Goal: Task Accomplishment & Management: Manage account settings

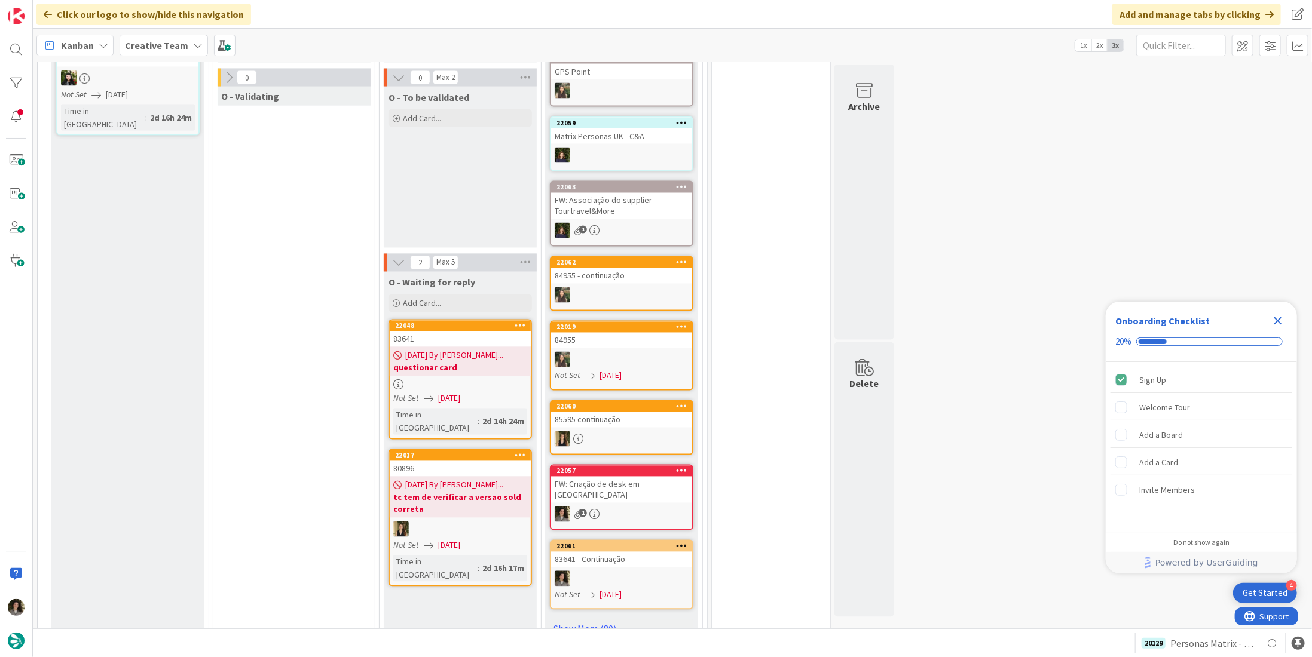
scroll to position [1135, 0]
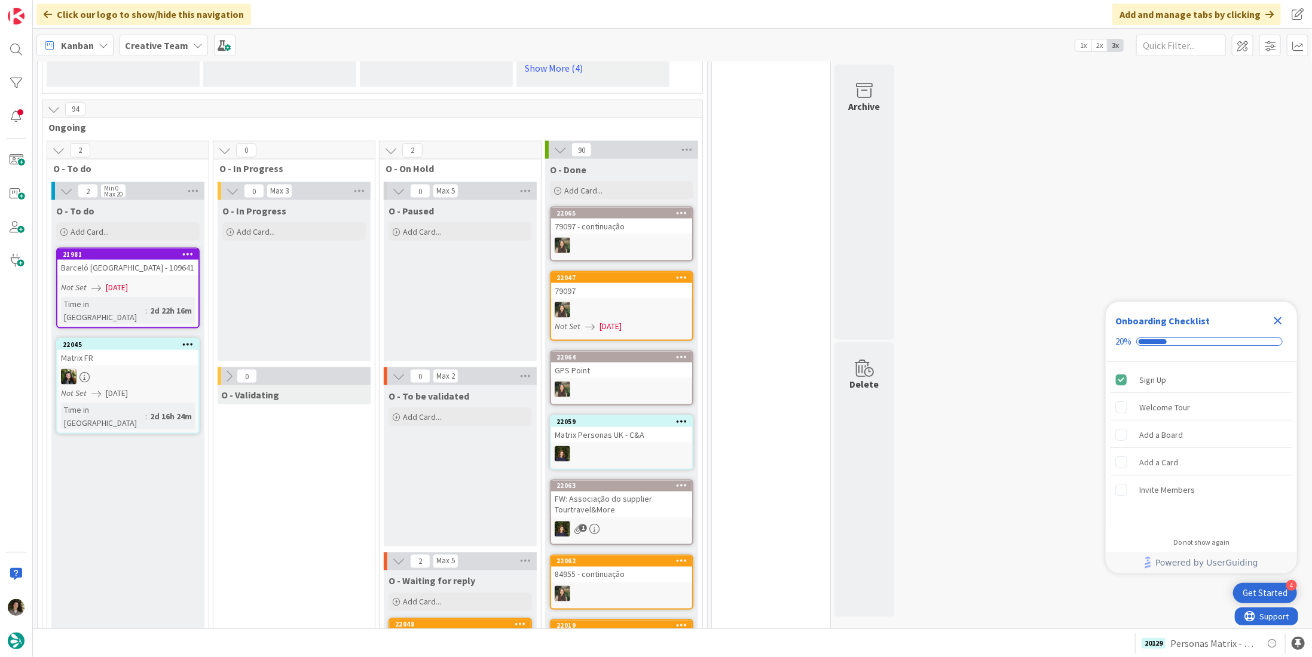
drag, startPoint x: 300, startPoint y: 158, endPoint x: 284, endPoint y: 149, distance: 18.2
click at [293, 223] on div "Add Card..." at bounding box center [293, 232] width 143 height 18
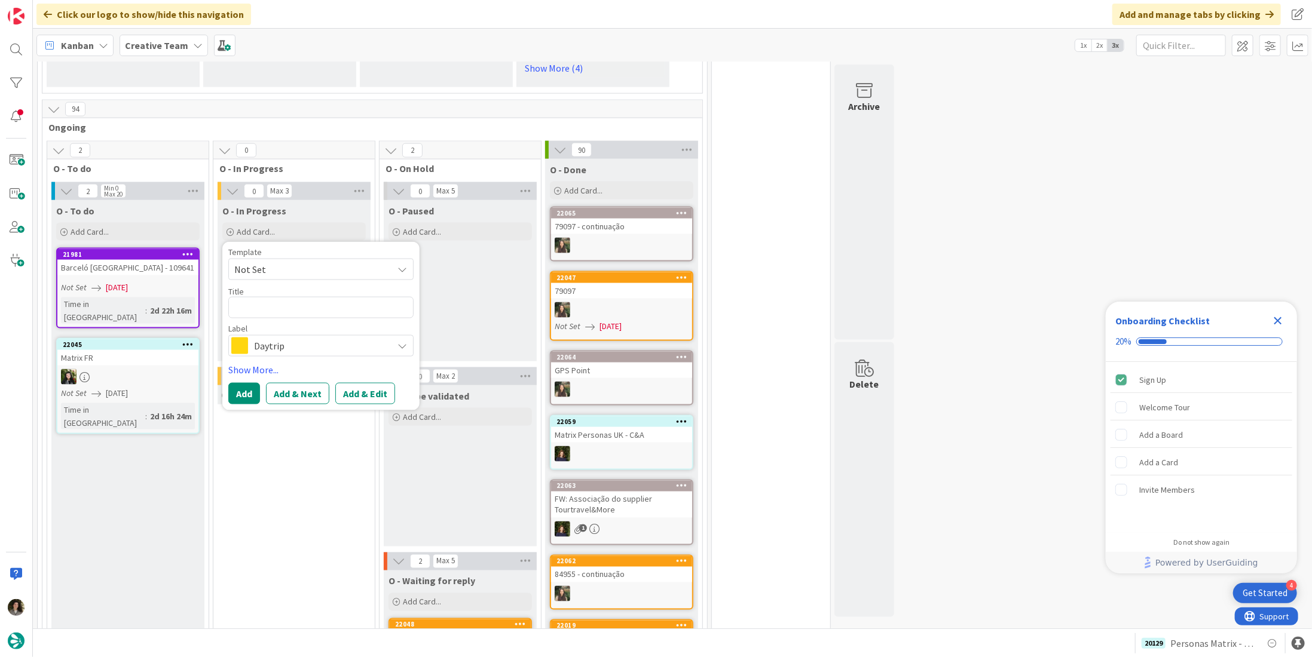
type textarea "x"
type textarea "P"
type textarea "x"
type textarea "PP"
type textarea "x"
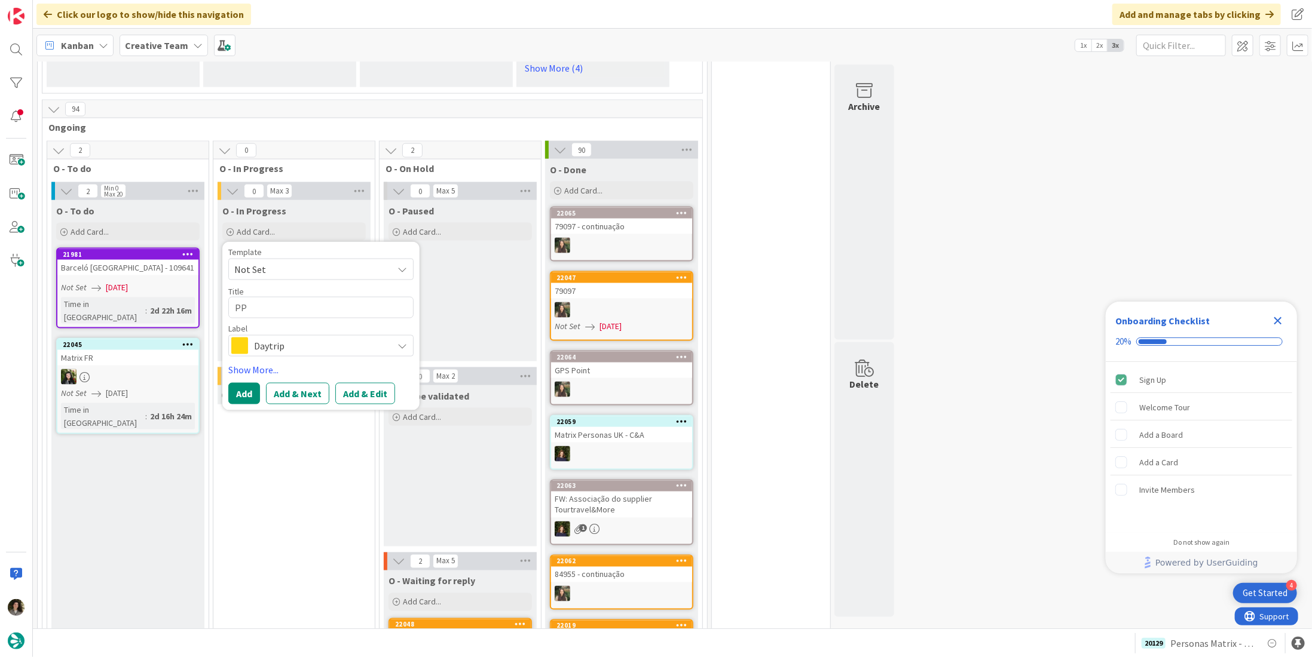
type textarea "PPI"
type textarea "x"
type textarea "PP"
type textarea "x"
type textarea "P"
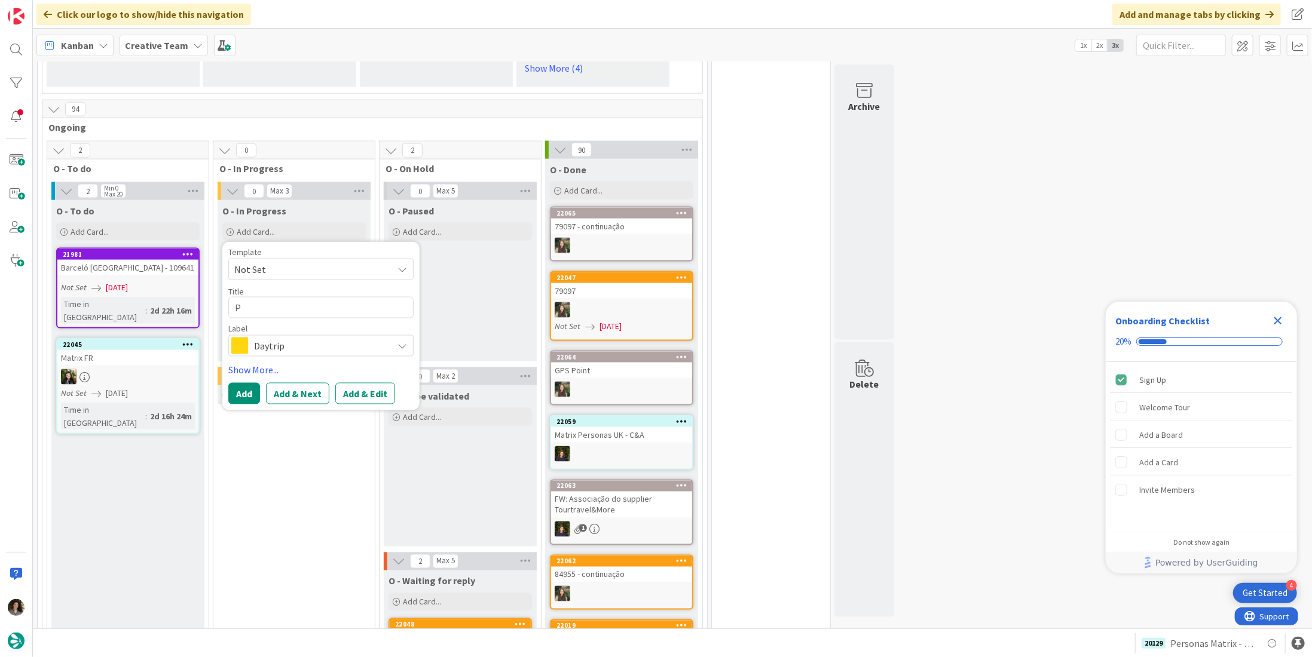
type textarea "x"
type textarea "PO"
type textarea "x"
type textarea "POI"
type textarea "x"
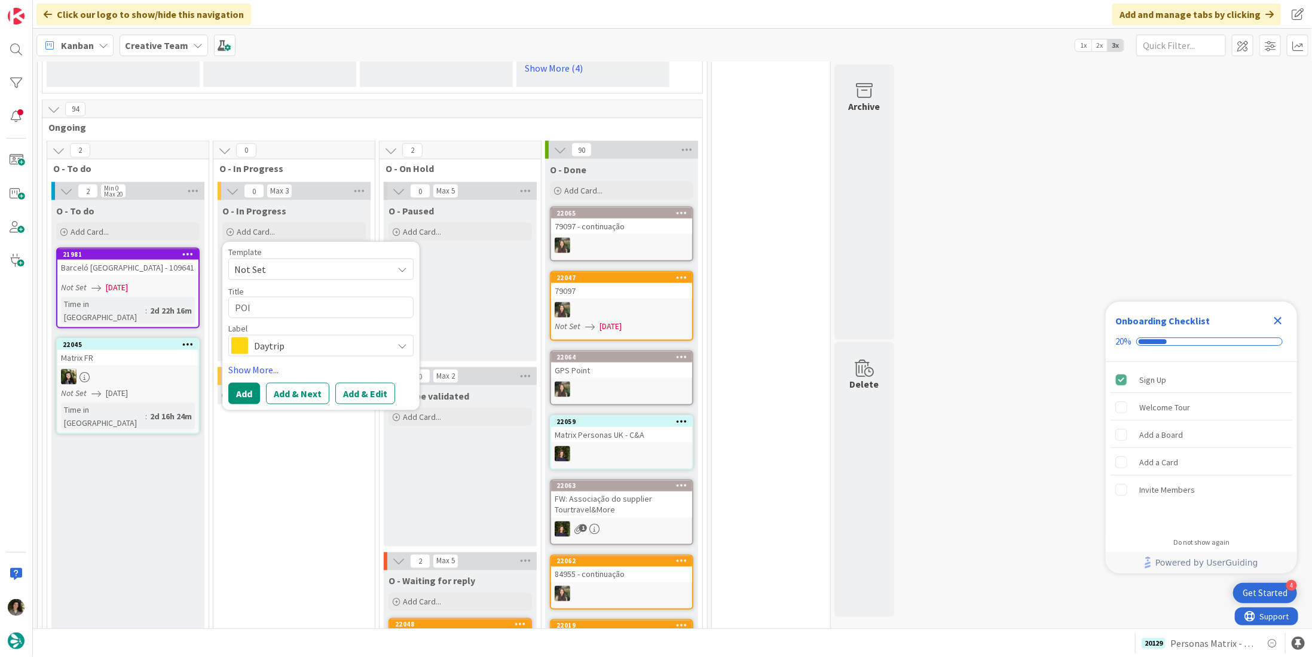
type textarea "POI"
type textarea "x"
type textarea "POI M"
type textarea "x"
type textarea "POI Ma"
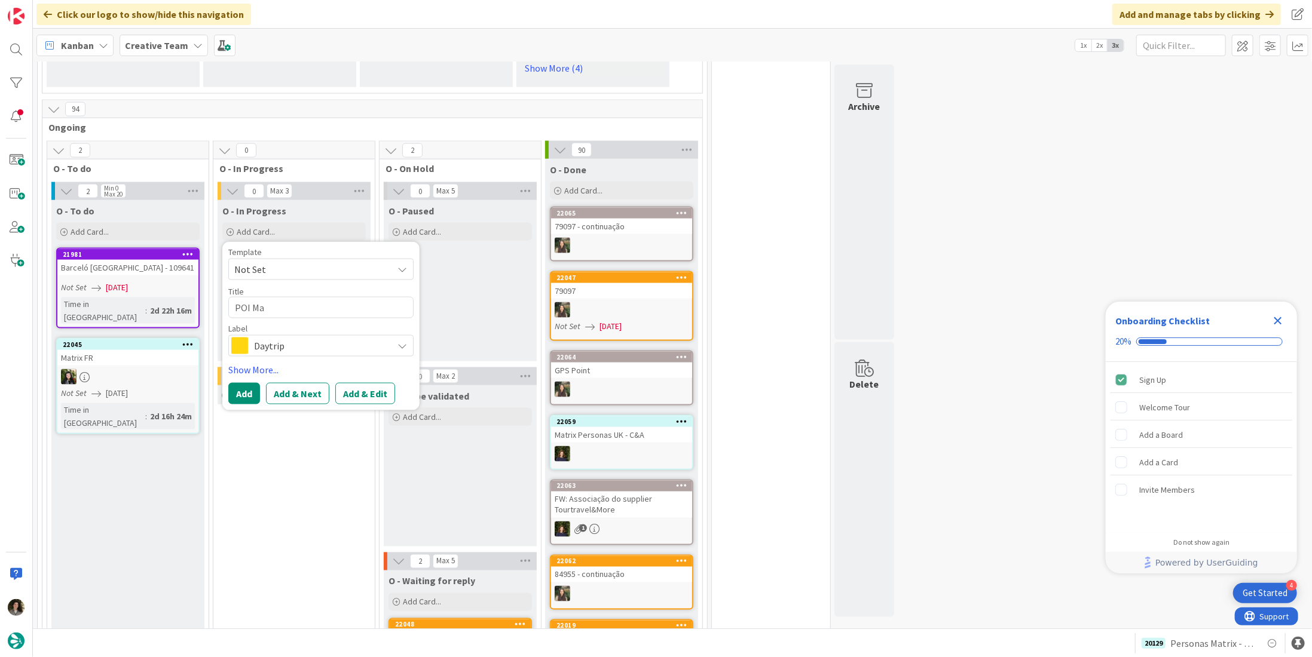
type textarea "x"
type textarea "POI Mat"
type textarea "x"
type textarea "POI Matr"
type textarea "x"
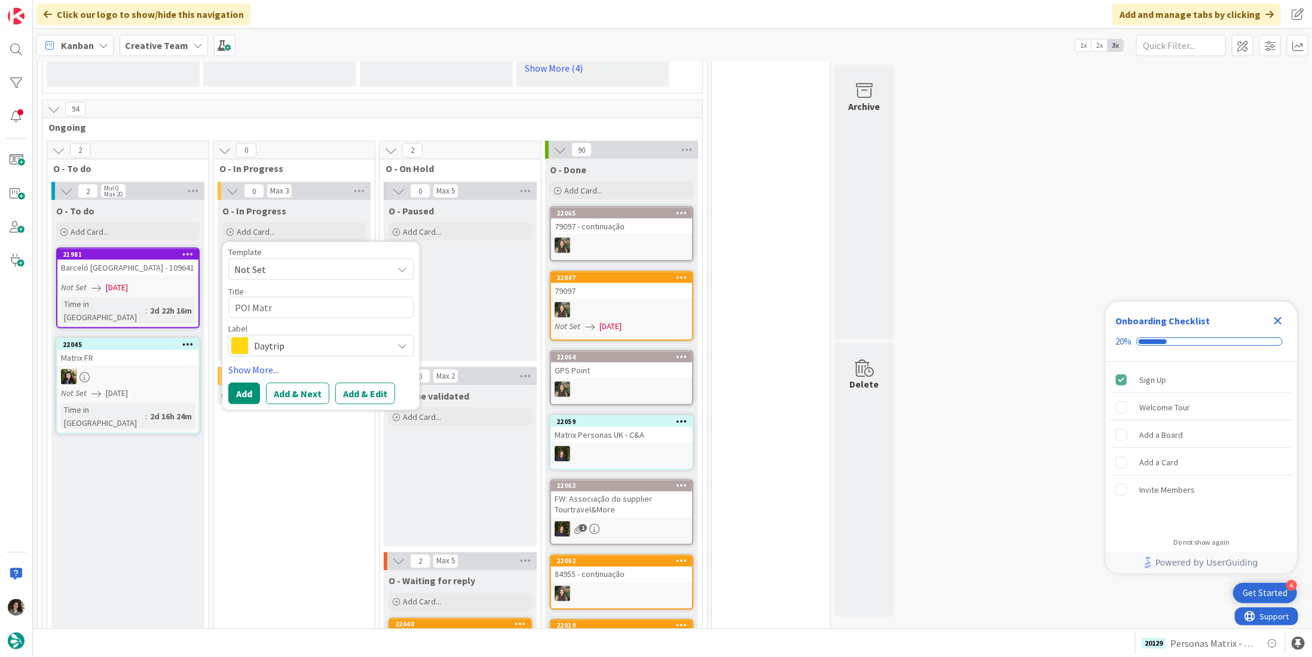
type textarea "POI Matri"
type textarea "x"
type textarea "POI Matrix"
type textarea "x"
type textarea "POI Matrix"
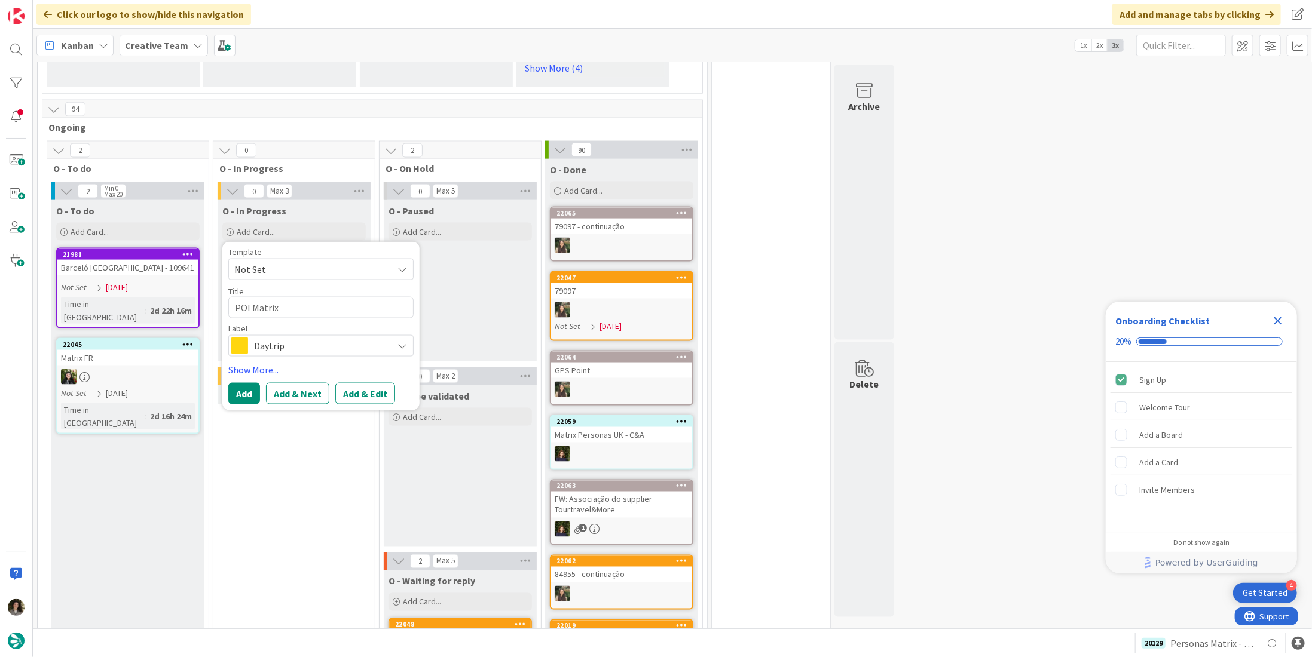
type textarea "x"
type textarea "POI Matrix P"
type textarea "x"
type textarea "POI Matrix Pe"
type textarea "x"
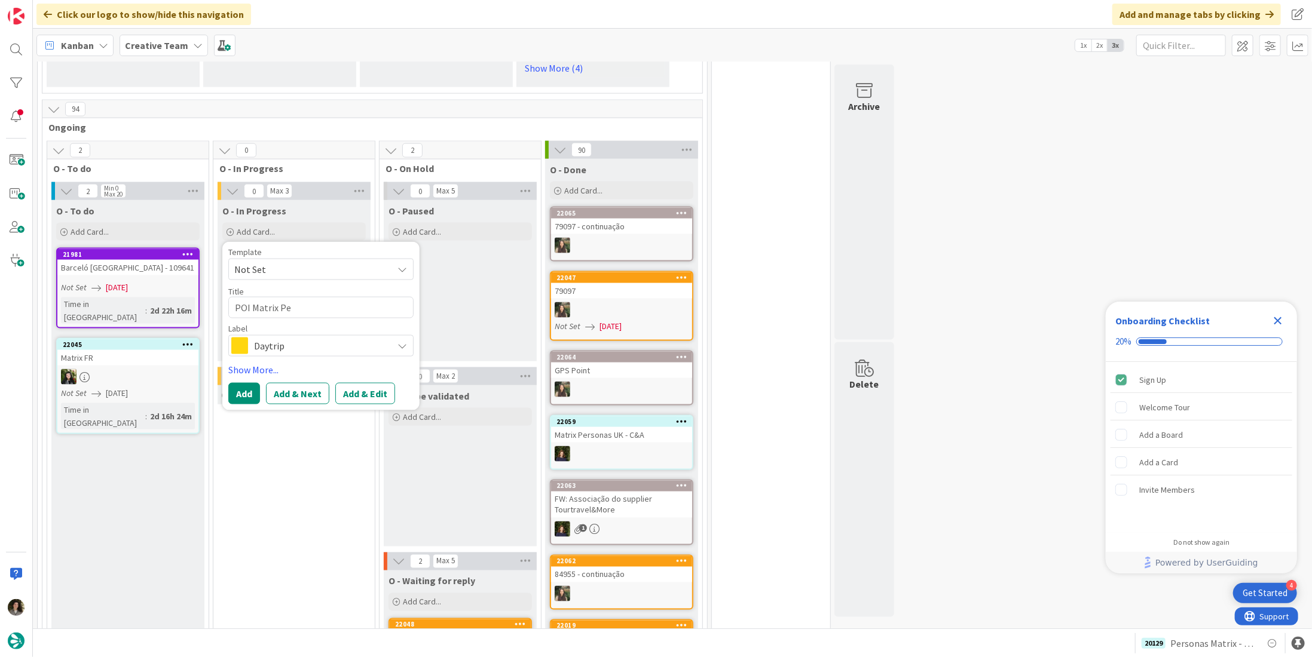
type textarea "POI Matrix Per"
type textarea "x"
type textarea "POI Matrix Pers"
type textarea "x"
type textarea "POI Matrix Perso"
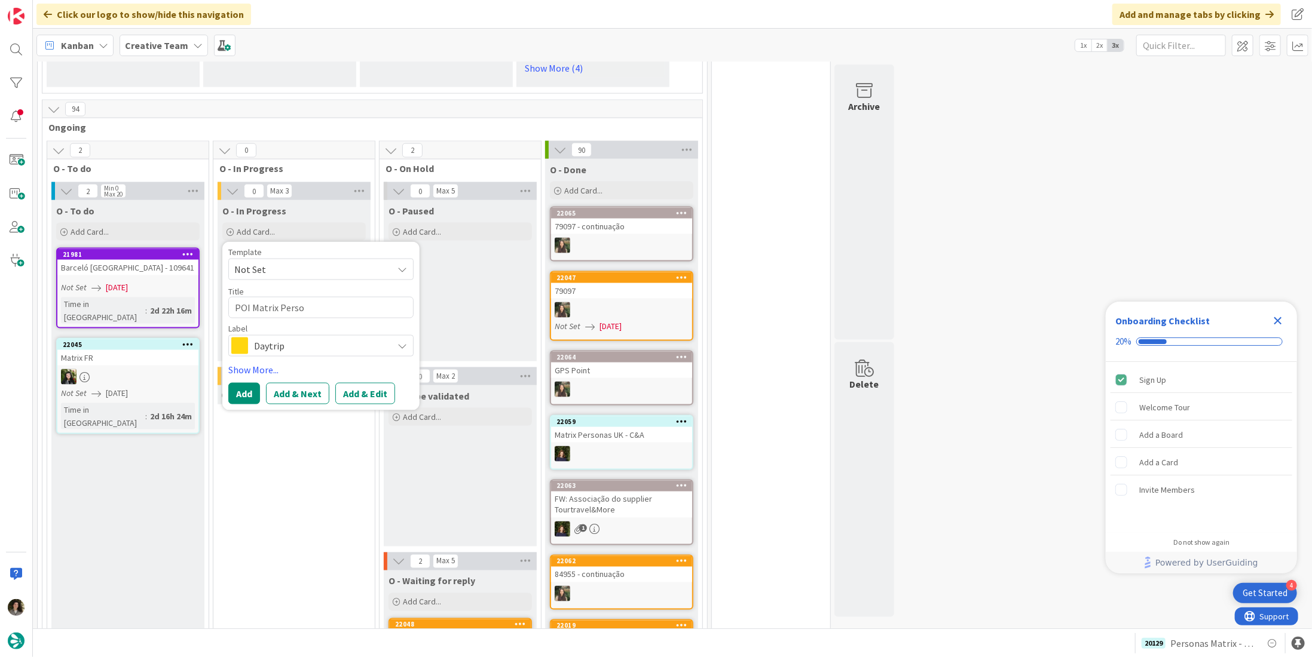
type textarea "x"
type textarea "POI Matrix Person"
type textarea "x"
type textarea "POI Matrix Persona"
type textarea "x"
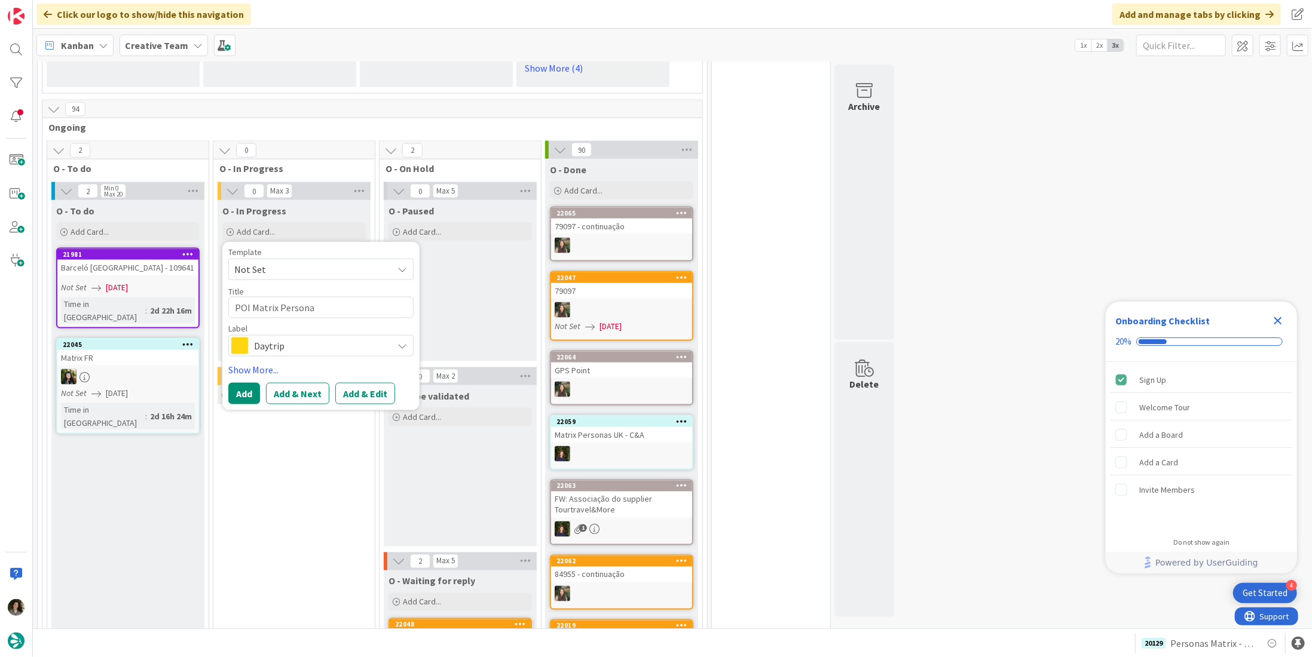
type textarea "POI Matrix Personas"
type textarea "x"
type textarea "POI Matrix Personas"
type textarea "x"
type textarea "POI Matrix Personas -"
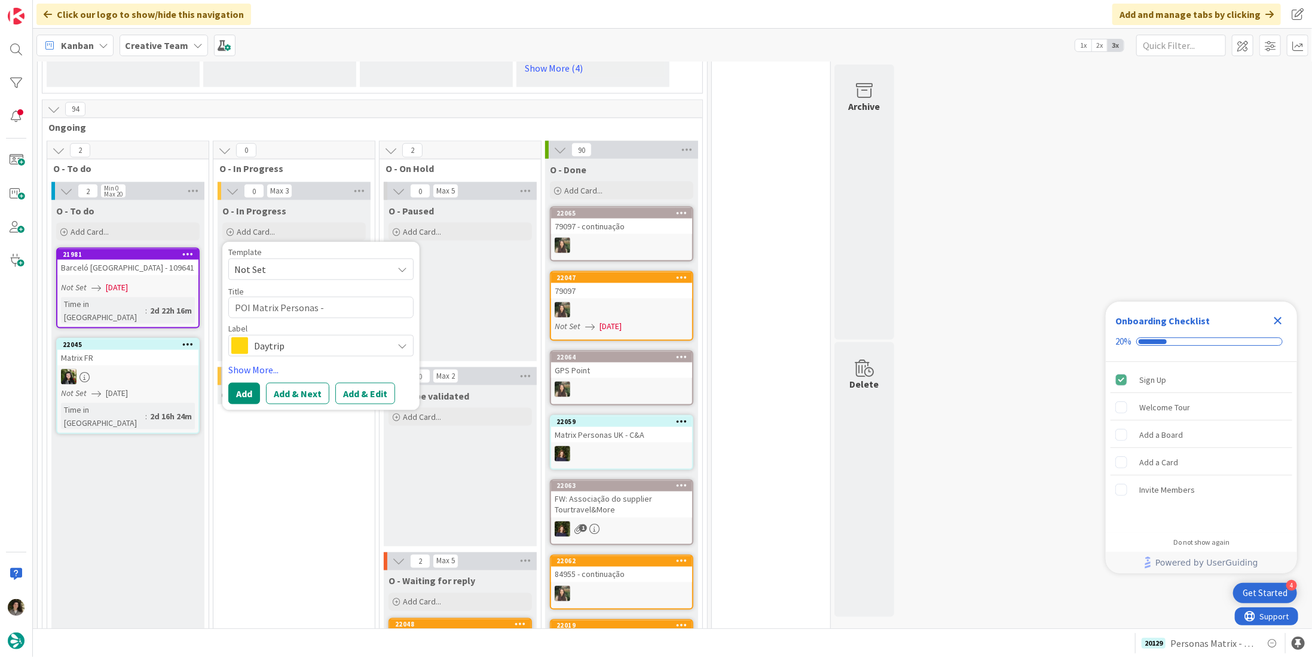
type textarea "x"
type textarea "POI Matrix Personas - C"
type textarea "x"
type textarea "POI Matrix Personas - CC"
type textarea "x"
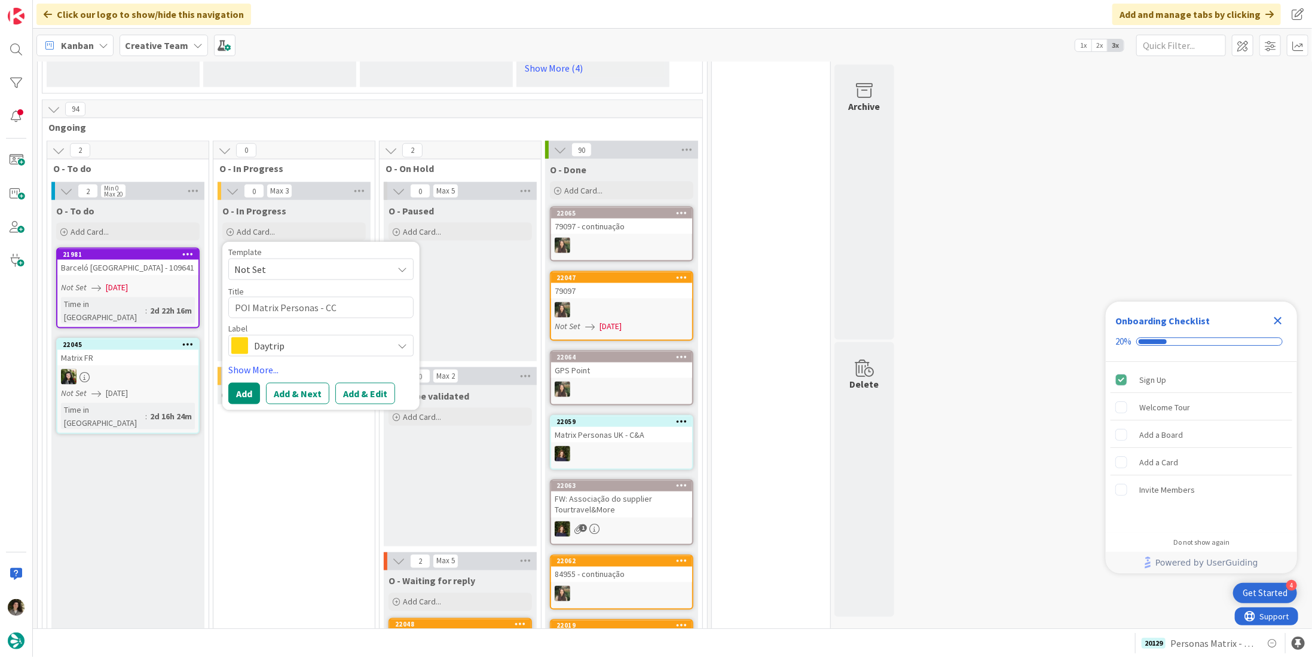
type textarea "POI Matrix Personas - CC"
type textarea "x"
type textarea "POI Matrix Personas - CC"
type textarea "x"
type textarea "POI Matrix Personas - C"
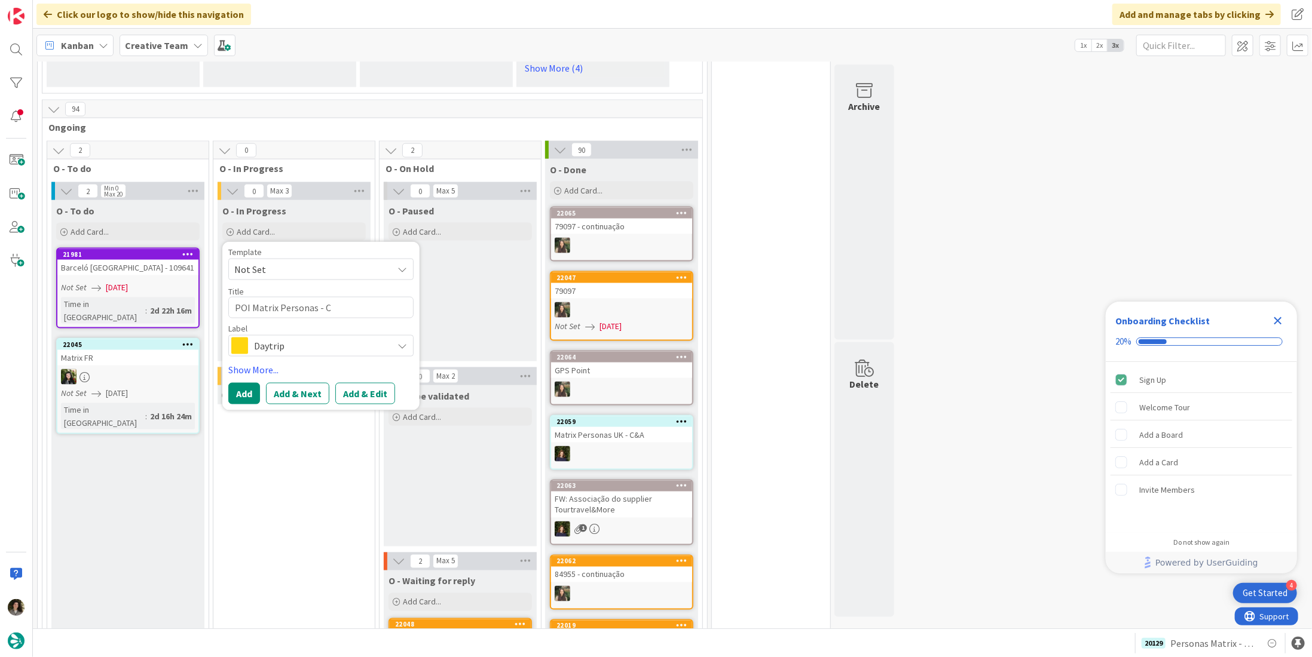
type textarea "x"
type textarea "POI Matrix Personas -"
type textarea "x"
type textarea "POI Matrix Personas - U"
type textarea "x"
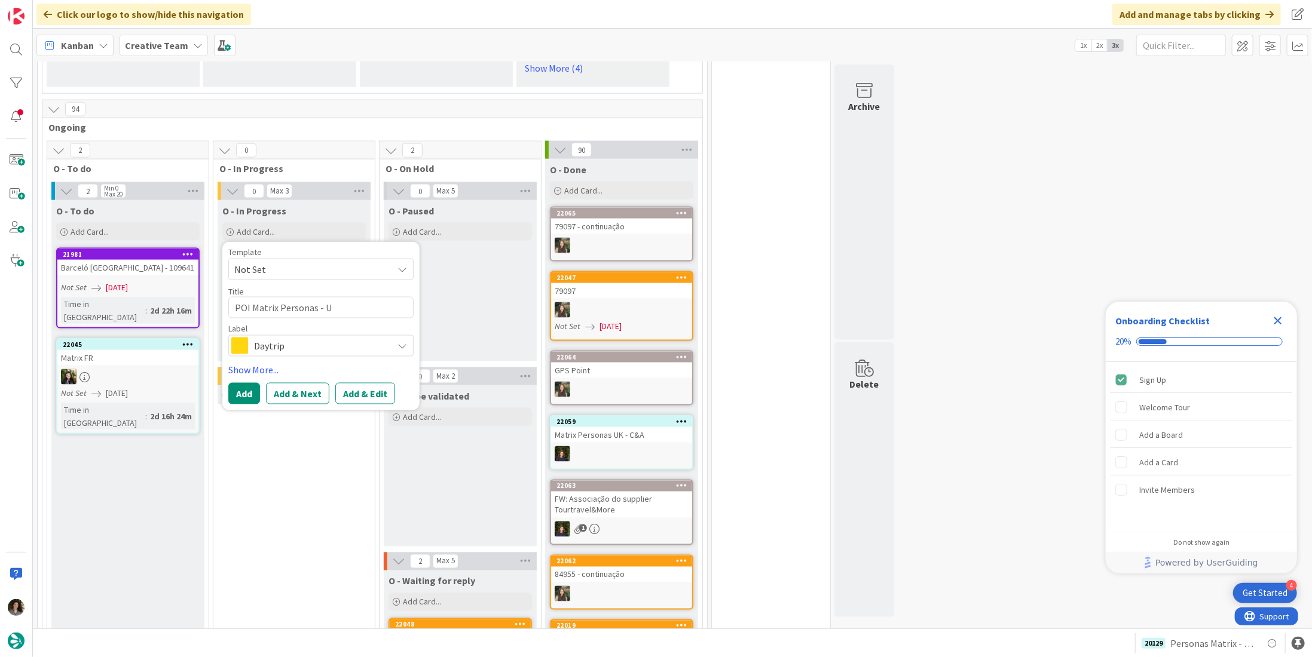
type textarea "POI Matrix Personas - [GEOGRAPHIC_DATA]"
type textarea "x"
type textarea "POI Matrix Personas - [GEOGRAPHIC_DATA]"
type textarea "x"
type textarea "POI Matrix Personas - UK R"
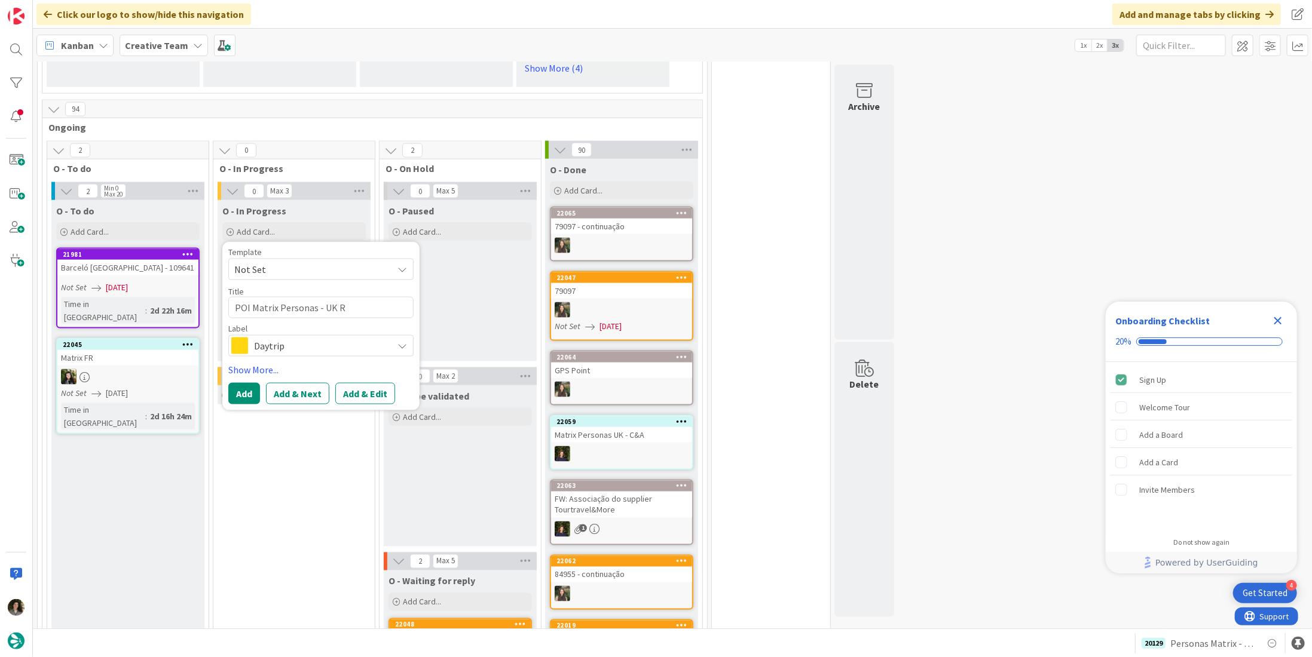
type textarea "x"
type textarea "POI Matrix Personas - [GEOGRAPHIC_DATA] Re"
type textarea "x"
type textarea "POI Matrix Personas - UK Revi"
type textarea "x"
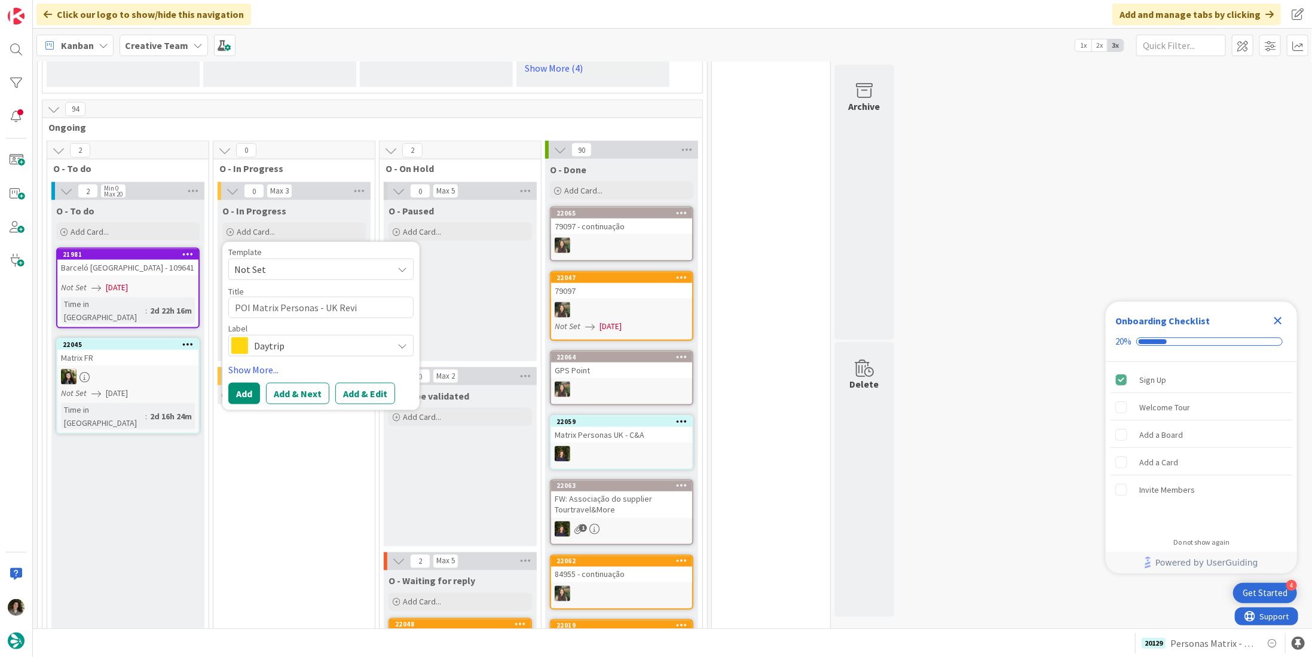
type textarea "POI Matrix Personas - [GEOGRAPHIC_DATA] Revii"
type textarea "x"
type textarea "POI Matrix Personas - UK Revi"
type textarea "x"
type textarea "POI Matrix Personas - [GEOGRAPHIC_DATA] [PERSON_NAME]"
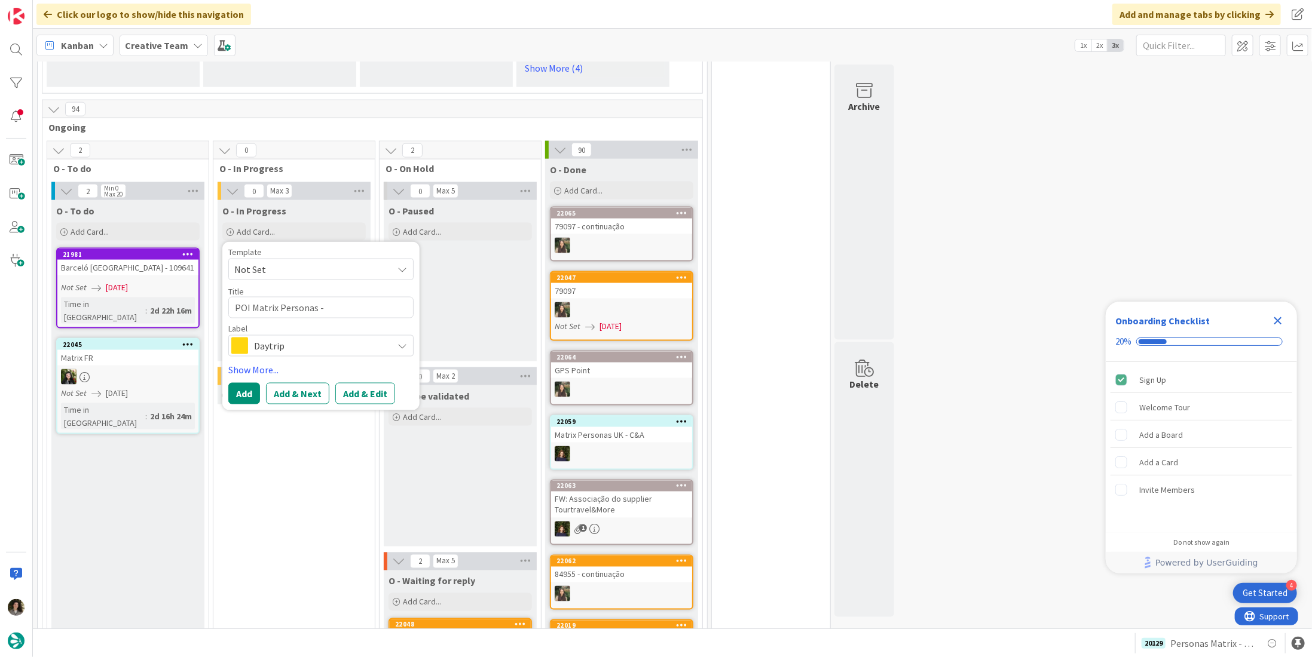
type textarea "x"
type textarea "POI Matrix Personas - [GEOGRAPHIC_DATA] Revisi"
type textarea "x"
type textarea "POI Matrix Personas - [GEOGRAPHIC_DATA] Revisio"
type textarea "x"
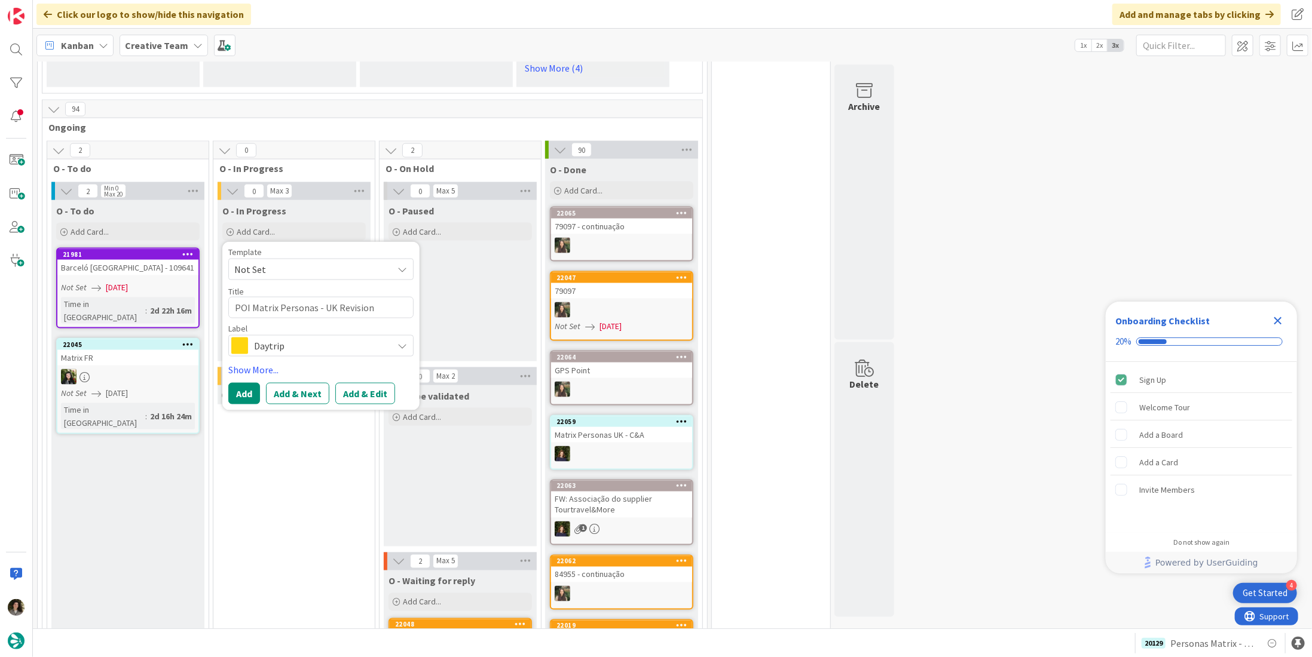
type textarea "POI Matrix Personas - UK Revision"
click at [323, 335] on div "Daytrip" at bounding box center [320, 346] width 185 height 22
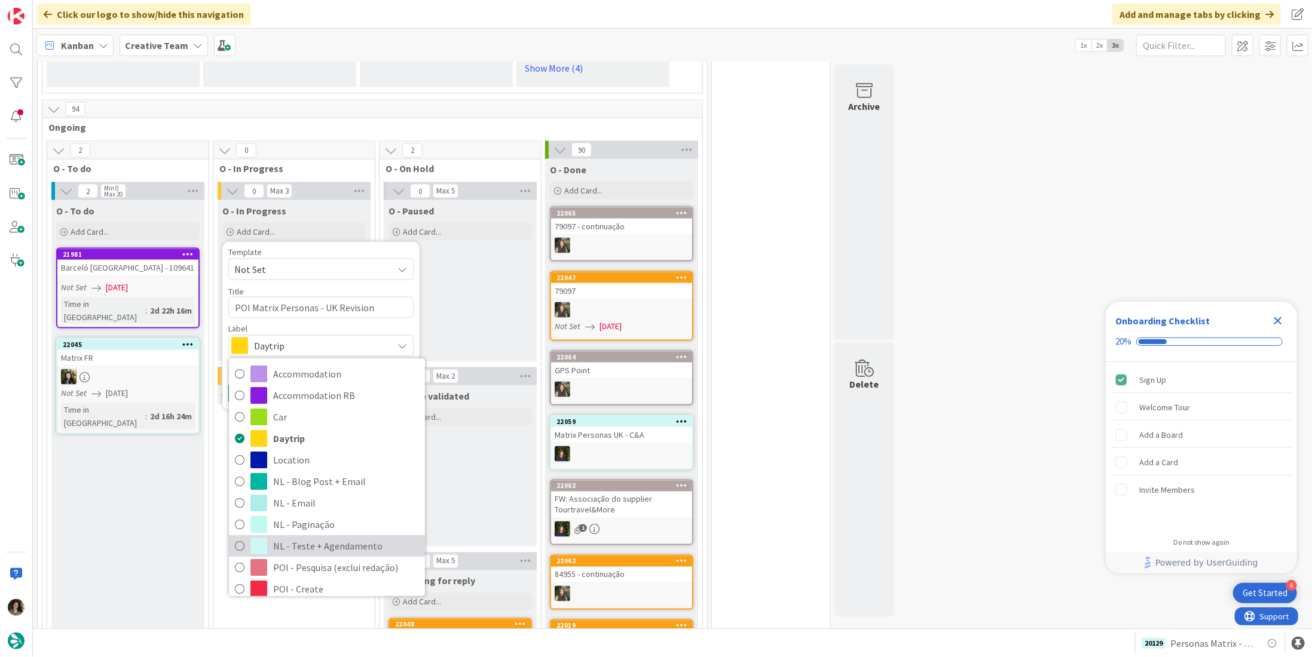
click at [321, 538] on span "NL - Teste + Agendamento" at bounding box center [346, 547] width 146 height 18
type textarea "x"
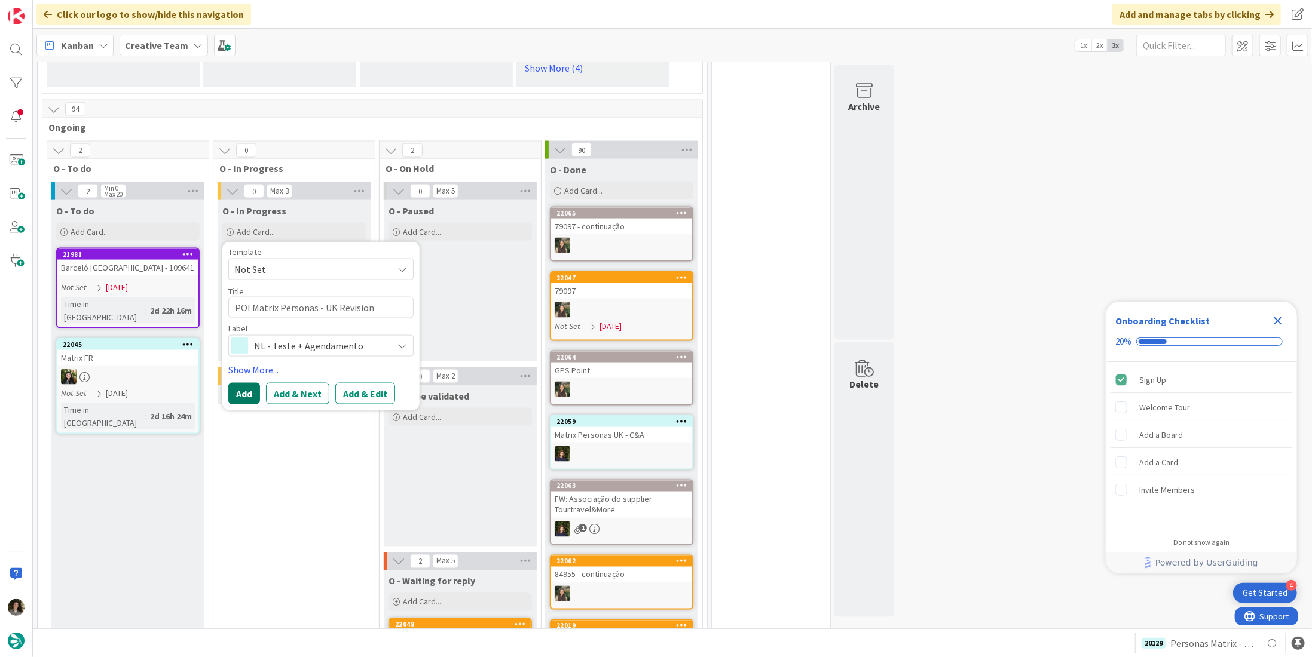
click at [243, 383] on button "Add" at bounding box center [244, 394] width 32 height 22
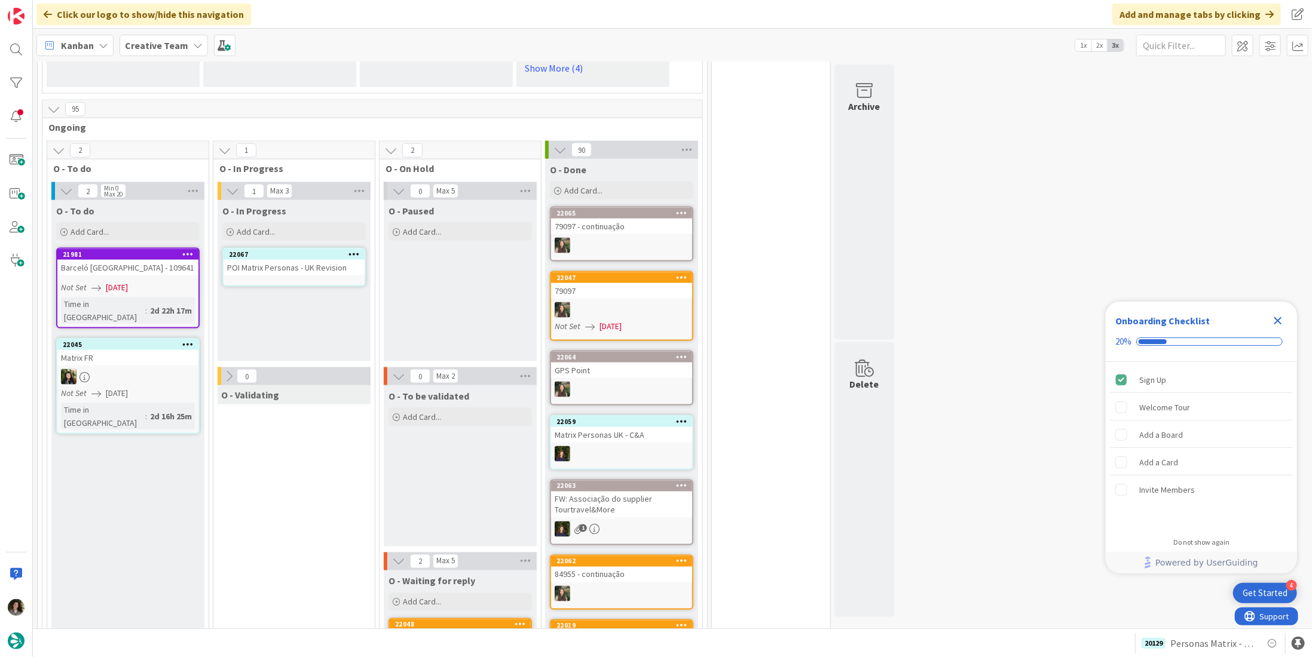
click at [1274, 319] on icon "Close Checklist" at bounding box center [1277, 321] width 14 height 14
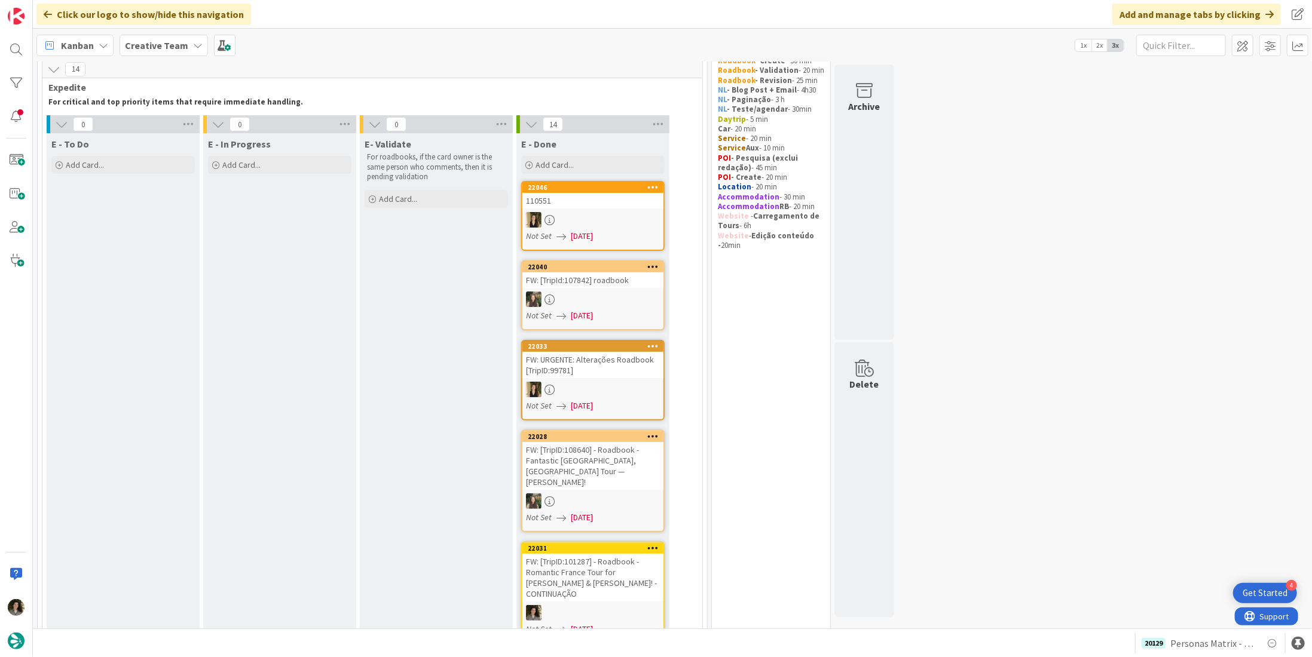
scroll to position [0, 0]
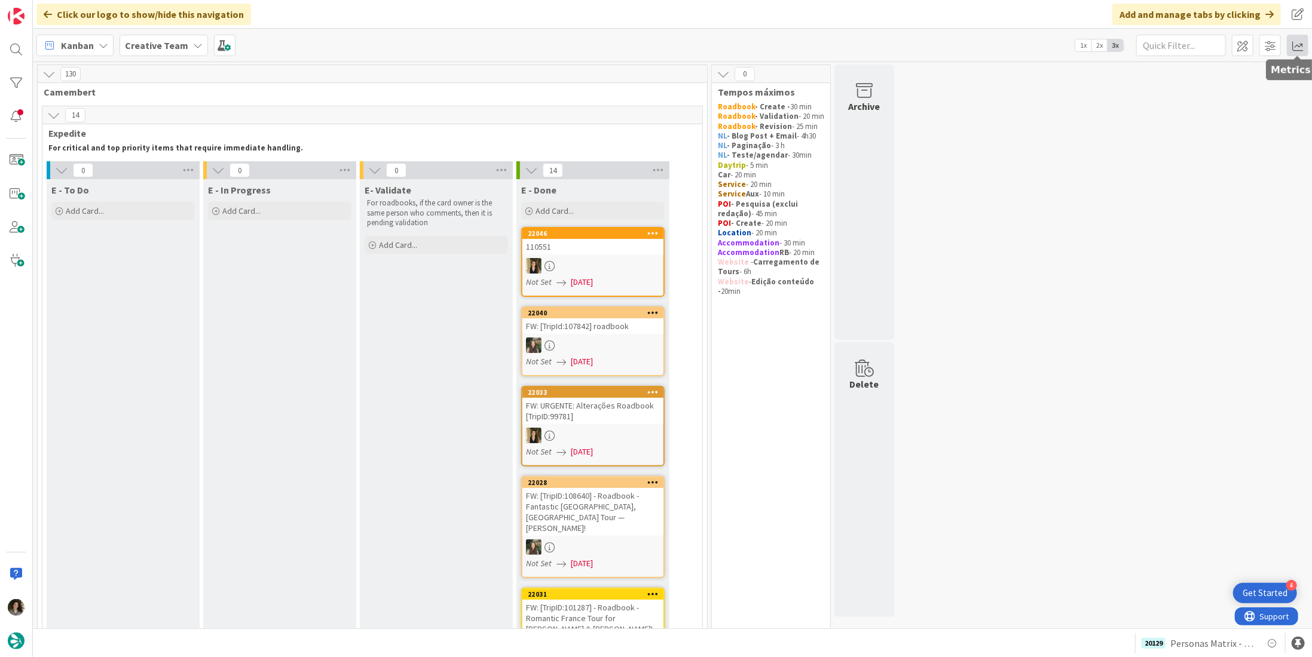
click at [1299, 49] on span at bounding box center [1298, 46] width 22 height 22
click at [1215, 133] on div "Allocation" at bounding box center [1194, 134] width 80 height 13
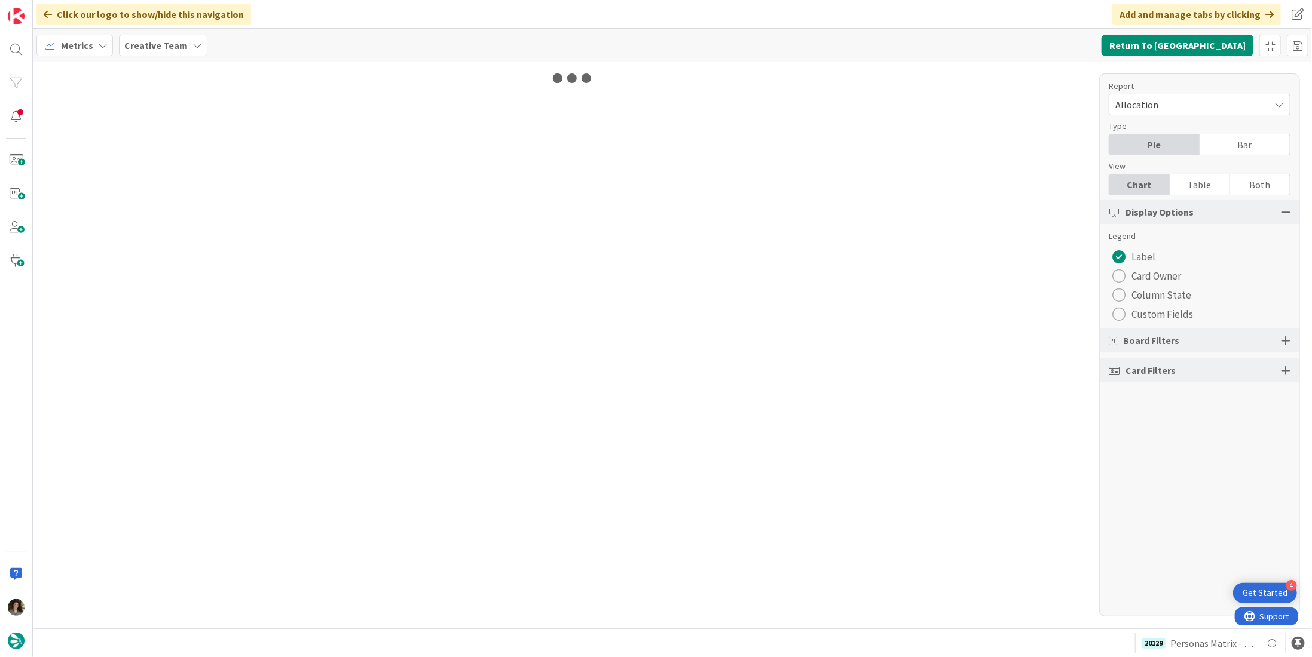
click at [1211, 177] on div "Table" at bounding box center [1199, 184] width 60 height 20
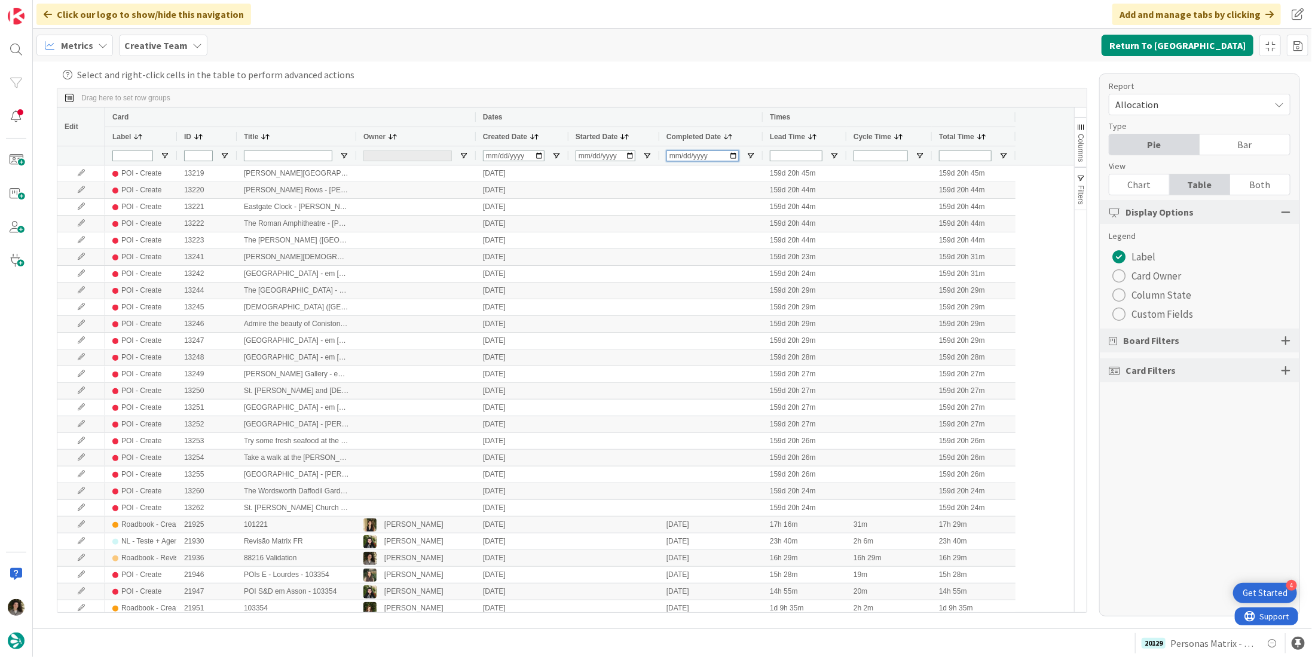
click at [675, 155] on input "Completed Date Filter Input" at bounding box center [702, 156] width 72 height 11
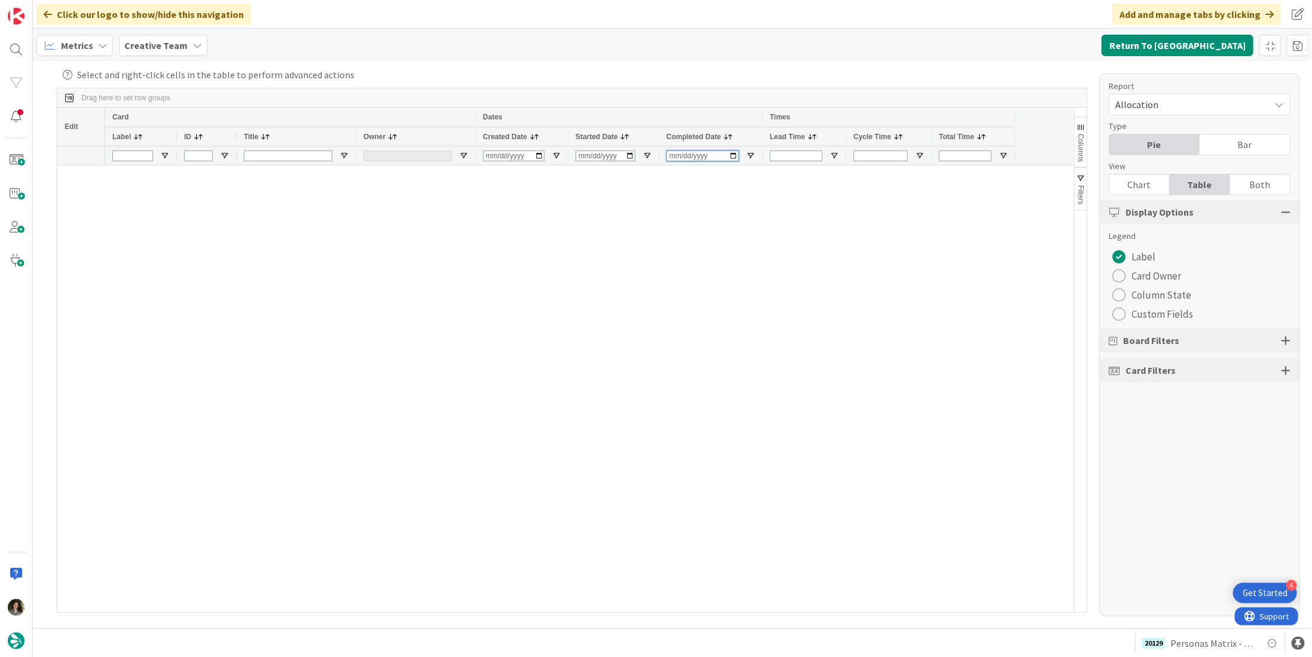
click at [684, 156] on input "[DATE]" at bounding box center [702, 156] width 72 height 11
click at [684, 153] on input "[DATE]" at bounding box center [702, 156] width 72 height 11
type input "[DATE]"
click at [672, 155] on input "[DATE]" at bounding box center [702, 156] width 72 height 11
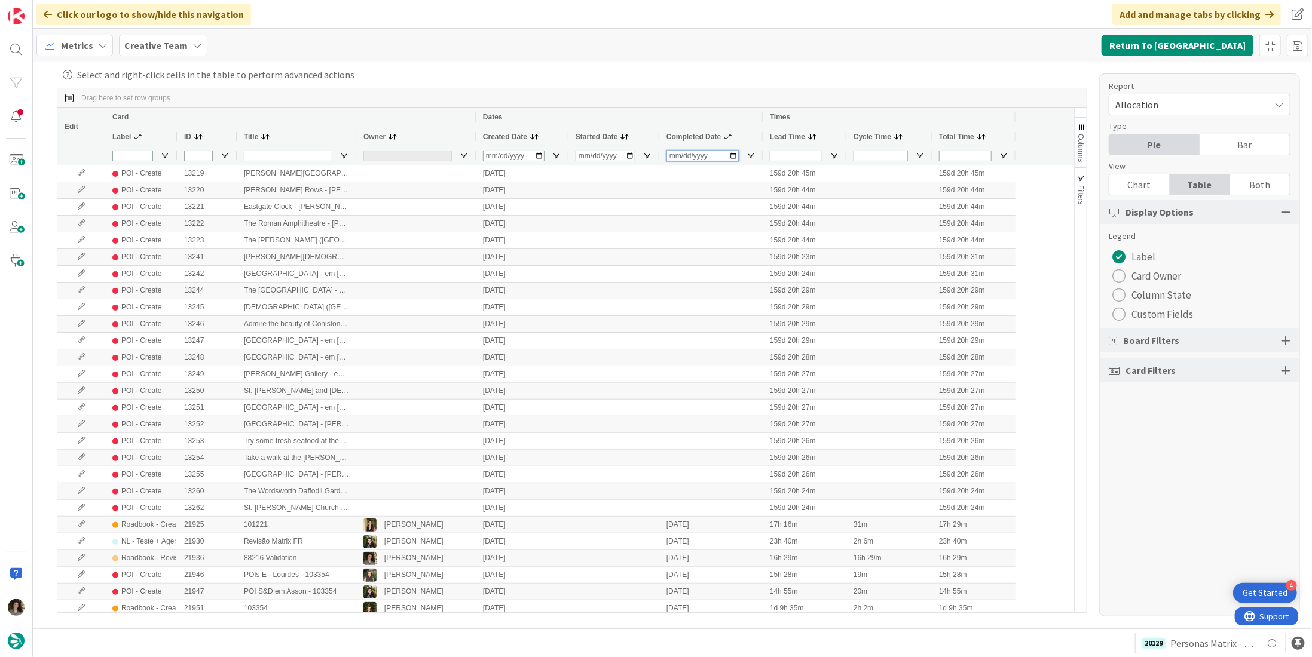
type input "[DATE]"
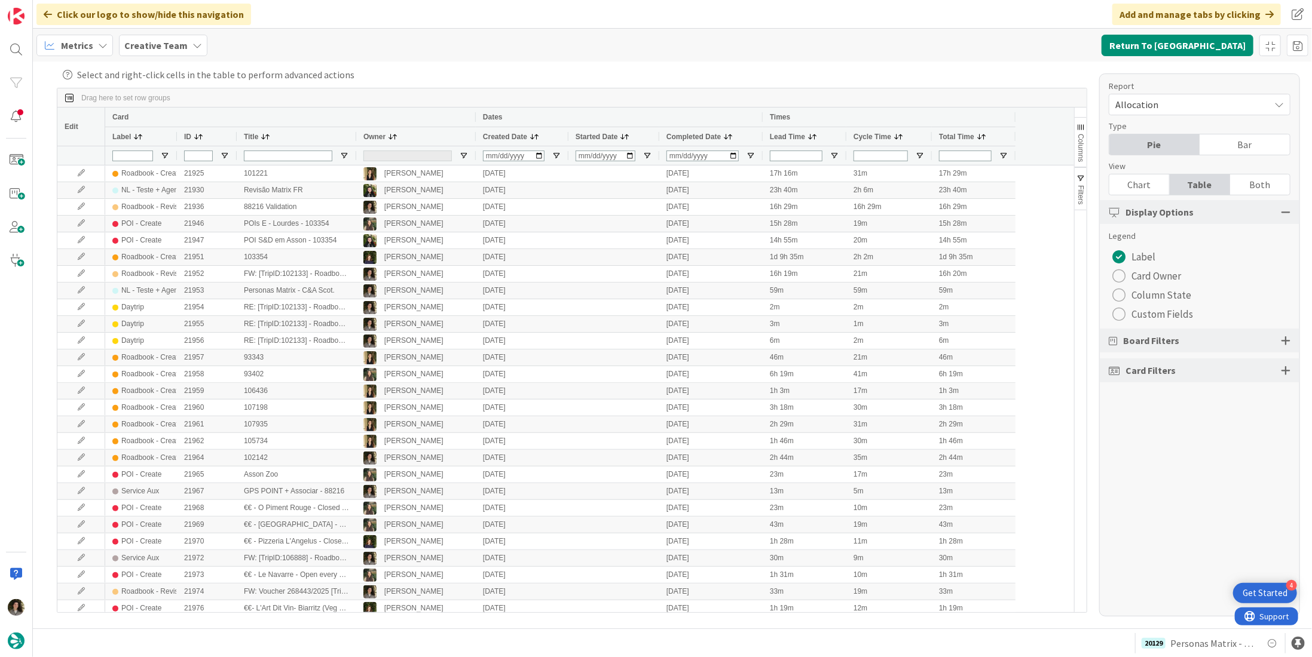
drag, startPoint x: 435, startPoint y: 16, endPoint x: 411, endPoint y: 33, distance: 29.2
click at [435, 17] on div "Click our logo to show/hide this navigation Add and manage tabs by clicking" at bounding box center [672, 14] width 1279 height 29
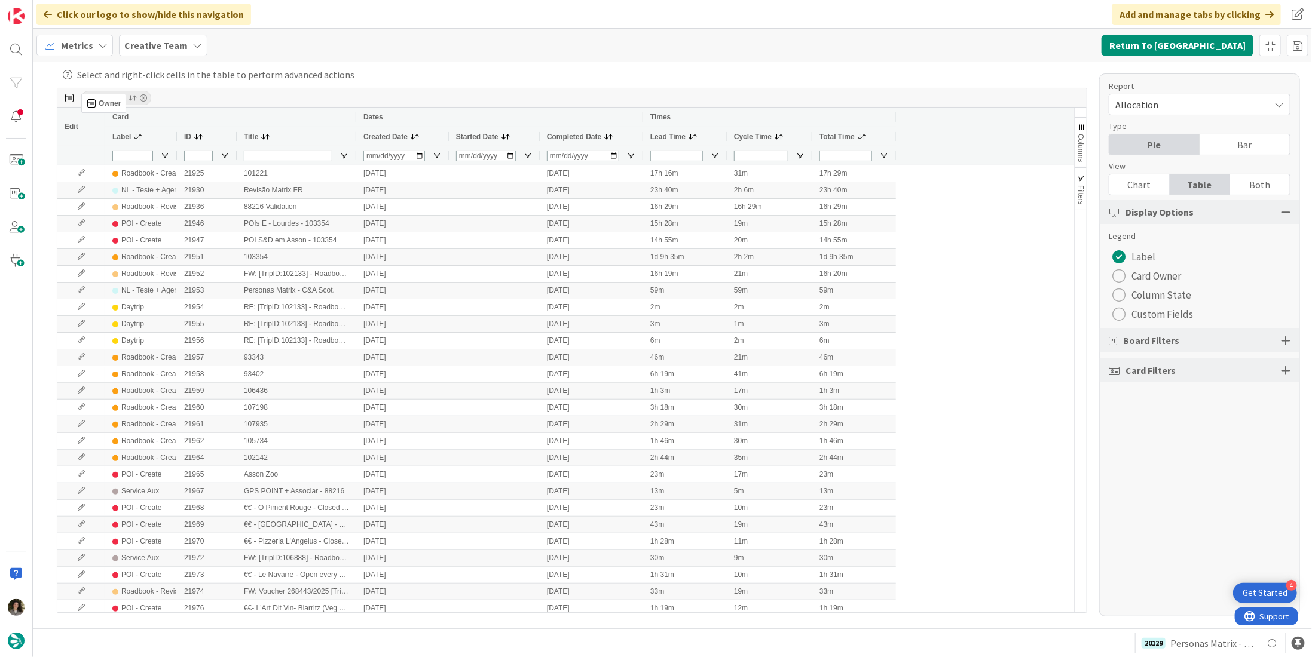
drag, startPoint x: 365, startPoint y: 134, endPoint x: 87, endPoint y: 99, distance: 279.5
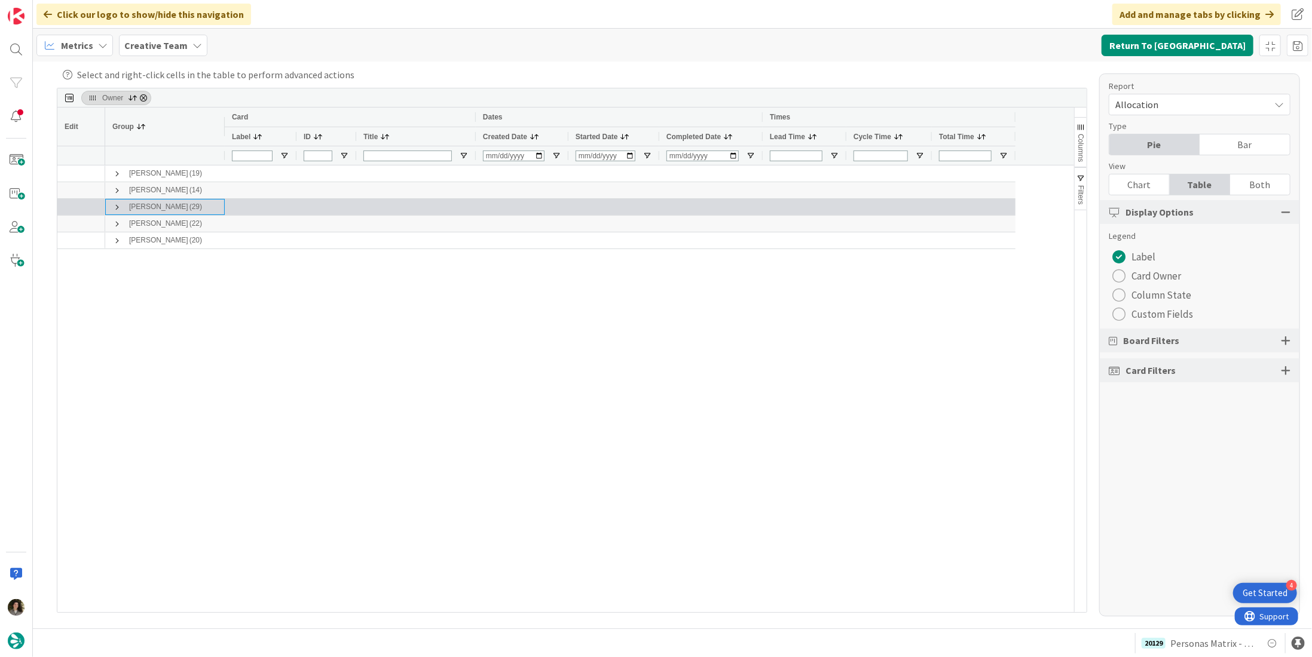
click at [110, 207] on div "[PERSON_NAME] (29)" at bounding box center [165, 207] width 120 height 16
click at [112, 206] on span at bounding box center [117, 208] width 10 height 10
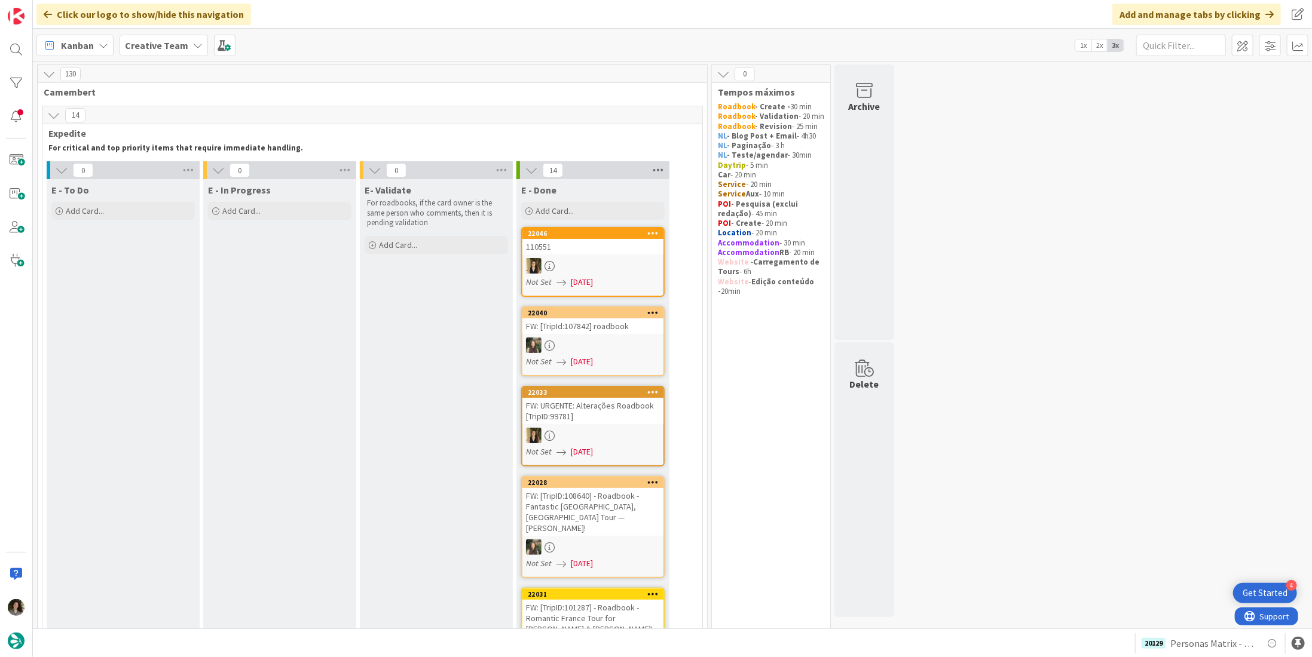
click at [658, 170] on icon at bounding box center [658, 170] width 16 height 18
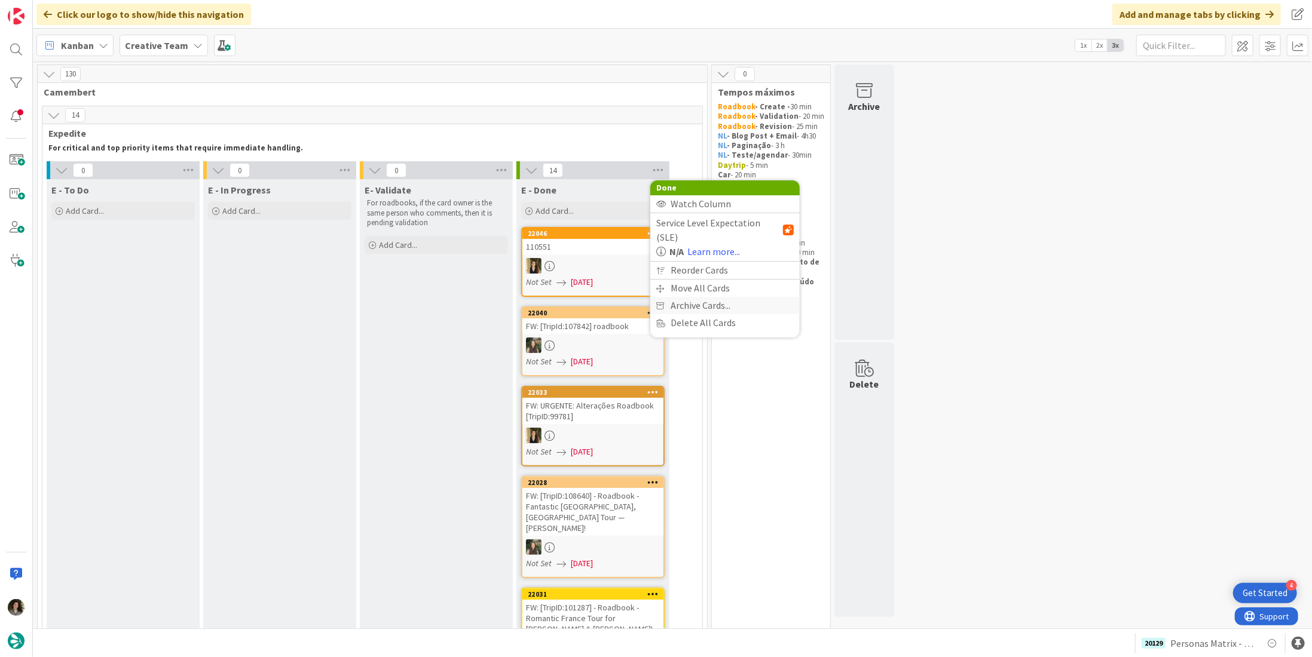
click at [684, 297] on span "Archive Cards..." at bounding box center [700, 305] width 60 height 17
drag, startPoint x: 717, startPoint y: 326, endPoint x: 705, endPoint y: 333, distance: 13.6
click at [717, 326] on span "Archive Now" at bounding box center [705, 330] width 53 height 18
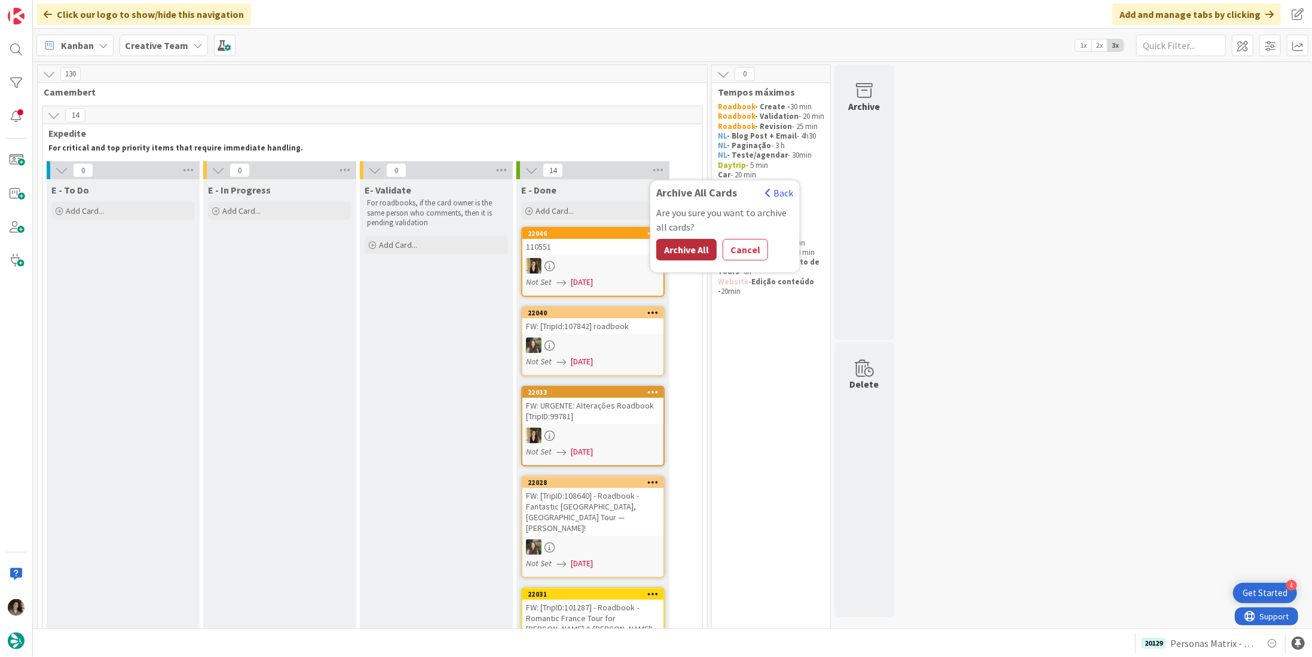
click at [693, 246] on button "Archive All" at bounding box center [686, 250] width 60 height 22
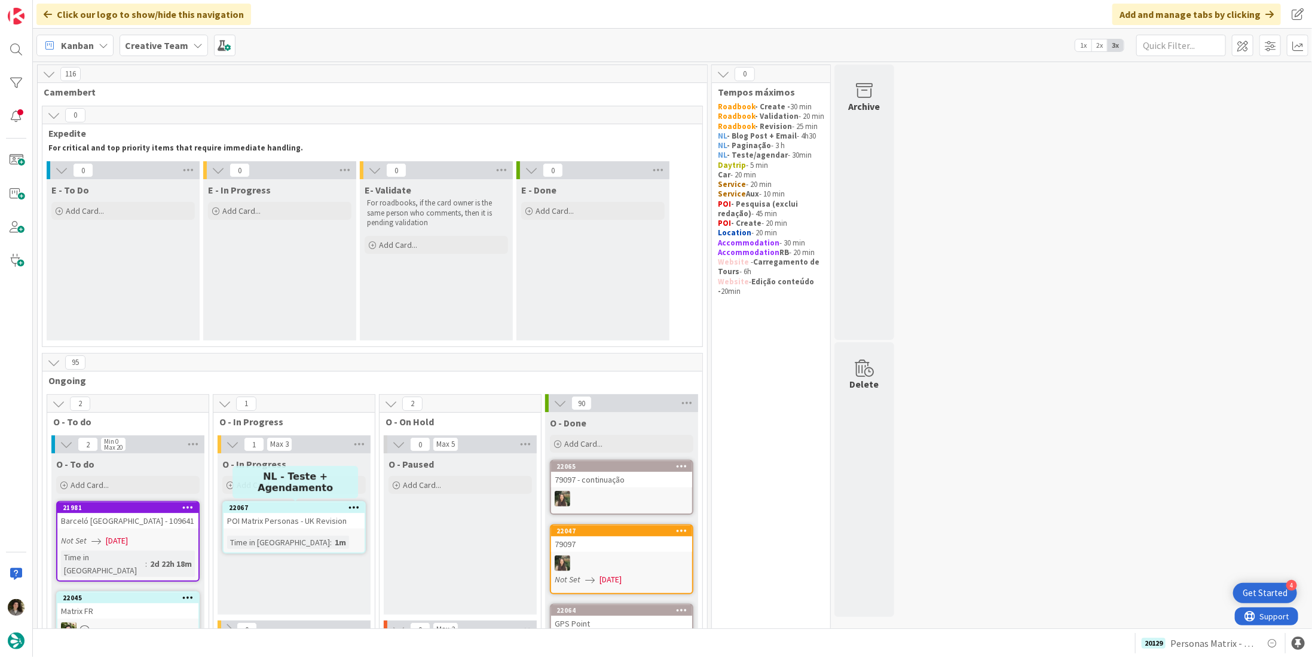
click at [314, 526] on div "POI Matrix Personas - UK Revision" at bounding box center [293, 521] width 141 height 16
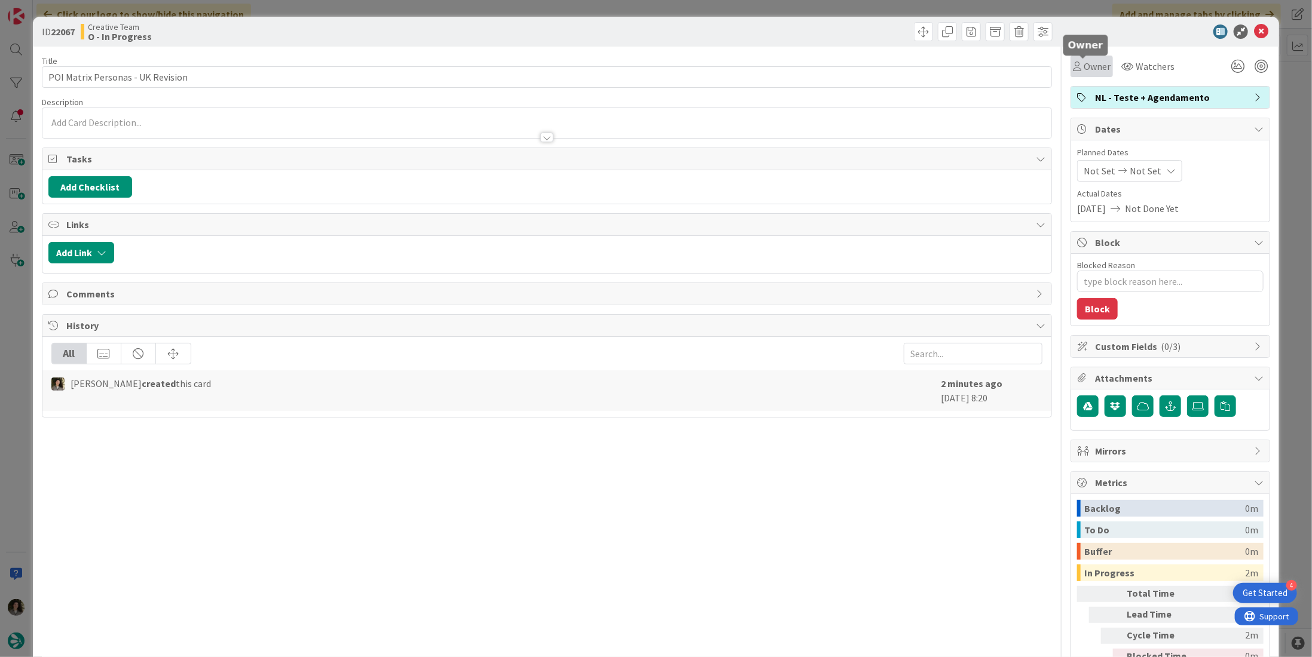
click at [1086, 72] on span "Owner" at bounding box center [1096, 66] width 27 height 14
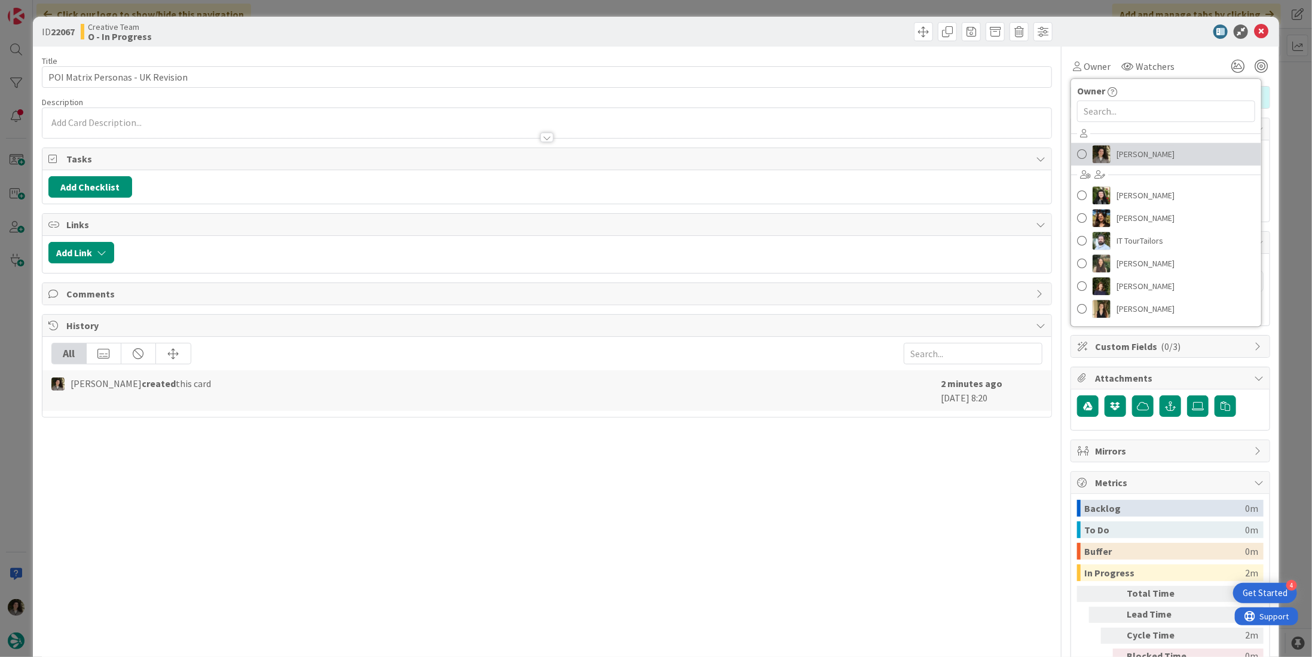
click at [1146, 145] on span "[PERSON_NAME]" at bounding box center [1145, 154] width 58 height 18
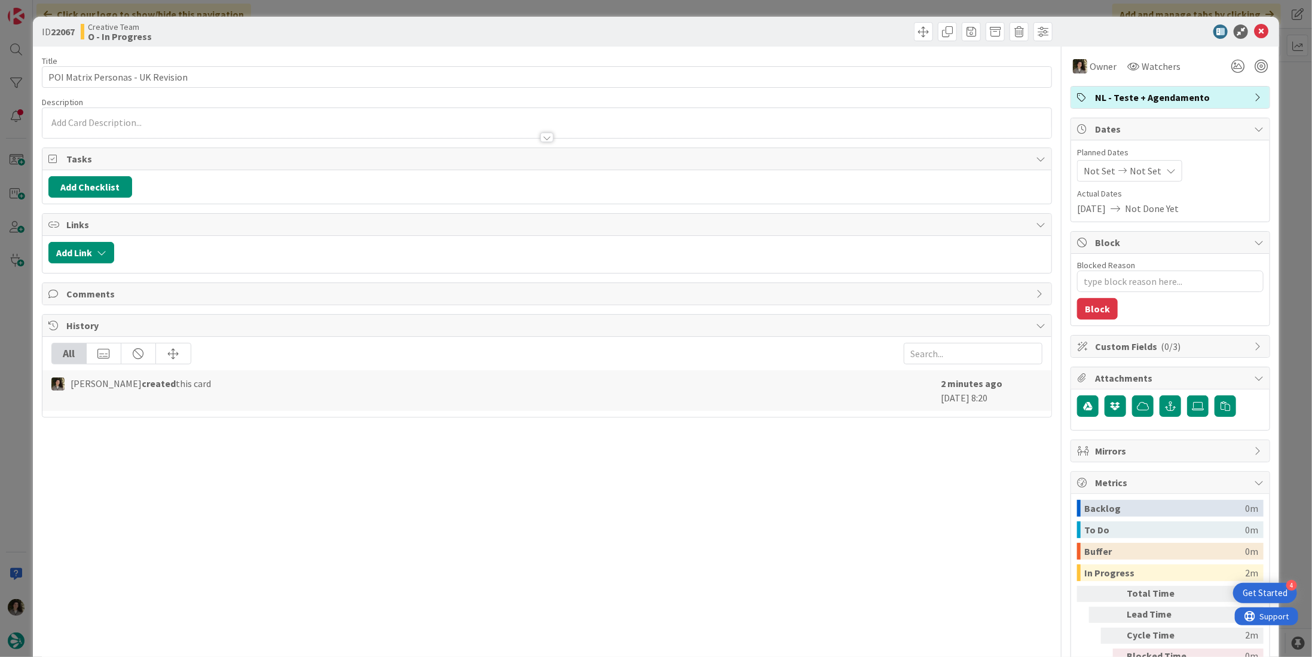
type textarea "x"
click at [1166, 170] on icon at bounding box center [1171, 171] width 10 height 10
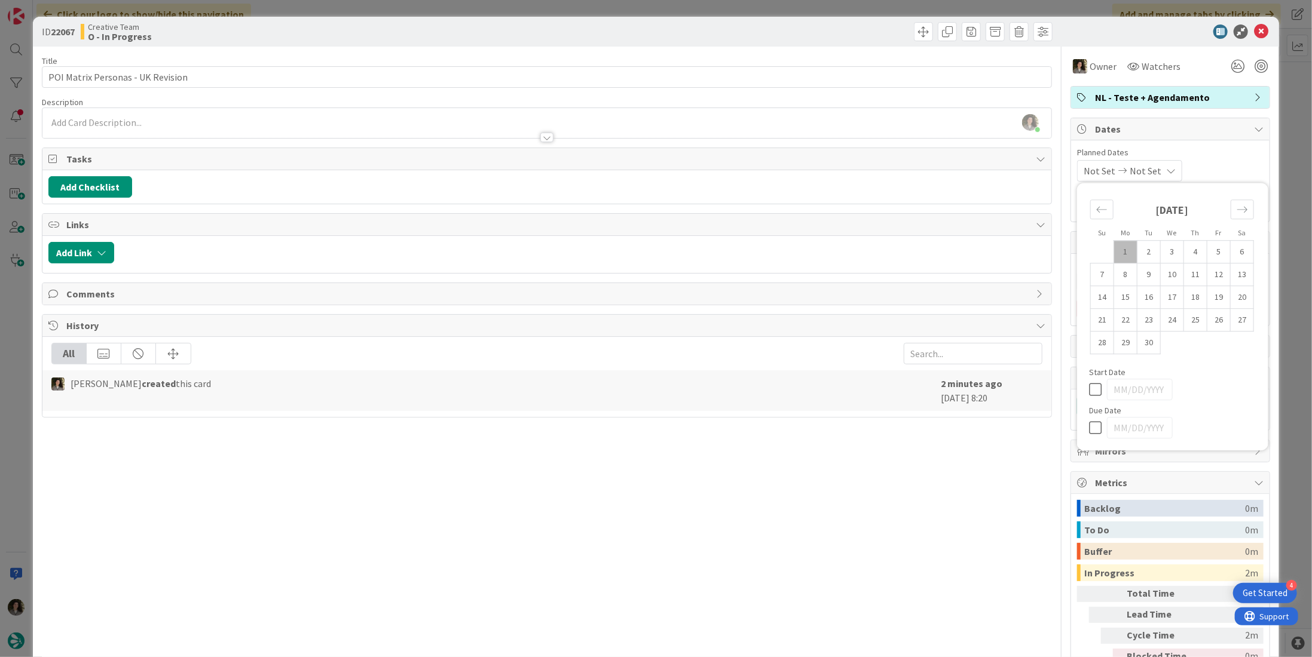
click at [1090, 427] on icon at bounding box center [1098, 428] width 18 height 14
type input "[DATE]"
click at [1256, 31] on icon at bounding box center [1261, 32] width 14 height 14
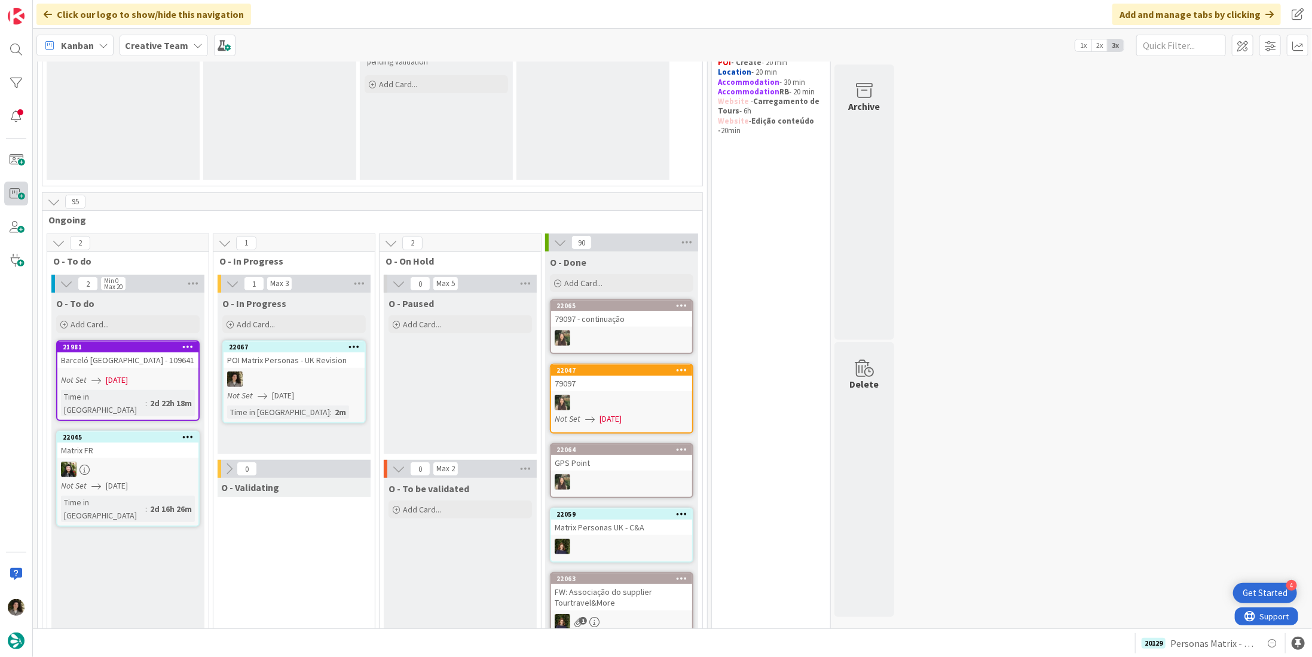
scroll to position [239, 0]
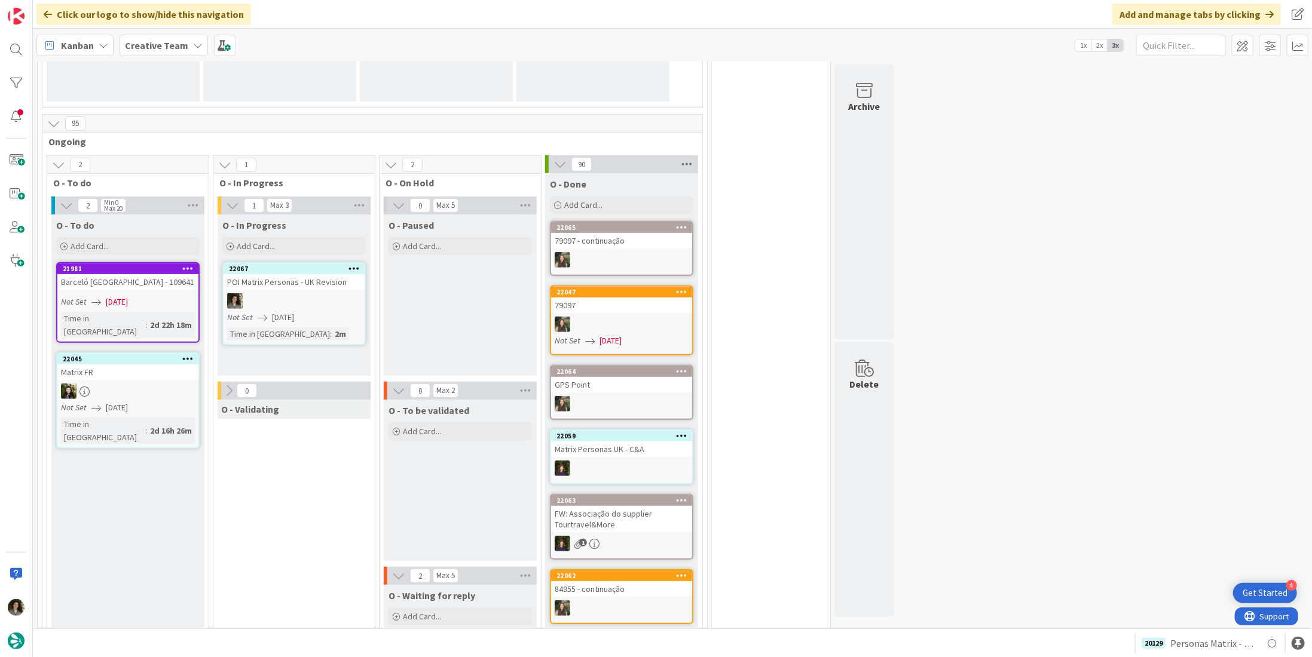
click at [684, 159] on icon at bounding box center [687, 164] width 16 height 18
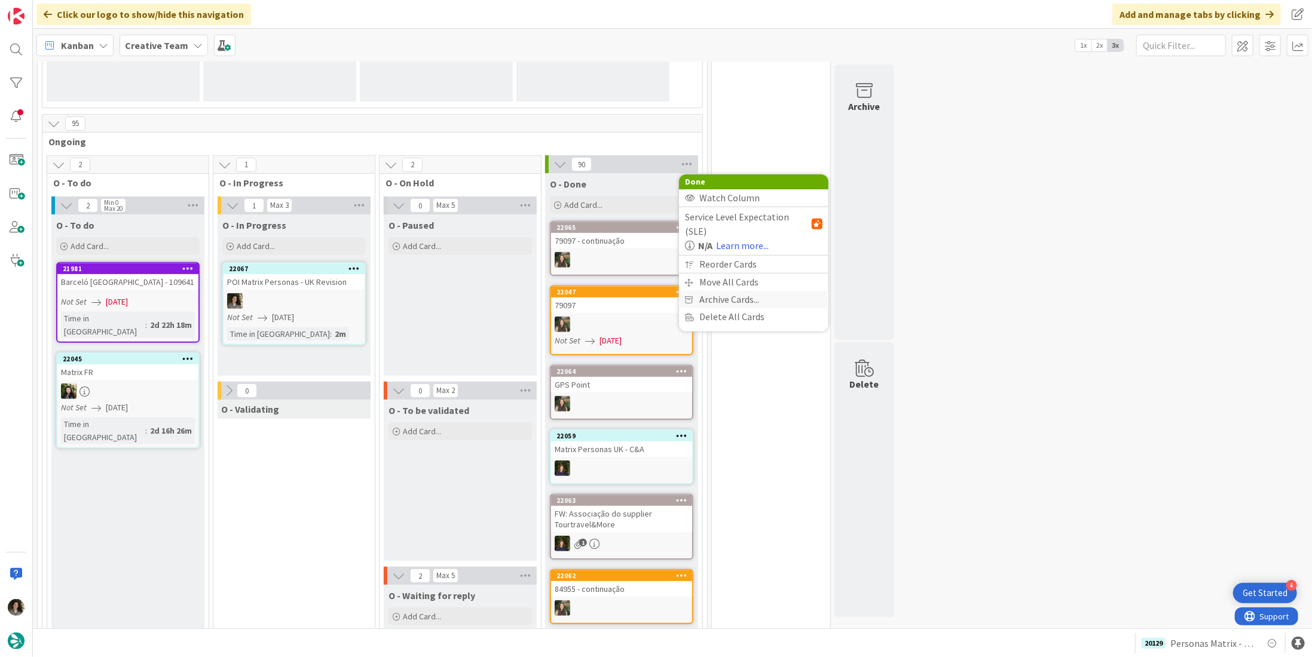
click at [730, 291] on span "Archive Cards..." at bounding box center [729, 299] width 60 height 17
click at [718, 319] on span "Archive Now" at bounding box center [734, 324] width 53 height 18
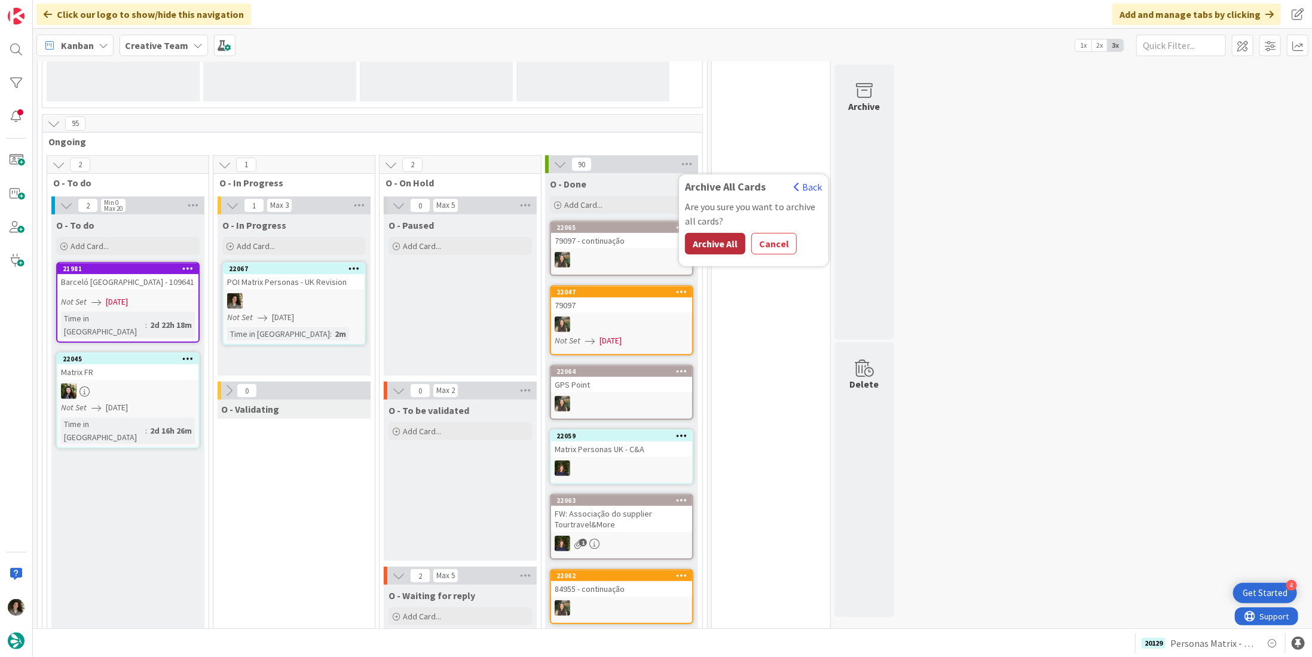
click at [718, 247] on button "Archive All" at bounding box center [715, 244] width 60 height 22
drag, startPoint x: 1147, startPoint y: 255, endPoint x: 1311, endPoint y: 1, distance: 302.4
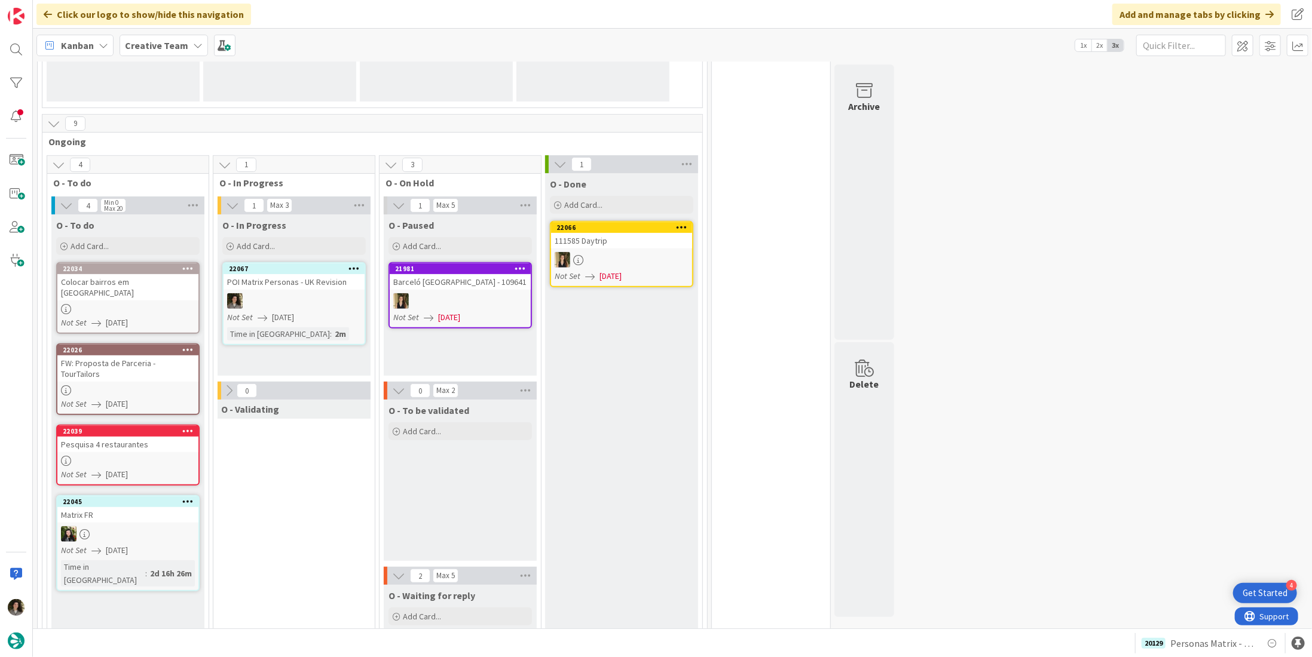
click at [154, 283] on div "Colocar bairros em [GEOGRAPHIC_DATA]" at bounding box center [127, 287] width 141 height 26
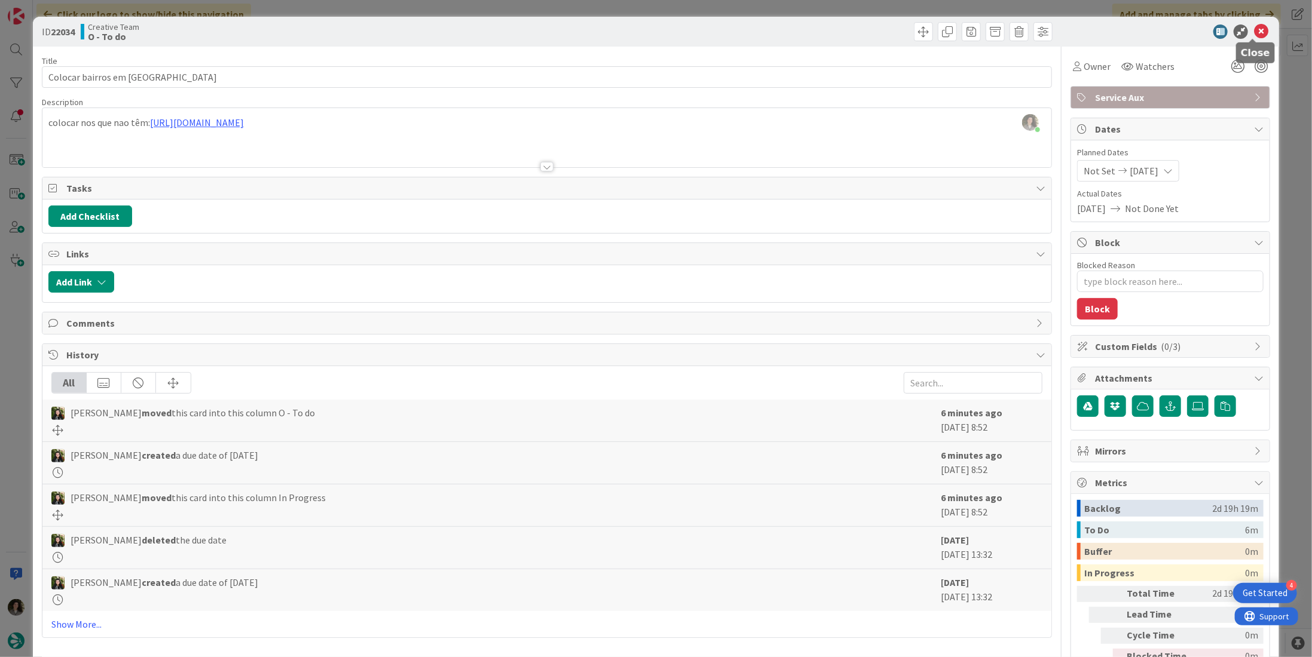
click at [1254, 28] on icon at bounding box center [1261, 32] width 14 height 14
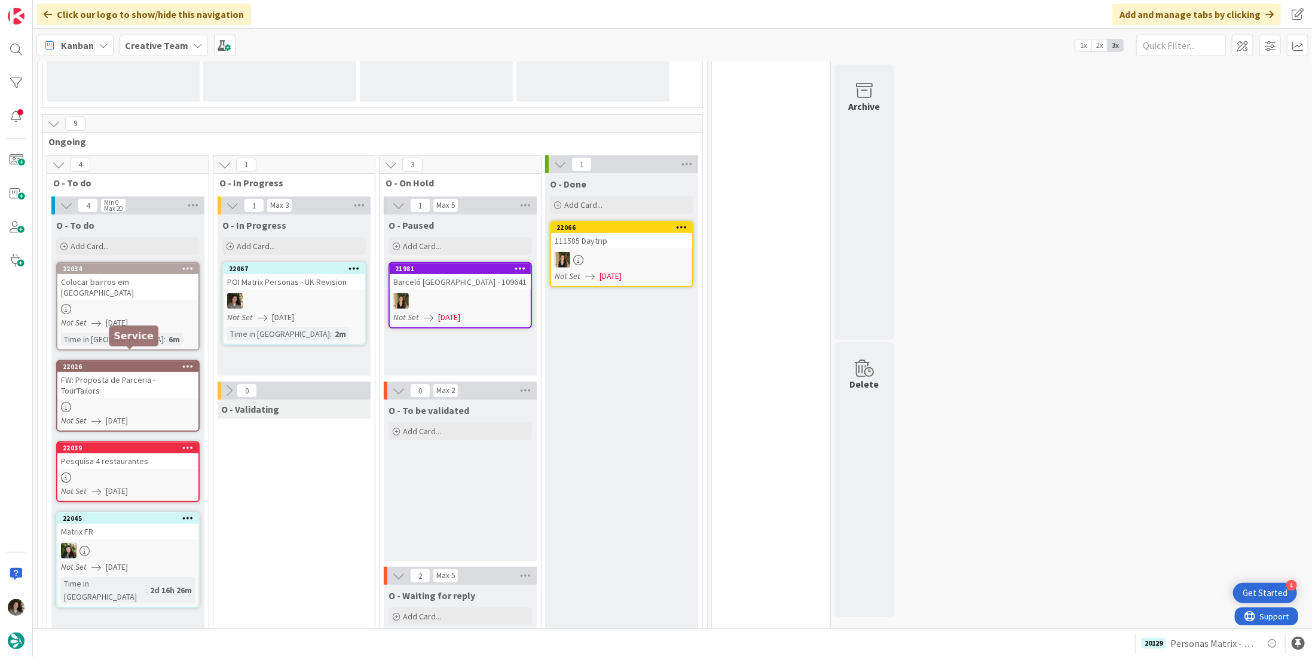
click at [139, 363] on div "22026" at bounding box center [131, 367] width 136 height 8
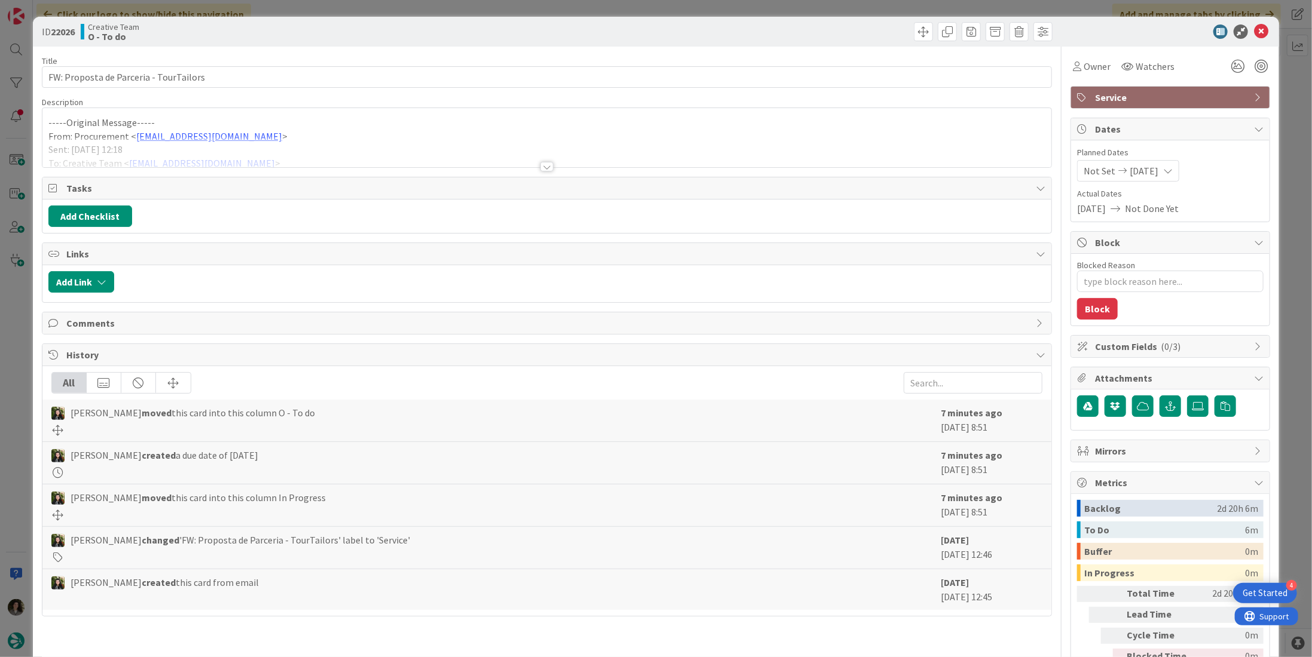
click at [546, 168] on div at bounding box center [546, 167] width 13 height 10
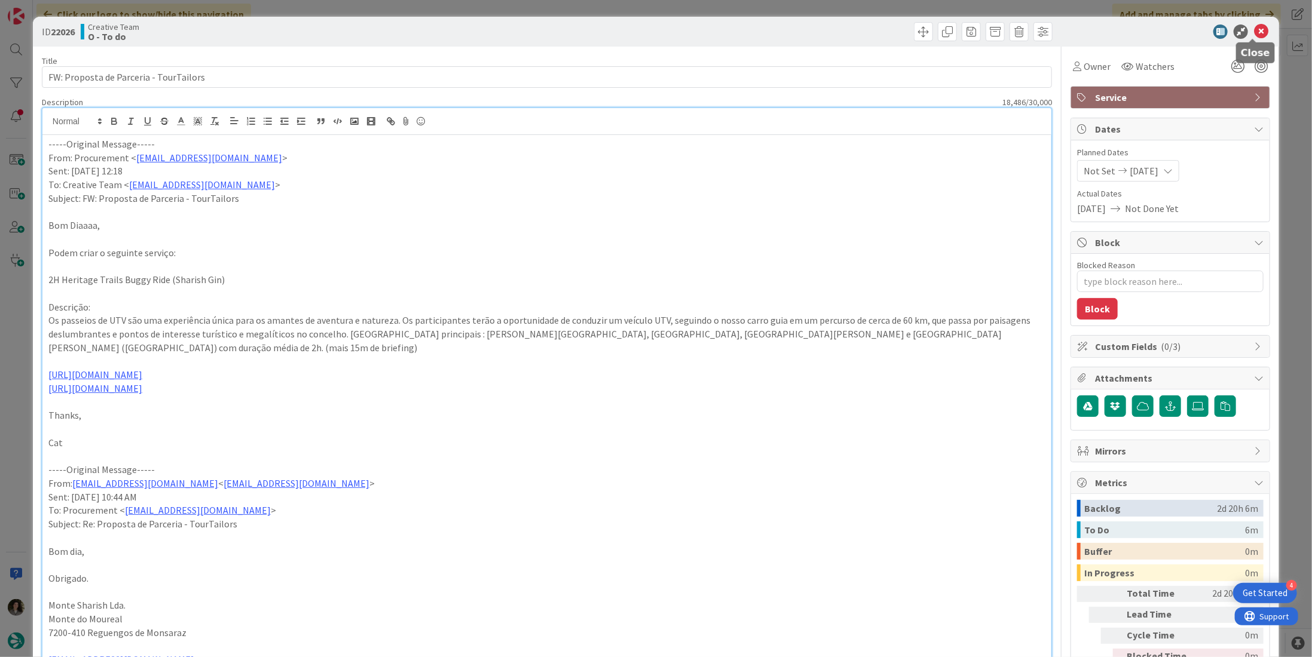
click at [1259, 30] on icon at bounding box center [1261, 32] width 14 height 14
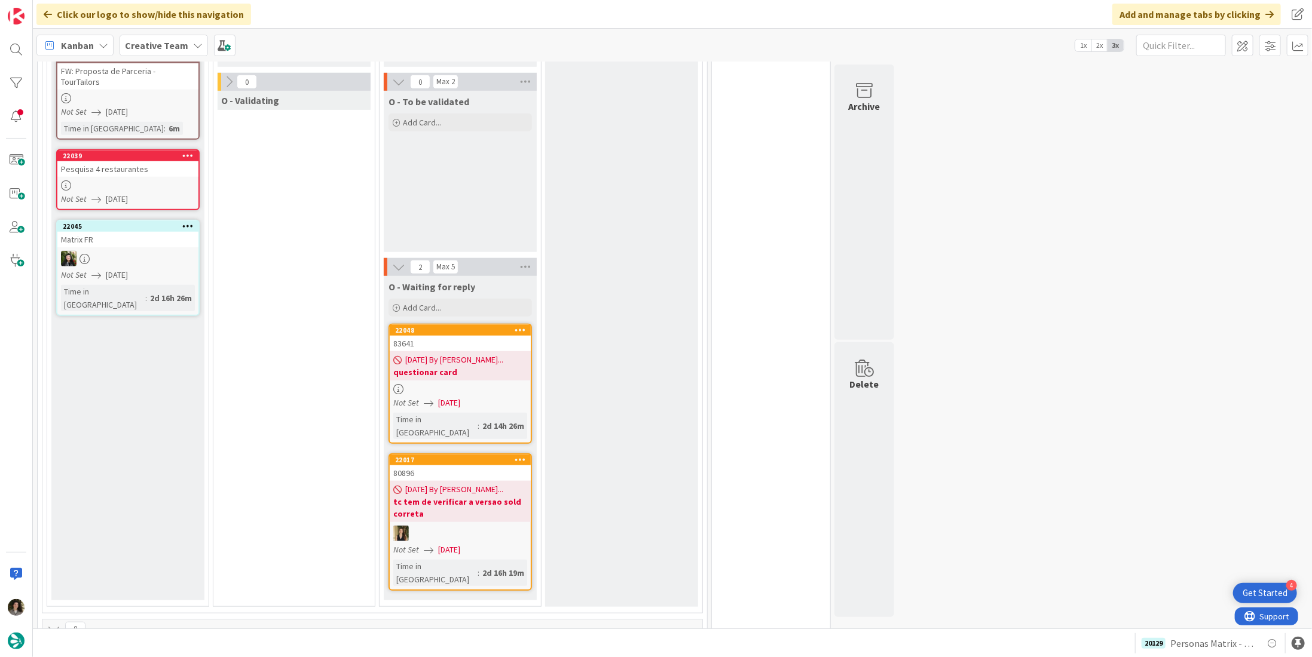
scroll to position [418, 0]
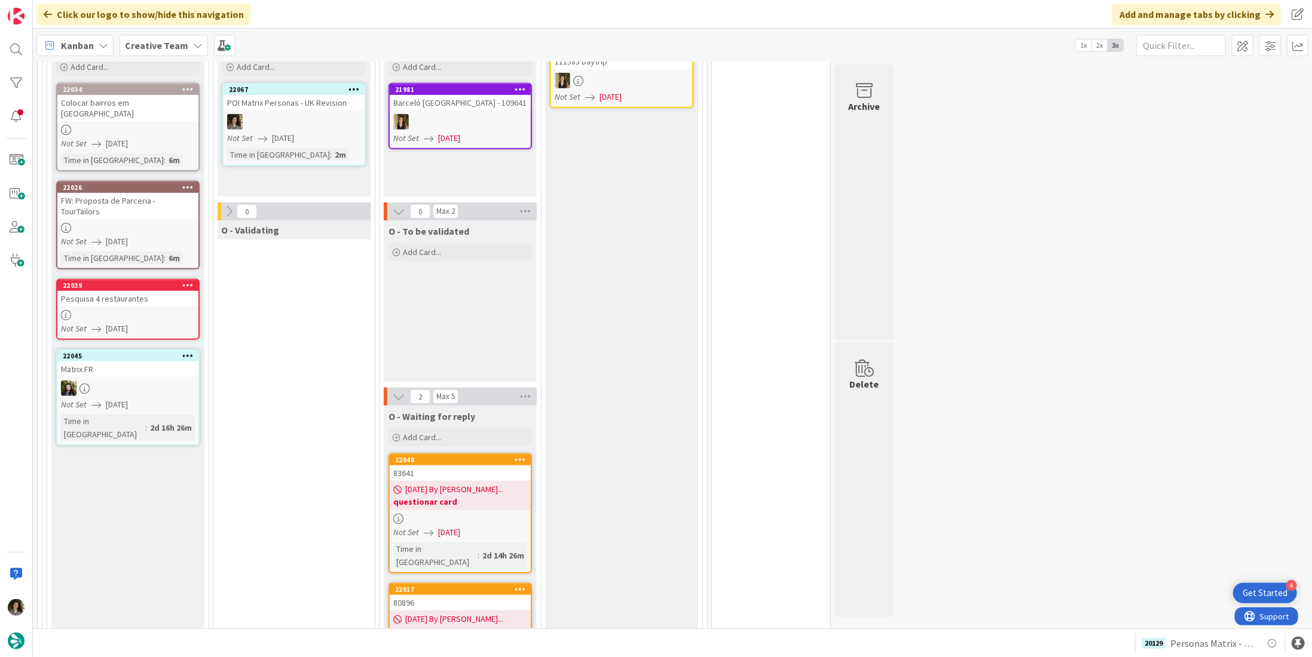
click at [319, 129] on link "22067 POI Matrix Personas - UK Revision Not Set [DATE] Time in [GEOGRAPHIC_DATA…" at bounding box center [293, 124] width 143 height 83
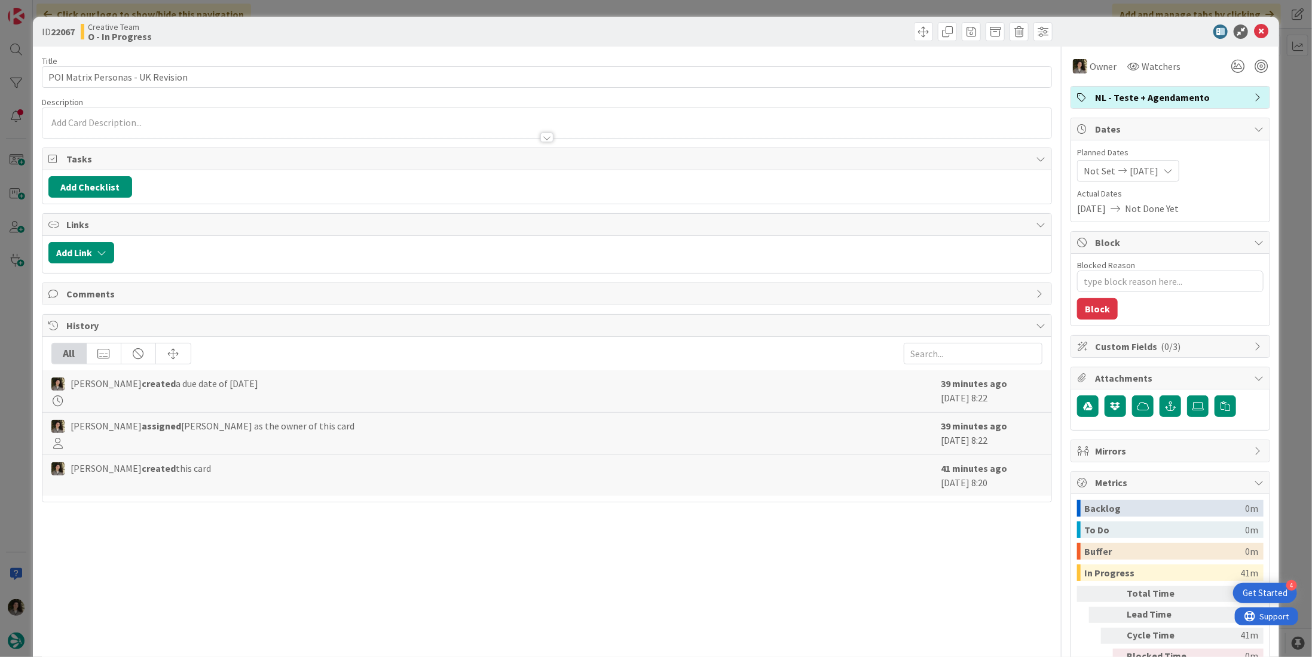
type textarea "x"
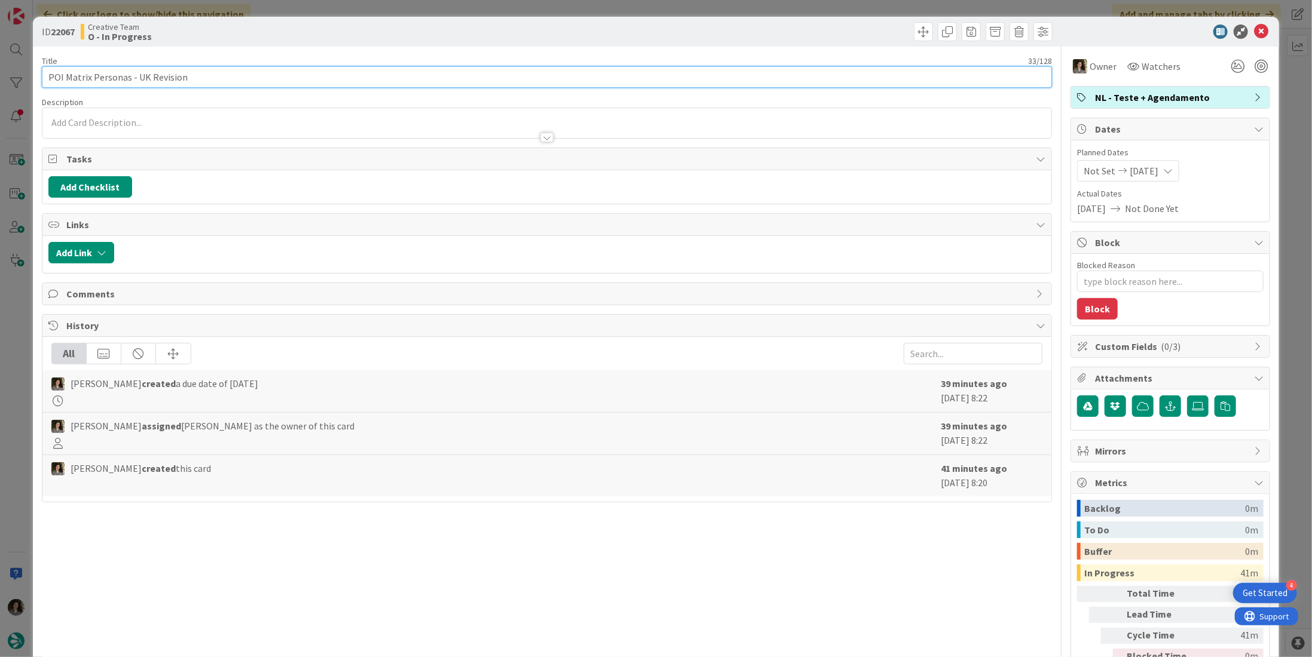
click at [362, 85] on input "POI Matrix Personas - UK Revision" at bounding box center [547, 77] width 1010 height 22
type input "POI Matrix Personas - UK Revision +"
type textarea "x"
type input "POI Matrix Personas - [GEOGRAPHIC_DATA] Revision + CA"
type textarea "x"
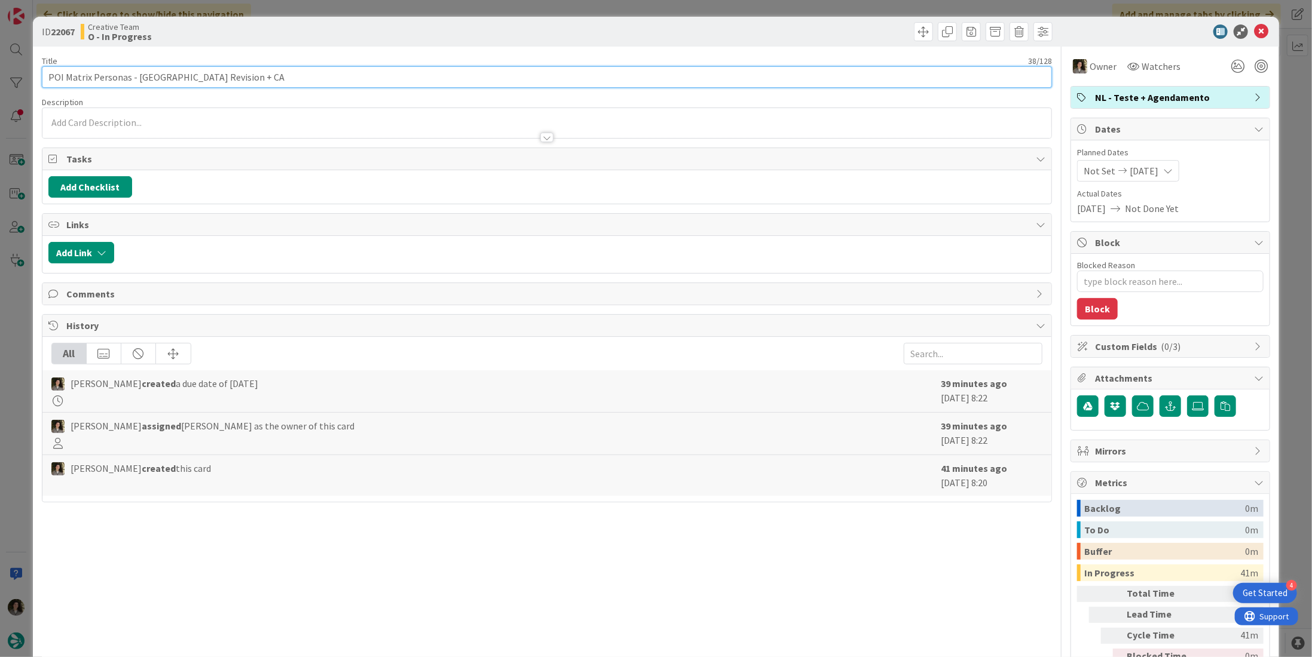
type input "POI Matrix Personas - UK Revision + C"
type textarea "x"
type input "POI Matrix Personas - UK Revision + C&"
type textarea "x"
type input "POI Matrix Personas - UK Revision + C&A"
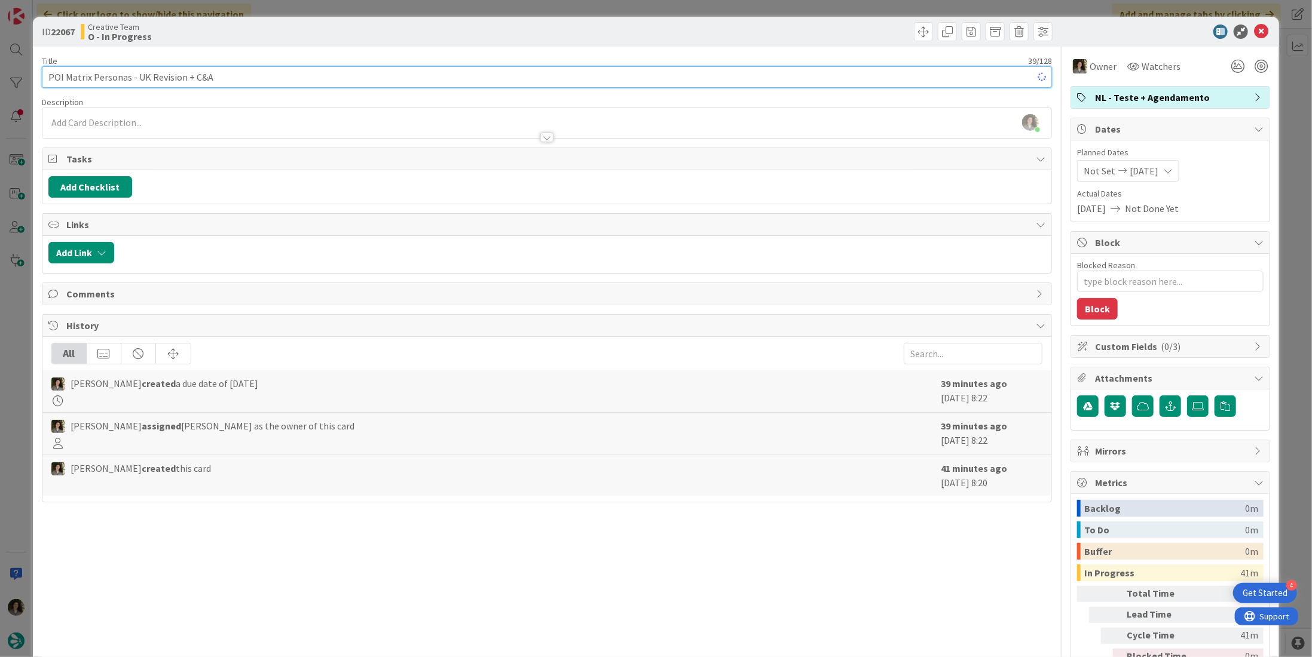
type textarea "x"
click at [191, 71] on input "POI Matrix Personas - UK Revision + C&A" at bounding box center [547, 77] width 1010 height 22
type input "POI Matrix Personas - C&A"
type textarea "x"
click at [193, 70] on input "POI Matrix Personas - C&A" at bounding box center [547, 77] width 1010 height 22
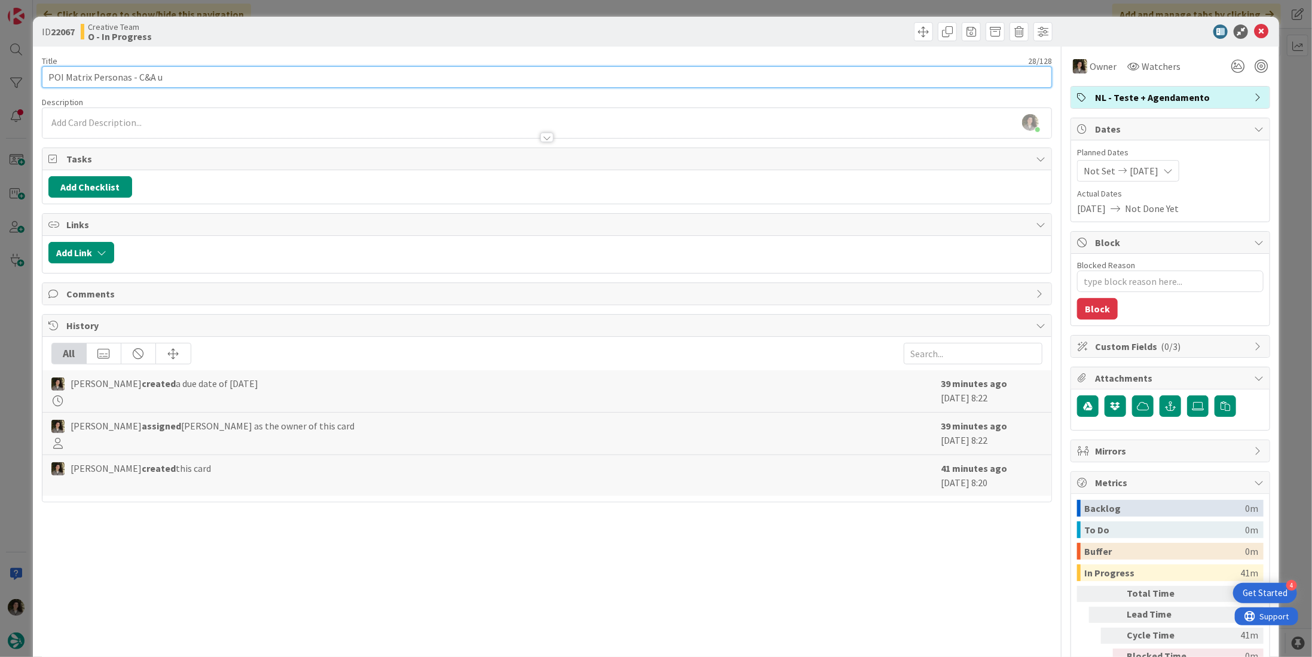
type input "POI Matrix Personas - C&A"
type textarea "x"
type input "POI Matrix Personas - C&A UI"
type textarea "x"
type input "POI Matrix Personas - C&A U"
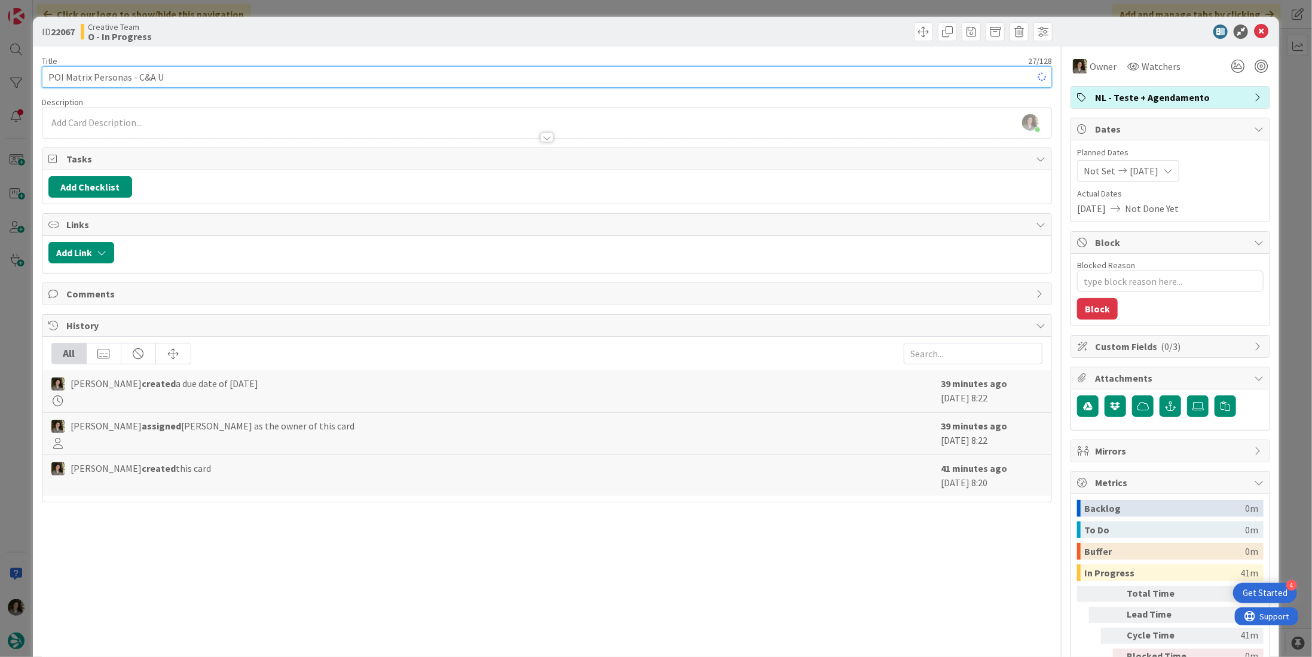
type textarea "x"
type input "POI Matrix Personas - C&A [GEOGRAPHIC_DATA]"
type textarea "x"
type input "POI Matrix Personas - C&A [GEOGRAPHIC_DATA] +"
type textarea "x"
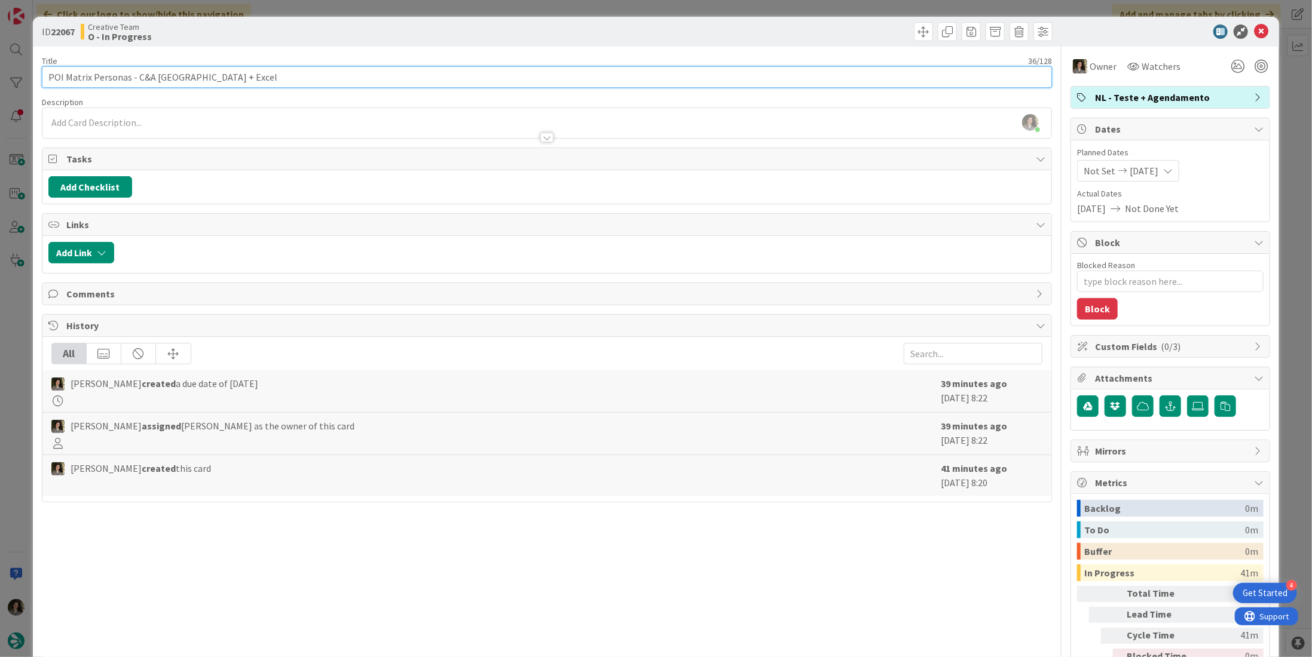
type input "POI Matrix Personas - C&A [GEOGRAPHIC_DATA] + Excel P"
type textarea "x"
type input "POI Matrix Personas - C&A [GEOGRAPHIC_DATA] + Excel PO"
type textarea "x"
type input "POI Matrix Personas - C&A [GEOGRAPHIC_DATA] + Excel POI"
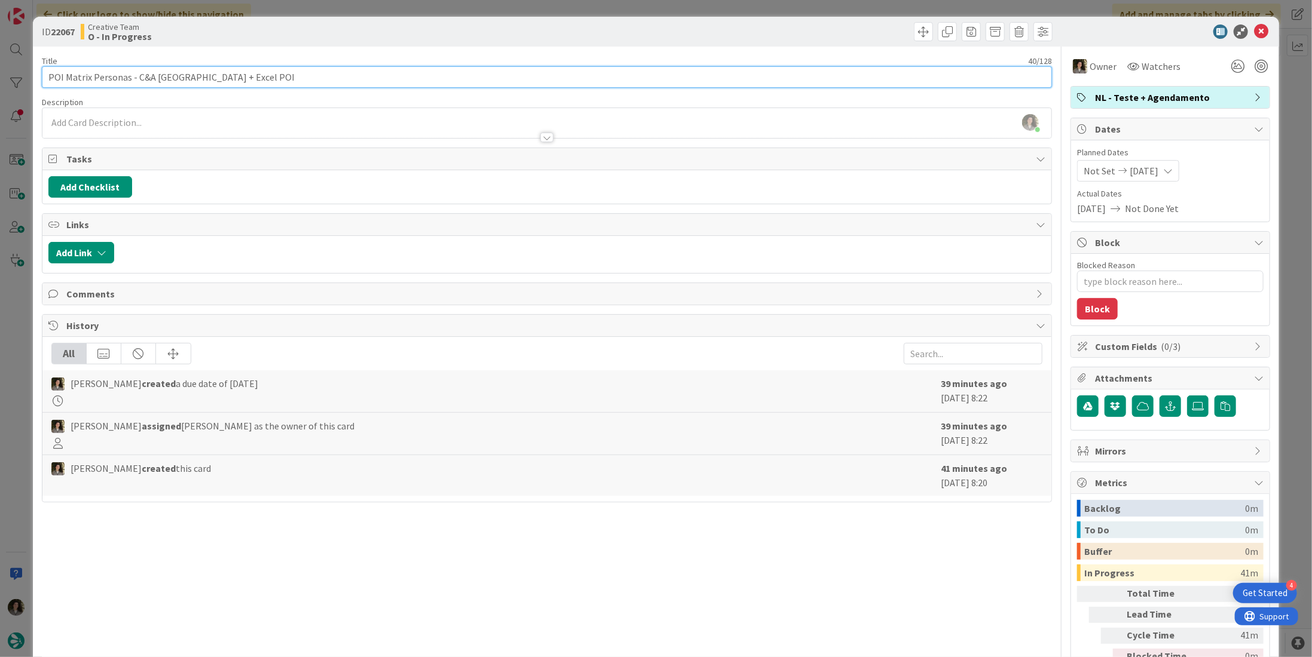
type textarea "x"
type input "POI Matrix Personas - C&A [GEOGRAPHIC_DATA] + Excel POIs"
type textarea "x"
type input "POI Matrix Personas - C&A [GEOGRAPHIC_DATA] + Excel POIs Criar"
type textarea "x"
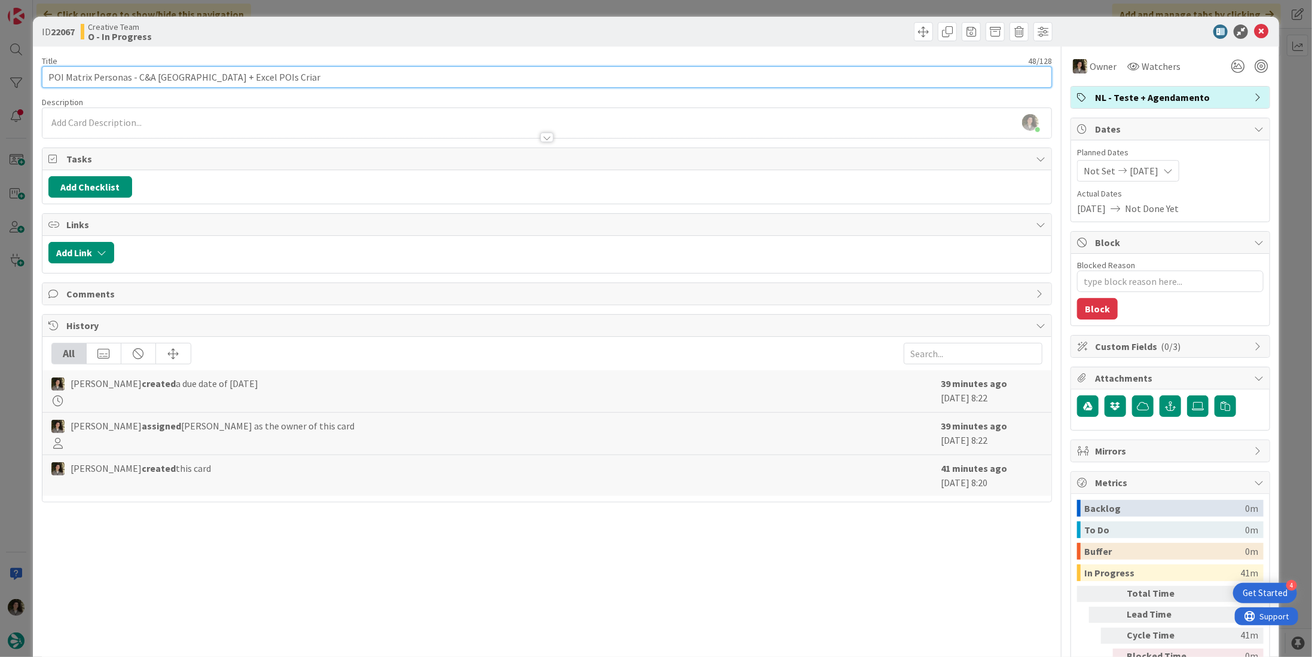
type input "POI Matrix Personas - C&A [GEOGRAPHIC_DATA] + Excel POIs Criar"
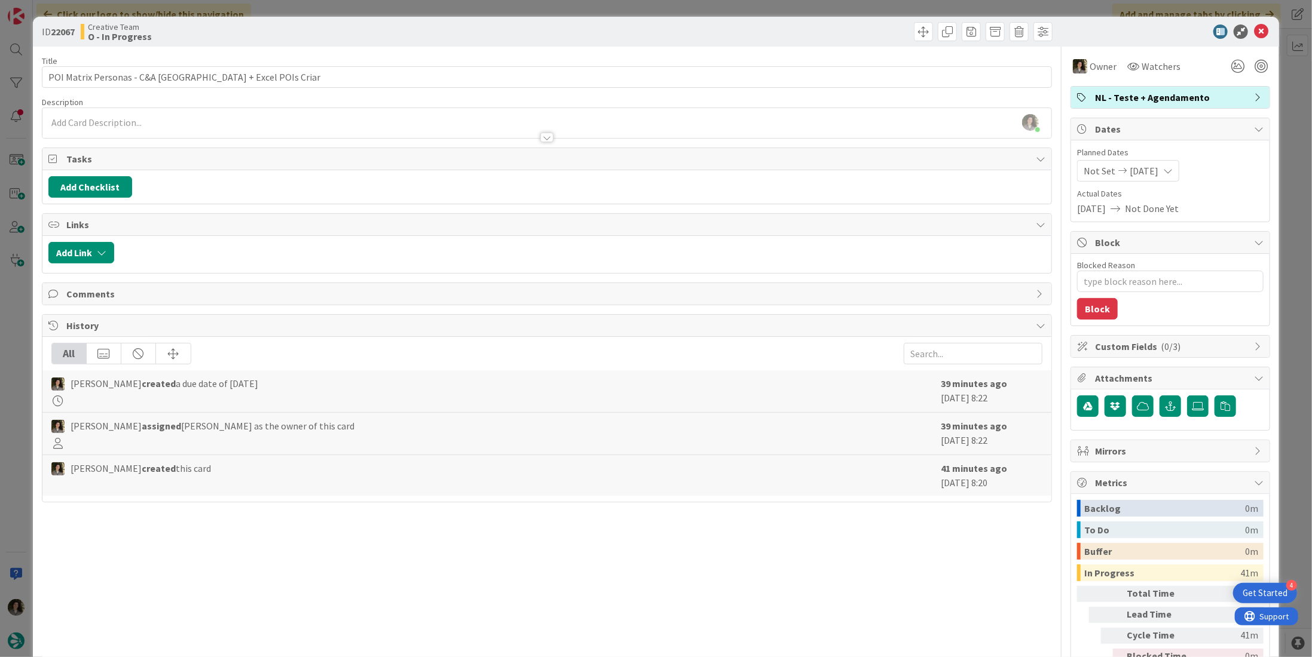
click at [513, 30] on div "Creative Team O - In Progress" at bounding box center [313, 31] width 464 height 19
click at [1255, 35] on icon at bounding box center [1261, 32] width 14 height 14
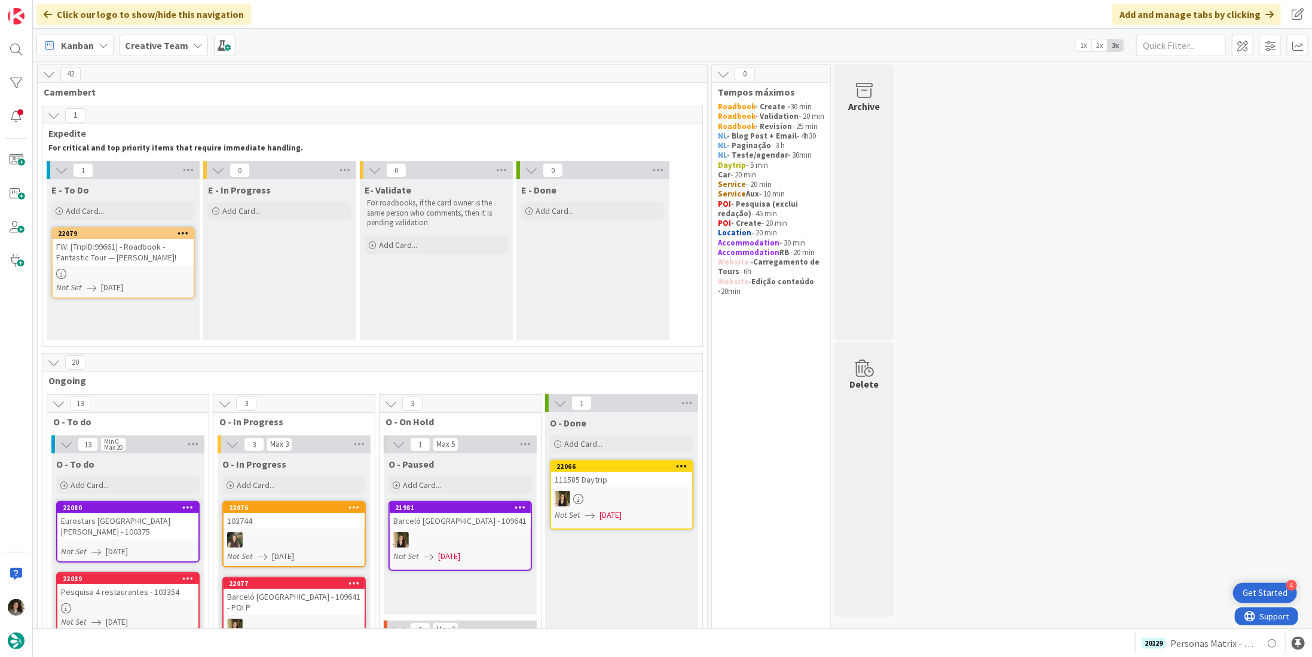
click at [145, 257] on div "FW: [TripID:99661] - Roadbook - Fantastic Tour — [PERSON_NAME]!" at bounding box center [123, 252] width 141 height 26
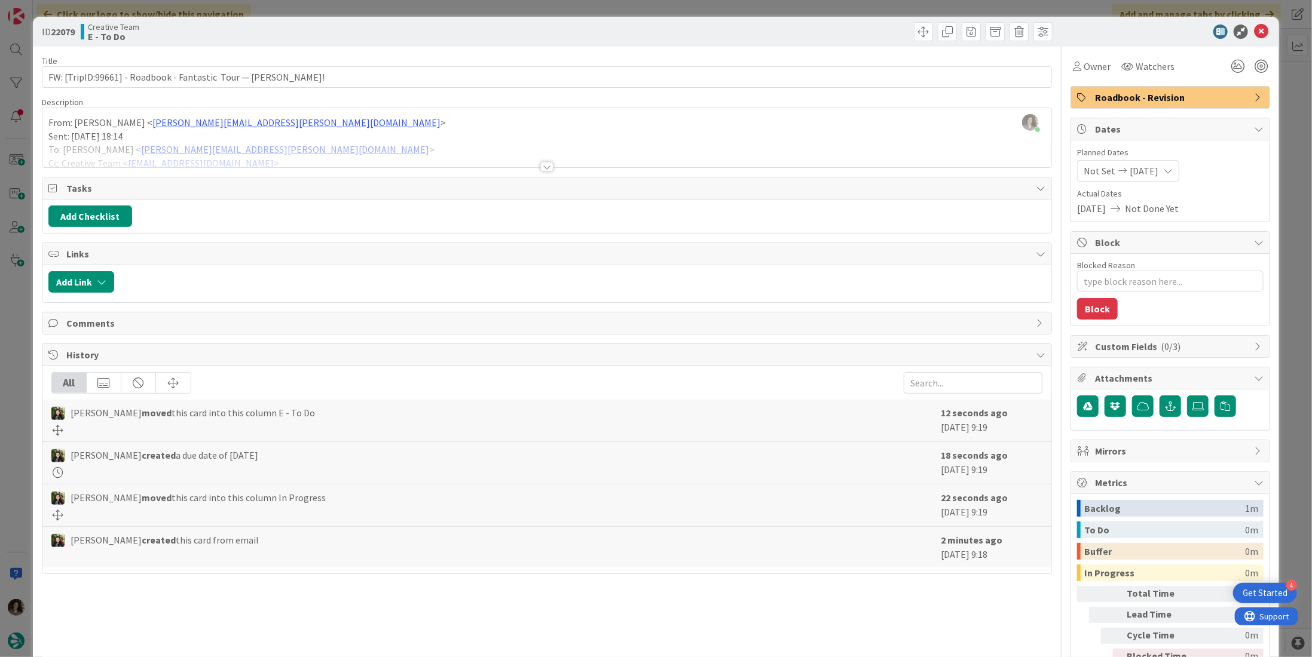
click at [546, 170] on div "Title 64 / 128 FW: [TripID:99661] - Roadbook - Fantastic Tour — [PERSON_NAME]! …" at bounding box center [547, 372] width 1010 height 651
click at [544, 166] on div at bounding box center [546, 167] width 13 height 10
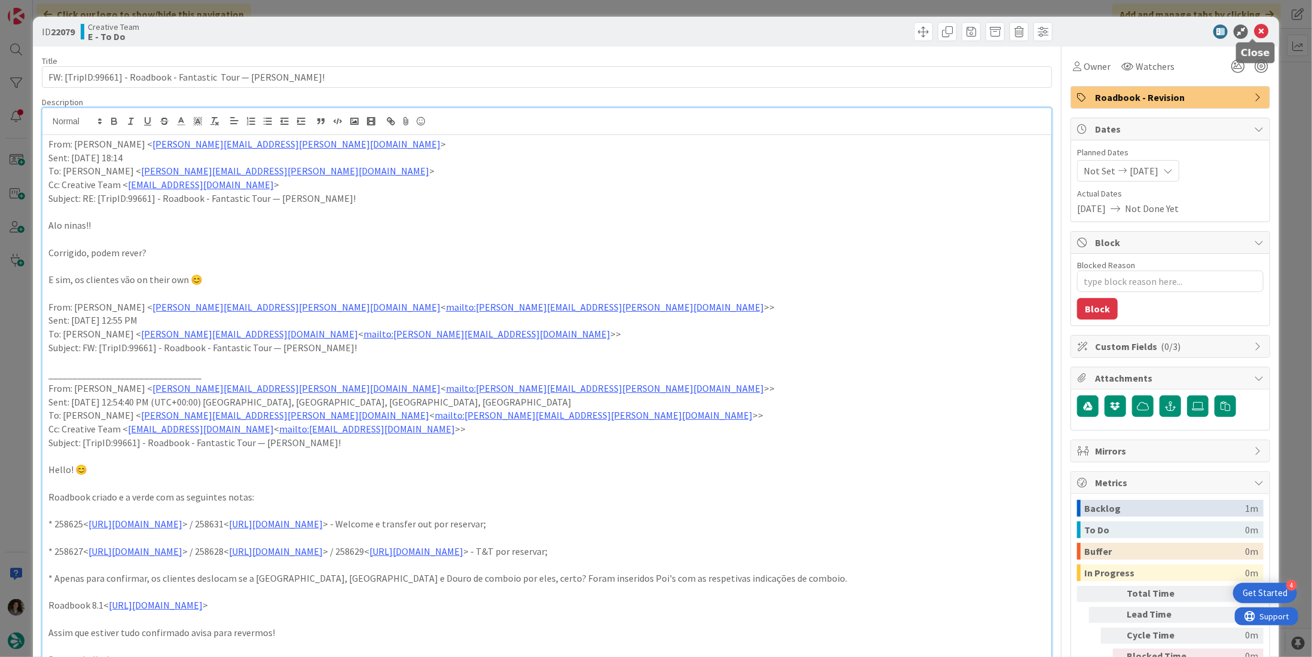
click at [1257, 29] on icon at bounding box center [1261, 32] width 14 height 14
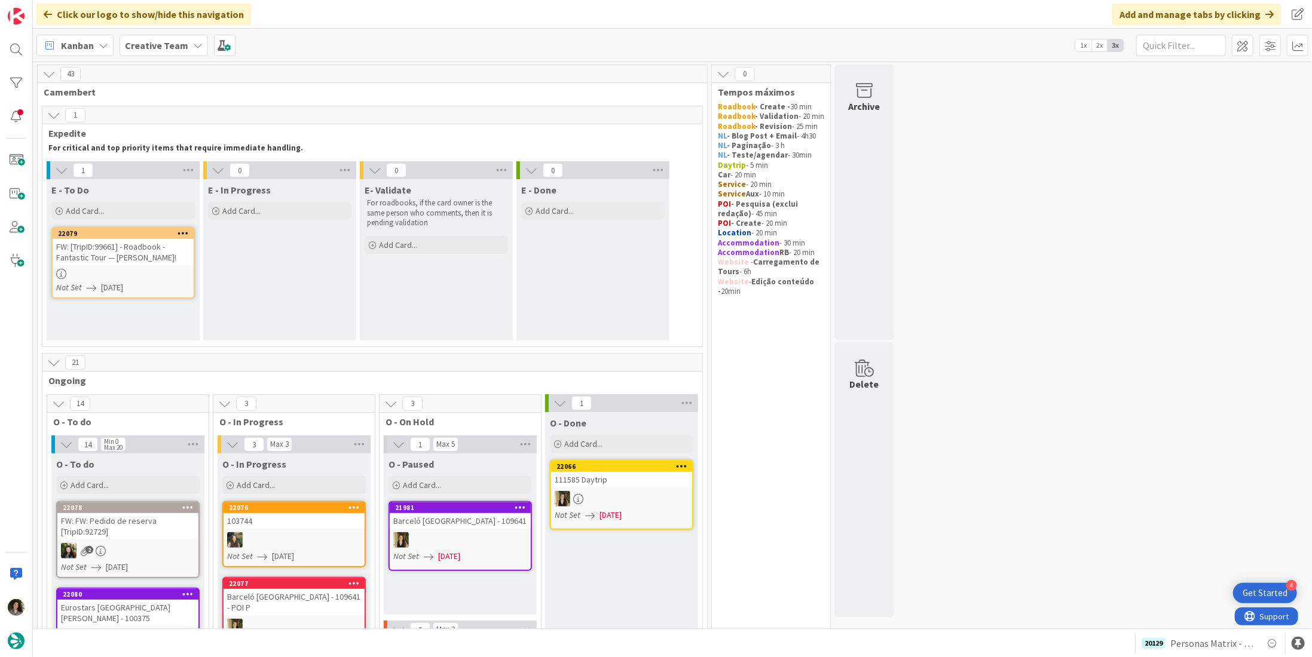
click at [164, 252] on div "FW: [TripID:99661] - Roadbook - Fantastic Tour — [PERSON_NAME]!" at bounding box center [123, 252] width 141 height 26
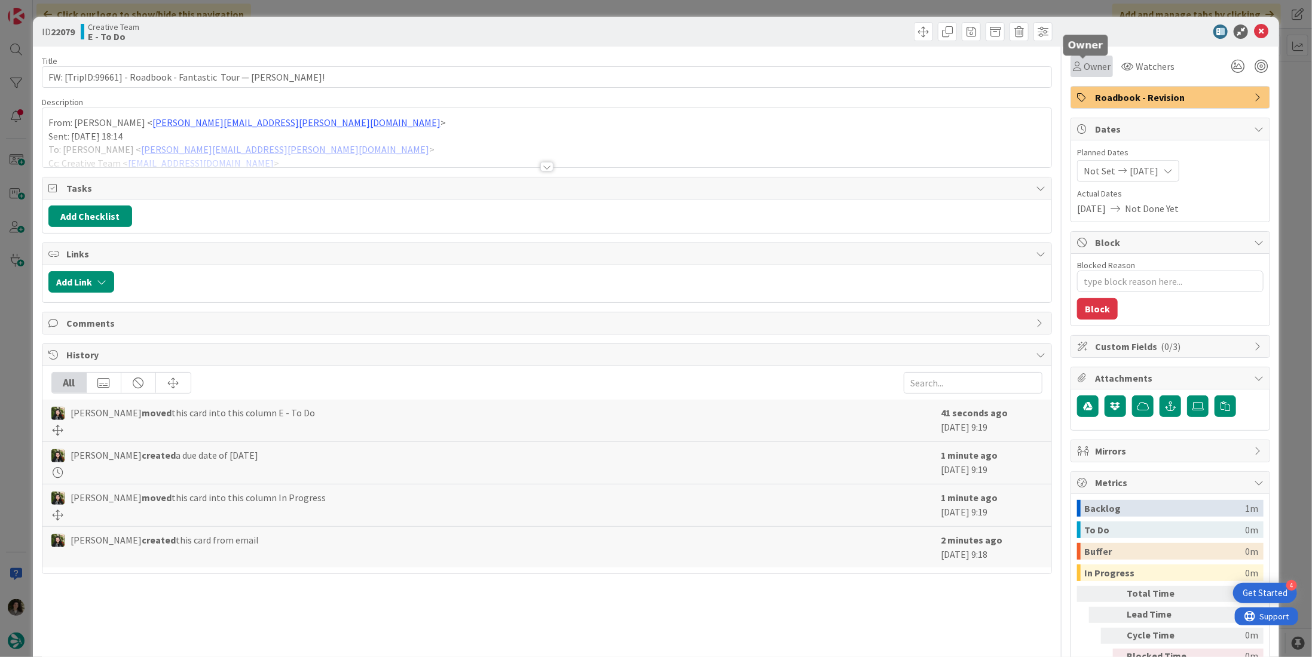
click at [1083, 63] on span "Owner" at bounding box center [1096, 66] width 27 height 14
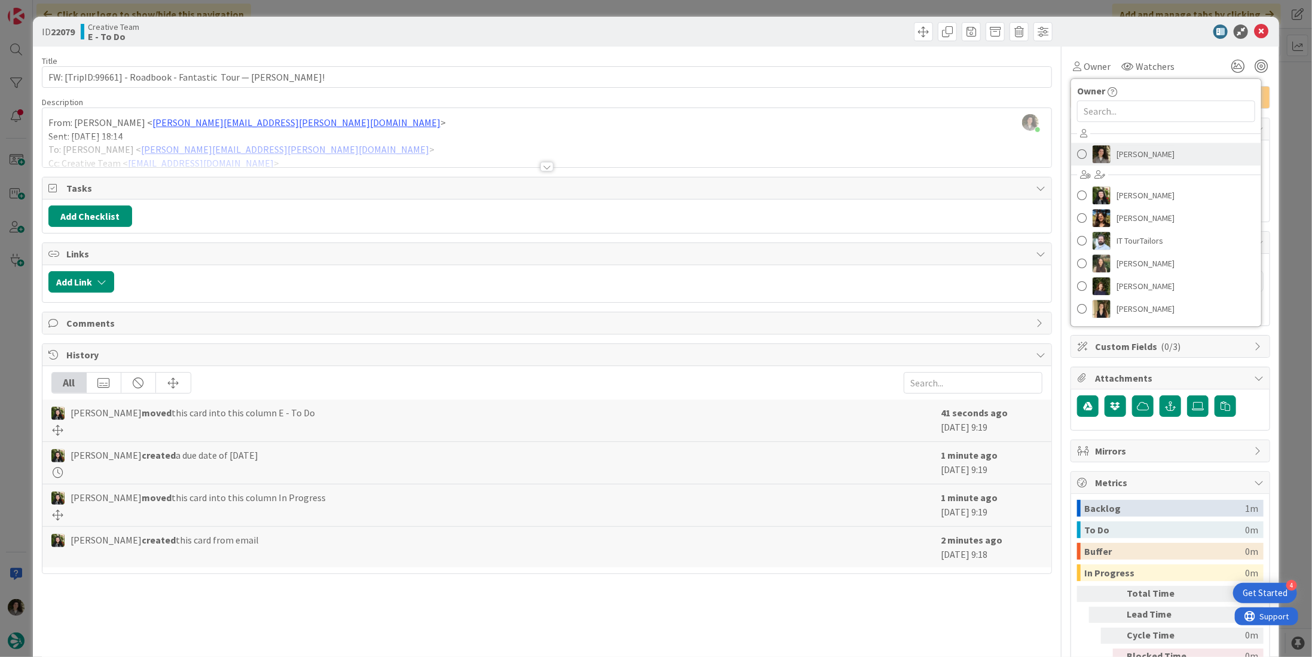
click at [1119, 150] on span "[PERSON_NAME]" at bounding box center [1145, 154] width 58 height 18
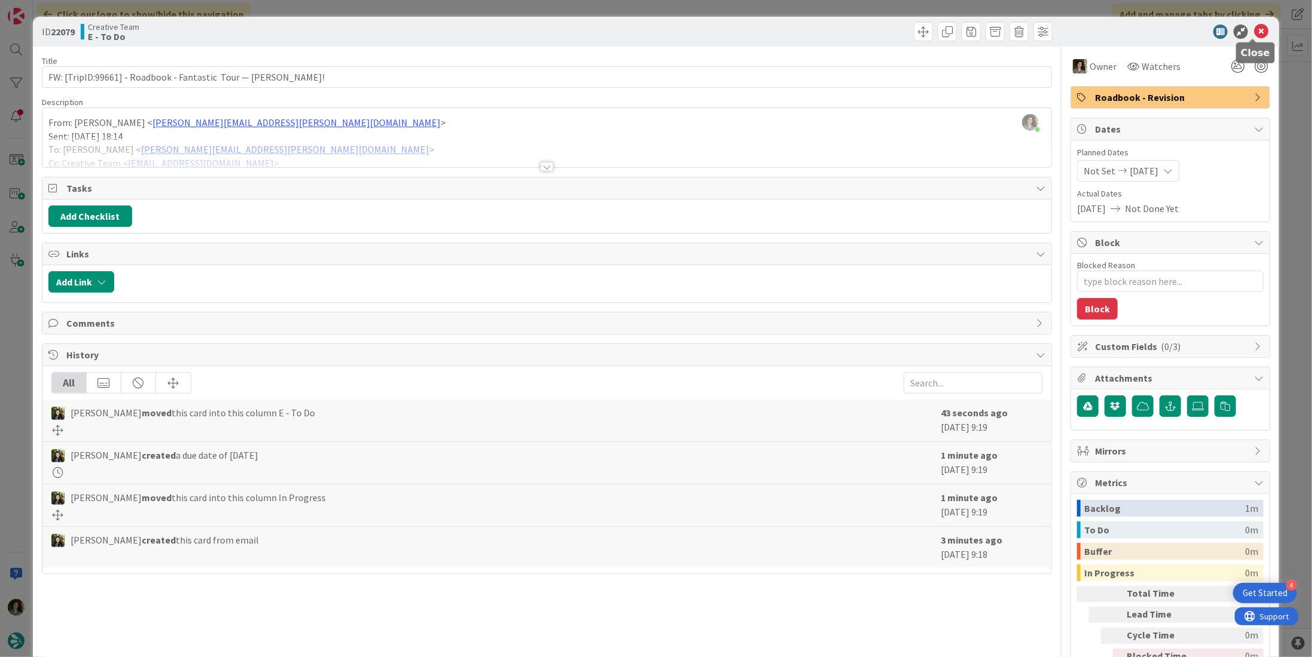
click at [1259, 26] on icon at bounding box center [1261, 32] width 14 height 14
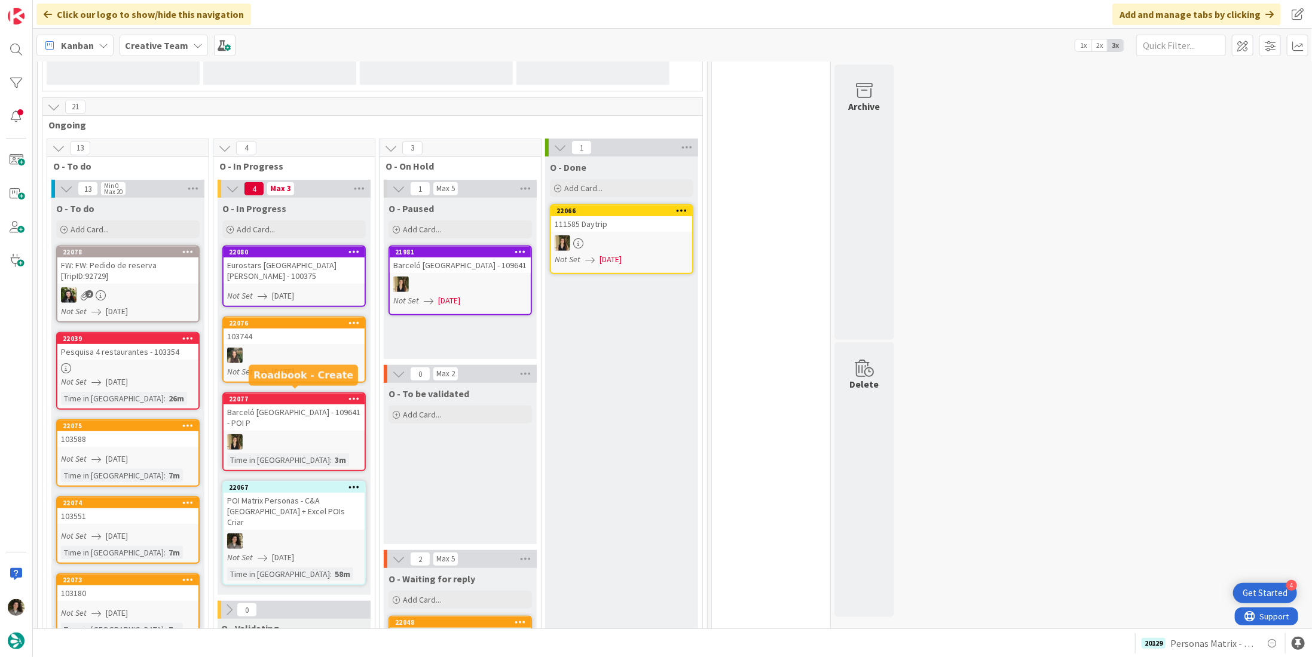
scroll to position [359, 0]
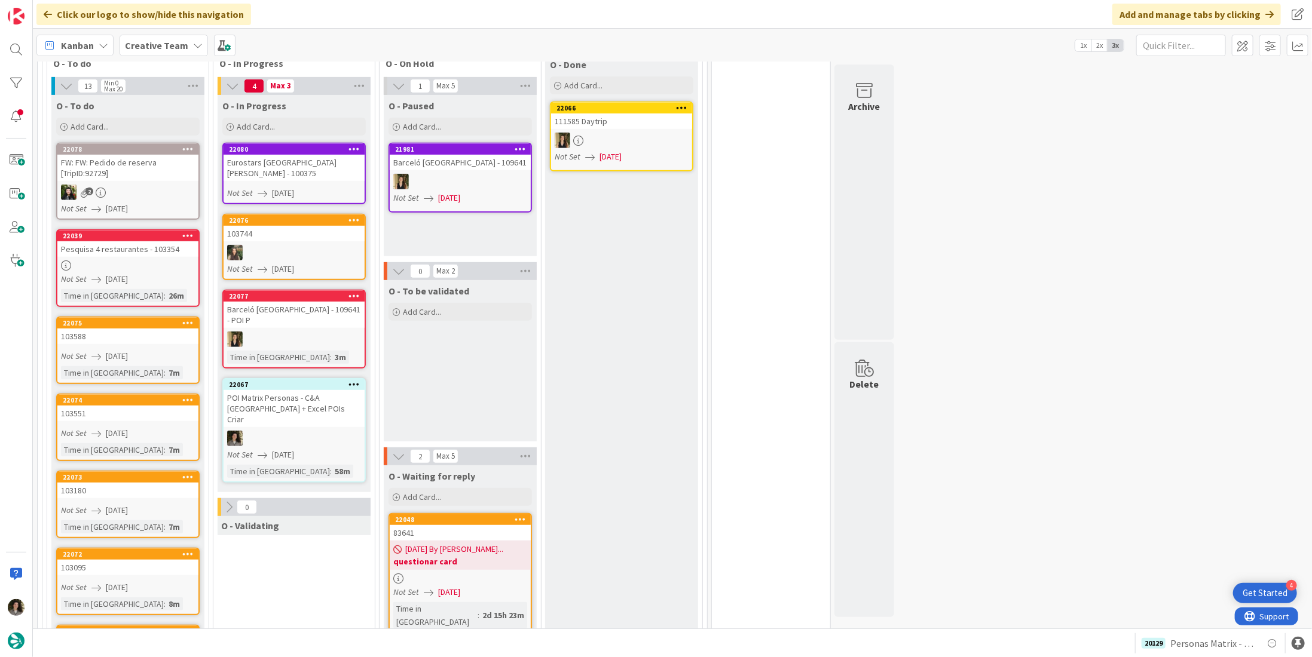
click at [311, 431] on div at bounding box center [293, 439] width 141 height 16
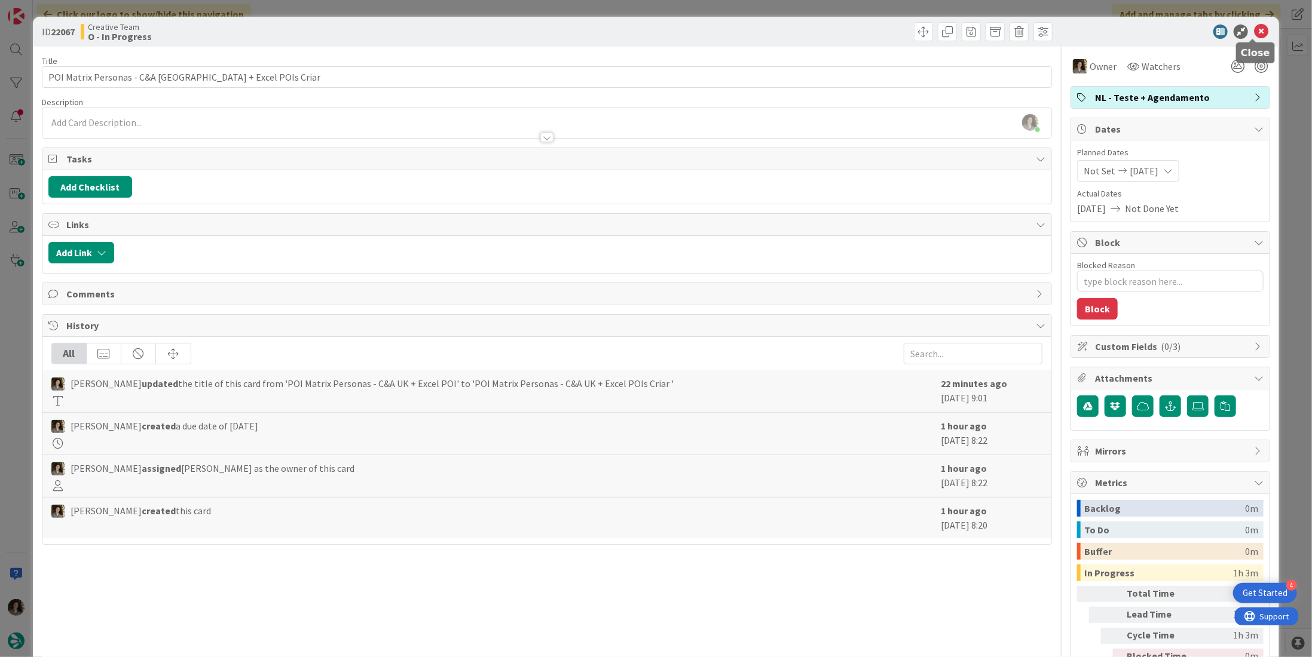
click at [1254, 27] on icon at bounding box center [1261, 32] width 14 height 14
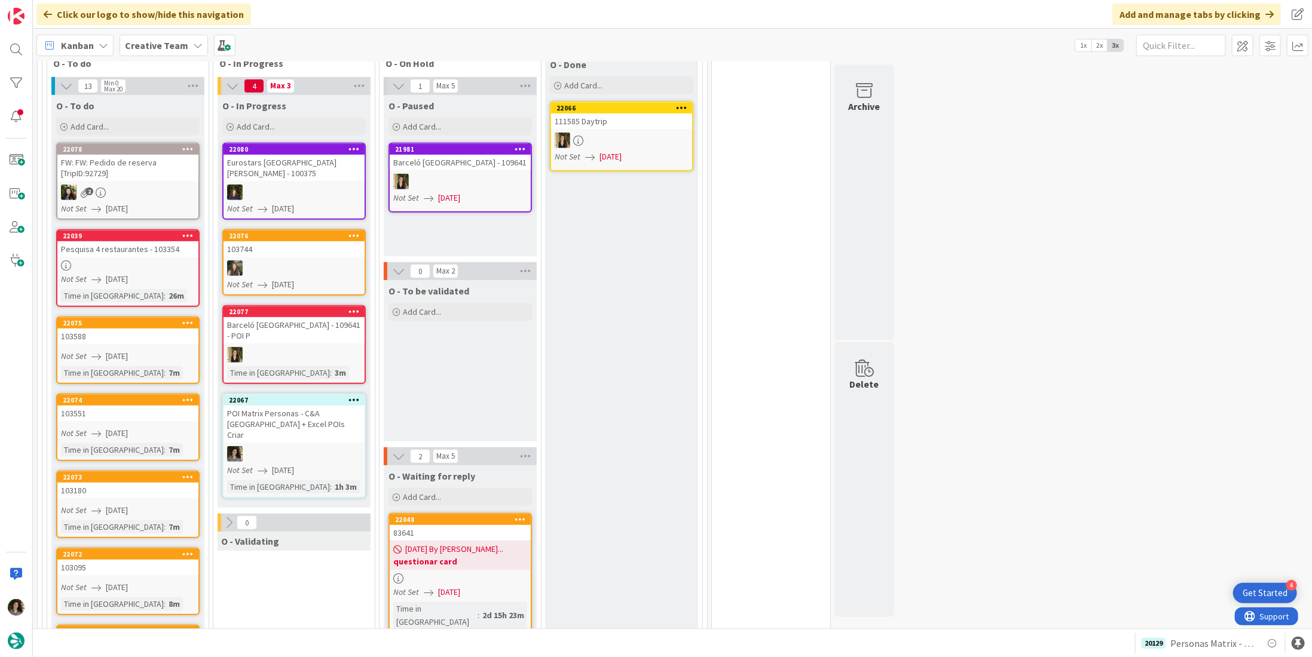
click at [276, 446] on div at bounding box center [293, 454] width 141 height 16
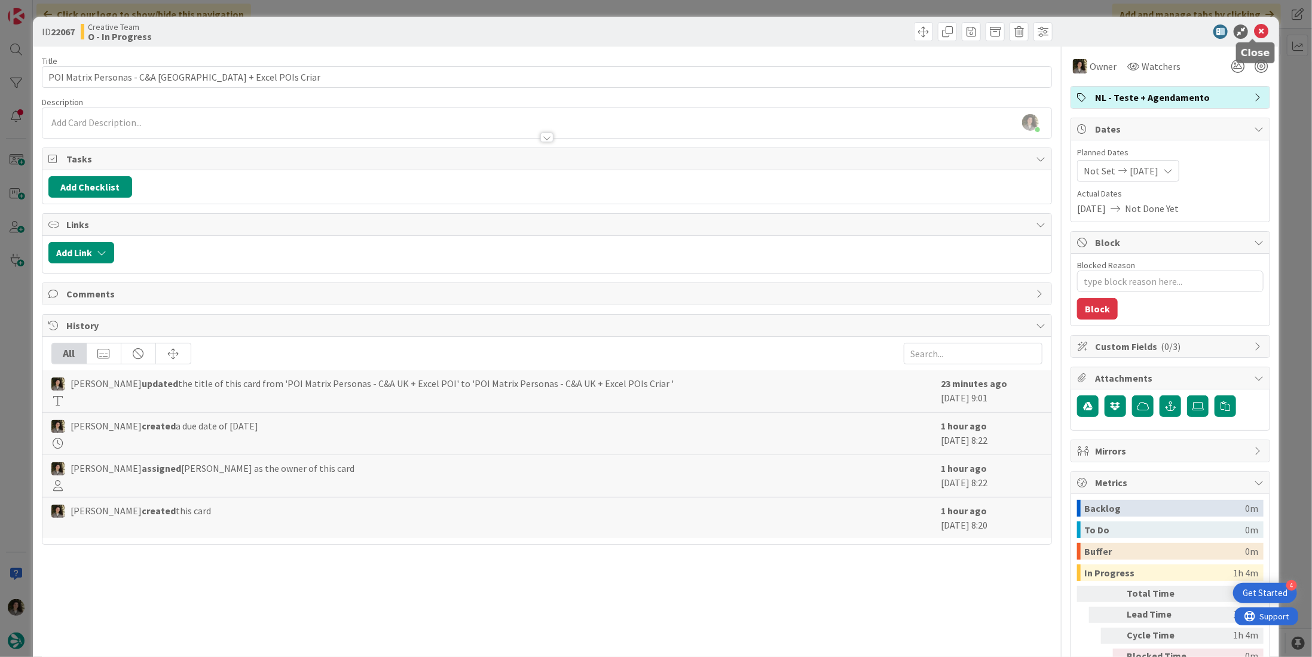
click at [1256, 32] on icon at bounding box center [1261, 32] width 14 height 14
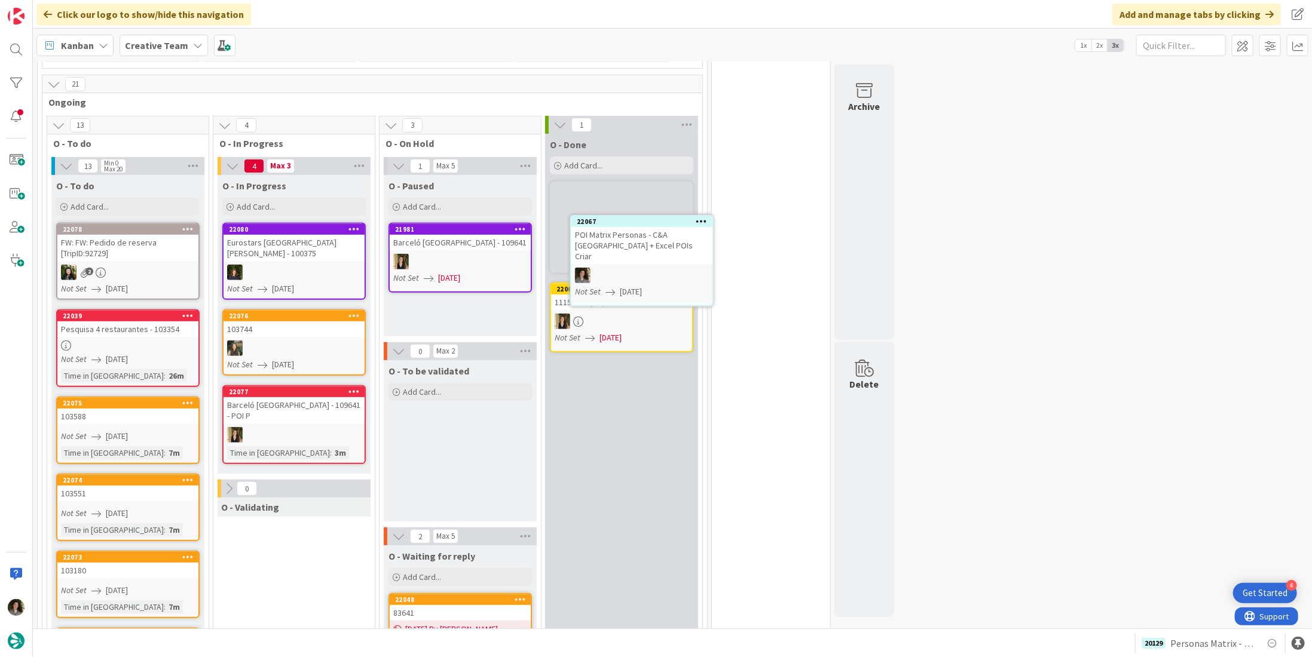
scroll to position [278, 0]
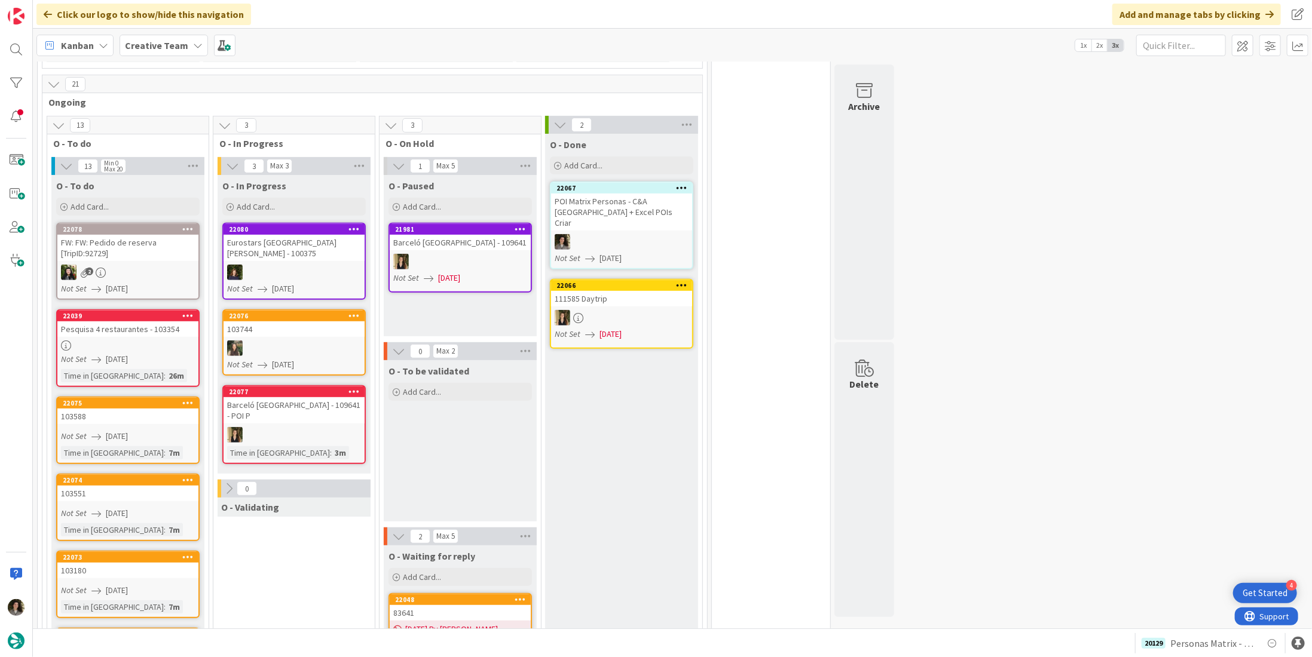
click at [617, 234] on div at bounding box center [621, 242] width 141 height 16
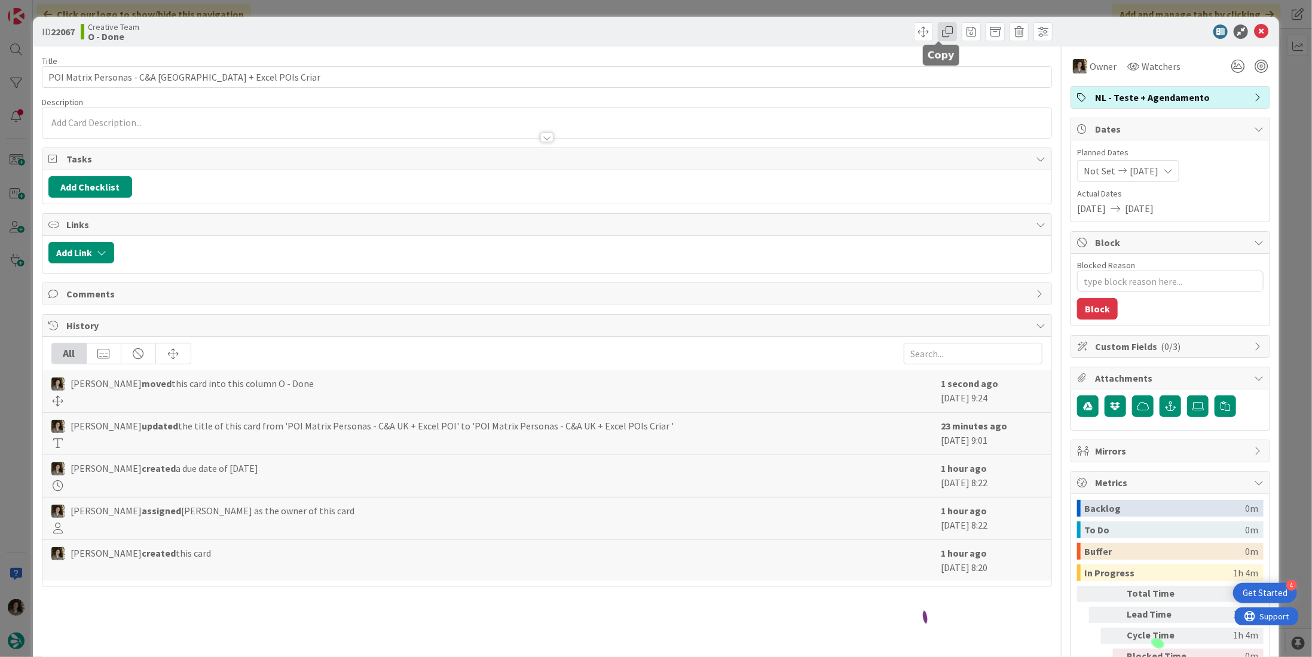
click at [941, 29] on span at bounding box center [947, 31] width 19 height 19
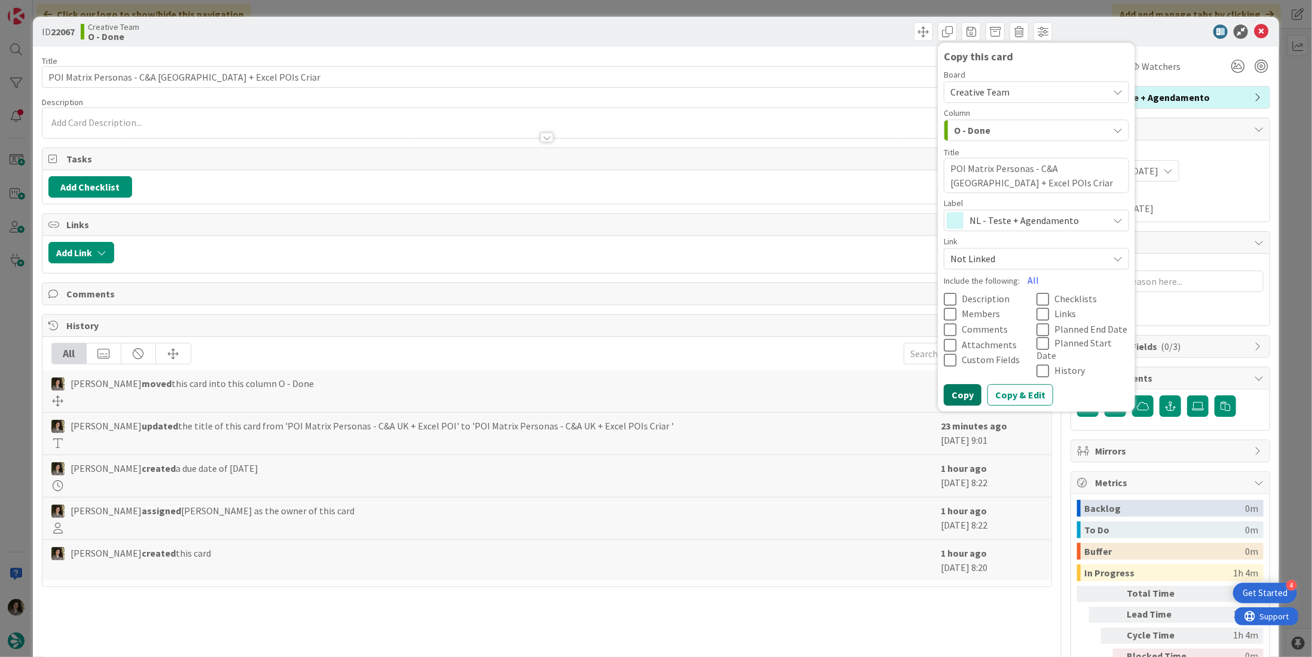
drag, startPoint x: 956, startPoint y: 381, endPoint x: 962, endPoint y: 295, distance: 86.9
click at [956, 384] on button "Copy" at bounding box center [963, 395] width 38 height 22
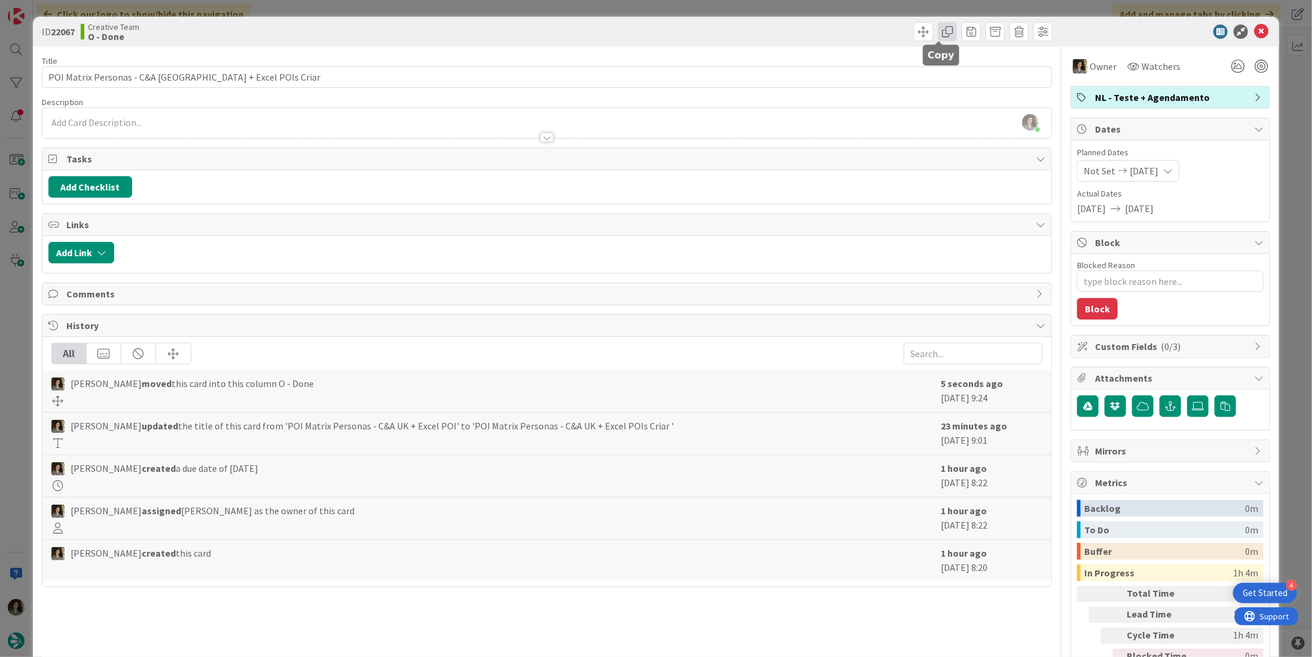
click at [945, 35] on span at bounding box center [947, 31] width 19 height 19
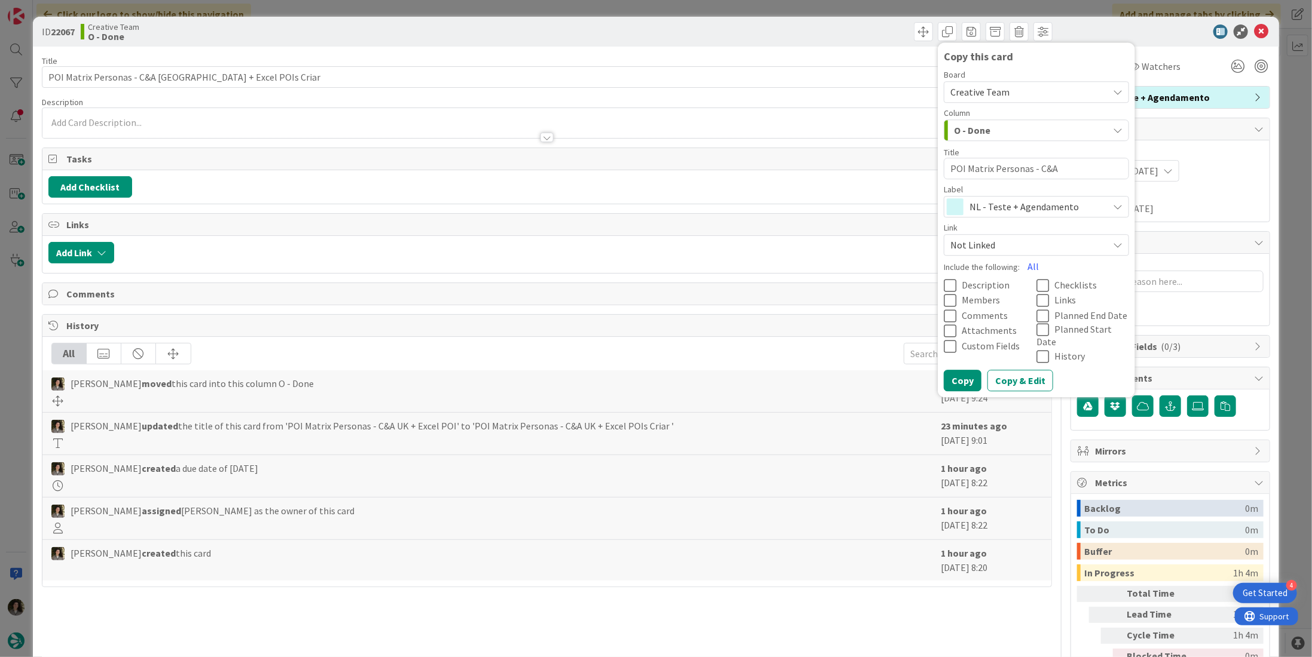
click at [976, 201] on span "NL - Teste + Agendamento" at bounding box center [1035, 206] width 133 height 17
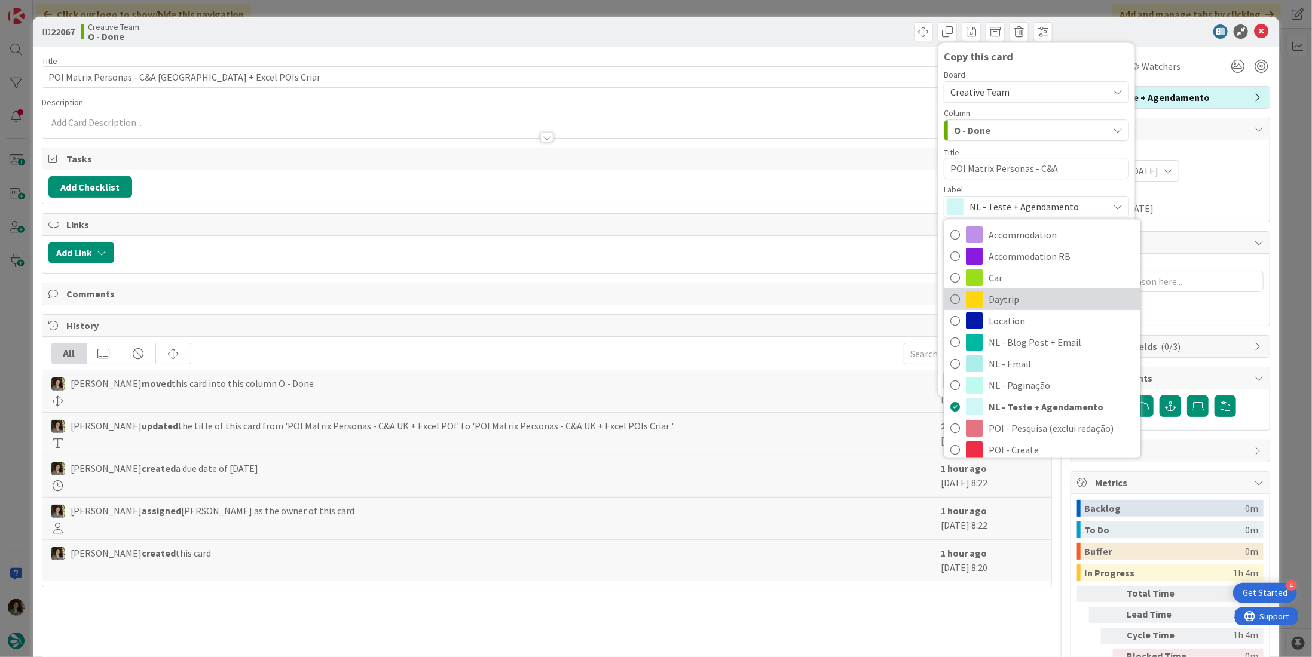
click at [1002, 299] on span "Daytrip" at bounding box center [1061, 300] width 146 height 18
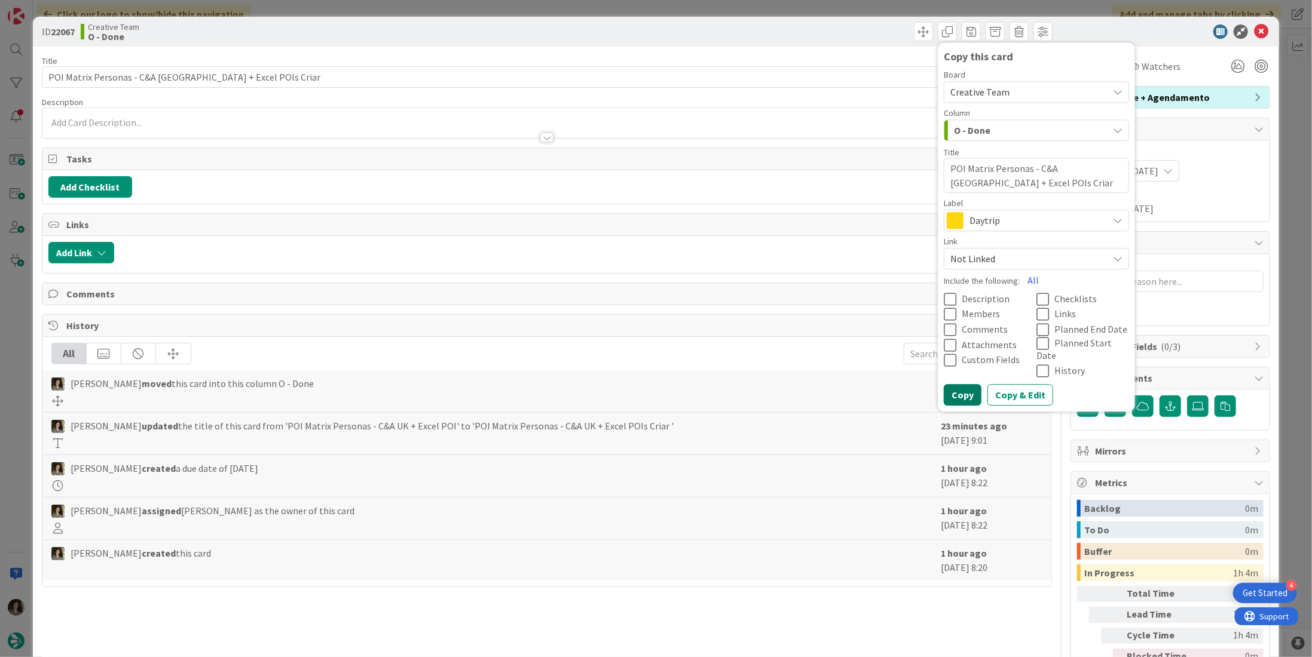
drag, startPoint x: 966, startPoint y: 379, endPoint x: 981, endPoint y: 364, distance: 21.6
click at [967, 384] on button "Copy" at bounding box center [963, 395] width 38 height 22
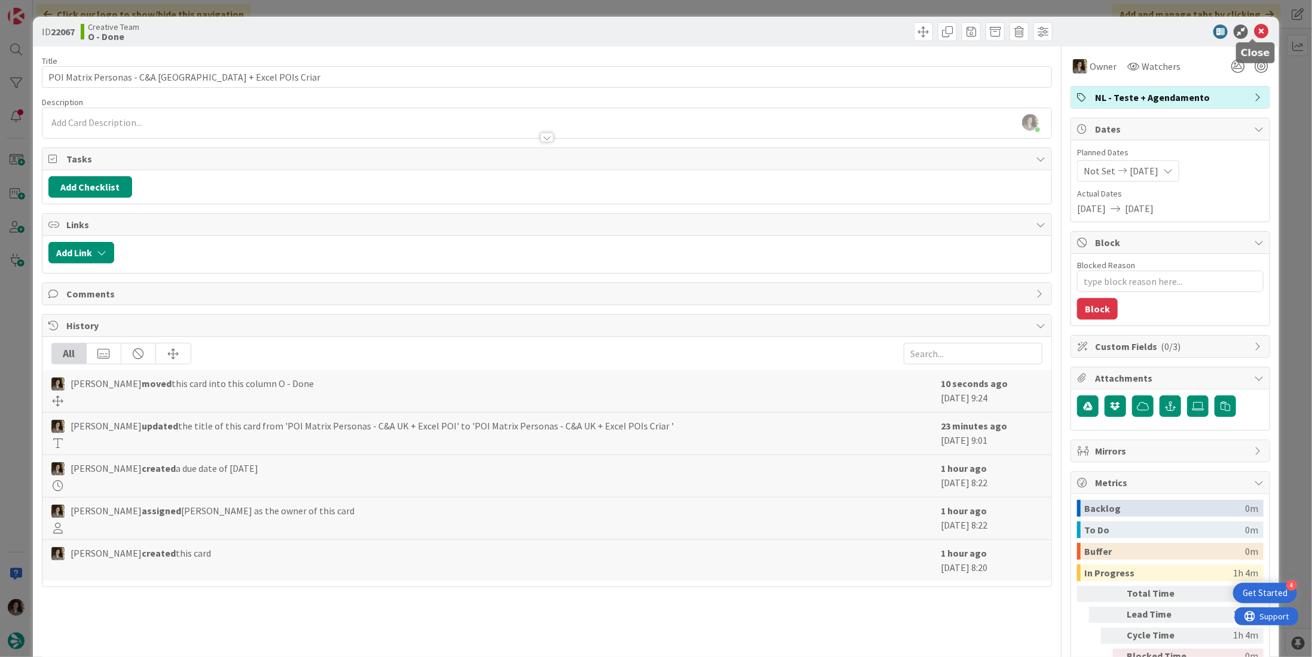
click at [1254, 26] on icon at bounding box center [1261, 32] width 14 height 14
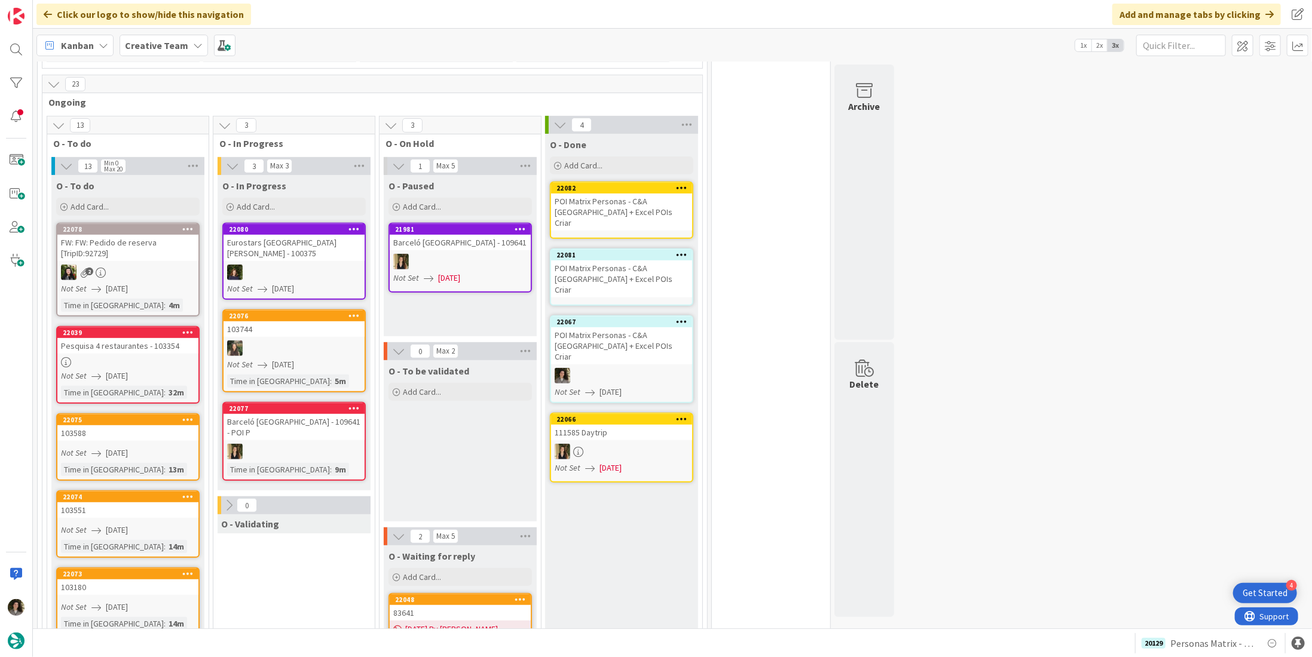
click at [598, 268] on div "POI Matrix Personas - C&A [GEOGRAPHIC_DATA] + Excel POIs Criar" at bounding box center [621, 279] width 141 height 37
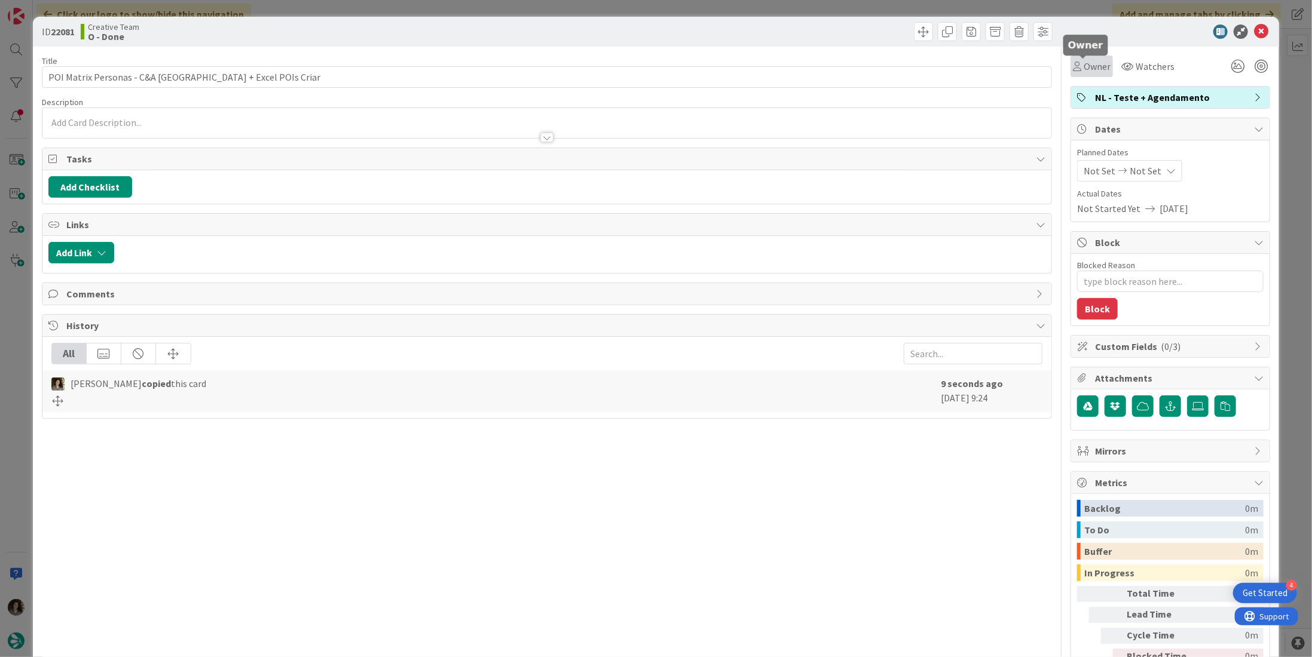
click at [1088, 65] on span "Owner" at bounding box center [1096, 66] width 27 height 14
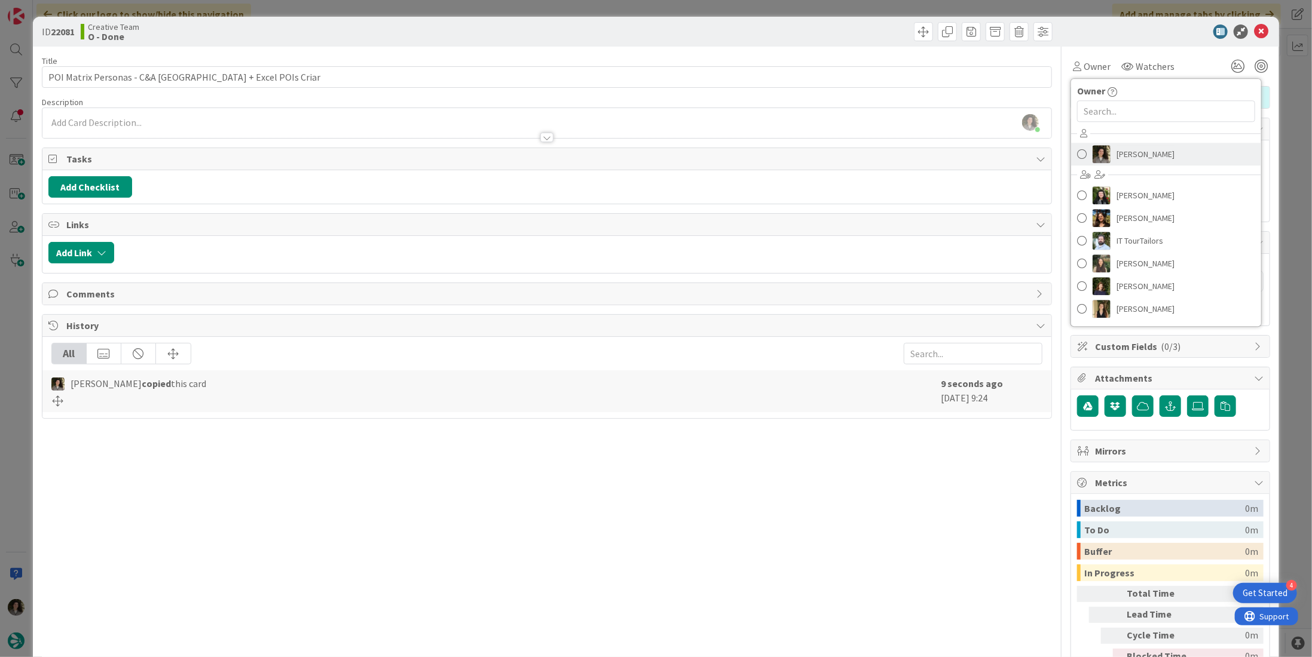
click at [1153, 160] on span "[PERSON_NAME]" at bounding box center [1145, 154] width 58 height 18
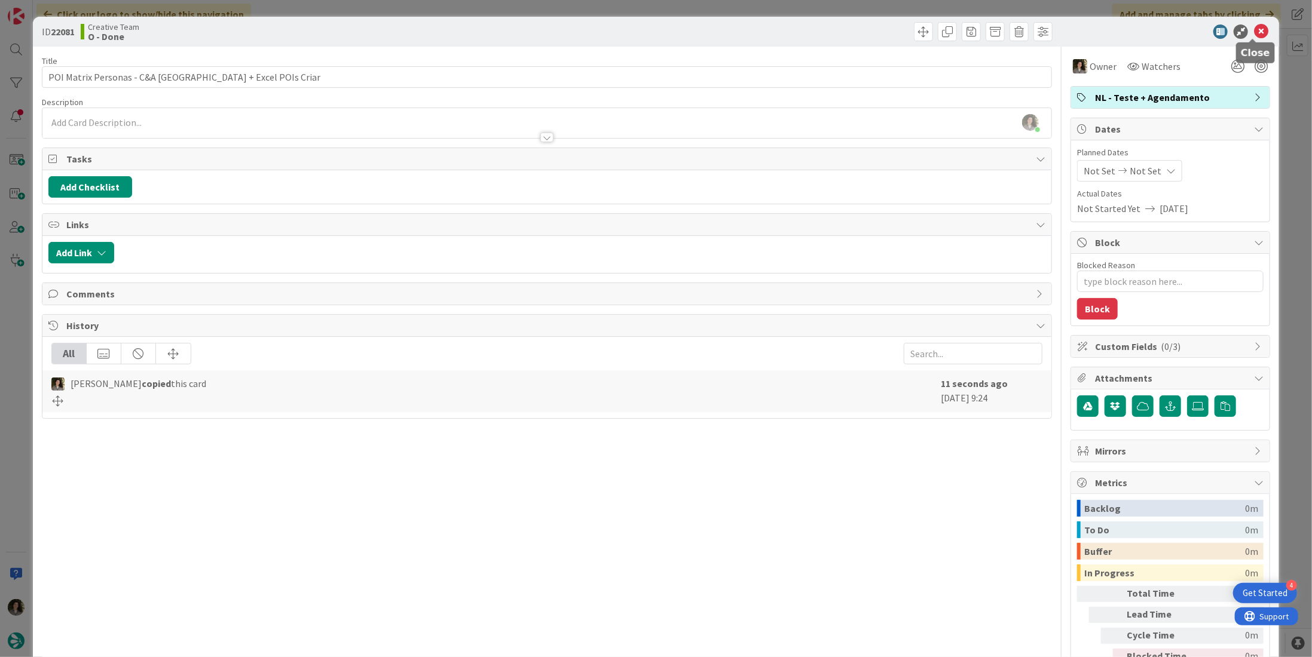
click at [1256, 25] on icon at bounding box center [1261, 32] width 14 height 14
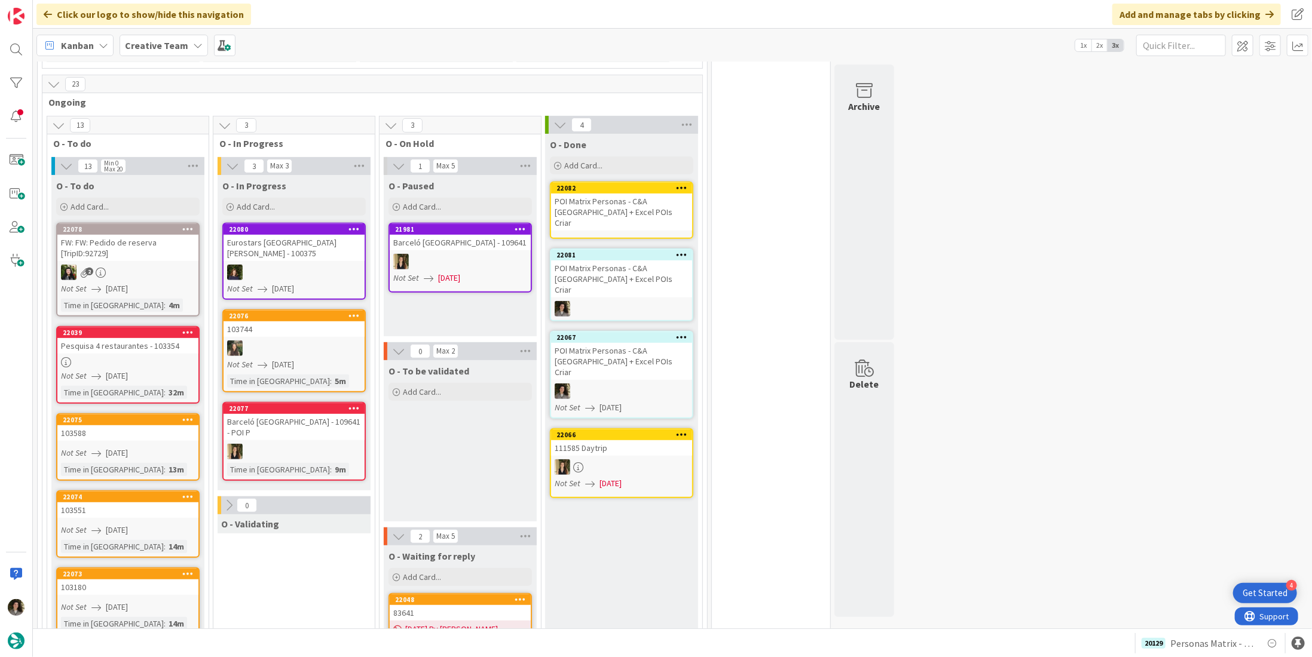
click at [640, 203] on div "POI Matrix Personas - C&A [GEOGRAPHIC_DATA] + Excel POIs Criar" at bounding box center [621, 212] width 141 height 37
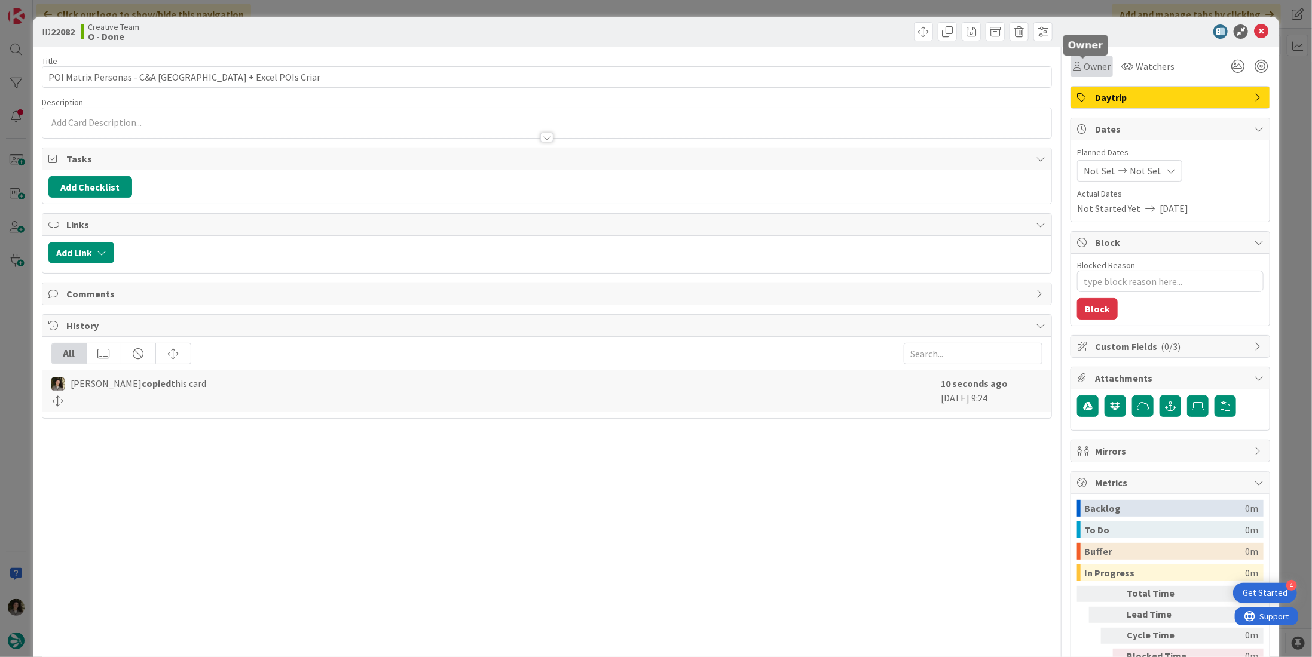
drag, startPoint x: 1092, startPoint y: 69, endPoint x: 1093, endPoint y: 75, distance: 6.6
click at [1092, 69] on span "Owner" at bounding box center [1096, 66] width 27 height 14
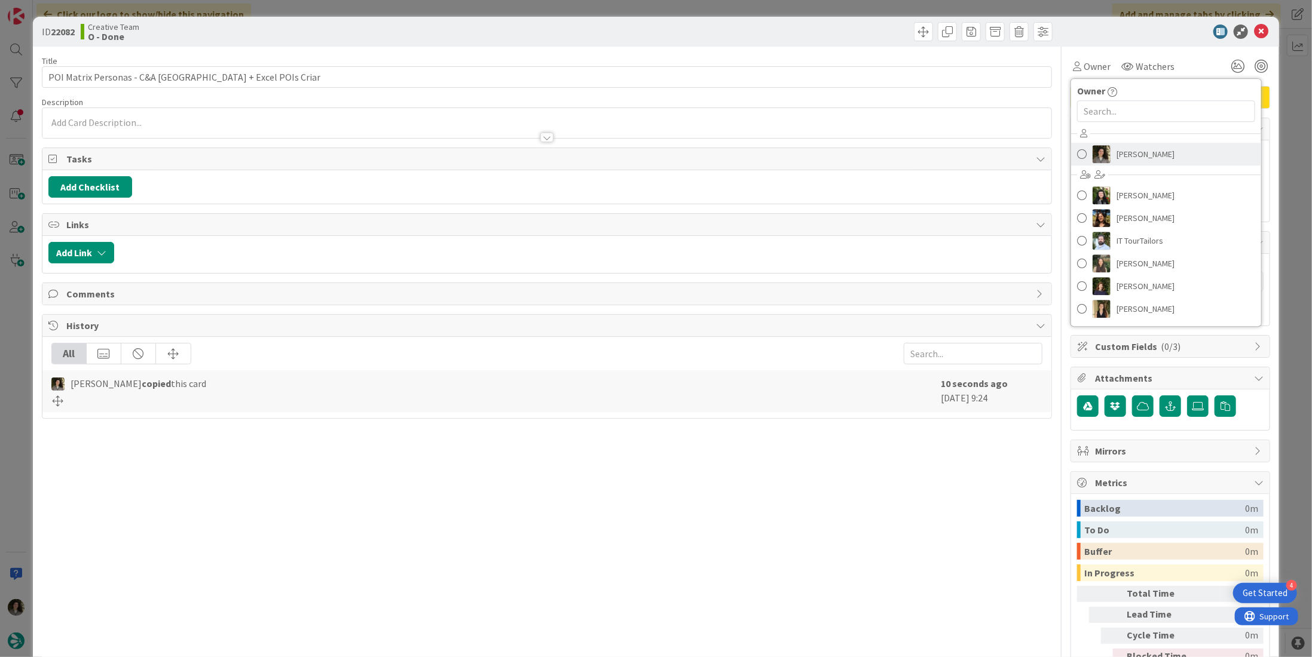
click at [1123, 149] on span "[PERSON_NAME]" at bounding box center [1145, 154] width 58 height 18
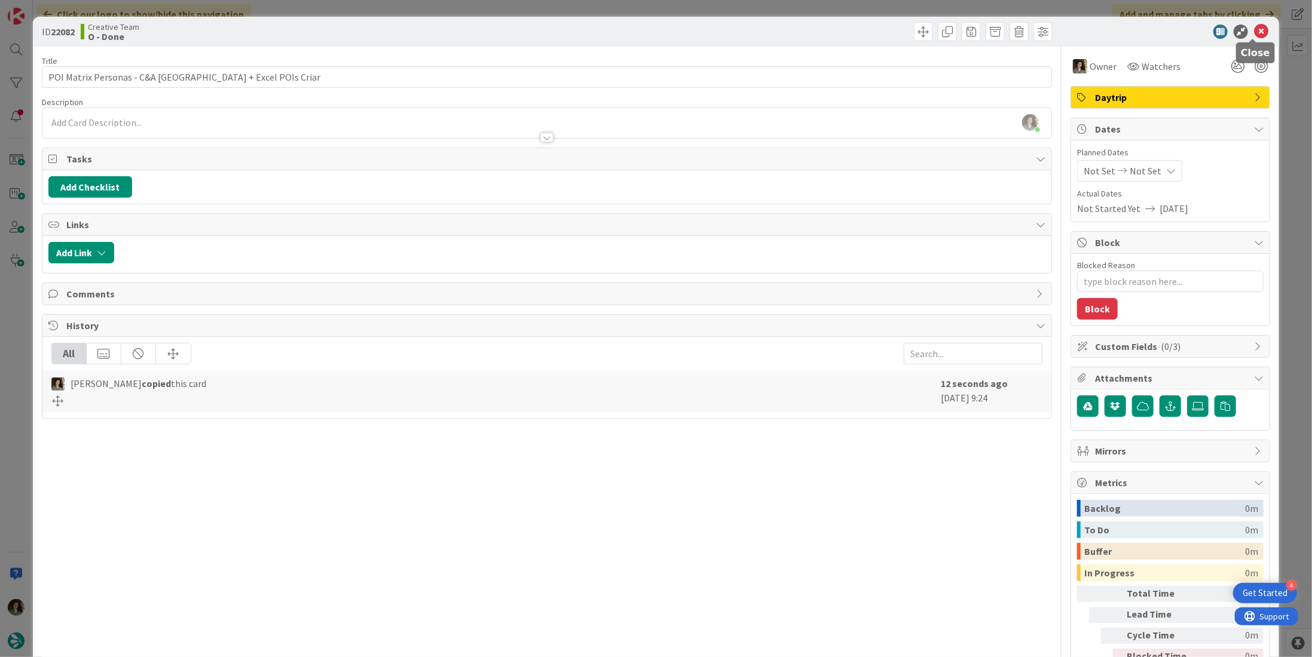
click at [1254, 31] on icon at bounding box center [1261, 32] width 14 height 14
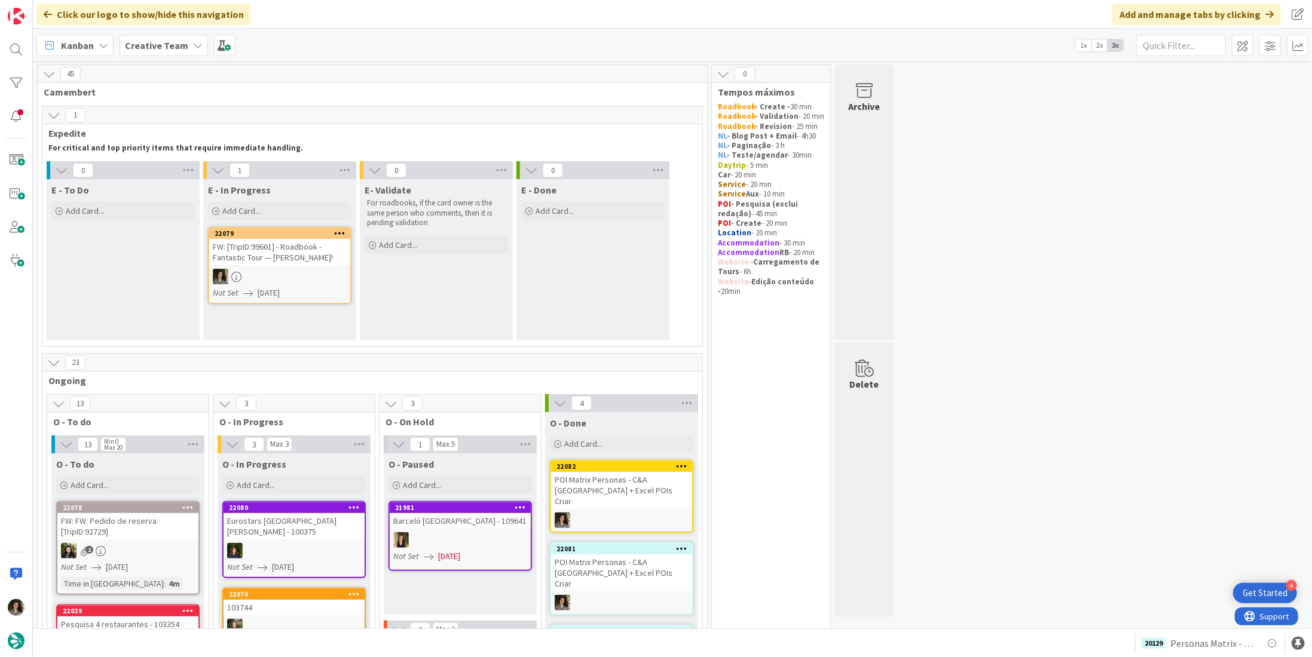
click at [312, 259] on div "FW: [TripID:99661] - Roadbook - Fantastic Tour — [PERSON_NAME]!" at bounding box center [279, 252] width 141 height 26
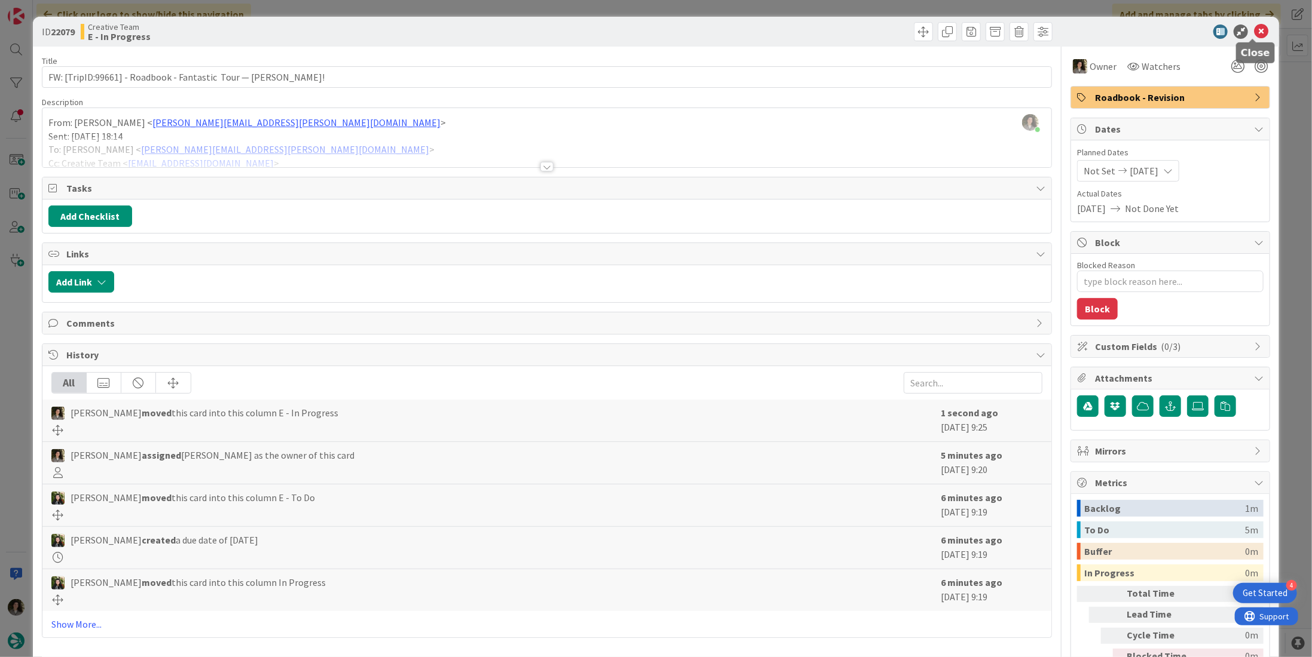
click at [1255, 26] on icon at bounding box center [1261, 32] width 14 height 14
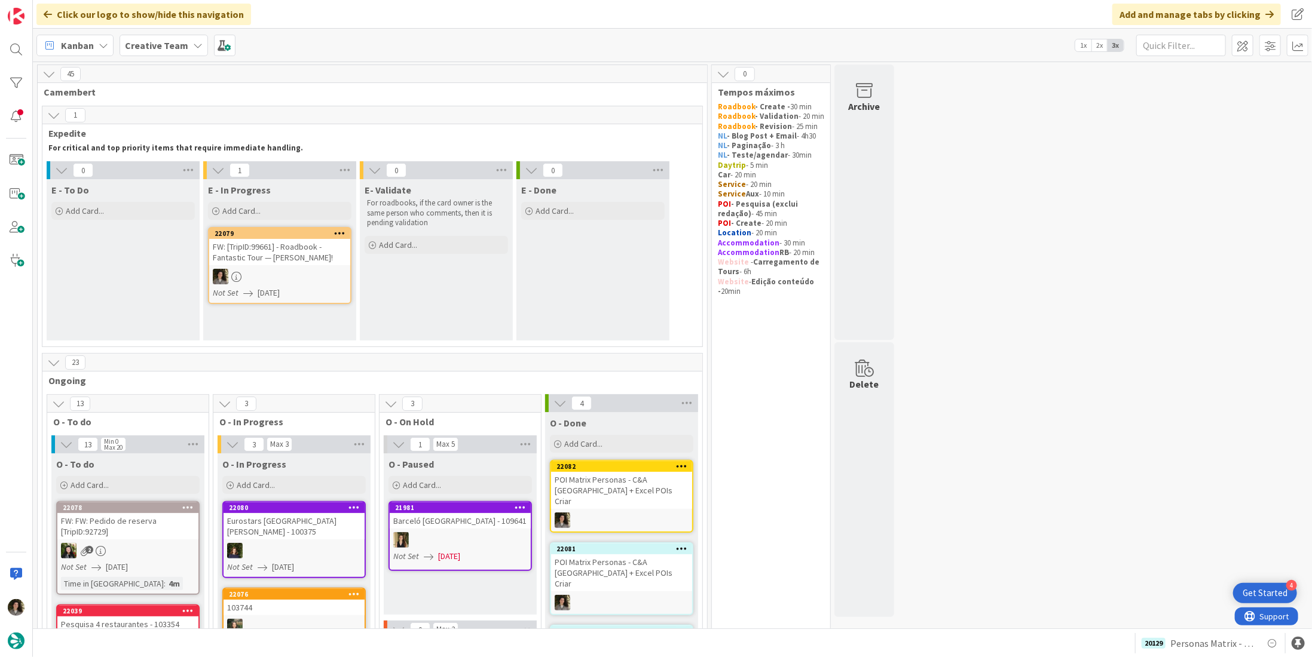
click at [292, 259] on div "FW: [TripID:99661] - Roadbook - Fantastic Tour — [PERSON_NAME]!" at bounding box center [279, 252] width 141 height 26
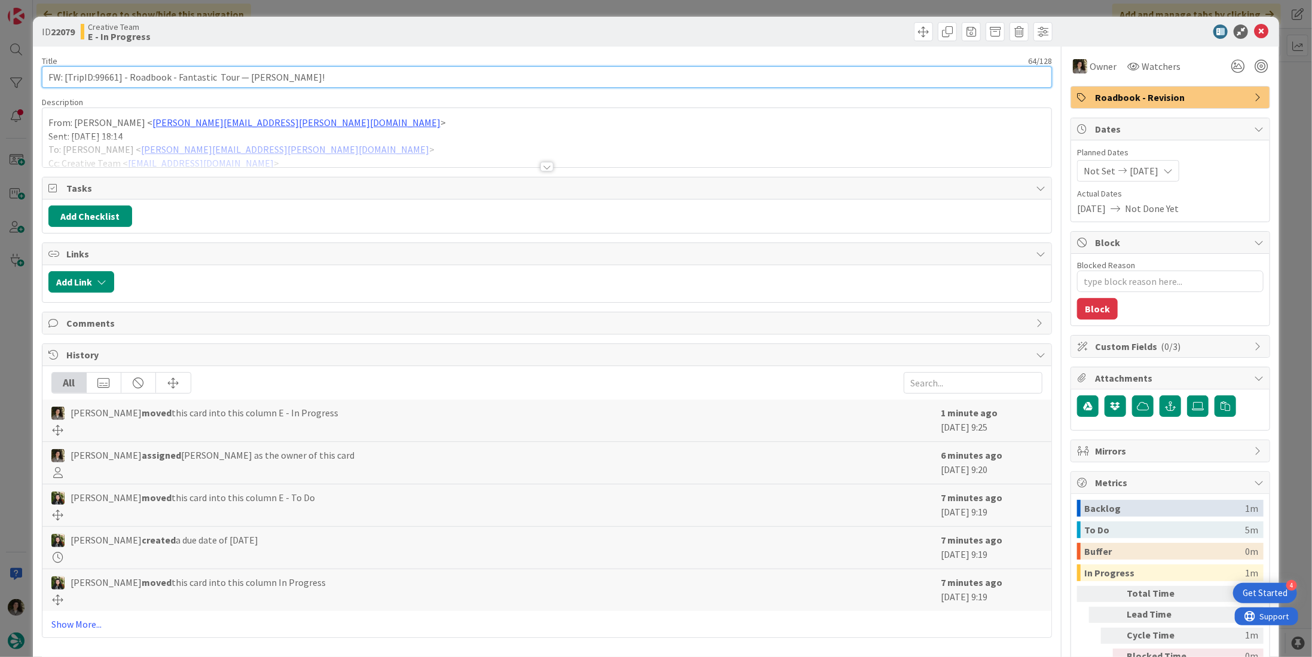
drag, startPoint x: 120, startPoint y: 76, endPoint x: 96, endPoint y: 72, distance: 24.8
click at [96, 72] on input "FW: [TripID:99661] - Roadbook - Fantastic Tour — [PERSON_NAME]!" at bounding box center [547, 77] width 1010 height 22
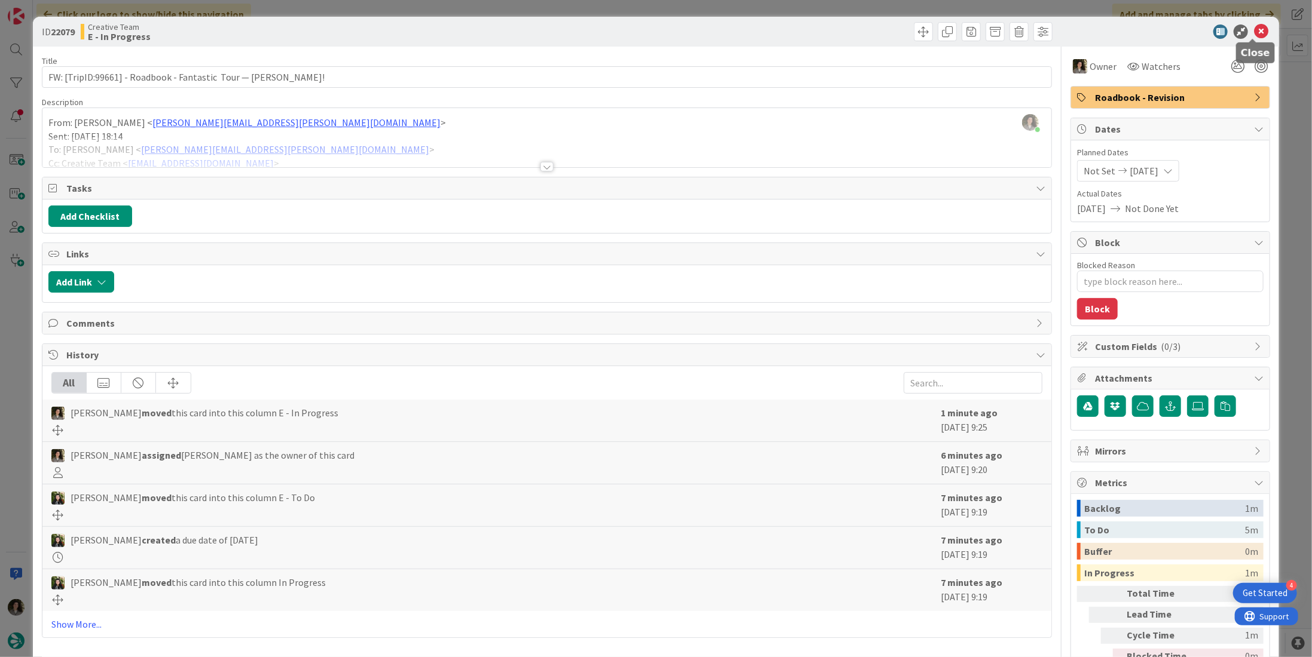
click at [1255, 32] on icon at bounding box center [1261, 32] width 14 height 14
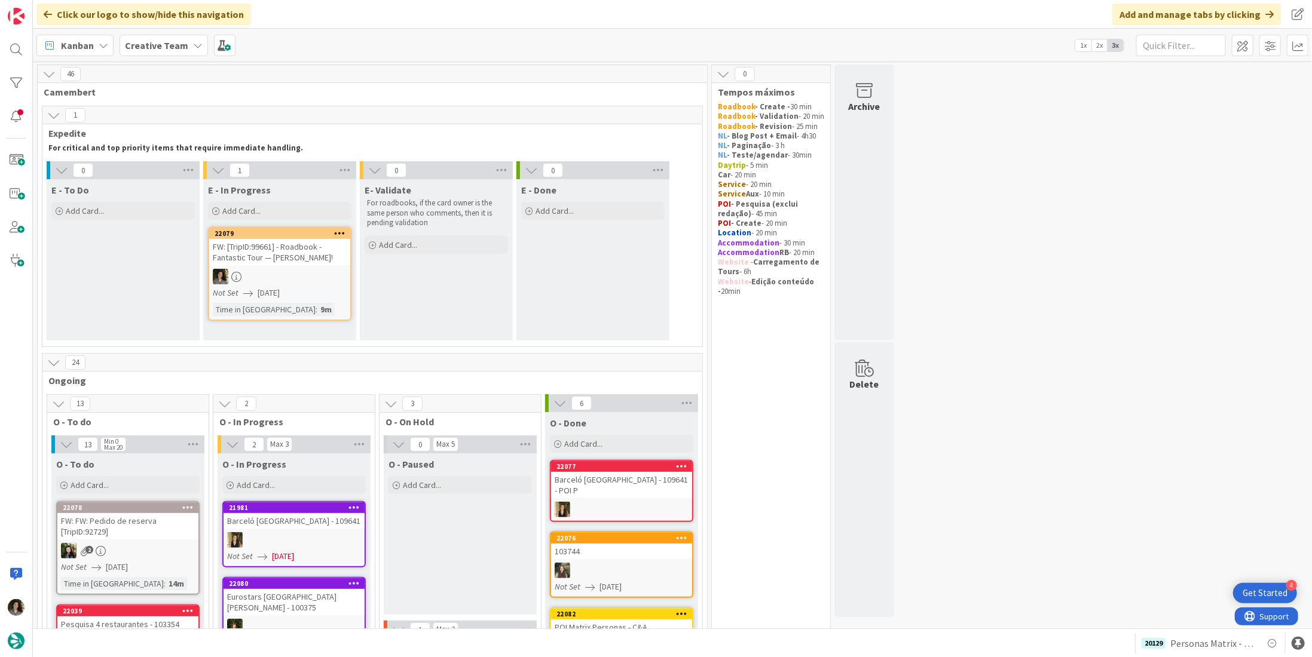
click at [314, 281] on div at bounding box center [279, 277] width 141 height 16
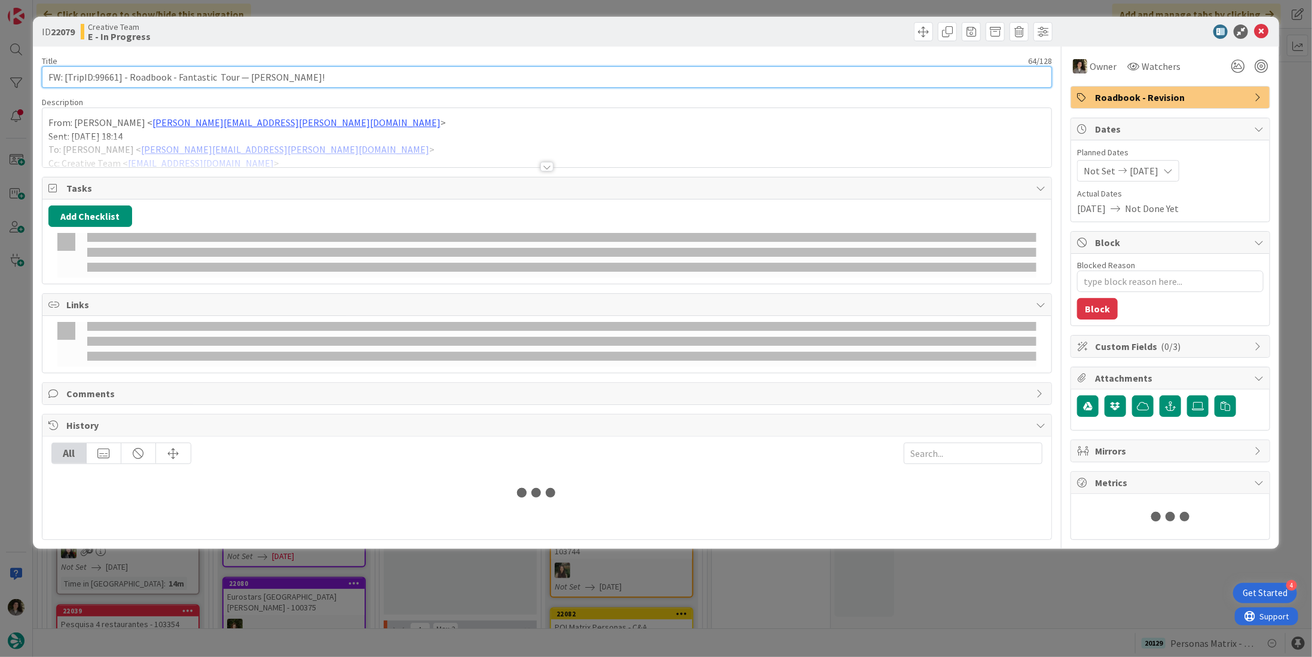
click at [190, 82] on input "FW: [TripID:99661] - Roadbook - Fantastic Tour — [PERSON_NAME]!" at bounding box center [547, 77] width 1010 height 22
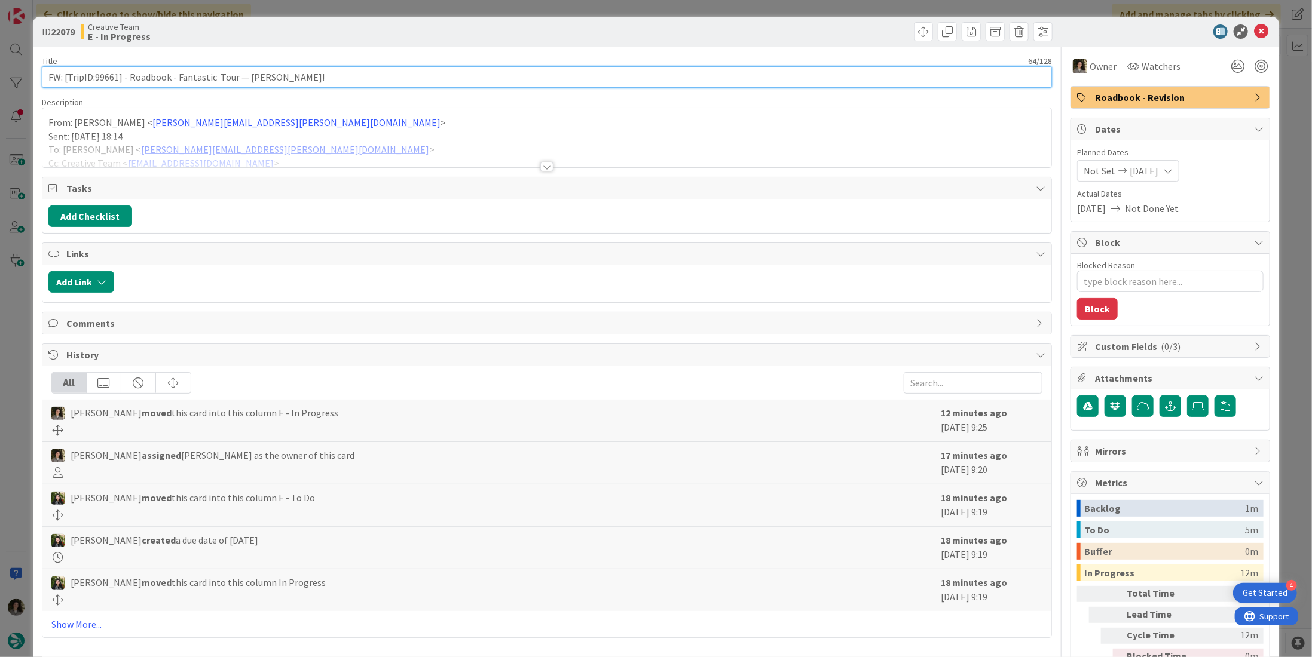
click at [190, 82] on input "FW: [TripID:99661] - Roadbook - Fantastic Tour — [PERSON_NAME]!" at bounding box center [547, 77] width 1010 height 22
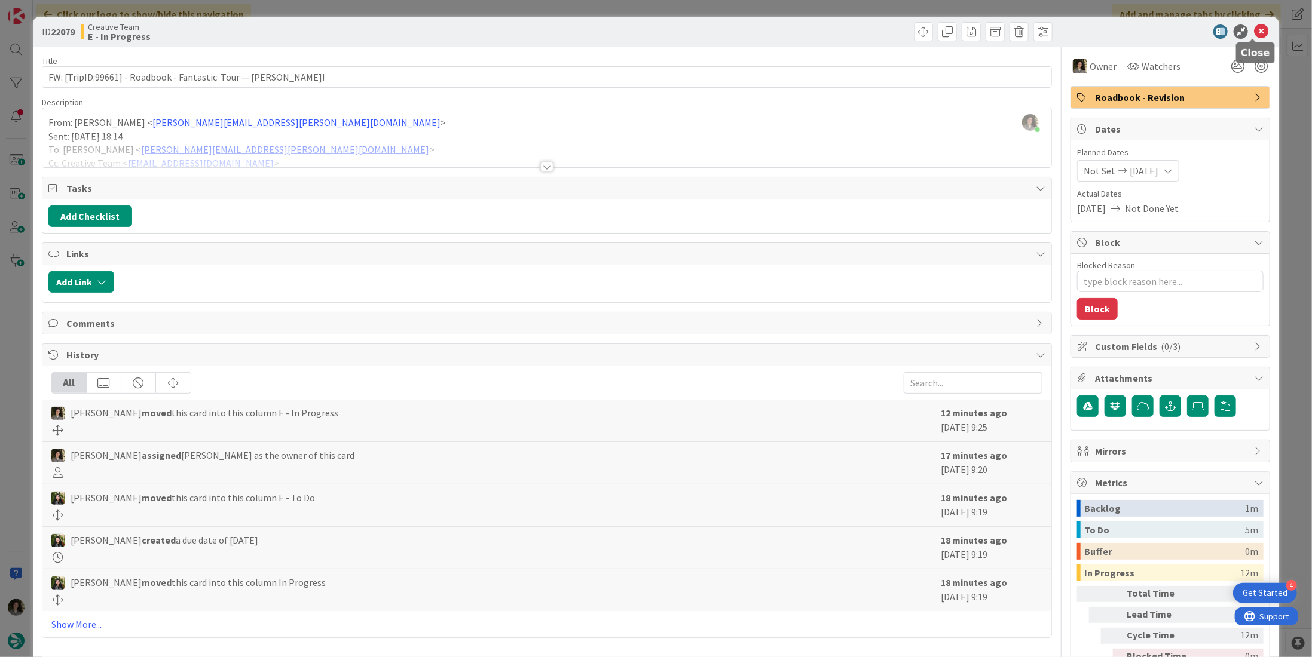
click at [1254, 28] on icon at bounding box center [1261, 32] width 14 height 14
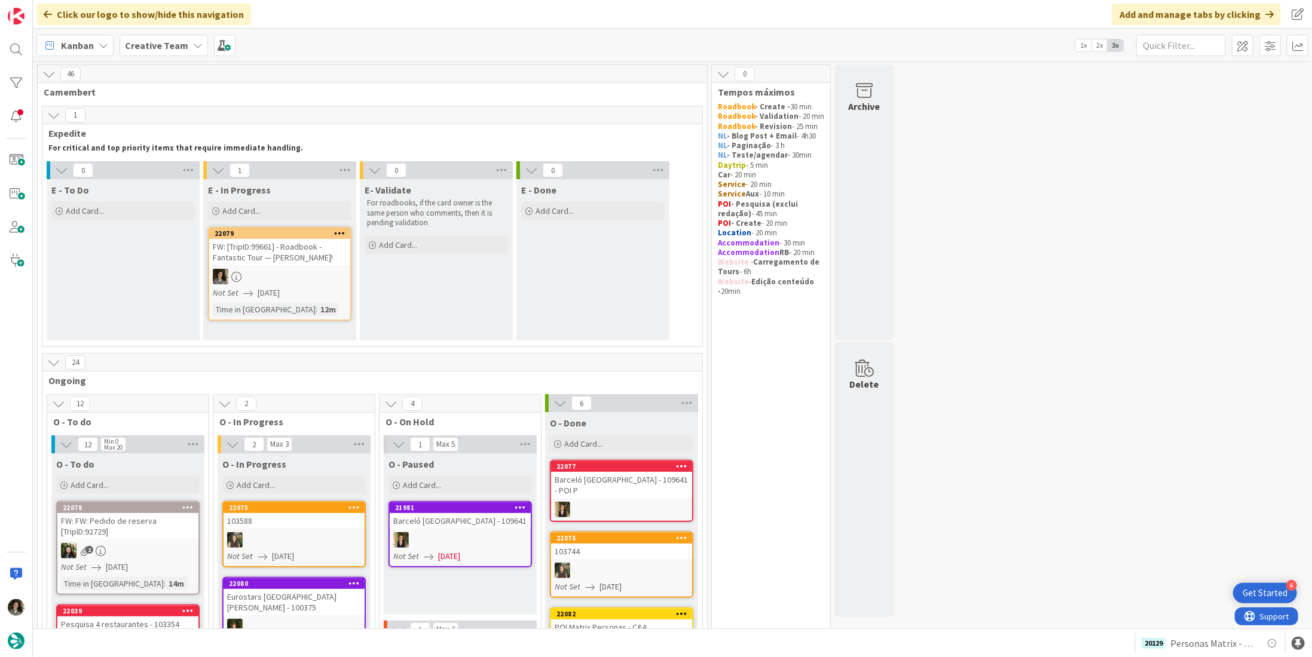
click at [254, 292] on div "Not Set [DATE]" at bounding box center [281, 293] width 137 height 13
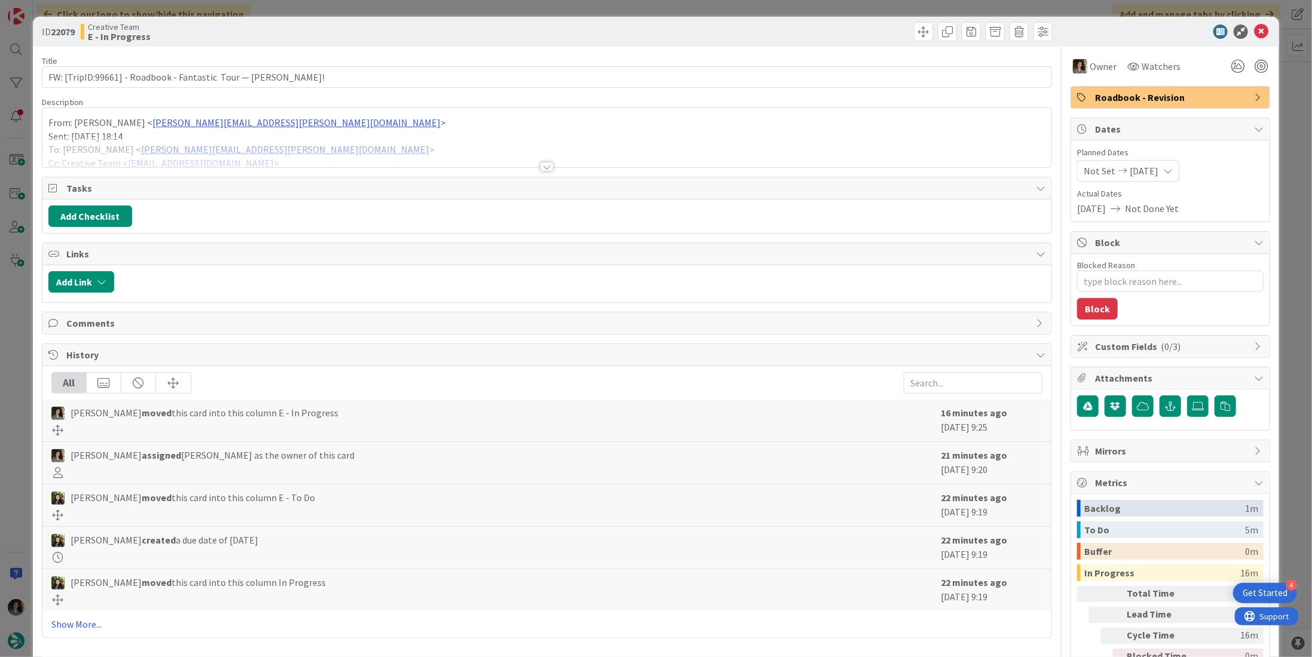
click at [549, 162] on div at bounding box center [546, 167] width 13 height 10
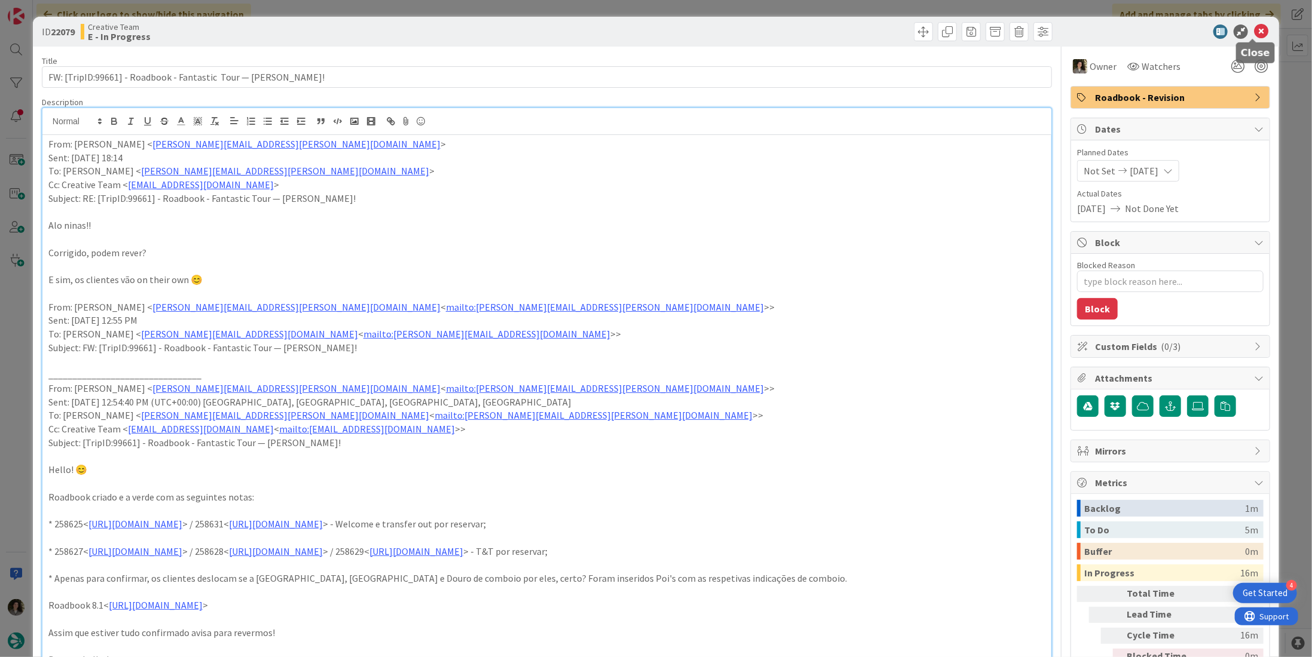
click at [1254, 26] on icon at bounding box center [1261, 32] width 14 height 14
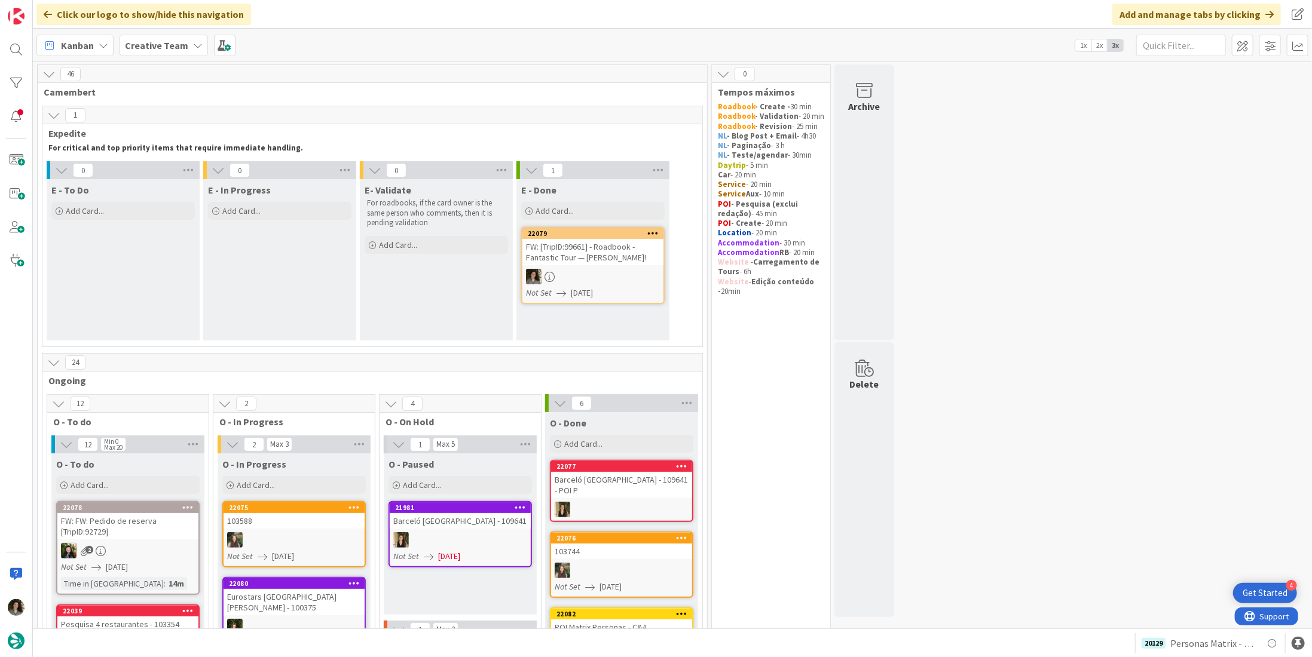
click at [602, 250] on div "FW: [TripID:99661] - Roadbook - Fantastic Tour — [PERSON_NAME]!" at bounding box center [592, 252] width 141 height 26
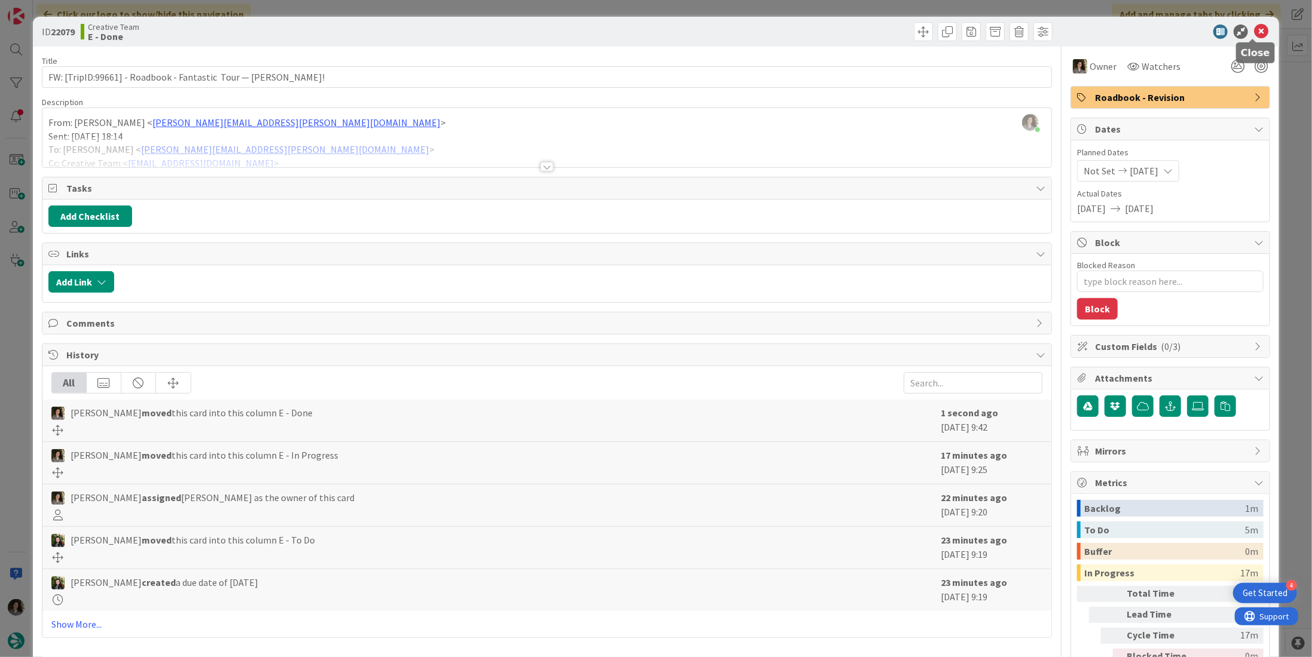
click at [1256, 27] on icon at bounding box center [1261, 32] width 14 height 14
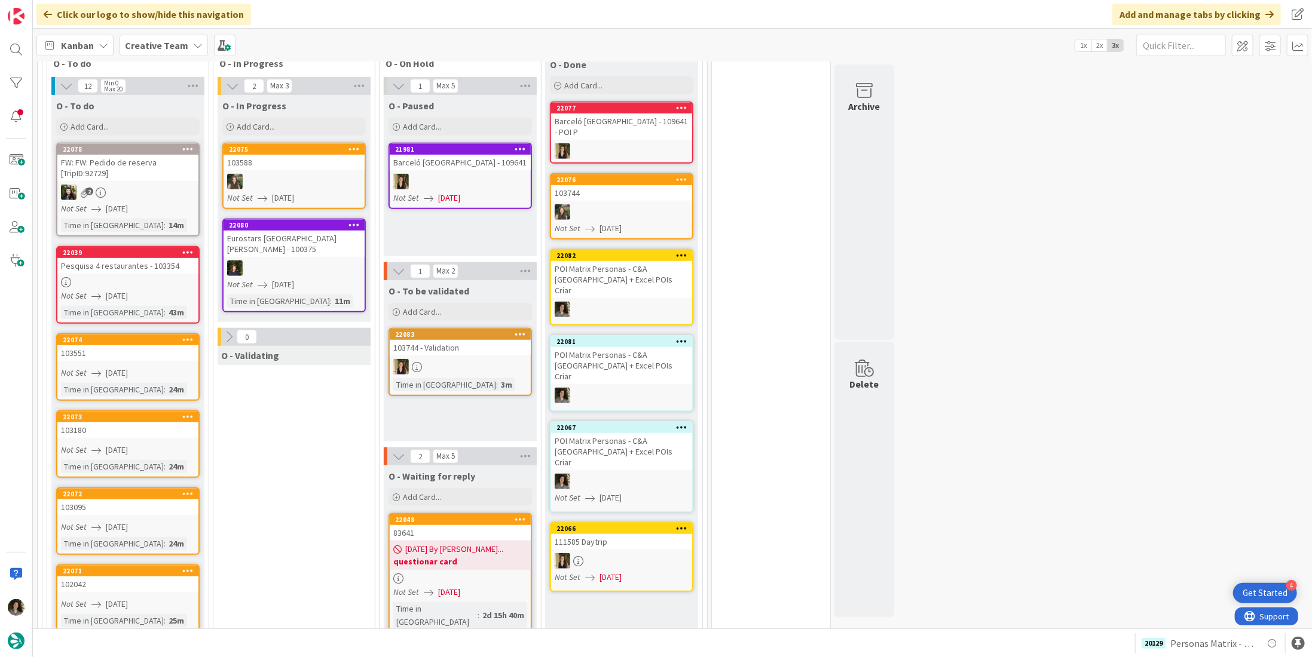
click at [472, 362] on div at bounding box center [460, 367] width 141 height 16
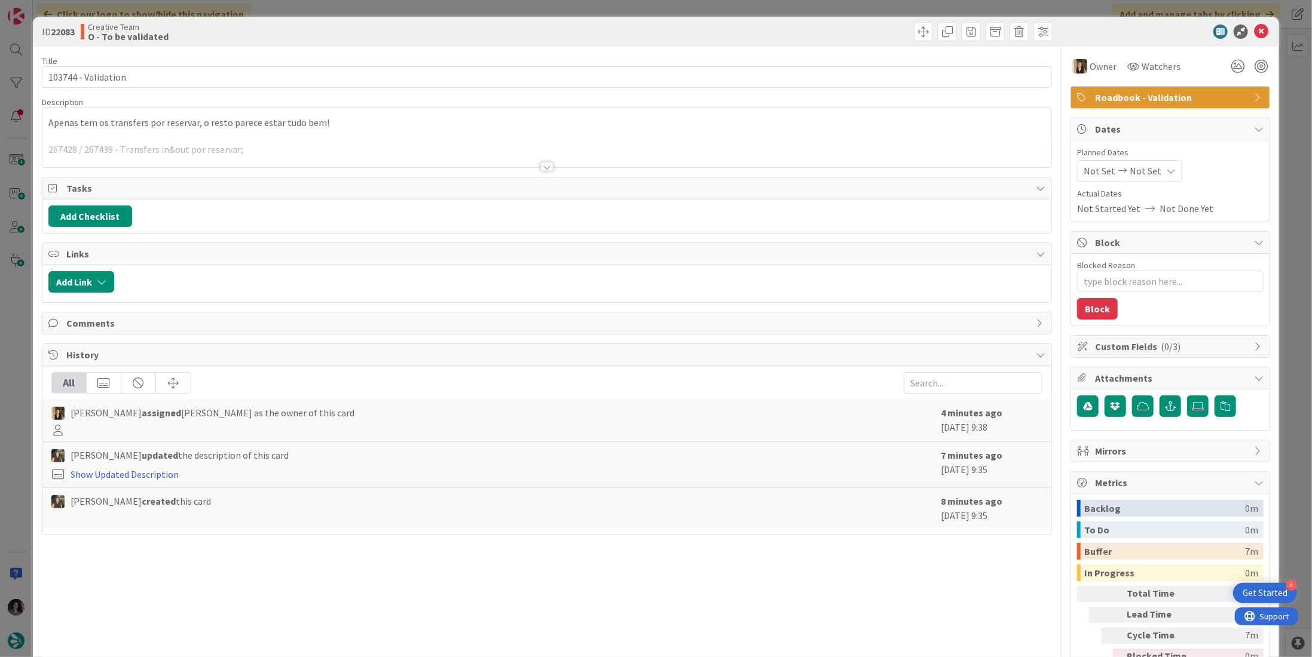
click at [540, 164] on div at bounding box center [546, 167] width 13 height 10
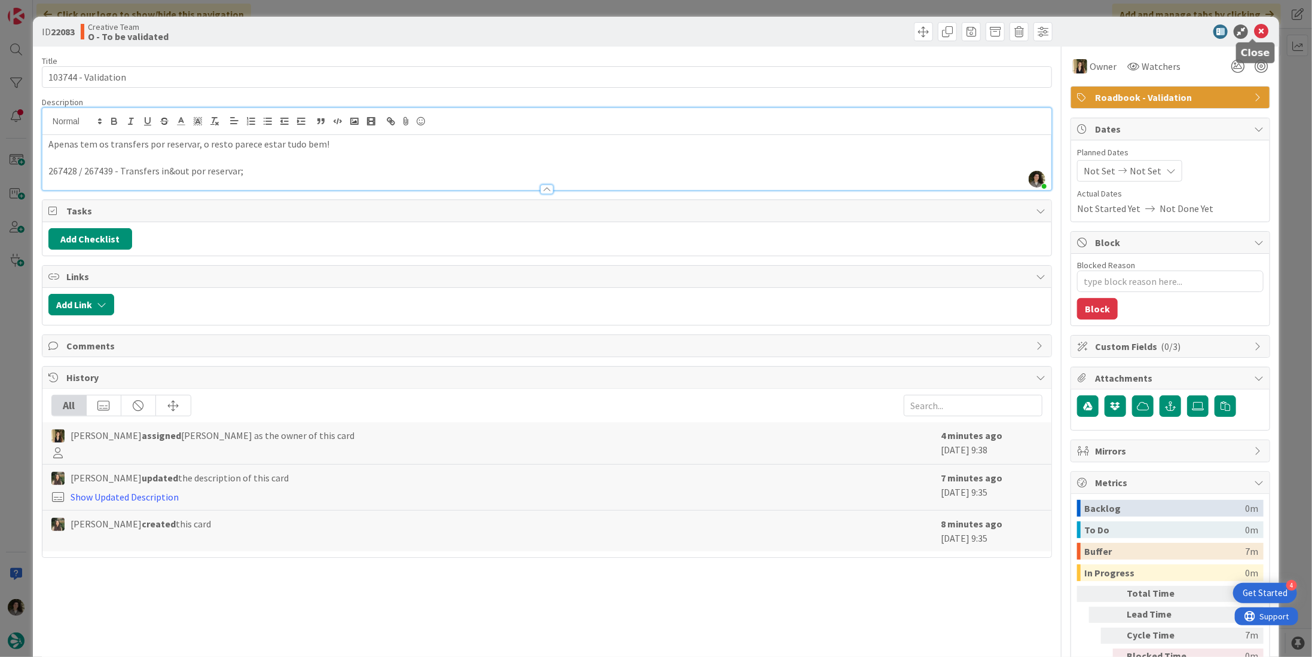
click at [1258, 30] on icon at bounding box center [1261, 32] width 14 height 14
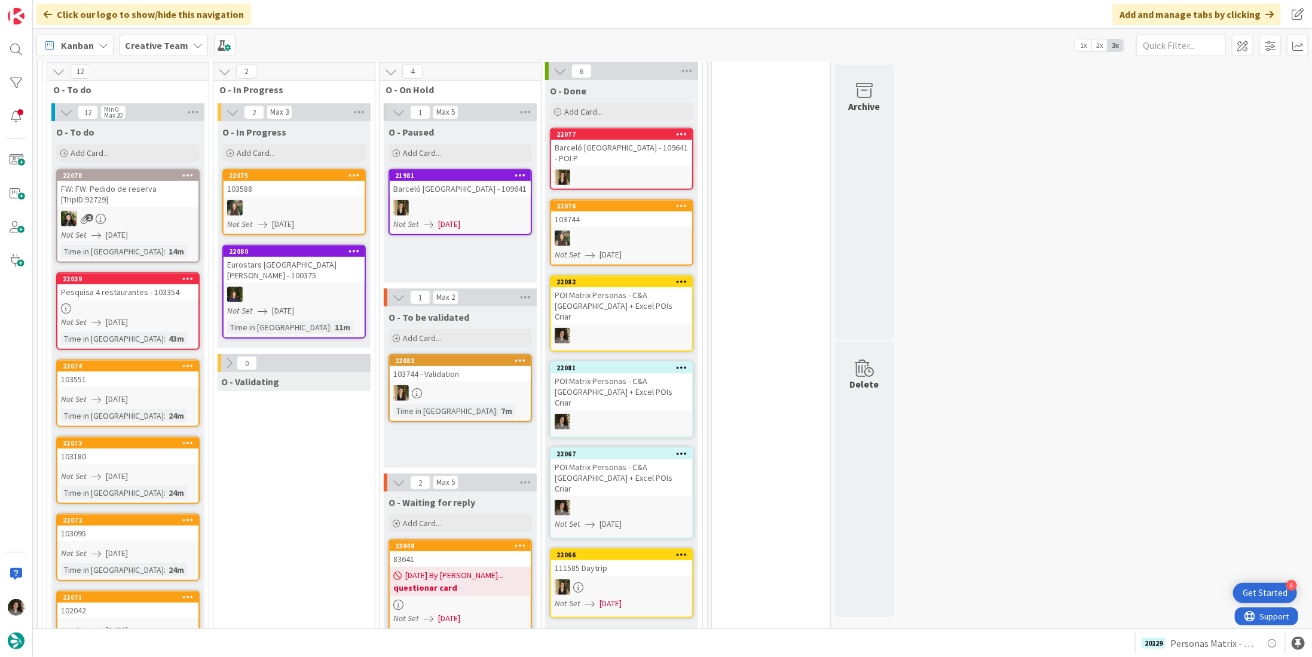
scroll to position [299, 0]
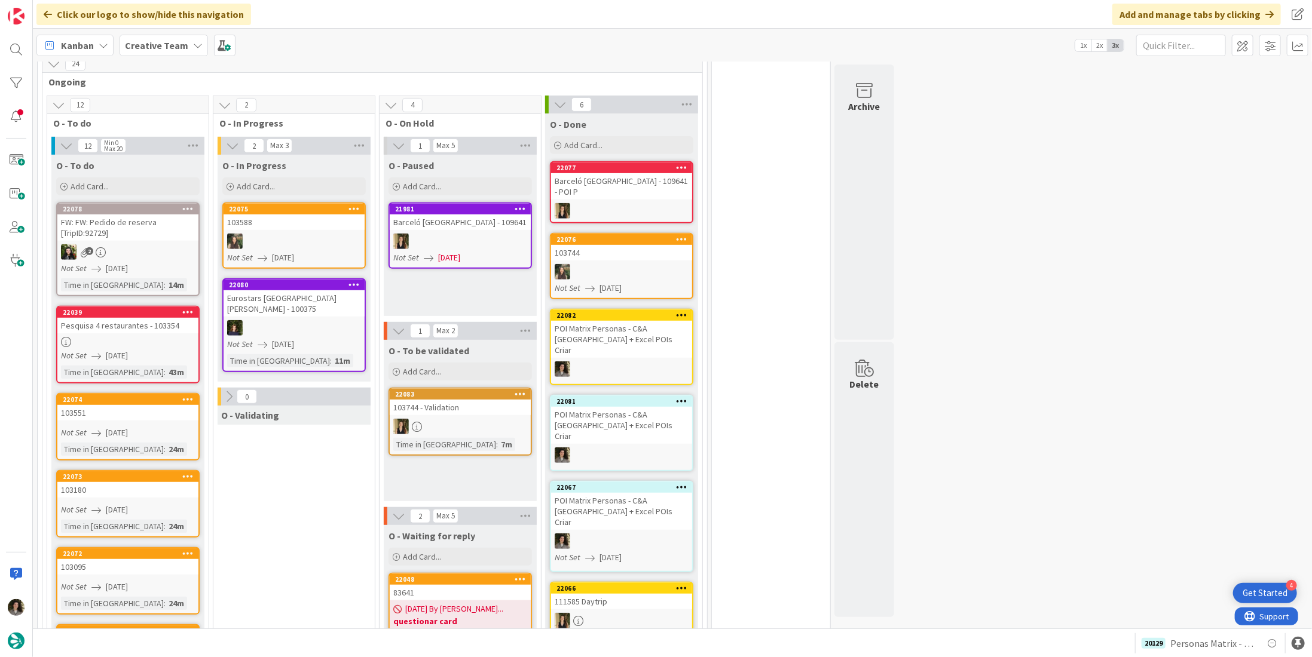
click at [113, 357] on span "[DATE]" at bounding box center [117, 356] width 22 height 13
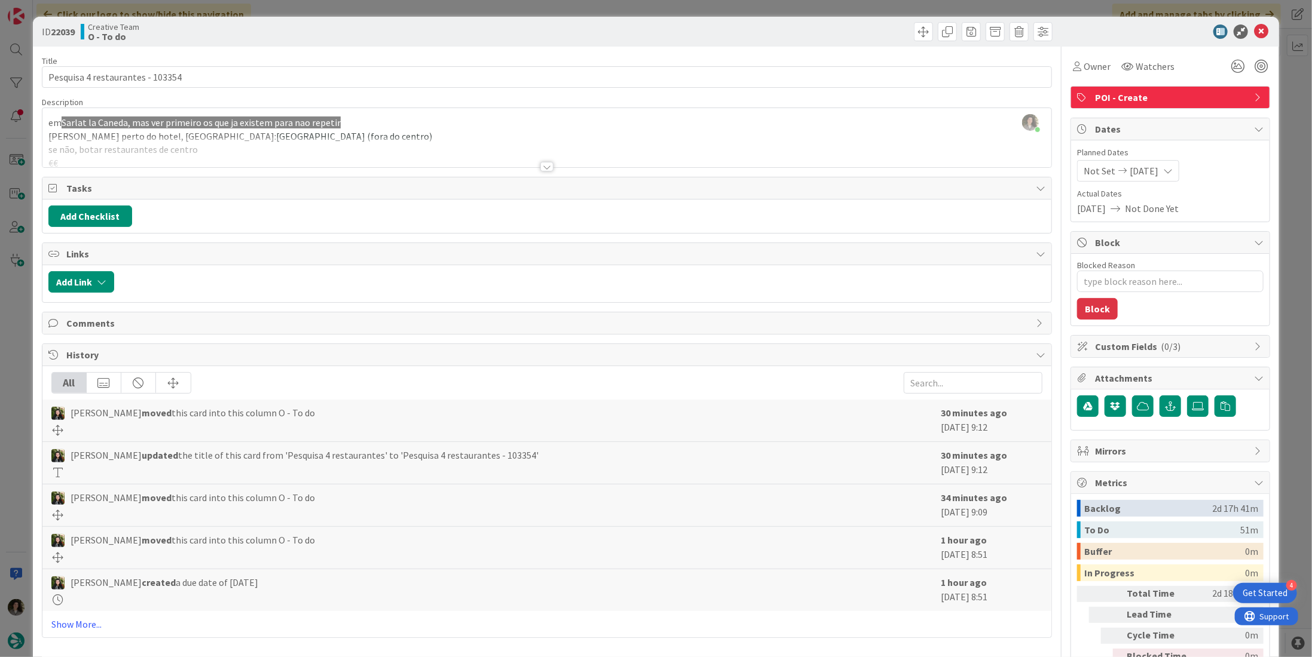
click at [547, 165] on div at bounding box center [546, 167] width 13 height 10
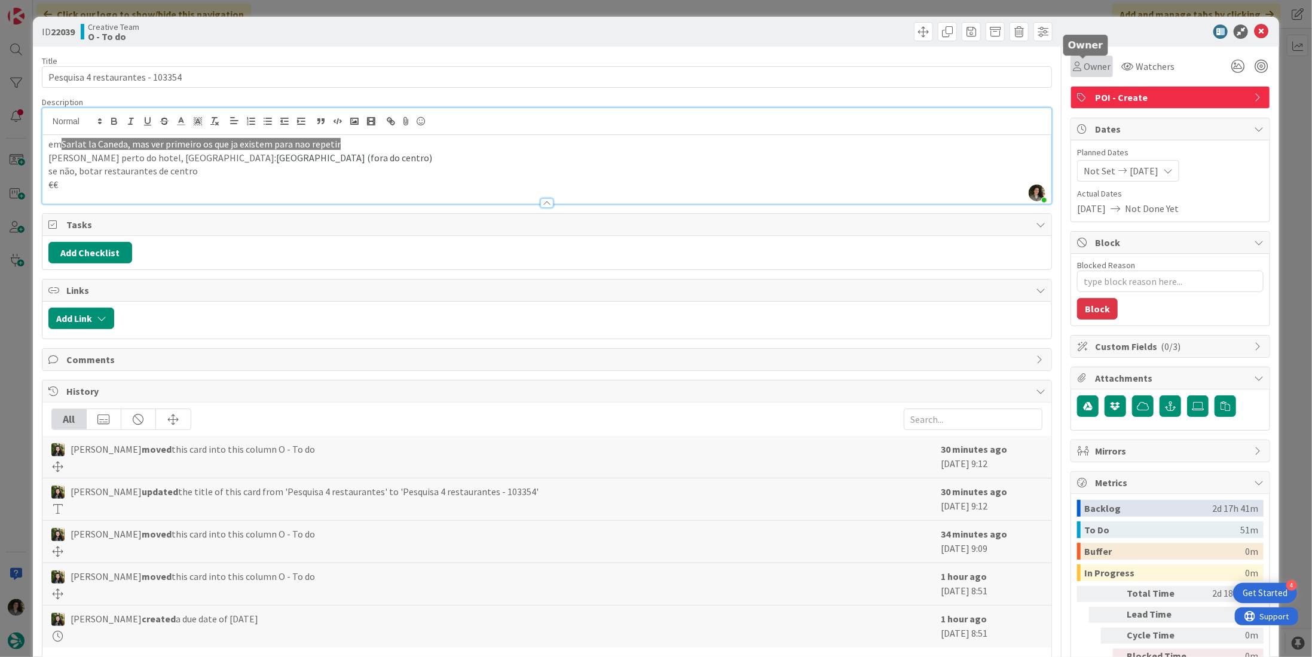
click at [1073, 69] on icon at bounding box center [1077, 67] width 8 height 10
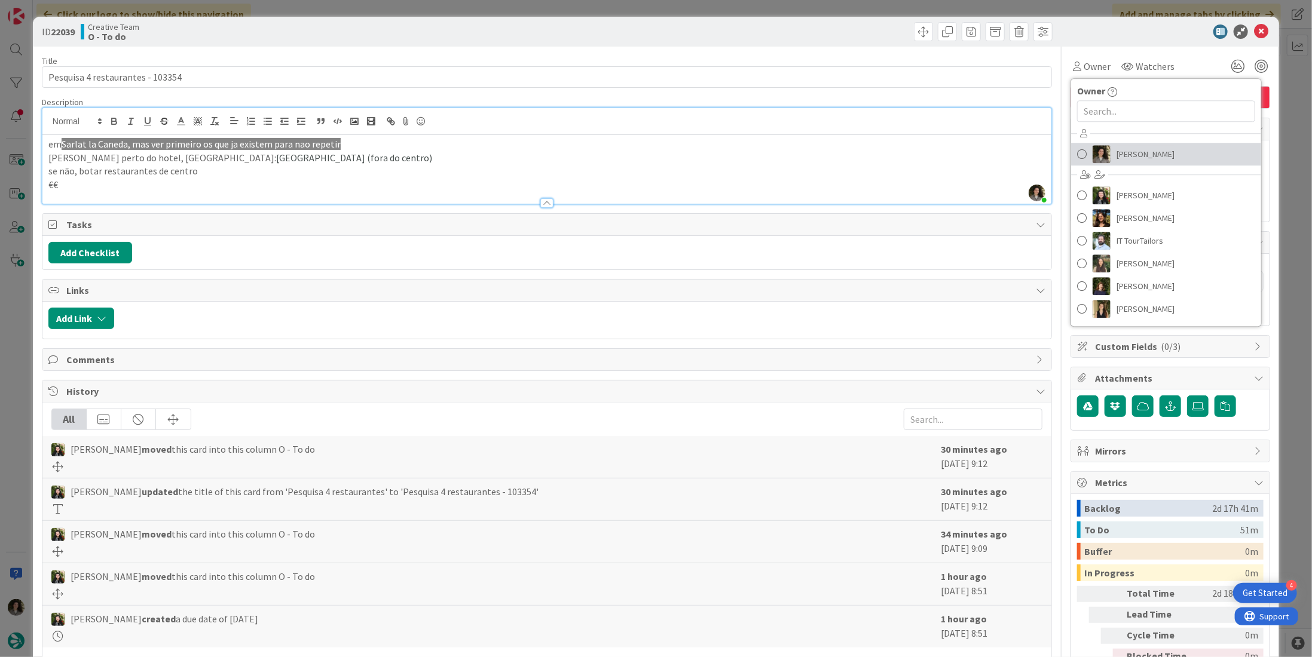
drag, startPoint x: 1144, startPoint y: 149, endPoint x: 1175, endPoint y: 127, distance: 38.6
click at [1144, 149] on span "[PERSON_NAME]" at bounding box center [1145, 154] width 58 height 18
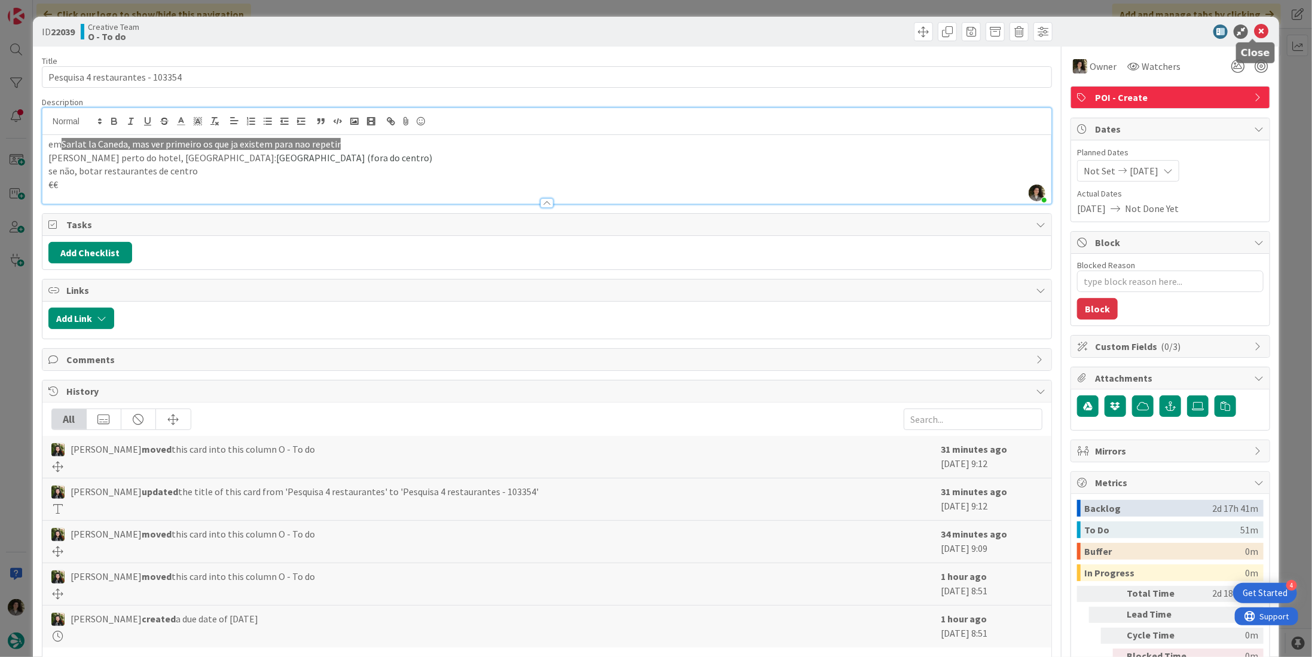
click at [1254, 32] on icon at bounding box center [1261, 32] width 14 height 14
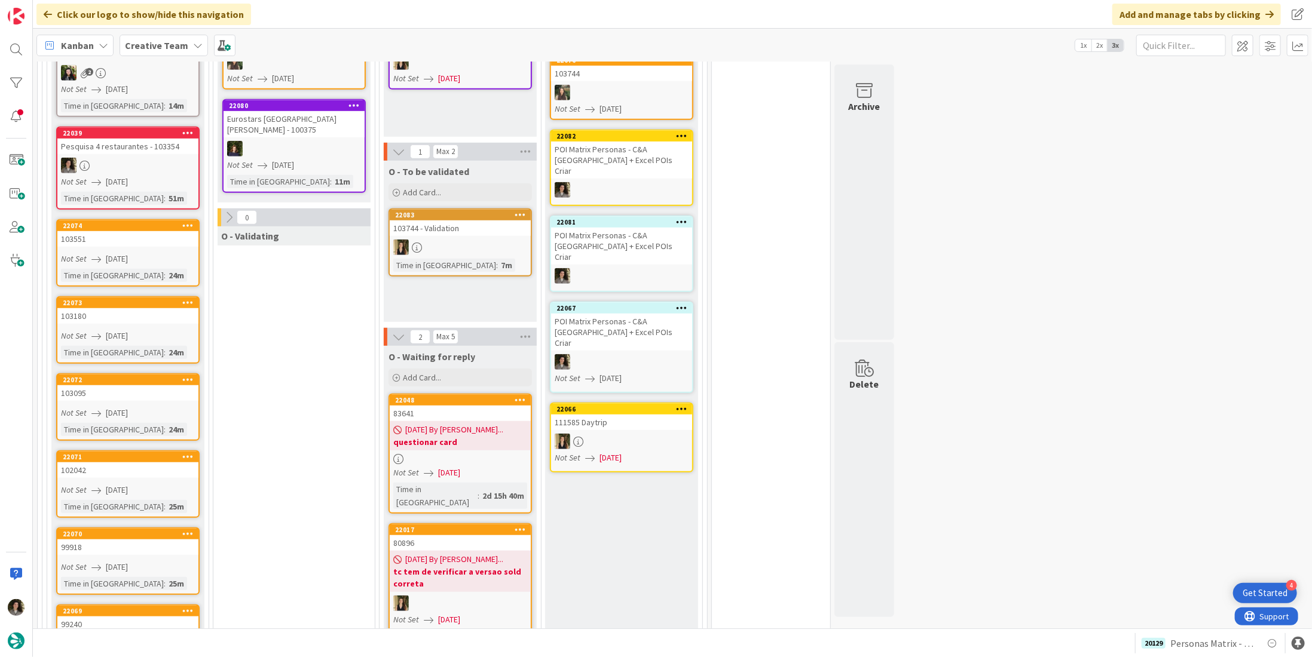
click at [128, 253] on span "[DATE]" at bounding box center [117, 259] width 22 height 13
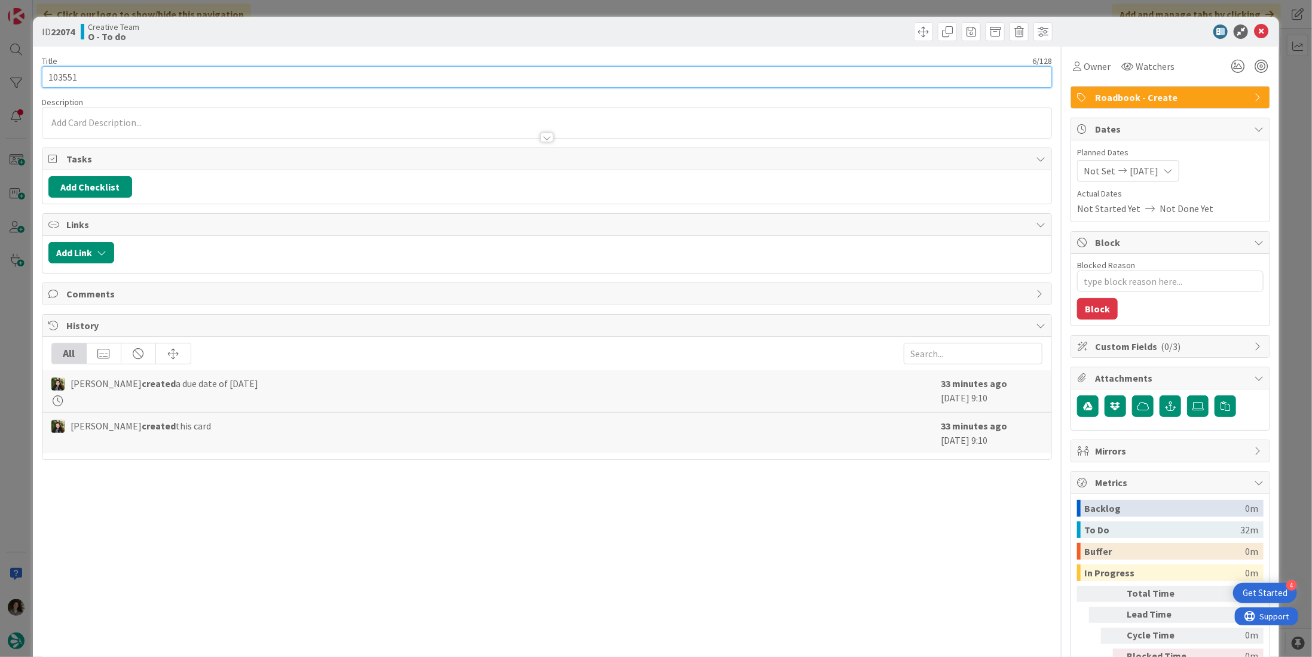
click at [115, 69] on input "103551" at bounding box center [547, 77] width 1010 height 22
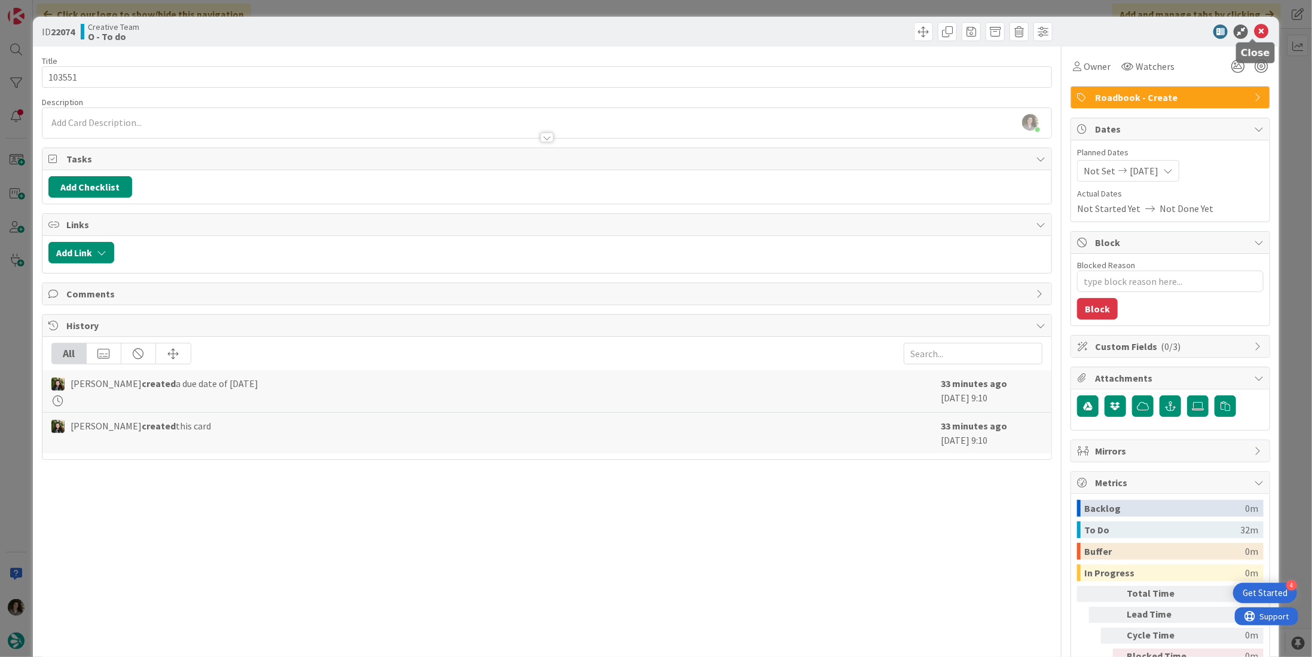
click at [1254, 27] on icon at bounding box center [1261, 32] width 14 height 14
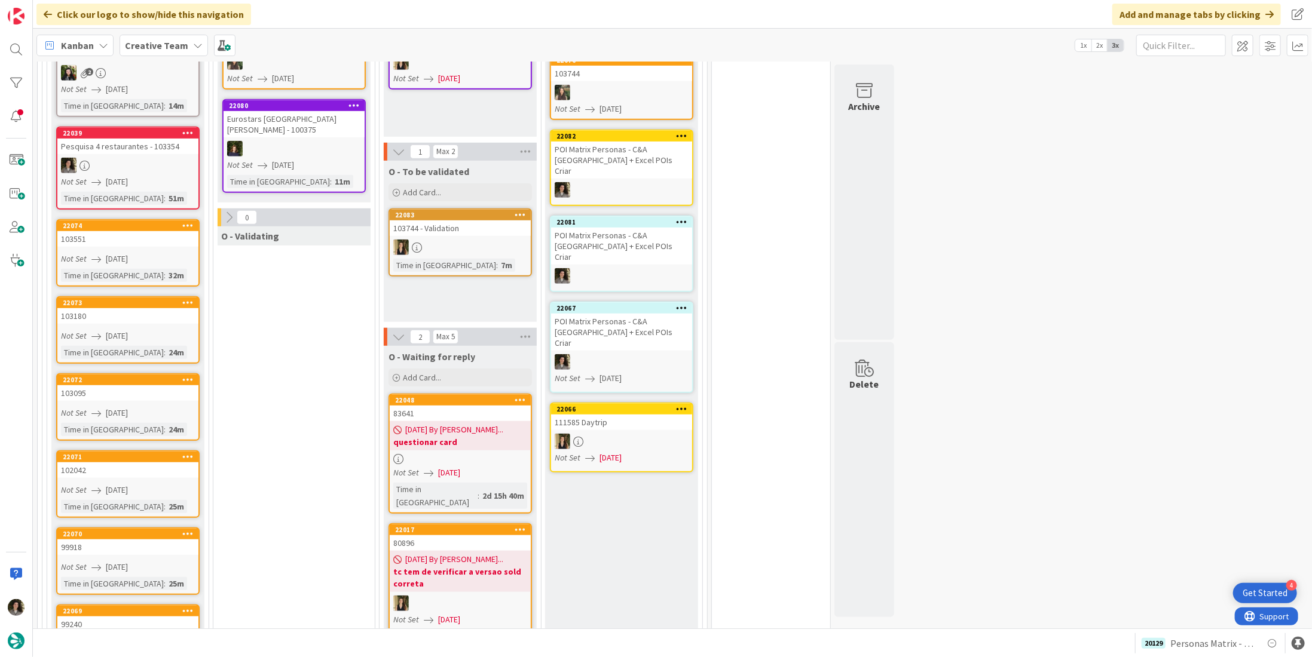
click at [143, 319] on div "103180" at bounding box center [127, 316] width 141 height 16
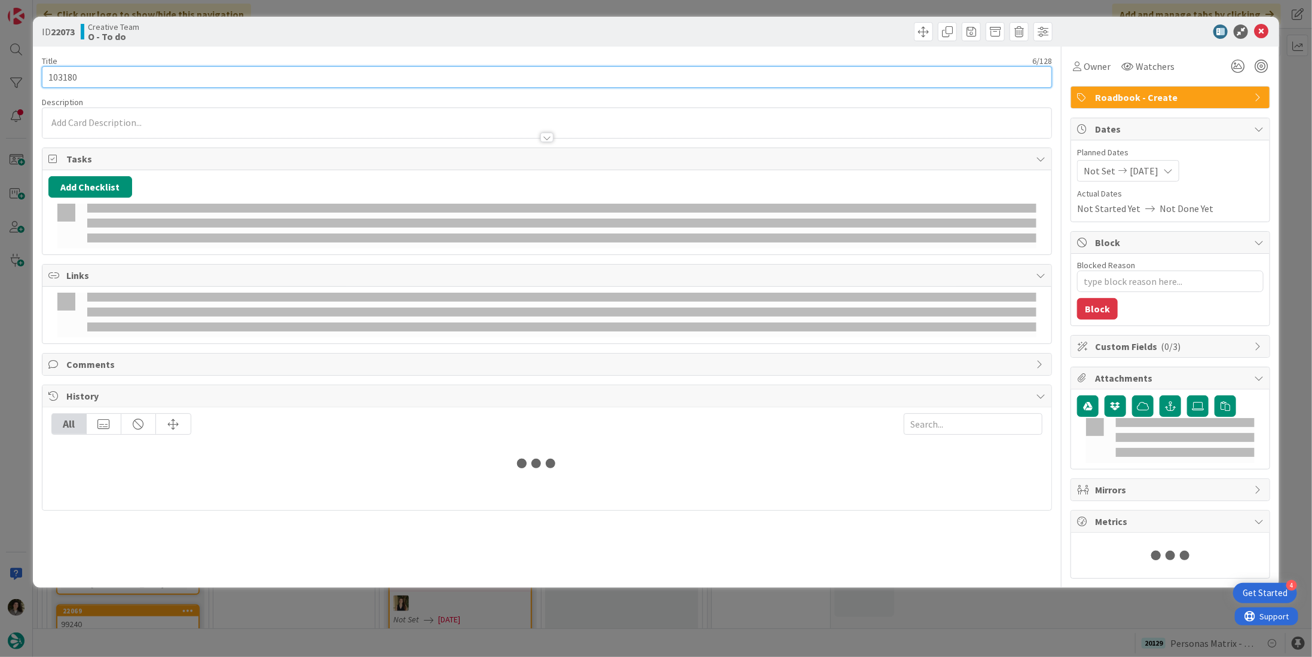
click at [111, 83] on input "103180" at bounding box center [547, 77] width 1010 height 22
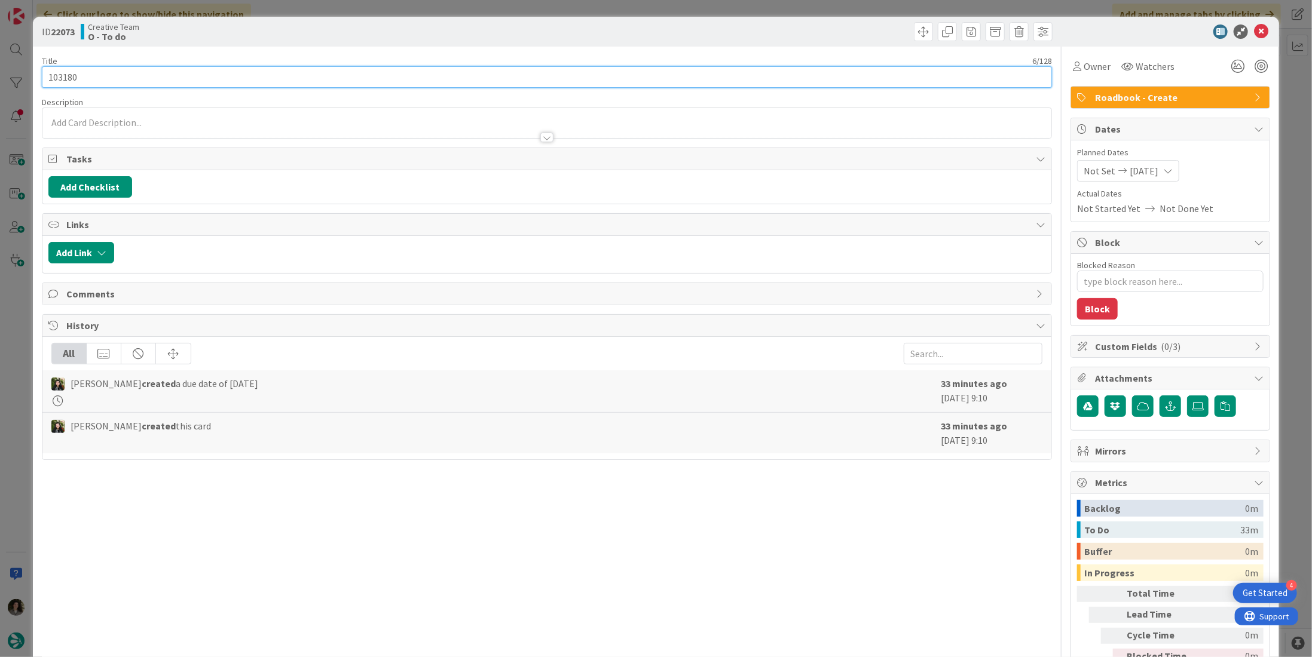
click at [111, 83] on input "103180" at bounding box center [547, 77] width 1010 height 22
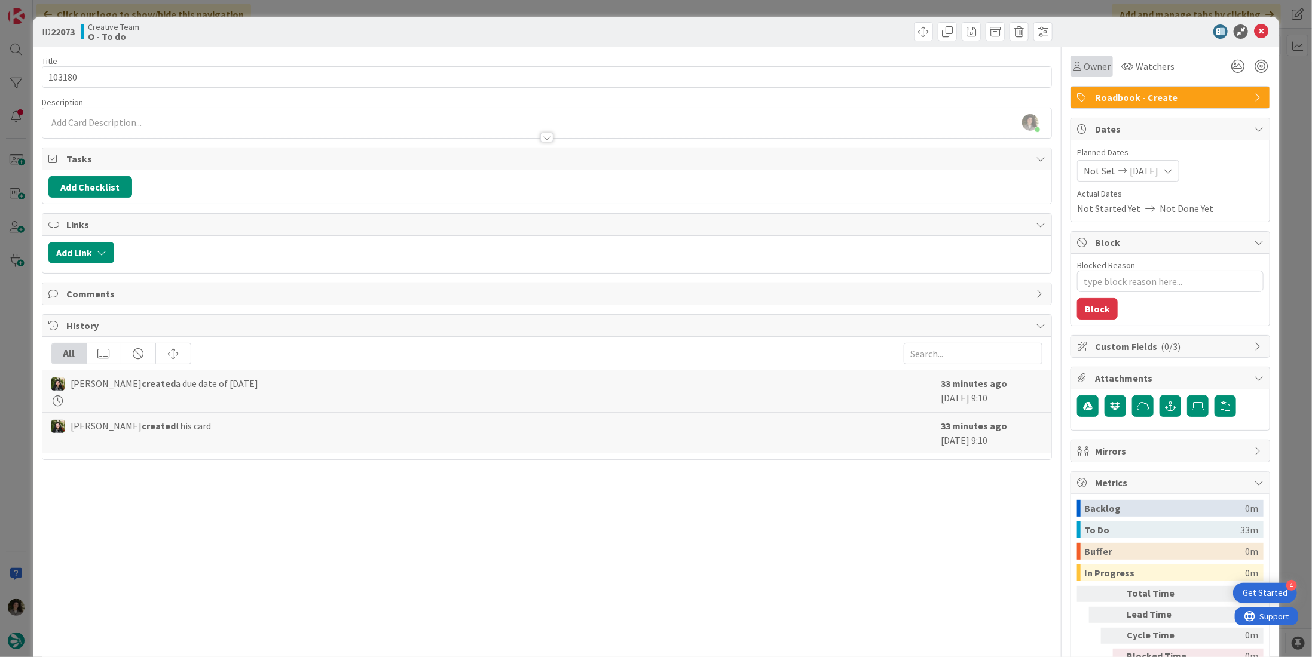
click at [1083, 72] on span "Owner" at bounding box center [1096, 66] width 27 height 14
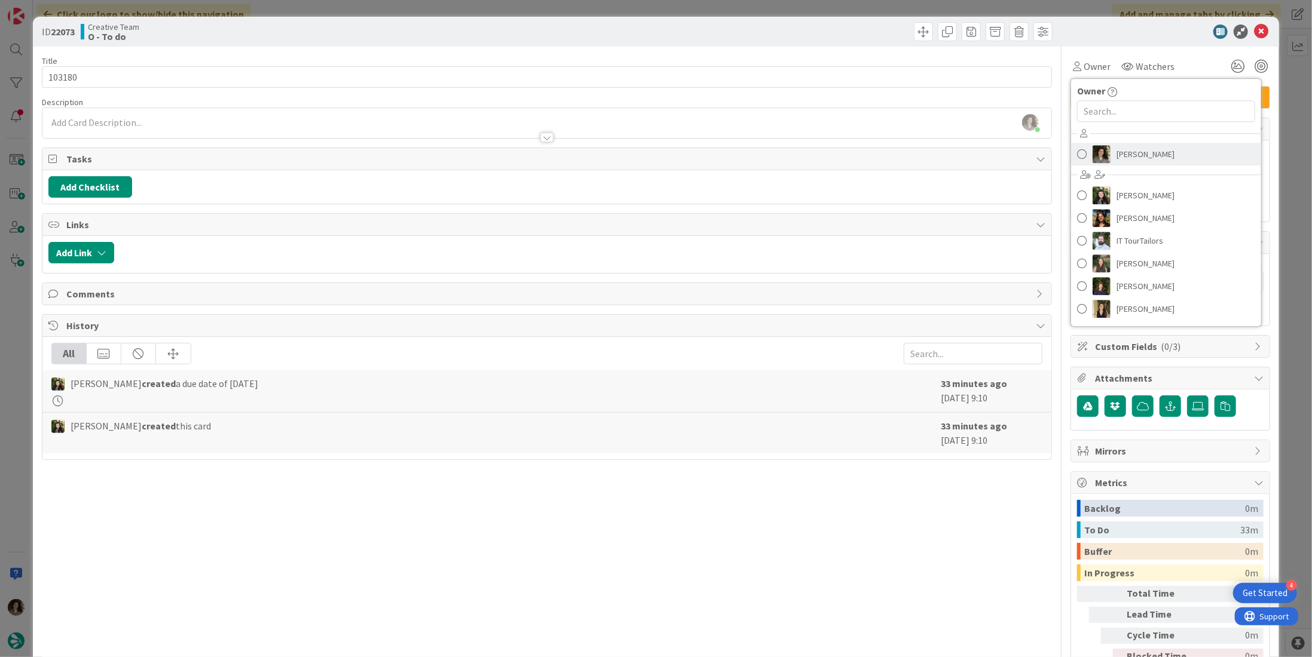
click at [1135, 147] on span "[PERSON_NAME]" at bounding box center [1145, 154] width 58 height 18
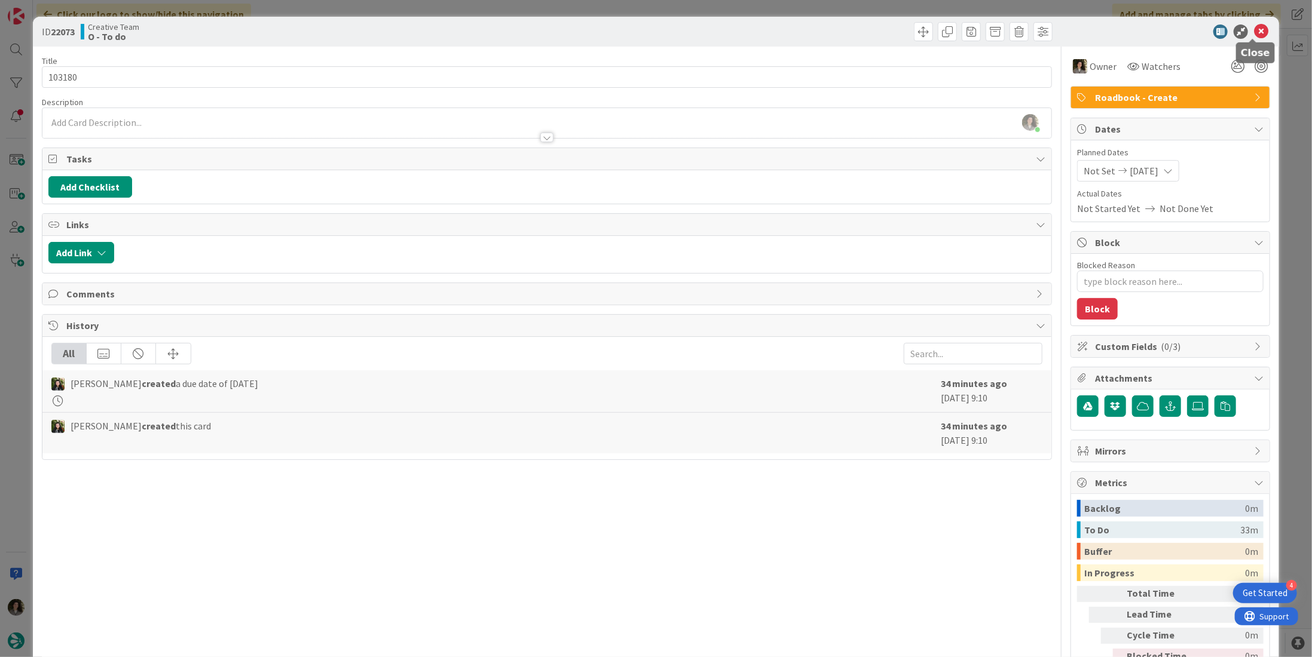
click at [1254, 27] on icon at bounding box center [1261, 32] width 14 height 14
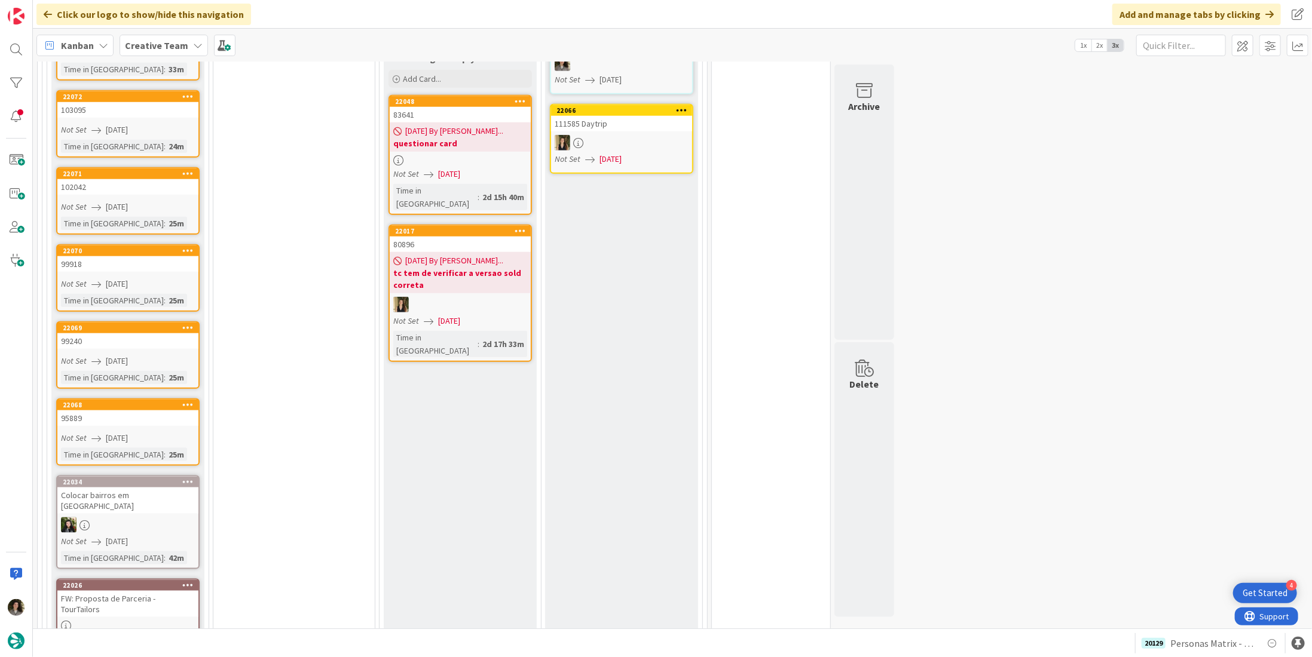
click at [115, 420] on div "95889" at bounding box center [127, 419] width 141 height 16
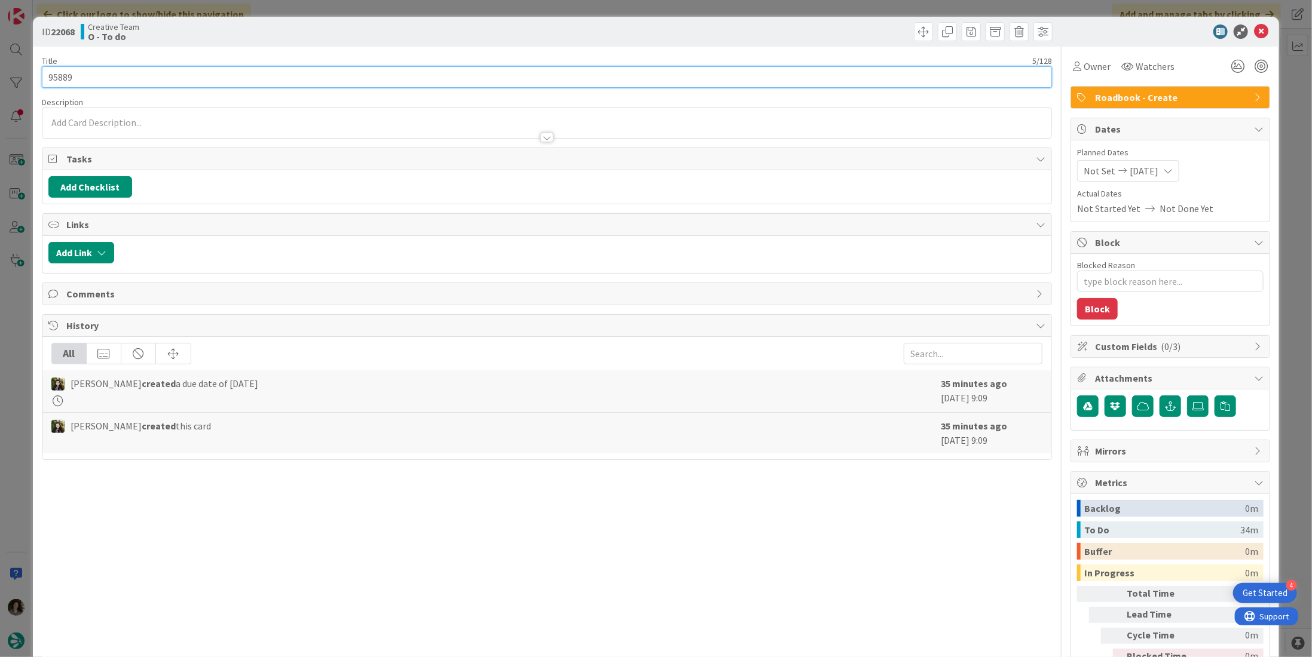
drag, startPoint x: 82, startPoint y: 72, endPoint x: 50, endPoint y: 72, distance: 32.3
click at [50, 72] on input "95889" at bounding box center [547, 77] width 1010 height 22
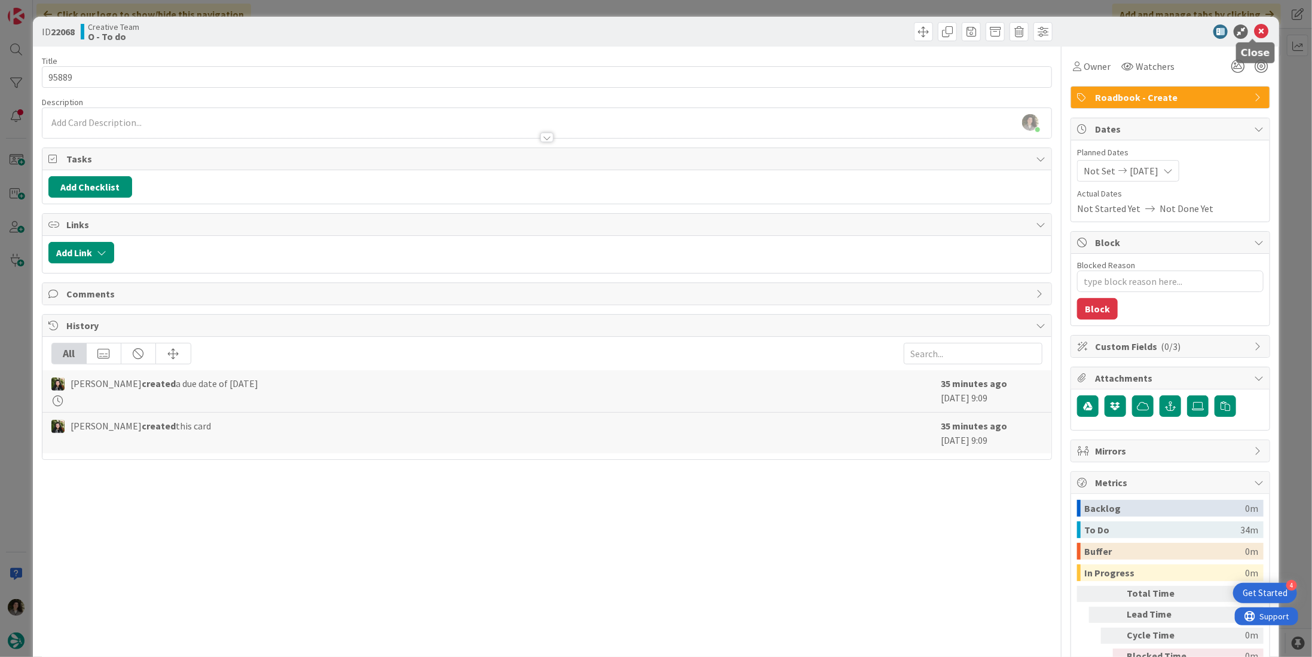
click at [1254, 30] on icon at bounding box center [1261, 32] width 14 height 14
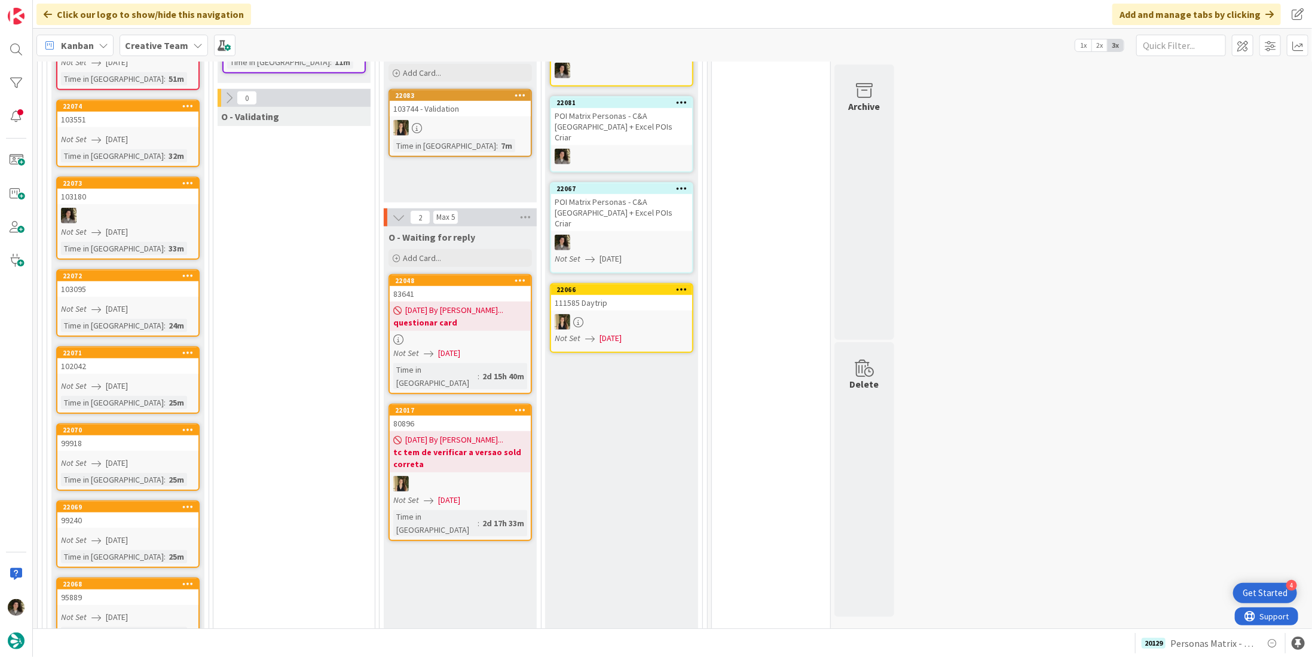
click at [120, 303] on span "[DATE]" at bounding box center [117, 309] width 22 height 13
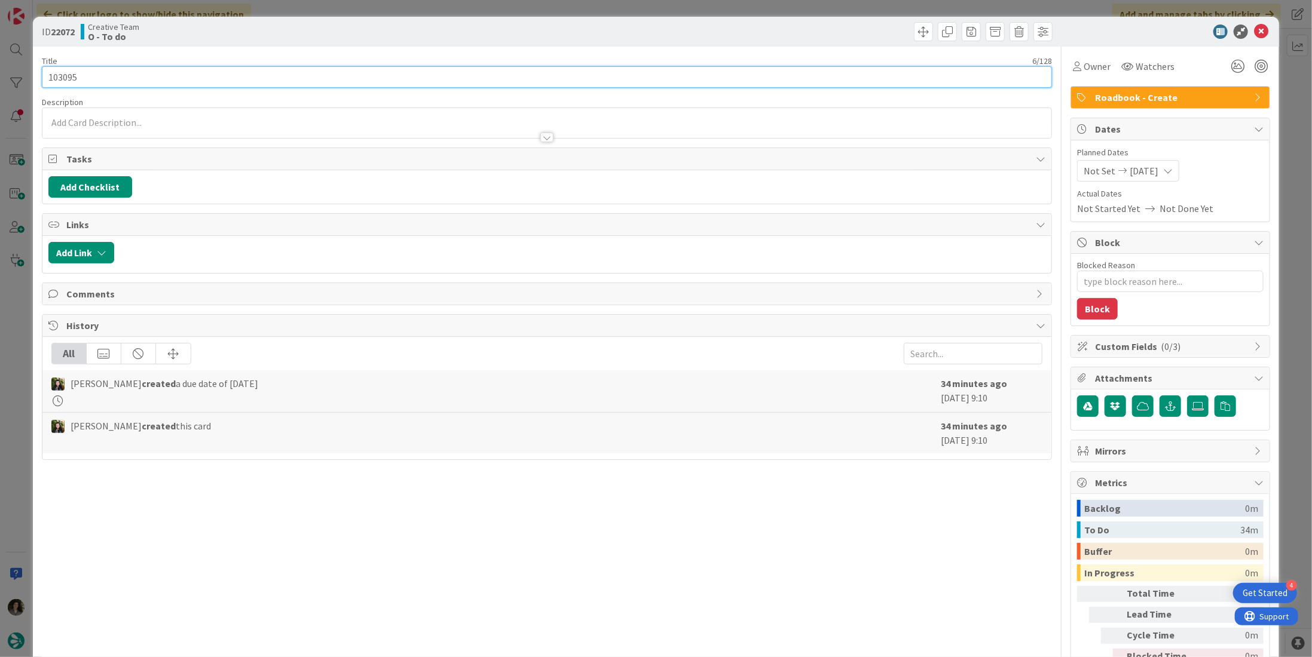
click at [193, 85] on input "103095" at bounding box center [547, 77] width 1010 height 22
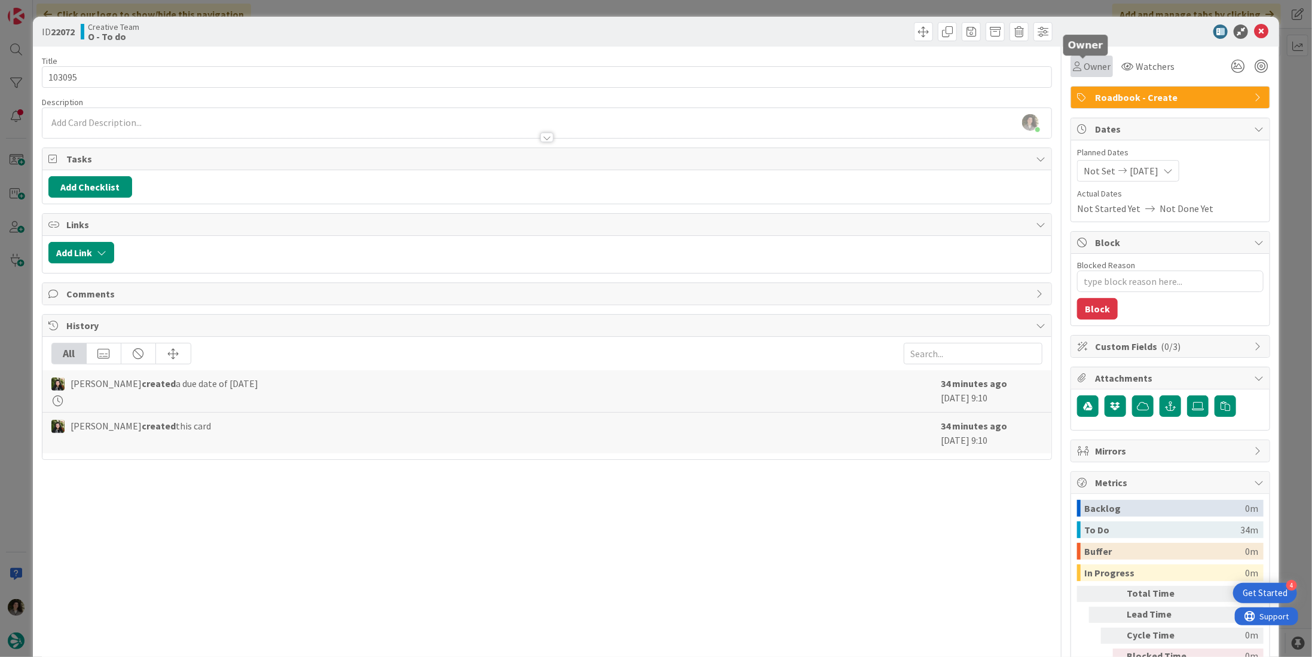
click at [1073, 59] on div "Owner" at bounding box center [1092, 66] width 38 height 14
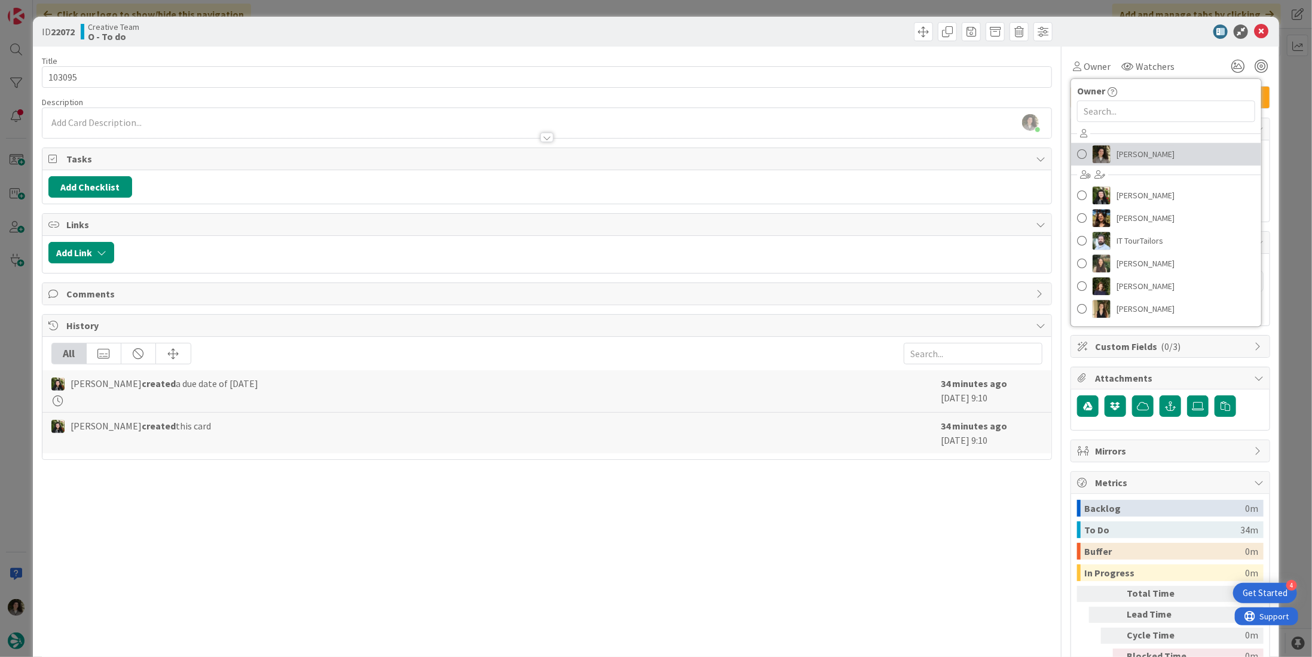
click at [1145, 149] on span "[PERSON_NAME]" at bounding box center [1145, 154] width 58 height 18
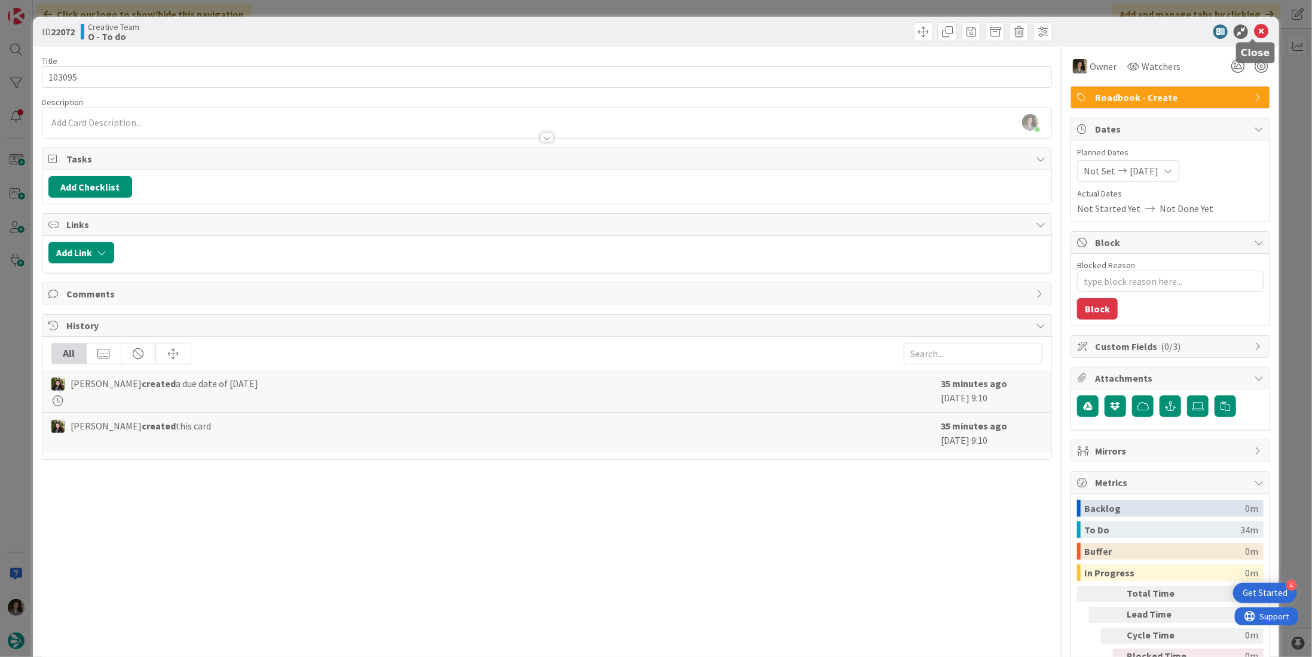
click at [1254, 30] on icon at bounding box center [1261, 32] width 14 height 14
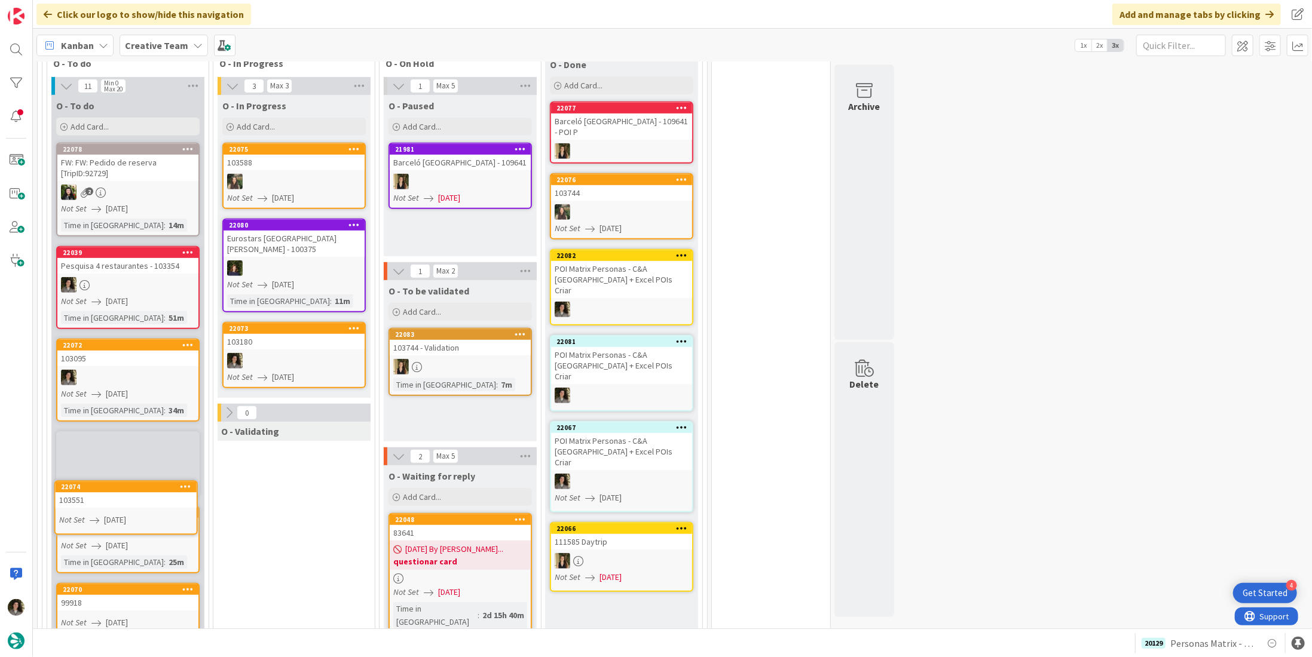
scroll to position [366, 0]
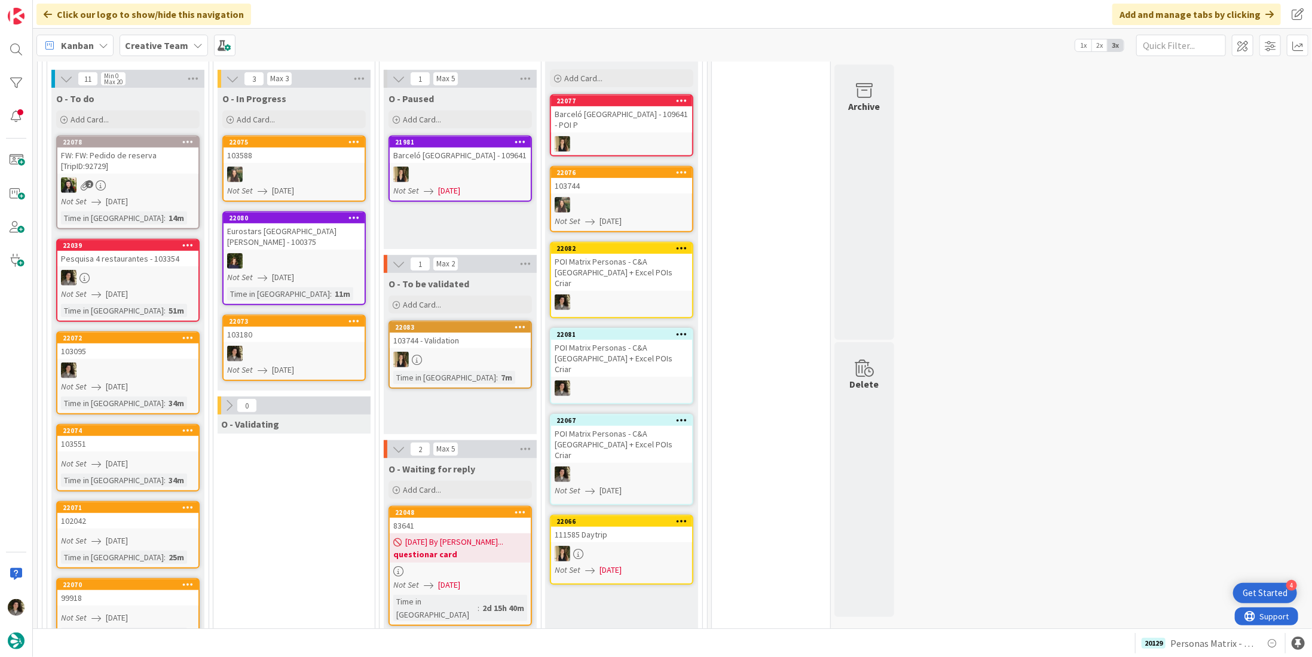
click at [308, 346] on div at bounding box center [293, 354] width 141 height 16
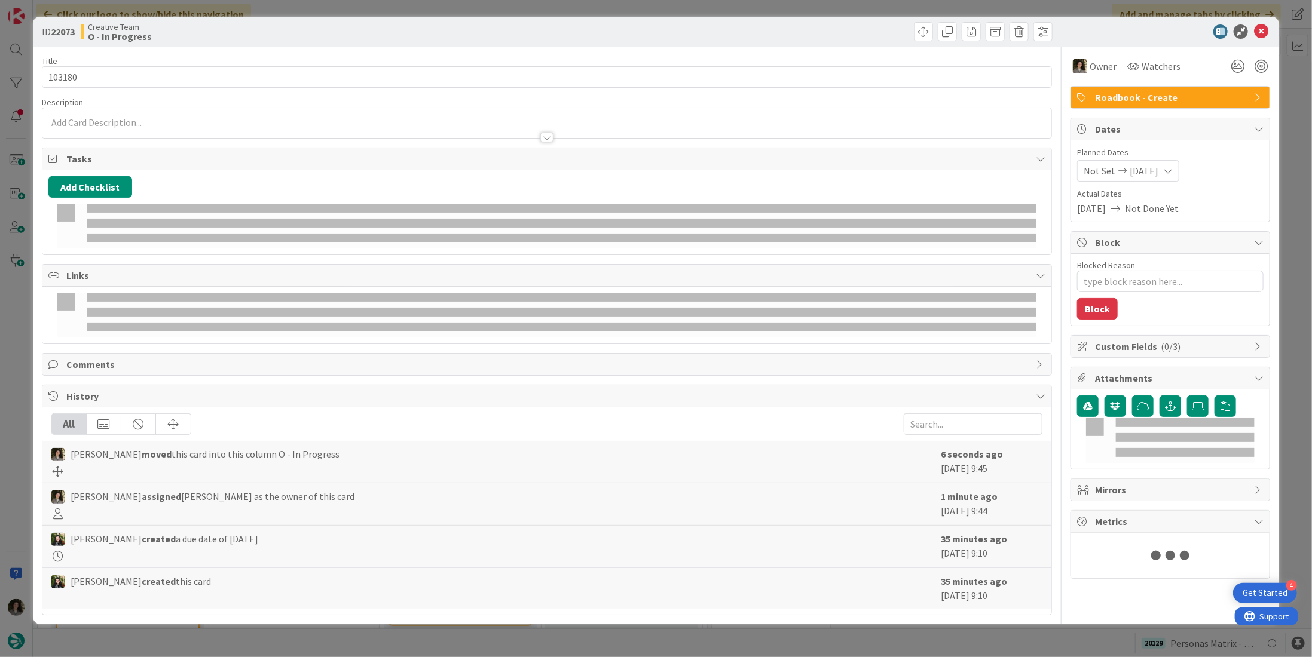
type textarea "x"
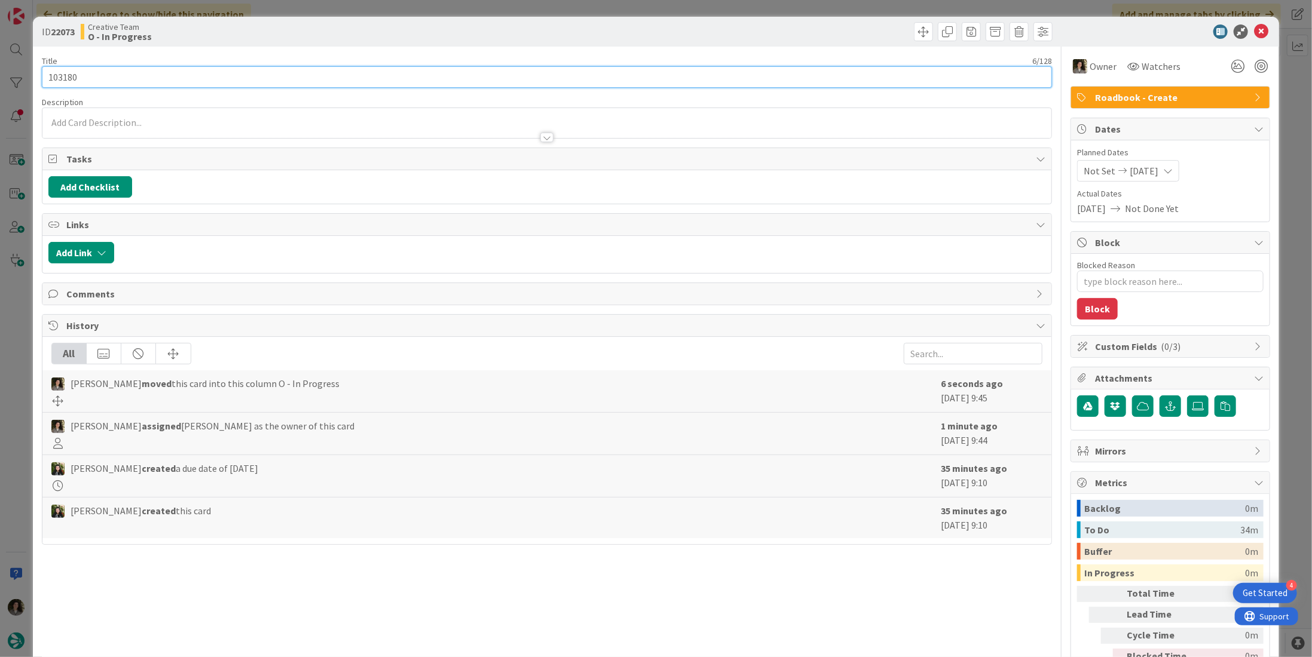
click at [94, 77] on input "103180" at bounding box center [547, 77] width 1010 height 22
paste input "095"
type input "103095"
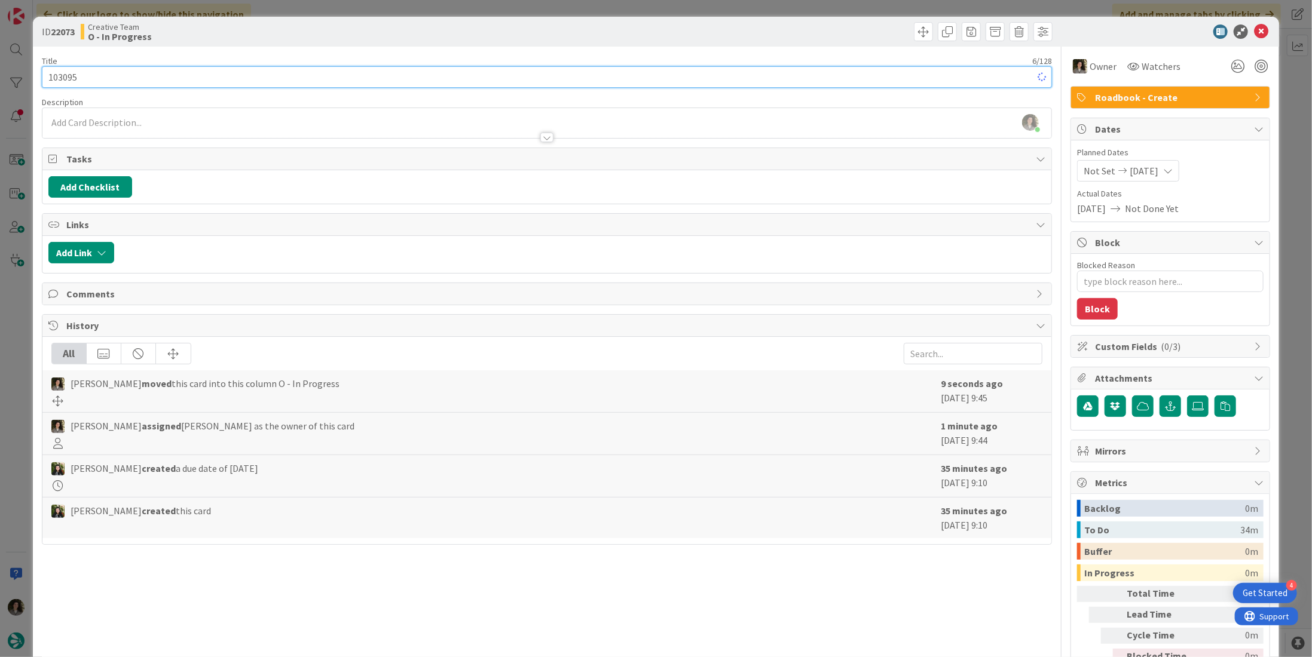
type textarea "x"
type input "103180"
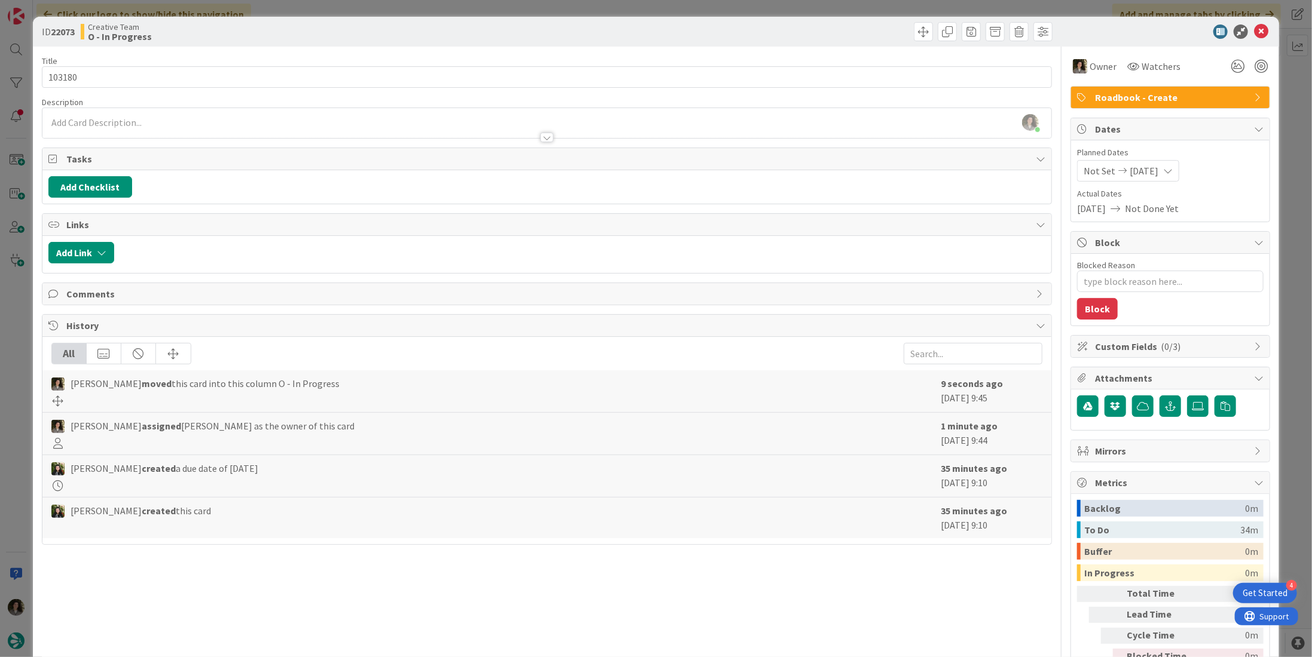
type textarea "x"
click at [1254, 31] on icon at bounding box center [1261, 32] width 14 height 14
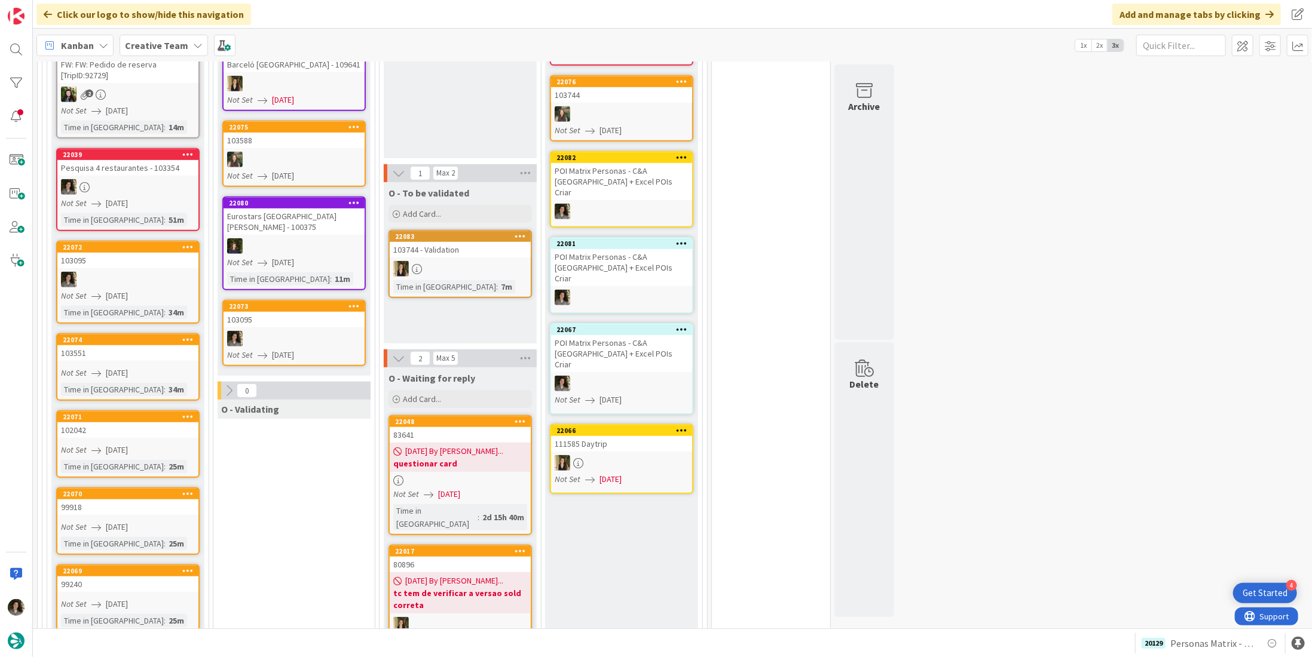
scroll to position [545, 0]
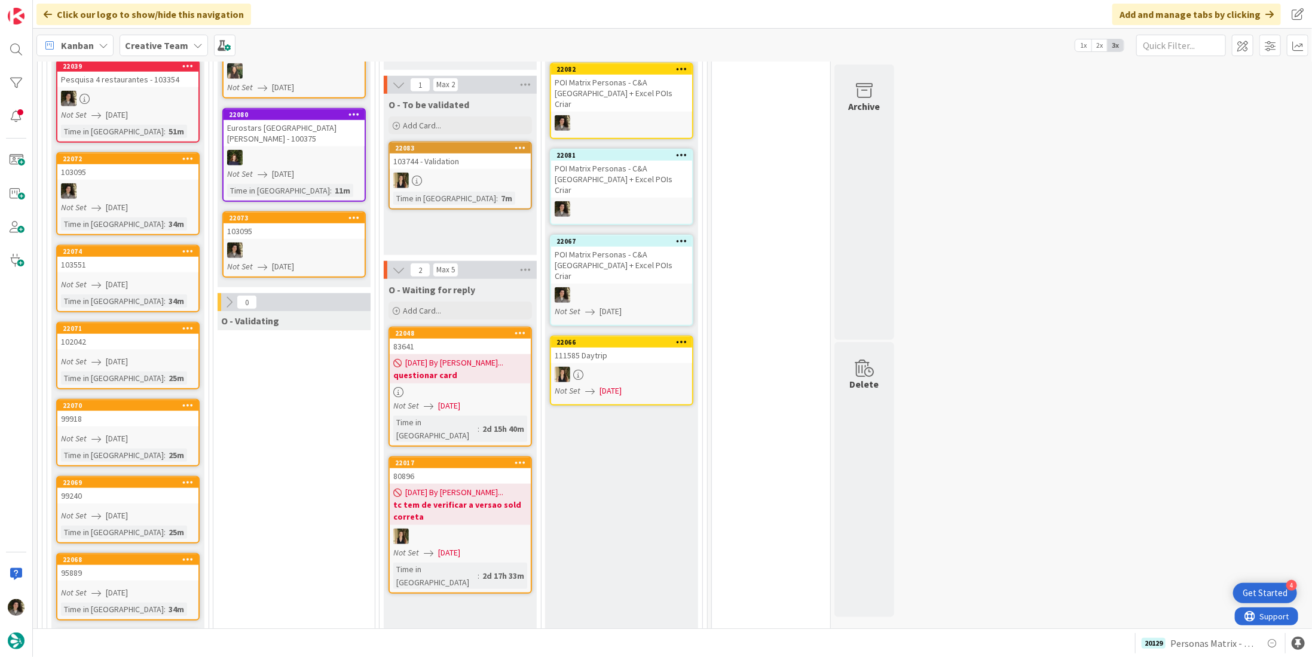
click at [499, 363] on div "[DATE] By [PERSON_NAME]... questionar card" at bounding box center [460, 368] width 141 height 29
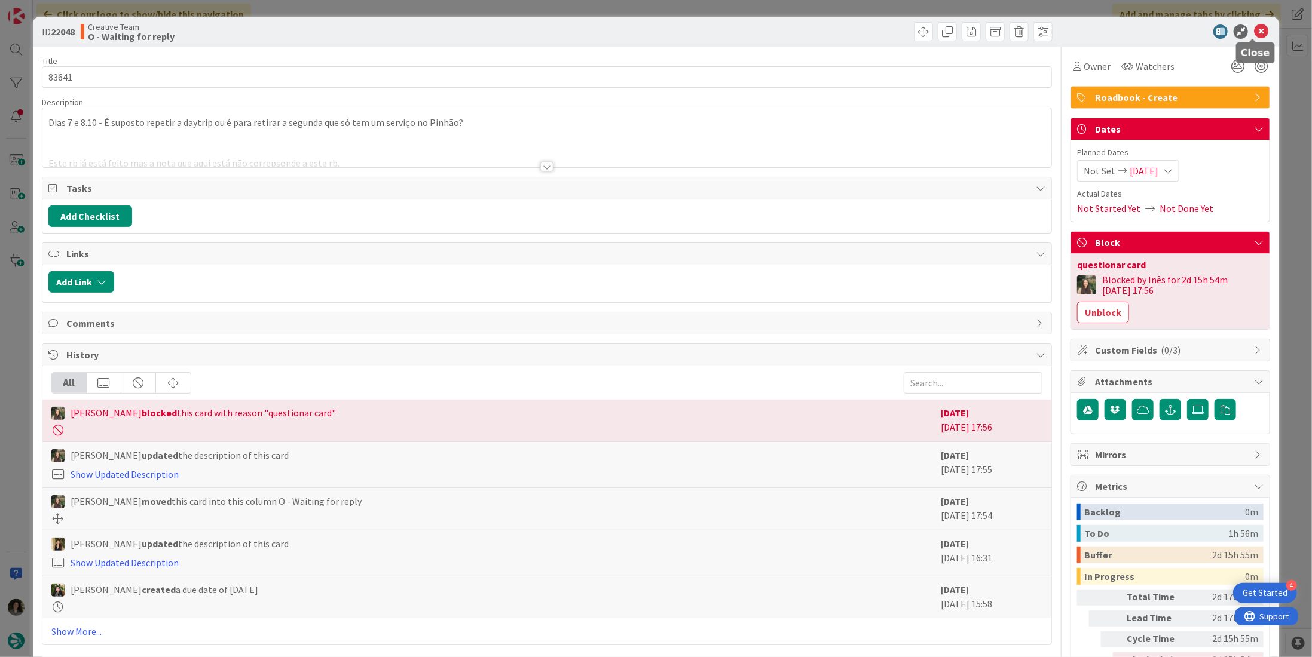
click at [1254, 32] on icon at bounding box center [1261, 32] width 14 height 14
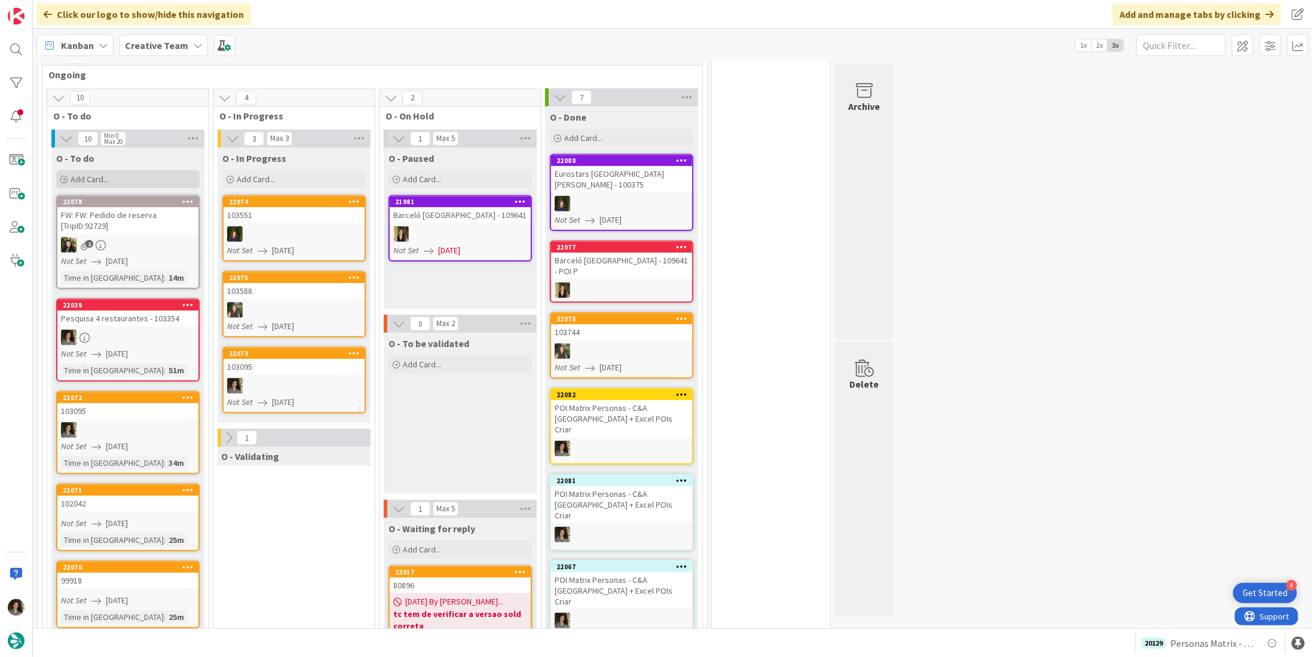
click at [97, 176] on span "Add Card..." at bounding box center [90, 179] width 38 height 11
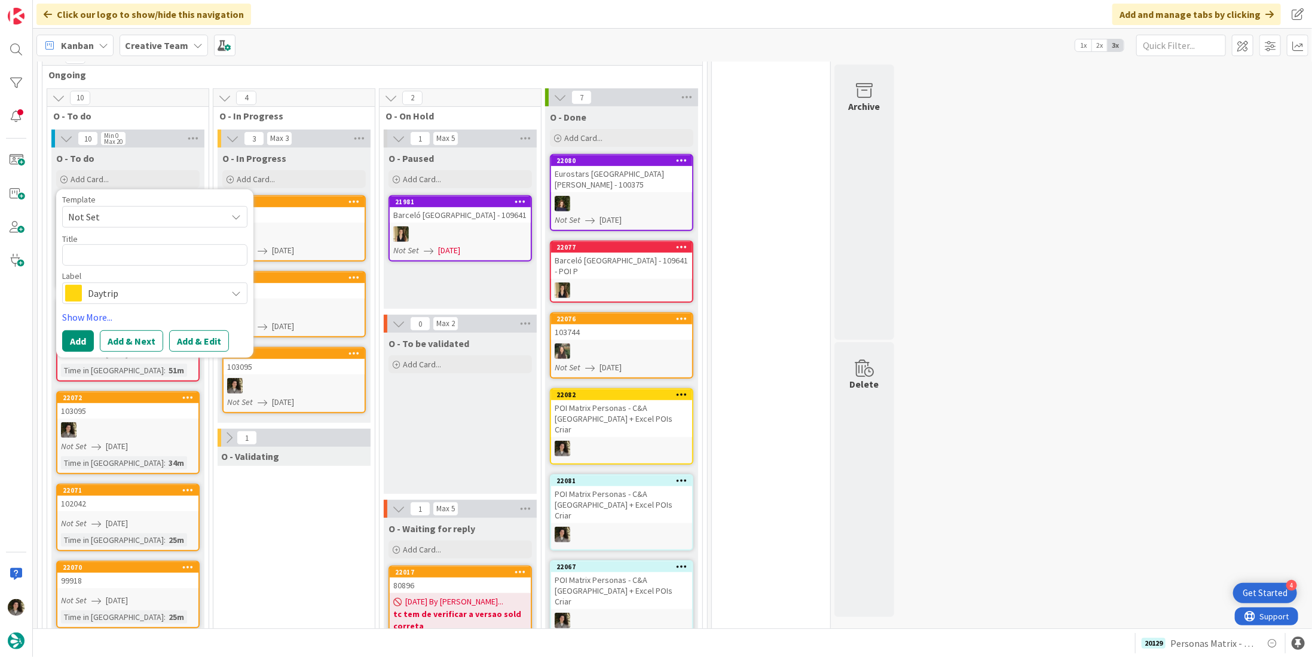
click at [123, 290] on span "Daytrip" at bounding box center [154, 293] width 133 height 17
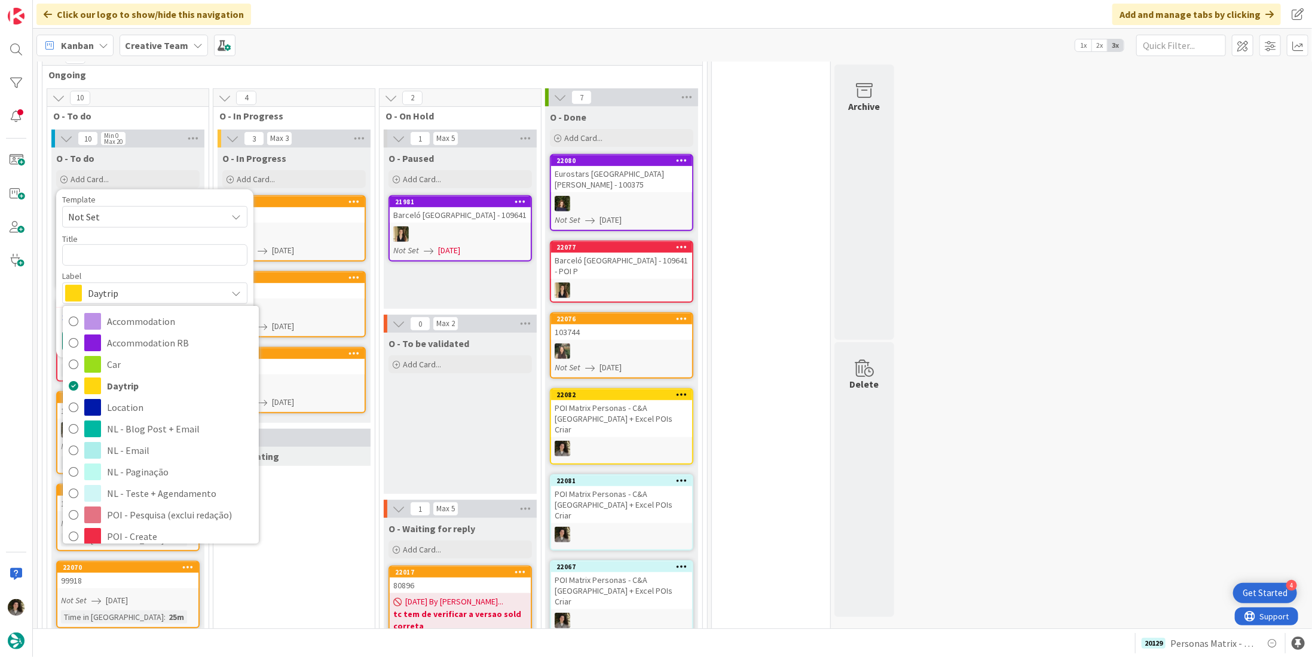
scroll to position [179, 0]
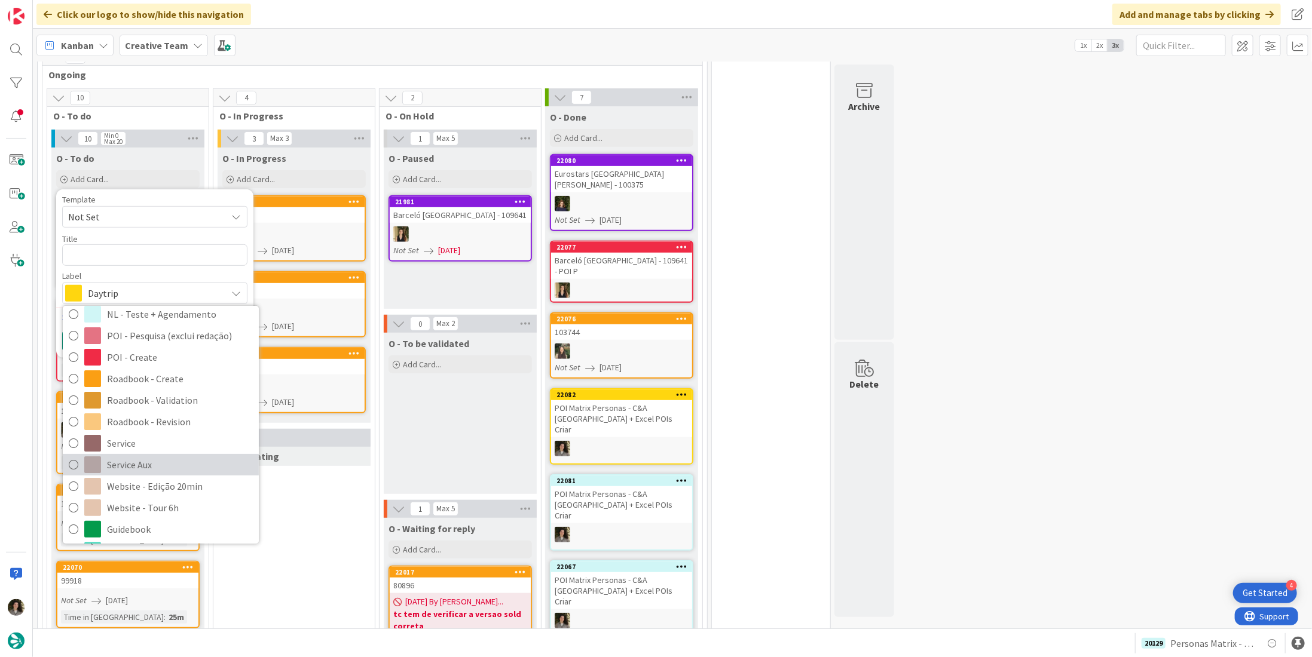
click at [129, 461] on span "Service Aux" at bounding box center [180, 466] width 146 height 18
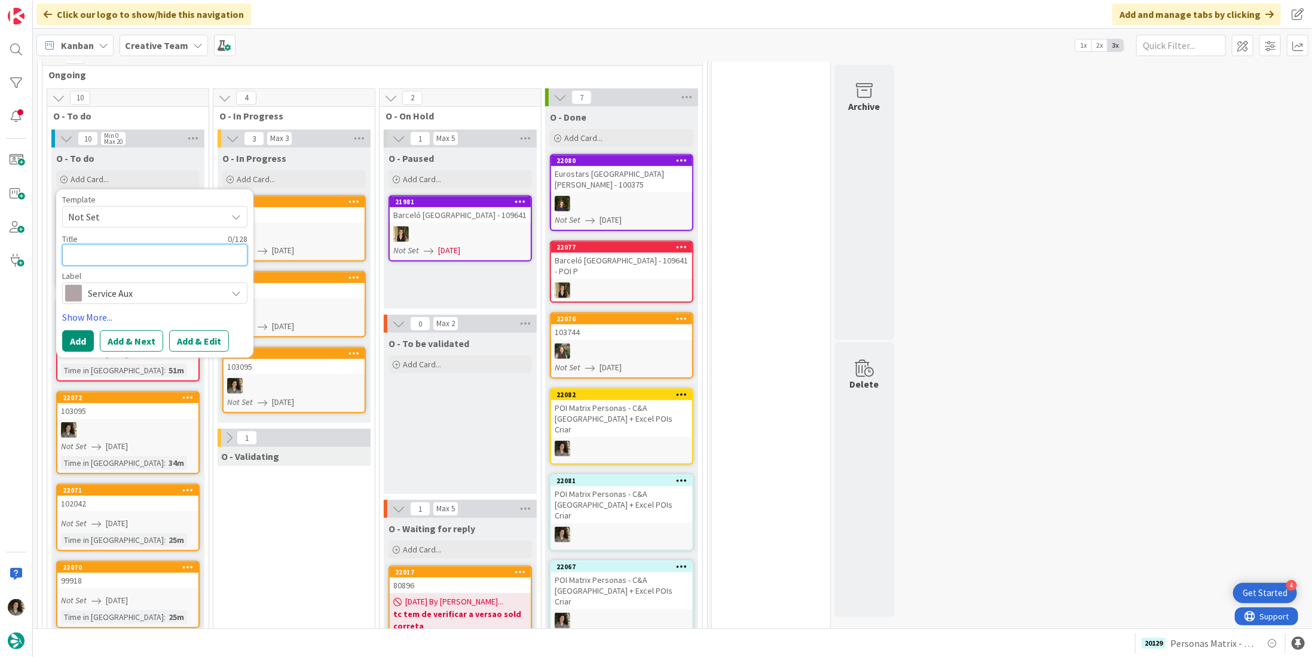
click at [146, 247] on textarea at bounding box center [154, 255] width 185 height 22
type textarea "C"
type textarea "x"
type textarea "CR"
type textarea "x"
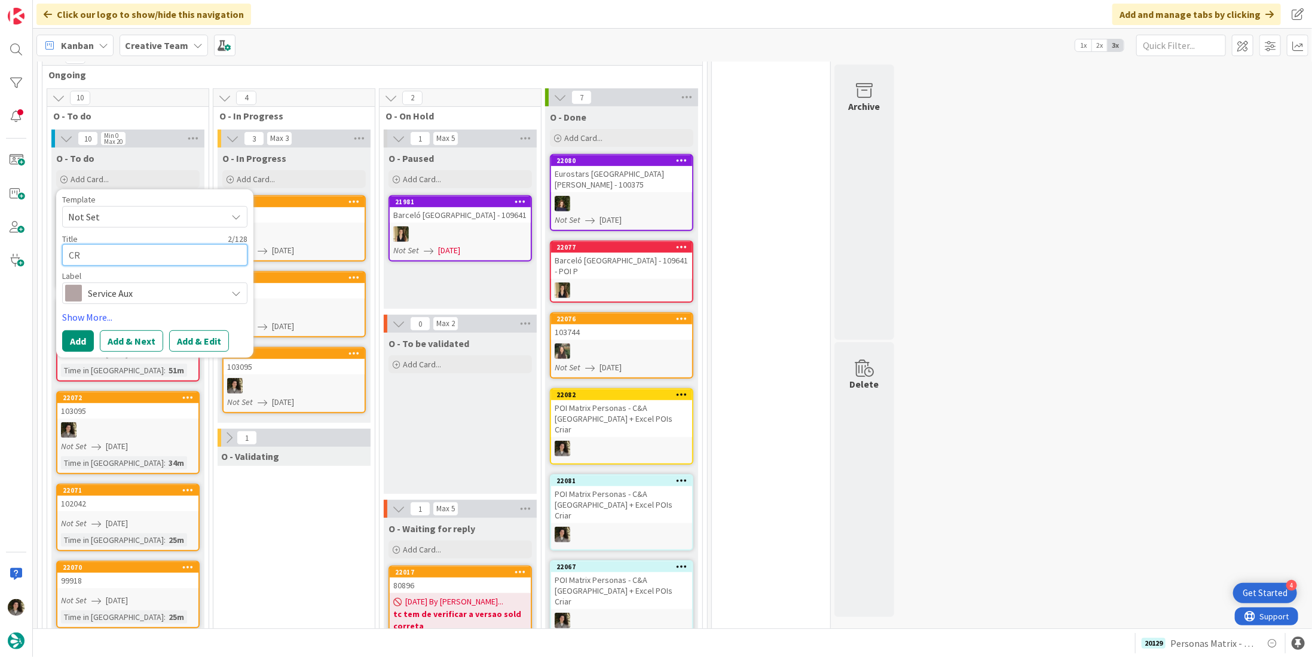
type textarea "CRE"
type textarea "x"
type textarea "CREA"
type textarea "x"
type textarea "CREAT"
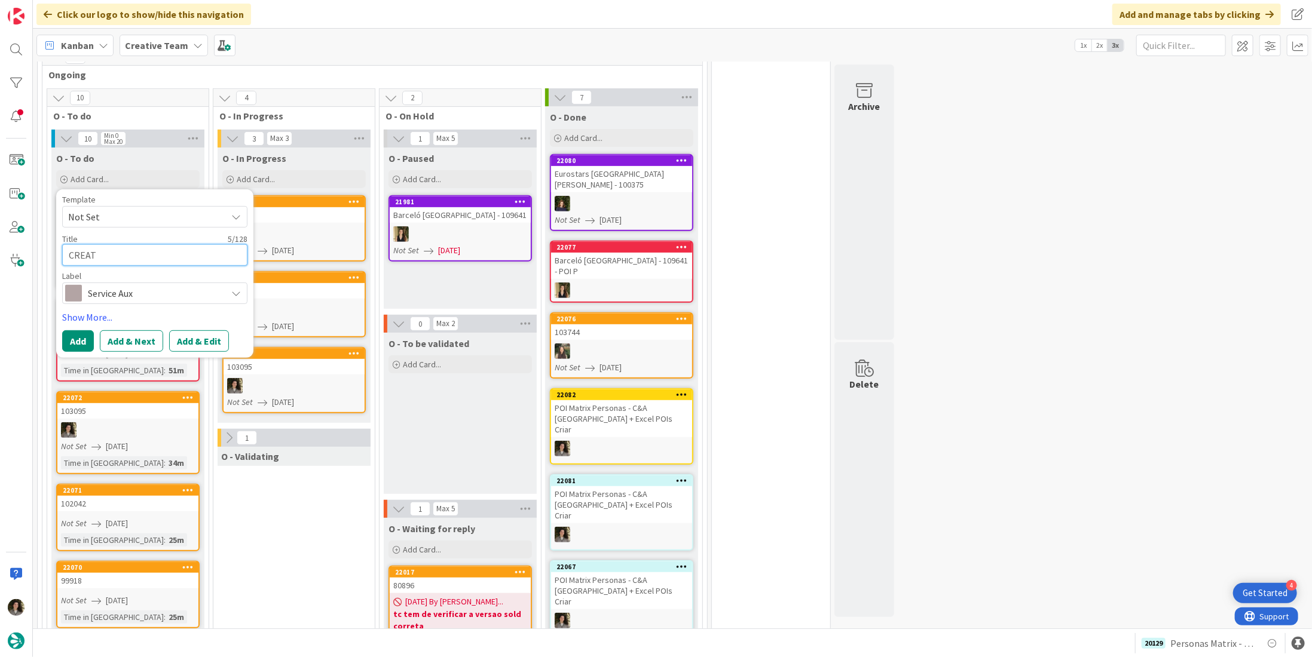
type textarea "x"
type textarea "CREATE"
type textarea "x"
type textarea "CREATE"
type textarea "x"
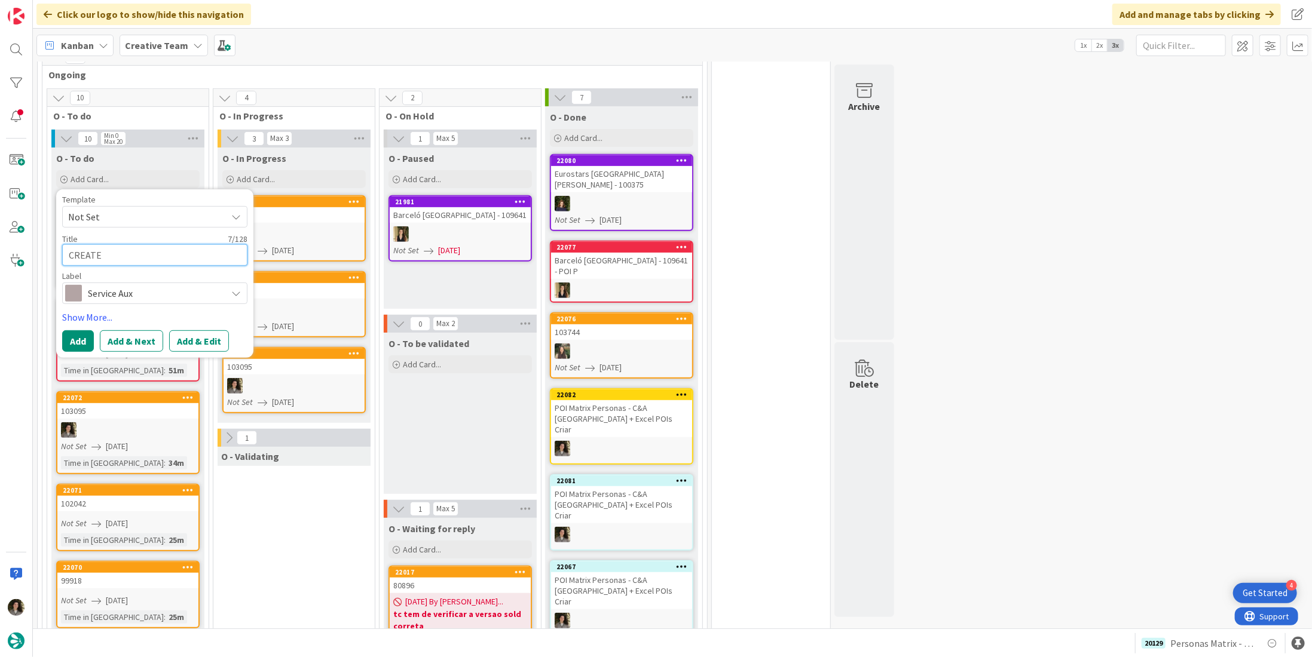
type textarea "CREATE S"
type textarea "x"
type textarea "CREATE SU"
type textarea "x"
type textarea "CREATE SUP"
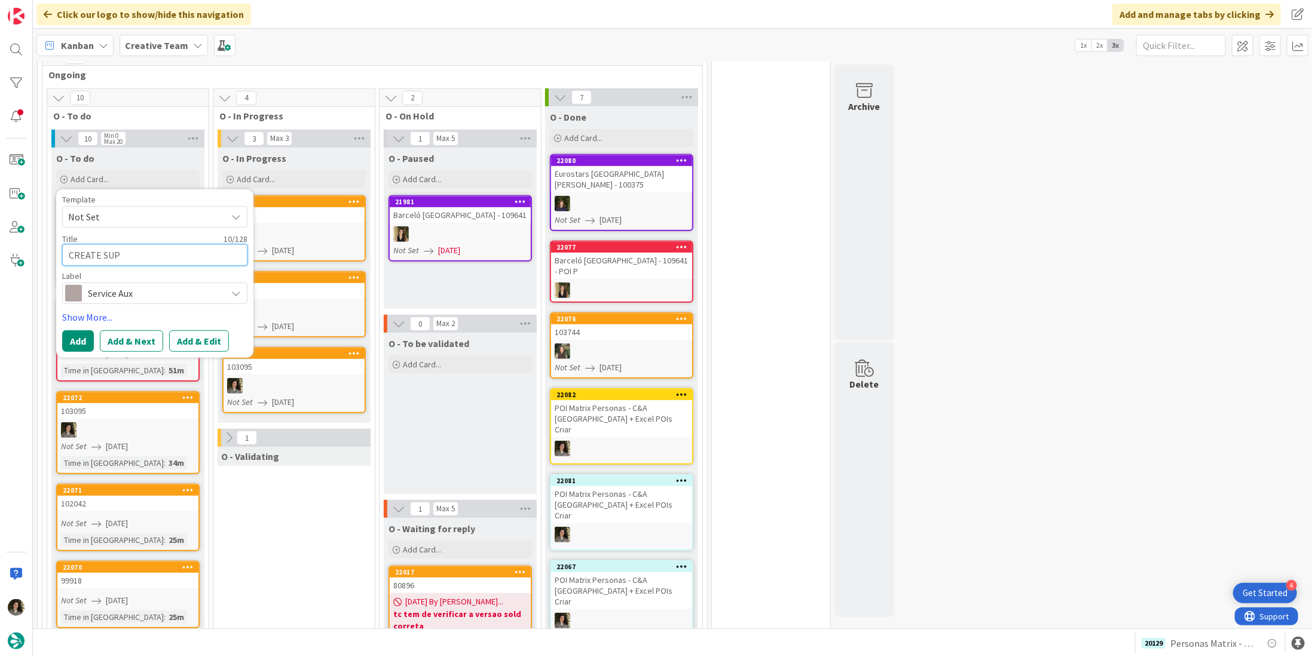
type textarea "x"
type textarea "CREATE SUPP"
type textarea "x"
type textarea "CREATE SUPPL"
type textarea "x"
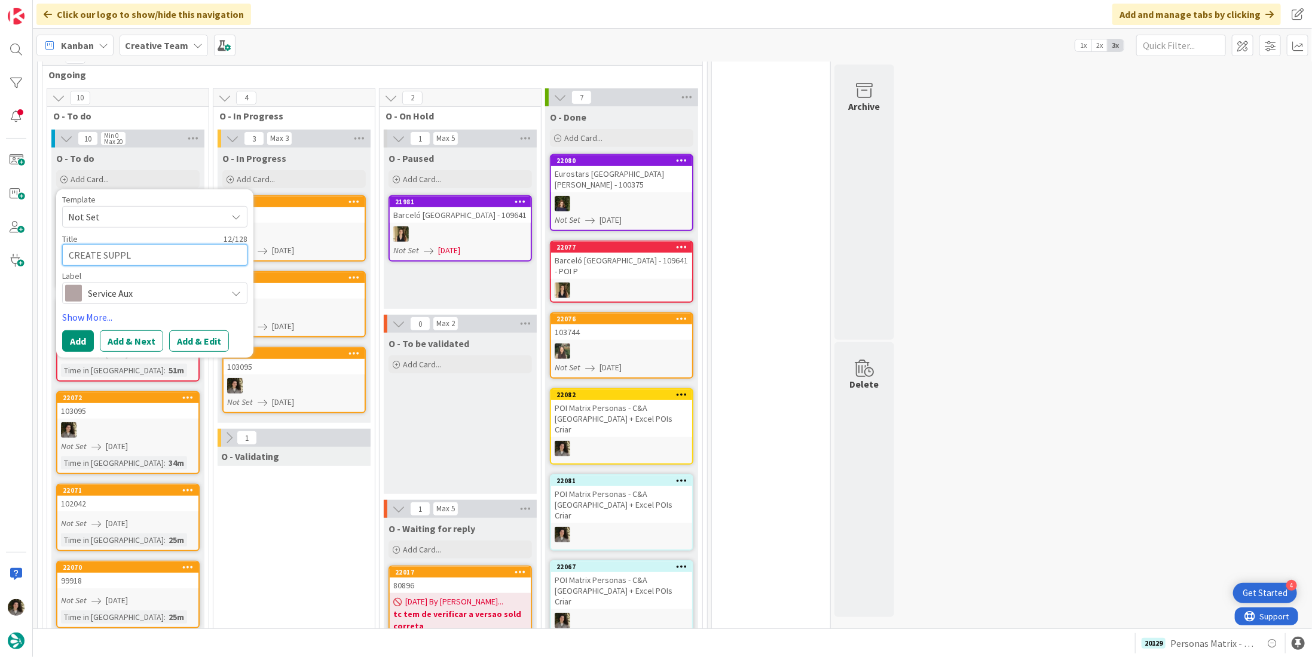
type textarea "CREATE SUPPLI"
type textarea "x"
type textarea "CREATE SUPPLIE"
type textarea "x"
type textarea "CREATE SUPPLIER"
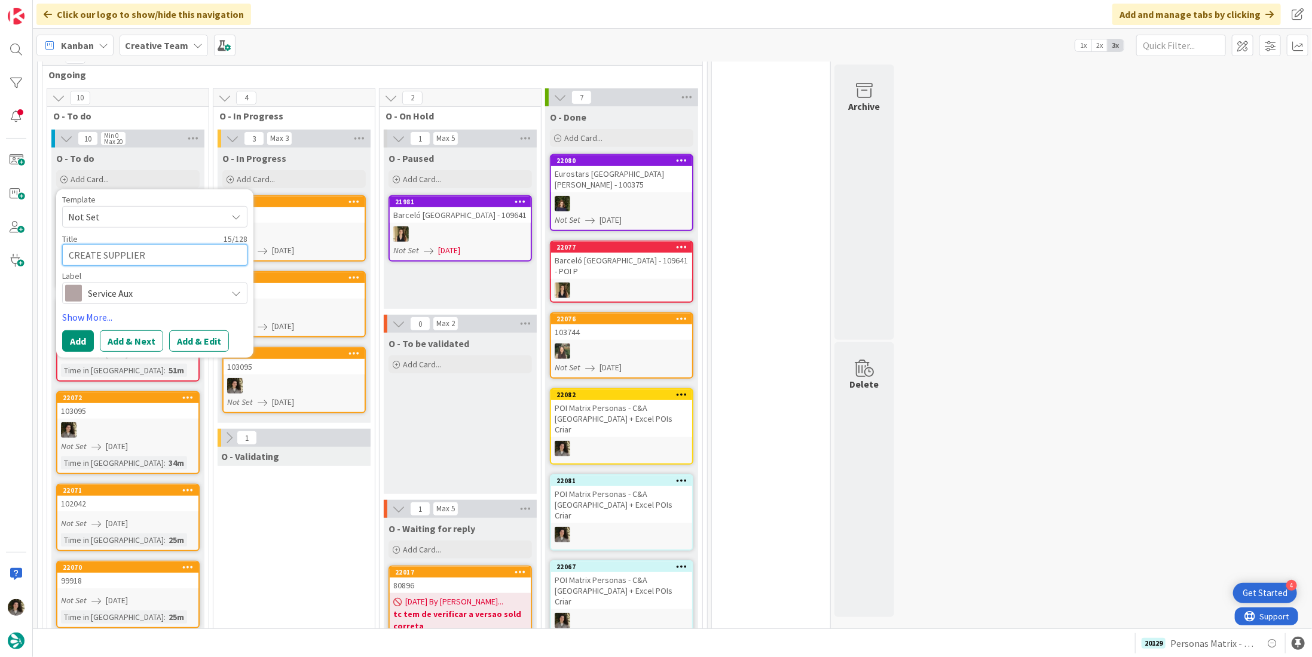
type textarea "x"
type textarea "CREATE SUPPLIER"
type textarea "x"
type textarea "CREATE SUPPLIER -"
type textarea "x"
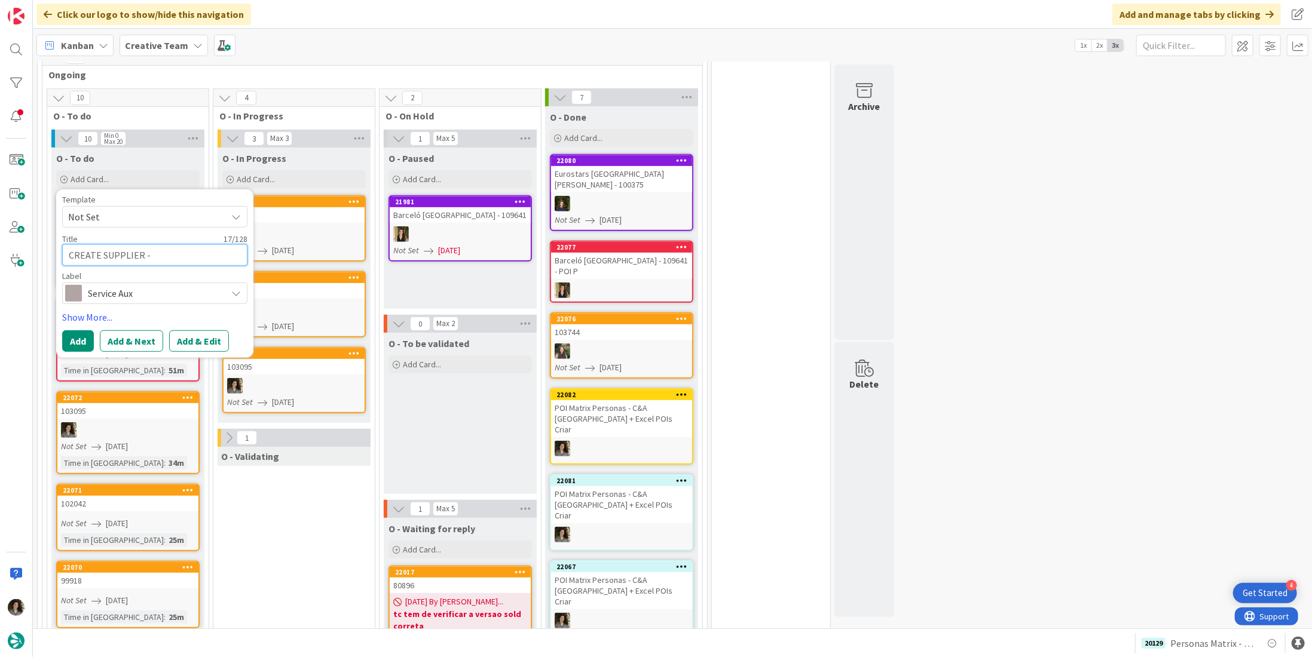
type textarea "CREATE SUPPLIER -"
type textarea "x"
type textarea "CREATE SUPPLIER - 1"
type textarea "x"
type textarea "CREATE SUPPLIER - 10"
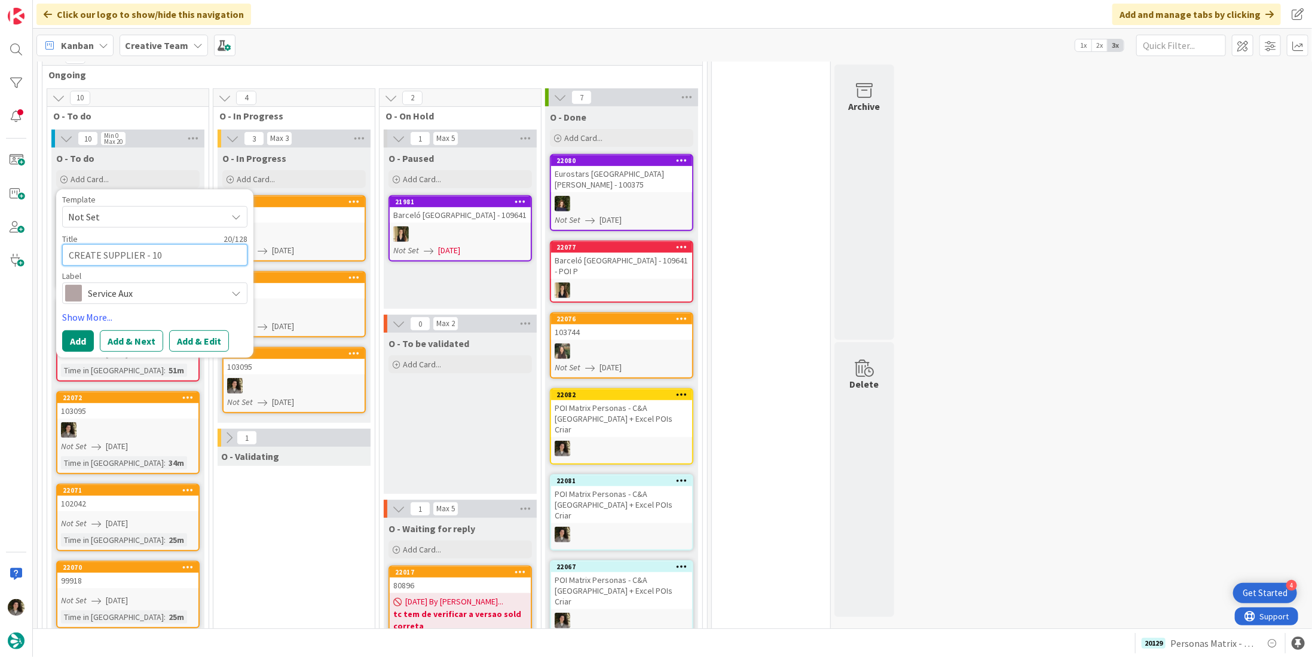
type textarea "x"
type textarea "CREATE SUPPLIER - 103"
type textarea "x"
type textarea "CREATE SUPPLIER - 1030"
type textarea "x"
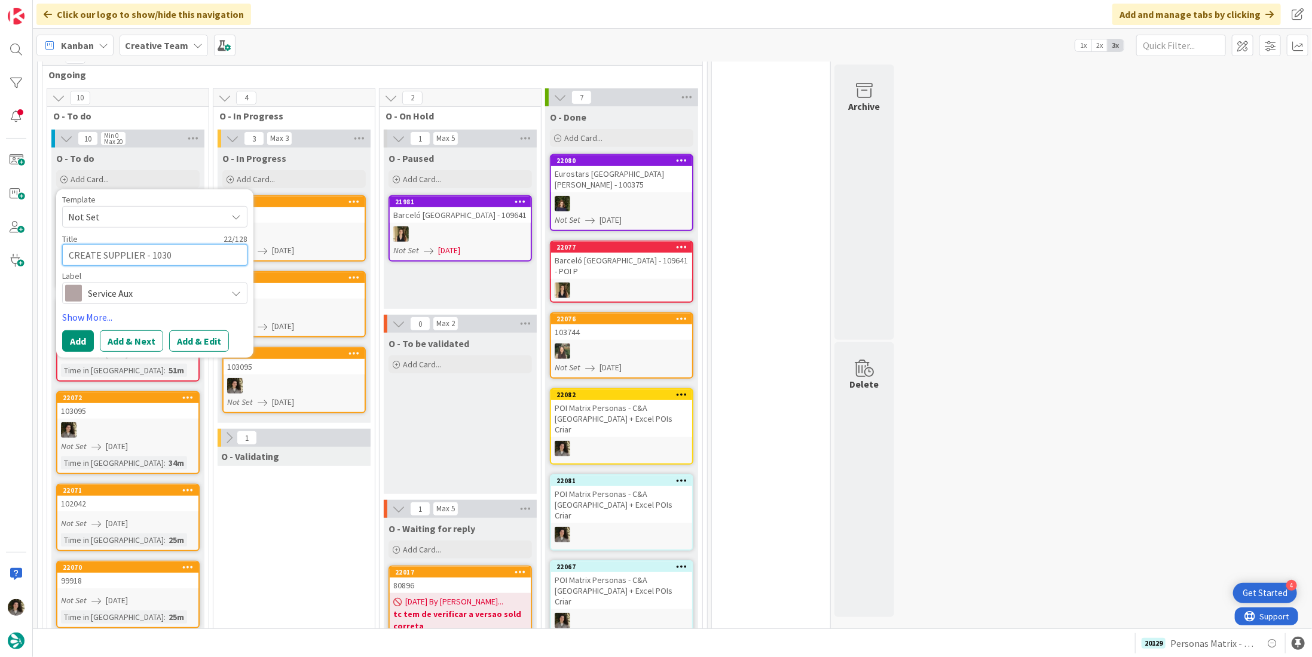
type textarea "CREATE SUPPLIER - 10309"
type textarea "x"
type textarea "CREATE SUPPLIER - 103095"
click at [79, 336] on button "Add" at bounding box center [78, 341] width 32 height 22
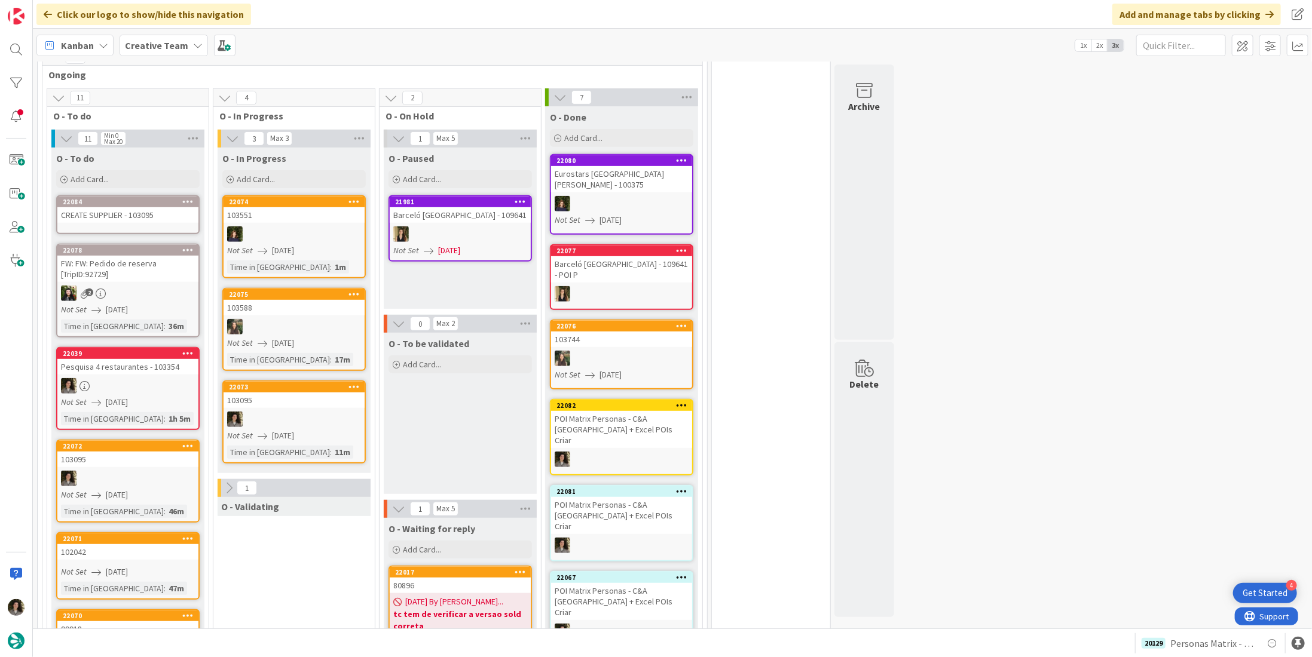
click at [131, 213] on div "CREATE SUPPLIER - 103095" at bounding box center [127, 215] width 141 height 16
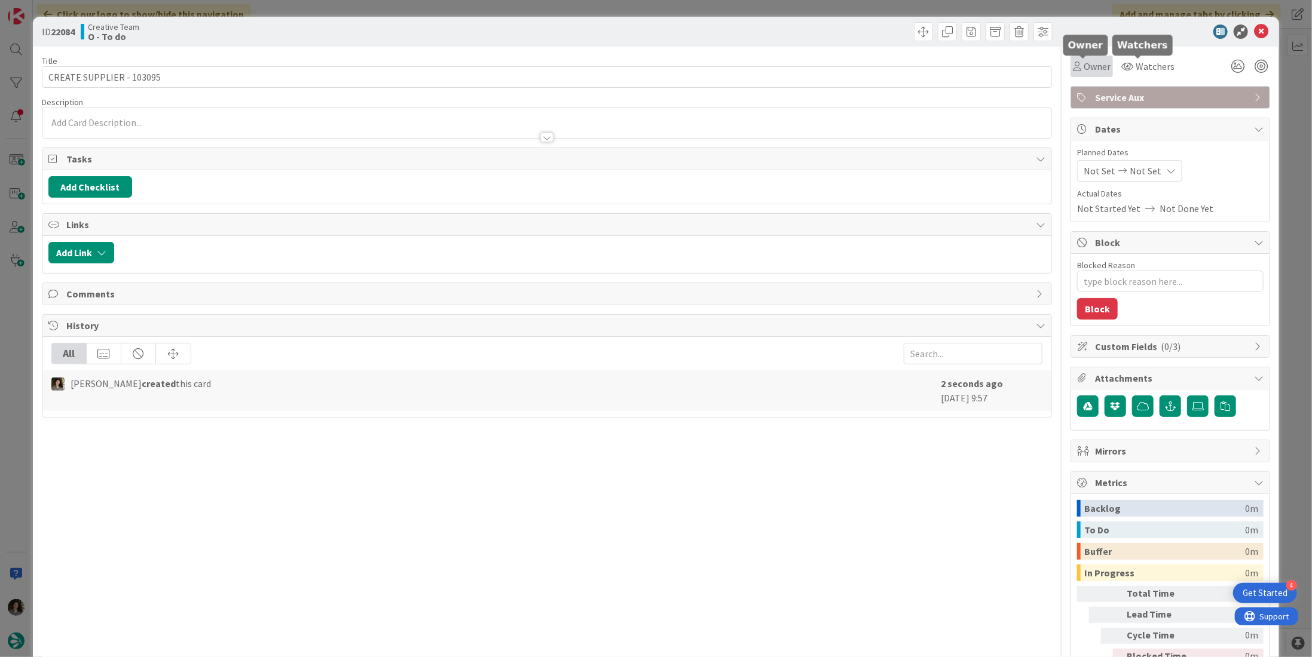
click at [1087, 61] on span "Owner" at bounding box center [1096, 66] width 27 height 14
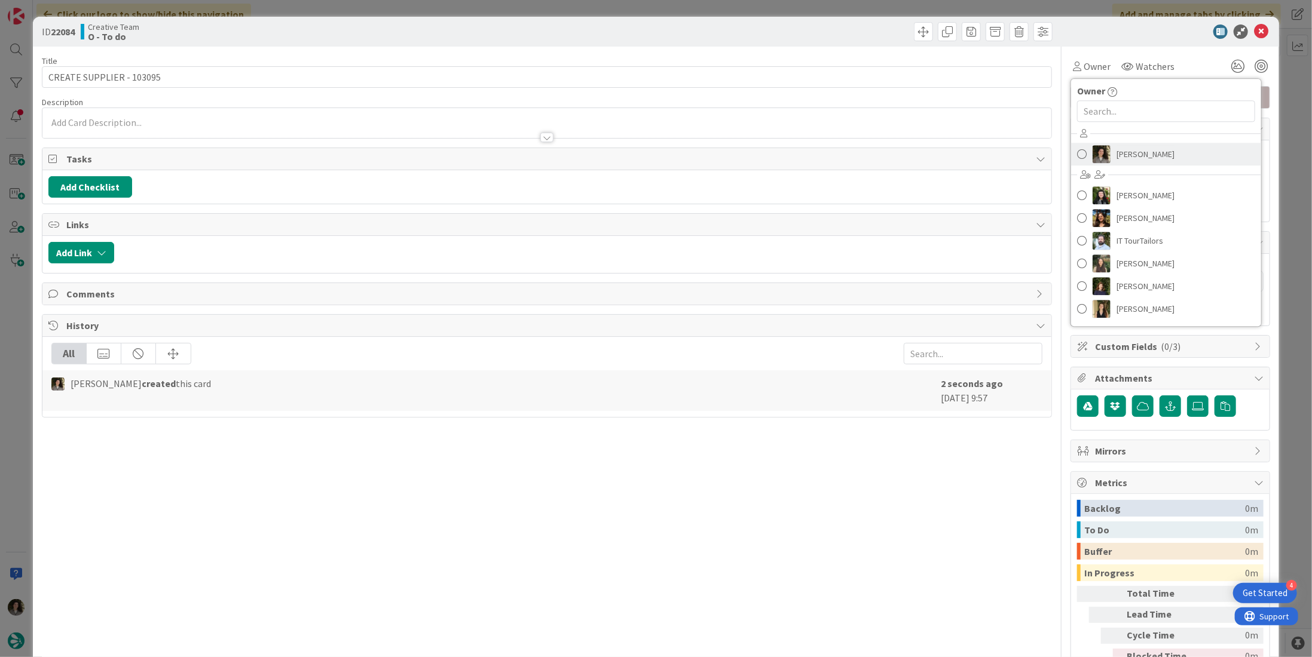
click at [1139, 151] on span "[PERSON_NAME]" at bounding box center [1145, 154] width 58 height 18
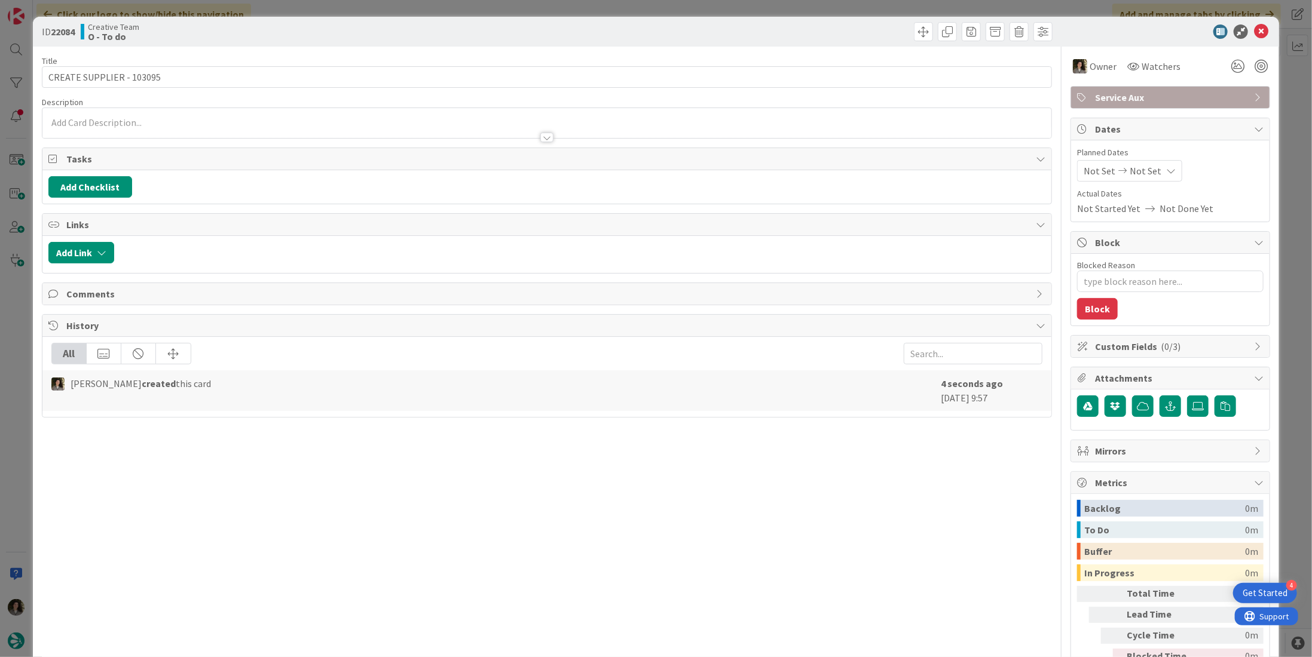
type textarea "x"
drag, startPoint x: 1141, startPoint y: 167, endPoint x: 1136, endPoint y: 180, distance: 14.0
click at [1141, 167] on span "Not Set" at bounding box center [1145, 171] width 32 height 14
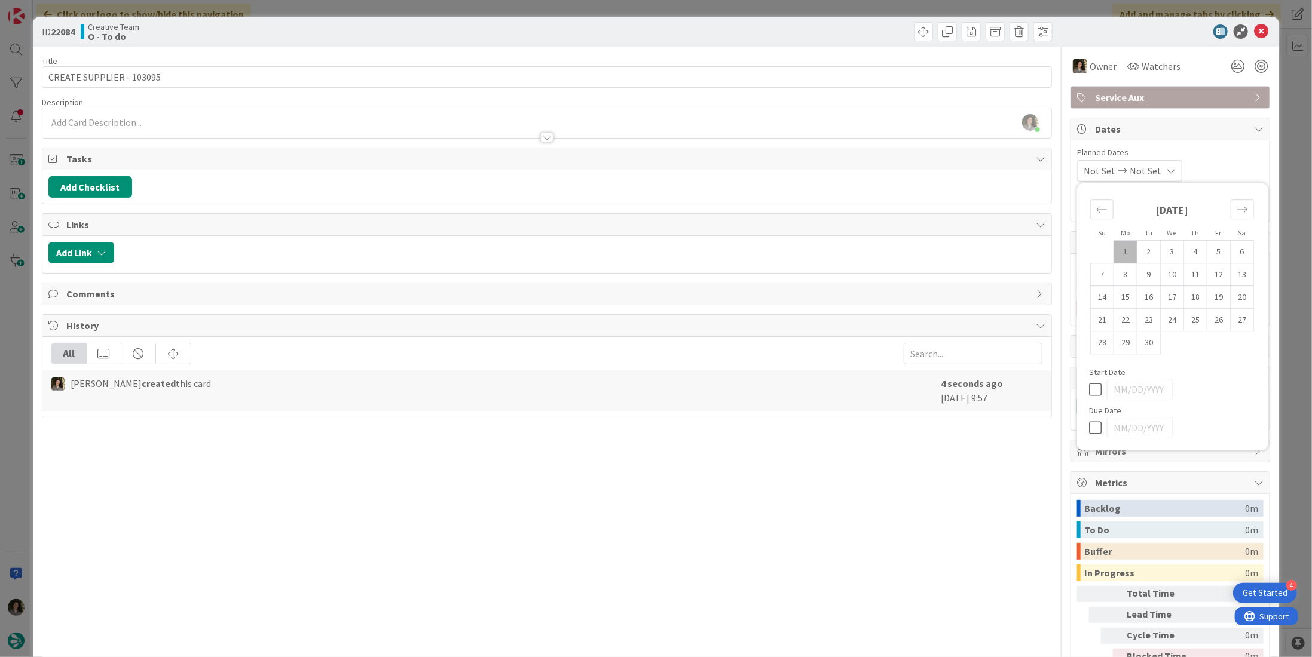
click at [1089, 429] on icon at bounding box center [1098, 428] width 18 height 14
type input "[DATE]"
click at [1254, 29] on icon at bounding box center [1261, 32] width 14 height 14
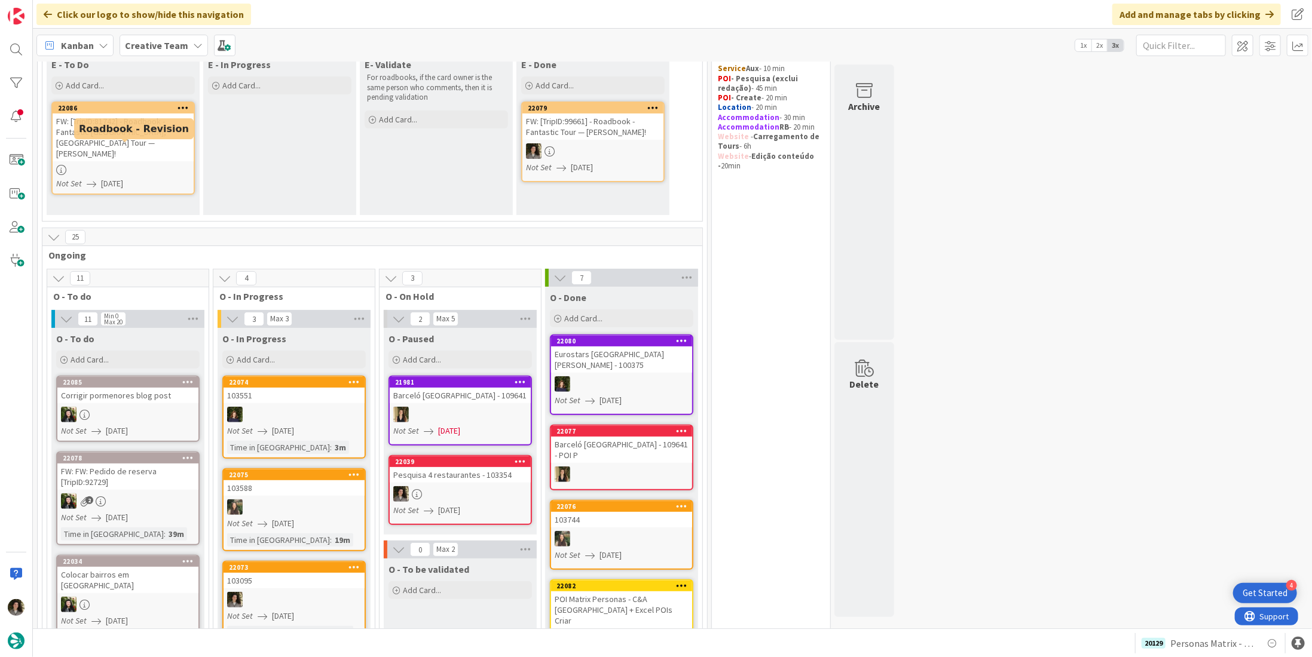
scroll to position [60, 0]
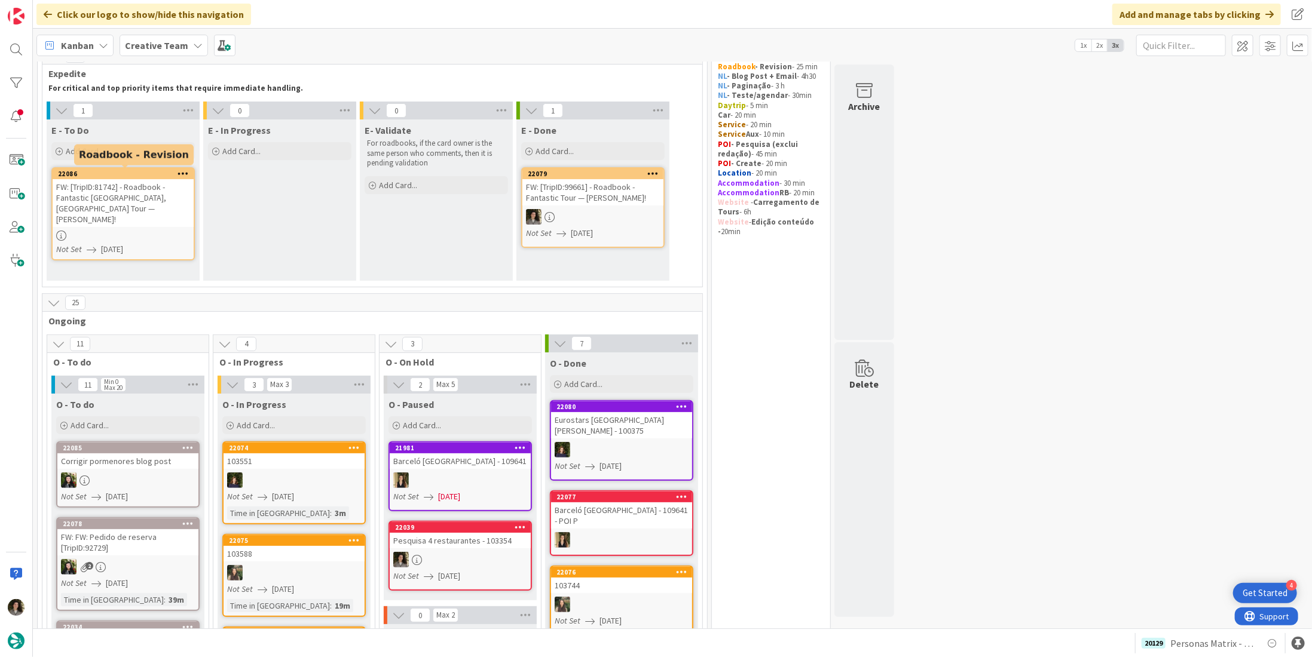
click at [138, 214] on div "FW: [TripID:81742] - Roadbook - Fantastic [GEOGRAPHIC_DATA], [GEOGRAPHIC_DATA] …" at bounding box center [123, 203] width 141 height 48
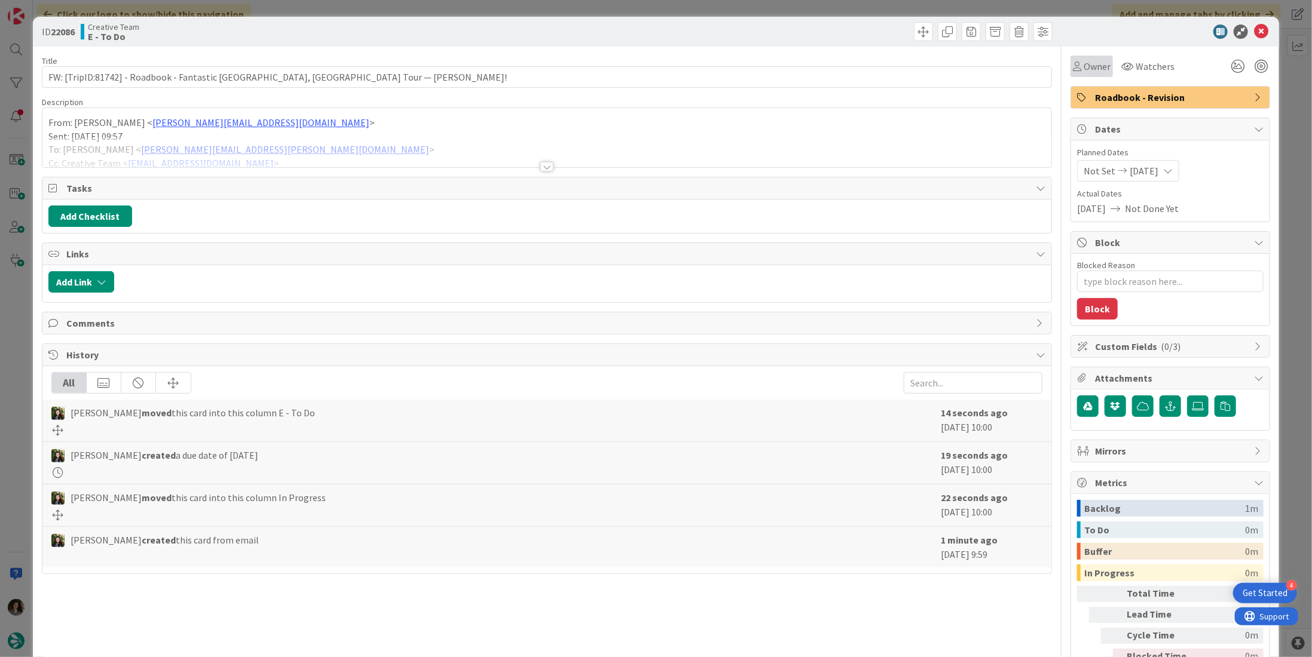
click at [1088, 75] on div "Owner" at bounding box center [1091, 67] width 42 height 22
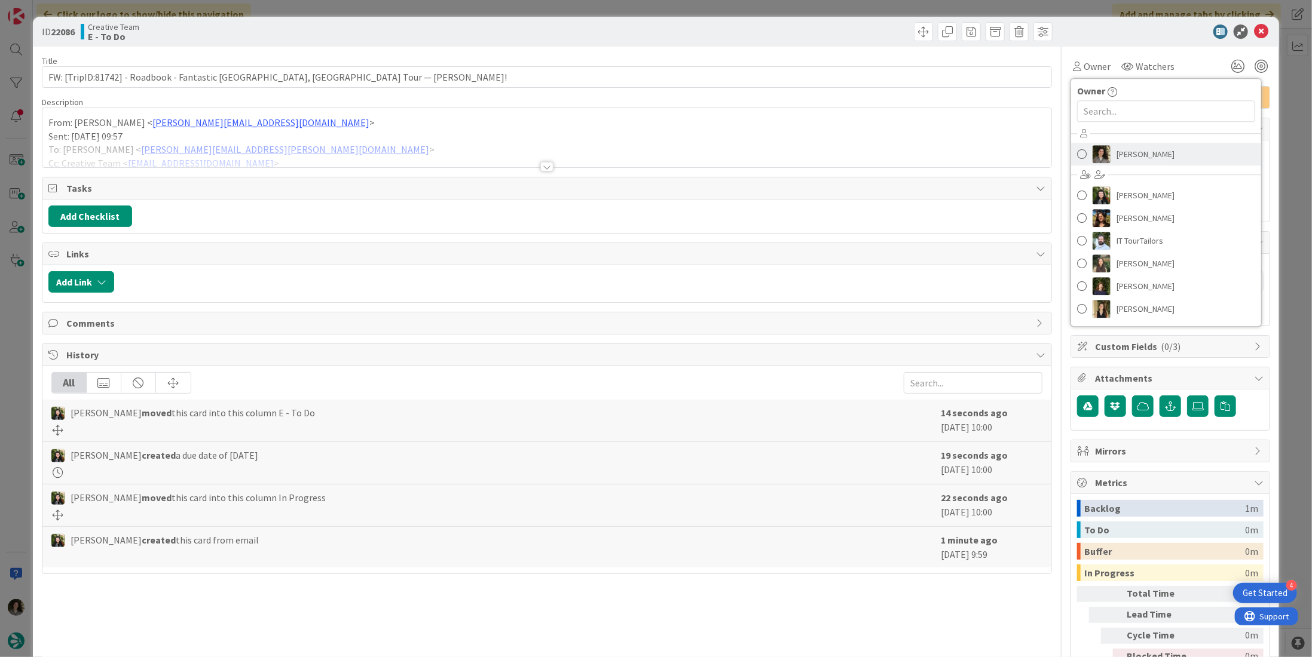
click at [1134, 150] on span "[PERSON_NAME]" at bounding box center [1145, 154] width 58 height 18
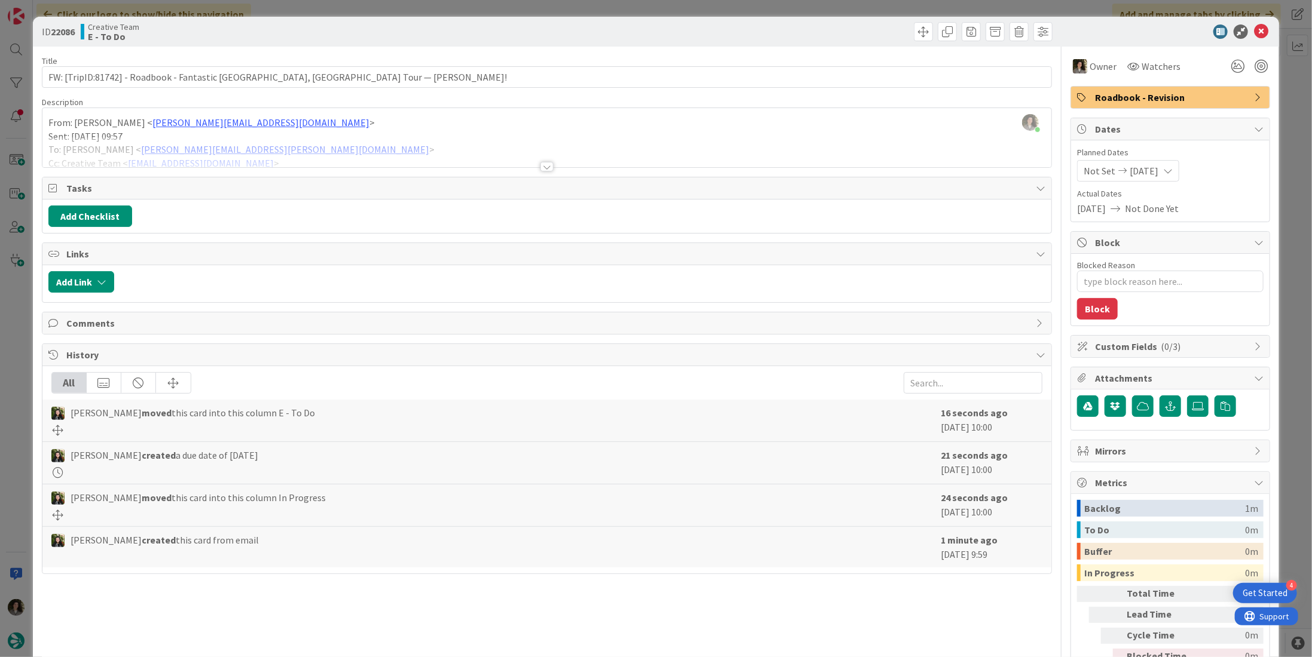
click at [545, 164] on div at bounding box center [546, 167] width 13 height 10
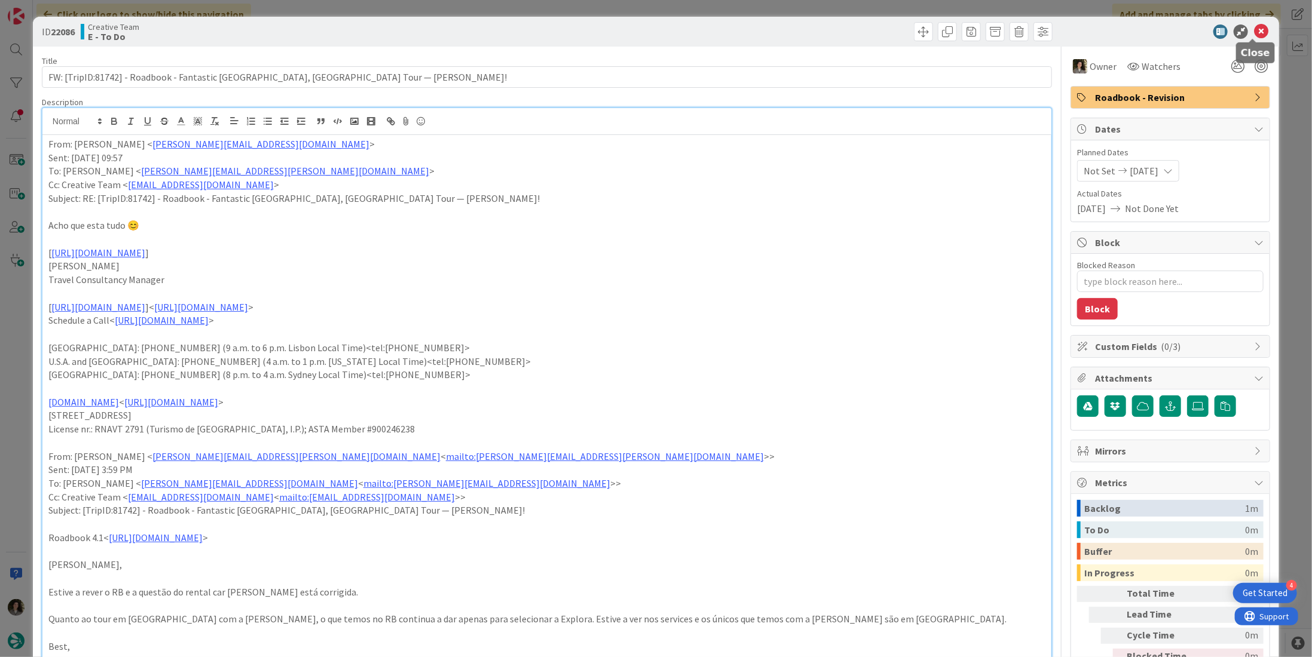
click at [1254, 34] on icon at bounding box center [1261, 32] width 14 height 14
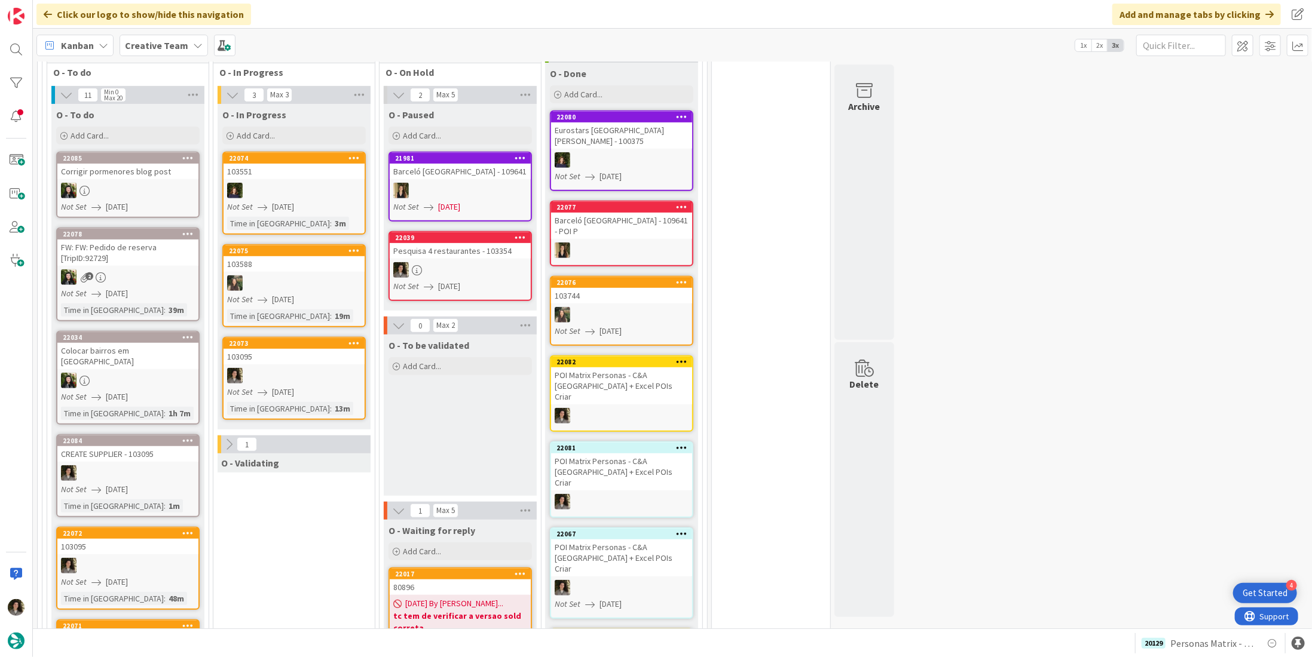
scroll to position [359, 0]
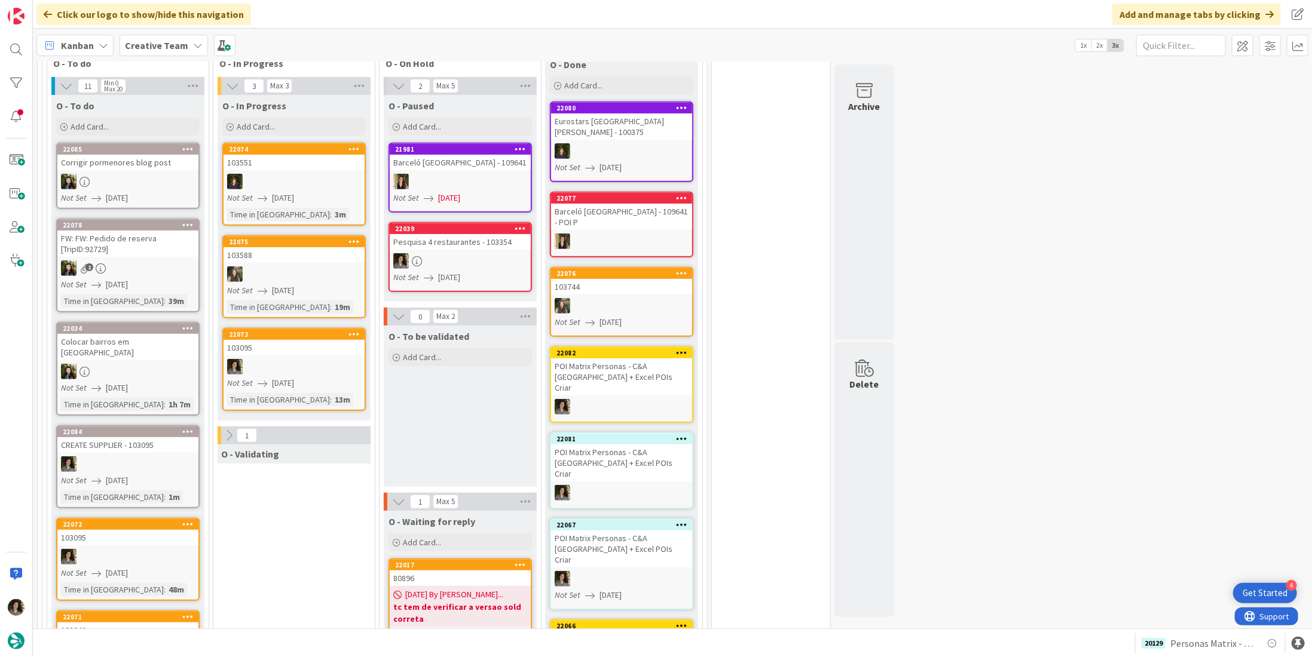
click at [151, 167] on div "Corrigir pormenores blog post" at bounding box center [127, 163] width 141 height 16
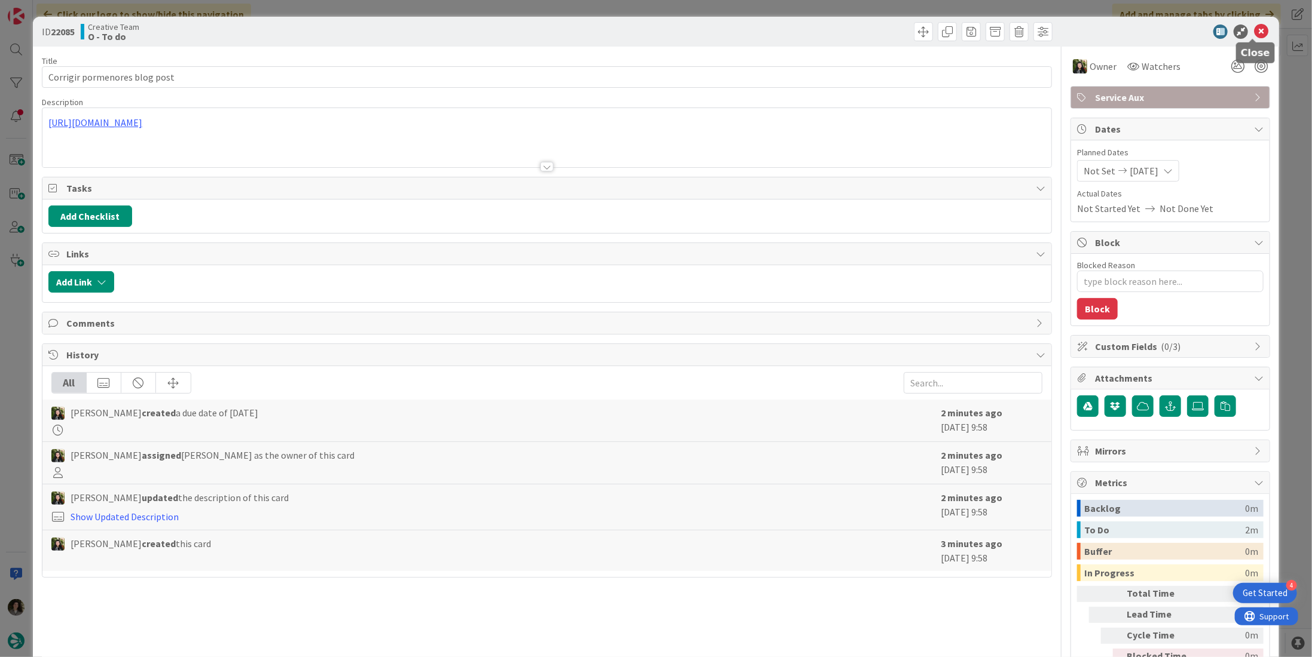
click at [1254, 32] on icon at bounding box center [1261, 32] width 14 height 14
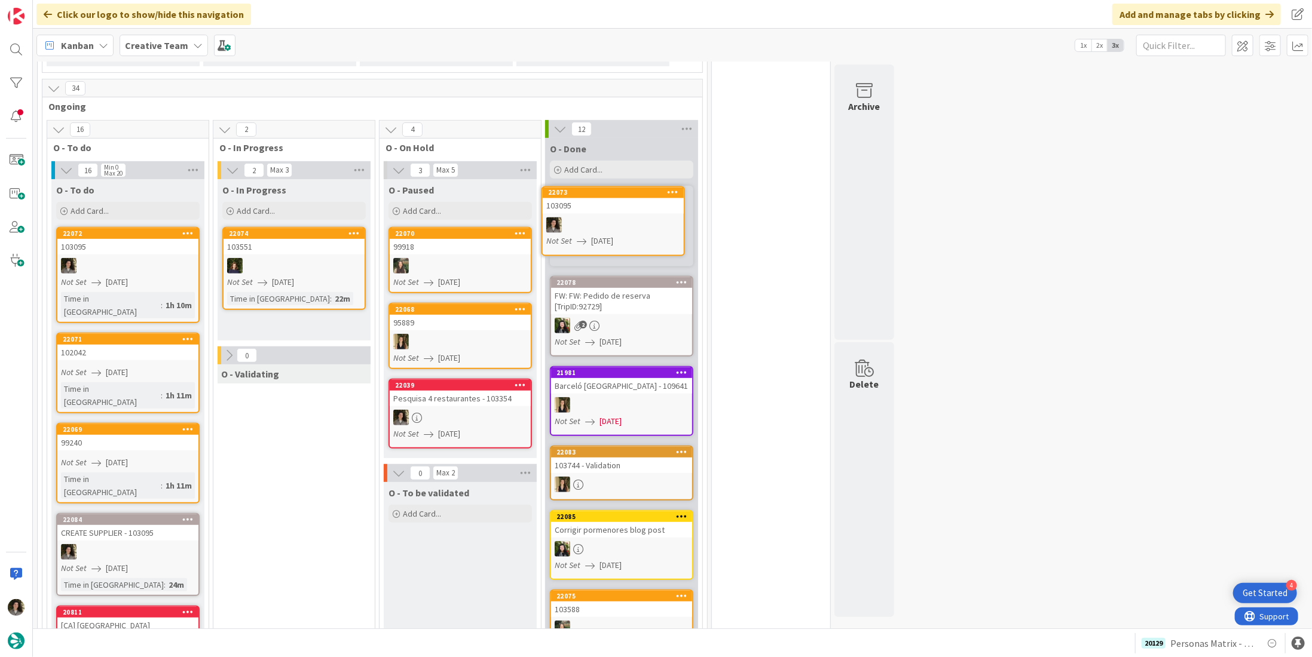
scroll to position [283, 0]
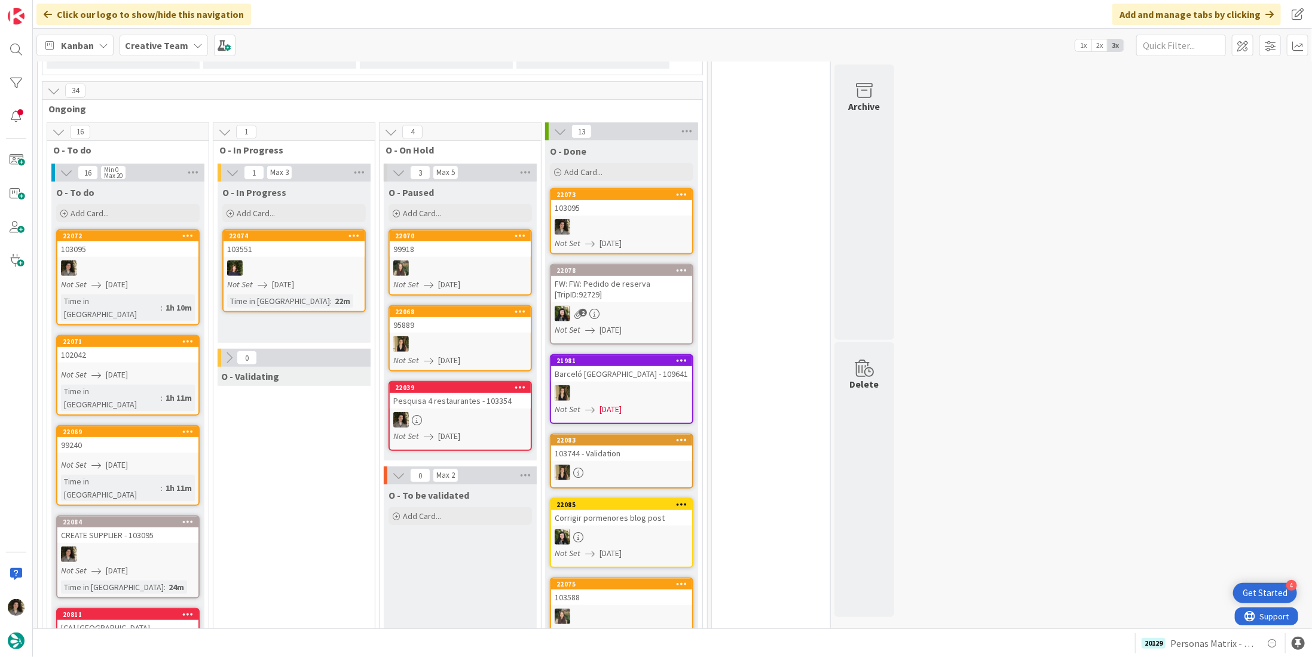
click at [613, 219] on div at bounding box center [621, 227] width 141 height 16
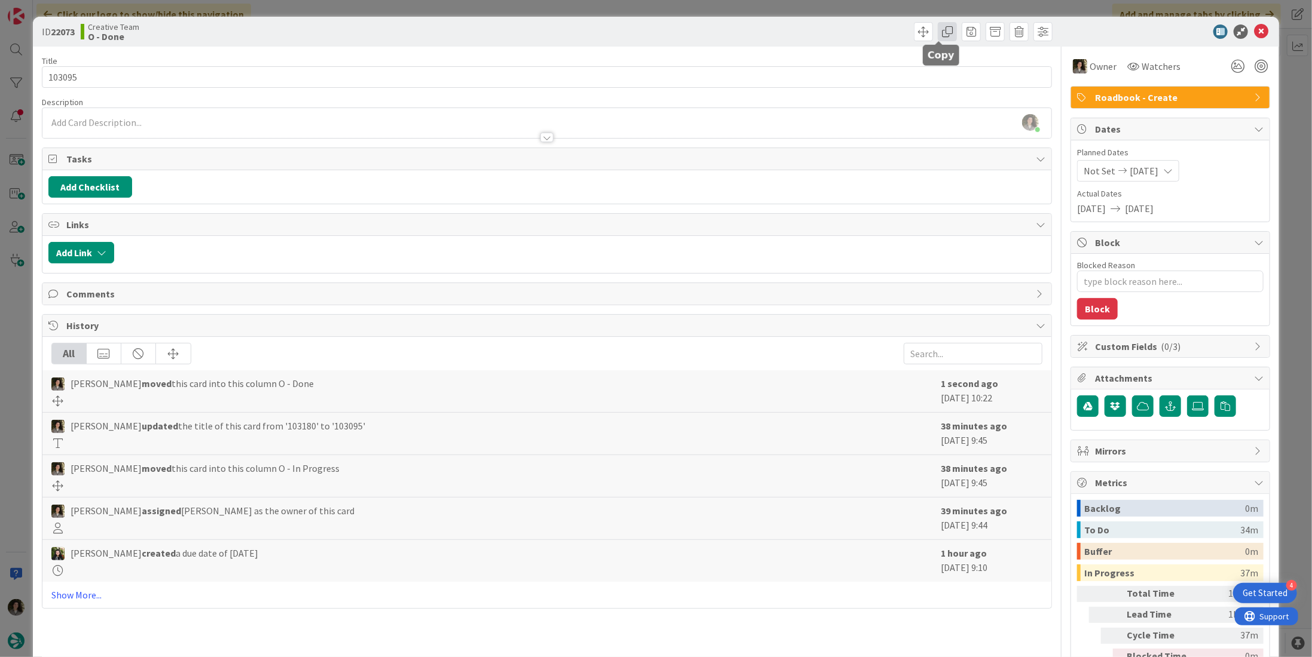
click at [938, 38] on span at bounding box center [947, 31] width 19 height 19
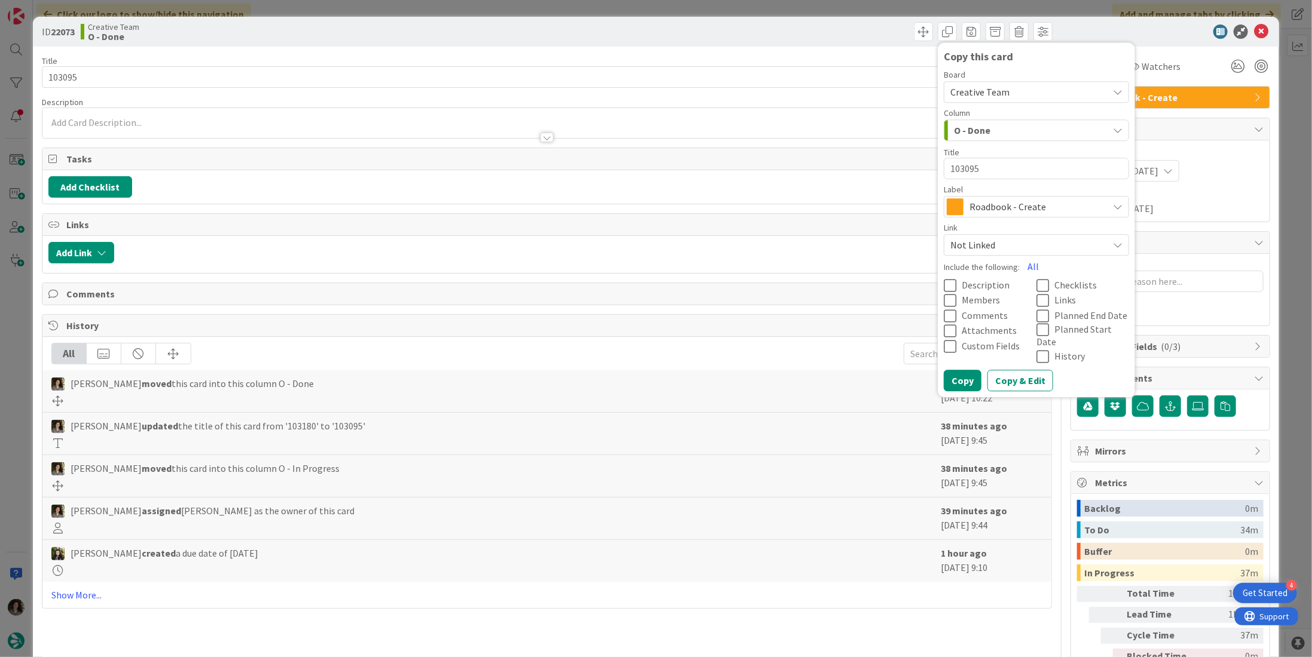
click at [984, 209] on span "Roadbook - Create" at bounding box center [1035, 206] width 133 height 17
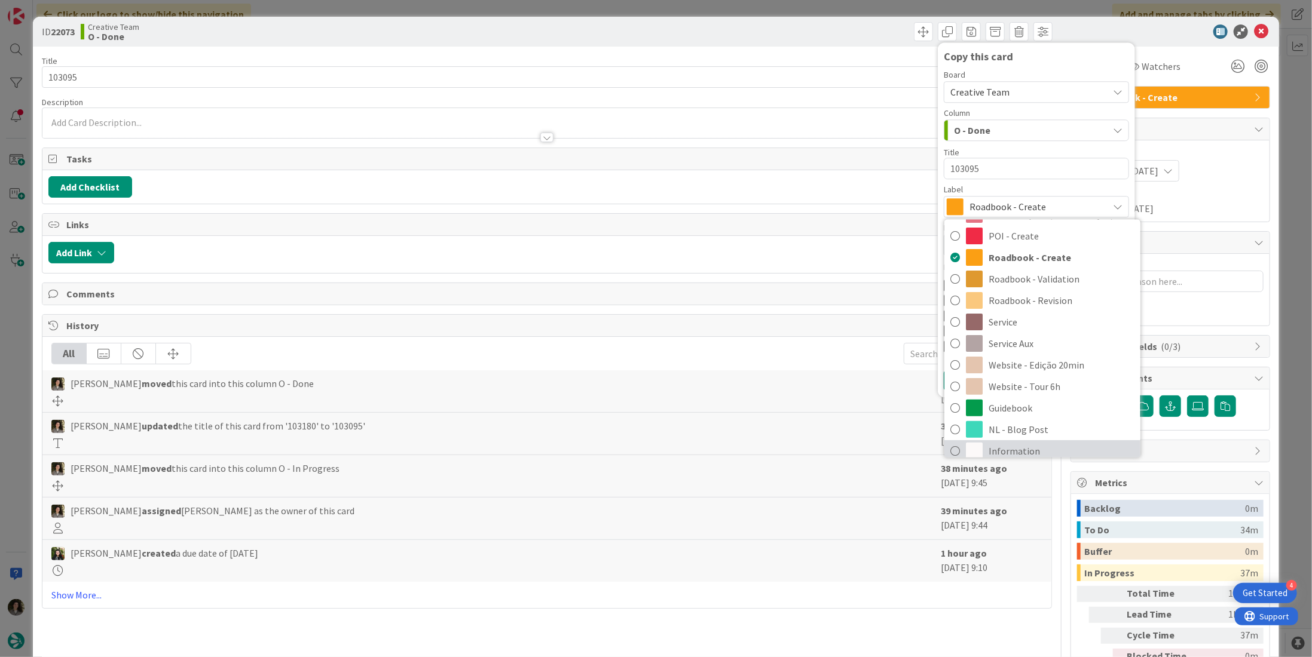
scroll to position [254, 0]
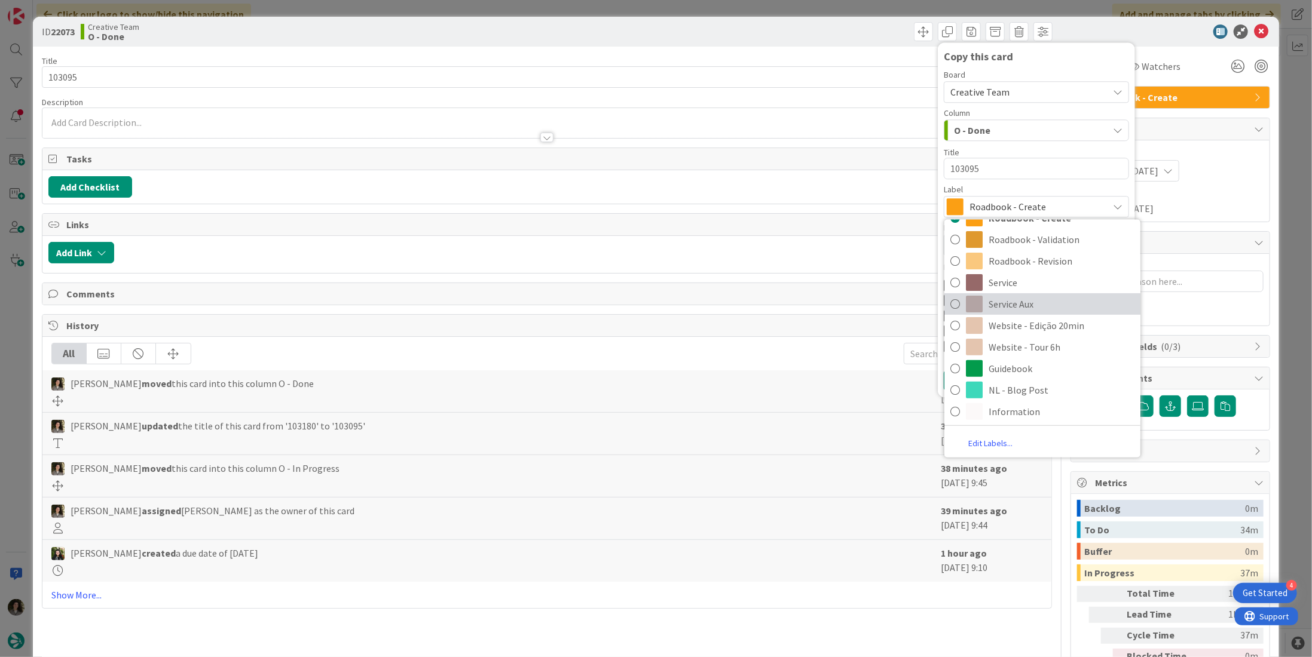
click at [1022, 306] on span "Service Aux" at bounding box center [1061, 304] width 146 height 18
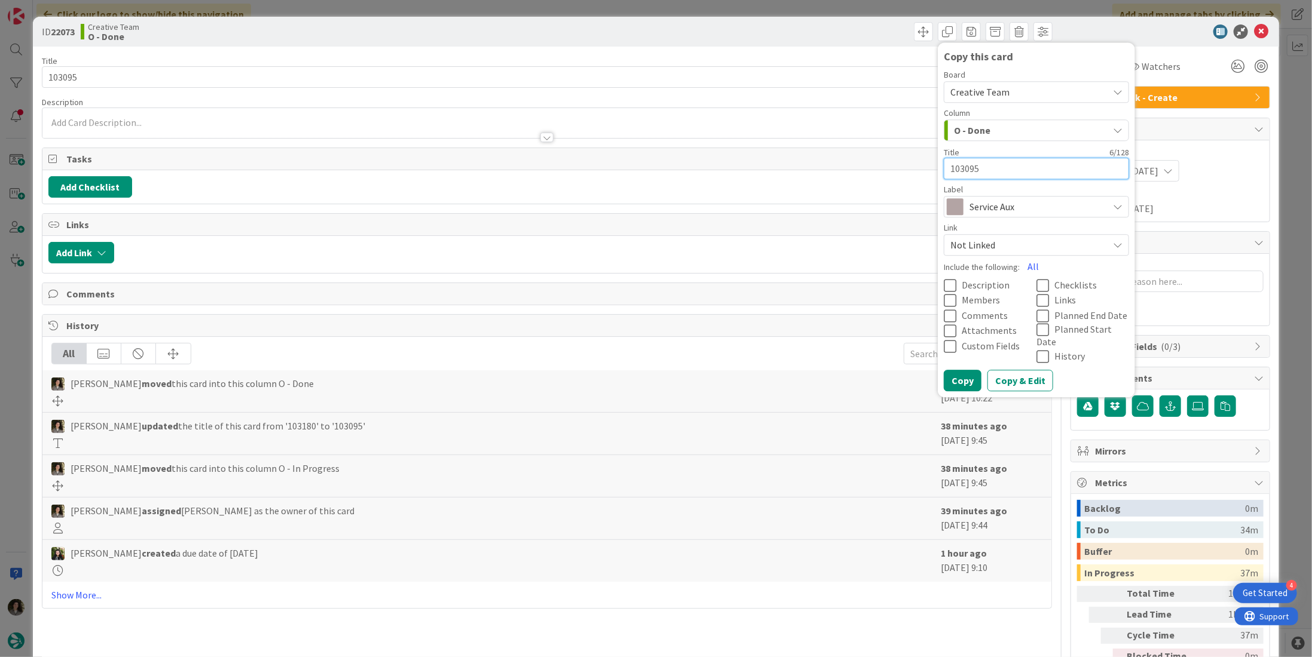
click at [1025, 163] on textarea "103095" at bounding box center [1036, 169] width 185 height 22
type textarea "x"
type textarea "103095"
type textarea "x"
type textarea "103095 -"
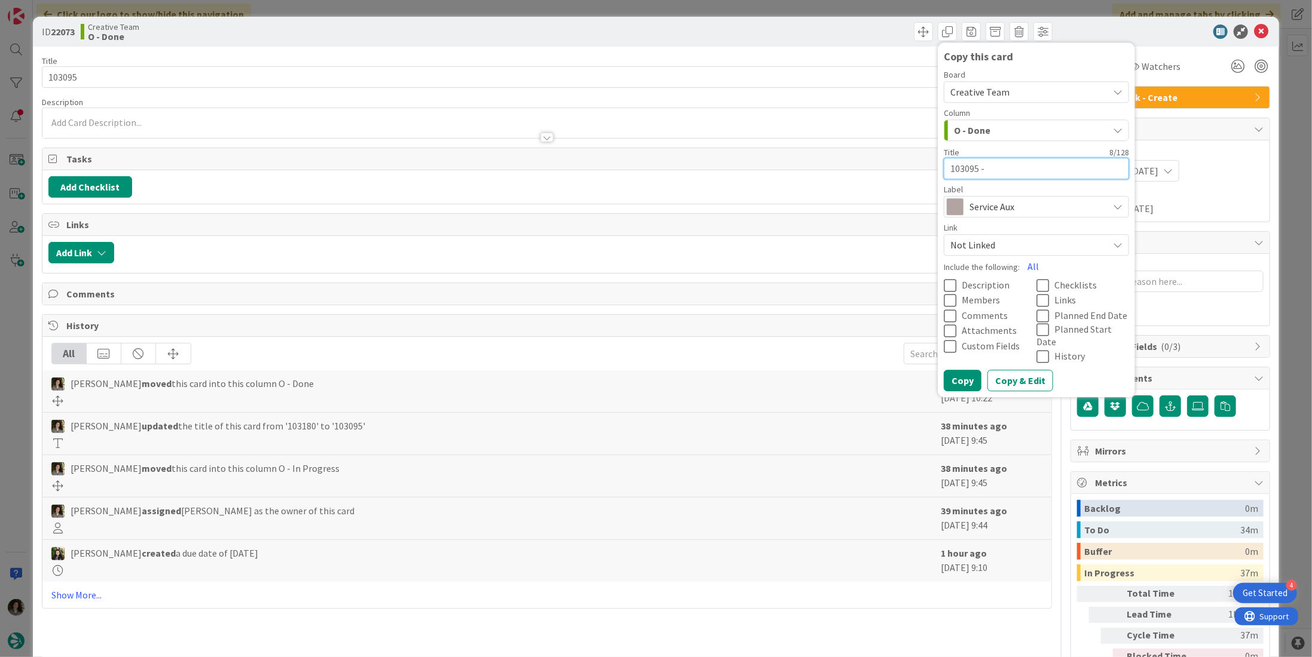
type textarea "x"
type textarea "103095 -"
type textarea "x"
type textarea "103095 - C"
type textarea "x"
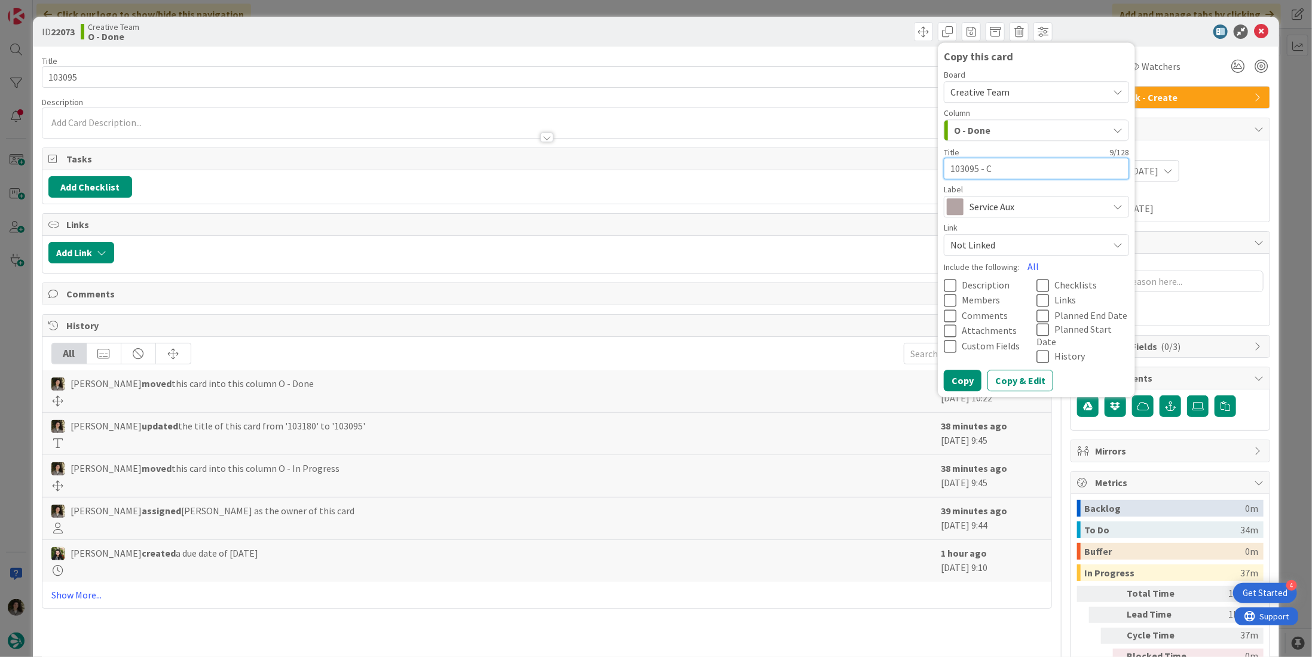
type textarea "103095 - Co"
type textarea "x"
type textarea "103095 - Con"
type textarea "x"
type textarea "103095 - Coni"
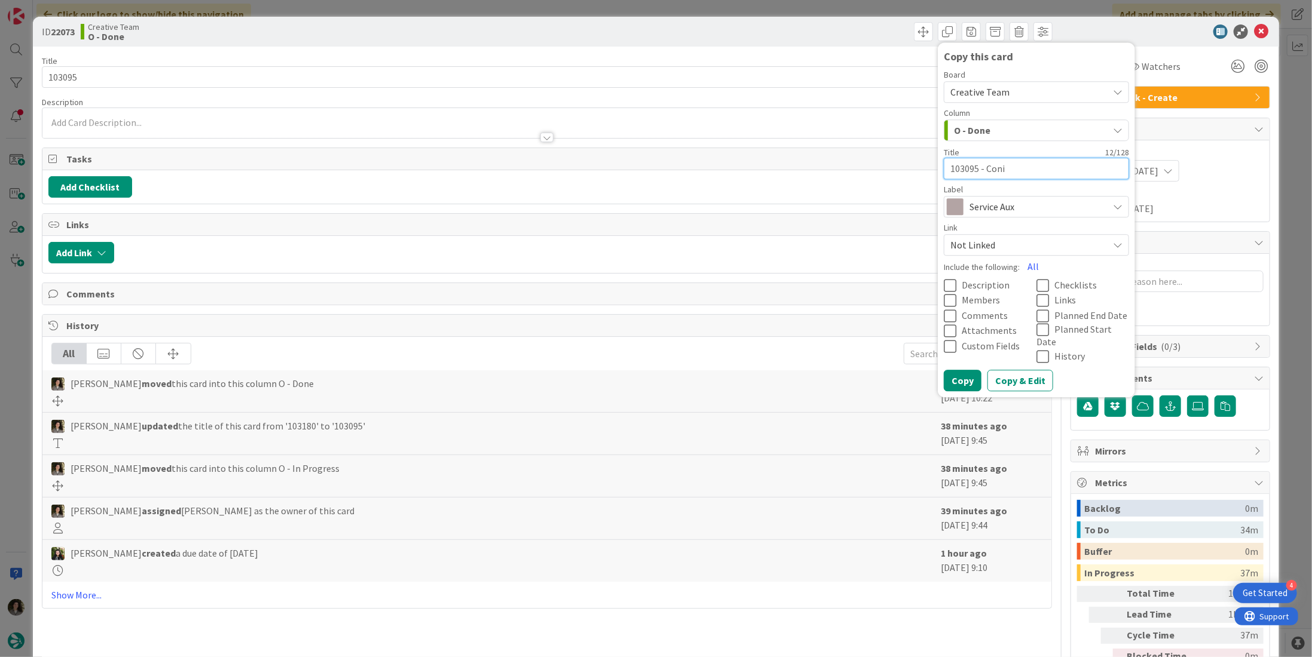
type textarea "x"
type textarea "103095 - Conit"
type textarea "x"
type textarea "103095 - Conitn"
type textarea "x"
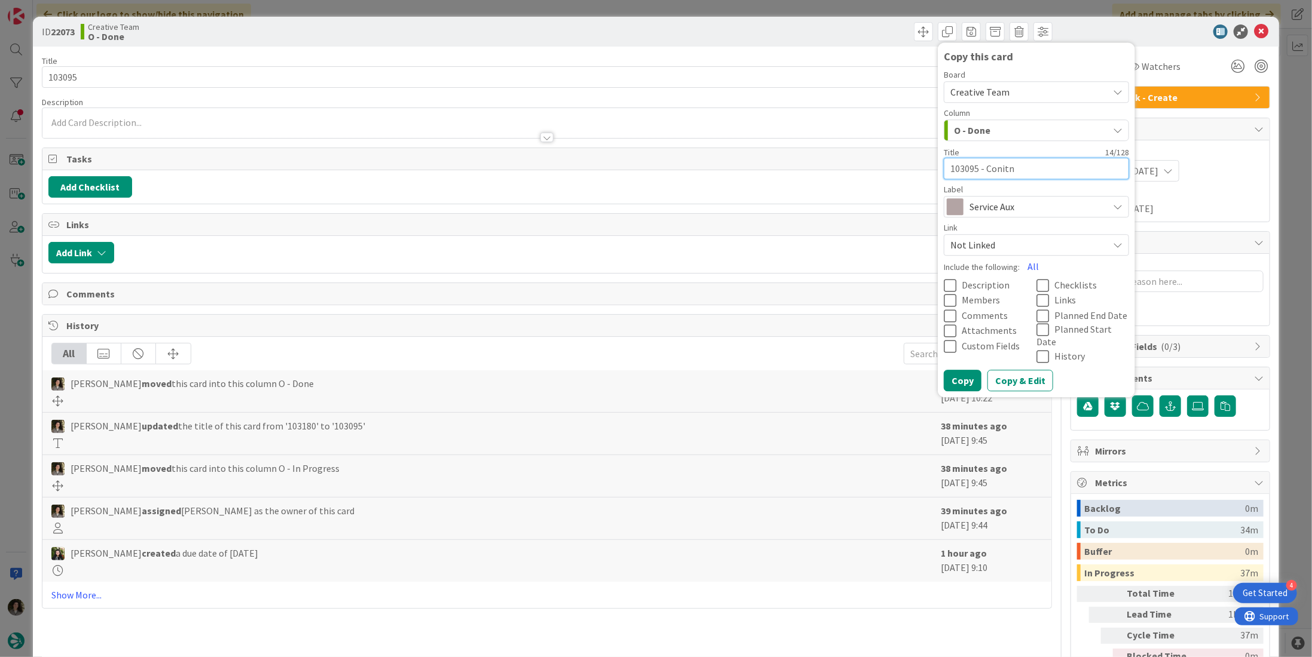
type textarea "103095 - Conitnu"
type textarea "x"
click at [957, 371] on button "Copy" at bounding box center [963, 382] width 38 height 22
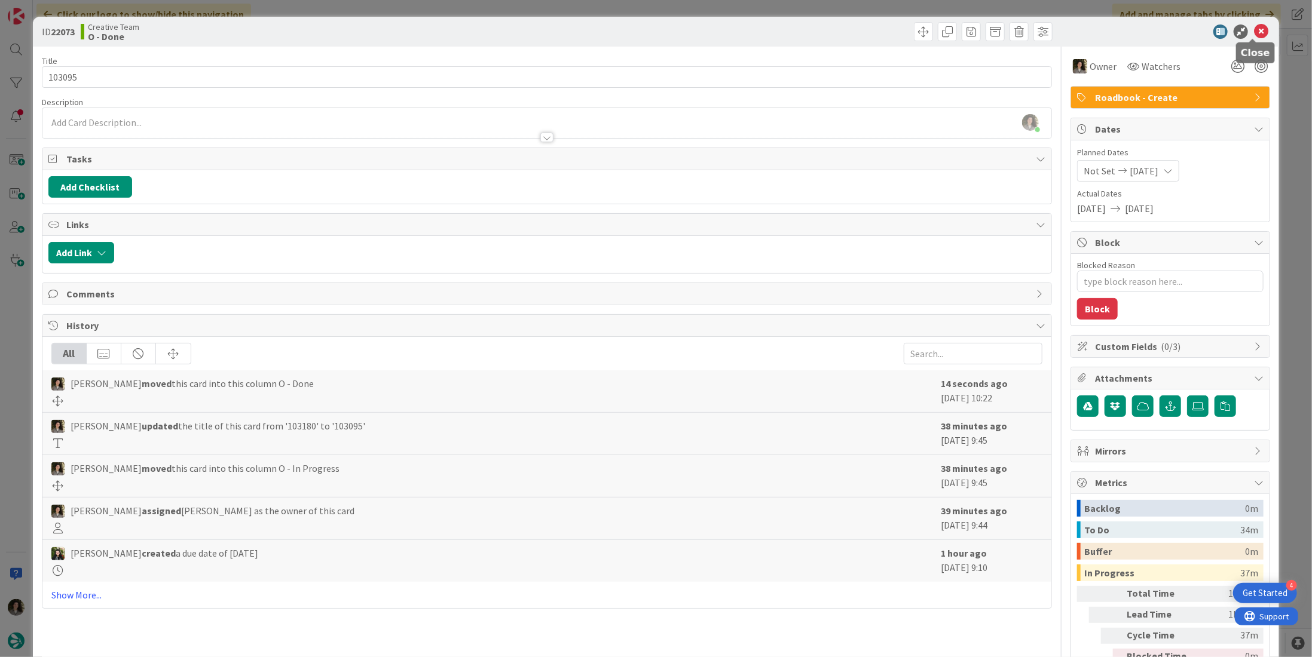
drag, startPoint x: 1255, startPoint y: 31, endPoint x: 1247, endPoint y: 32, distance: 8.5
click at [1254, 31] on icon at bounding box center [1261, 32] width 14 height 14
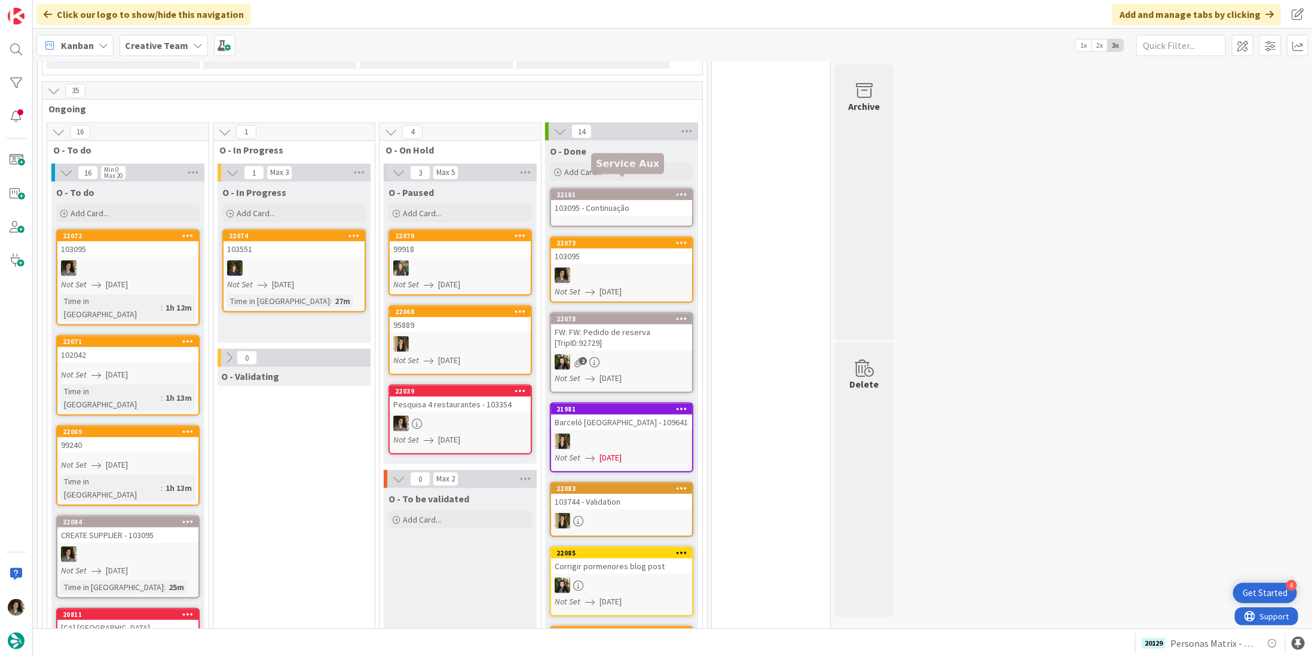
click at [600, 200] on div "103095 - Continuação" at bounding box center [621, 208] width 141 height 16
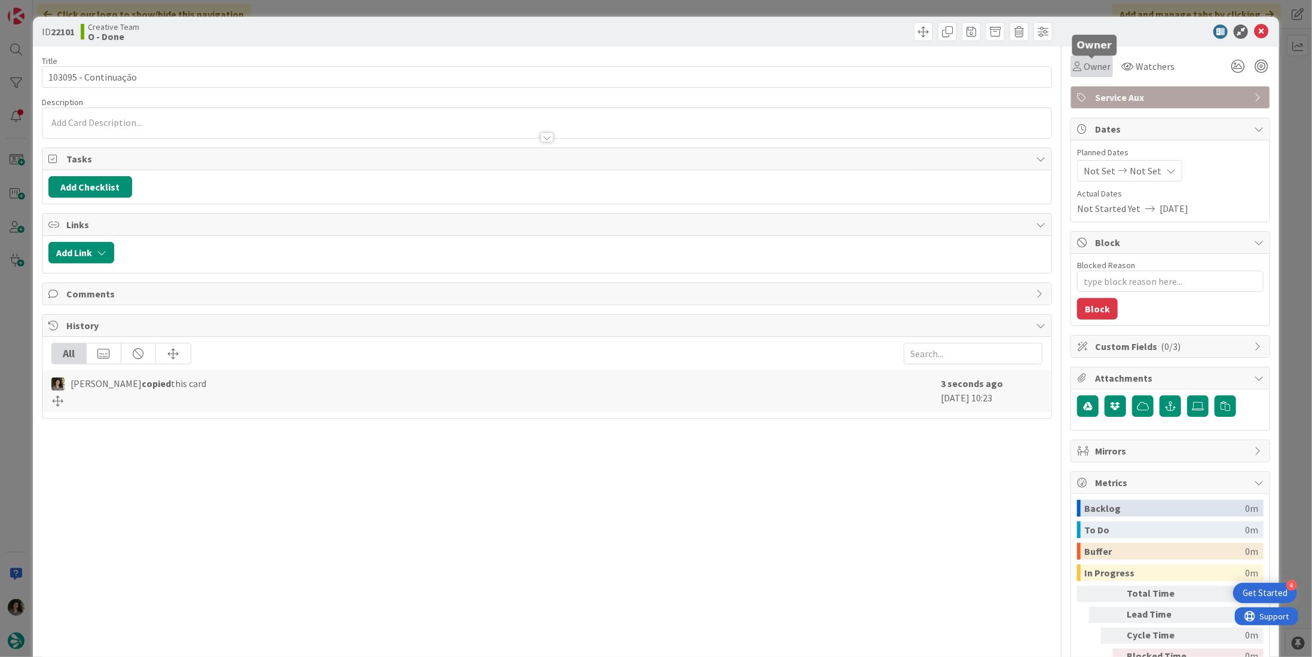
drag, startPoint x: 1088, startPoint y: 63, endPoint x: 1091, endPoint y: 75, distance: 12.5
click at [1088, 63] on span "Owner" at bounding box center [1096, 66] width 27 height 14
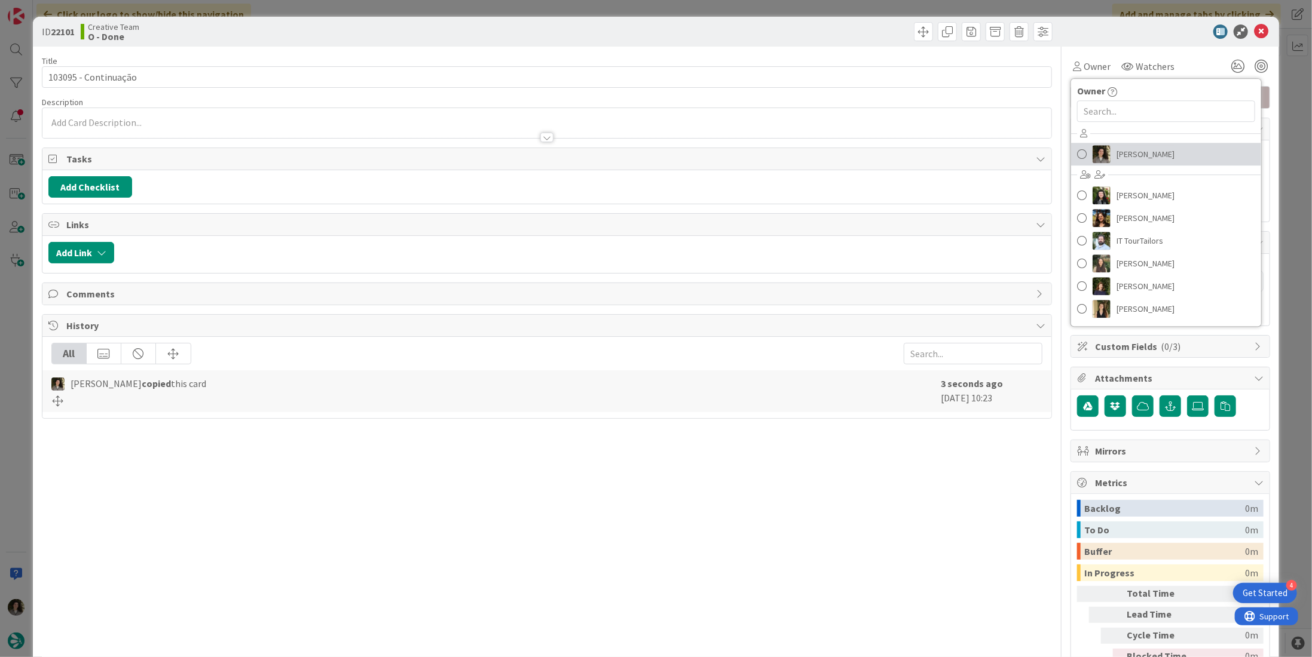
click at [1144, 154] on span "[PERSON_NAME]" at bounding box center [1145, 154] width 58 height 18
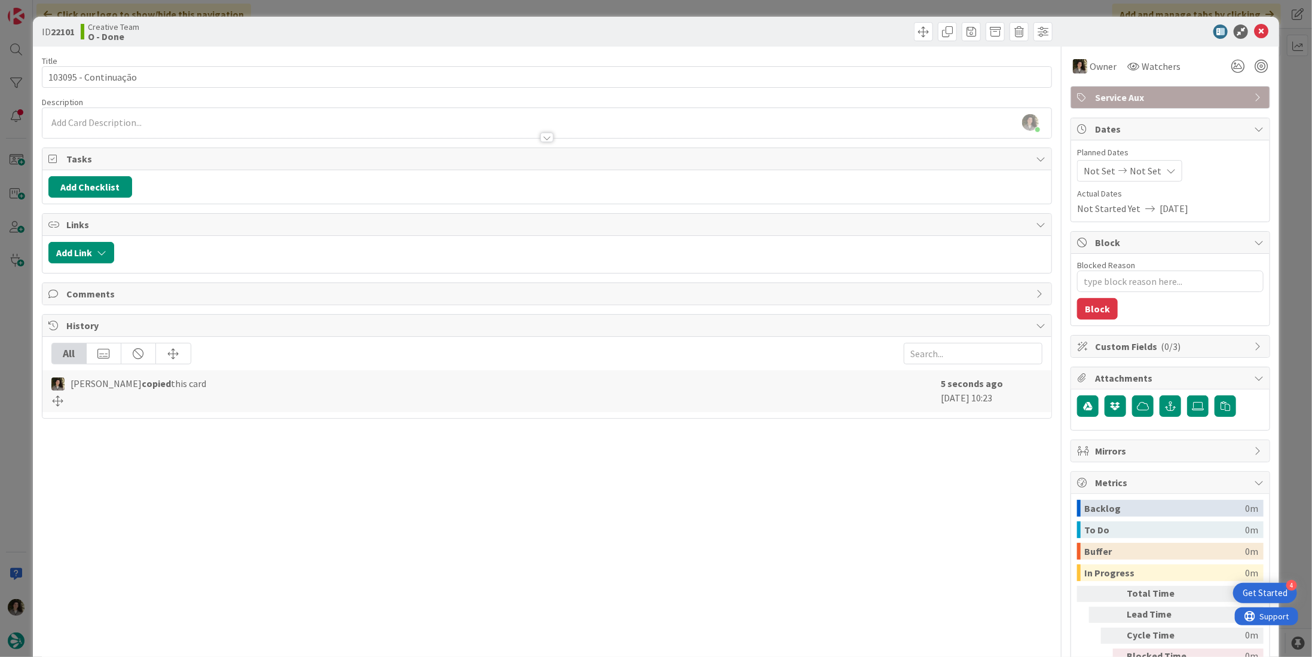
click at [1149, 173] on div "Not Set Not Set" at bounding box center [1129, 171] width 105 height 22
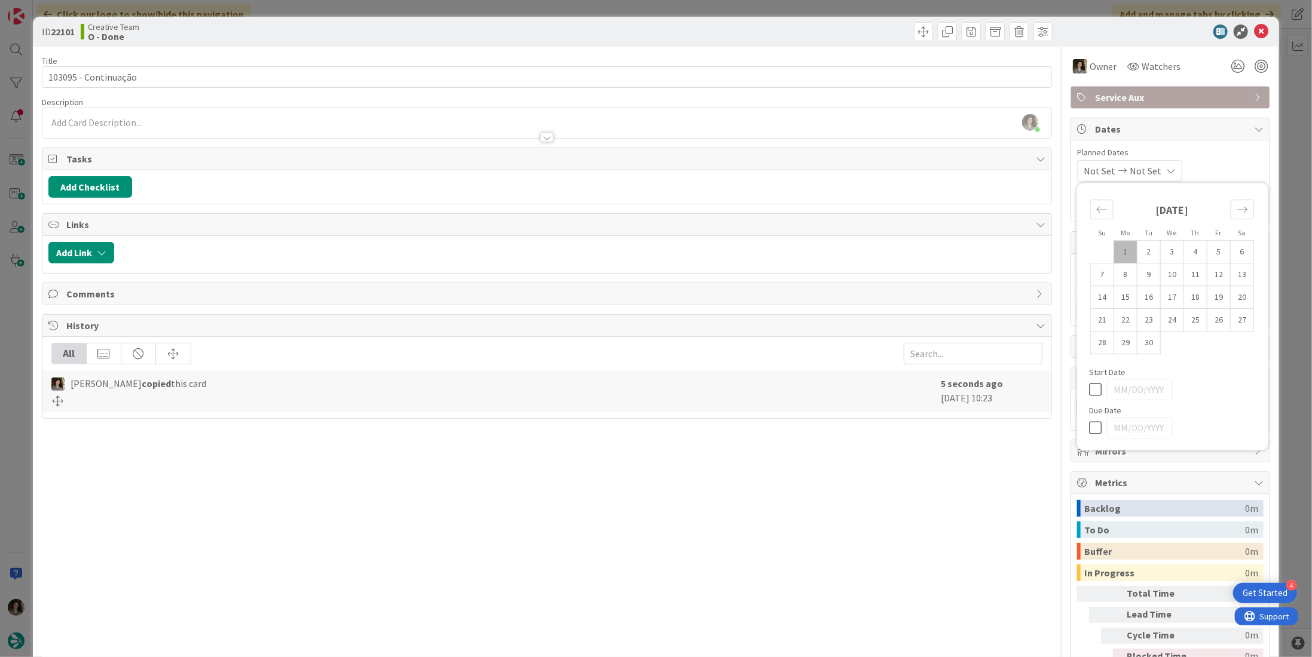
click at [1089, 421] on icon at bounding box center [1098, 428] width 18 height 14
click at [1255, 32] on icon at bounding box center [1261, 32] width 14 height 14
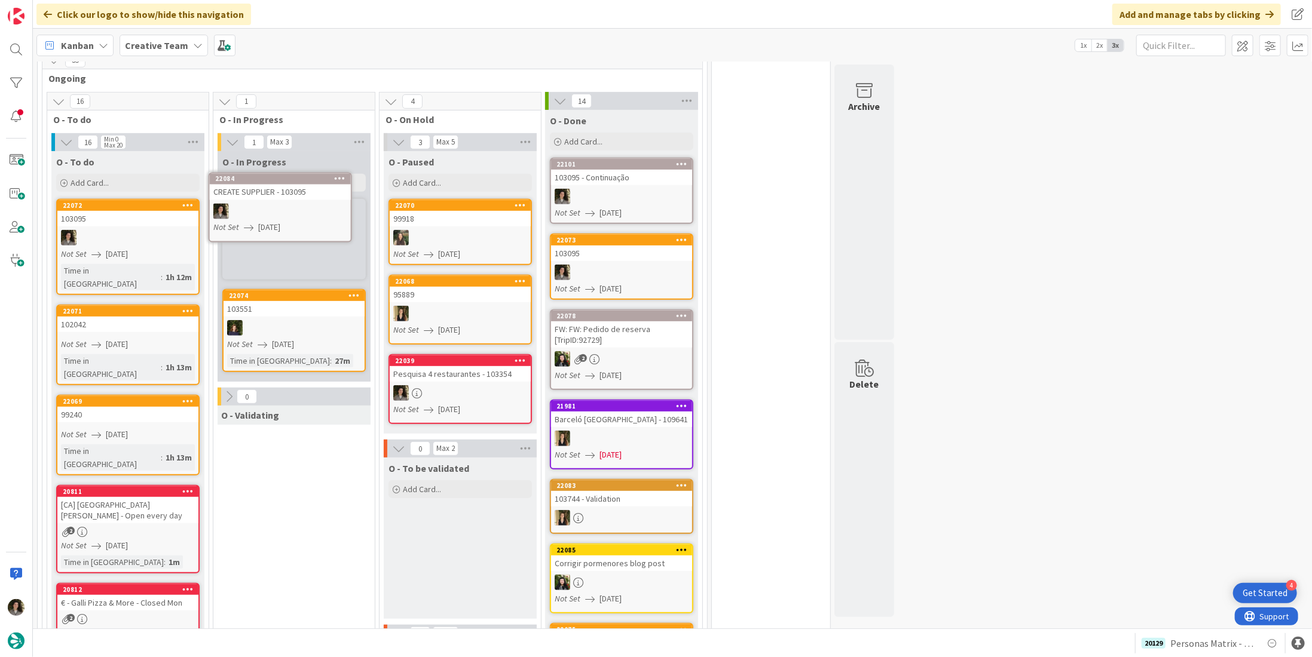
scroll to position [305, 0]
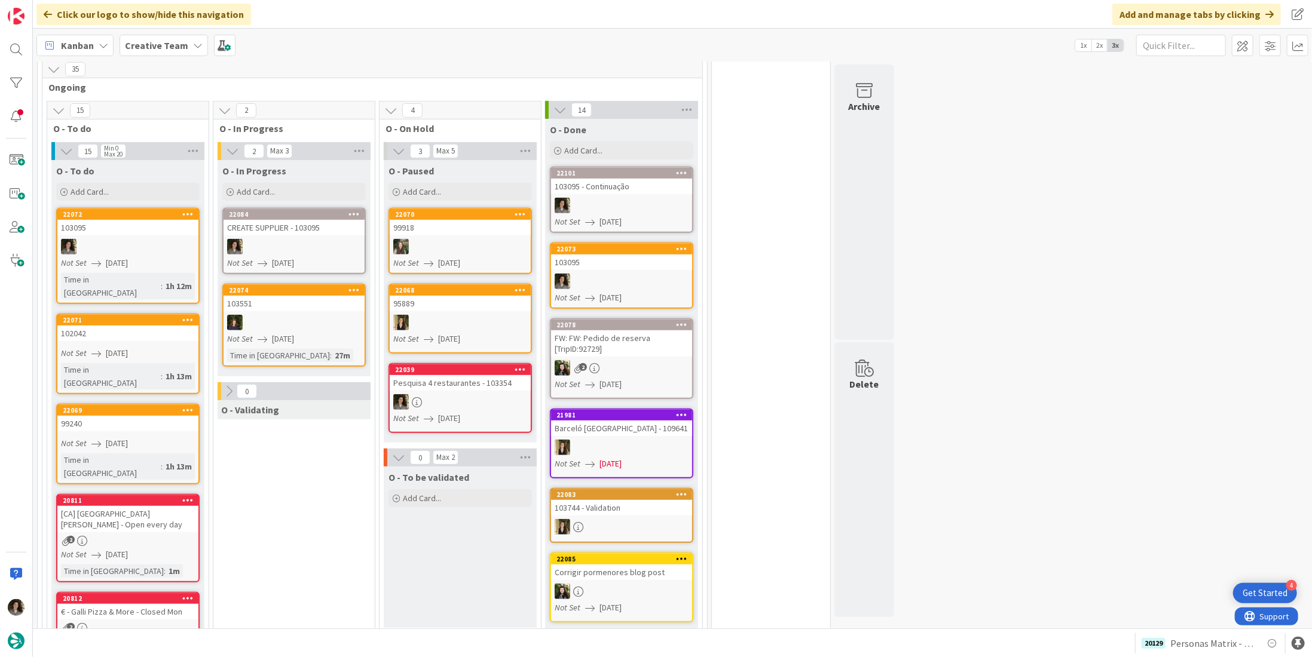
click at [283, 239] on div at bounding box center [293, 247] width 141 height 16
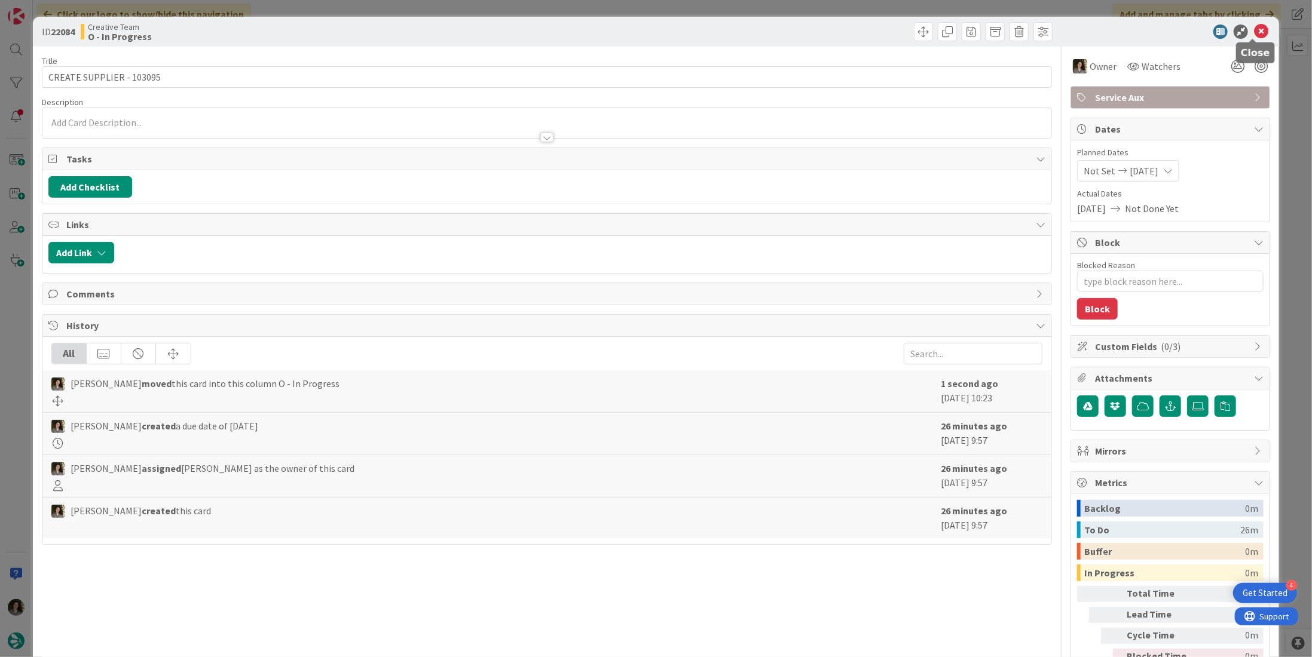
click at [1257, 31] on icon at bounding box center [1261, 32] width 14 height 14
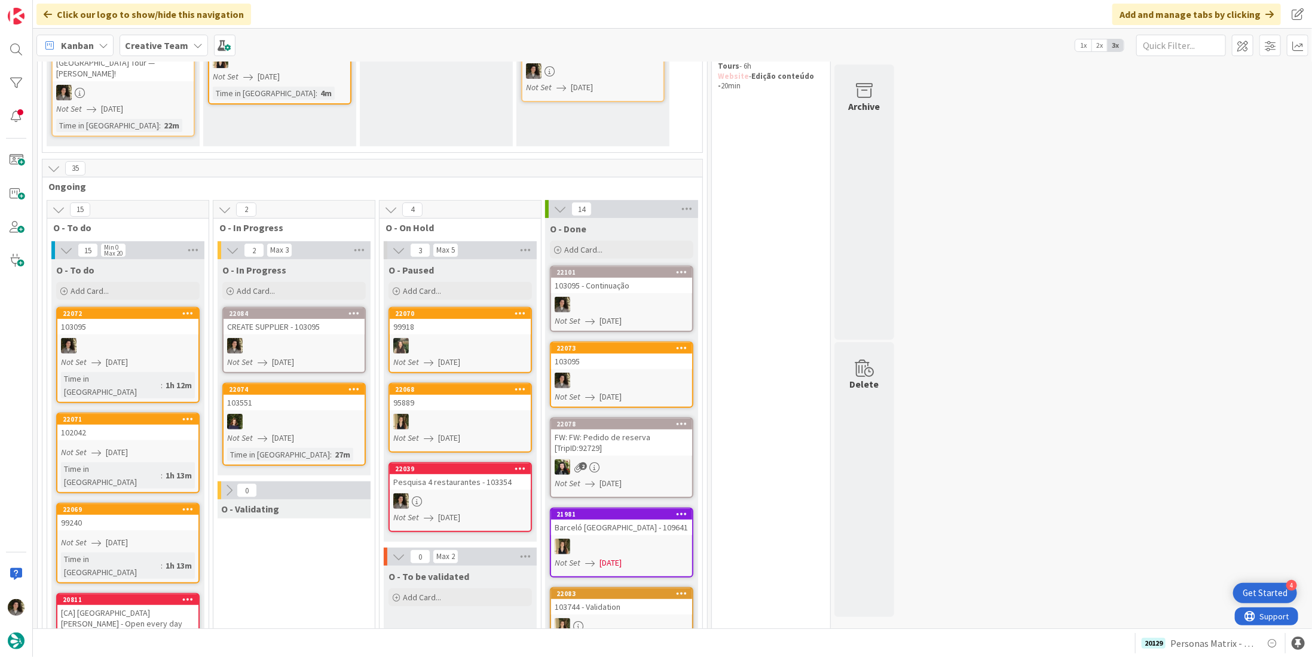
scroll to position [239, 0]
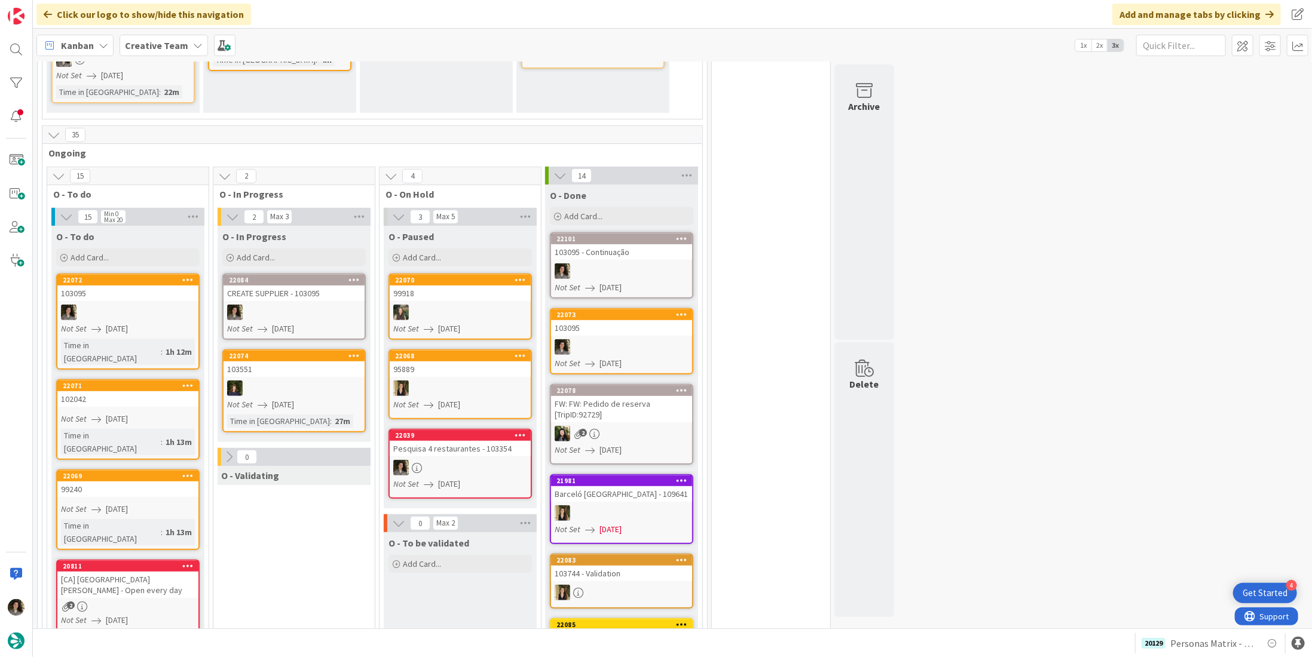
click at [351, 275] on icon at bounding box center [353, 279] width 11 height 8
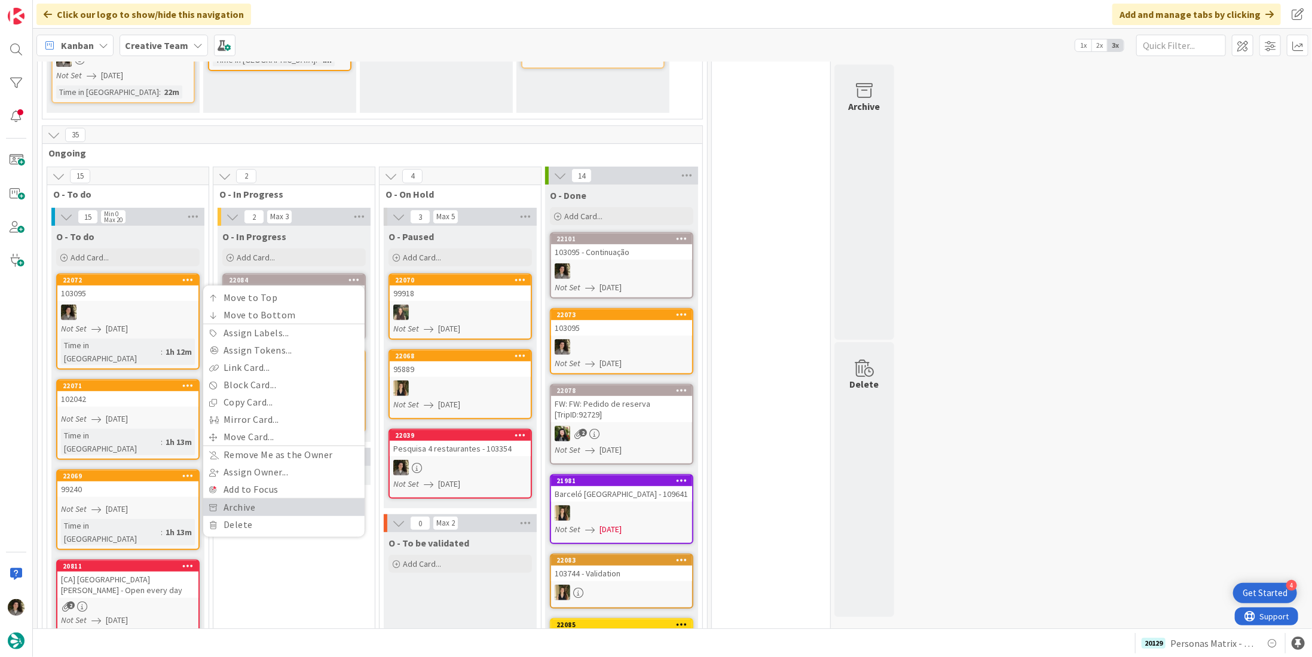
click at [269, 501] on link "Archive" at bounding box center [283, 507] width 161 height 17
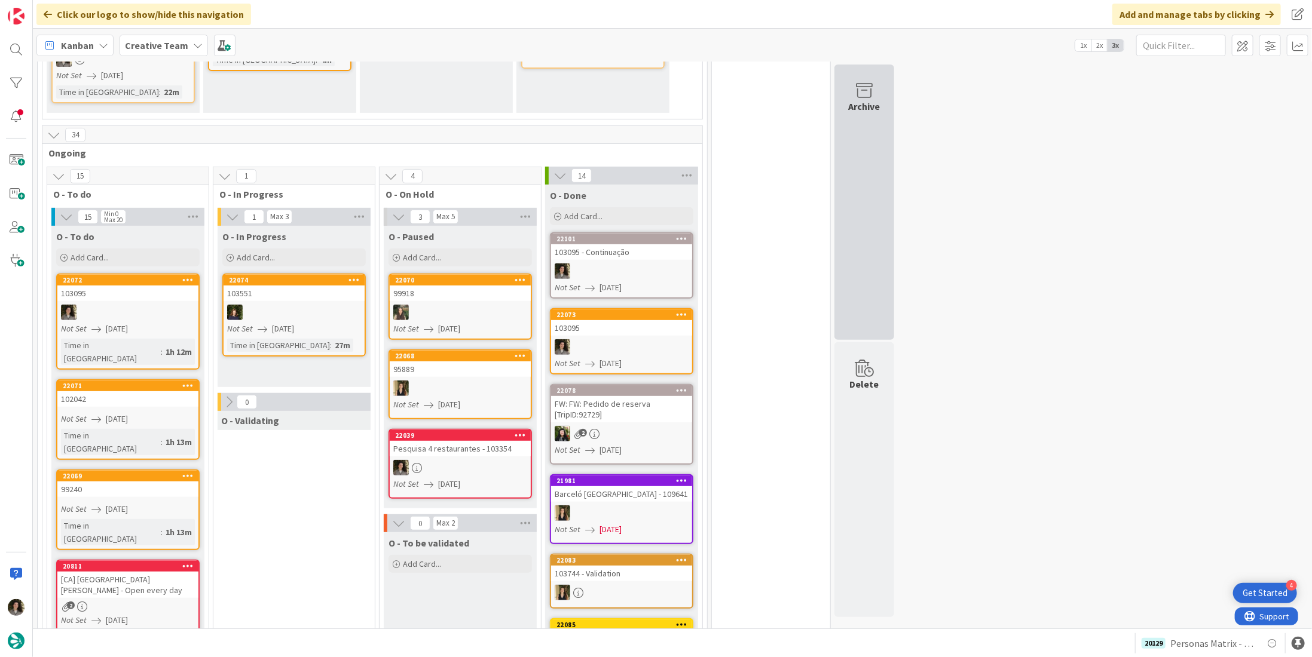
click at [862, 221] on div "Archive" at bounding box center [864, 202] width 60 height 275
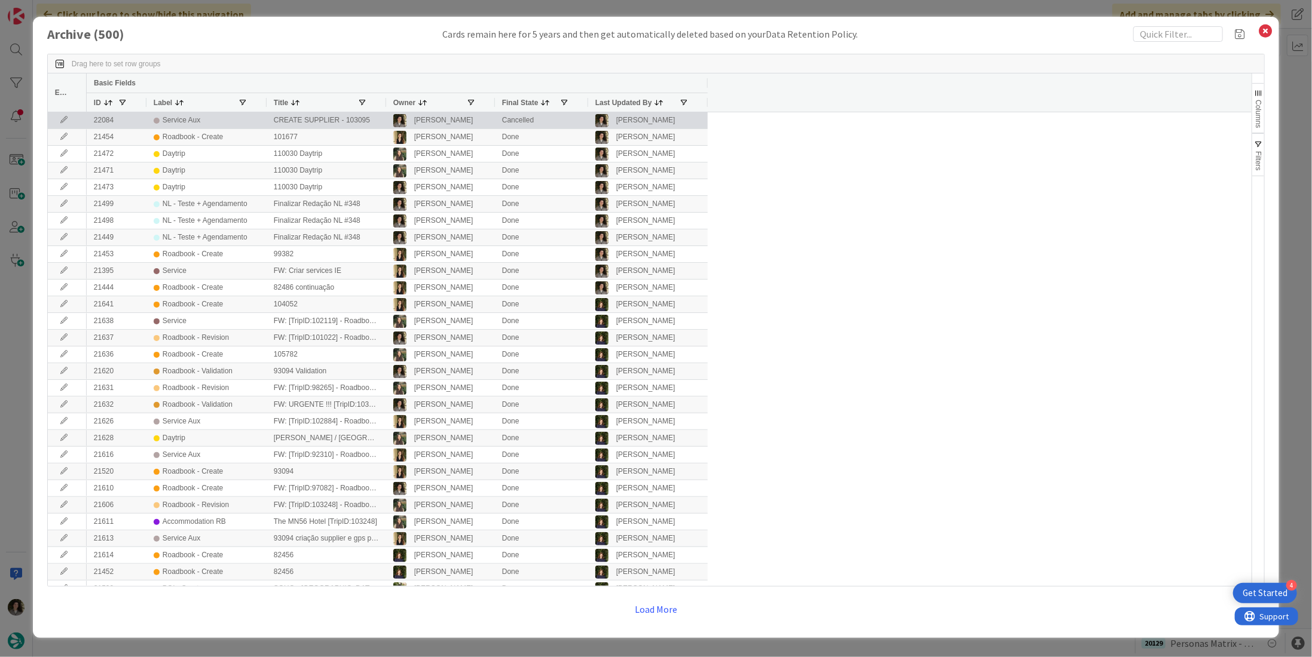
click at [148, 116] on div "Service Aux" at bounding box center [206, 120] width 120 height 16
click at [60, 117] on icon at bounding box center [64, 120] width 18 height 7
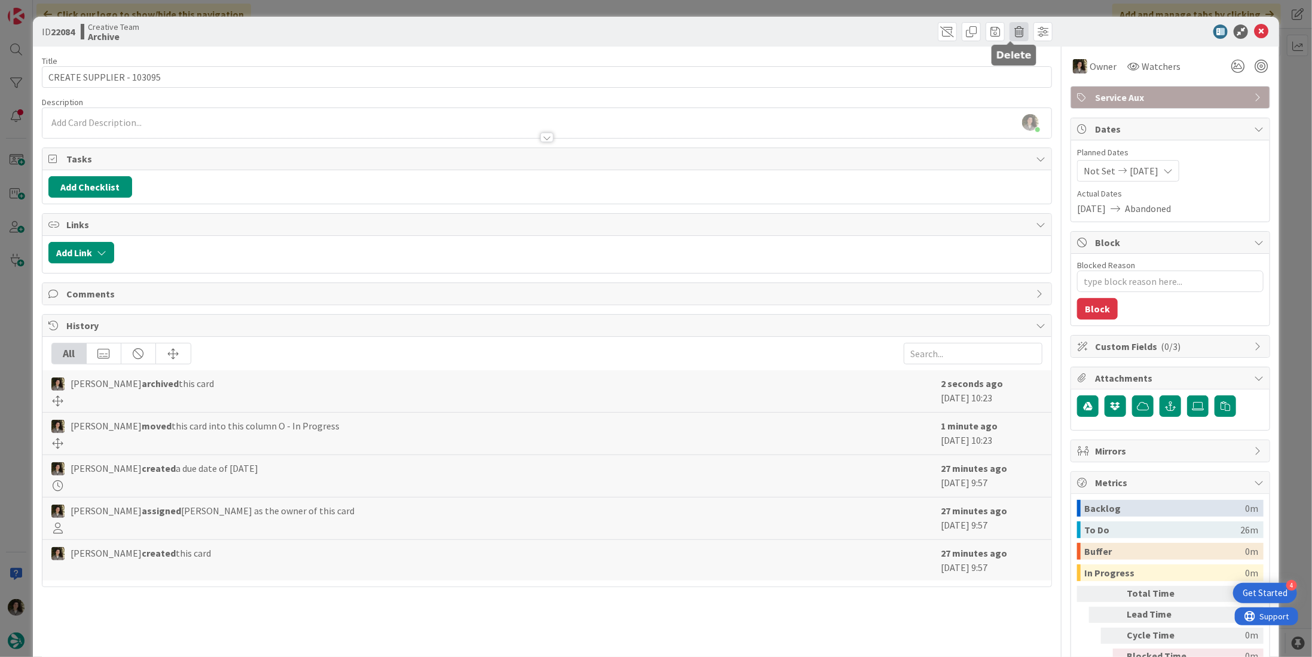
click at [1009, 36] on span at bounding box center [1018, 31] width 19 height 19
click at [1029, 92] on button "Delete" at bounding box center [1037, 88] width 45 height 22
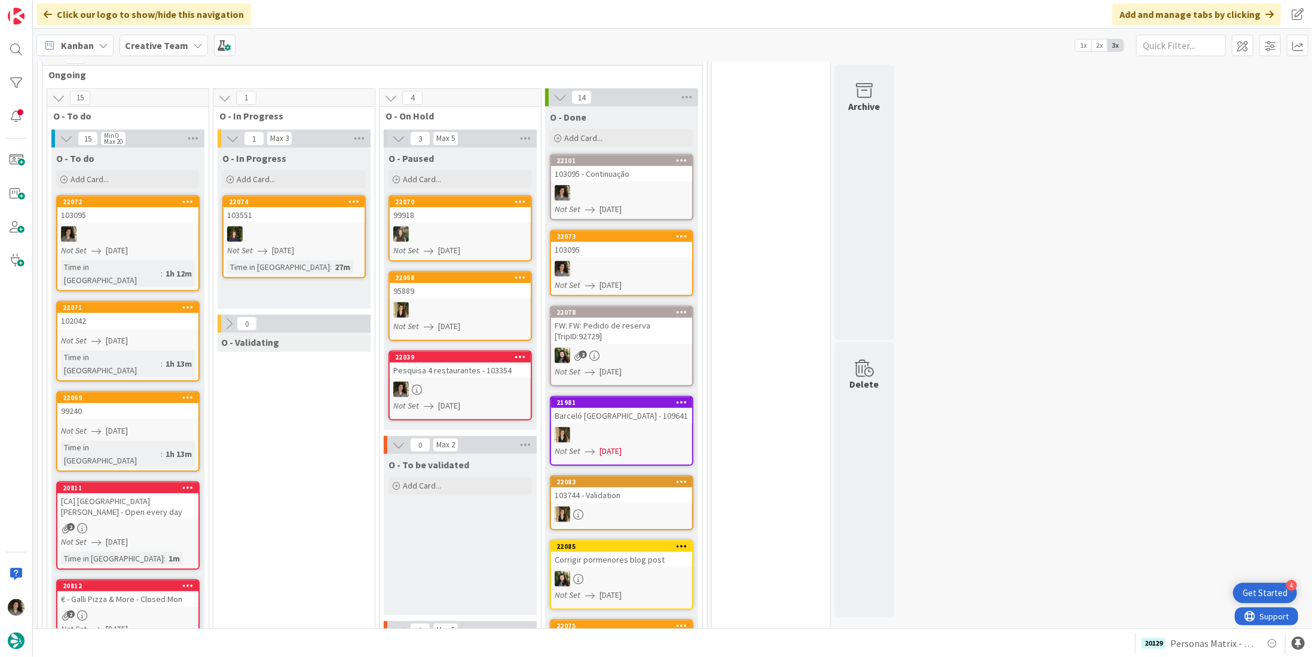
scroll to position [299, 0]
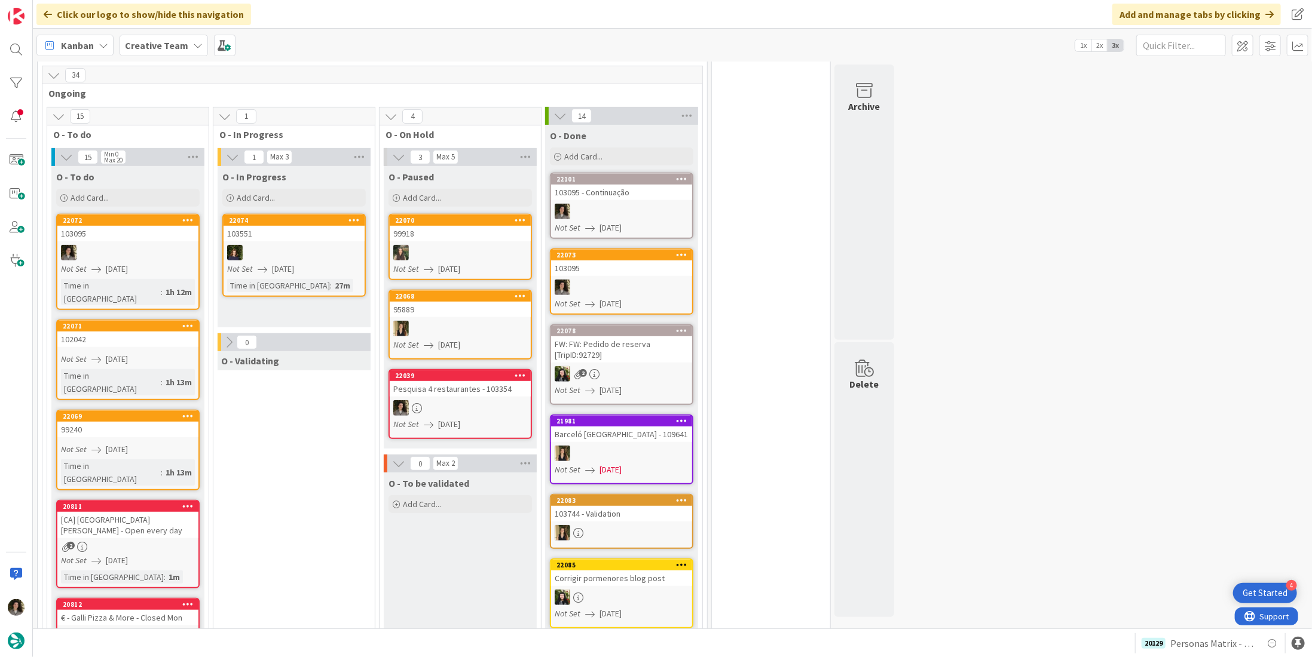
click at [135, 629] on div "2" at bounding box center [127, 634] width 141 height 10
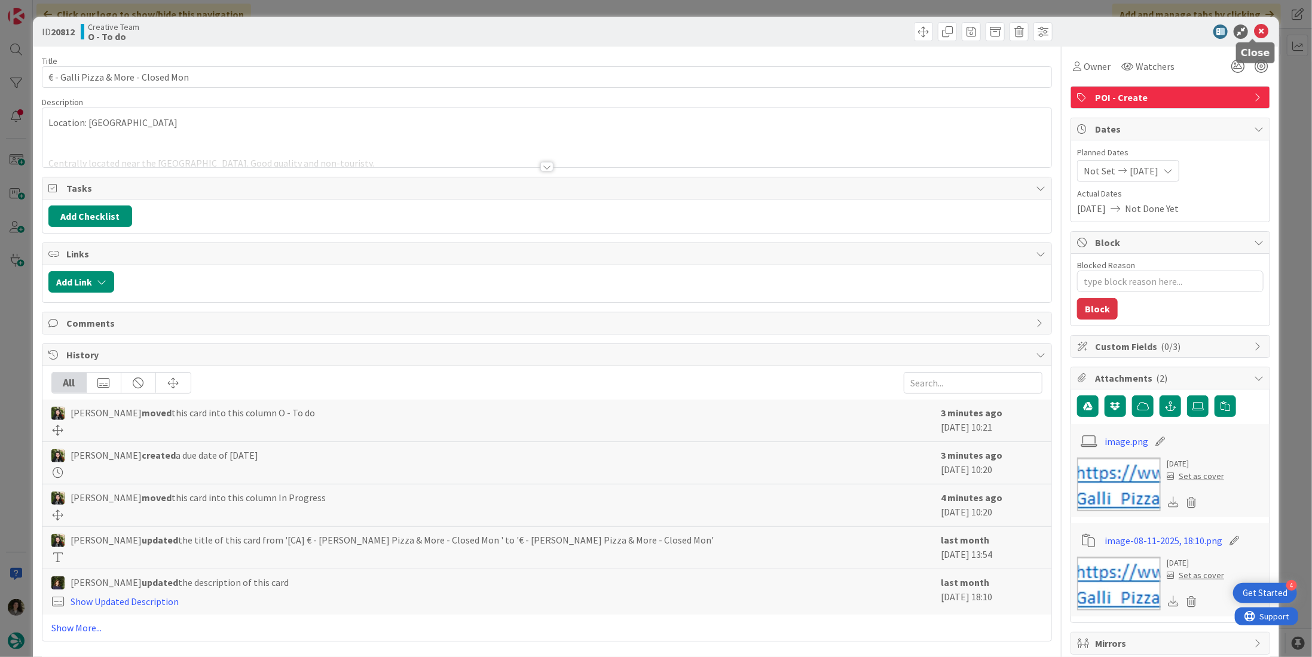
click at [1254, 30] on icon at bounding box center [1261, 32] width 14 height 14
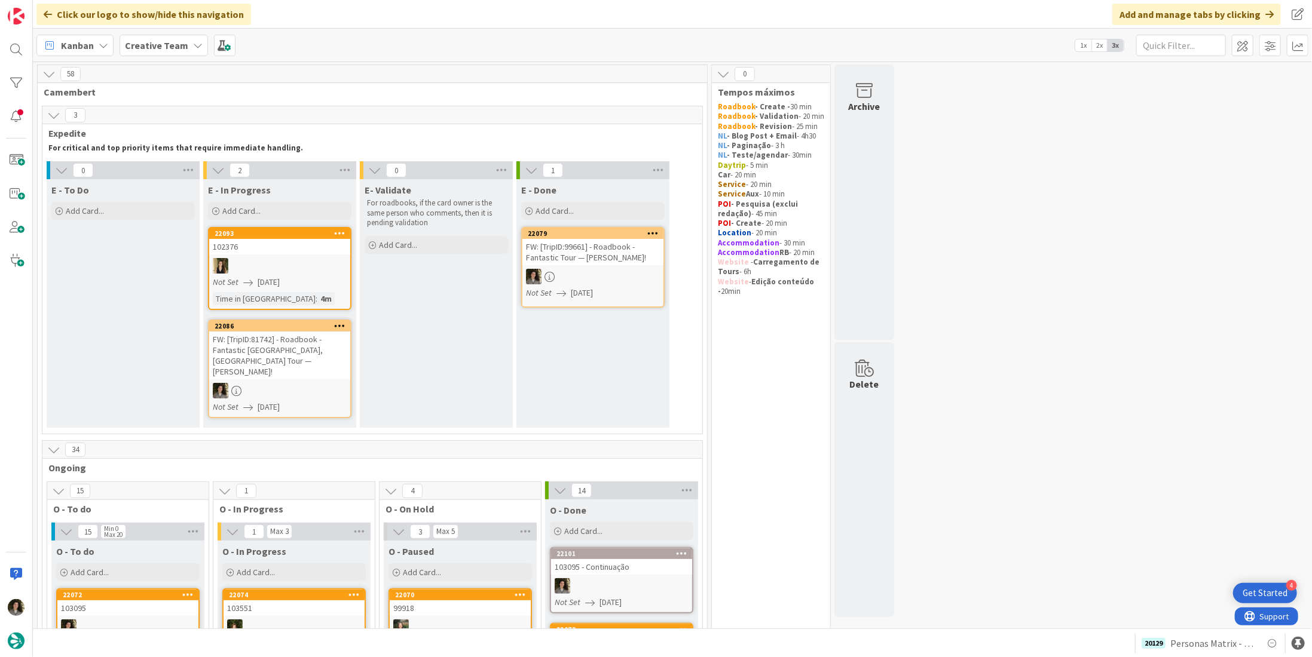
click at [286, 344] on div "FW: [TripID:81742] - Roadbook - Fantastic [GEOGRAPHIC_DATA], [GEOGRAPHIC_DATA] …" at bounding box center [279, 356] width 141 height 48
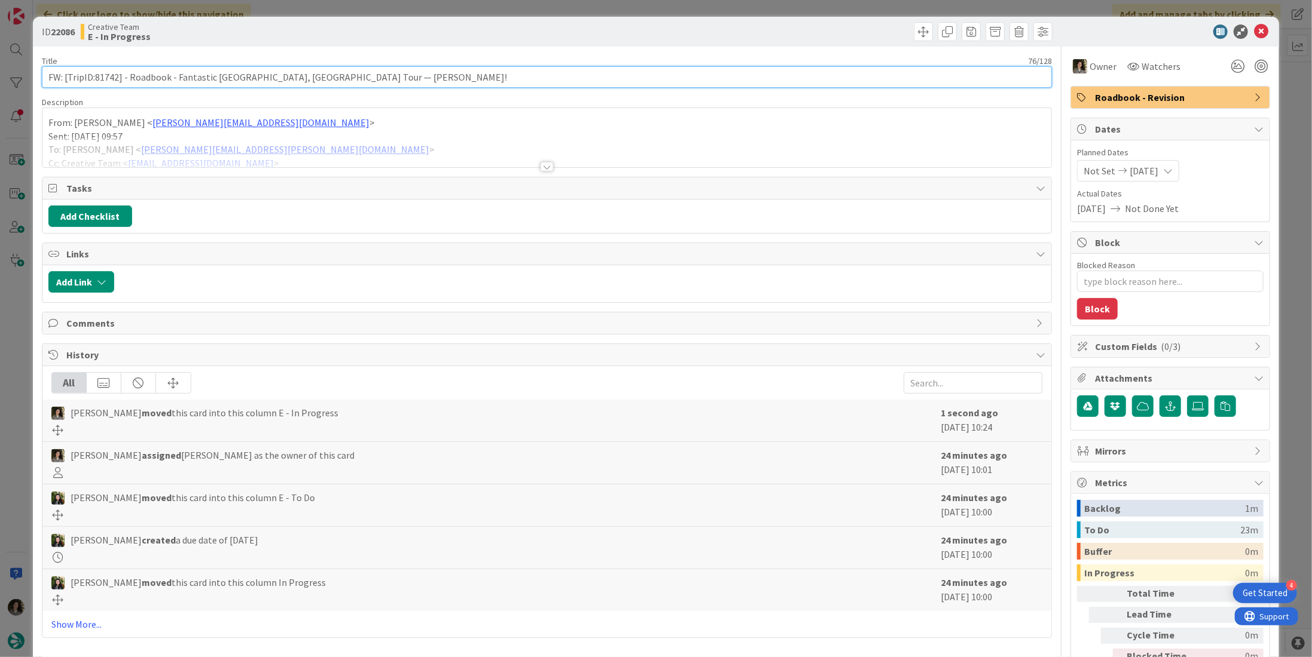
drag, startPoint x: 117, startPoint y: 78, endPoint x: 94, endPoint y: 79, distance: 22.8
click at [94, 79] on input "FW: [TripID:81742] - Roadbook - Fantastic [GEOGRAPHIC_DATA], [GEOGRAPHIC_DATA] …" at bounding box center [547, 77] width 1010 height 22
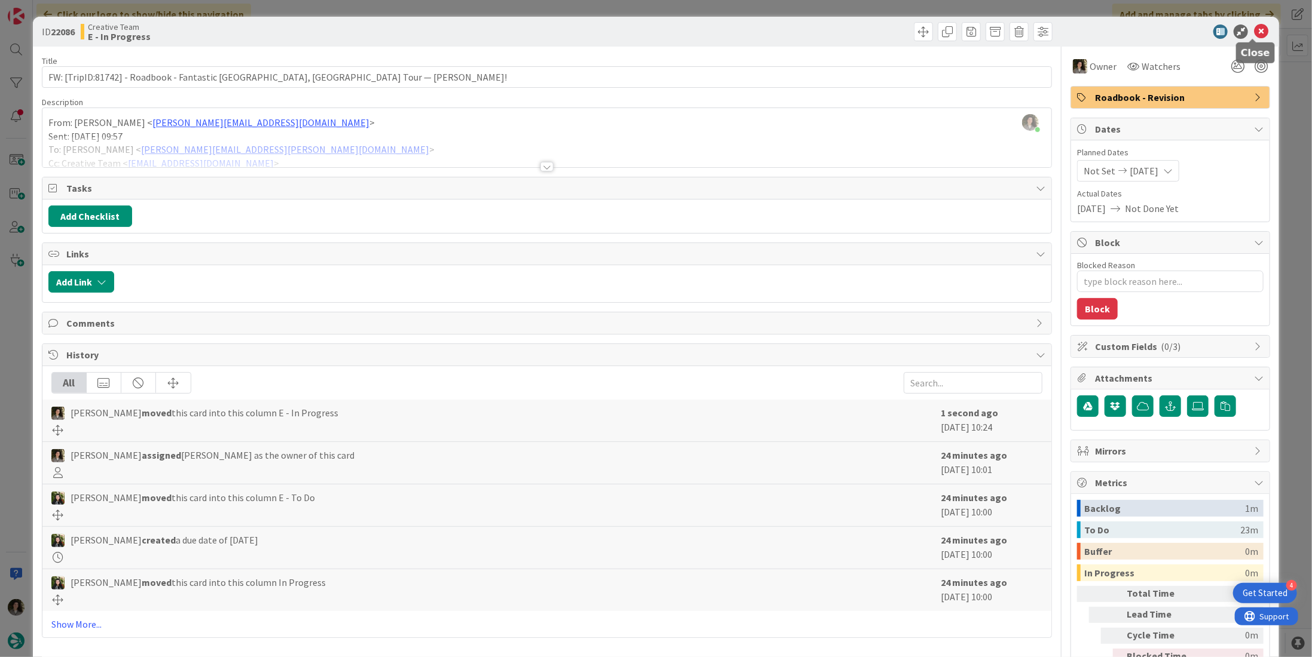
drag, startPoint x: 1255, startPoint y: 29, endPoint x: 1199, endPoint y: 36, distance: 56.6
click at [1254, 29] on icon at bounding box center [1261, 32] width 14 height 14
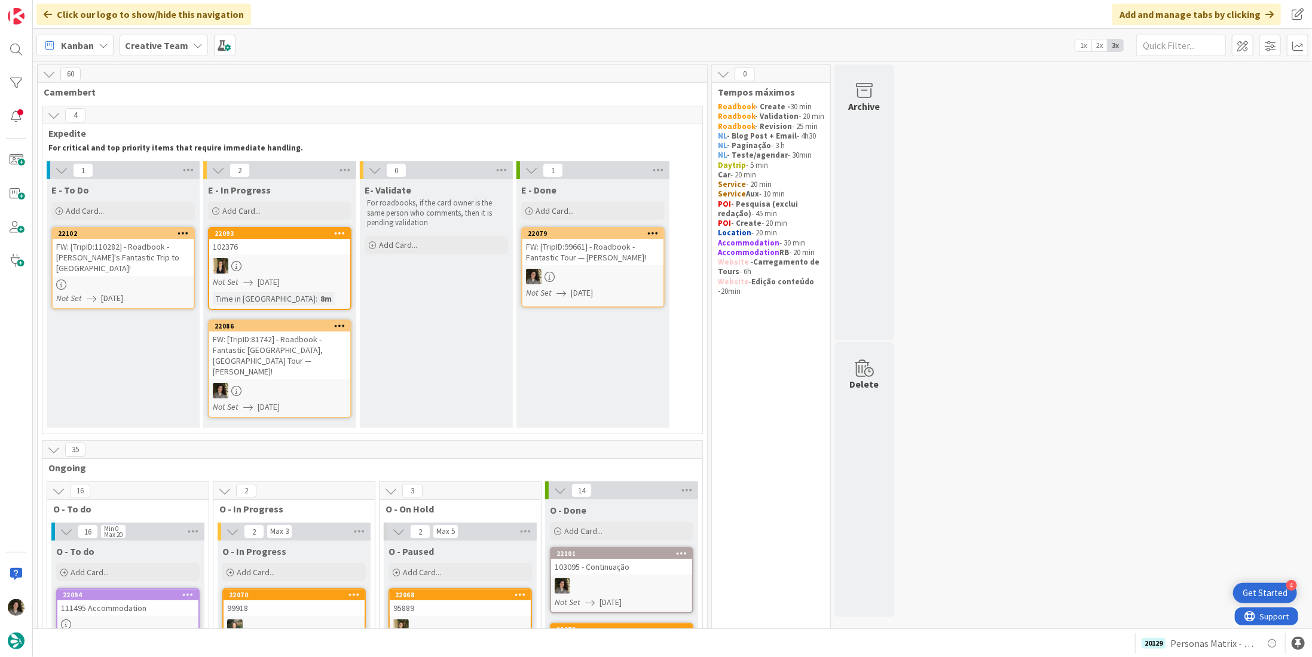
click at [108, 267] on link "22102 FW: [TripID:110282] - Roadbook - [PERSON_NAME]'s Fantastic Trip to [GEOGR…" at bounding box center [122, 268] width 143 height 82
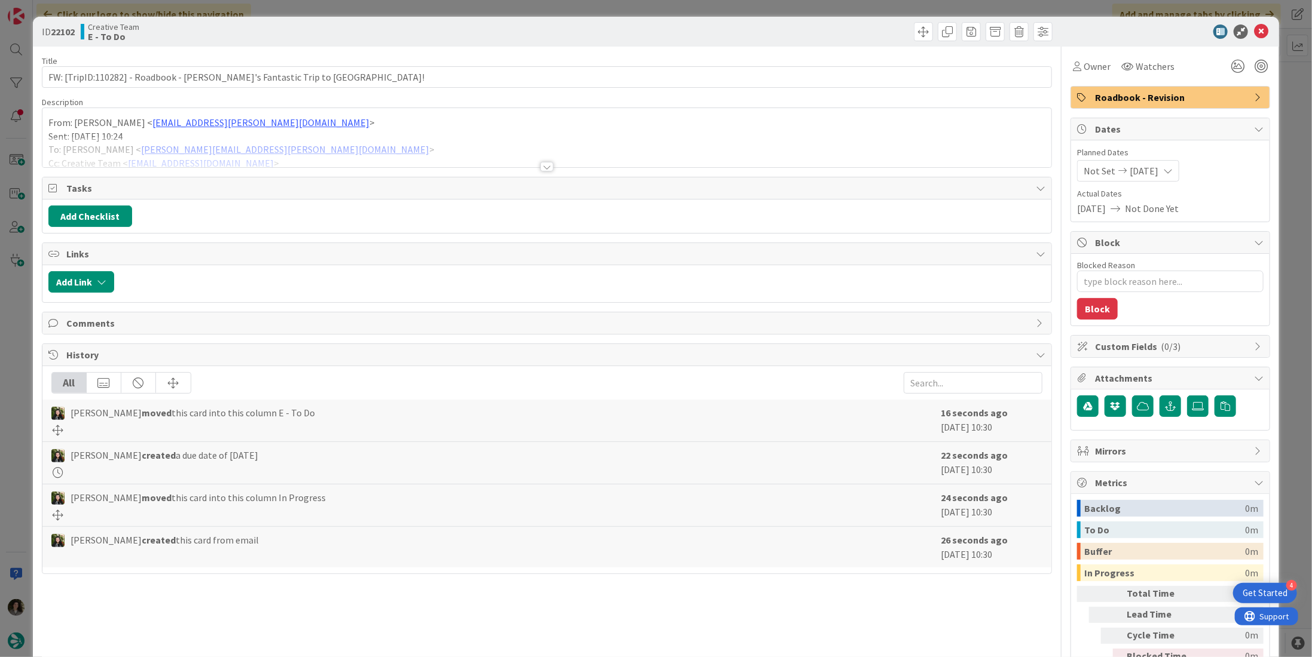
click at [550, 163] on div at bounding box center [546, 152] width 1009 height 30
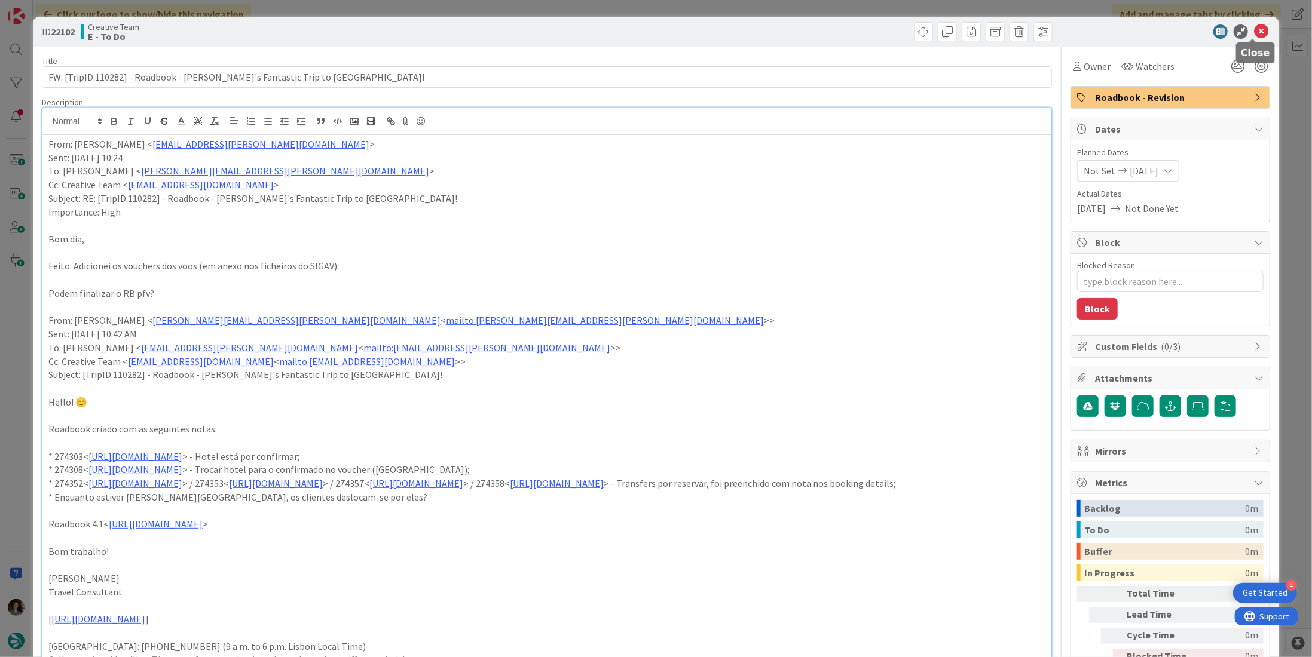
click at [1254, 30] on icon at bounding box center [1261, 32] width 14 height 14
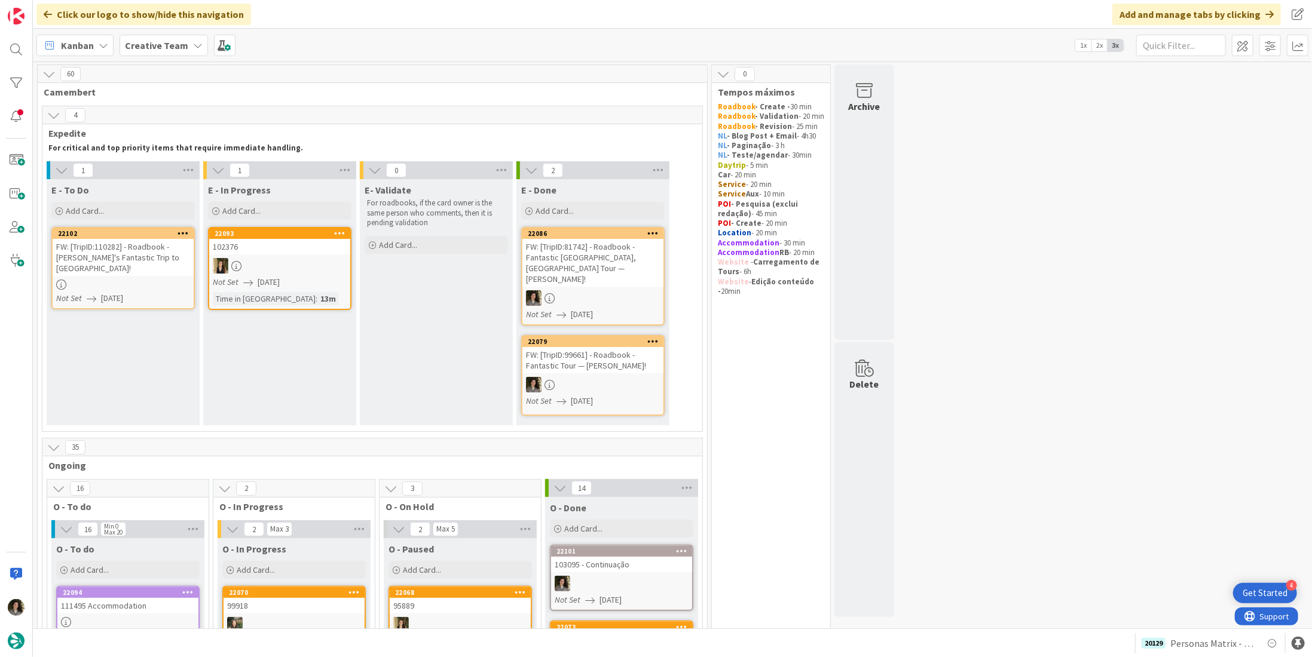
click at [579, 241] on div "FW: [TripID:81742] - Roadbook - Fantastic [GEOGRAPHIC_DATA], [GEOGRAPHIC_DATA] …" at bounding box center [592, 263] width 141 height 48
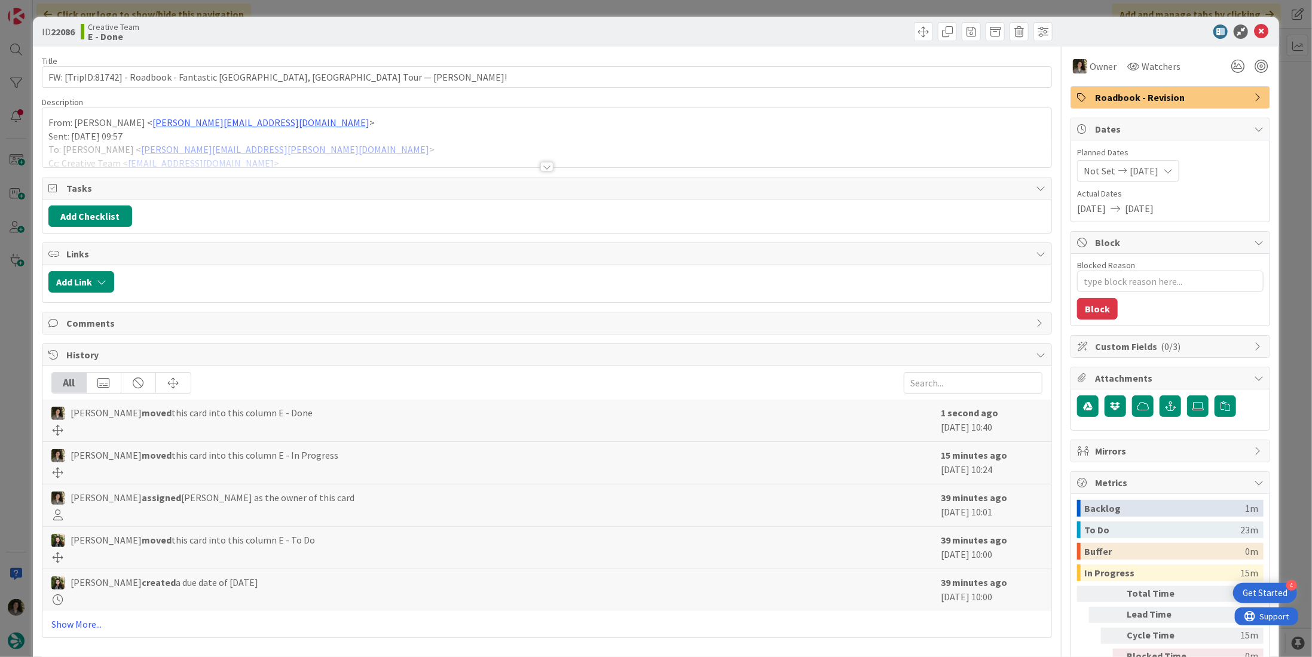
click at [1217, 97] on span "Roadbook - Revision" at bounding box center [1171, 97] width 153 height 14
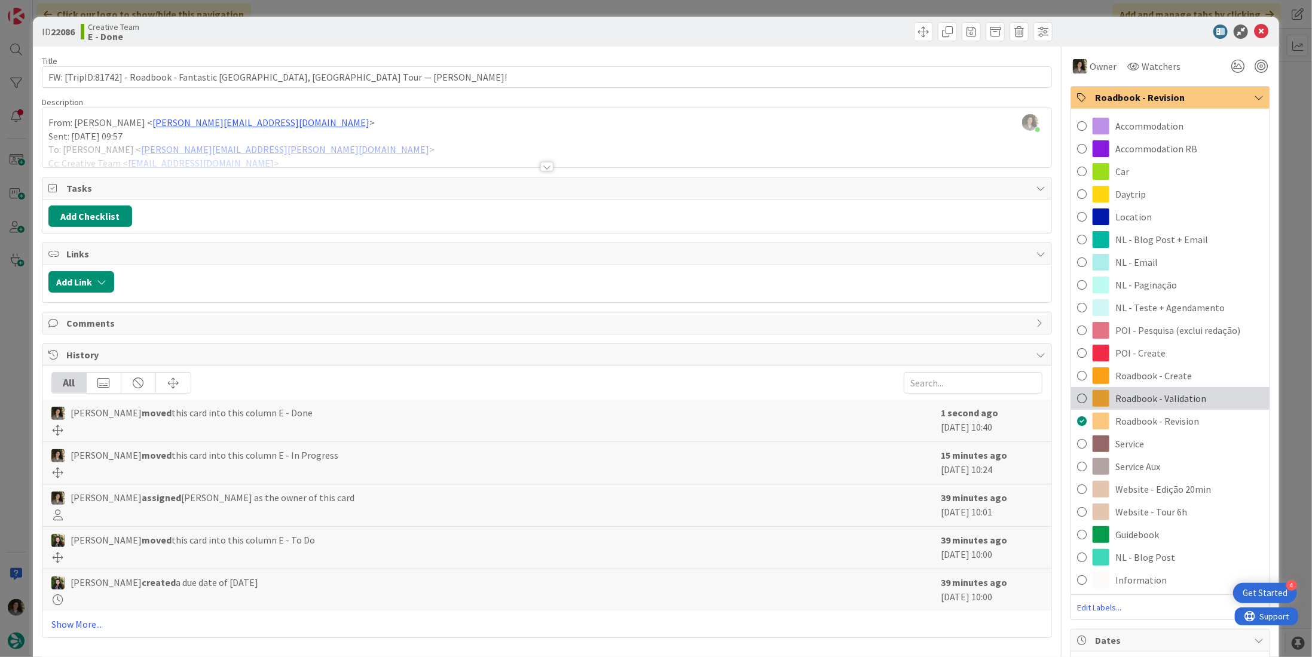
click at [1190, 402] on span "Roadbook - Validation" at bounding box center [1160, 398] width 91 height 14
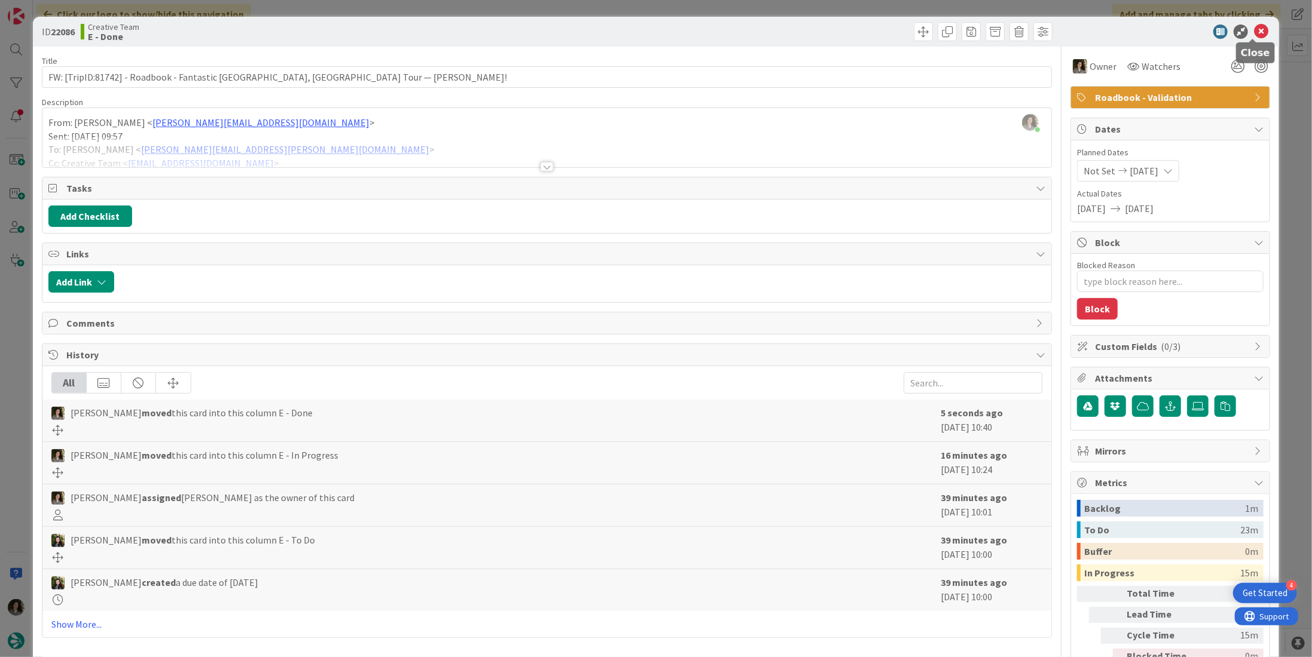
click at [1254, 29] on icon at bounding box center [1261, 32] width 14 height 14
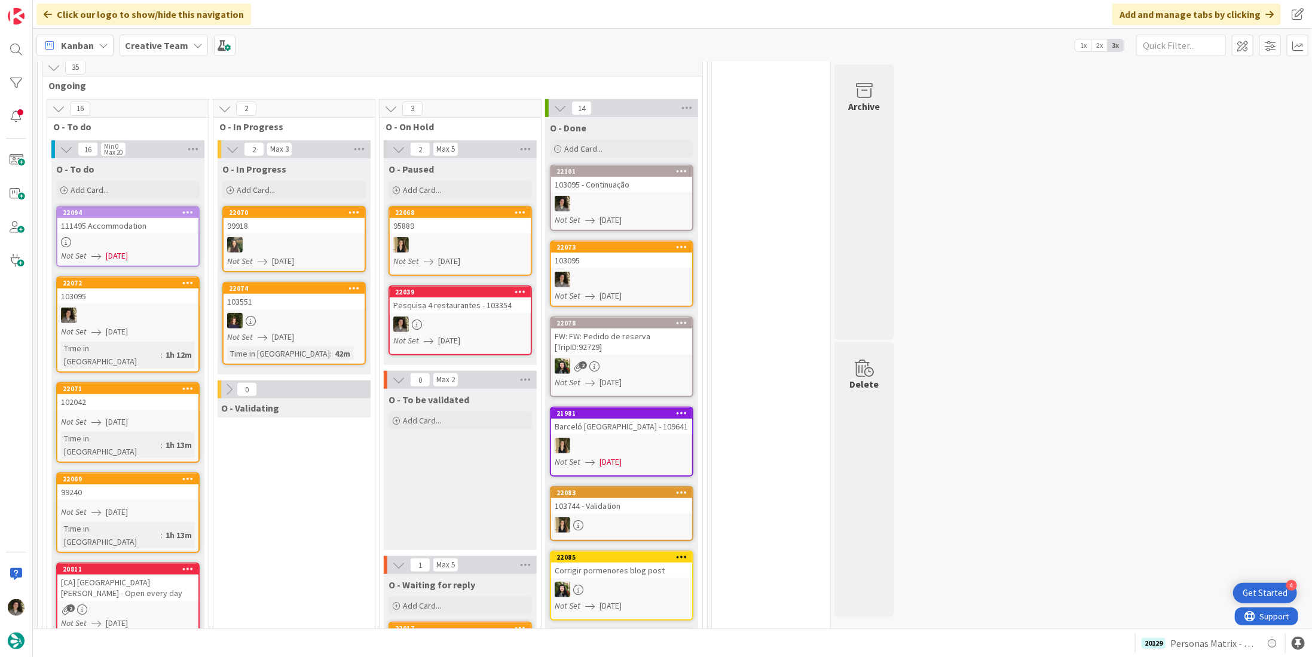
scroll to position [359, 0]
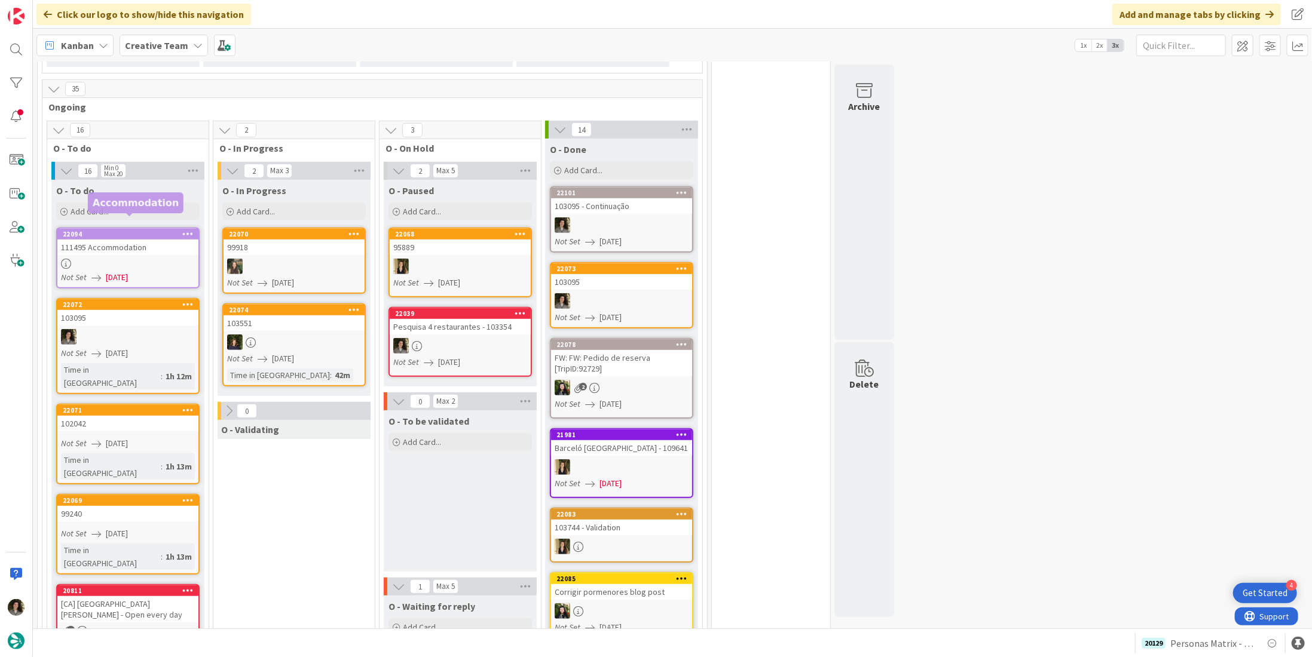
click at [115, 240] on div "111495 Accommodation" at bounding box center [127, 248] width 141 height 16
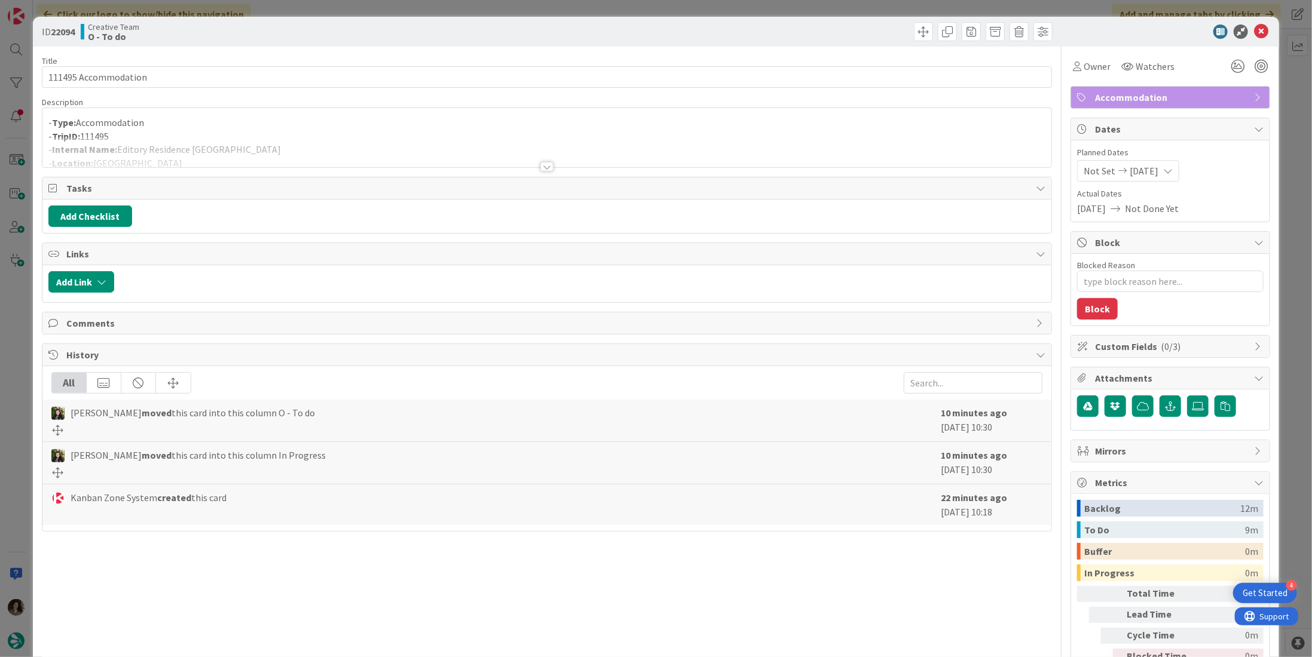
click at [541, 160] on div at bounding box center [546, 152] width 1009 height 30
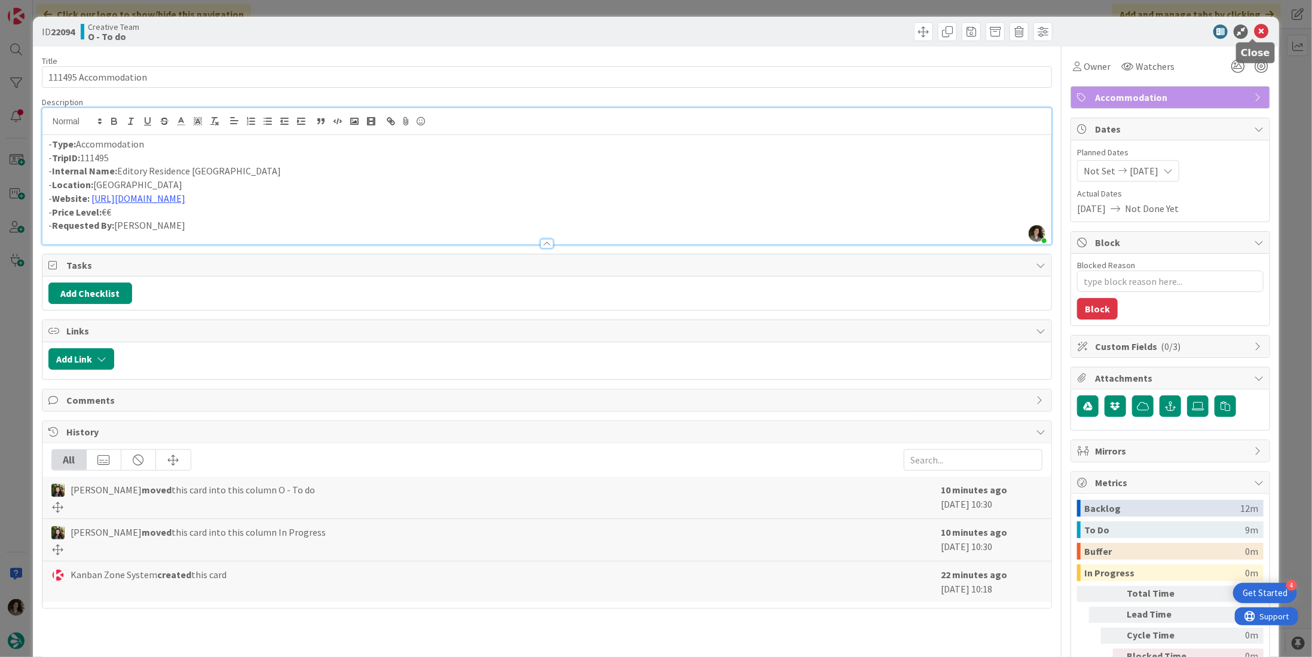
click at [1254, 35] on icon at bounding box center [1261, 32] width 14 height 14
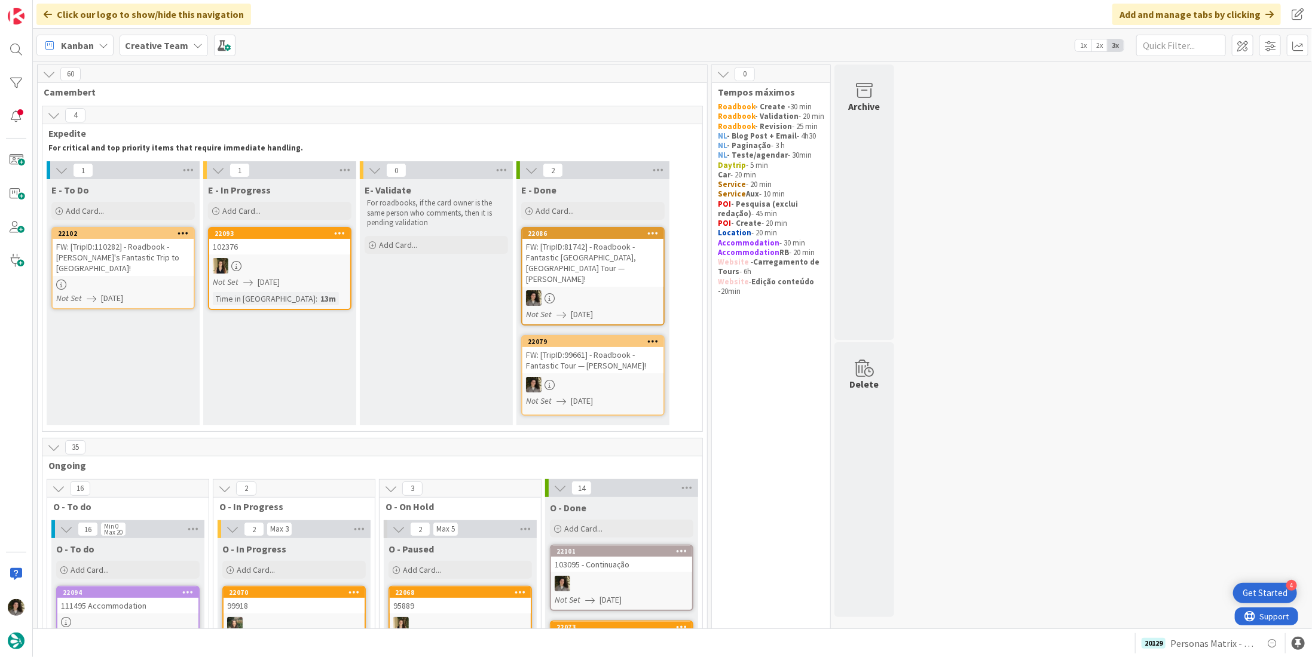
click at [116, 260] on div "FW: [TripID:110282] - Roadbook - [PERSON_NAME]'s Fantastic Trip to [GEOGRAPHIC_…" at bounding box center [123, 257] width 141 height 37
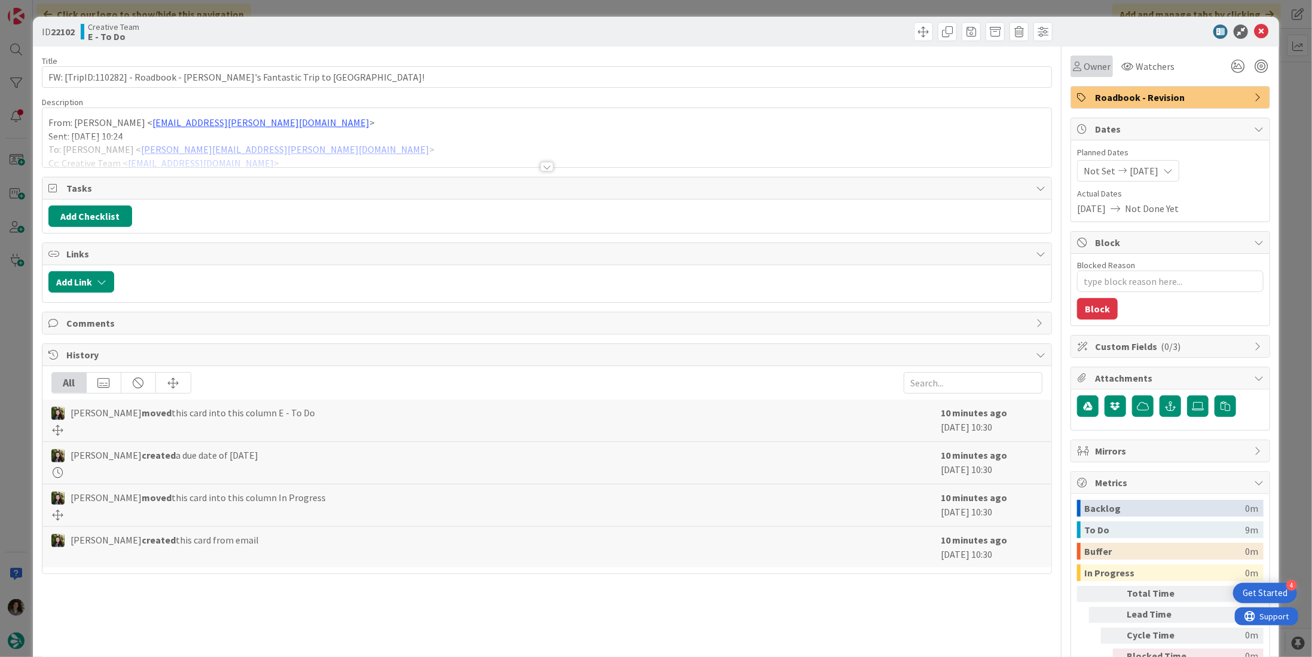
click at [1083, 73] on span "Owner" at bounding box center [1096, 66] width 27 height 14
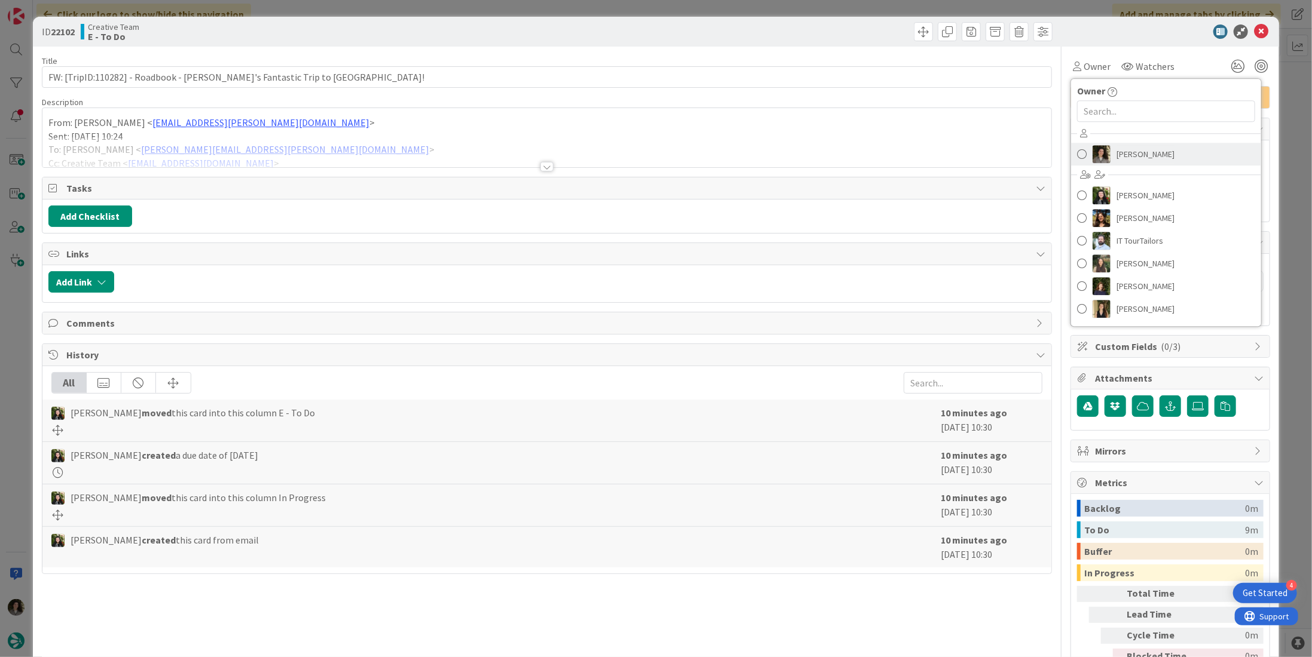
click at [1116, 154] on span "[PERSON_NAME]" at bounding box center [1145, 154] width 58 height 18
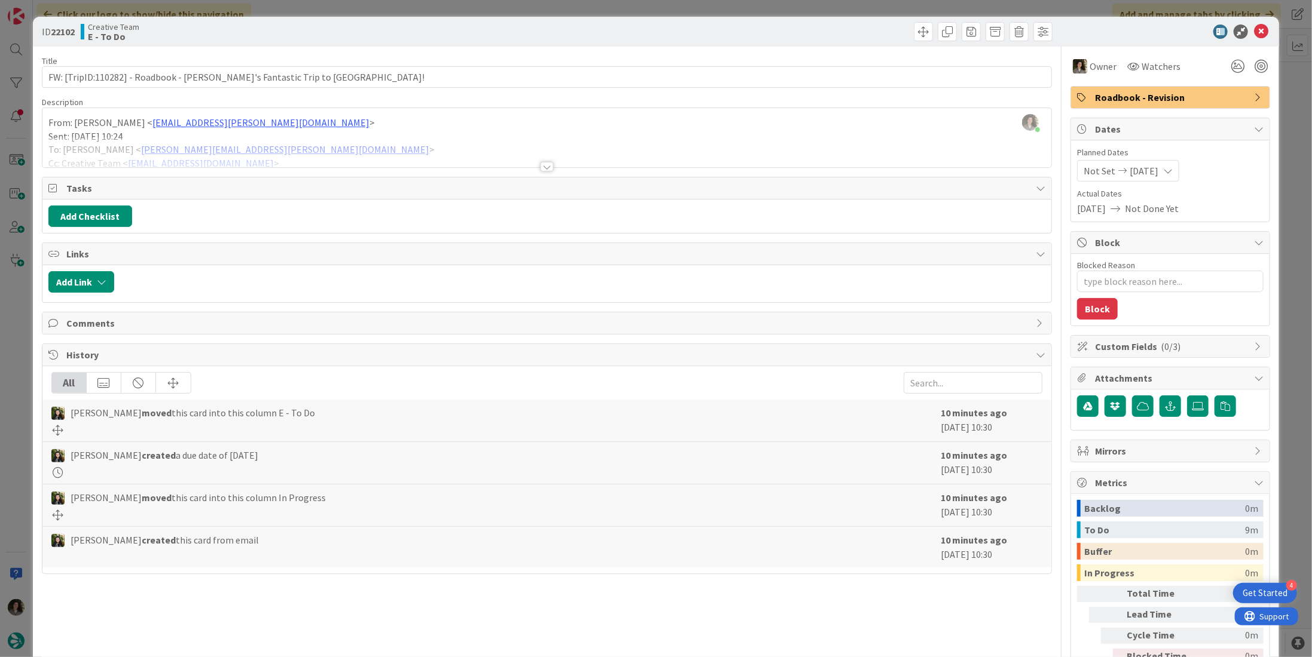
click at [543, 162] on div at bounding box center [546, 167] width 13 height 10
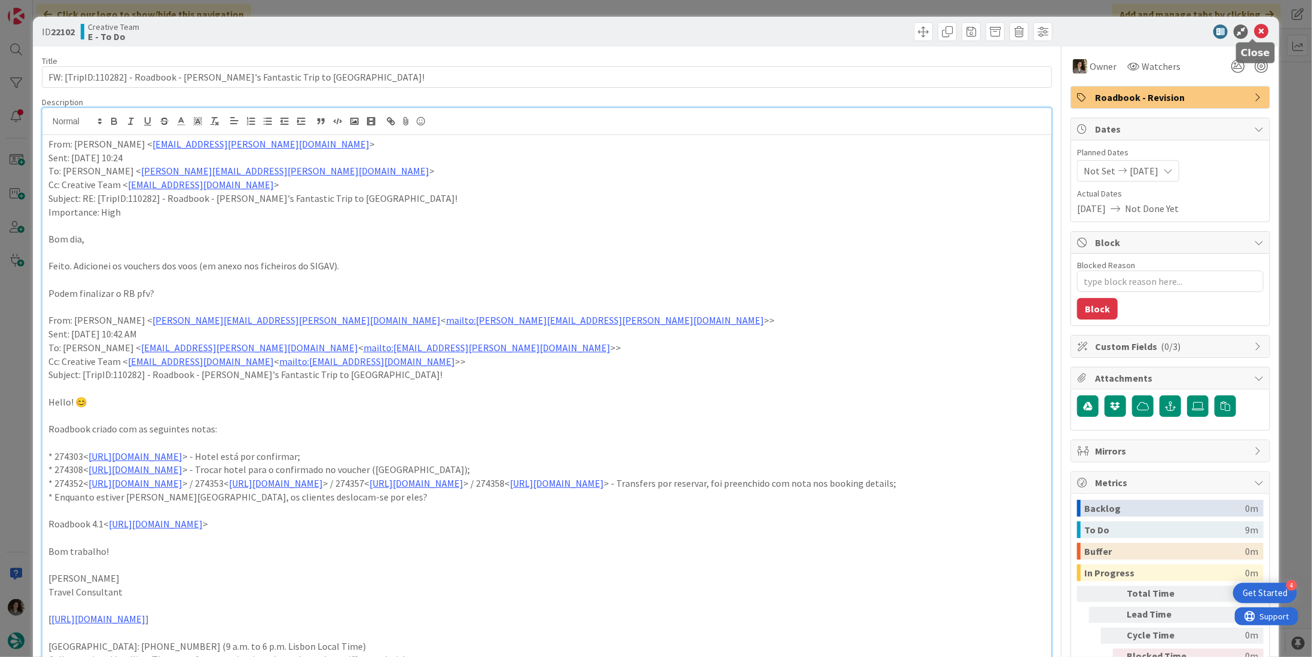
click at [1254, 33] on icon at bounding box center [1261, 32] width 14 height 14
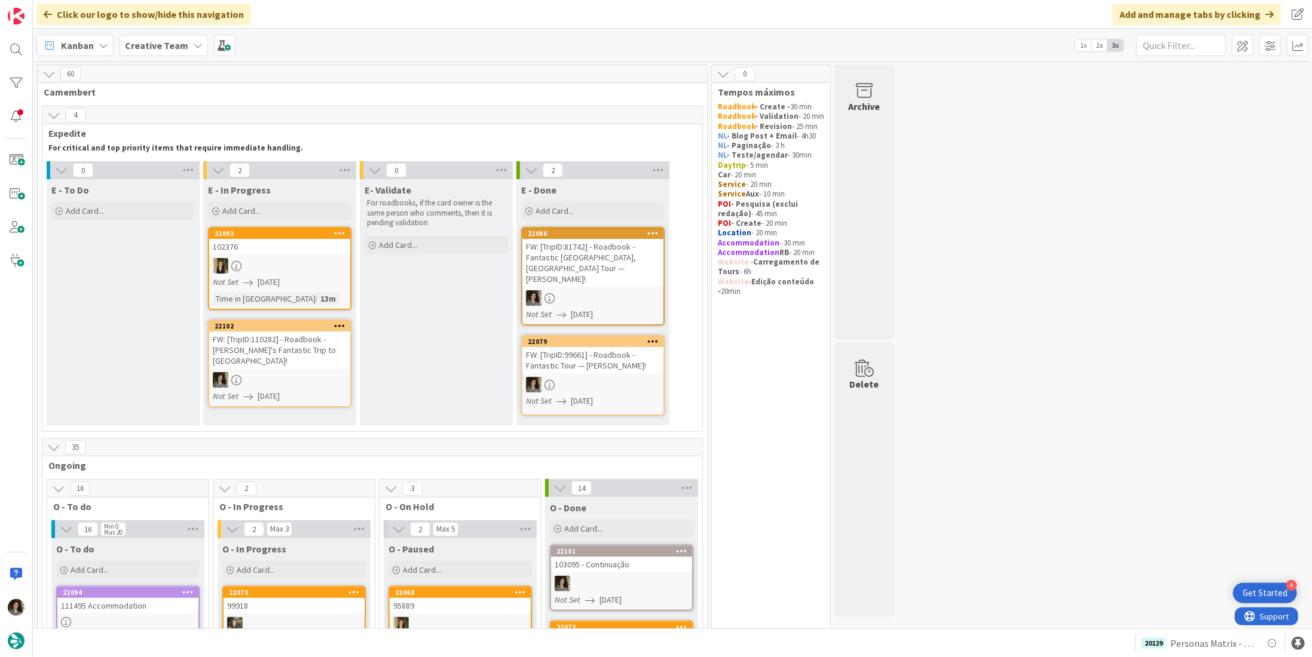
click at [315, 372] on div at bounding box center [279, 380] width 141 height 16
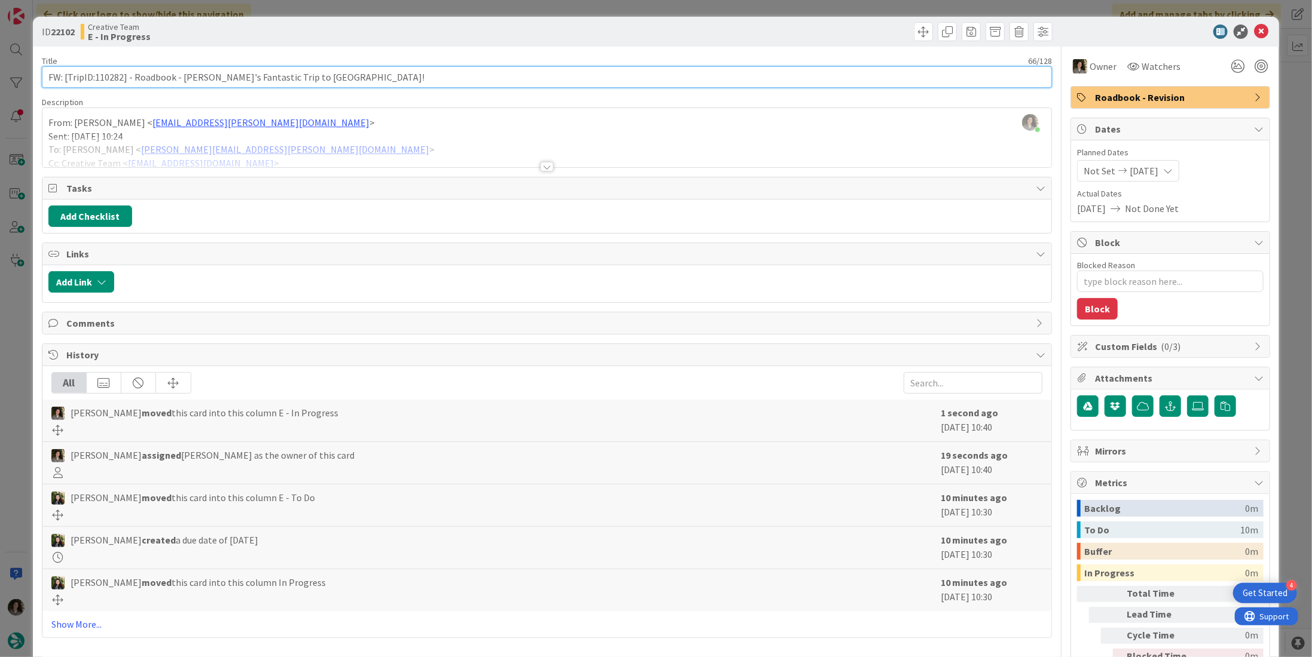
drag, startPoint x: 121, startPoint y: 75, endPoint x: 93, endPoint y: 74, distance: 28.1
click at [93, 74] on input "FW: [TripID:110282] - Roadbook - [PERSON_NAME]'s Fantastic Trip to [GEOGRAPHIC_…" at bounding box center [547, 77] width 1010 height 22
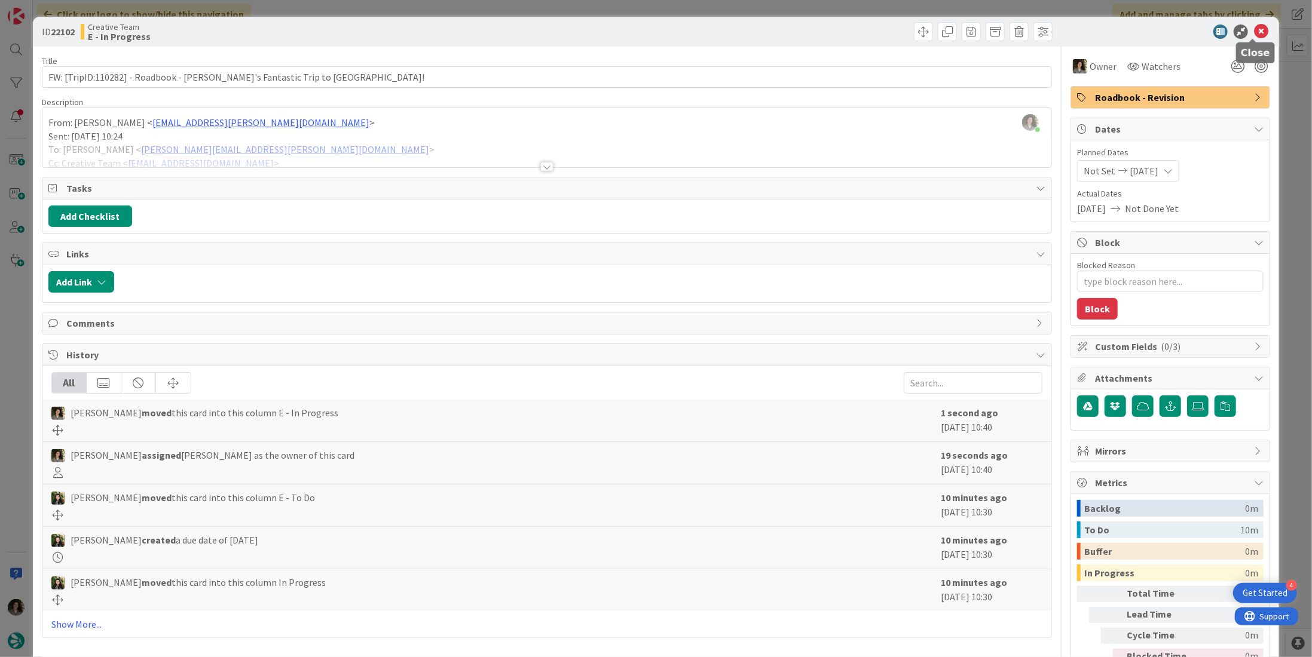
click at [1254, 29] on icon at bounding box center [1261, 32] width 14 height 14
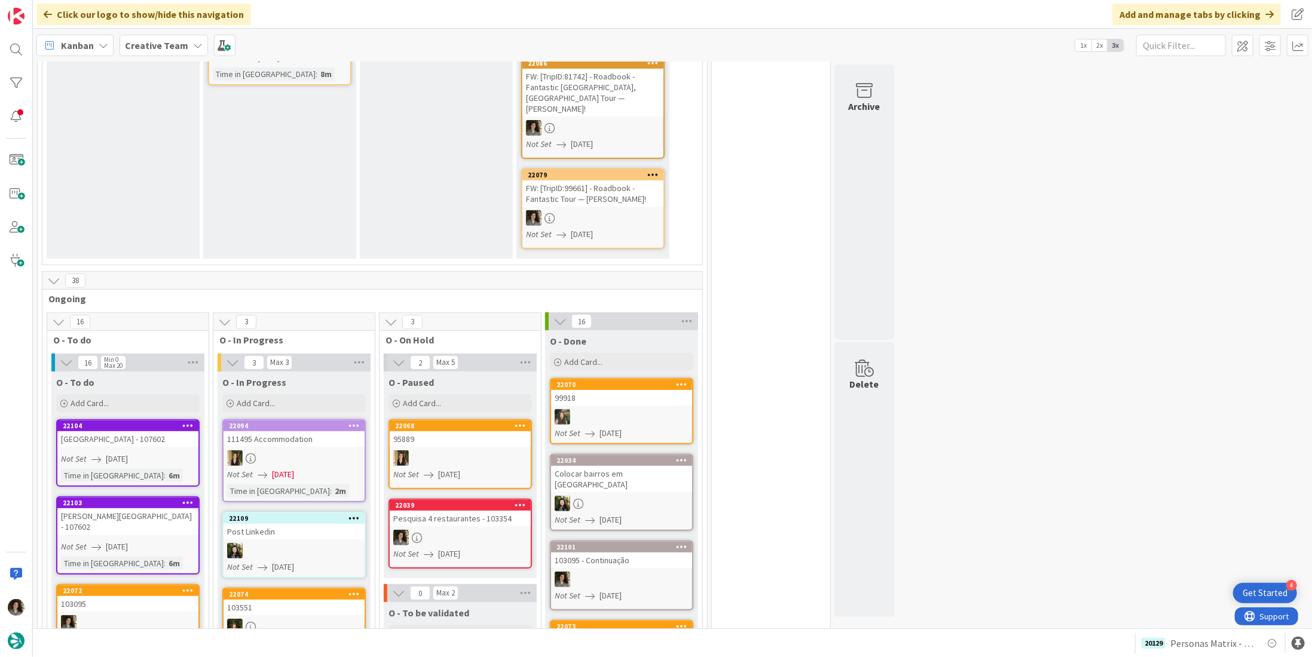
scroll to position [120, 0]
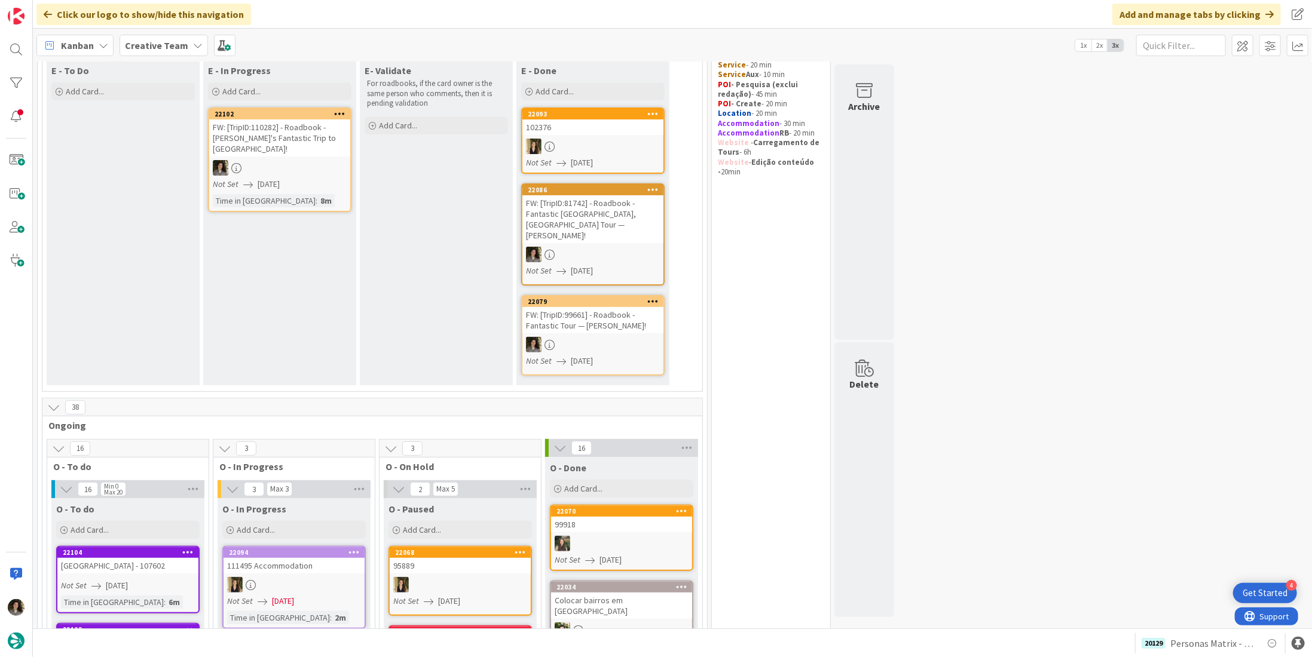
click at [295, 178] on div "Not Set [DATE]" at bounding box center [281, 184] width 137 height 13
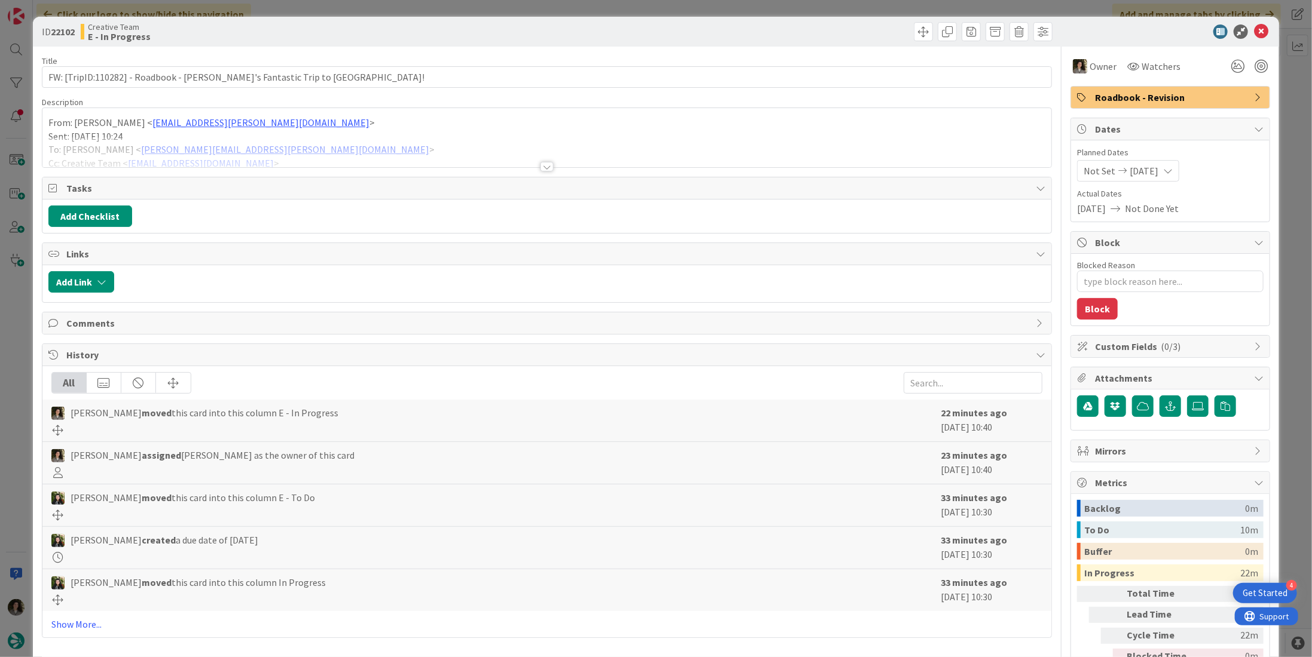
click at [543, 166] on div at bounding box center [546, 167] width 13 height 10
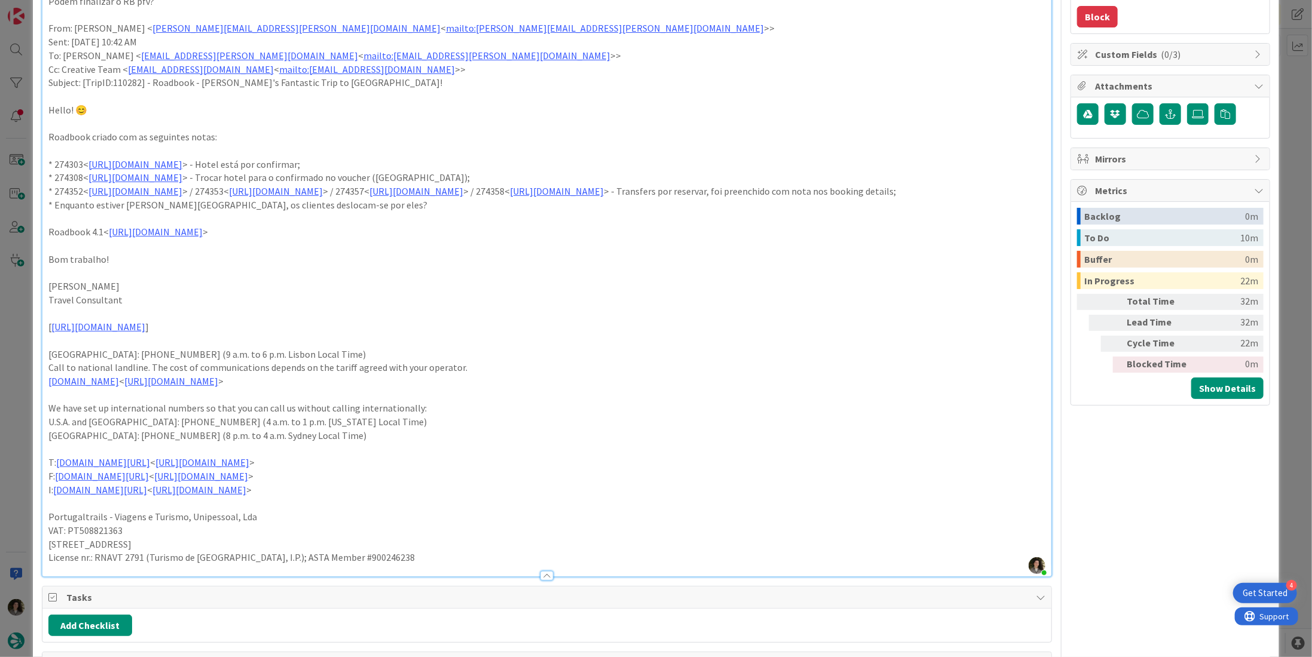
scroll to position [282, 0]
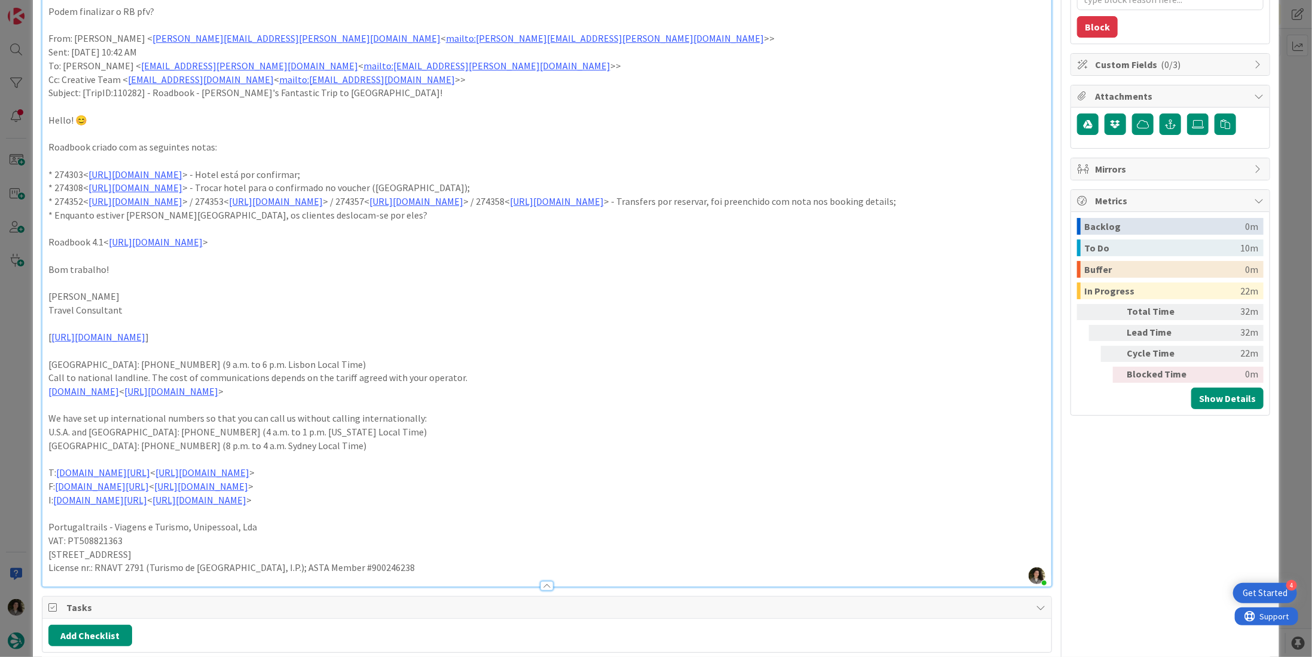
click at [357, 197] on p "* 274352< [URL][DOMAIN_NAME] > / 274353< [URL][DOMAIN_NAME] > / 274357< [URL][D…" at bounding box center [546, 202] width 997 height 14
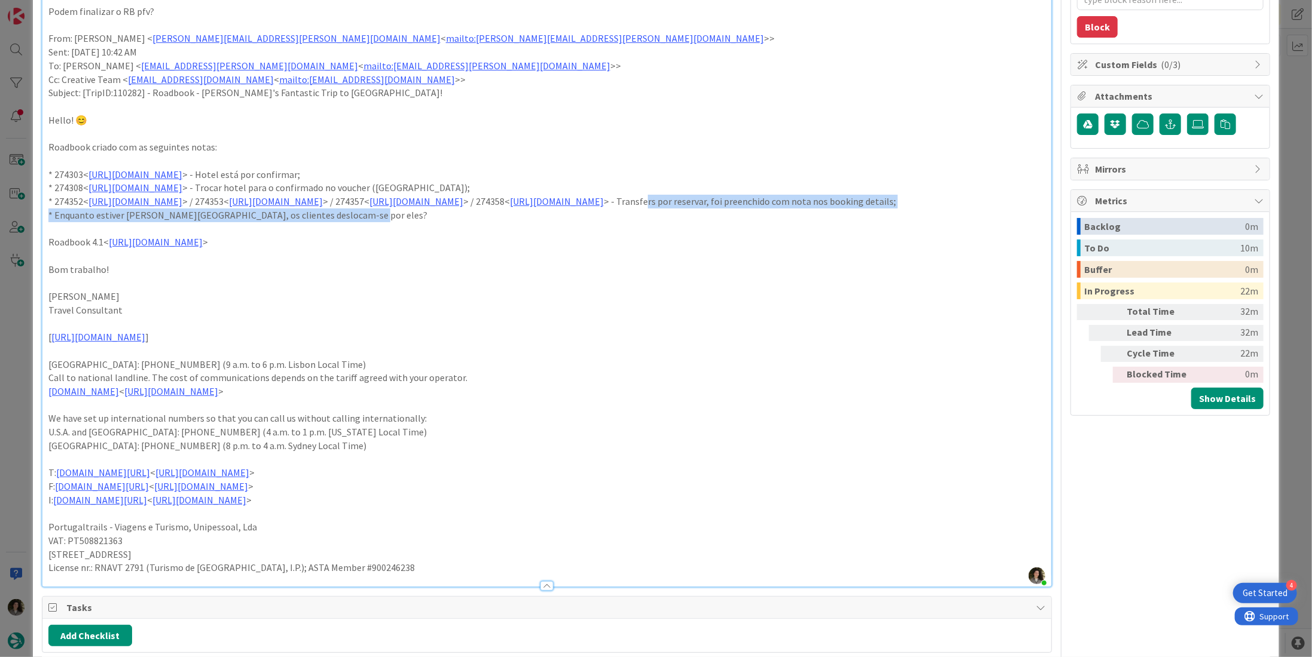
drag, startPoint x: 366, startPoint y: 214, endPoint x: 522, endPoint y: 223, distance: 156.2
click at [522, 223] on div "From: [PERSON_NAME] < [EMAIL_ADDRESS][PERSON_NAME][DOMAIN_NAME] > Sent: [DATE] …" at bounding box center [546, 220] width 1009 height 734
click at [524, 222] on p "* Enquanto estiver [PERSON_NAME][GEOGRAPHIC_DATA], os clientes deslocam-se por …" at bounding box center [546, 216] width 997 height 14
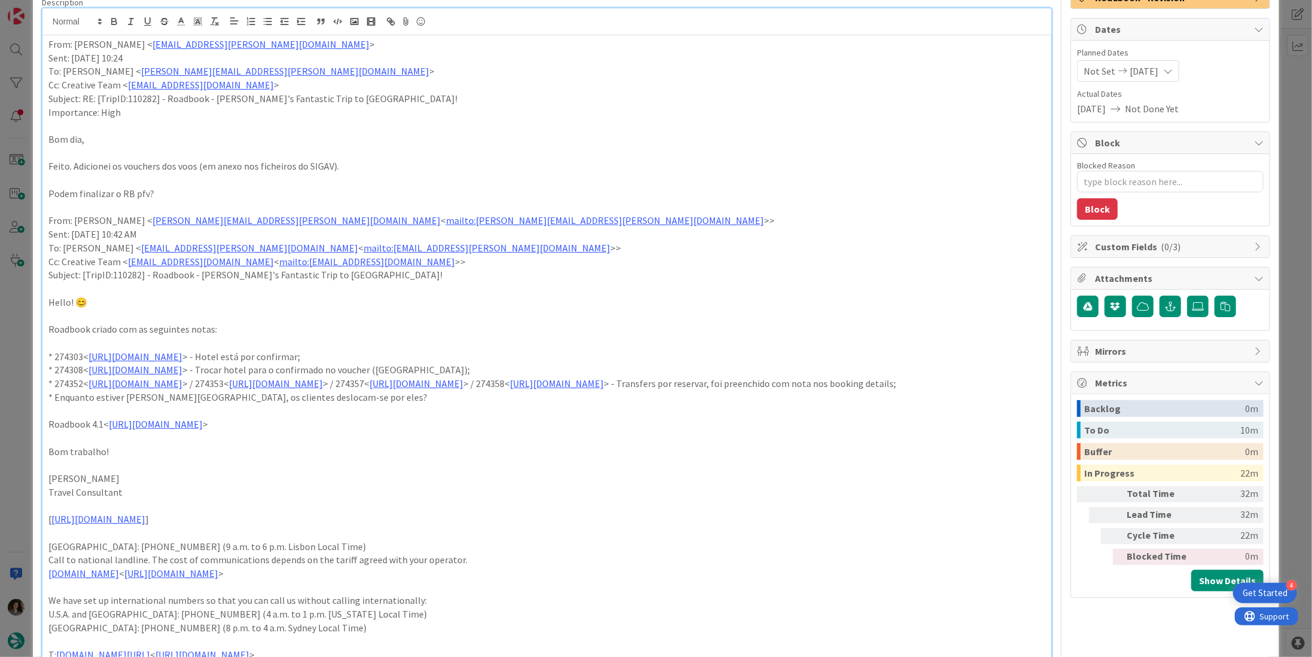
scroll to position [0, 0]
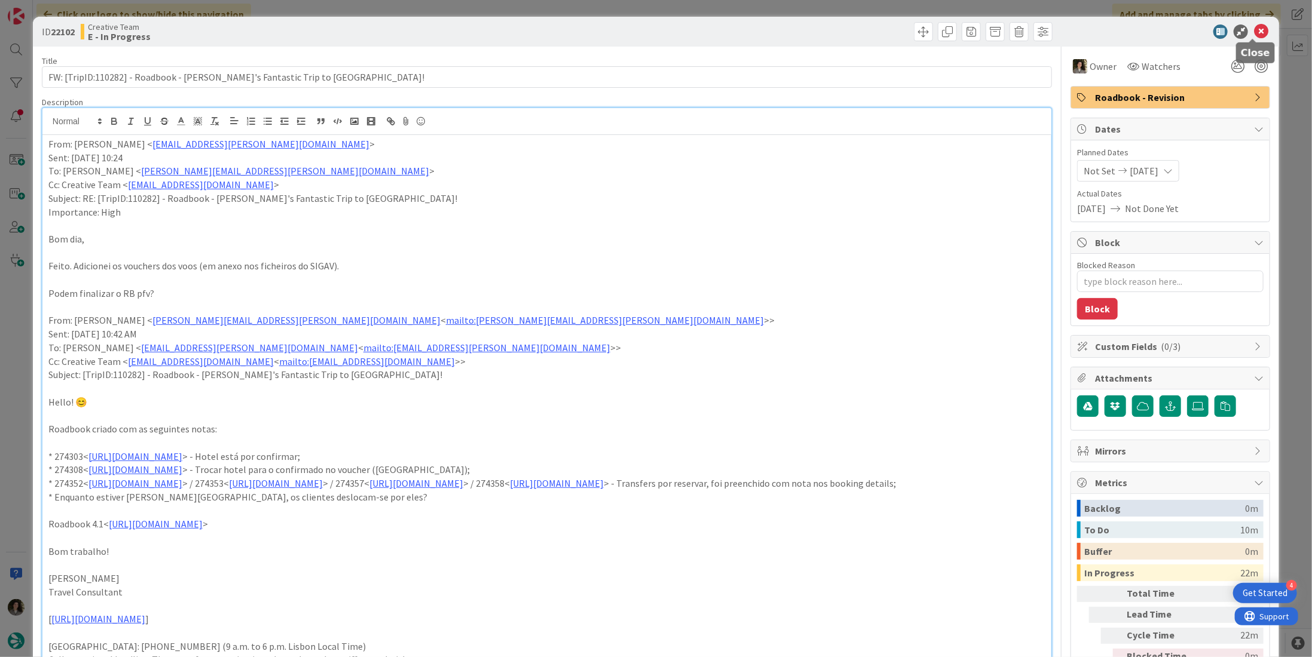
click at [1254, 29] on icon at bounding box center [1261, 32] width 14 height 14
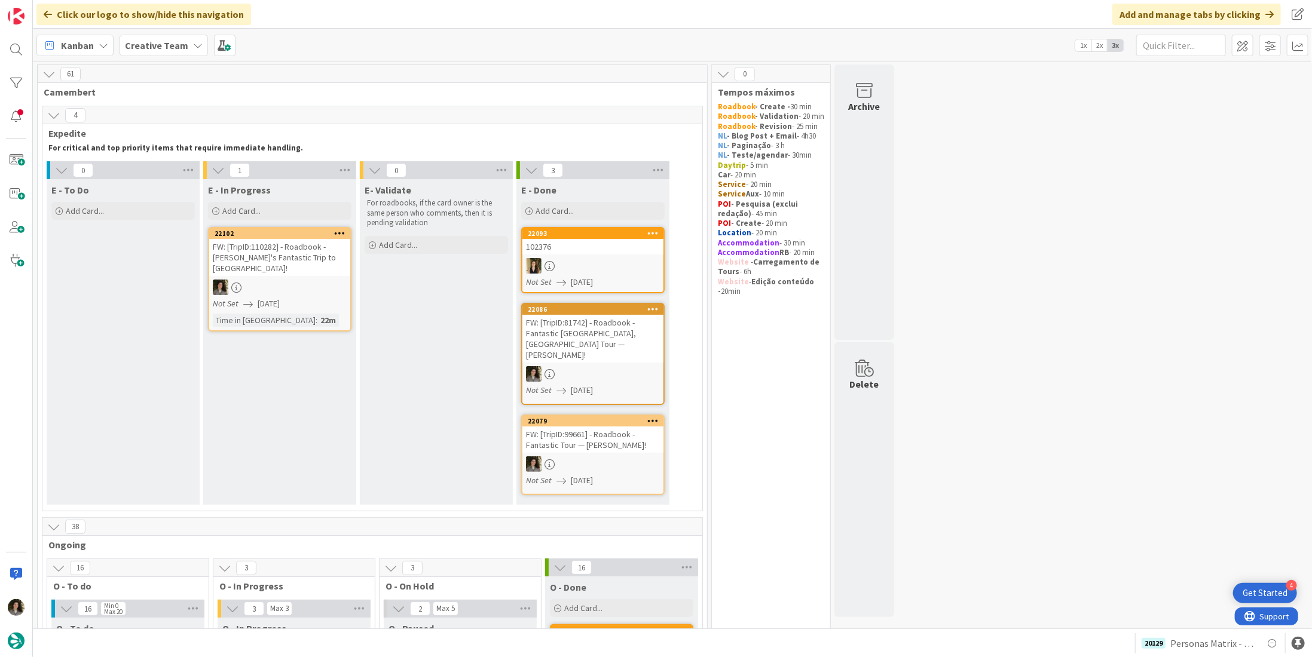
click at [308, 262] on div "FW: [TripID:110282] - Roadbook - [PERSON_NAME]'s Fantastic Trip to [GEOGRAPHIC_…" at bounding box center [279, 257] width 141 height 37
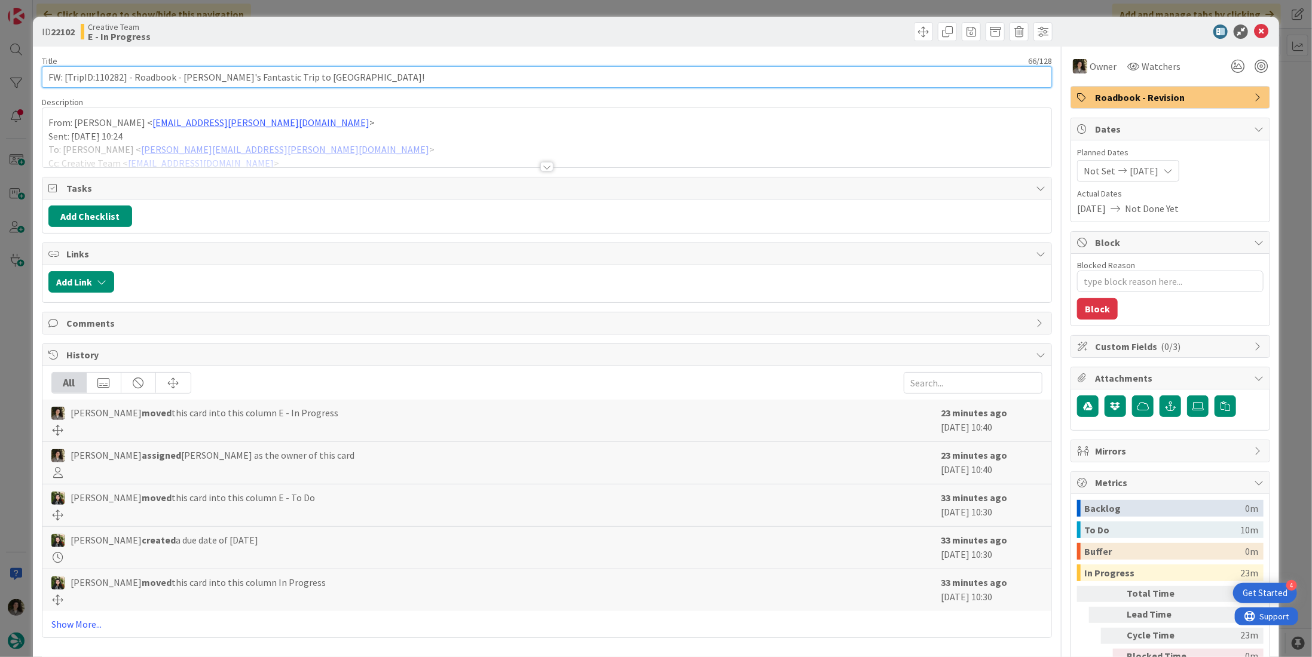
click at [175, 74] on input "FW: [TripID:110282] - Roadbook - [PERSON_NAME]'s Fantastic Trip to [GEOGRAPHIC_…" at bounding box center [547, 77] width 1010 height 22
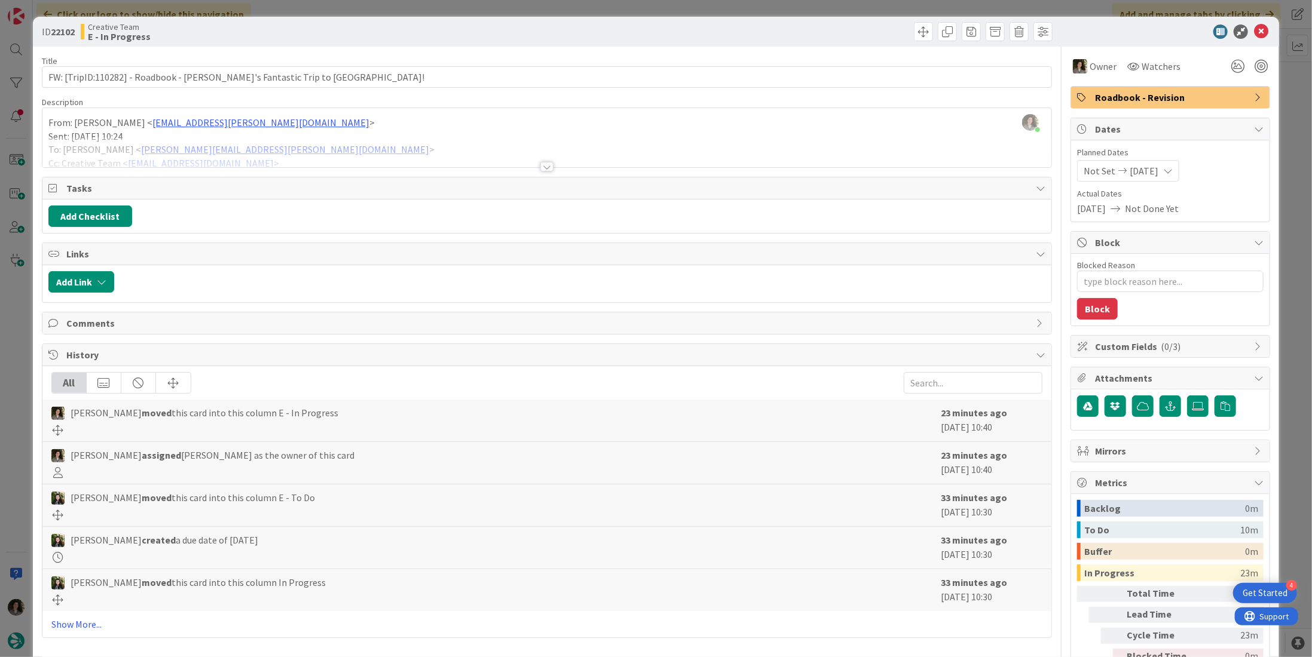
click at [1254, 28] on icon at bounding box center [1261, 32] width 14 height 14
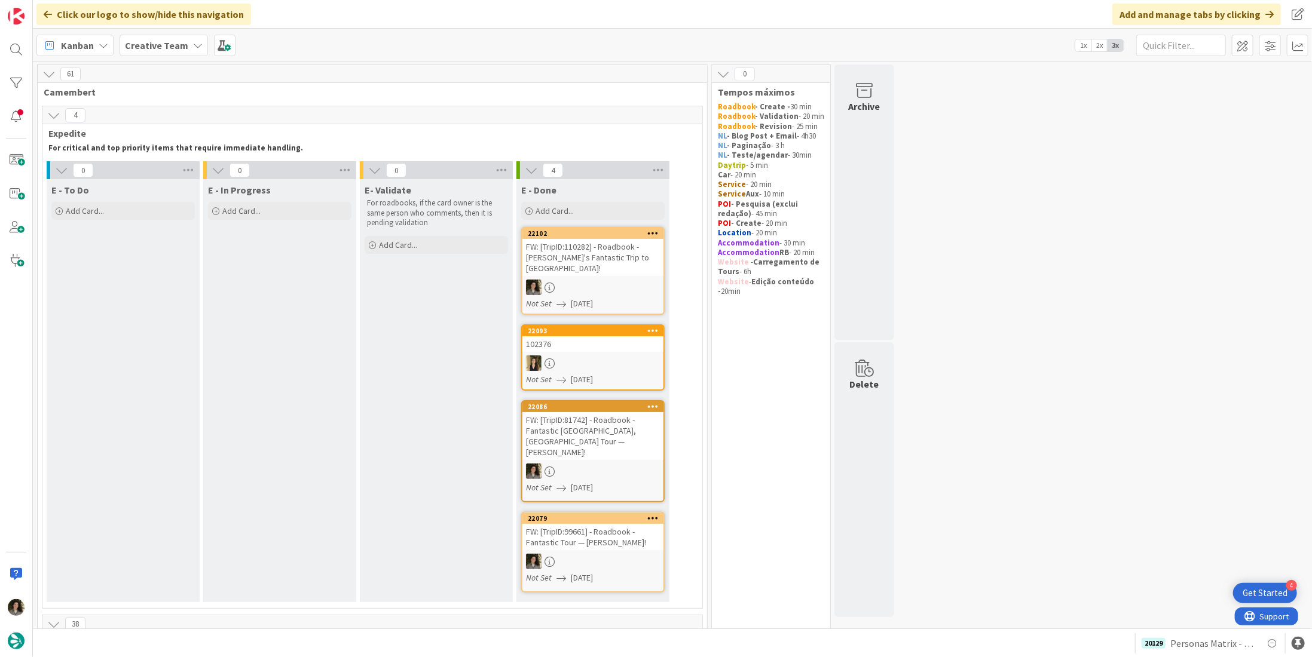
click at [608, 262] on div "FW: [TripID:110282] - Roadbook - [PERSON_NAME]'s Fantastic Trip to [GEOGRAPHIC_…" at bounding box center [592, 257] width 141 height 37
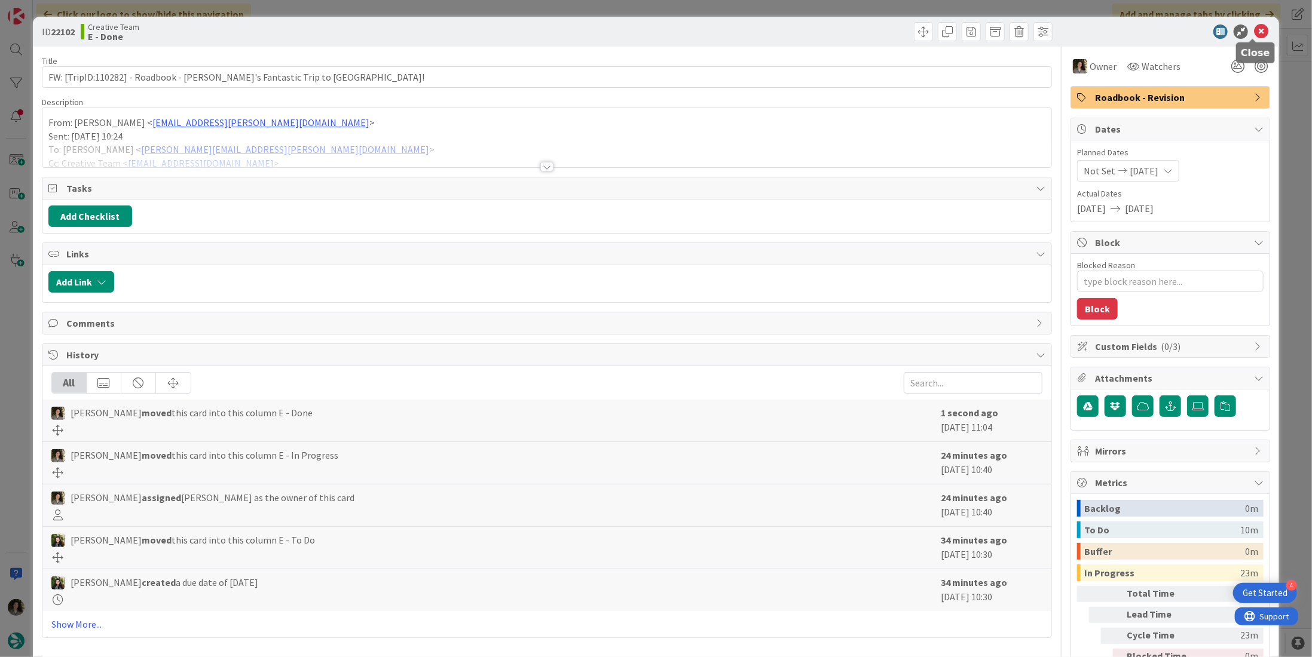
click at [1254, 32] on icon at bounding box center [1261, 32] width 14 height 14
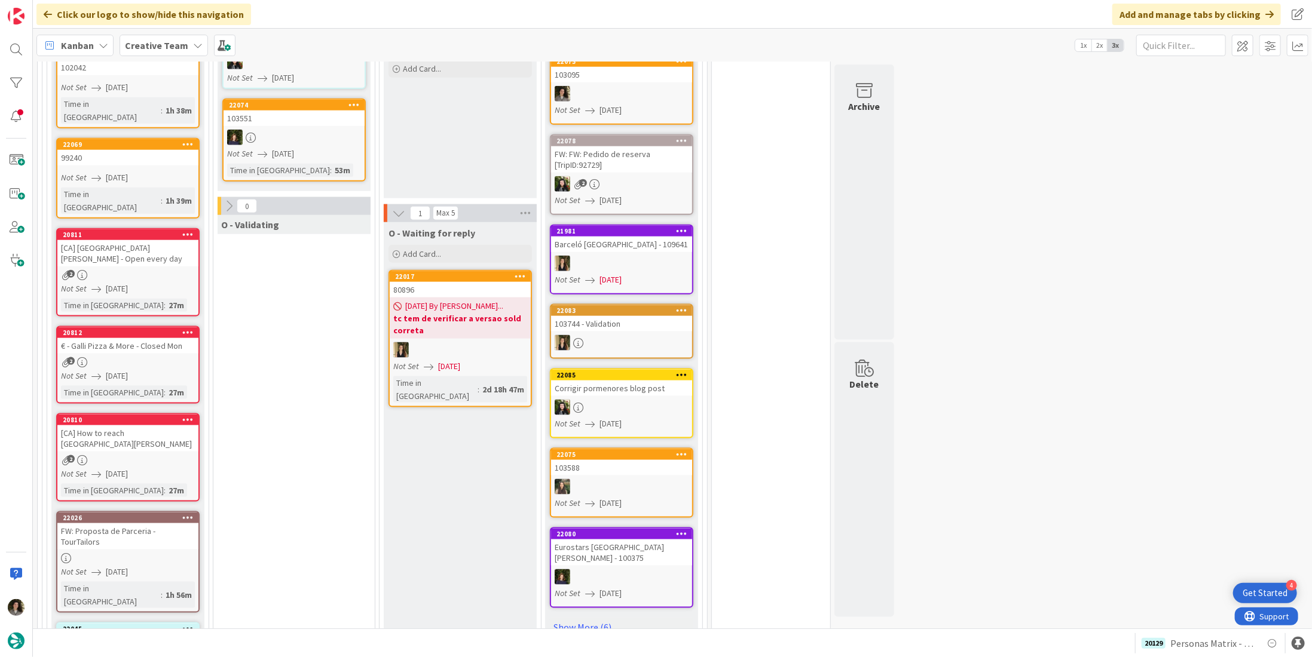
scroll to position [896, 0]
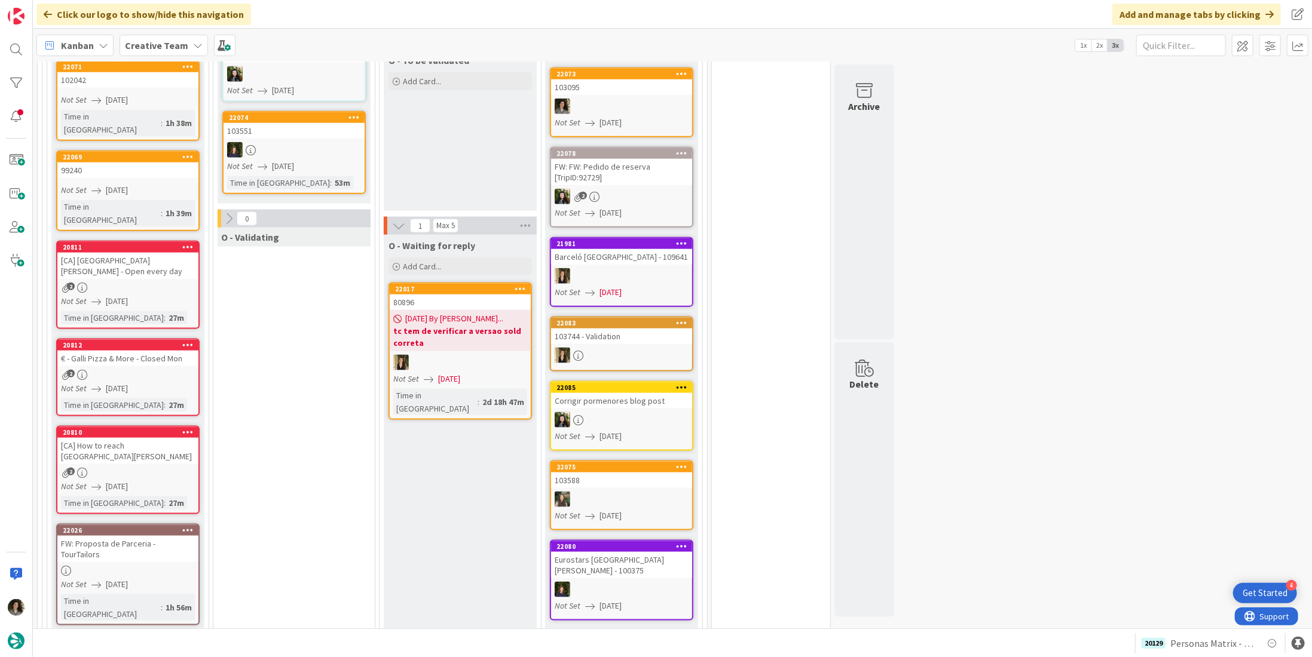
click at [137, 253] on div "[CA] [GEOGRAPHIC_DATA][PERSON_NAME] - Open every day" at bounding box center [127, 266] width 141 height 26
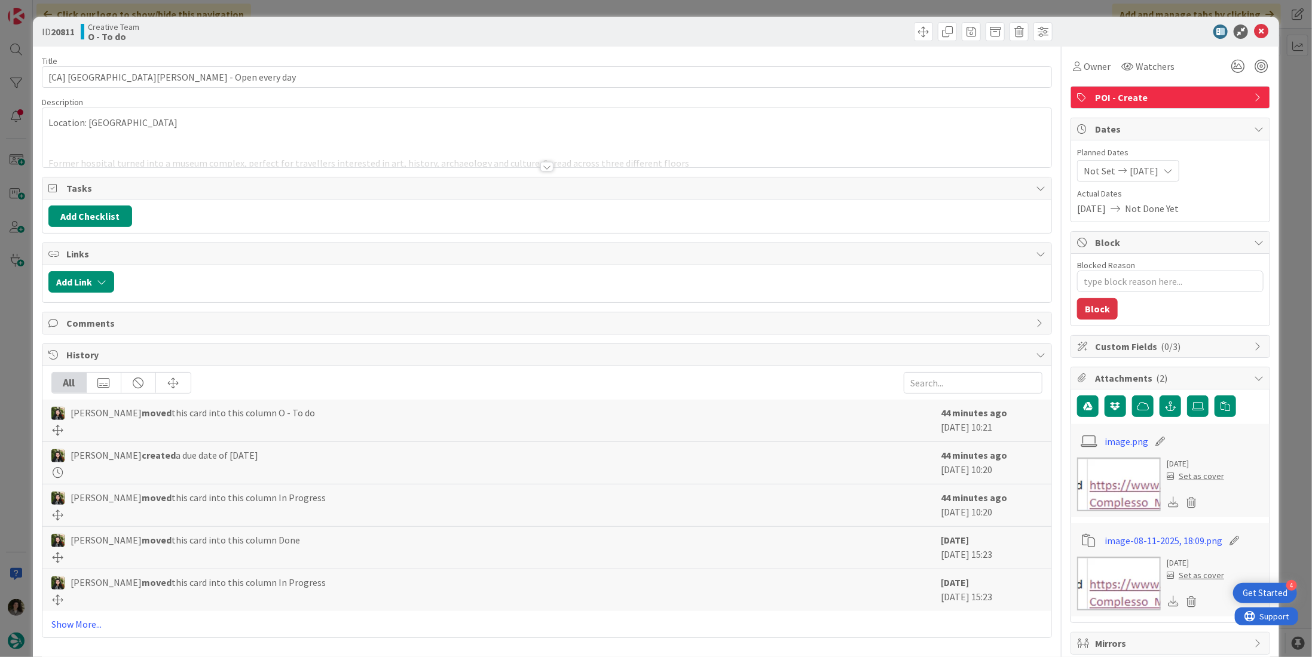
click at [540, 164] on div at bounding box center [546, 167] width 13 height 10
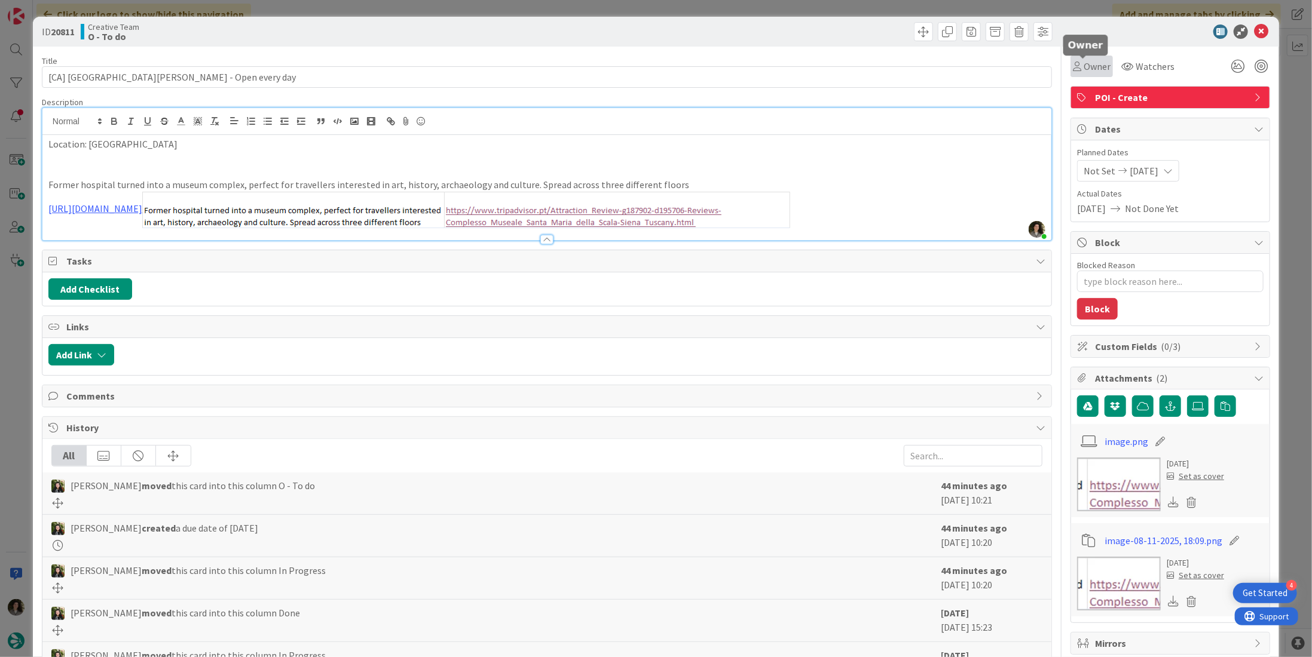
click at [1083, 70] on span "Owner" at bounding box center [1096, 66] width 27 height 14
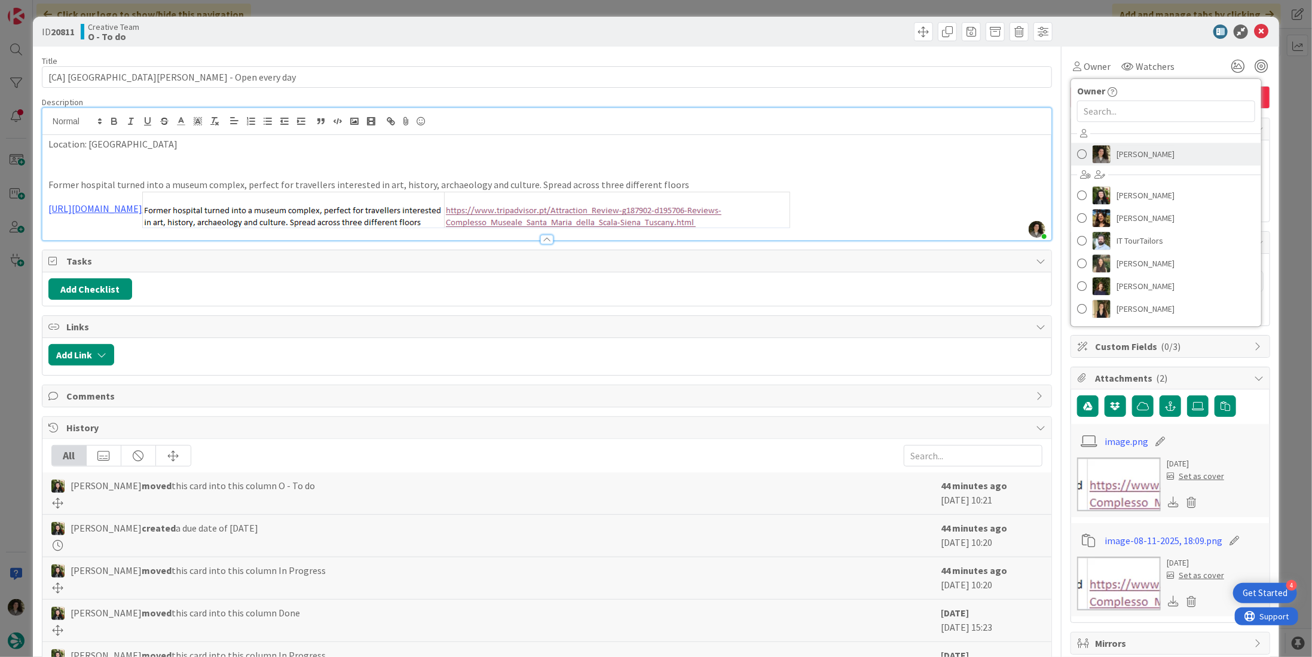
click at [1146, 146] on span "[PERSON_NAME]" at bounding box center [1145, 154] width 58 height 18
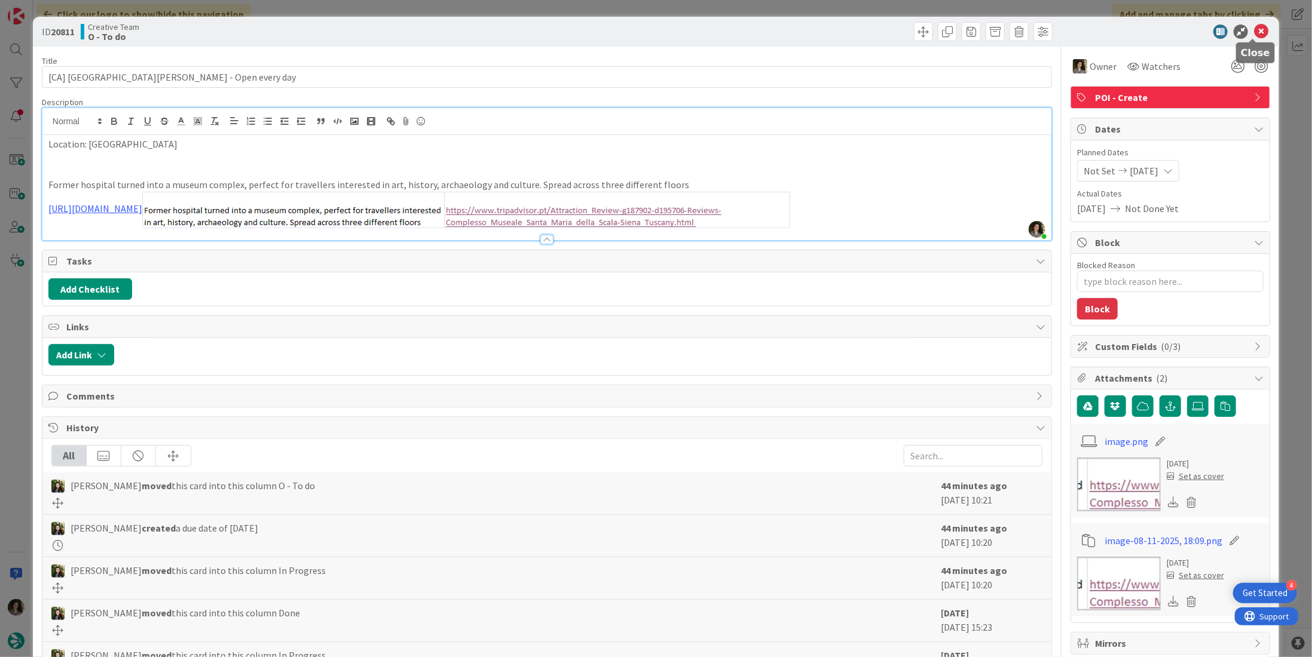
click at [1254, 33] on icon at bounding box center [1261, 32] width 14 height 14
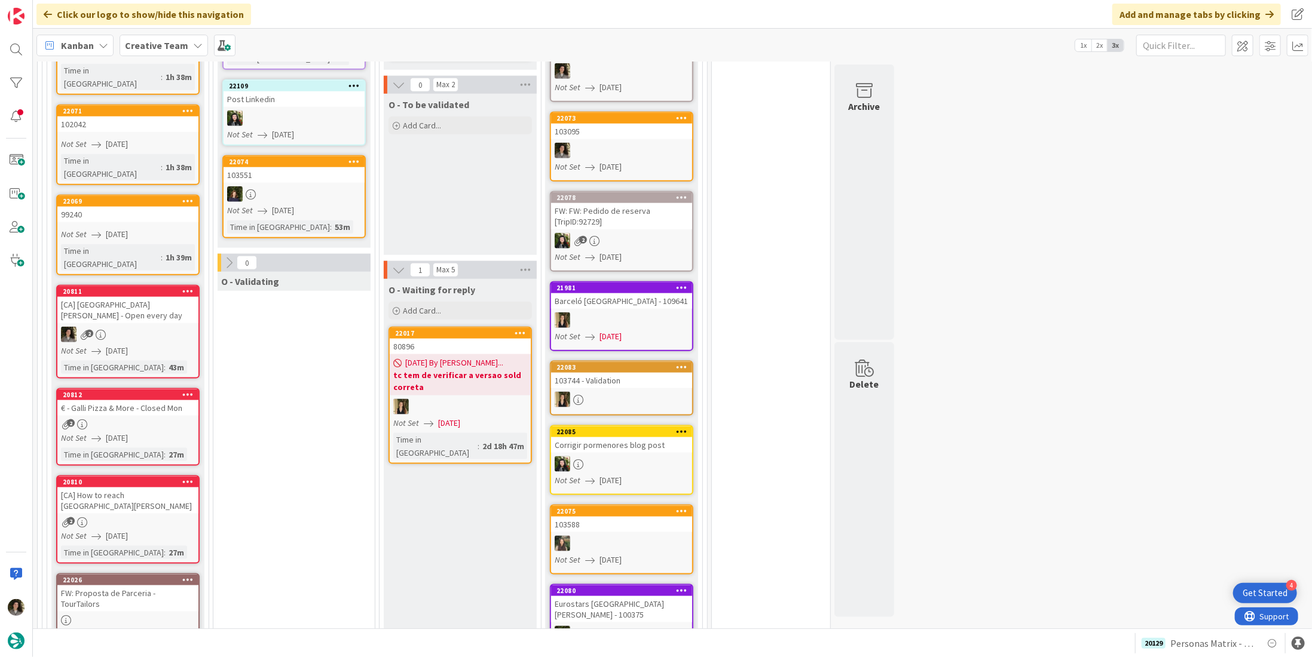
scroll to position [837, 0]
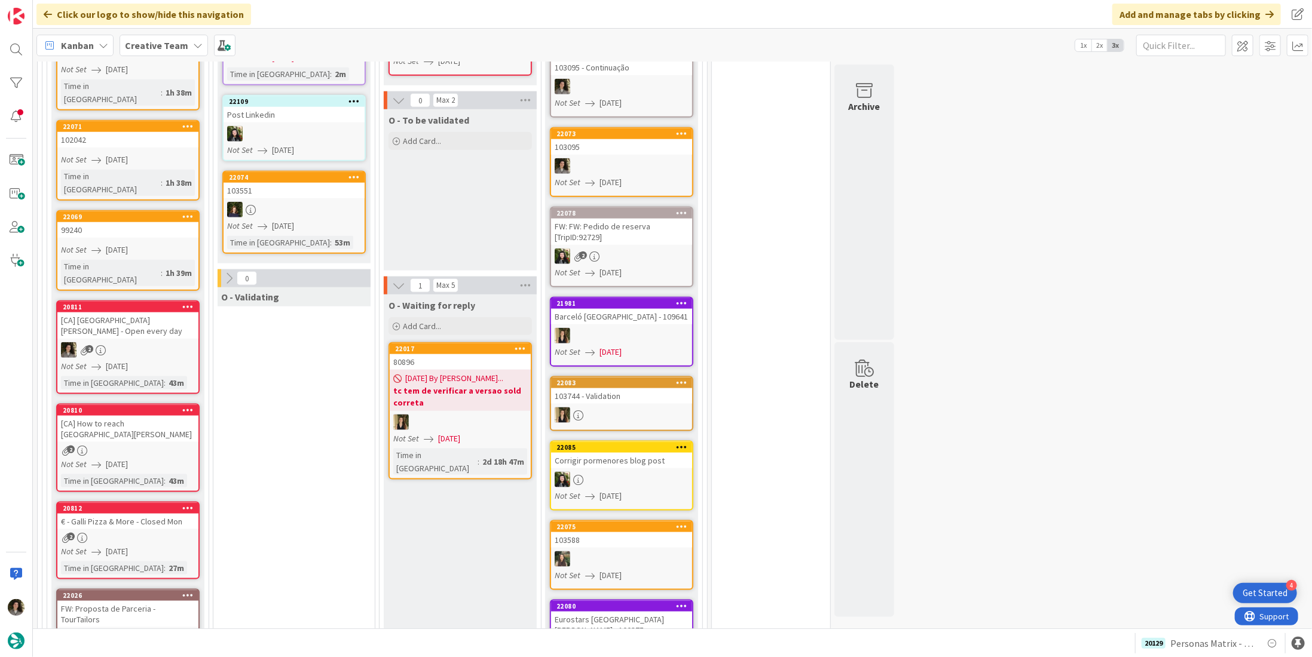
click at [131, 416] on div "[CA] How to reach [GEOGRAPHIC_DATA][PERSON_NAME]" at bounding box center [127, 429] width 141 height 26
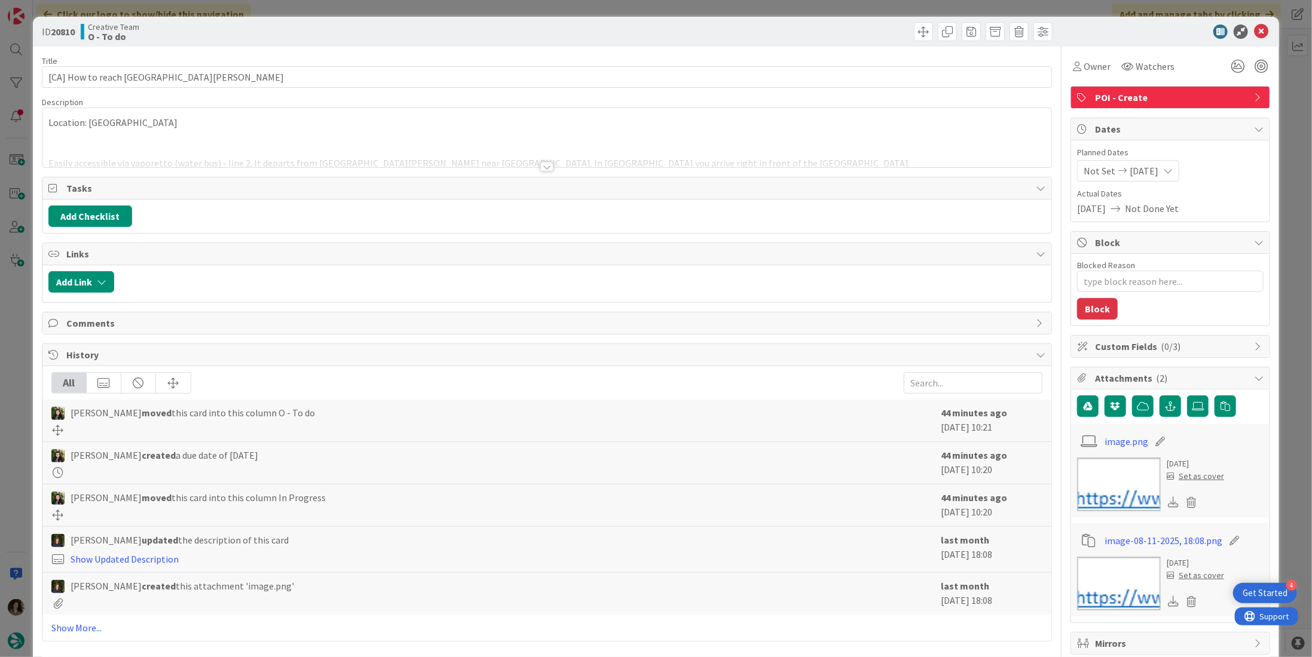
click at [543, 166] on div at bounding box center [546, 167] width 13 height 10
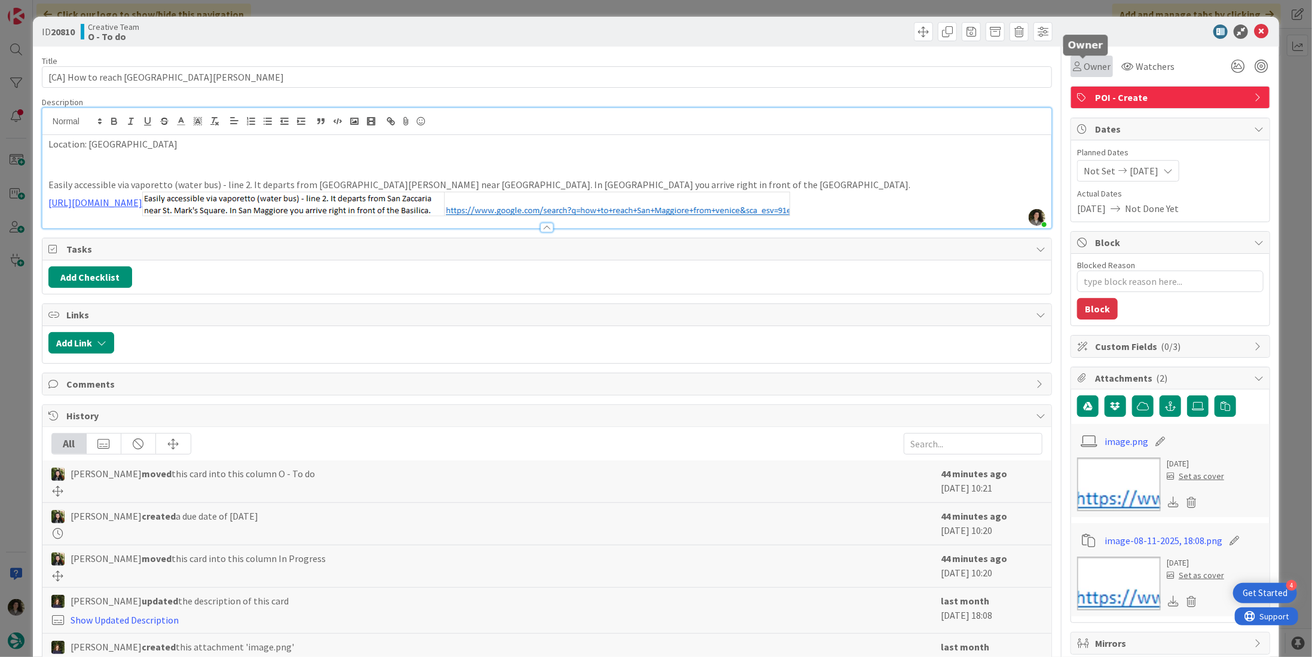
click at [1083, 71] on span "Owner" at bounding box center [1096, 66] width 27 height 14
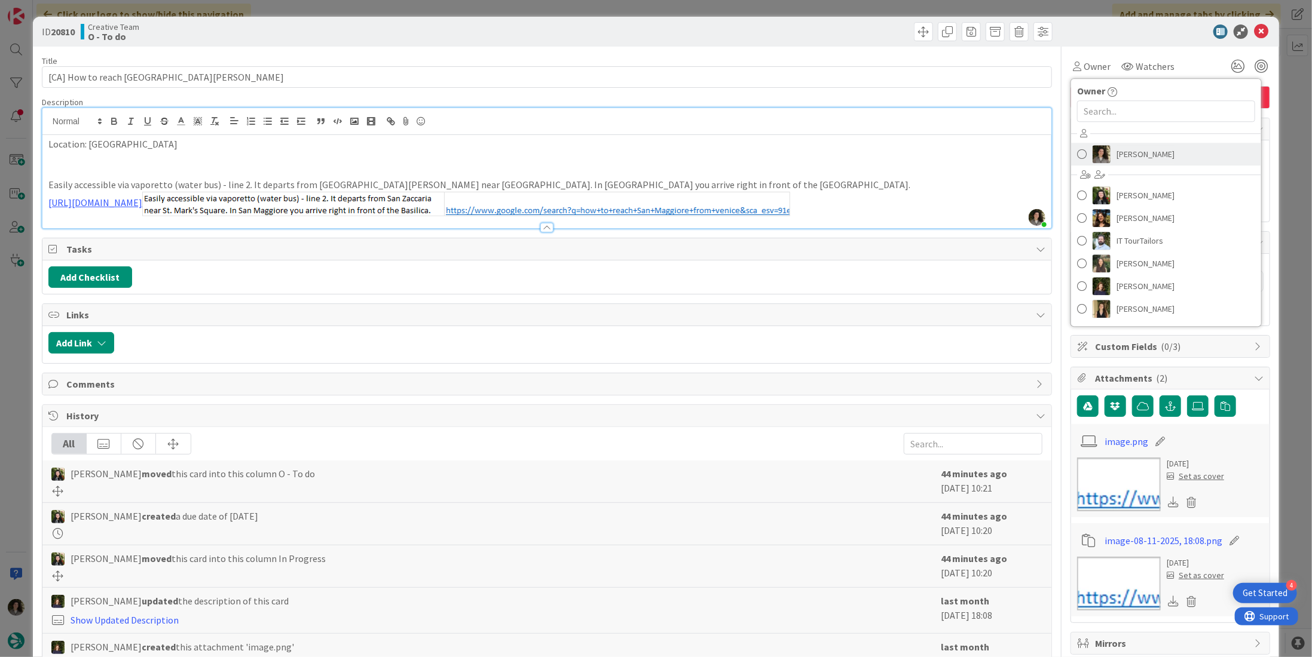
click at [1137, 151] on span "[PERSON_NAME]" at bounding box center [1145, 154] width 58 height 18
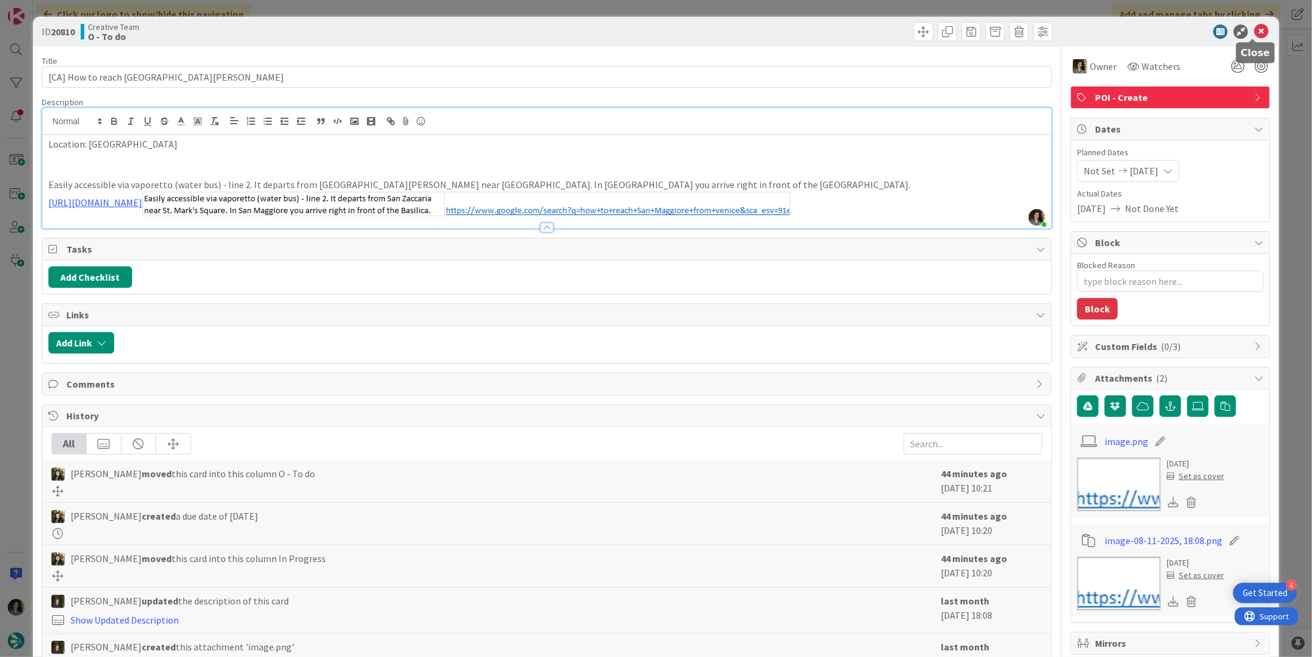
click at [1254, 29] on icon at bounding box center [1261, 32] width 14 height 14
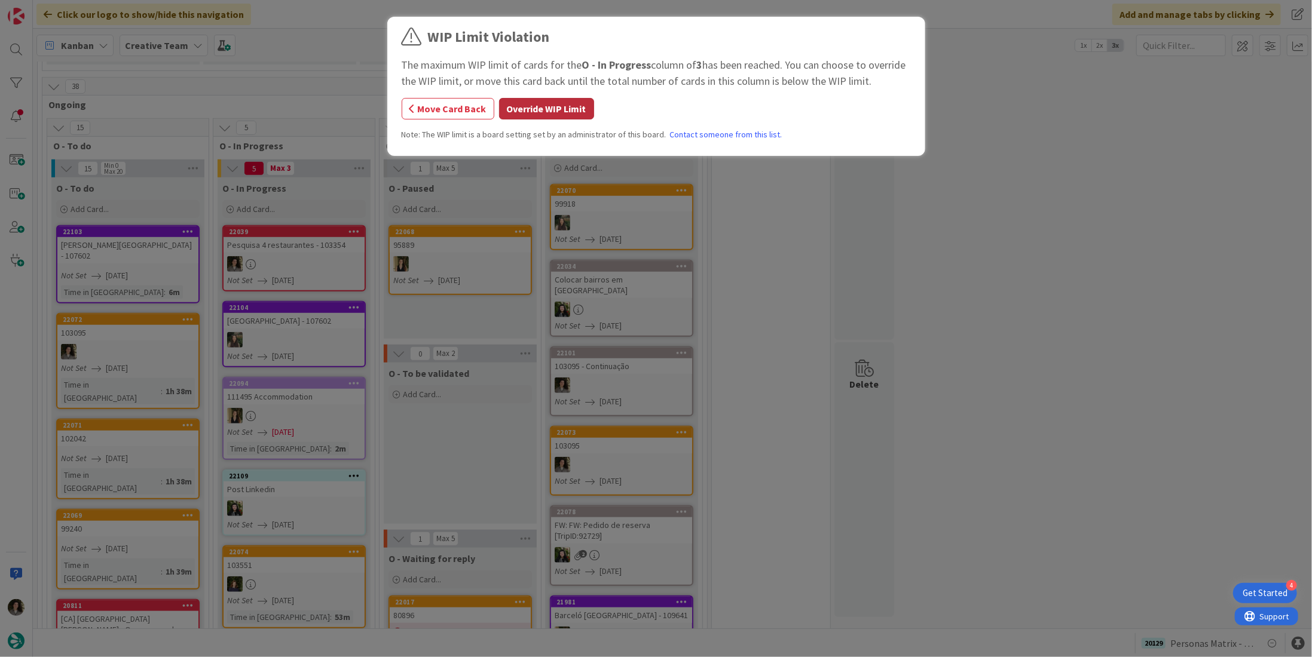
click at [562, 111] on button "Override WIP Limit" at bounding box center [546, 109] width 95 height 22
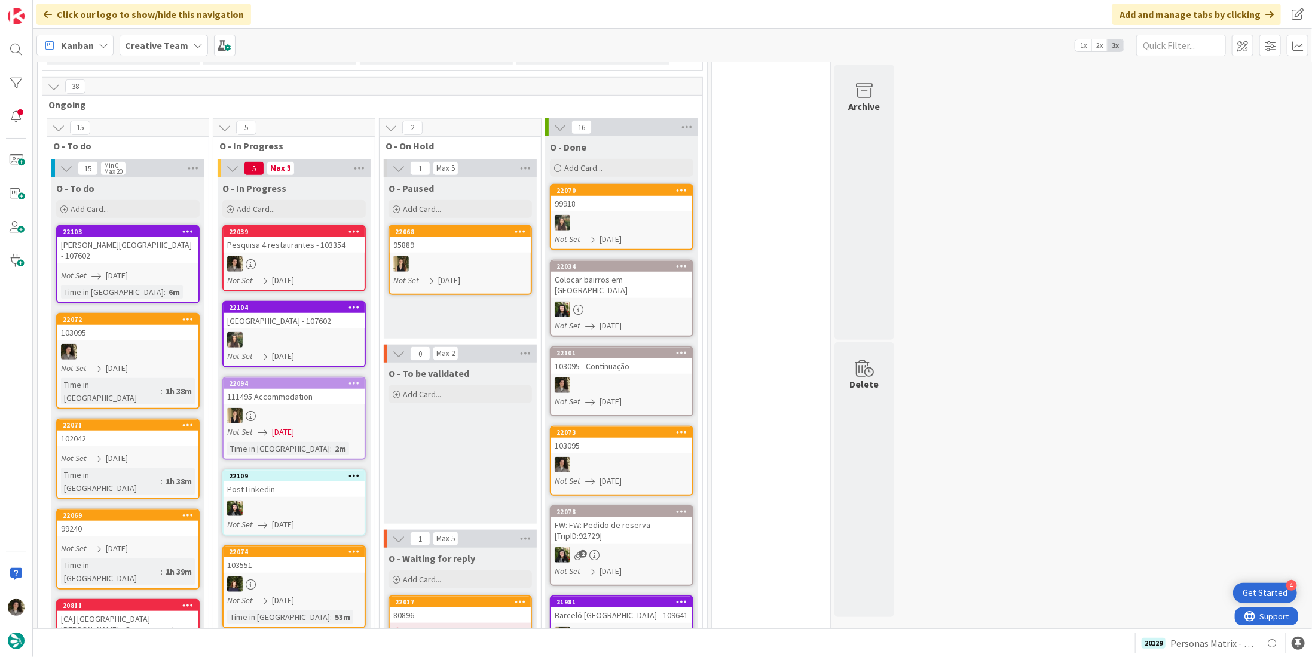
click at [309, 256] on div at bounding box center [293, 264] width 141 height 16
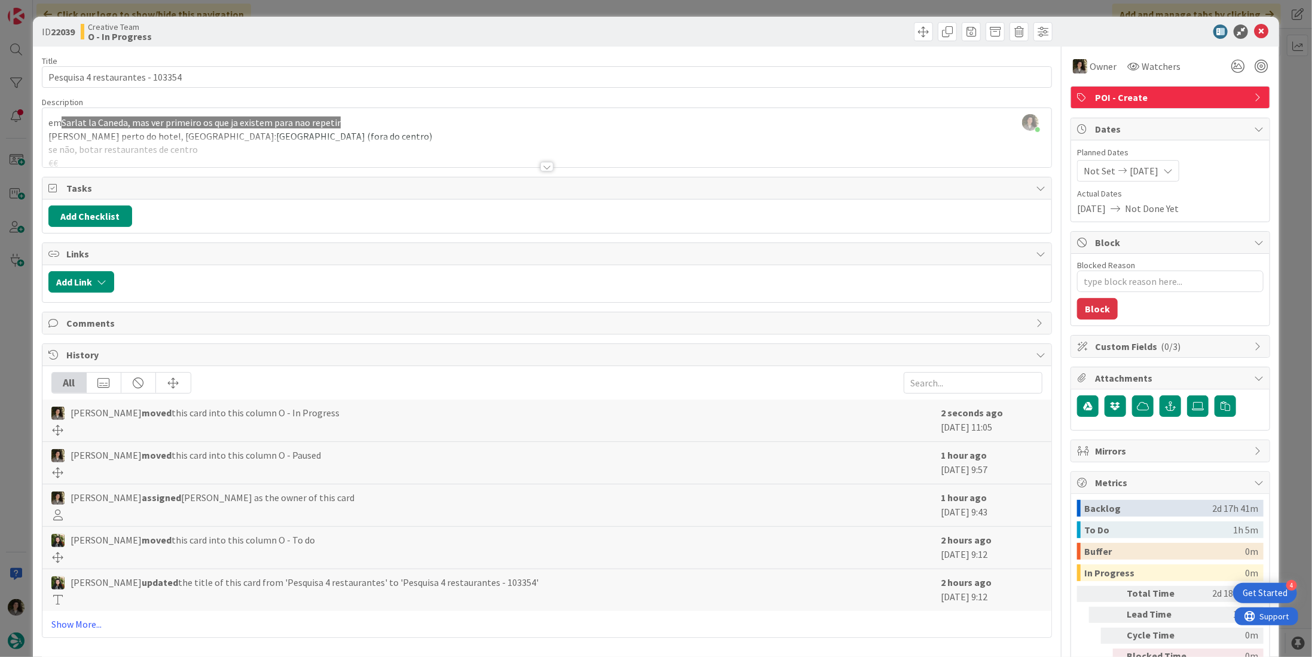
click at [546, 164] on div at bounding box center [546, 167] width 13 height 10
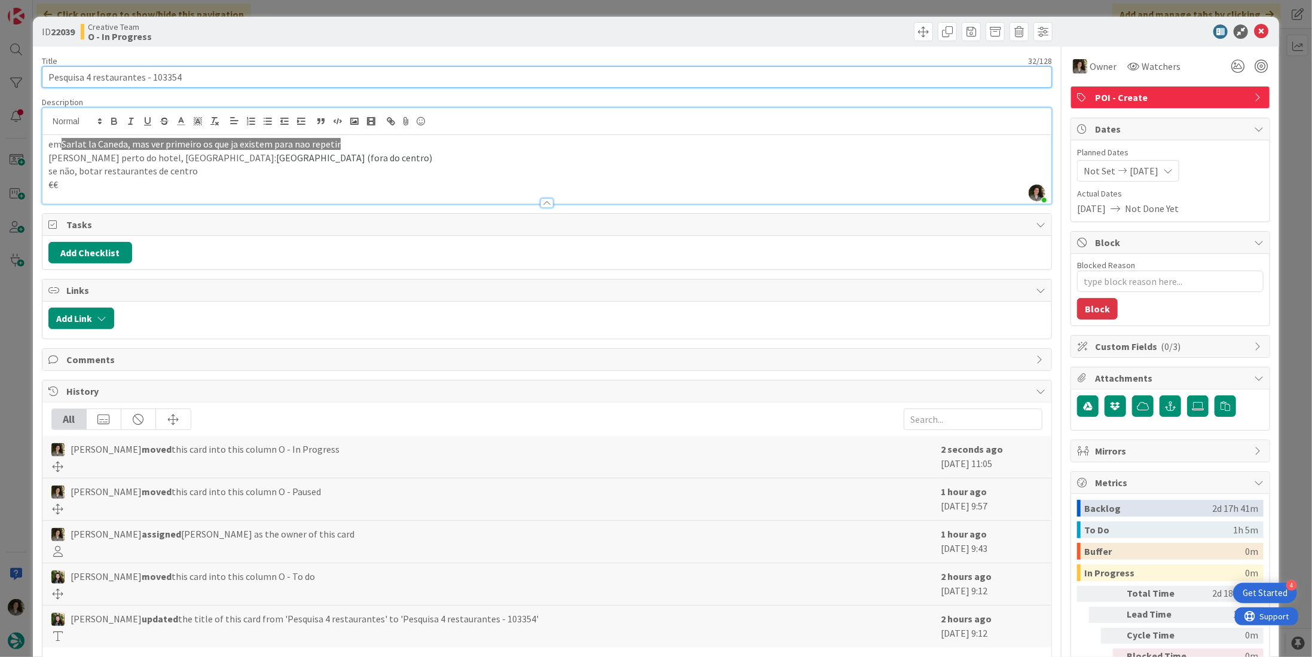
drag, startPoint x: 183, startPoint y: 76, endPoint x: 149, endPoint y: 74, distance: 34.1
click at [149, 74] on input "Pesquisa 4 restaurantes - 103354" at bounding box center [547, 77] width 1010 height 22
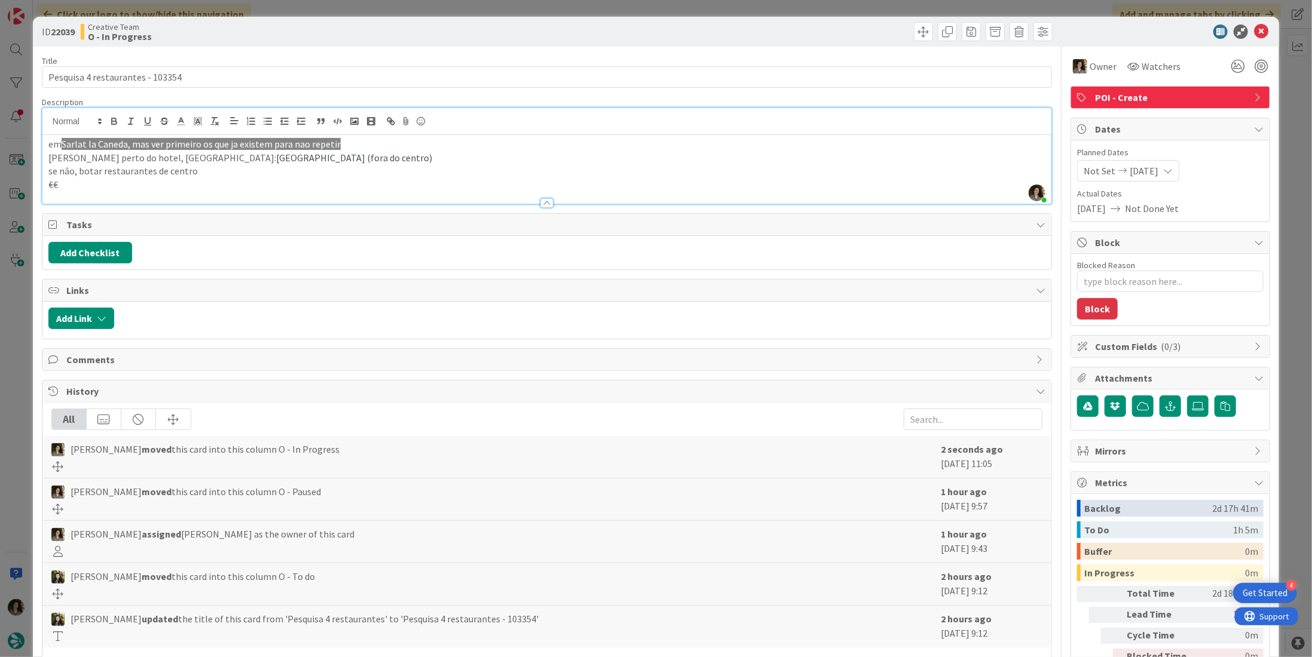
click at [276, 152] on span "[GEOGRAPHIC_DATA] (fora do centro)" at bounding box center [354, 158] width 156 height 12
click at [124, 149] on div "em Sarlat [PERSON_NAME], mas ver primeiro os que ja existem para nao repetir [P…" at bounding box center [546, 169] width 1009 height 69
drag, startPoint x: 173, startPoint y: 159, endPoint x: 264, endPoint y: 157, distance: 90.9
click at [276, 157] on span "[GEOGRAPHIC_DATA] (fora do centro)" at bounding box center [354, 158] width 156 height 12
copy span "Domaine de Monrecour"
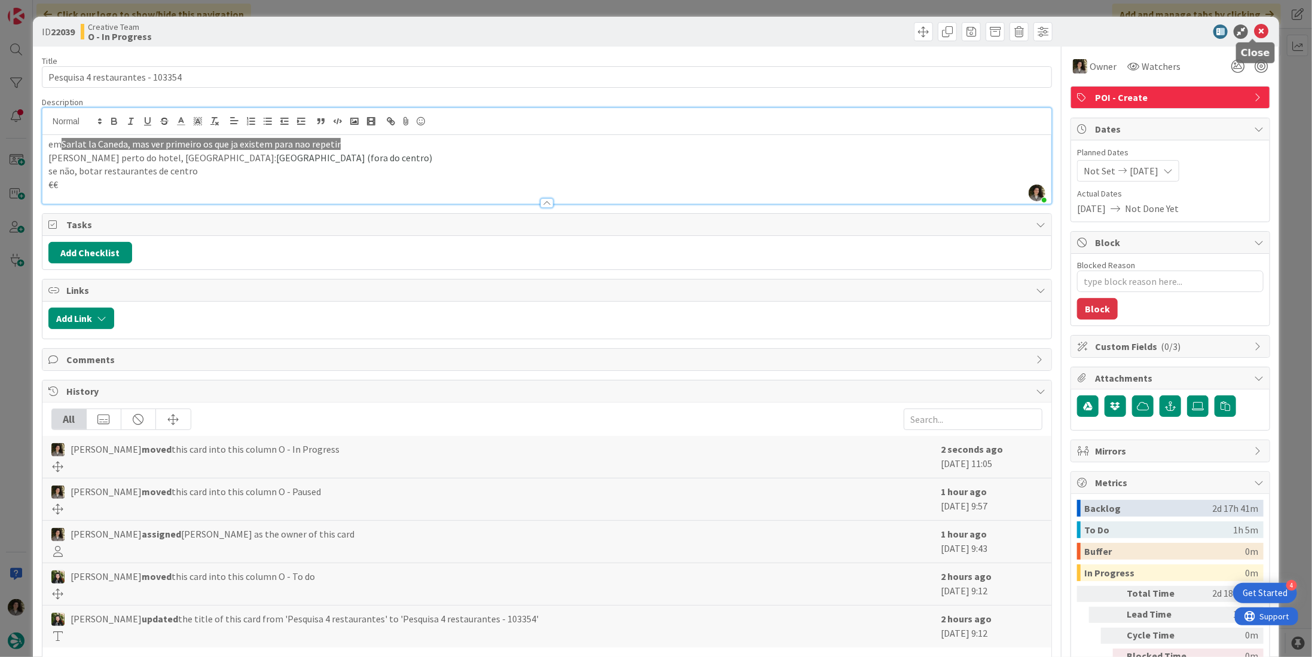
click at [1254, 28] on icon at bounding box center [1261, 32] width 14 height 14
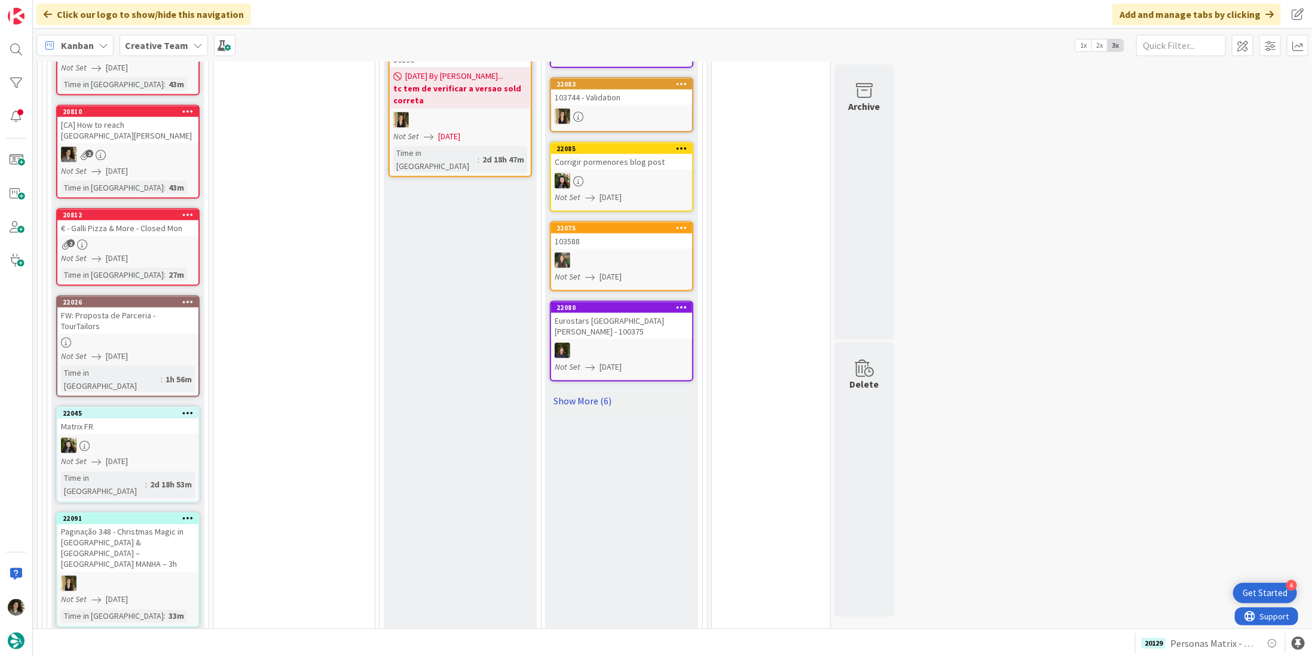
click at [592, 391] on link "Show More (6)" at bounding box center [621, 400] width 143 height 19
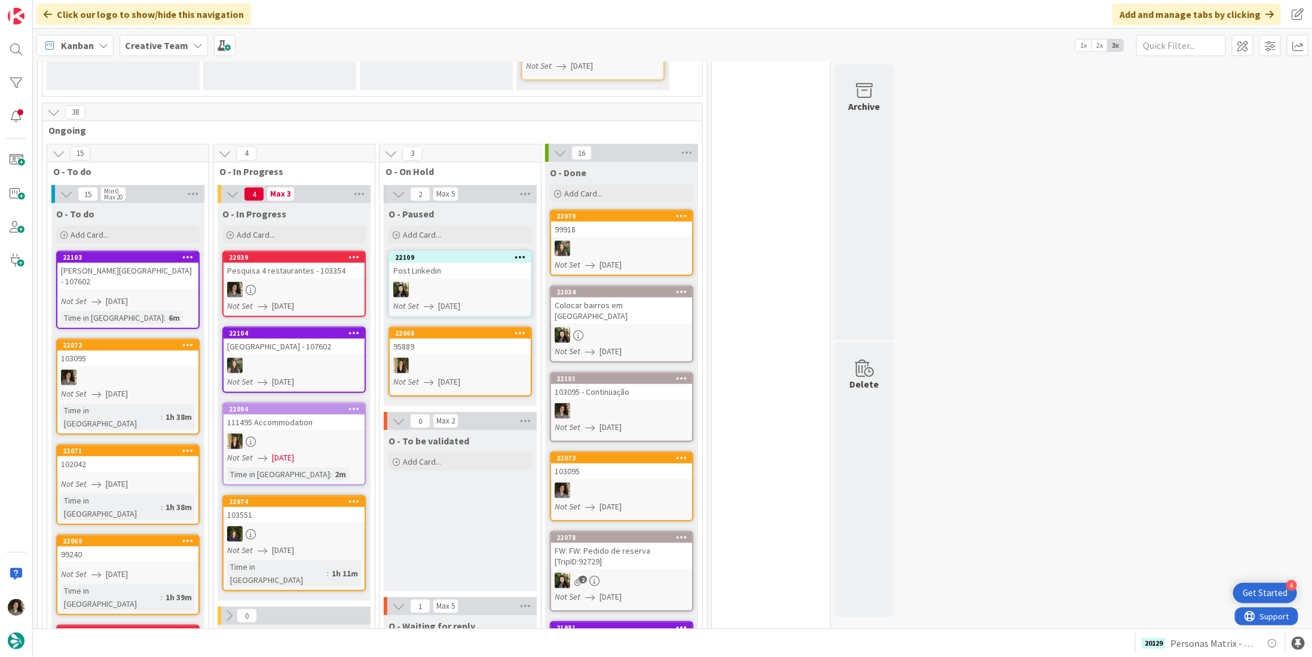
scroll to position [478, 0]
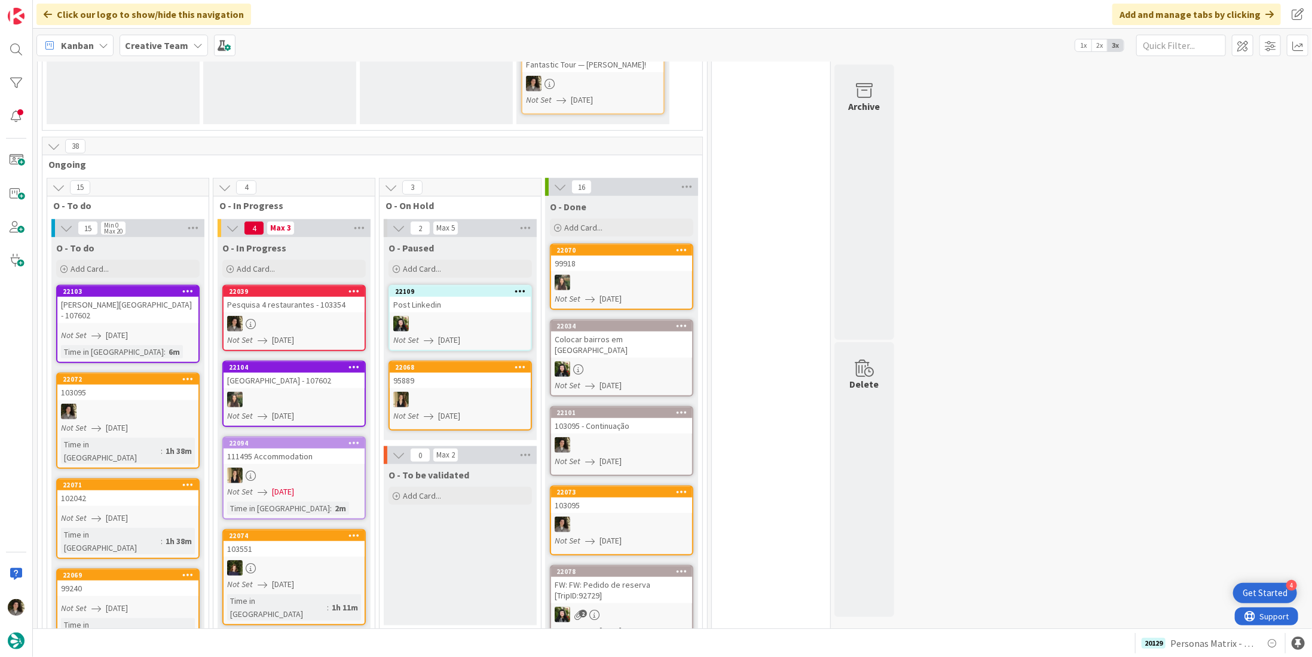
click at [314, 334] on div "Not Set [DATE]" at bounding box center [295, 340] width 137 height 13
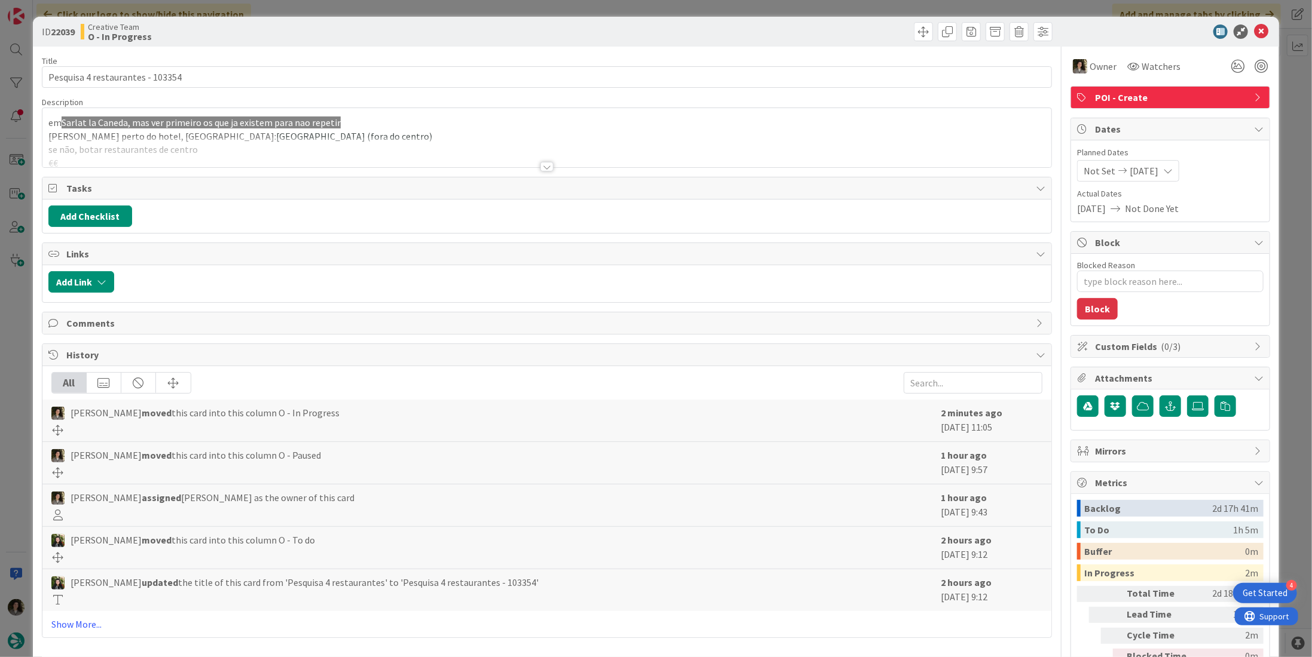
click at [405, 145] on div at bounding box center [546, 152] width 1009 height 30
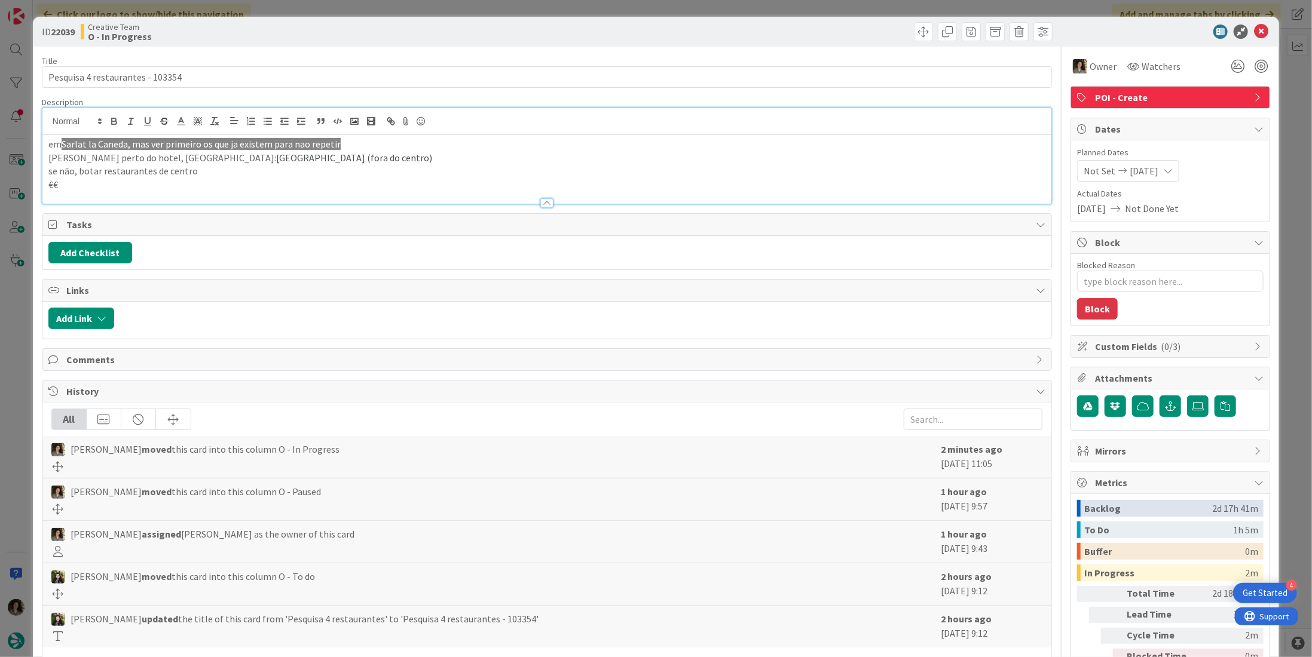
click at [535, 200] on div at bounding box center [546, 197] width 1009 height 13
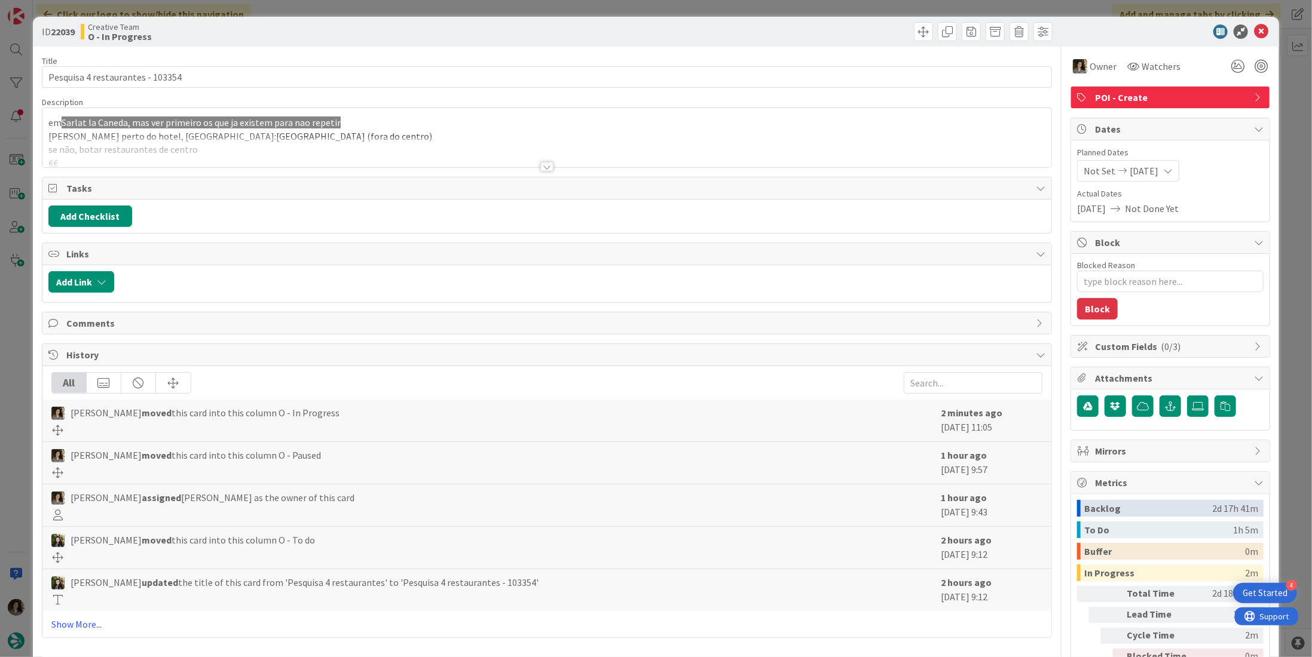
drag, startPoint x: 537, startPoint y: 167, endPoint x: 517, endPoint y: 166, distance: 20.4
click at [540, 166] on div at bounding box center [546, 167] width 13 height 10
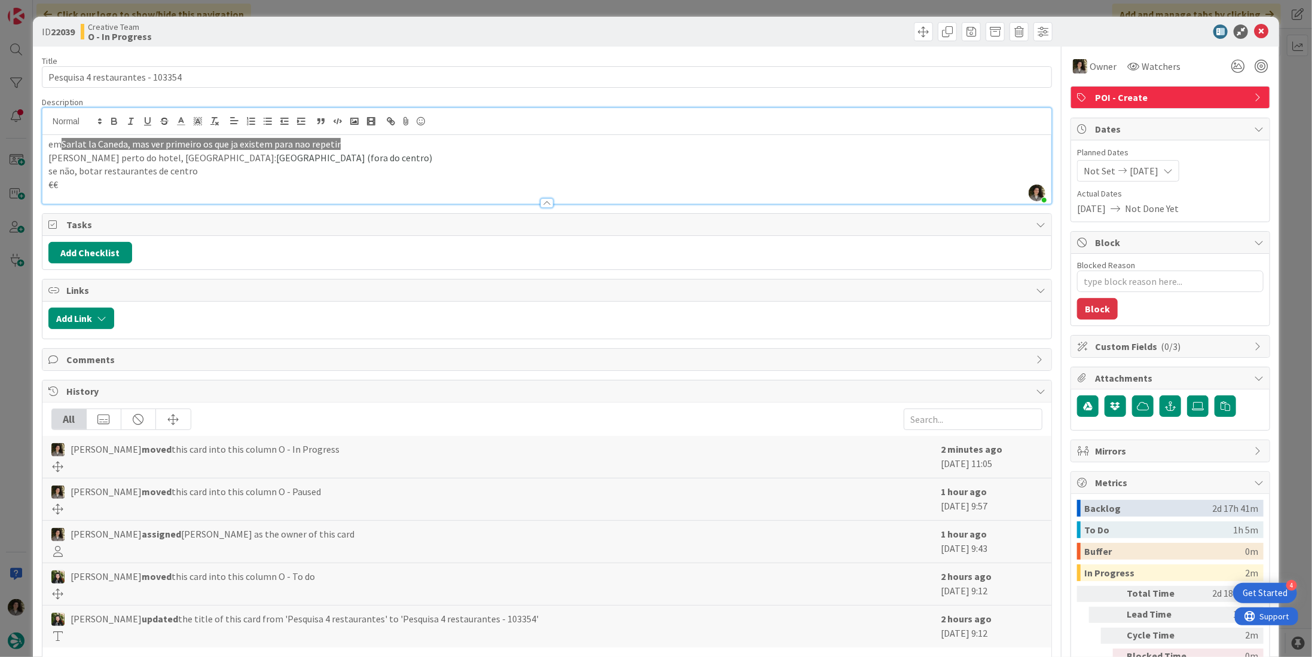
click at [160, 173] on p "se não, botar restaurantes de centro" at bounding box center [546, 171] width 997 height 14
click at [149, 185] on p "€€" at bounding box center [546, 185] width 997 height 14
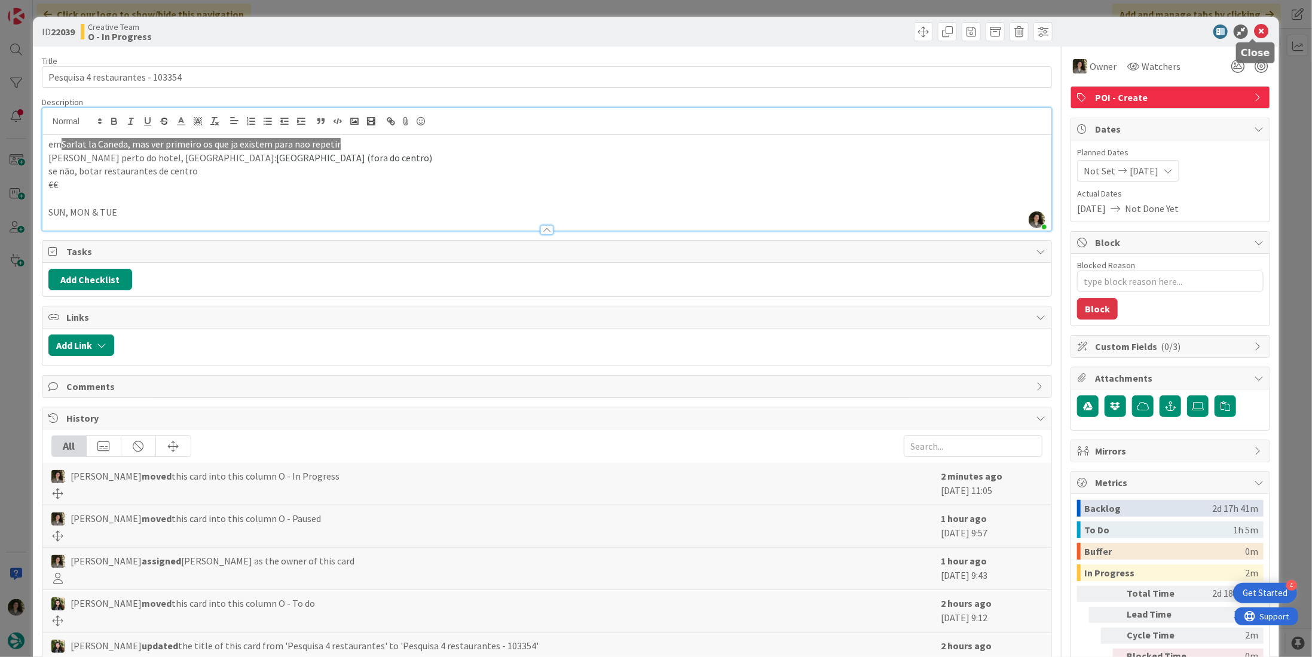
click at [1254, 26] on icon at bounding box center [1261, 32] width 14 height 14
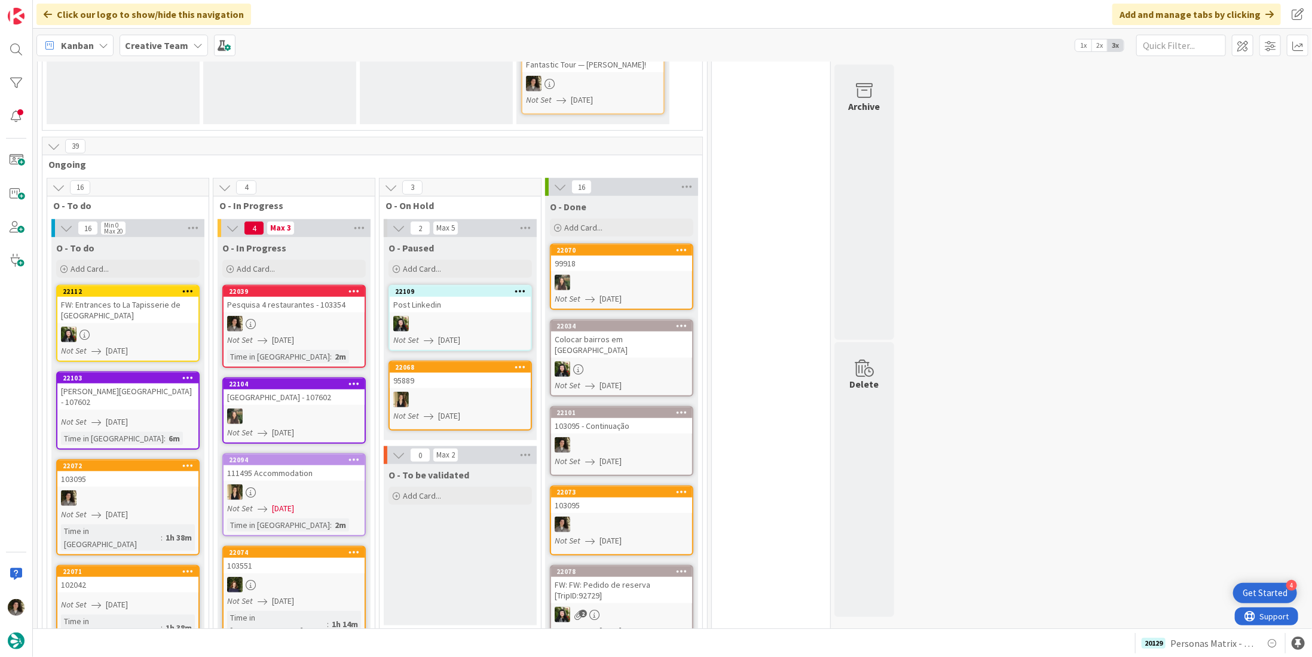
click at [324, 297] on div "Pesquisa 4 restaurantes - 103354" at bounding box center [293, 305] width 141 height 16
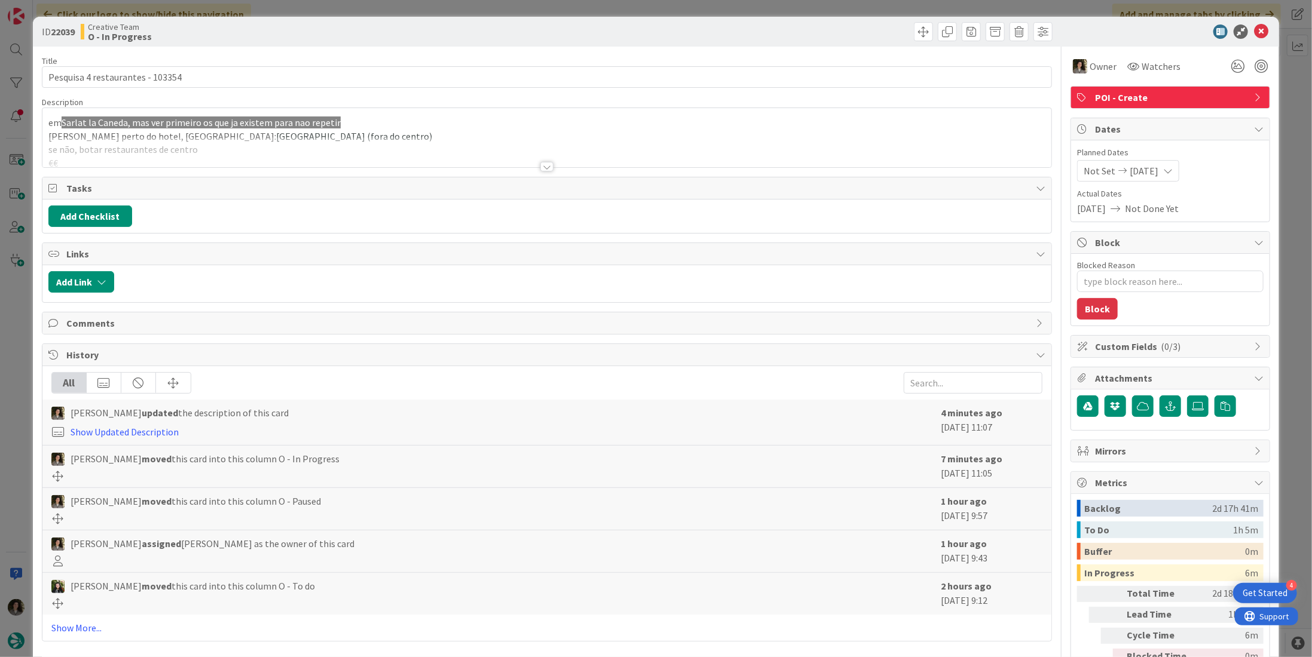
click at [313, 140] on div at bounding box center [546, 152] width 1009 height 30
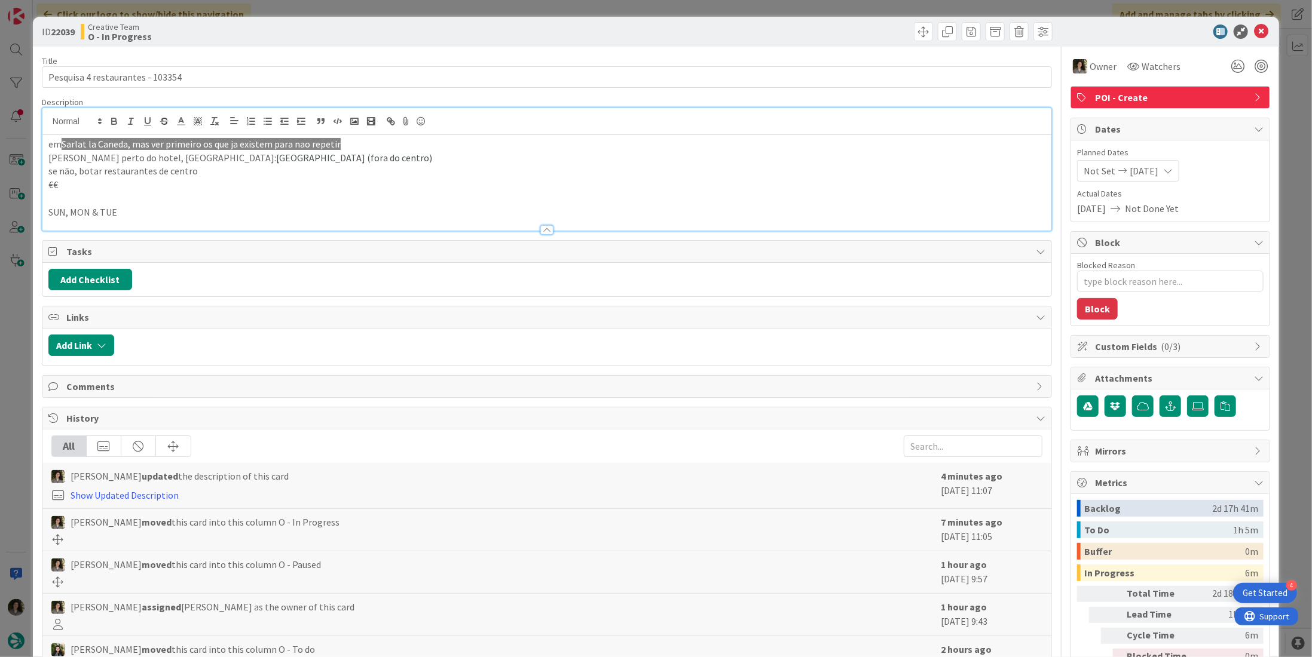
click at [223, 170] on p "se não, botar restaurantes de centro" at bounding box center [546, 171] width 997 height 14
drag, startPoint x: 60, startPoint y: 183, endPoint x: 51, endPoint y: 183, distance: 9.0
click at [51, 183] on p "€€" at bounding box center [546, 185] width 997 height 14
copy p "€"
click at [146, 209] on p "SUN, MON & TUE" at bounding box center [546, 213] width 997 height 14
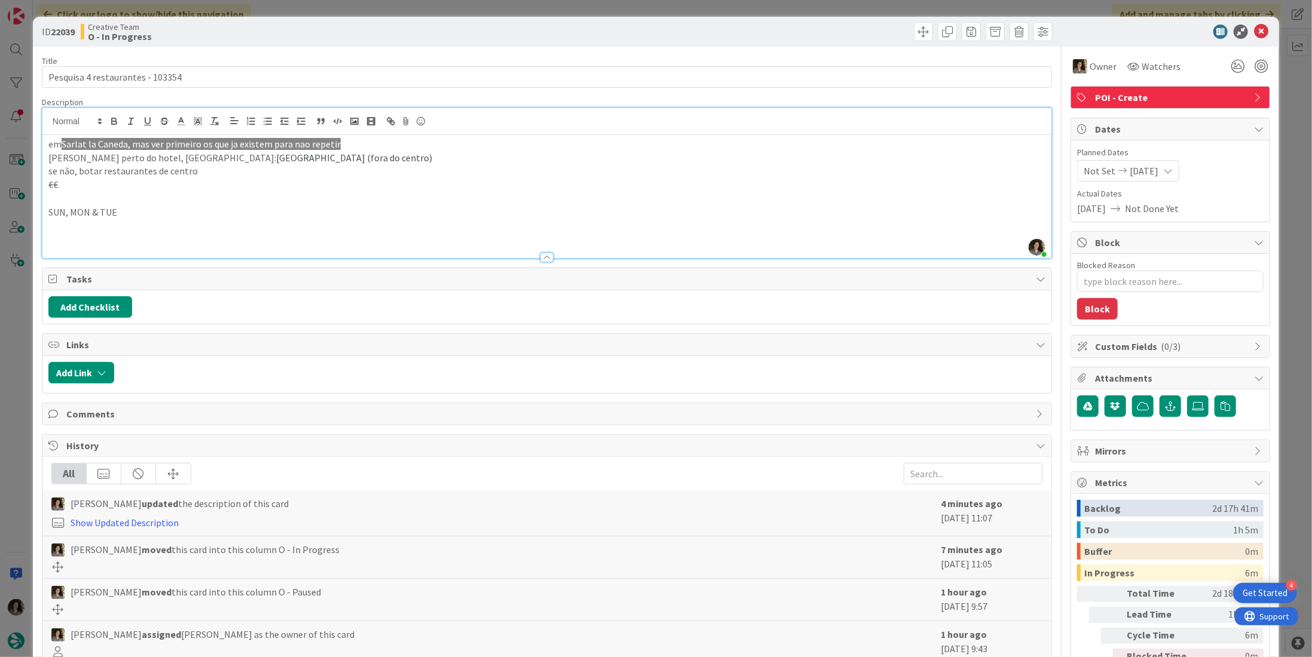
paste div
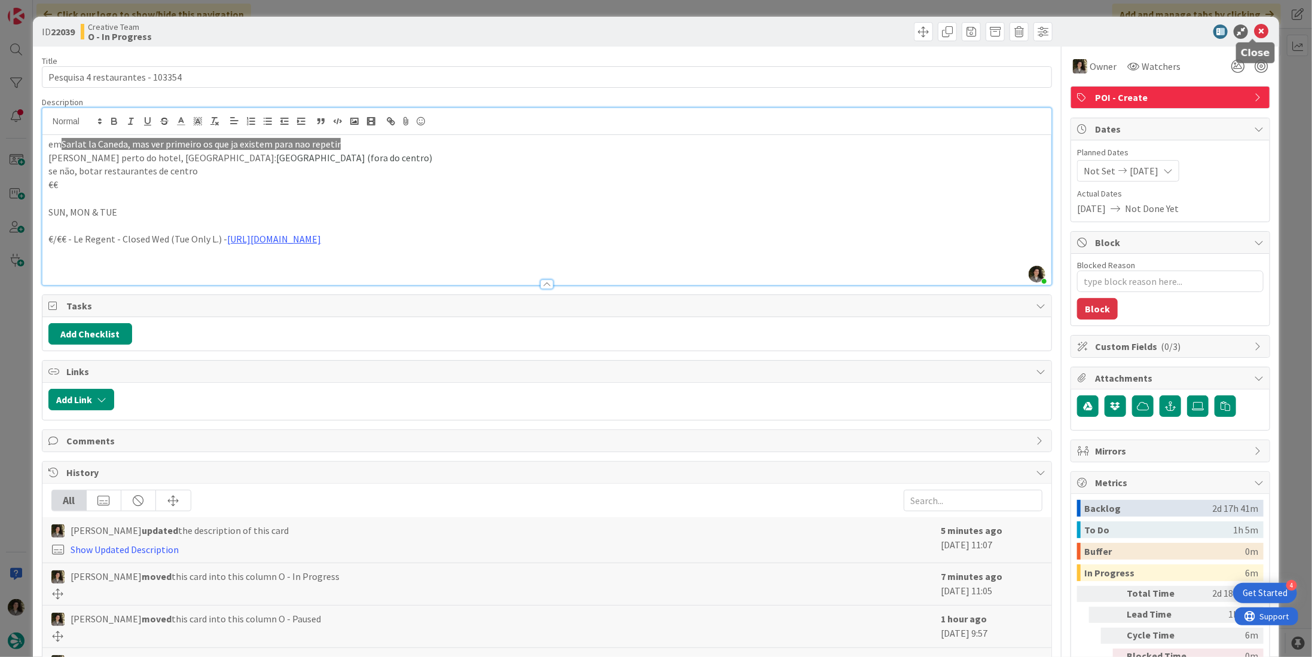
click at [1254, 35] on icon at bounding box center [1261, 32] width 14 height 14
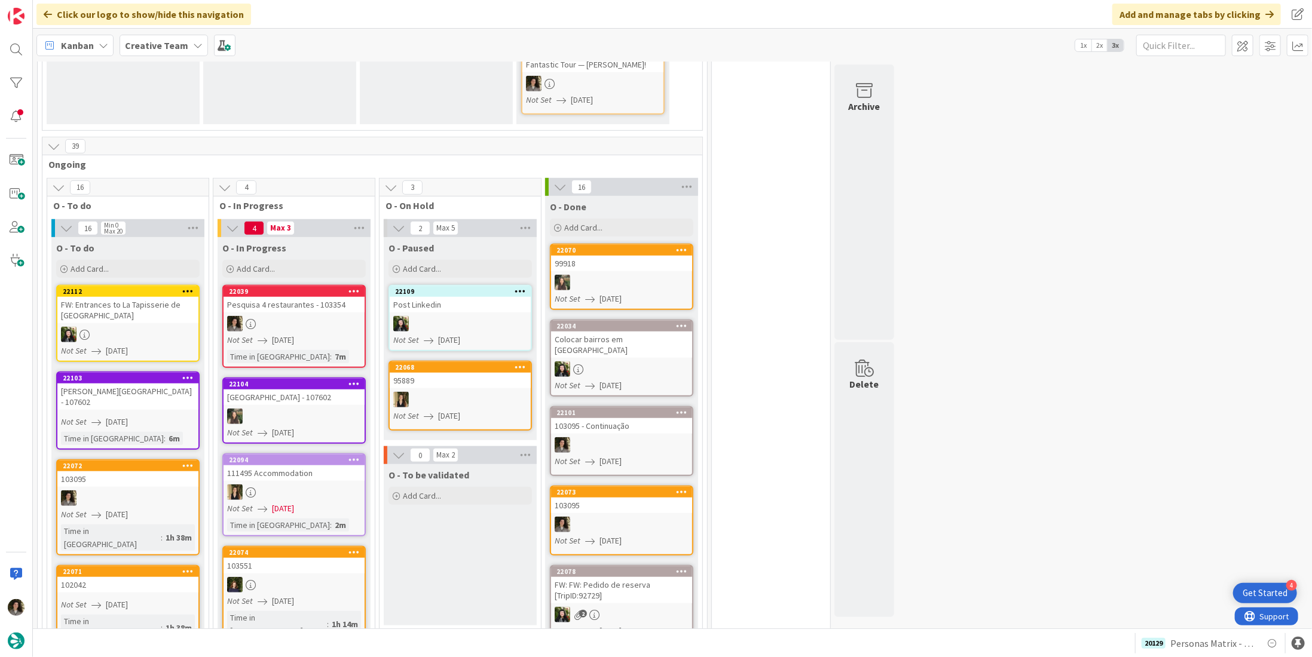
click at [317, 297] on div "Pesquisa 4 restaurantes - 103354" at bounding box center [293, 305] width 141 height 16
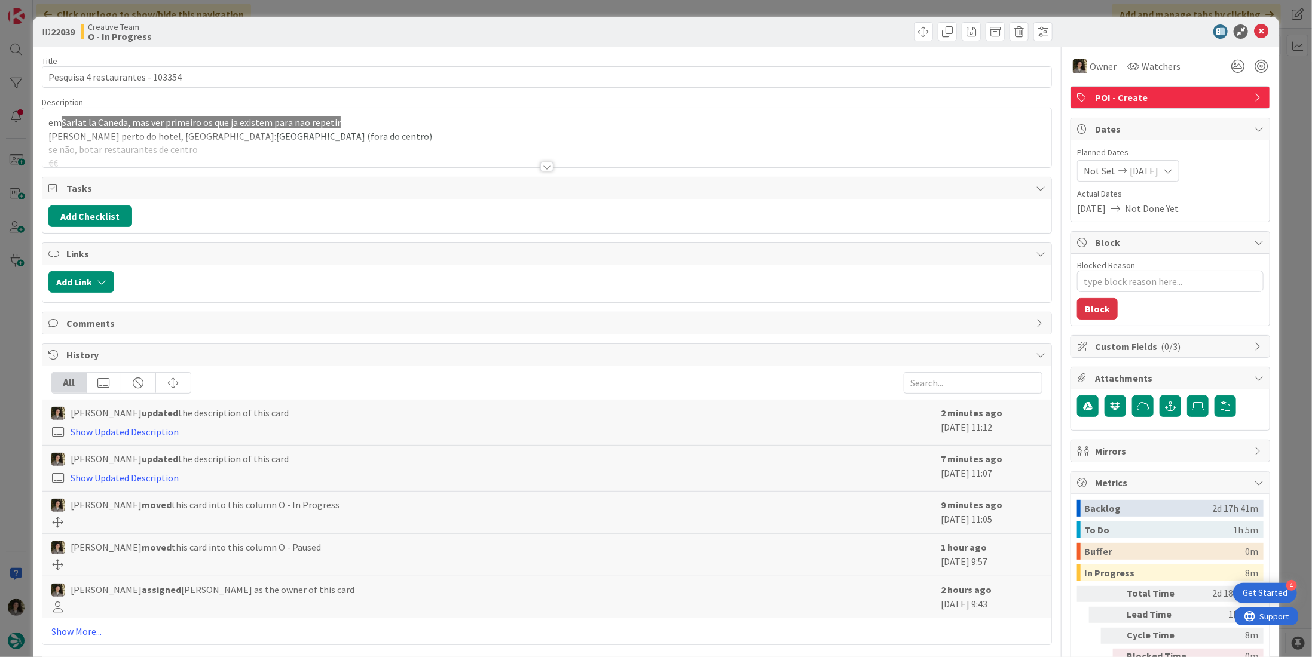
click at [541, 157] on div at bounding box center [546, 152] width 1009 height 30
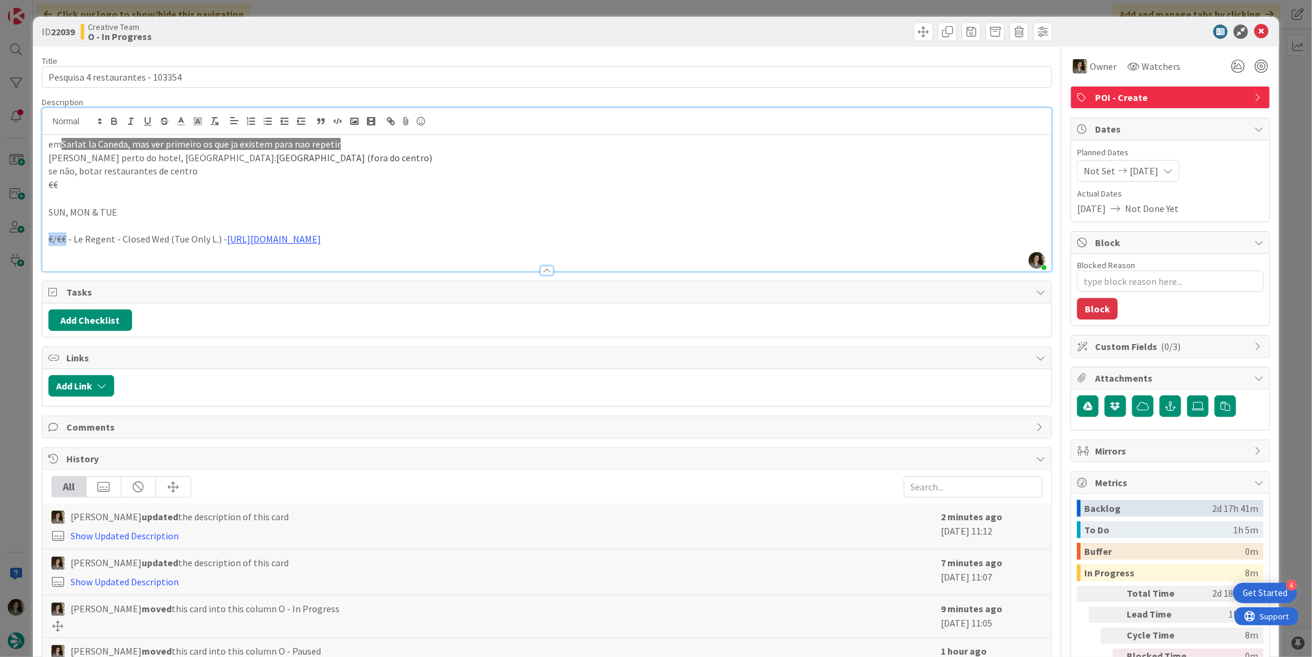
drag, startPoint x: 65, startPoint y: 237, endPoint x: 29, endPoint y: 237, distance: 35.9
click at [29, 237] on div "ID 22039 Creative Team O - In Progress Title 32 / 128 Pesquisa 4 restaurantes -…" at bounding box center [656, 328] width 1312 height 657
copy p "€/€€"
click at [57, 256] on p at bounding box center [546, 253] width 997 height 14
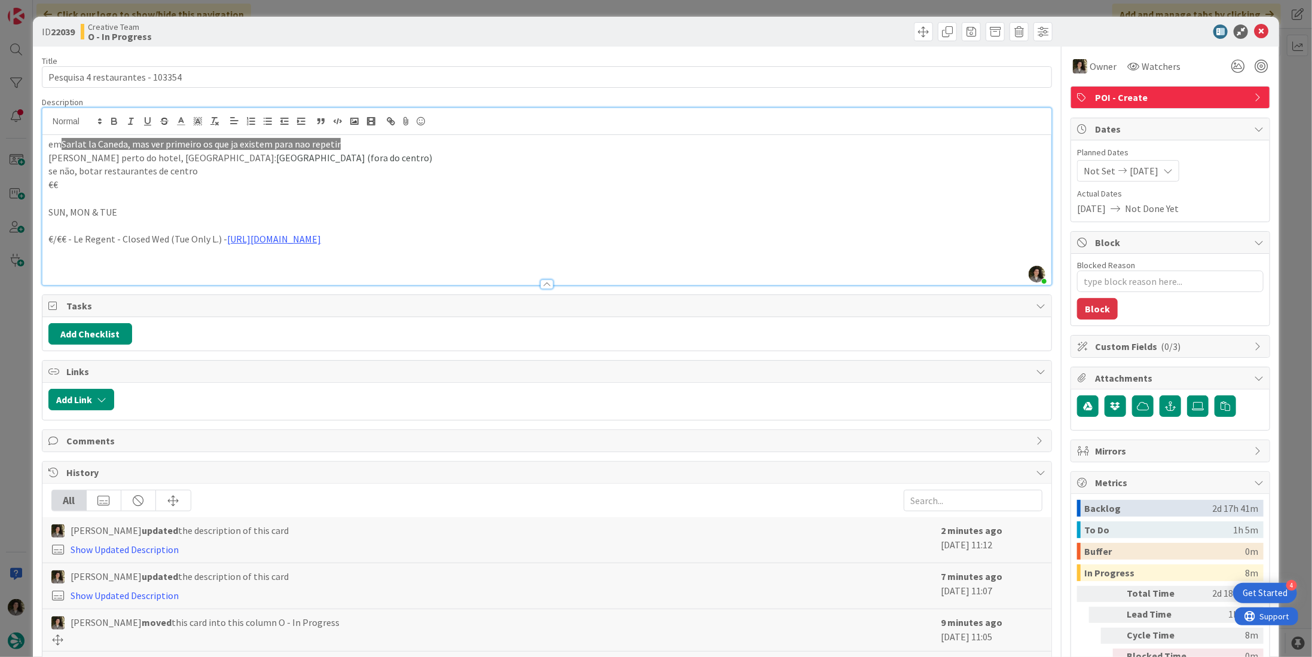
paste div
drag, startPoint x: 63, startPoint y: 185, endPoint x: 44, endPoint y: 185, distance: 19.1
click at [44, 185] on div "em [GEOGRAPHIC_DATA][PERSON_NAME], mas ver primeiro os que ja existem para nao …" at bounding box center [546, 210] width 1009 height 150
copy p "€€"
click at [865, 262] on p "€/€€ - Chez le Gaulois - Closed Sun & Mon - [URL][DOMAIN_NAME]" at bounding box center [546, 266] width 997 height 14
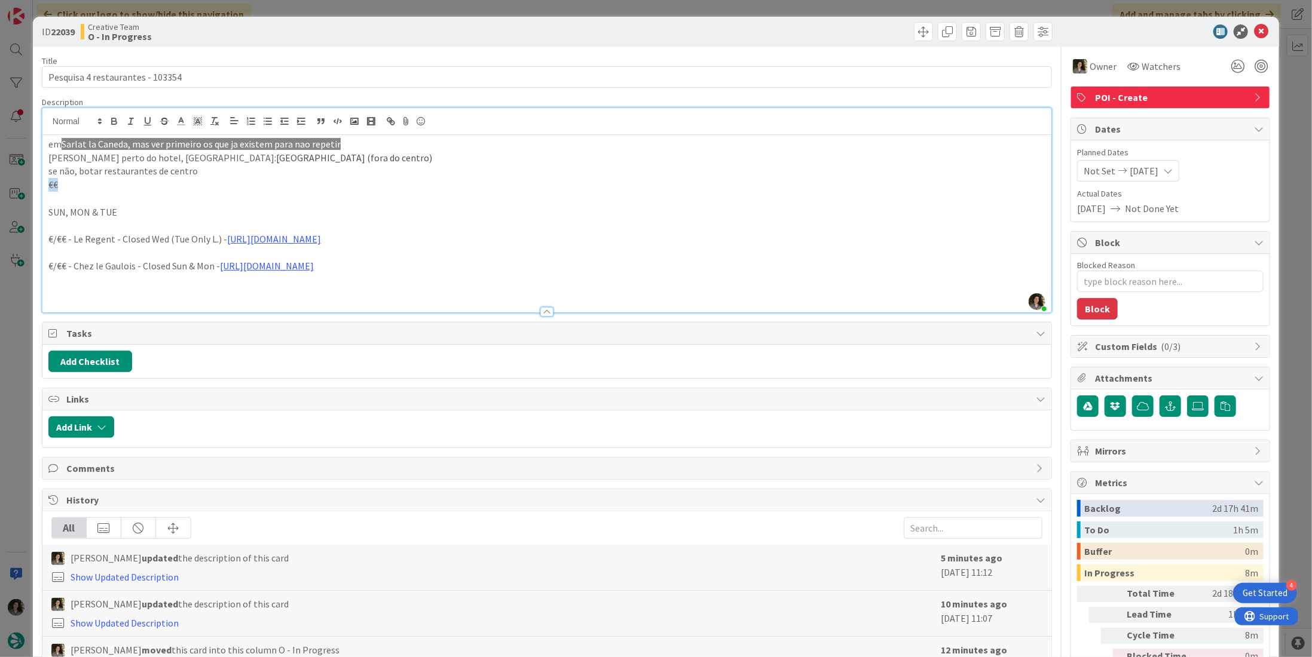
drag, startPoint x: 65, startPoint y: 189, endPoint x: 41, endPoint y: 181, distance: 25.3
click at [41, 181] on div "ID 22039 Creative Team O - In Progress Title 32 / 128 Pesquisa 4 restaurantes -…" at bounding box center [656, 408] width 1246 height 783
copy p "€€"
click at [67, 284] on p at bounding box center [546, 280] width 997 height 14
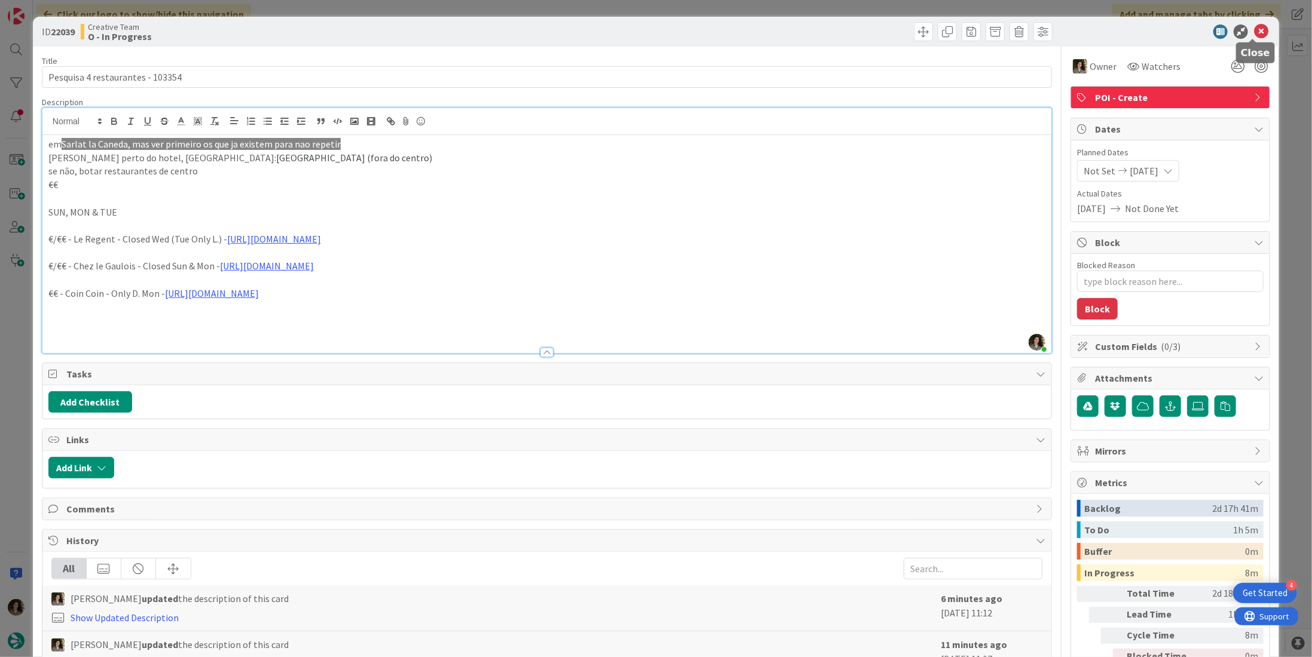
click at [1259, 29] on icon at bounding box center [1261, 32] width 14 height 14
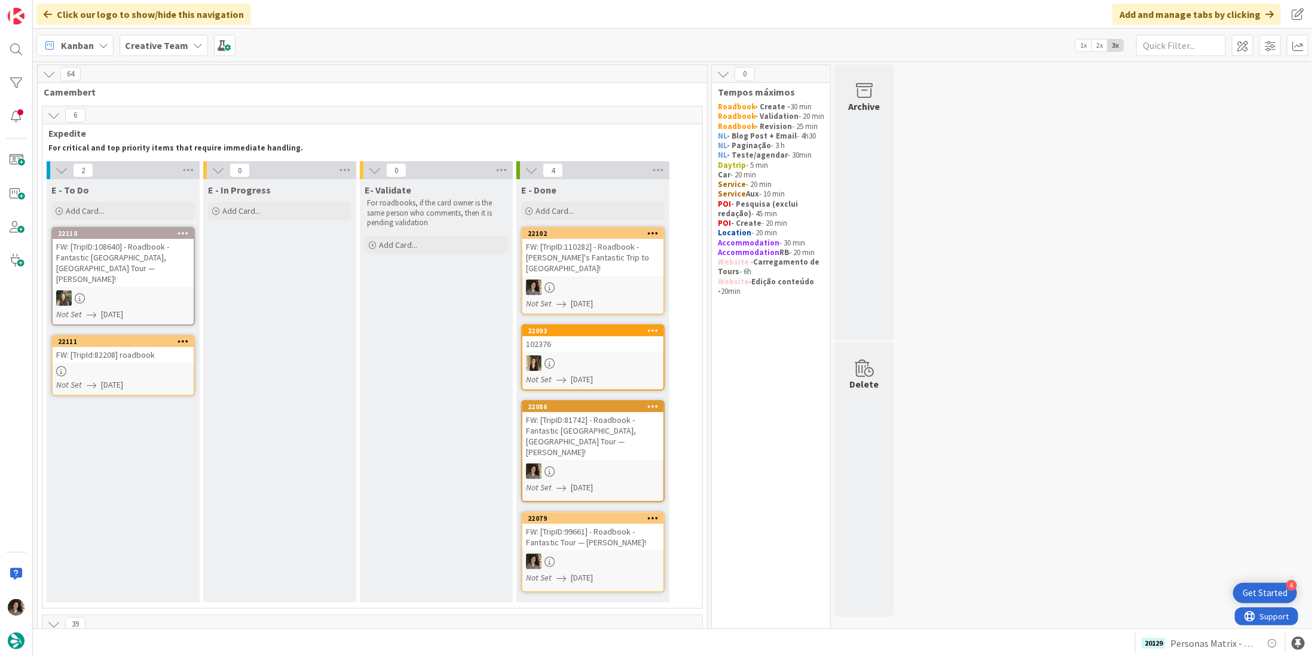
click at [151, 290] on div at bounding box center [123, 298] width 141 height 16
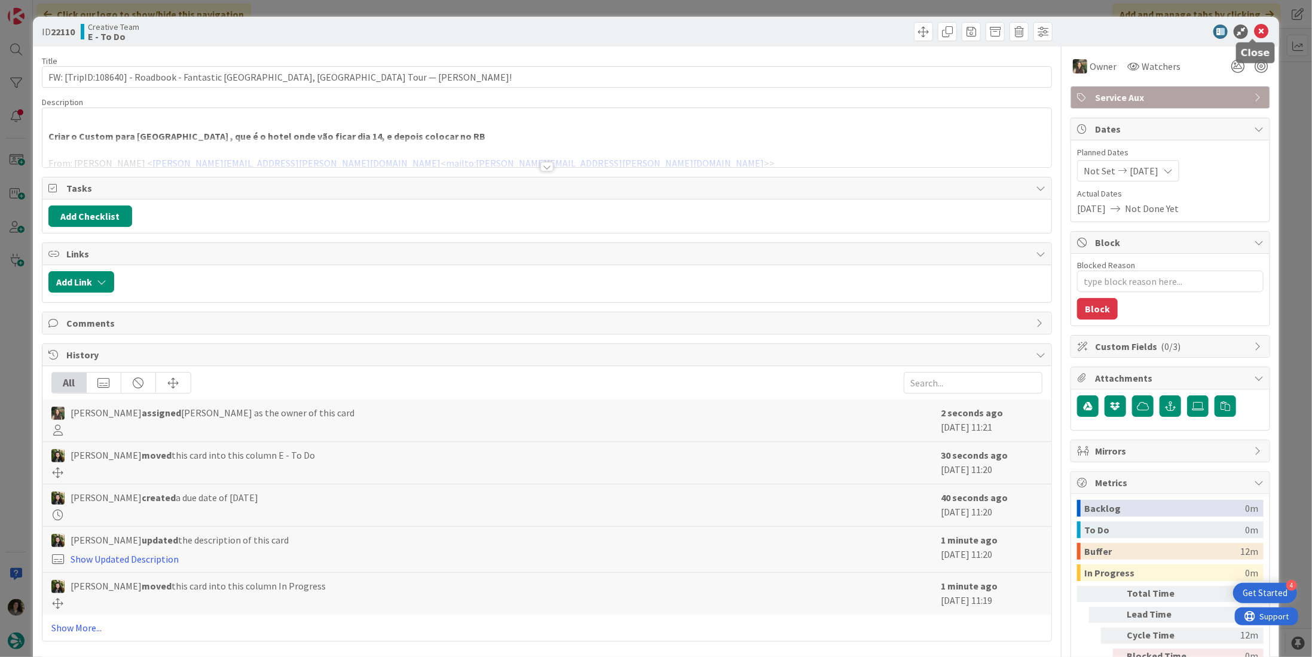
click at [1254, 30] on icon at bounding box center [1261, 32] width 14 height 14
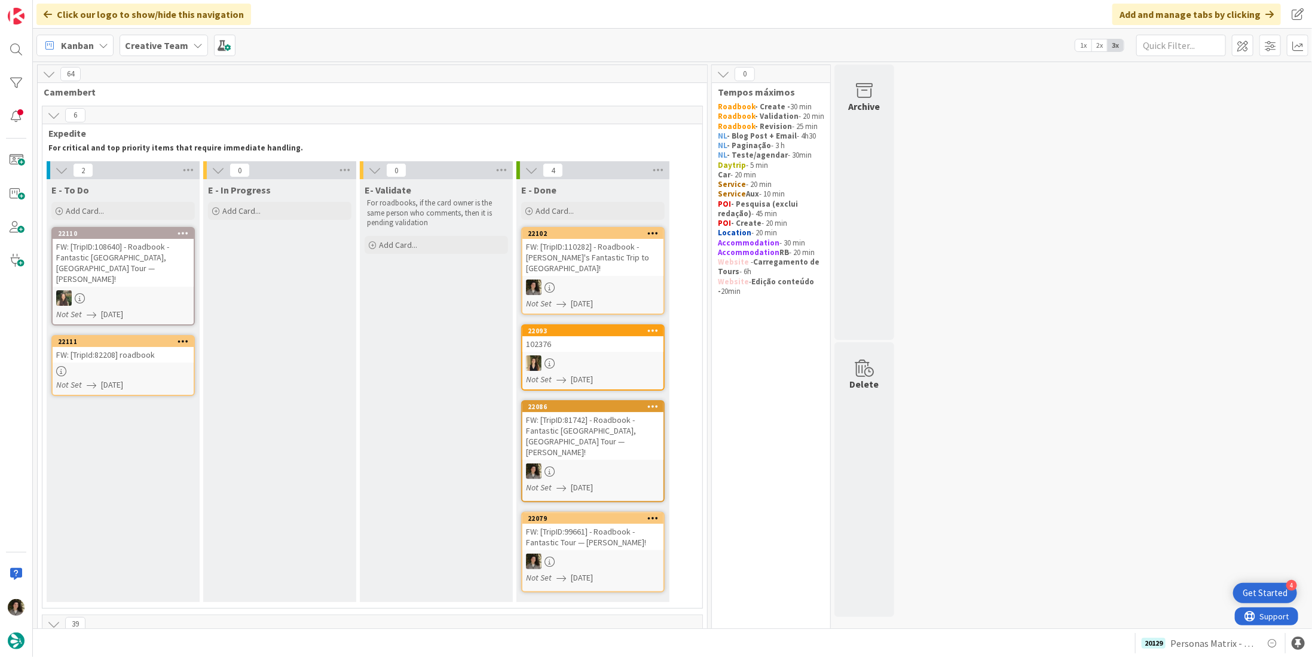
click at [130, 347] on div "FW: [TripId:82208] roadbook" at bounding box center [123, 355] width 141 height 16
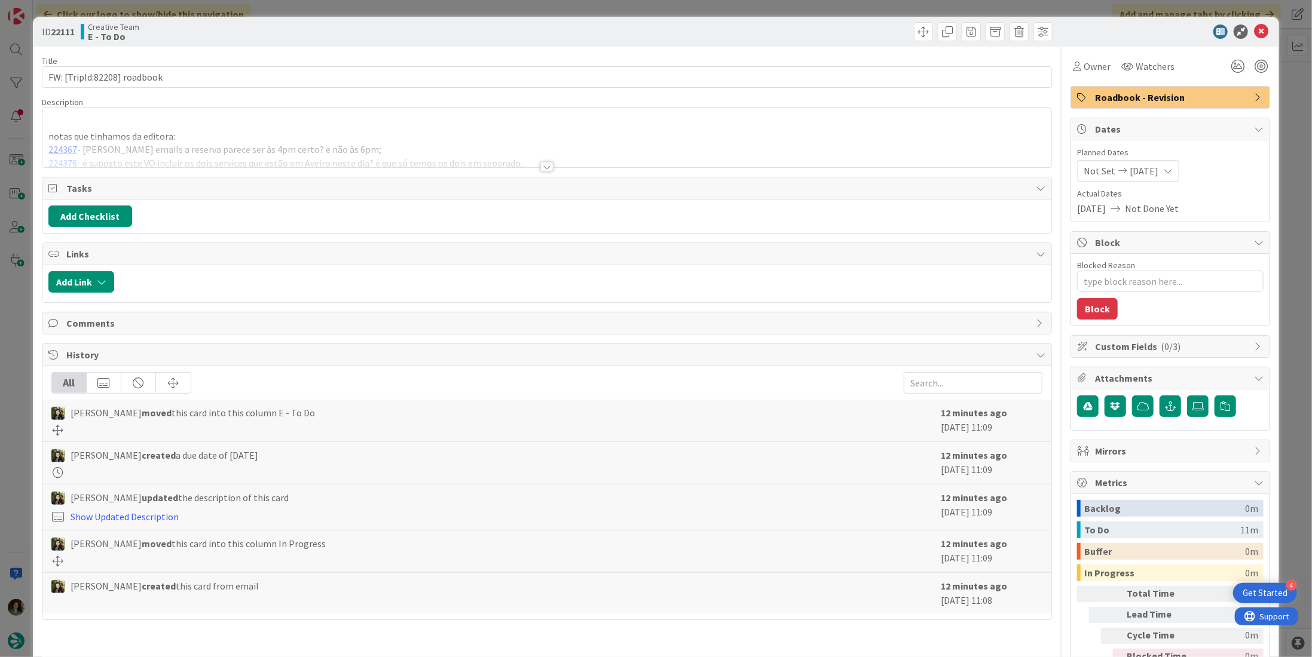
click at [547, 166] on div at bounding box center [546, 167] width 13 height 10
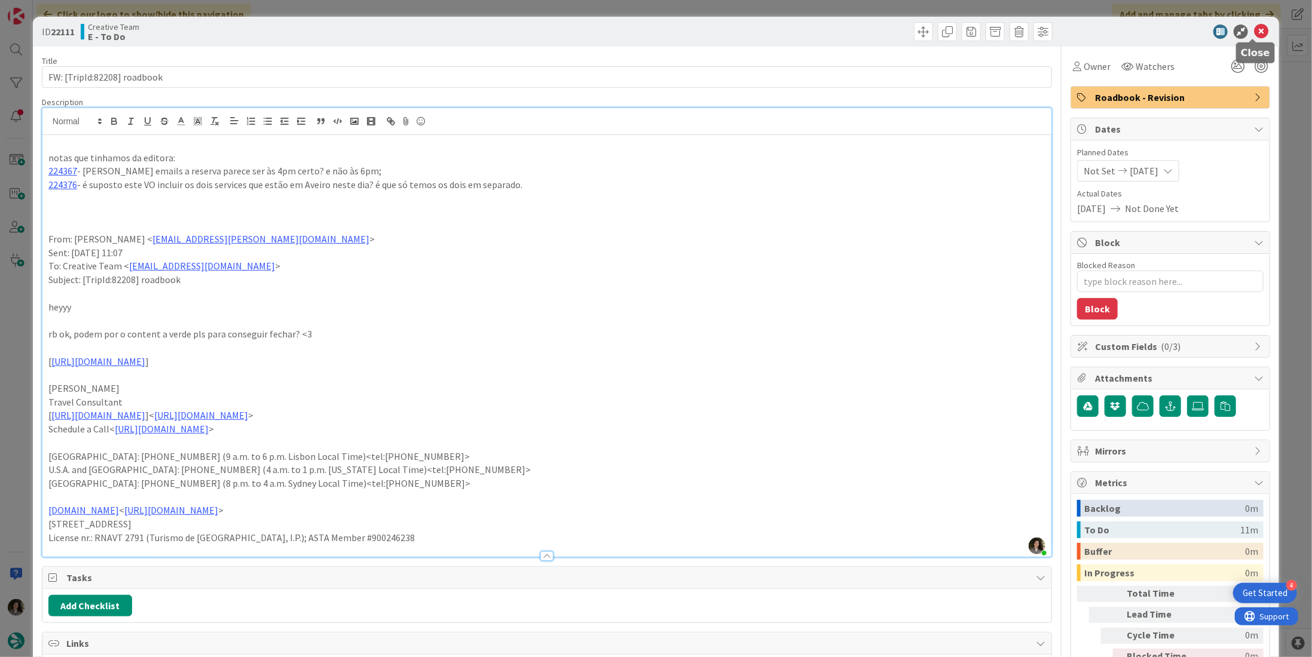
click at [1254, 32] on icon at bounding box center [1261, 32] width 14 height 14
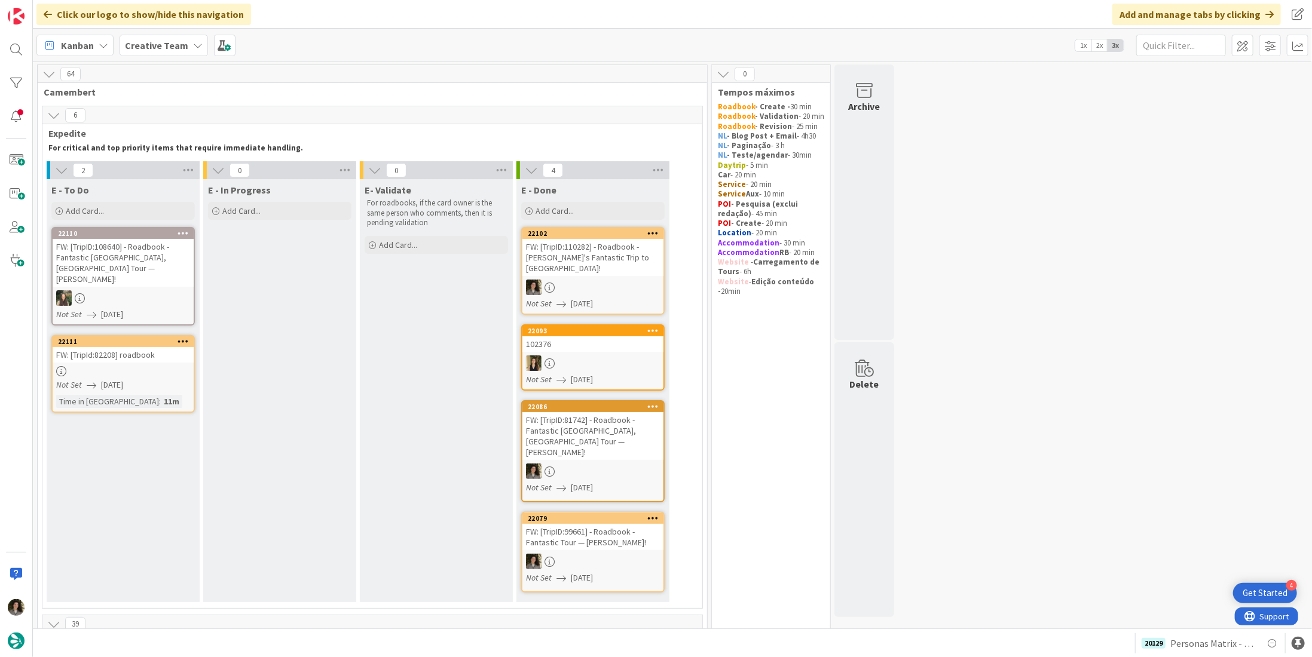
click at [142, 338] on div "22111" at bounding box center [126, 342] width 136 height 8
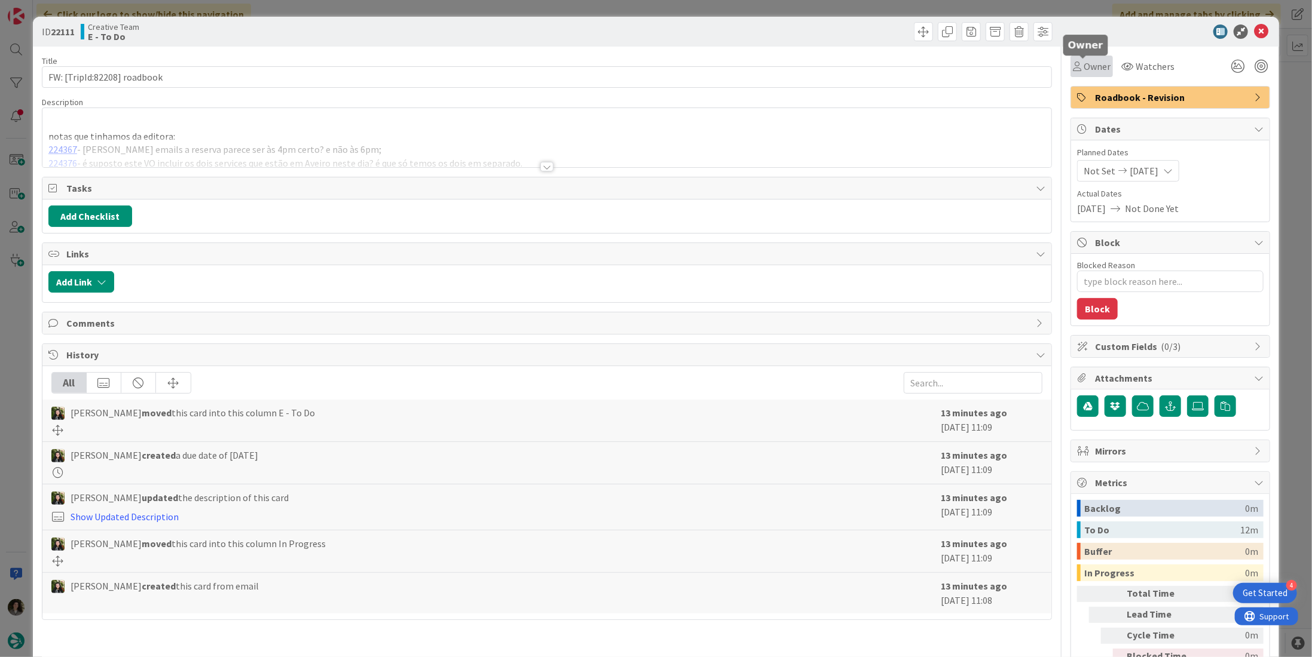
click at [1100, 68] on span "Owner" at bounding box center [1096, 66] width 27 height 14
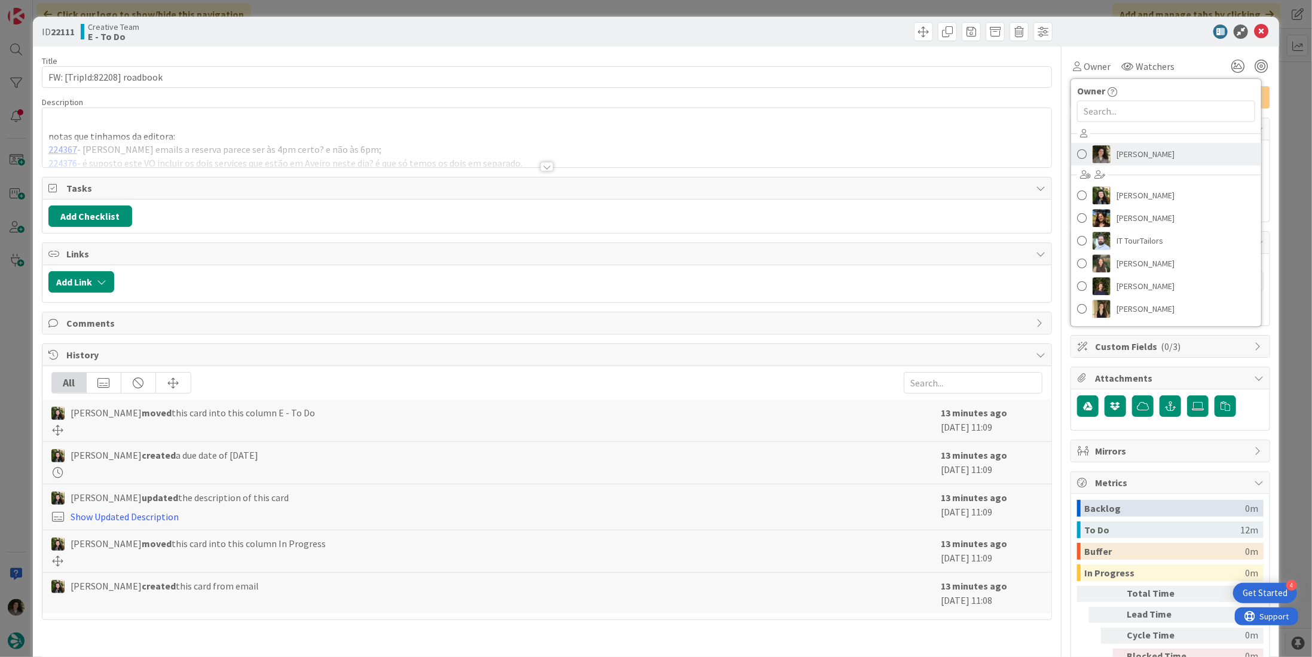
click at [1145, 152] on span "[PERSON_NAME]" at bounding box center [1145, 154] width 58 height 18
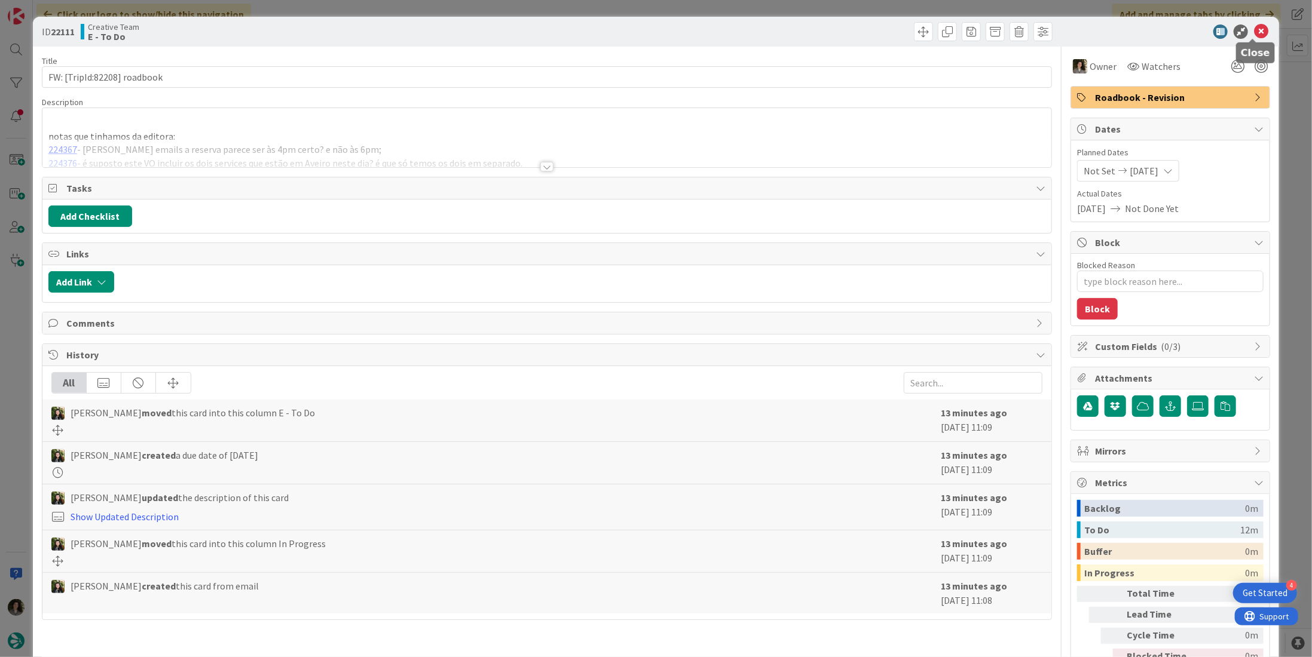
click at [1255, 33] on icon at bounding box center [1261, 32] width 14 height 14
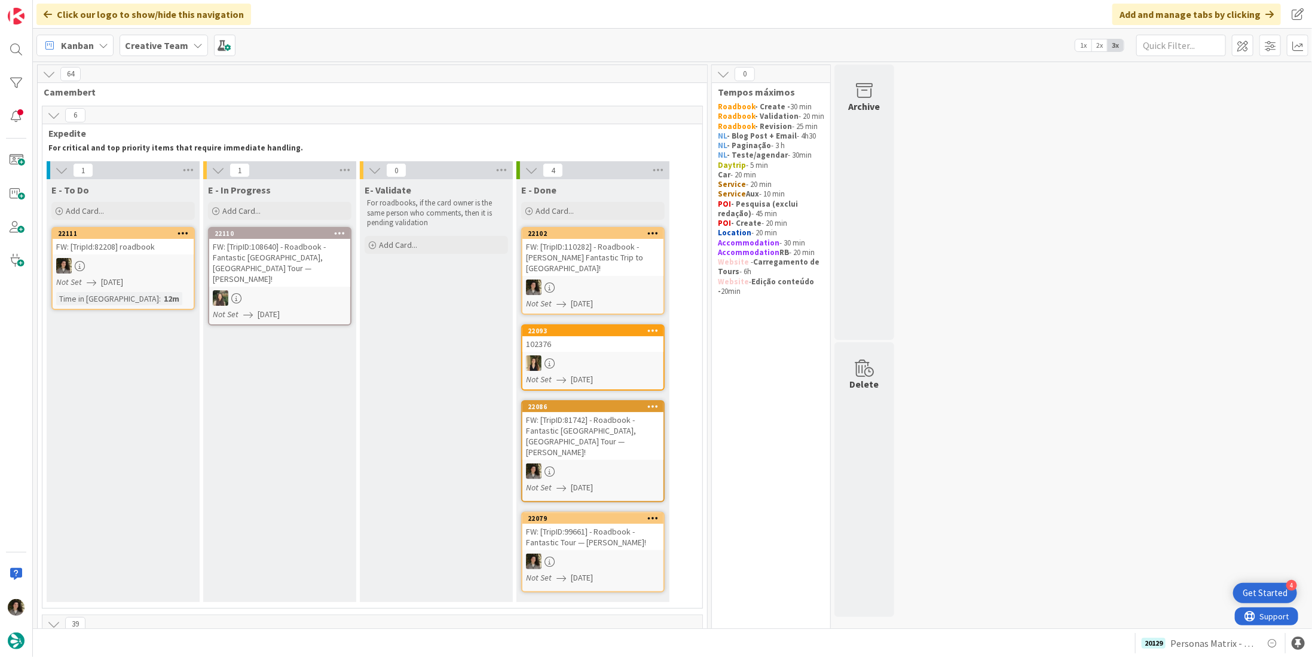
scroll to position [478, 0]
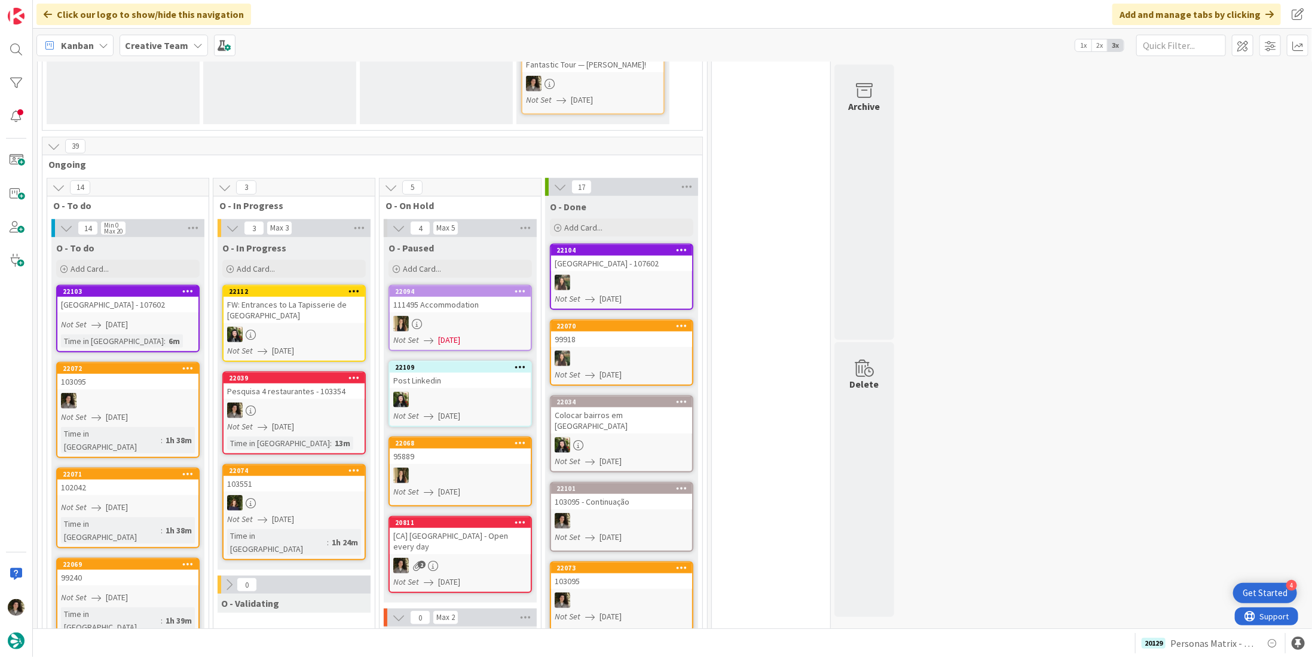
click at [284, 403] on div at bounding box center [293, 411] width 141 height 16
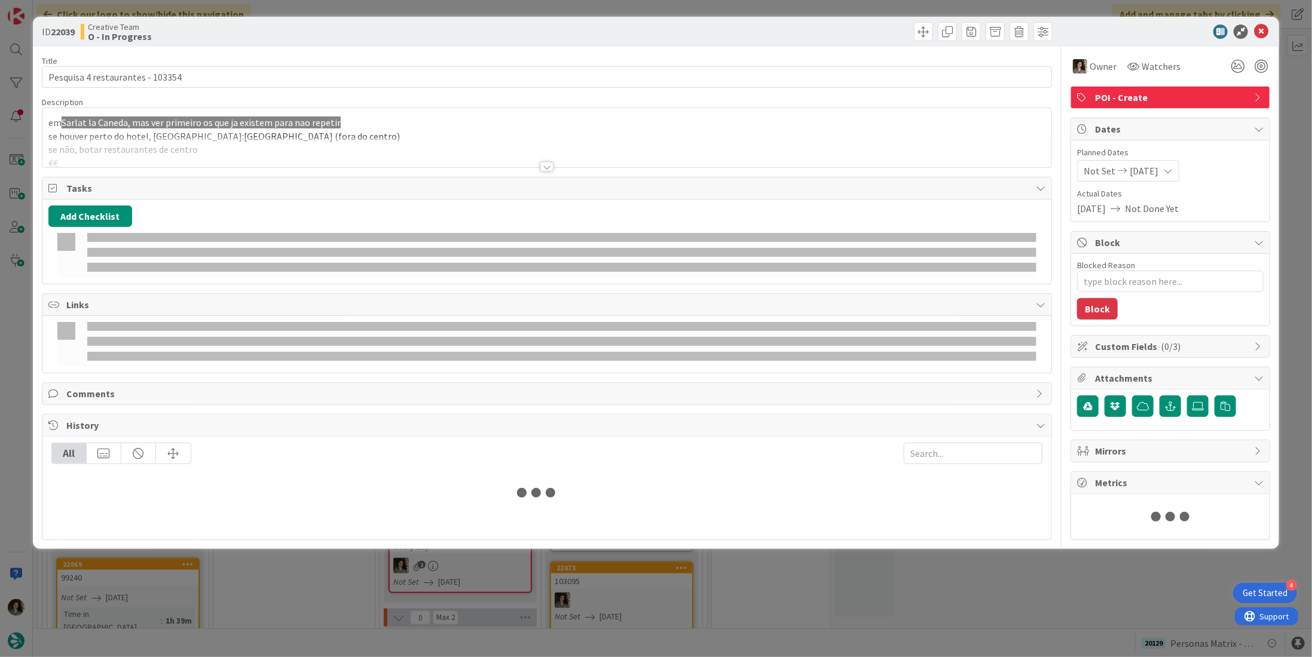
type textarea "x"
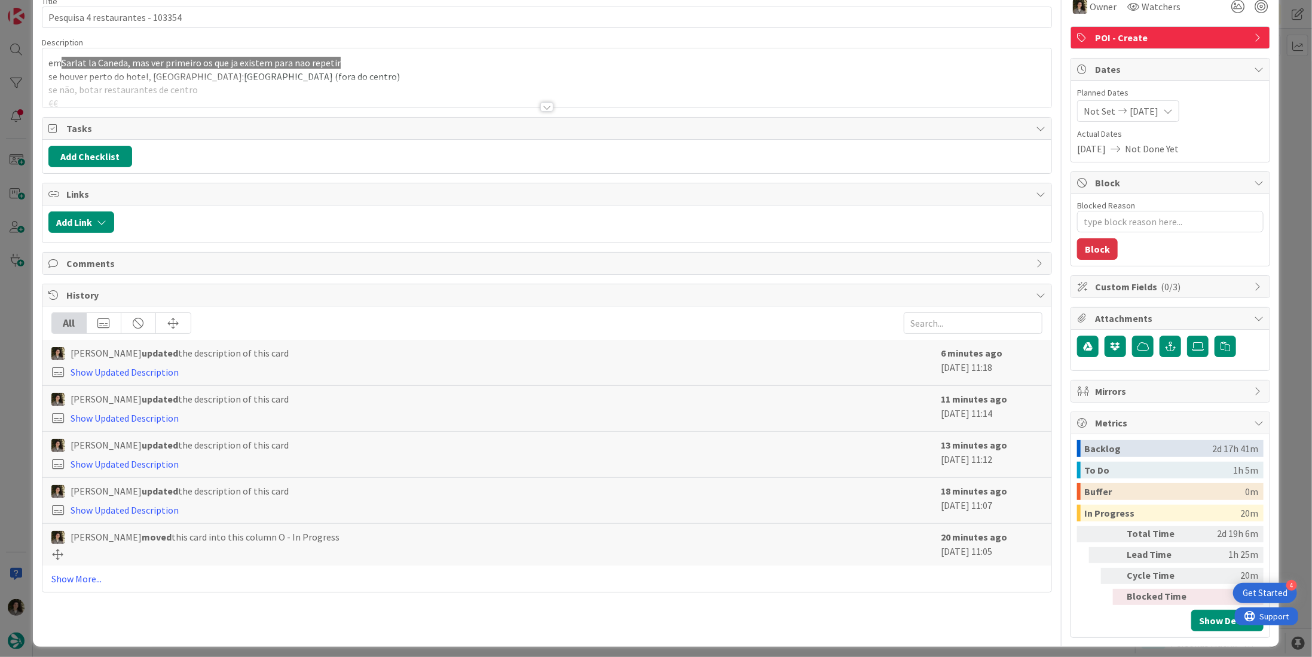
click at [545, 103] on div at bounding box center [546, 107] width 13 height 10
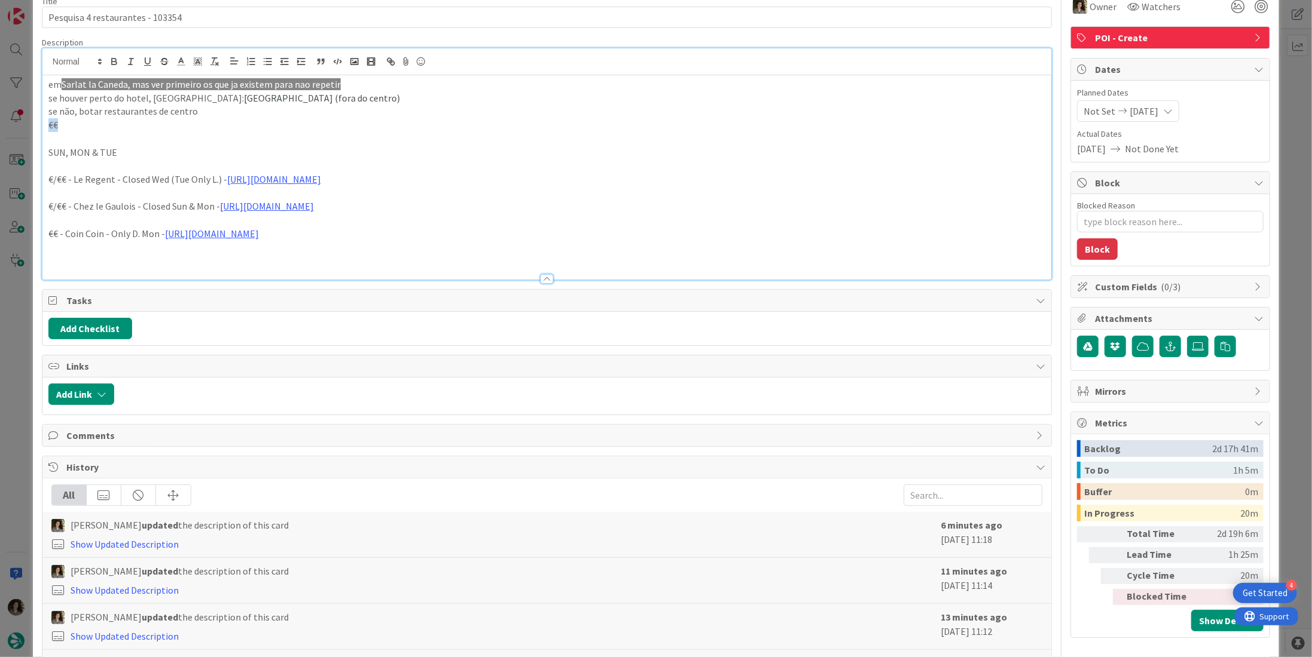
drag, startPoint x: 72, startPoint y: 121, endPoint x: 34, endPoint y: 188, distance: 76.6
click at [39, 124] on div "ID 22039 Creative Team O - In Progress Title 32 / 128 Pesquisa 4 restaurantes -…" at bounding box center [656, 365] width 1246 height 817
copy p "€€"
click at [63, 260] on p at bounding box center [546, 261] width 997 height 14
paste div
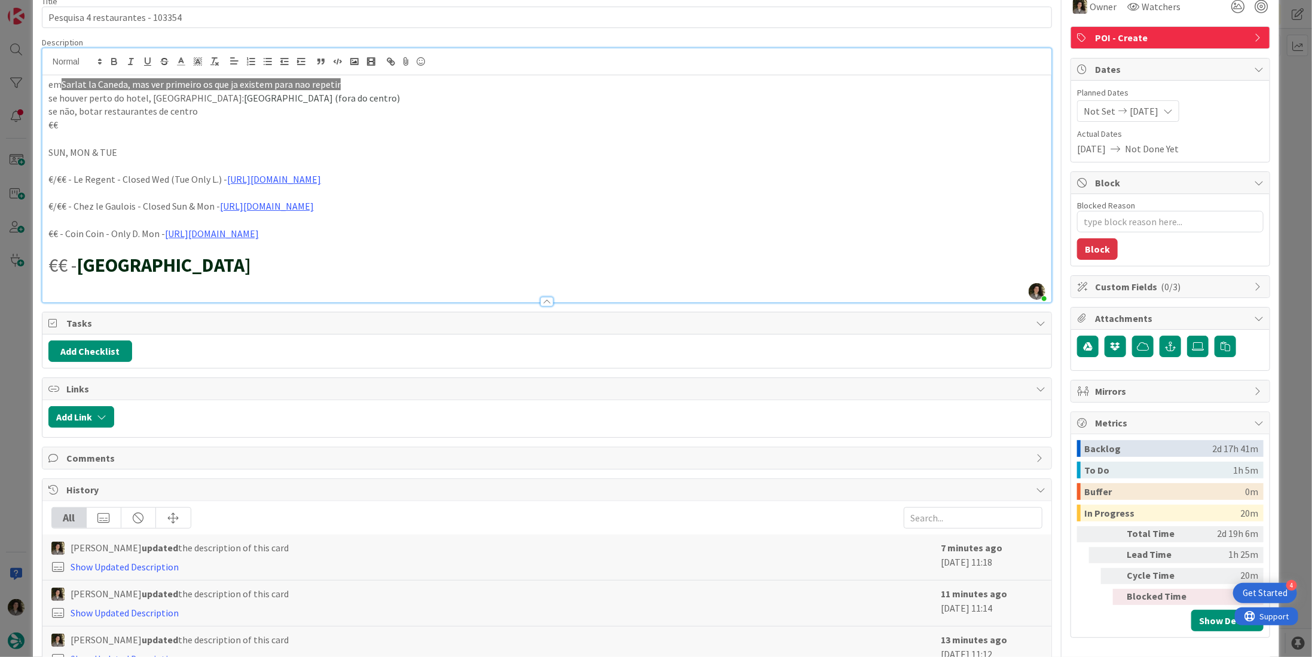
drag, startPoint x: 270, startPoint y: 259, endPoint x: 42, endPoint y: 260, distance: 227.7
click at [42, 260] on div "em Sarlat la Caneda, mas ver primeiro os que ja existem para nao repetir se hou…" at bounding box center [546, 188] width 1009 height 227
click at [307, 259] on h1 "€€ - Hôtel Dieu Restaurant" at bounding box center [546, 265] width 997 height 23
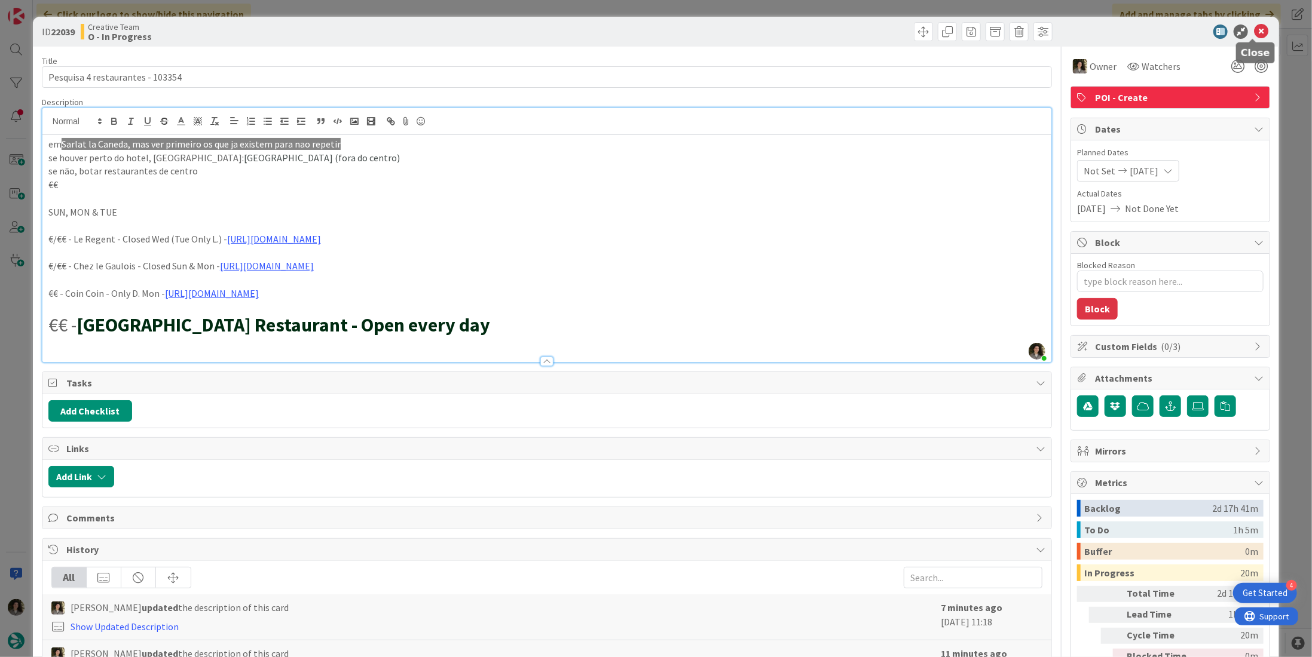
click at [1254, 30] on icon at bounding box center [1261, 32] width 14 height 14
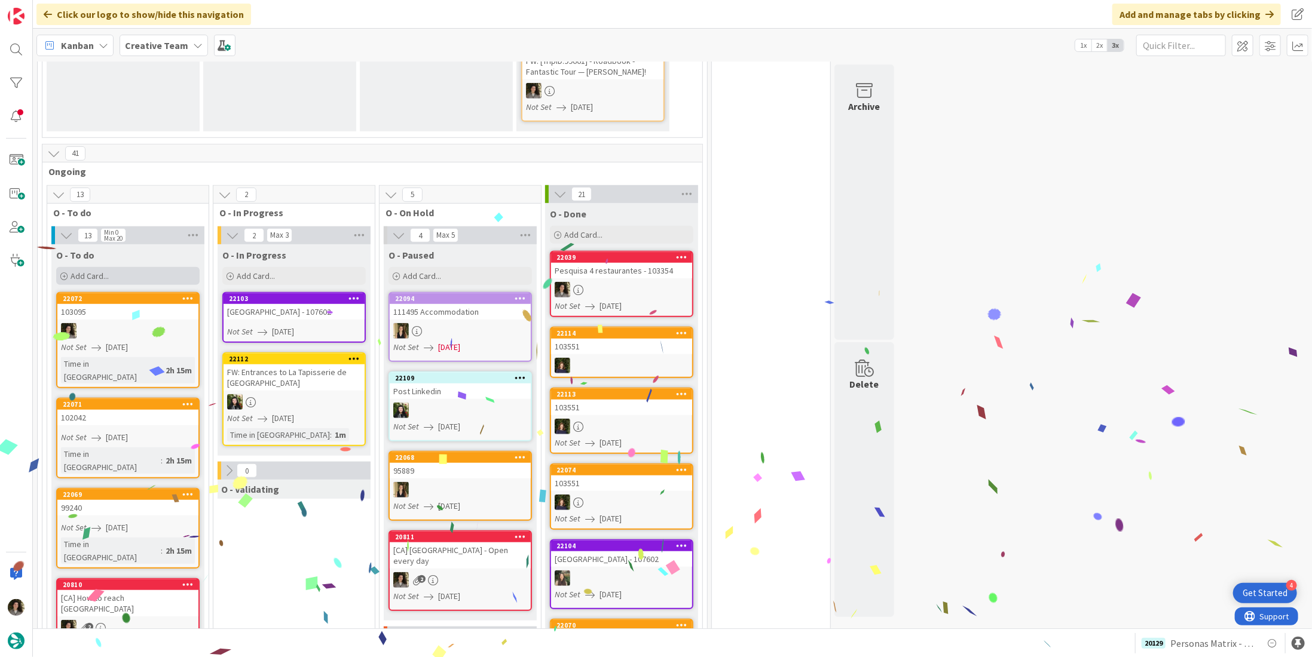
click at [97, 271] on span "Add Card..." at bounding box center [90, 276] width 38 height 11
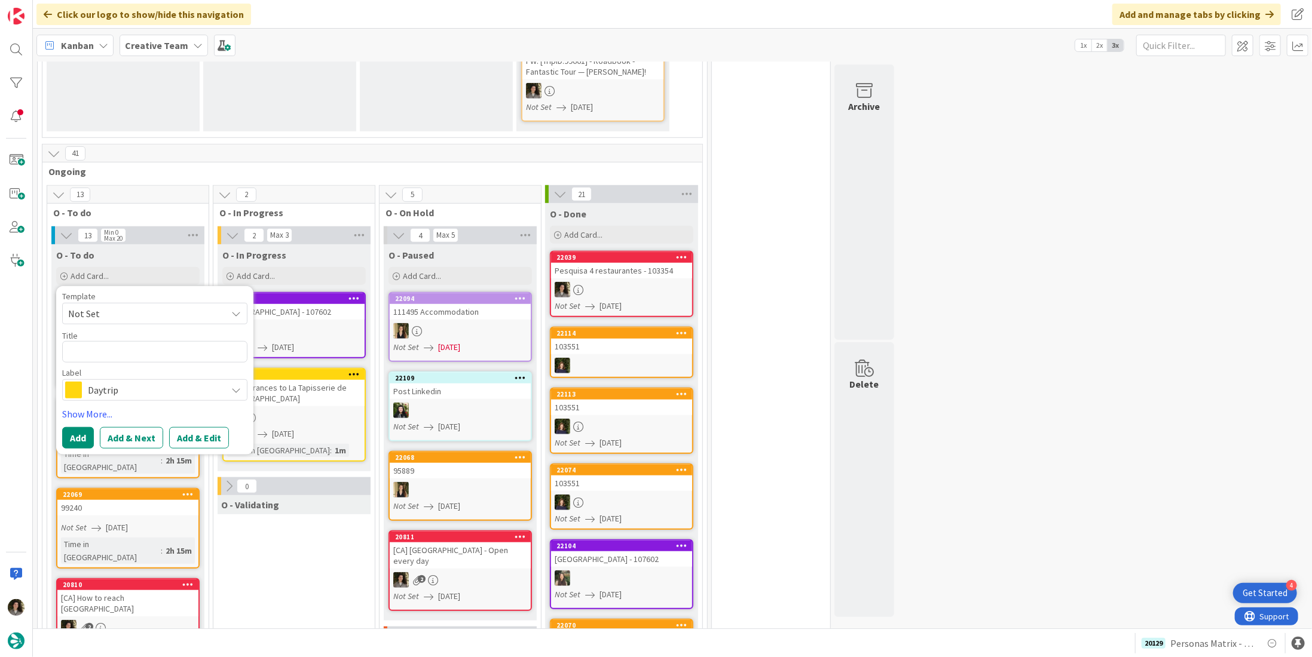
click at [139, 382] on span "Daytrip" at bounding box center [154, 390] width 133 height 17
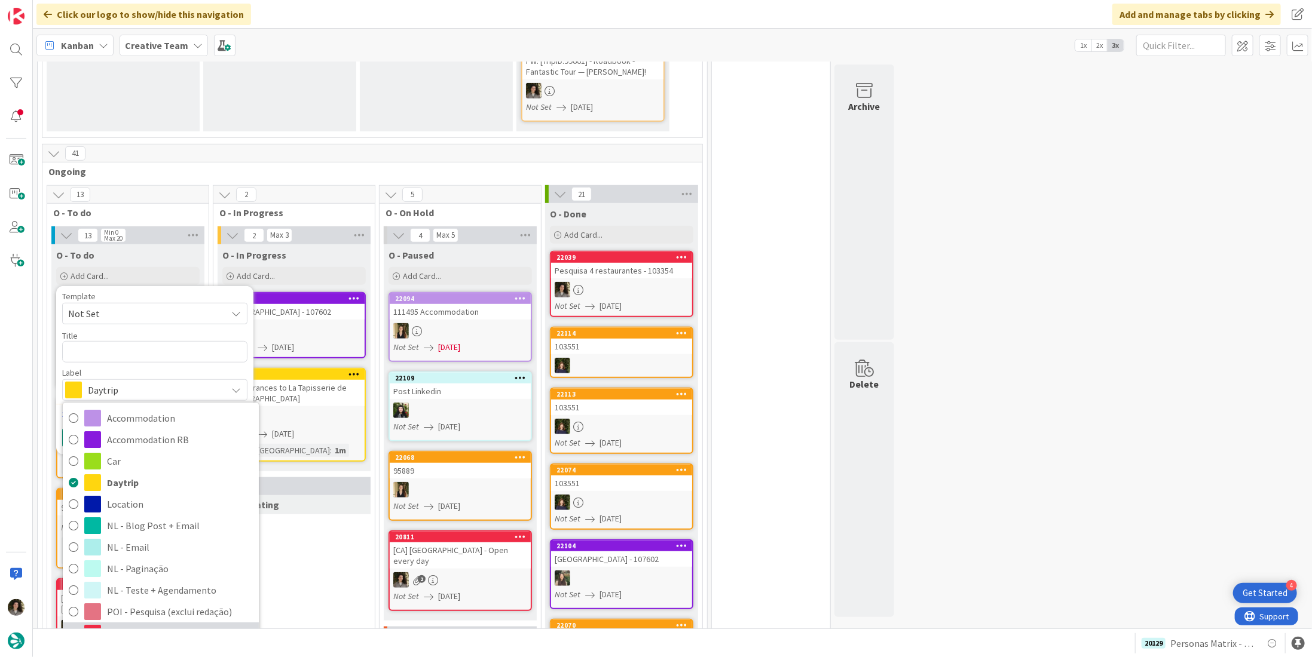
click at [140, 625] on span "POI - Create" at bounding box center [180, 634] width 146 height 18
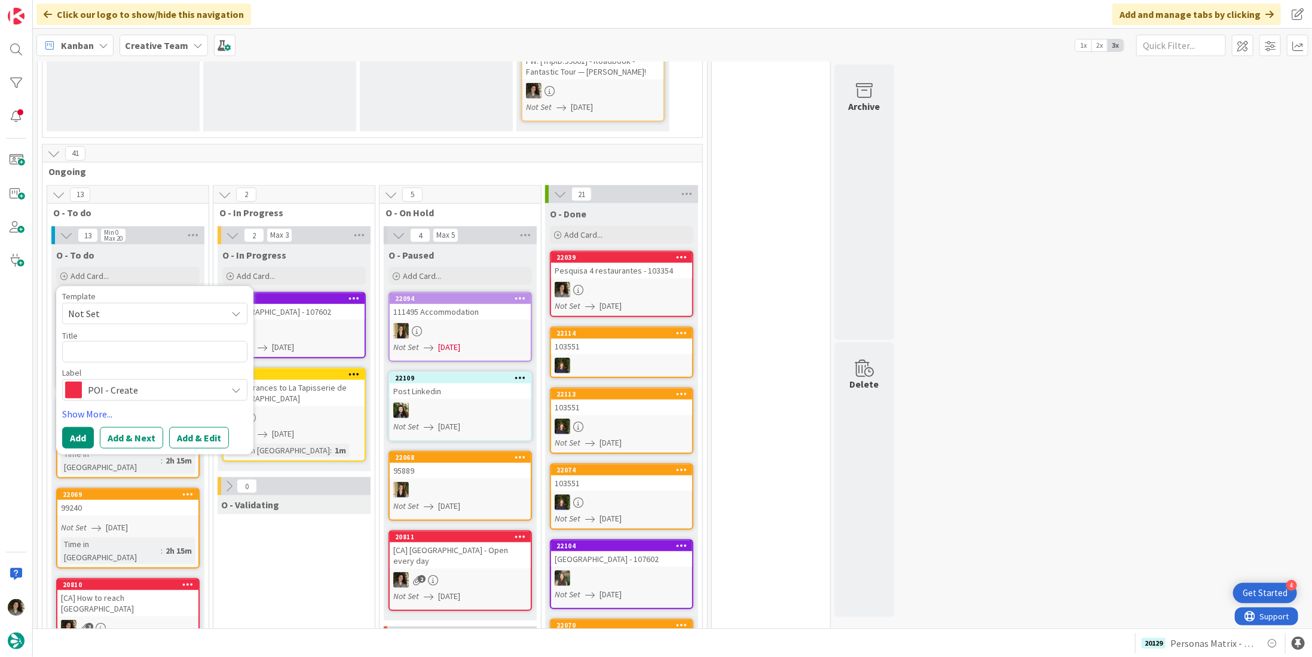
click at [149, 330] on div "Title 0 / 128" at bounding box center [154, 335] width 185 height 11
drag, startPoint x: 164, startPoint y: 322, endPoint x: 258, endPoint y: 321, distance: 94.4
click at [164, 341] on textarea at bounding box center [154, 352] width 185 height 22
click at [581, 282] on div at bounding box center [621, 290] width 141 height 16
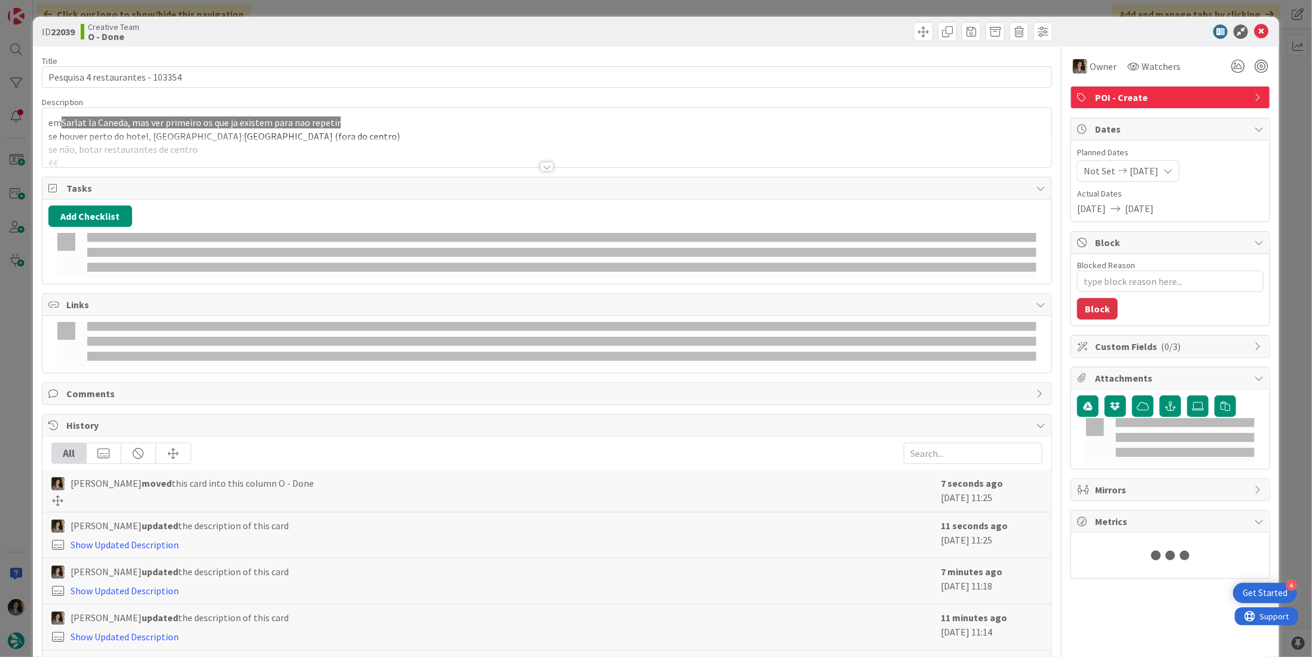
type textarea "x"
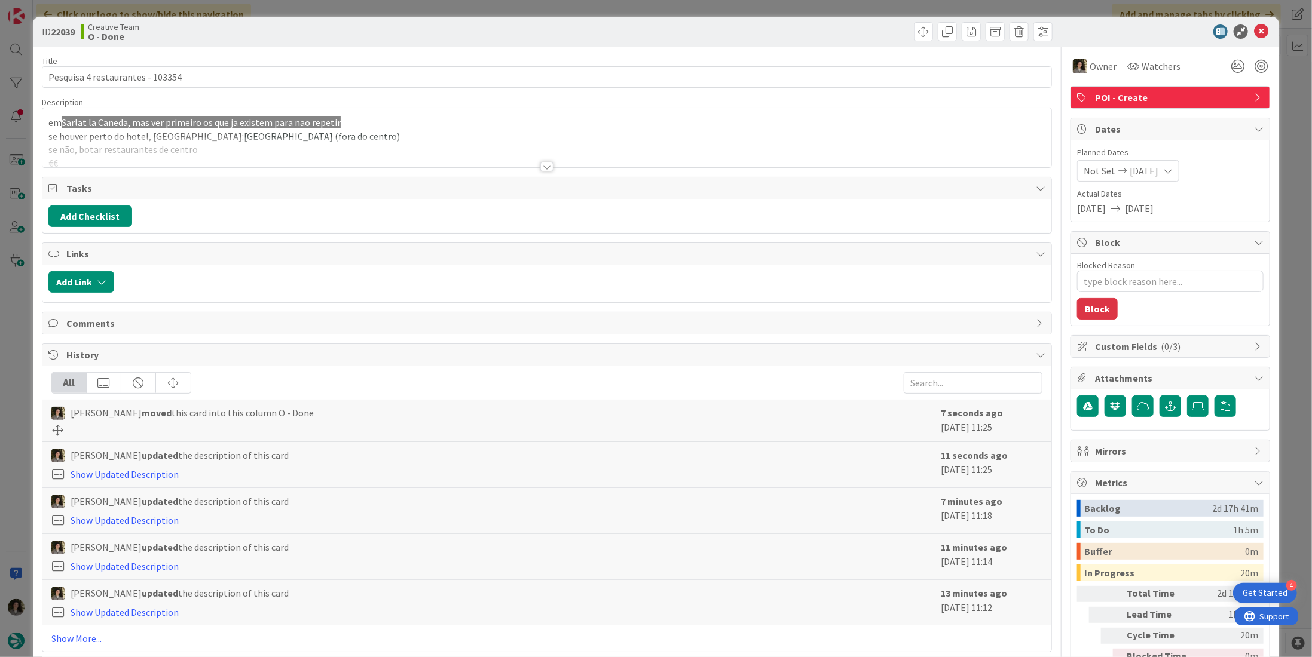
click at [534, 167] on div "Title 32 / 128 Pesquisa 4 restaurantes - 103354 Description em Sarlat la Caneda…" at bounding box center [547, 372] width 1010 height 651
click at [550, 161] on div at bounding box center [546, 152] width 1009 height 30
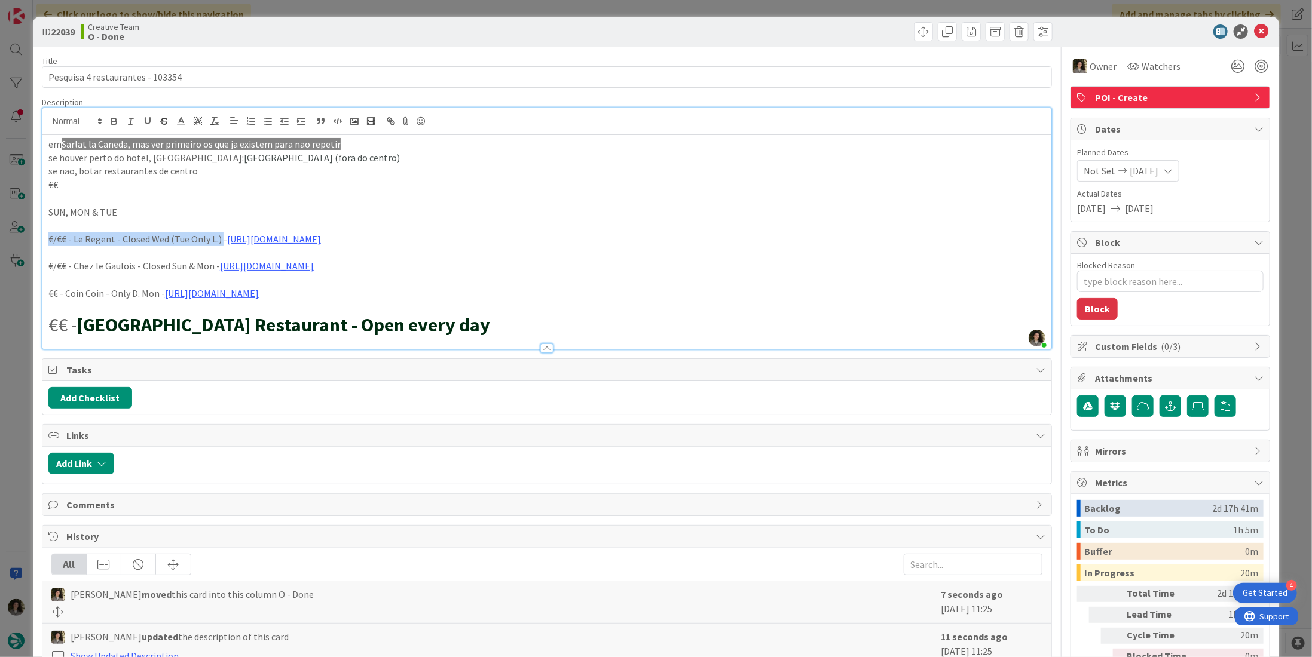
drag, startPoint x: 218, startPoint y: 236, endPoint x: 33, endPoint y: 235, distance: 184.1
click at [33, 235] on div "ID 22039 Creative Team O - Done Title 32 / 128 Pesquisa 4 restaurantes - 103354…" at bounding box center [656, 430] width 1246 height 826
copy p "€/€€ - Le Regent - Closed Wed (Tue Only L.)"
click at [1254, 32] on icon at bounding box center [1261, 32] width 14 height 14
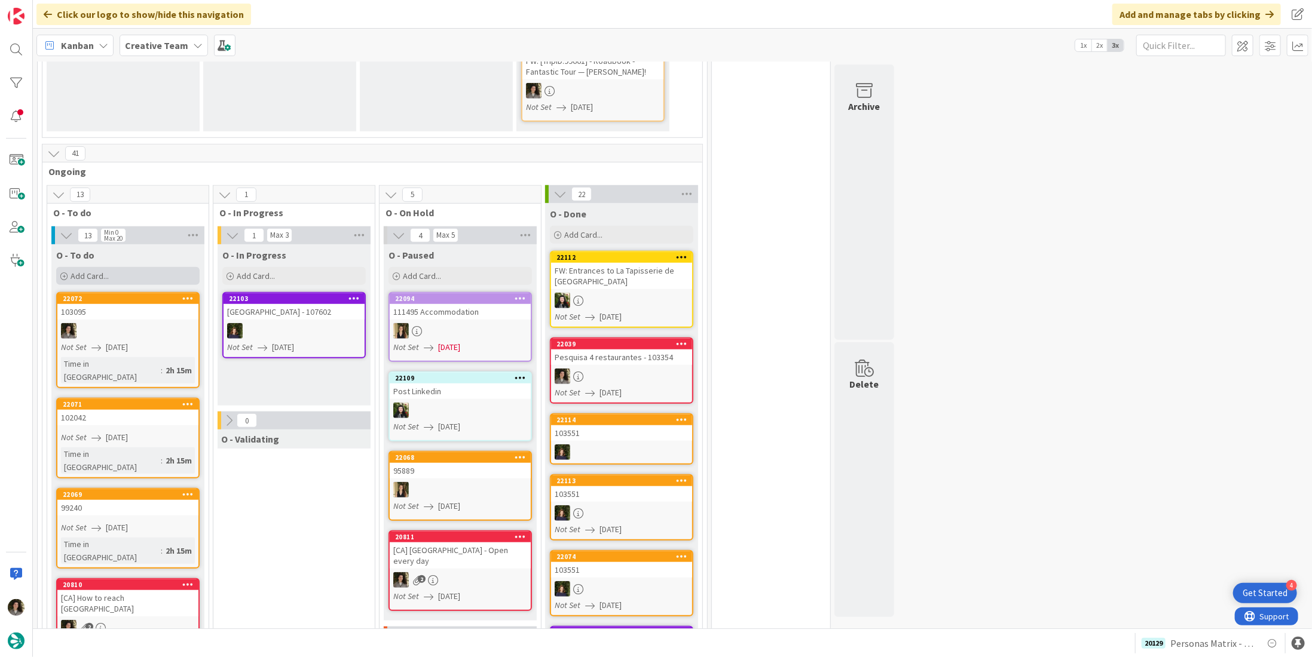
click at [99, 271] on span "Add Card..." at bounding box center [90, 276] width 38 height 11
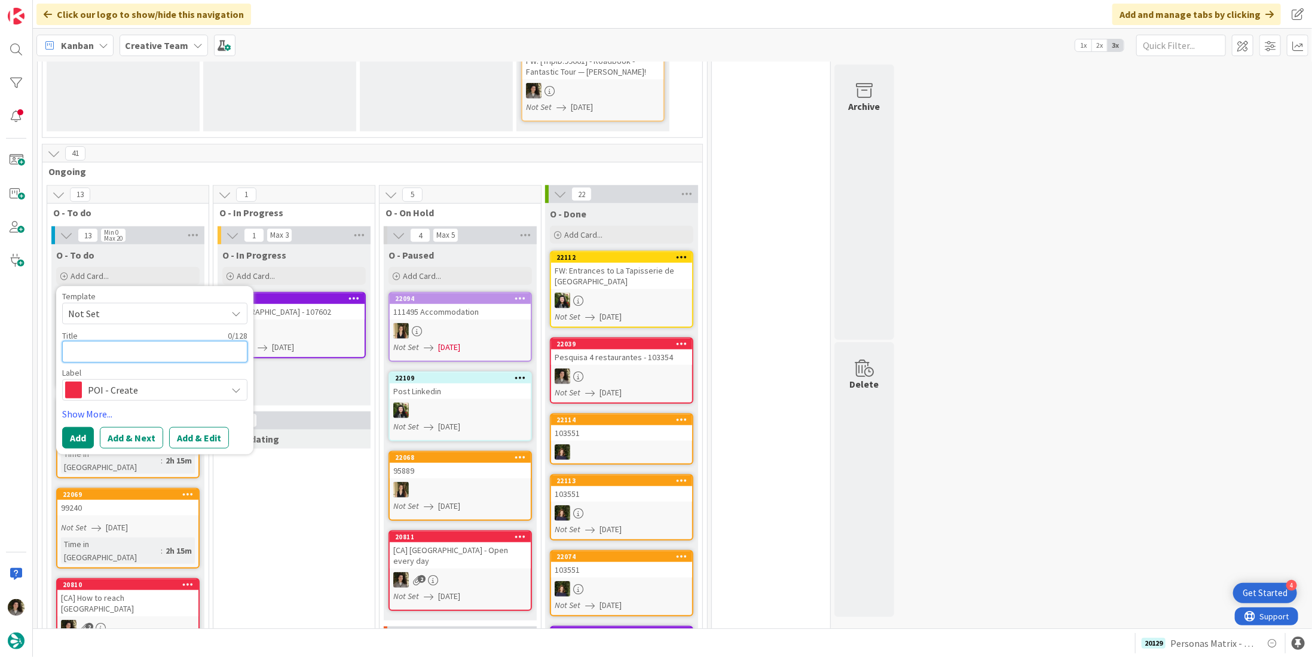
paste textarea "€/€€ - Le Regent - Closed Wed (Tue Only L.)"
type textarea "€/€€ - Le Regent - Closed Wed (Tue Only L.)"
type textarea "x"
click at [65, 341] on textarea "€/€€ - Le Regent - Closed Wed (Tue Only L.)" at bounding box center [154, 352] width 185 height 22
type textarea "1€/€€ - Le Regent - Closed Wed (Tue Only L.)"
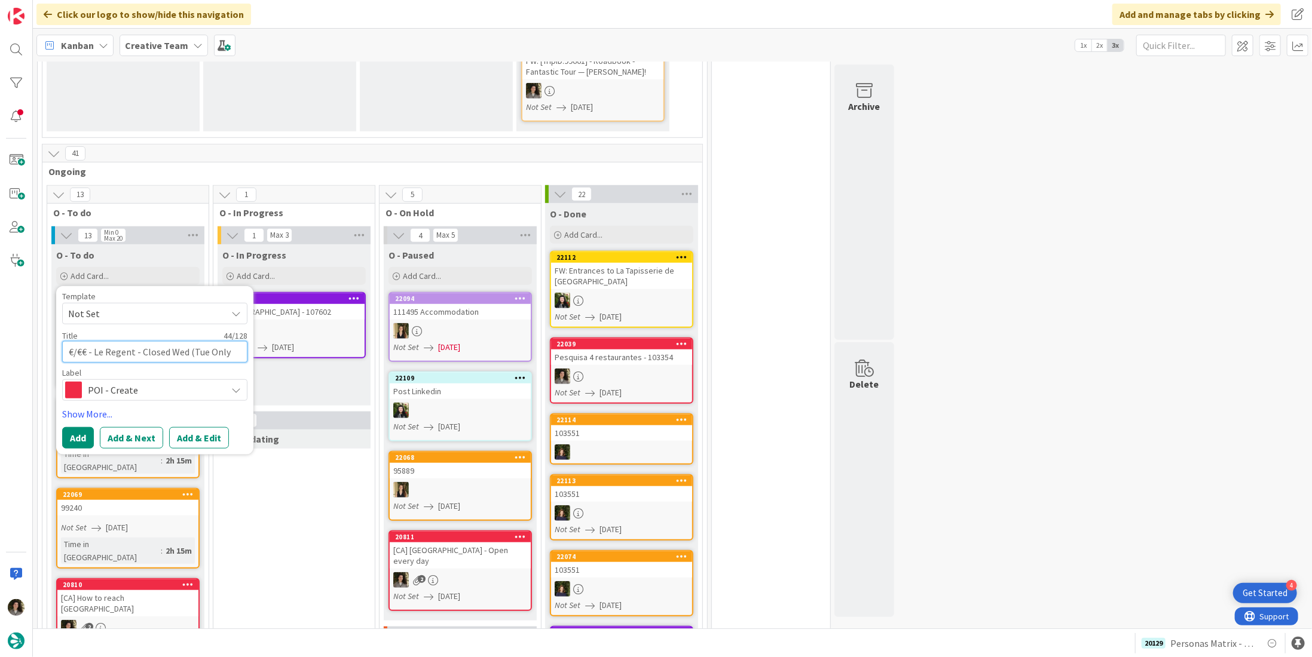
type textarea "x"
type textarea "10€/€€ - Le Regent - Closed Wed (Tue Only L.)"
type textarea "x"
type textarea "103€/€€ - Le Regent - Closed Wed (Tue Only L.)"
type textarea "x"
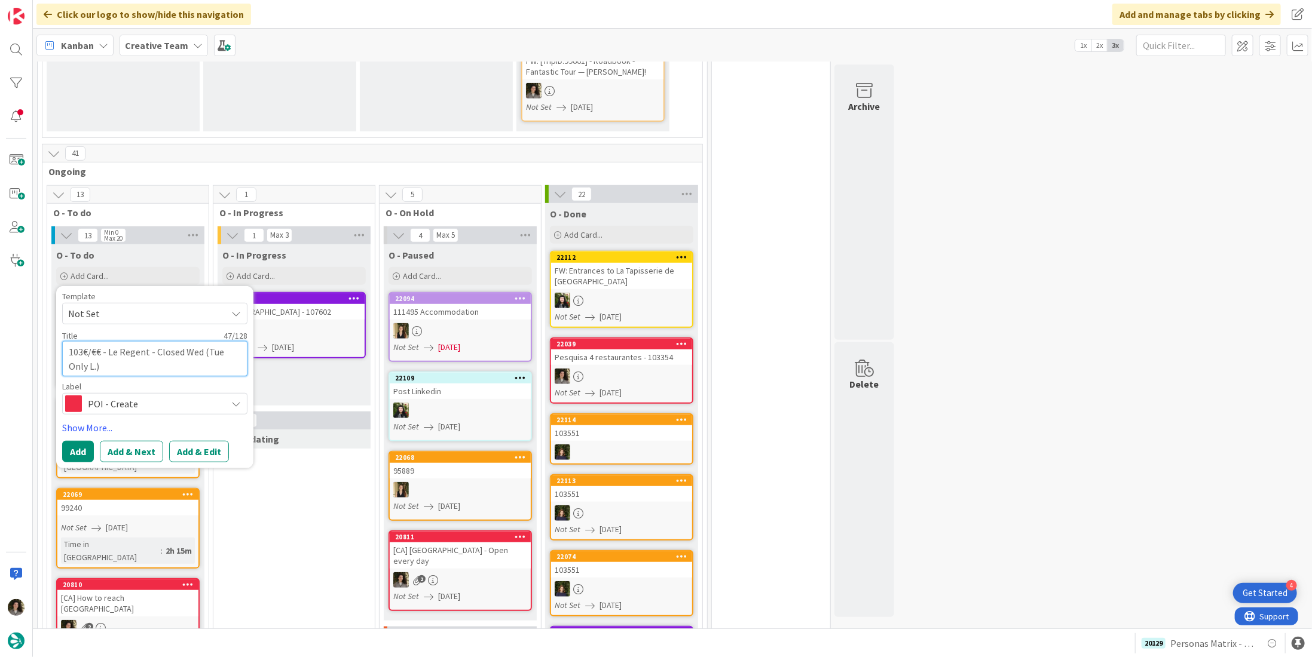
type textarea "1033€/€€ - Le Regent - Closed Wed (Tue Only L.)"
type textarea "x"
type textarea "10335€/€€ - Le Regent - Closed Wed (Tue Only L.)"
type textarea "x"
type textarea "103354€/€€ - Le Regent - Closed Wed (Tue Only L.)"
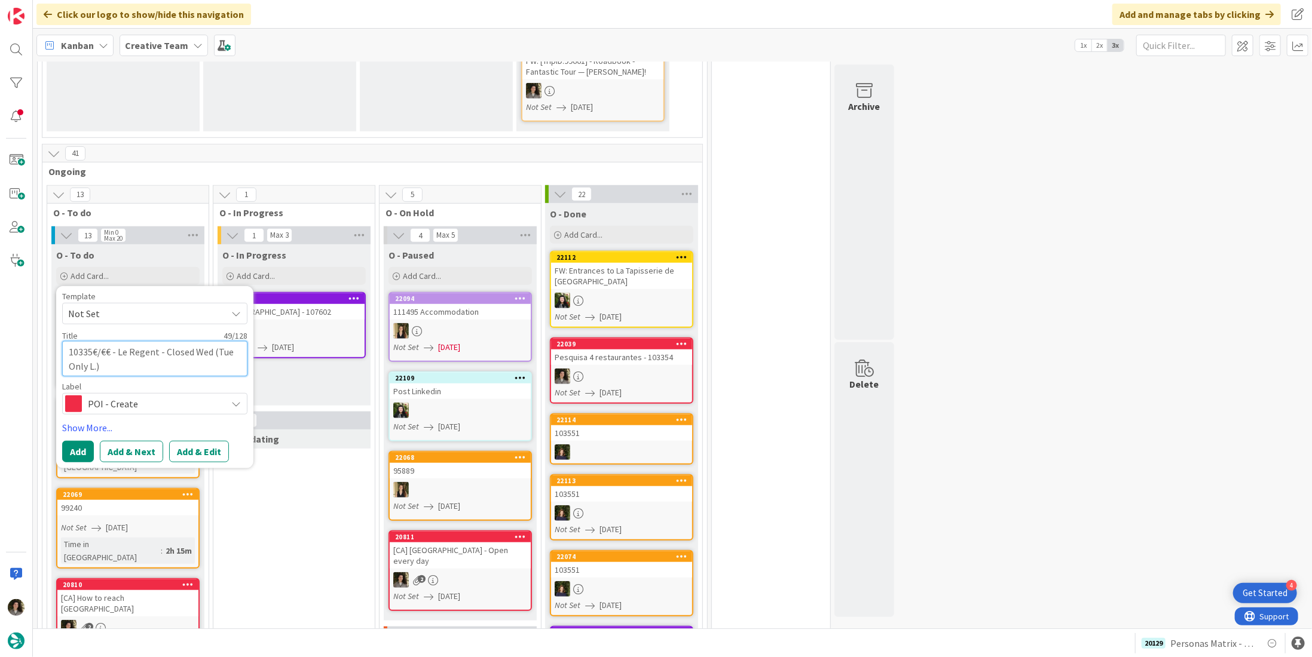
type textarea "x"
type textarea "103354 €/€€ - Le Regent - Closed Wed (Tue Only L.)"
type textarea "x"
type textarea "103354 -€/€€ - Le Regent - Closed Wed (Tue Only L.)"
type textarea "x"
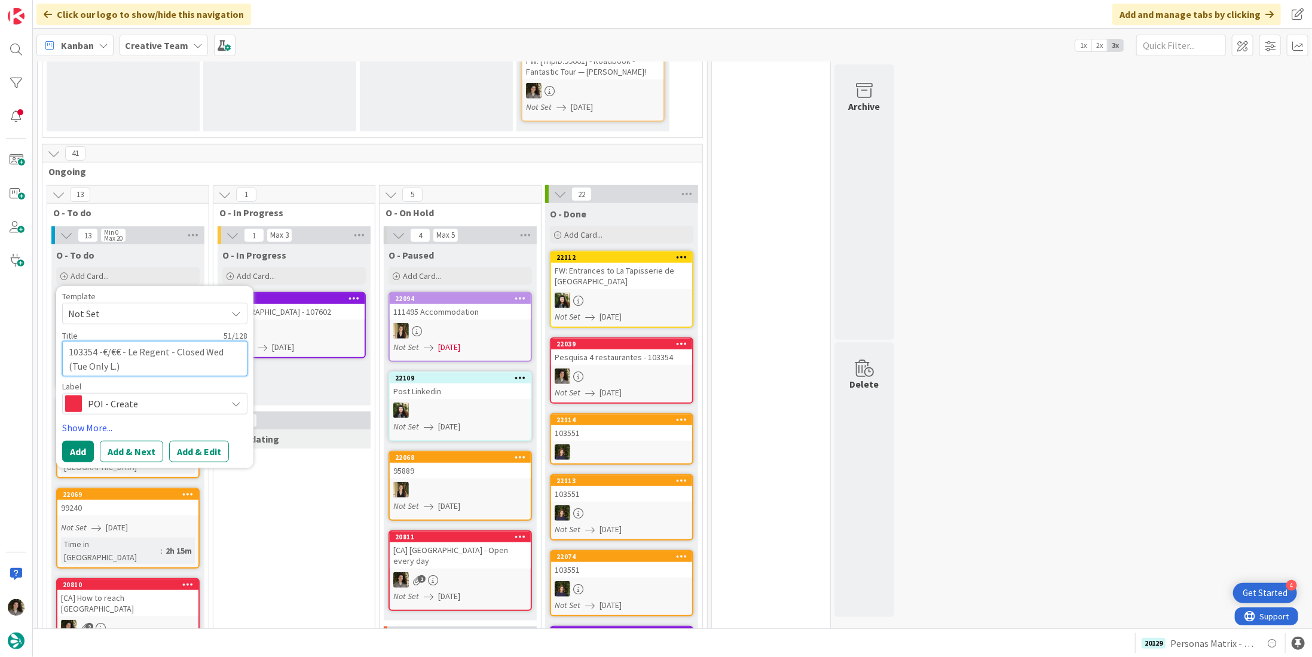
type textarea "103354 - €/€€ - Le Regent - Closed Wed (Tue Only L.)"
type textarea "x"
type textarea "103354 - €/€€ - Le Regent - Closed Wed (Tue Only L.)"
click at [75, 441] on button "Add" at bounding box center [78, 452] width 32 height 22
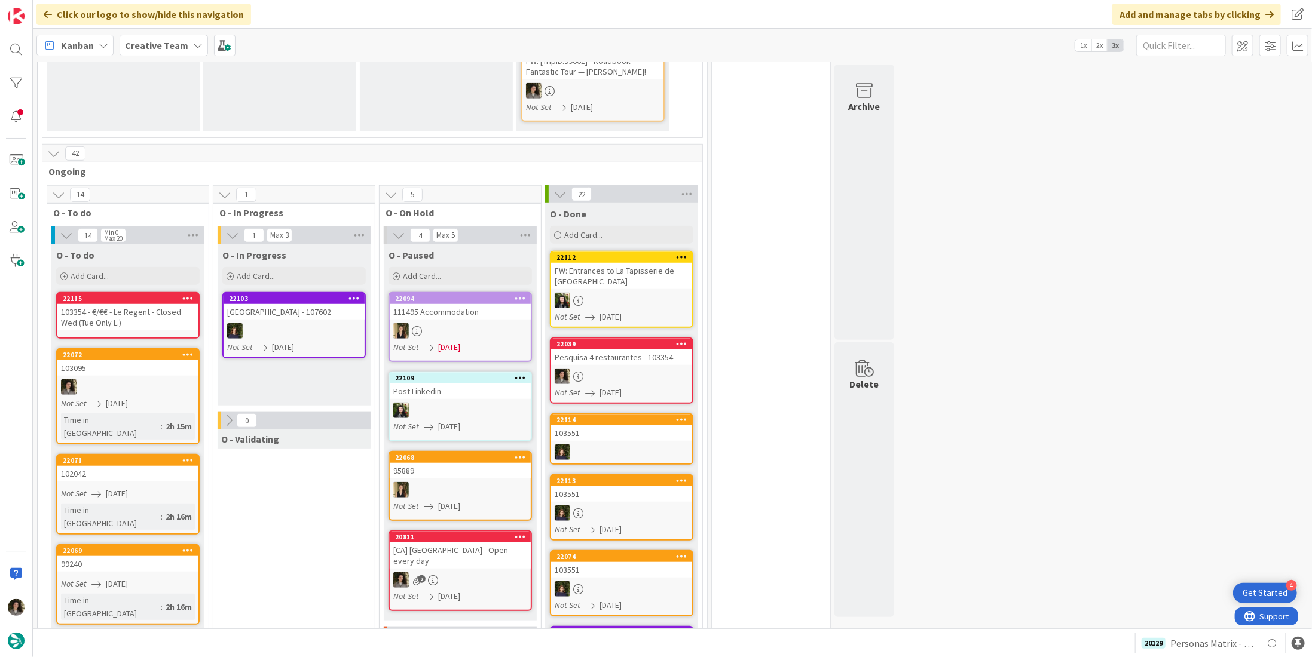
click at [120, 304] on div "103354 - €/€€ - Le Regent - Closed Wed (Tue Only L.)" at bounding box center [127, 317] width 141 height 26
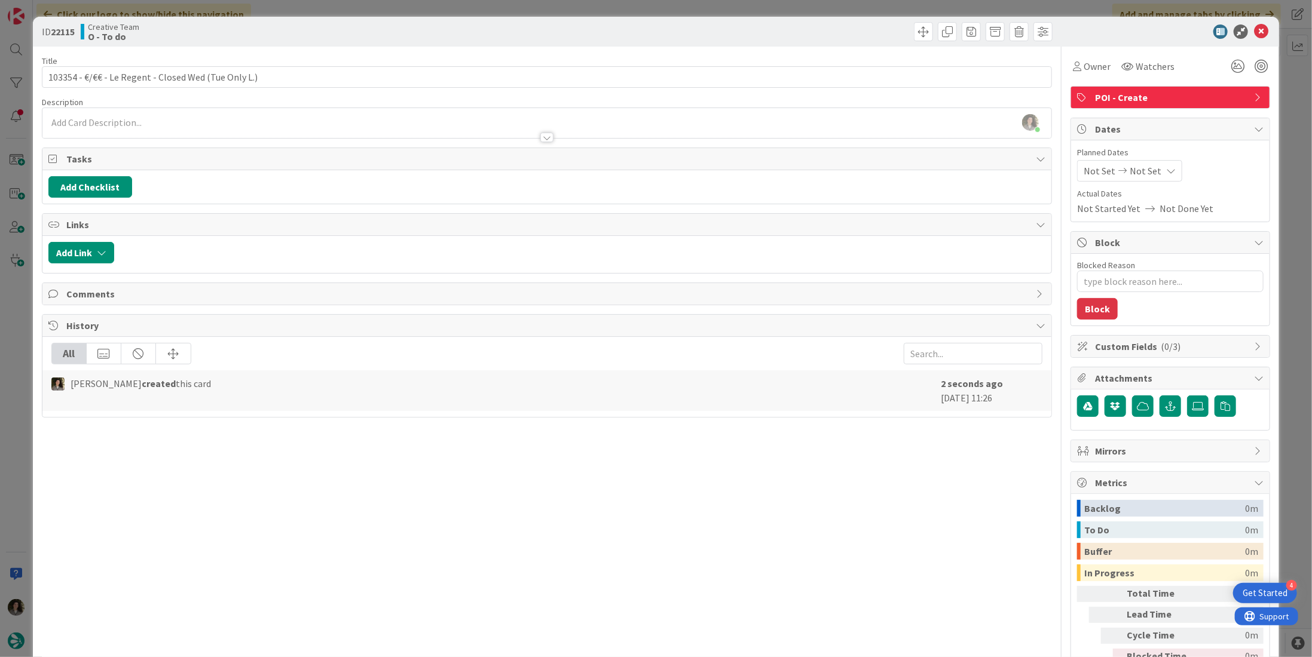
click at [544, 133] on div at bounding box center [546, 138] width 13 height 10
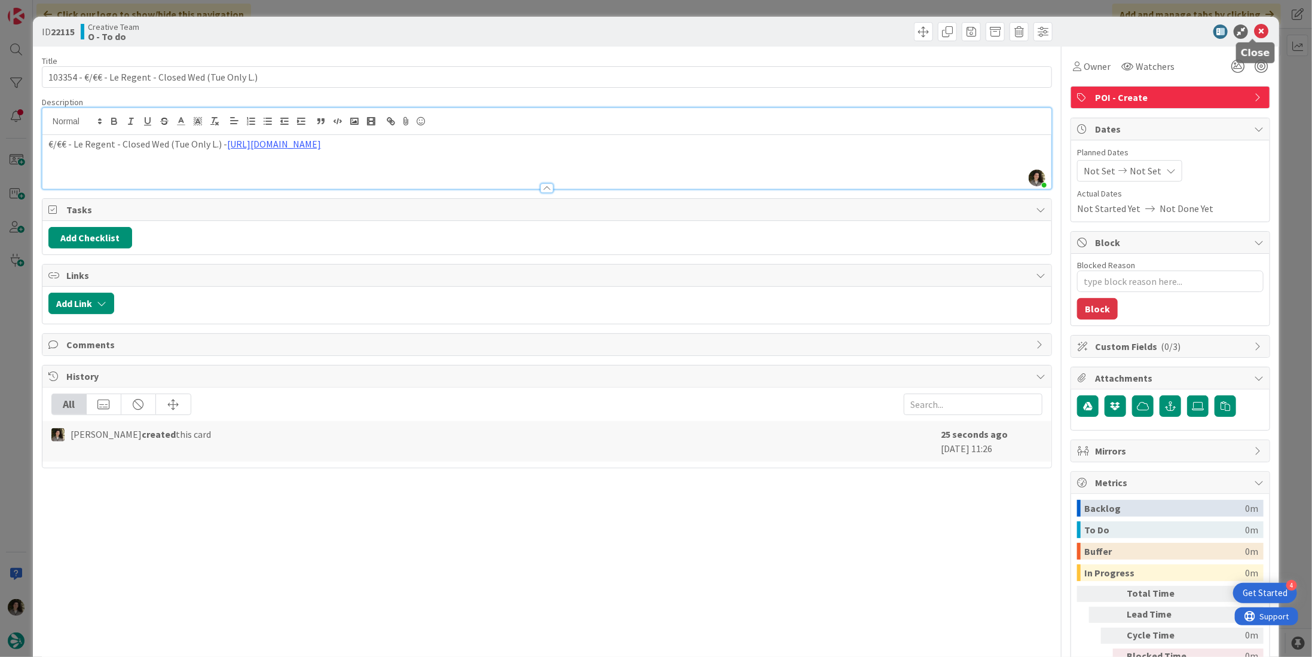
drag, startPoint x: 1257, startPoint y: 30, endPoint x: 1250, endPoint y: 33, distance: 8.1
click at [1257, 30] on icon at bounding box center [1261, 32] width 14 height 14
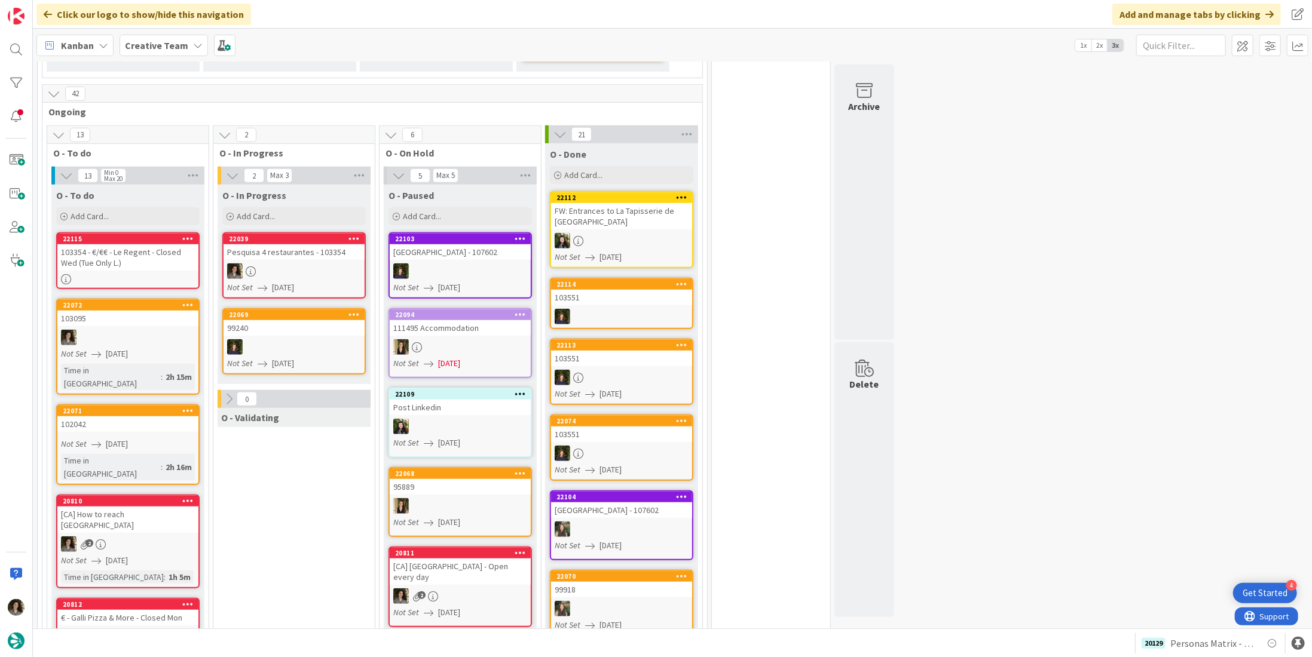
click at [322, 244] on div "Pesquisa 4 restaurantes - 103354" at bounding box center [293, 252] width 141 height 16
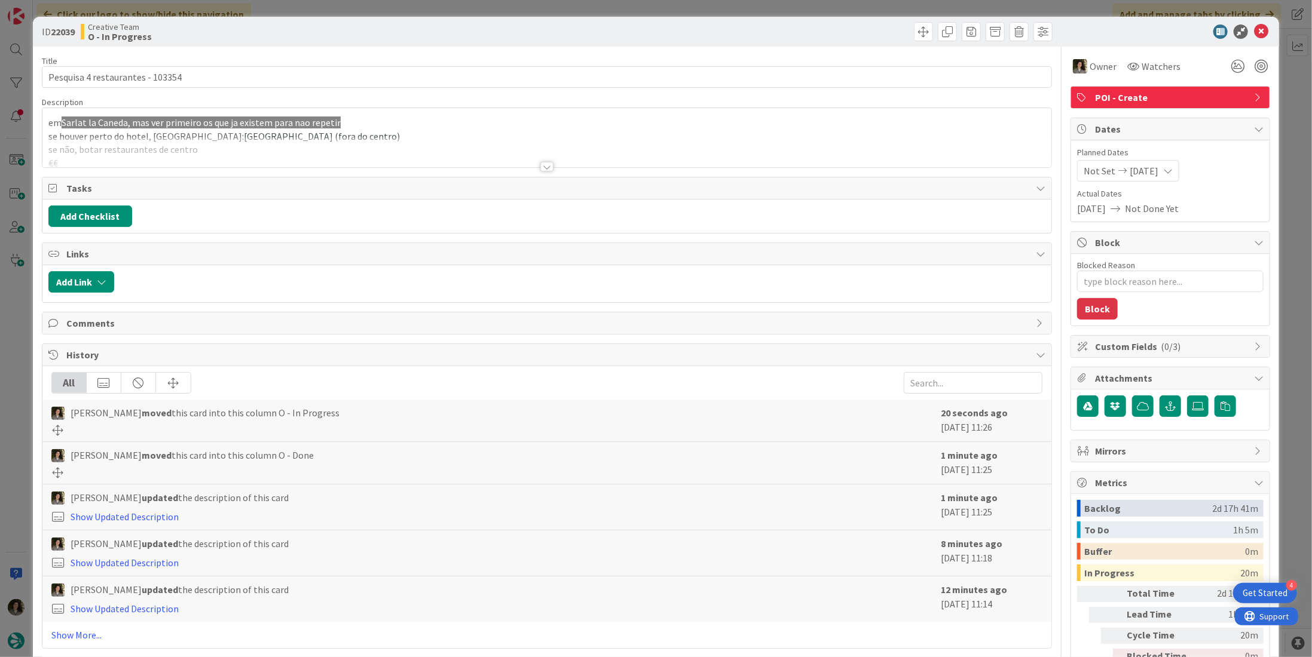
click at [548, 164] on div at bounding box center [546, 167] width 13 height 10
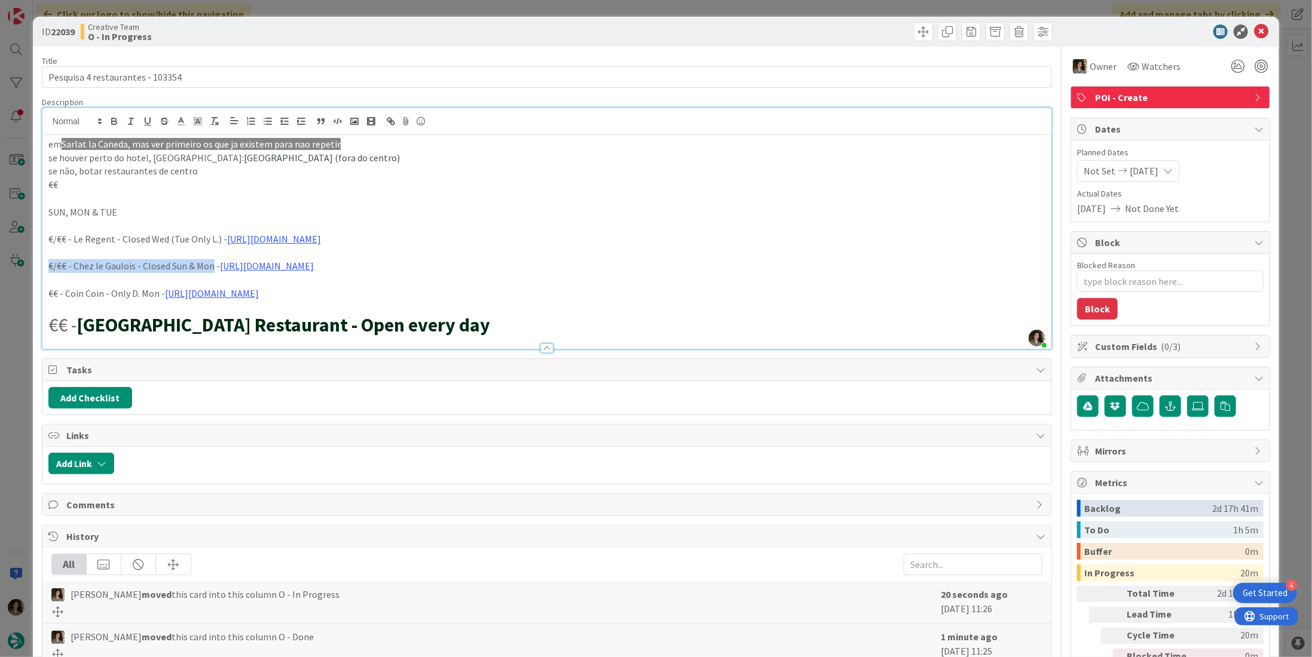
drag, startPoint x: 210, startPoint y: 265, endPoint x: 25, endPoint y: 265, distance: 185.3
click at [25, 265] on div "ID 22039 Creative Team O - In Progress Title 32 / 128 Pesquisa 4 restaurantes -…" at bounding box center [656, 328] width 1312 height 657
copy p "€/€€ - Chez le Gaulois - Closed Sun & [PERSON_NAME]"
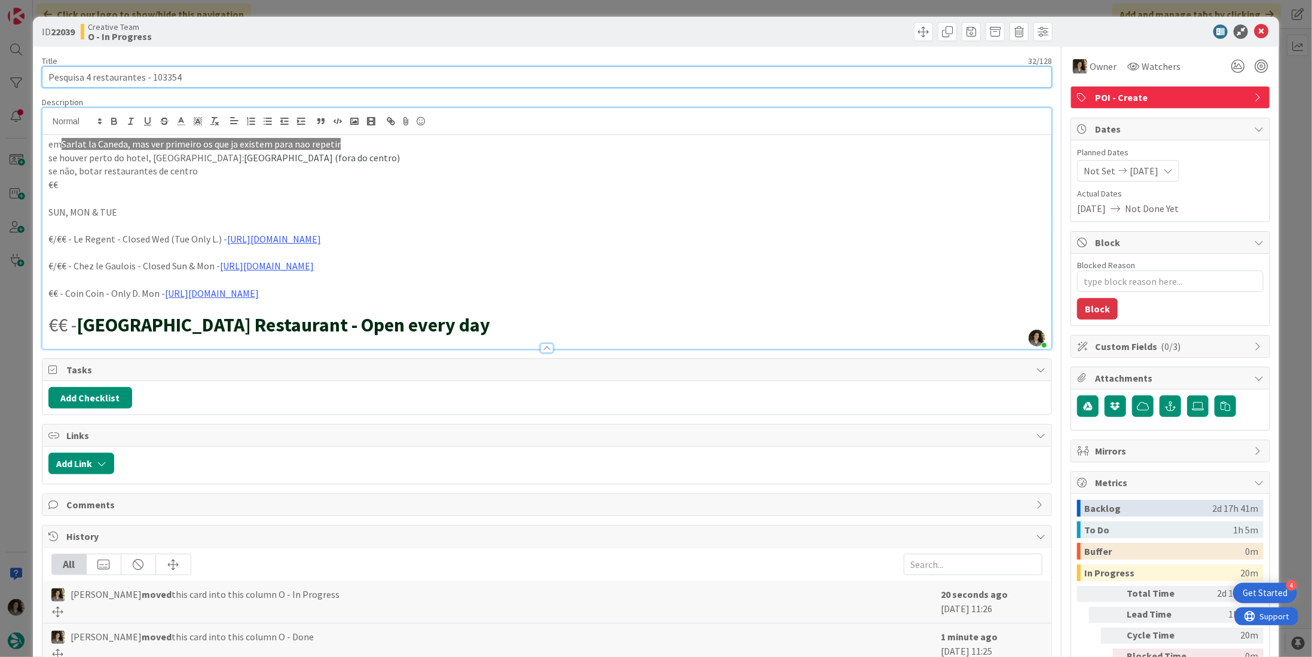
drag, startPoint x: 180, startPoint y: 76, endPoint x: 146, endPoint y: 81, distance: 33.8
click at [150, 76] on input "Pesquisa 4 restaurantes - 103354" at bounding box center [547, 77] width 1010 height 22
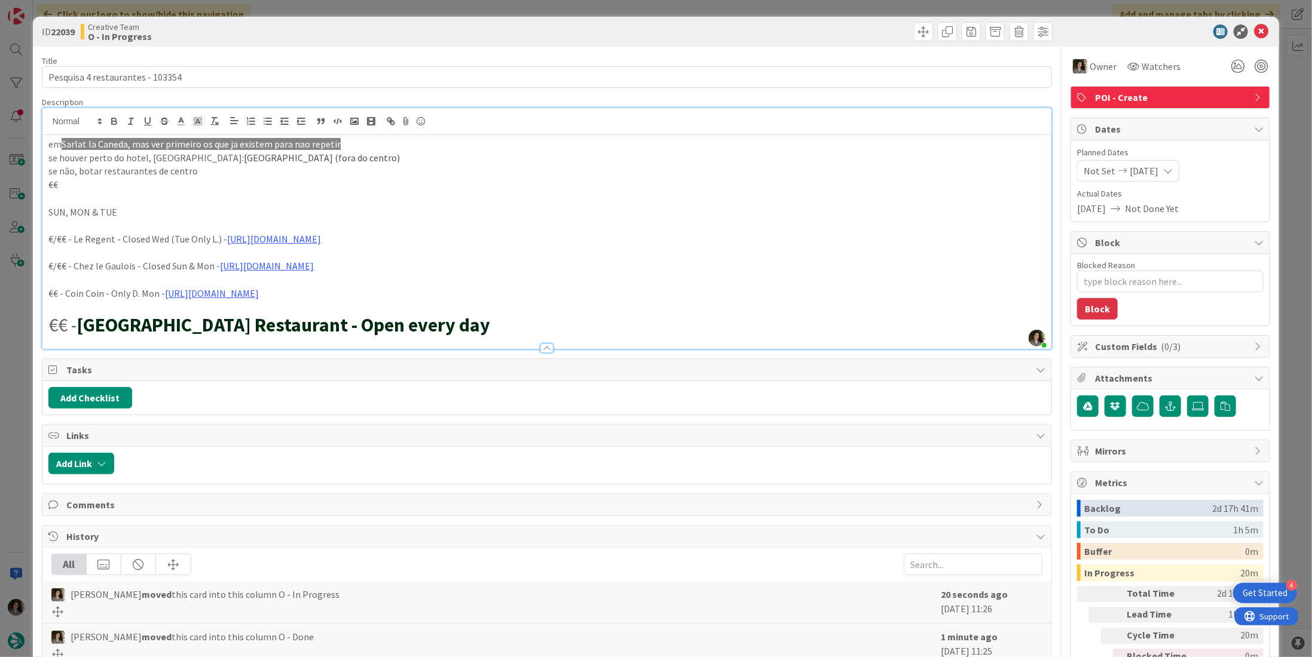
scroll to position [624, 0]
drag, startPoint x: 157, startPoint y: 294, endPoint x: 8, endPoint y: 298, distance: 148.8
click at [33, 291] on div "ID 22039 Creative Team O - In Progress Title 32 / 128 Pesquisa 4 restaurantes -…" at bounding box center [656, 428] width 1246 height 823
copy p "€€ - Coin Coin - Only D. Mon"
drag, startPoint x: 766, startPoint y: 293, endPoint x: 2, endPoint y: 296, distance: 763.7
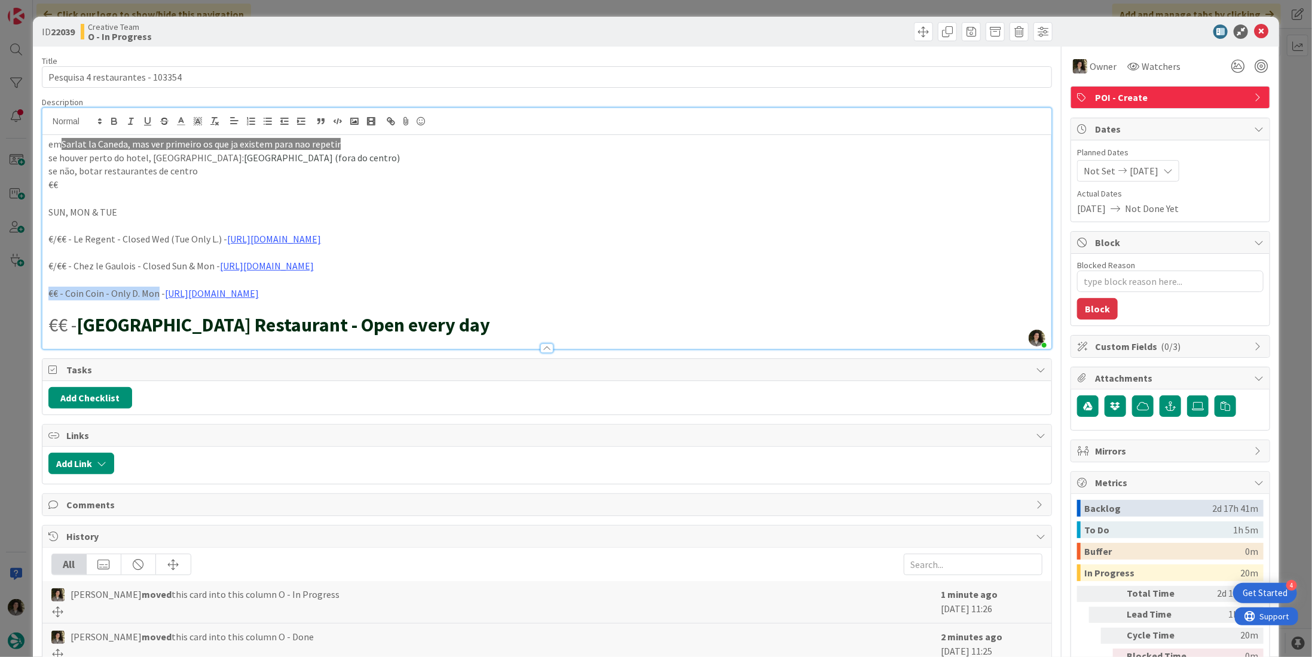
click at [3, 296] on div "ID 22039 Creative Team O - In Progress Title 32 / 128 Pesquisa 4 restaurantes -…" at bounding box center [656, 328] width 1312 height 657
copy p "€€ - Coin Coin - Only D. Mon - https://www.tripadvisor.com/Restaurant_Review-g1…"
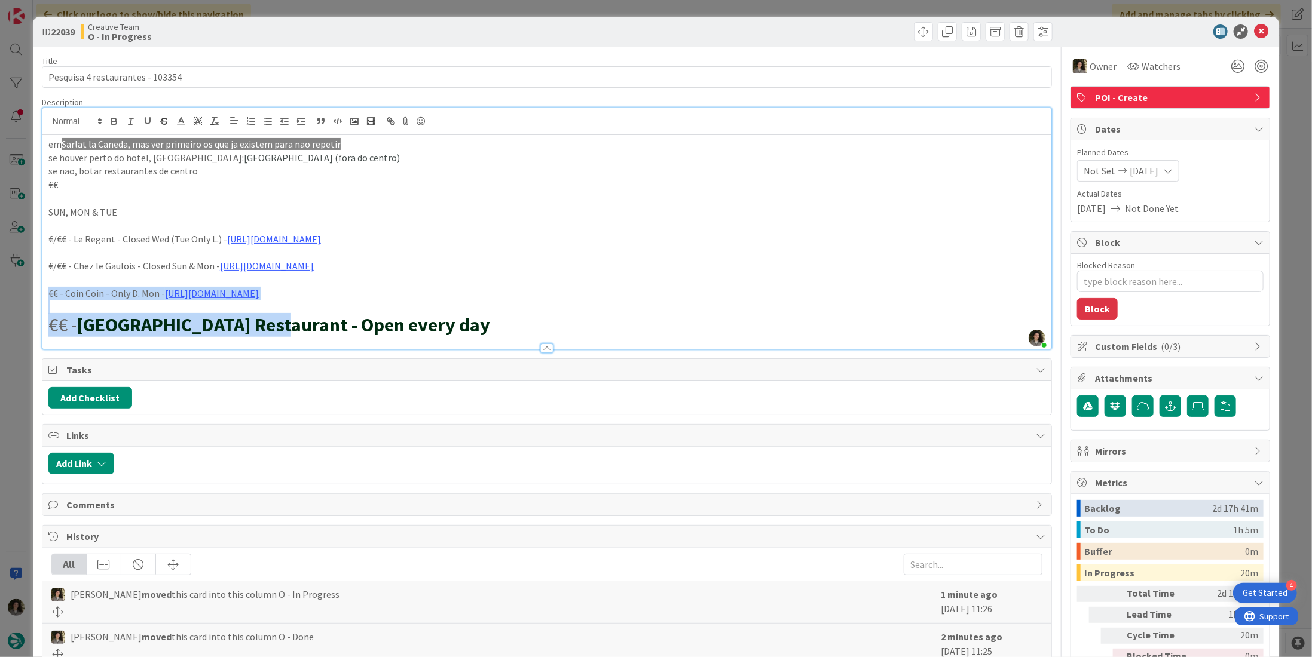
drag, startPoint x: 267, startPoint y: 327, endPoint x: -10, endPoint y: 292, distance: 278.8
click at [0, 292] on html "4 Get Started Click our logo to show/hide this navigation Add and manage tabs b…" at bounding box center [656, 328] width 1312 height 657
click at [204, 321] on strong "Hôtel Dieu Restaurant - Open every day" at bounding box center [283, 325] width 414 height 24
drag, startPoint x: 265, startPoint y: 323, endPoint x: 17, endPoint y: 326, distance: 248.6
click at [17, 326] on div "ID 22039 Creative Team O - In Progress Title 32 / 128 Pesquisa 4 restaurantes -…" at bounding box center [656, 328] width 1312 height 657
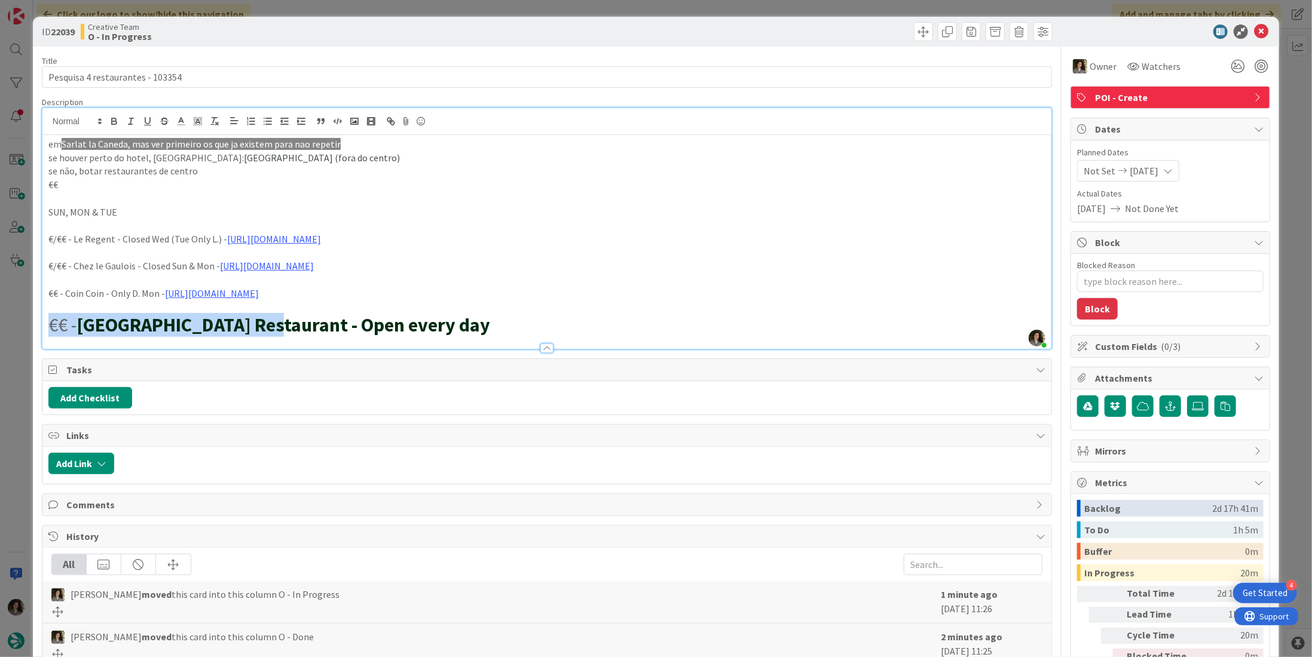
copy h1 "€€ - Hôtel Dieu Restaurant"
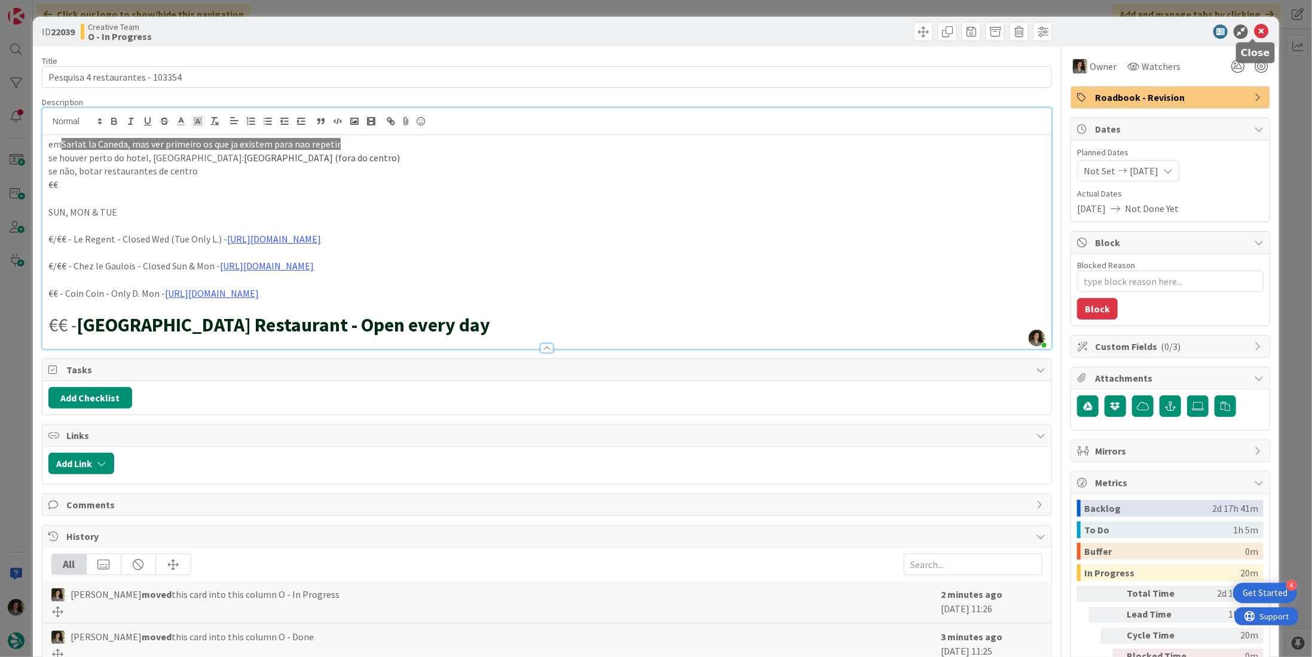
click at [1254, 30] on icon at bounding box center [1261, 32] width 14 height 14
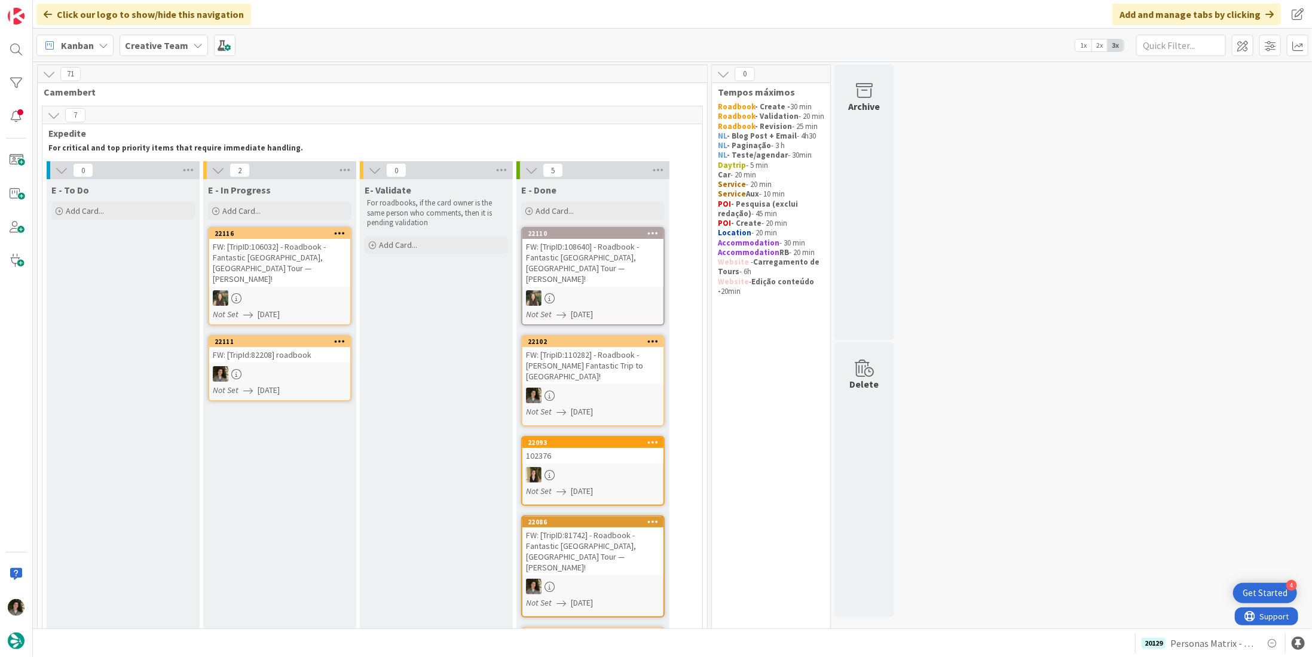
click at [288, 366] on div at bounding box center [279, 374] width 141 height 16
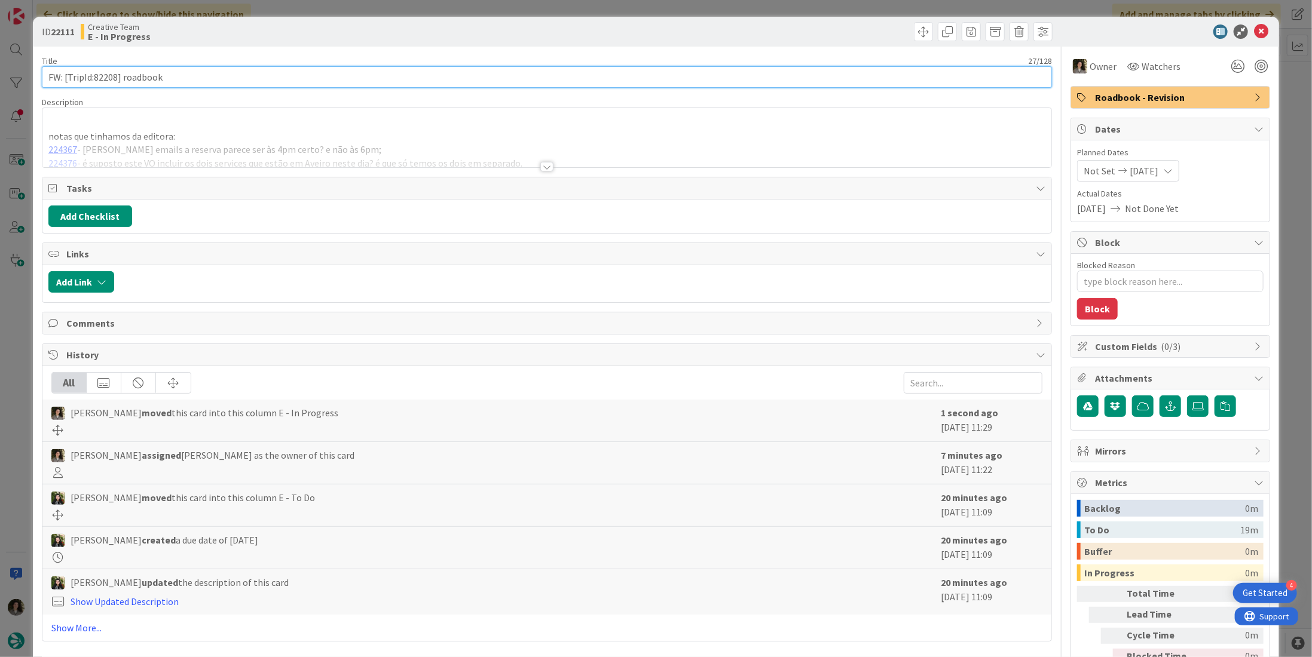
drag, startPoint x: 115, startPoint y: 78, endPoint x: 95, endPoint y: 79, distance: 20.4
click at [95, 79] on input "FW: [TripId:82208] roadbook" at bounding box center [547, 77] width 1010 height 22
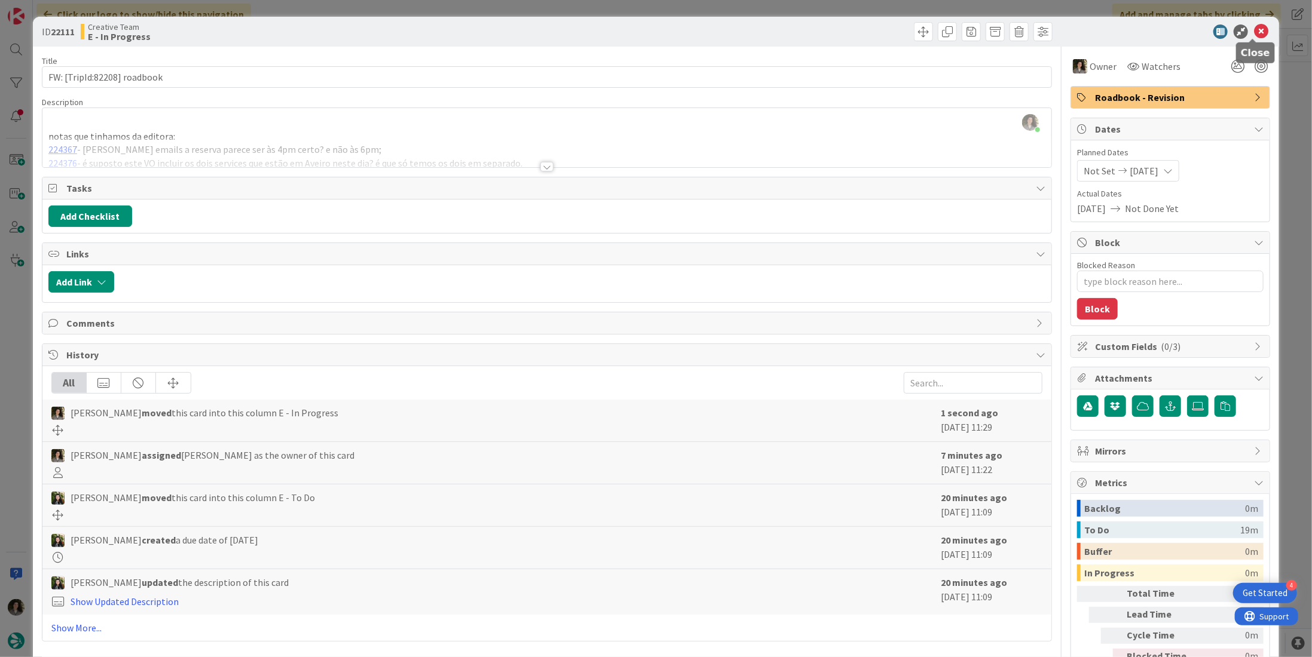
click at [1254, 28] on icon at bounding box center [1261, 32] width 14 height 14
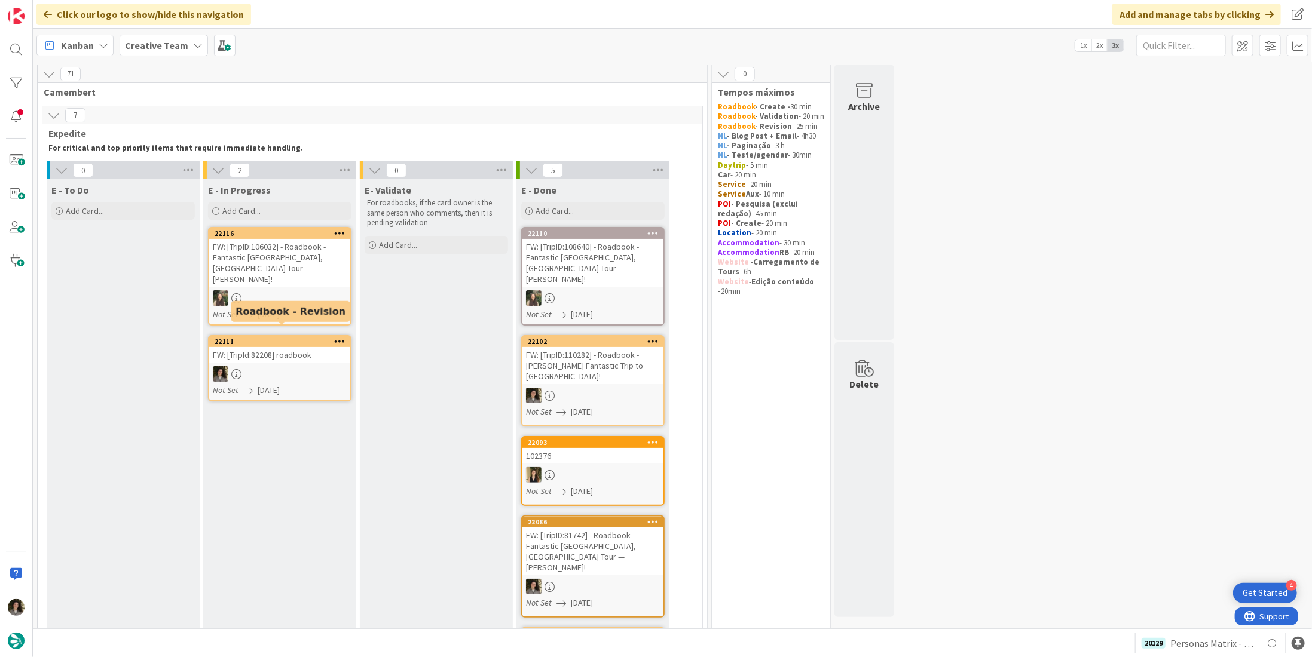
click at [296, 347] on div "FW: [TripId:82208] roadbook" at bounding box center [279, 355] width 141 height 16
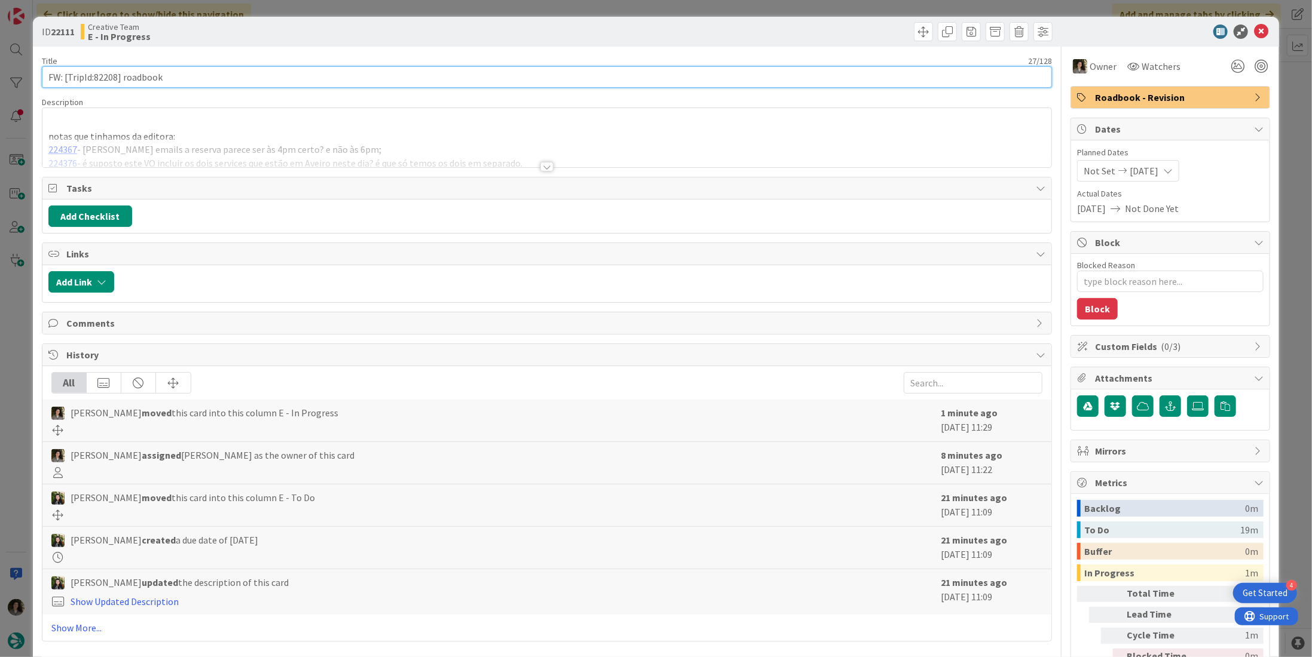
drag, startPoint x: 116, startPoint y: 78, endPoint x: 94, endPoint y: 82, distance: 22.5
click at [94, 82] on input "FW: [TripId:82208] roadbook" at bounding box center [547, 77] width 1010 height 22
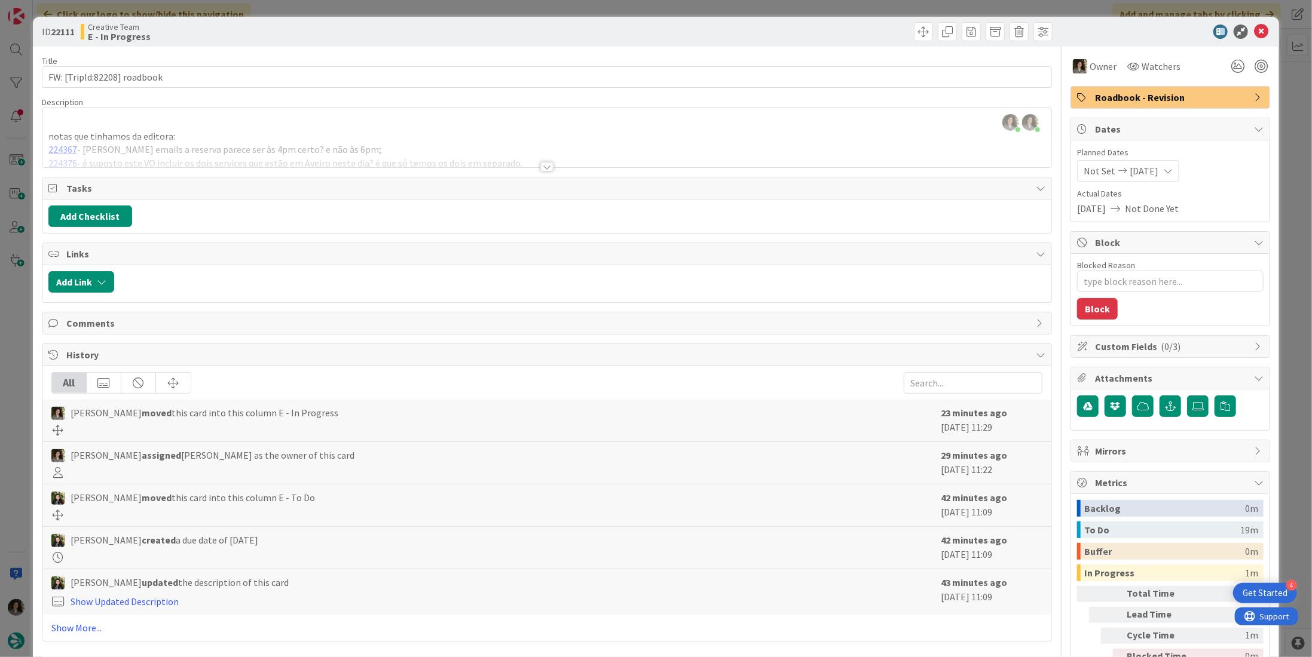
type textarea "x"
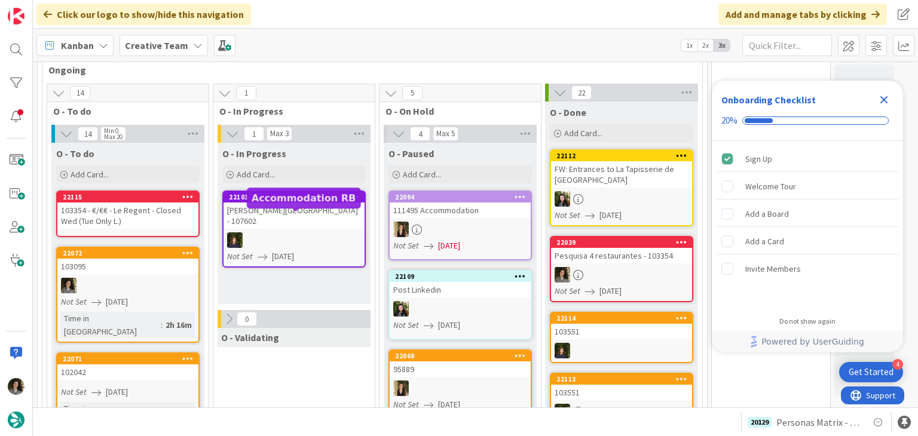
scroll to position [598, 0]
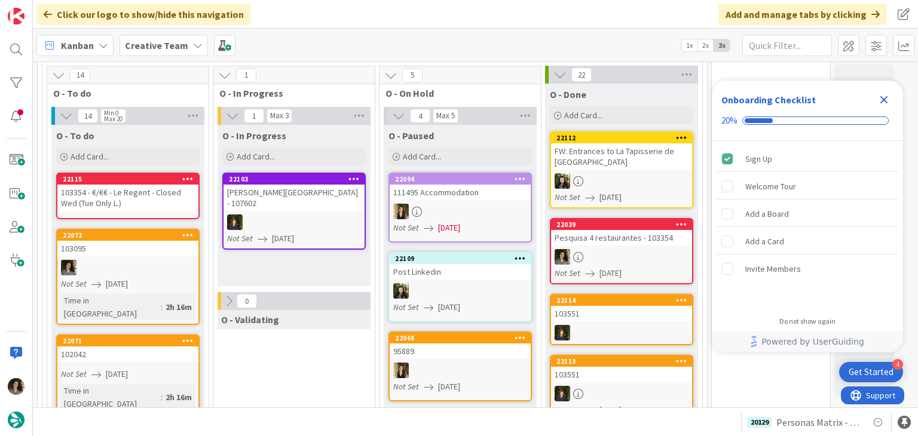
click at [633, 230] on div "Pesquisa 4 restaurantes - 103354" at bounding box center [621, 238] width 141 height 16
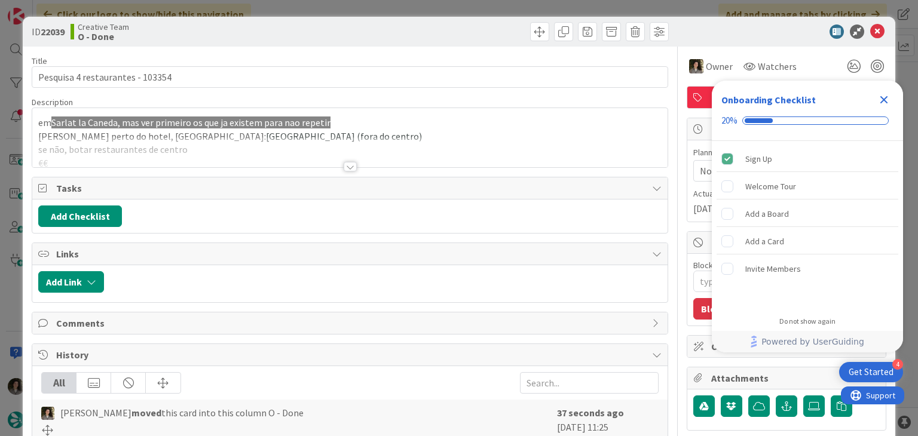
click at [885, 96] on icon "Close Checklist" at bounding box center [884, 100] width 14 height 14
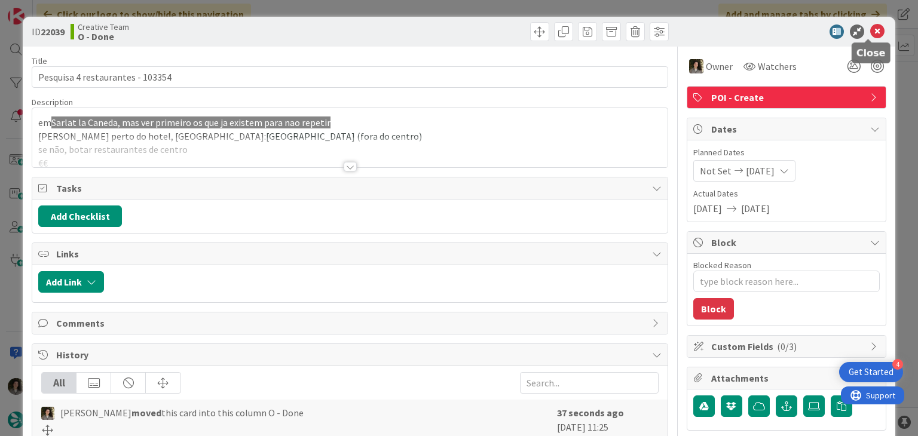
click at [872, 31] on icon at bounding box center [877, 32] width 14 height 14
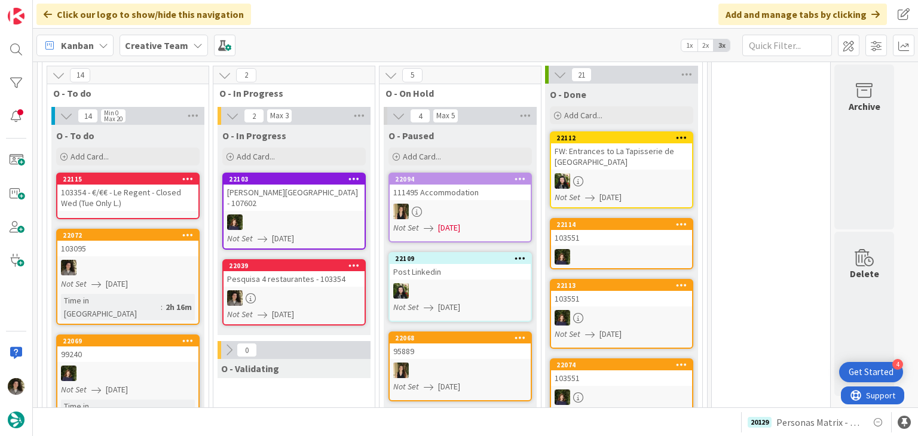
click at [298, 261] on div "22039" at bounding box center [293, 266] width 141 height 11
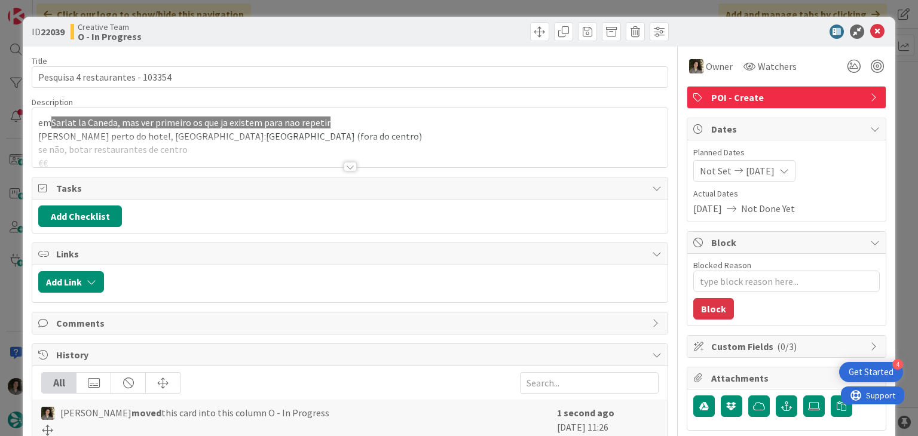
click at [338, 167] on div "Title 32 / 128 Pesquisa 4 restaurantes - 103354 Description em Sarlat la Caneda…" at bounding box center [350, 372] width 636 height 651
click at [347, 164] on div at bounding box center [350, 167] width 13 height 10
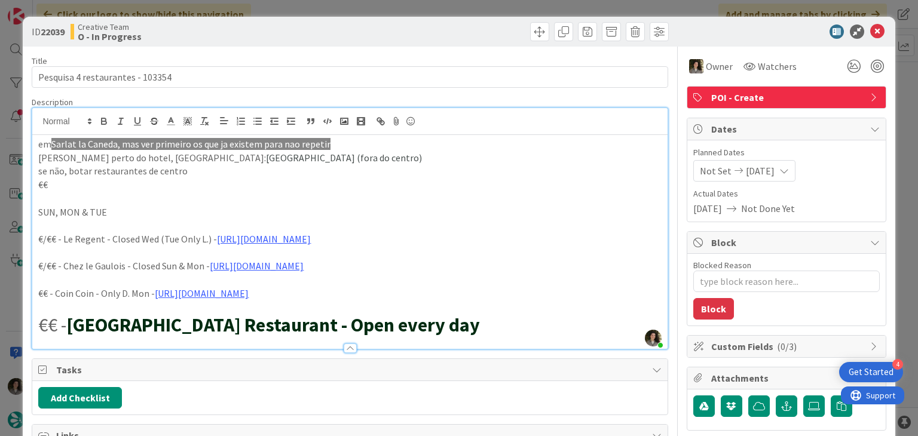
drag, startPoint x: 292, startPoint y: 253, endPoint x: 27, endPoint y: 242, distance: 265.0
click at [27, 242] on div "ID 22039 Creative Team O - In Progress Title 32 / 128 Pesquisa 4 restaurantes -…" at bounding box center [459, 428] width 872 height 823
copy p "€/€€ - Le Regent - Closed Wed (Tue Only L.) - https://www.tripadvisor.fr/Restau…"
click at [870, 34] on icon at bounding box center [877, 32] width 14 height 14
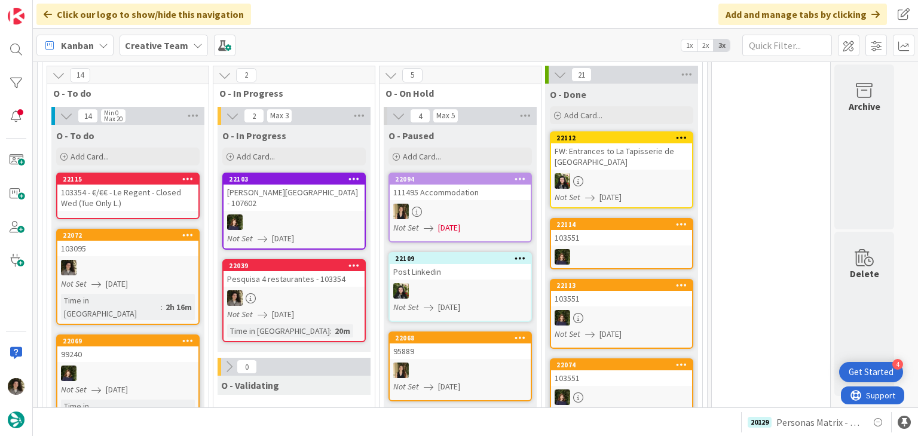
click at [122, 185] on div "103354 - €/€€ - Le Regent - Closed Wed (Tue Only L.)" at bounding box center [127, 198] width 141 height 26
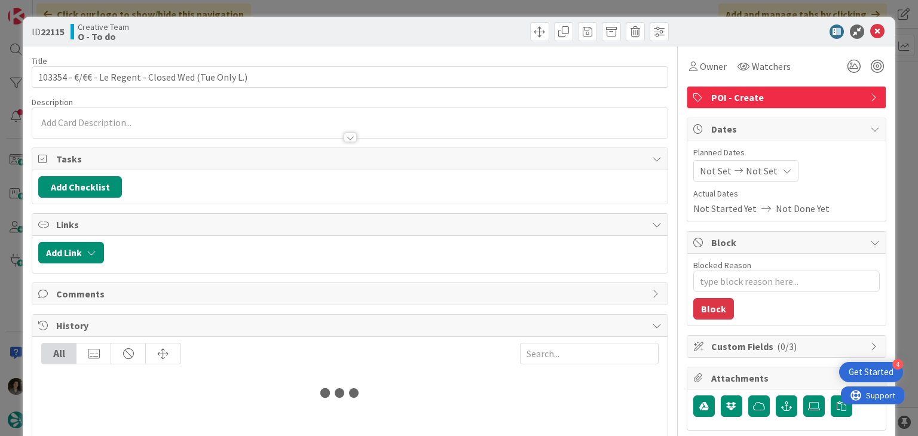
click at [228, 118] on p at bounding box center [349, 123] width 623 height 14
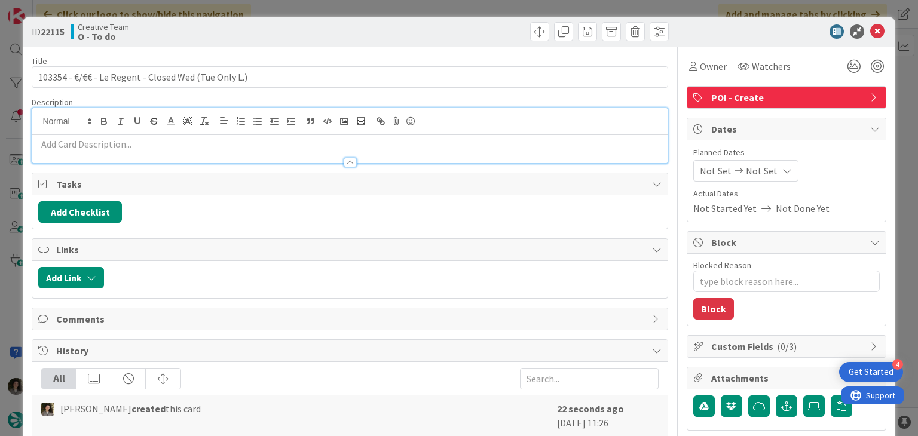
click at [221, 142] on p at bounding box center [349, 144] width 623 height 14
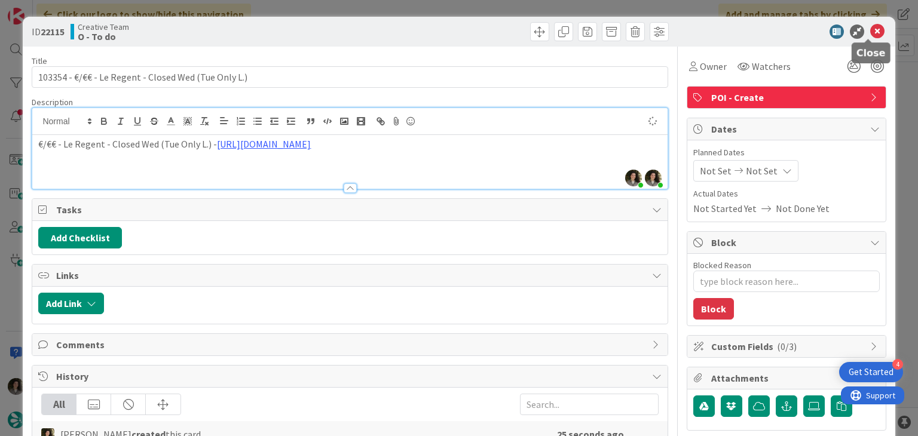
click at [870, 29] on icon at bounding box center [877, 32] width 14 height 14
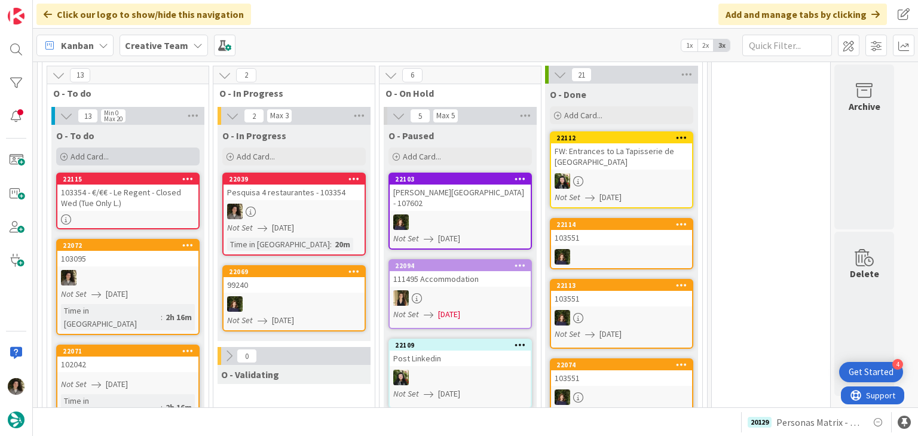
click at [87, 151] on span "Add Card..." at bounding box center [90, 156] width 38 height 11
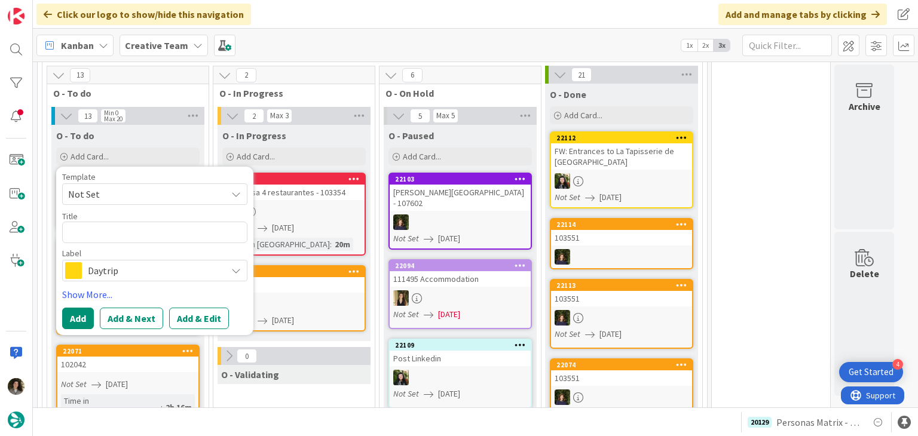
click at [131, 262] on span "Daytrip" at bounding box center [154, 270] width 133 height 17
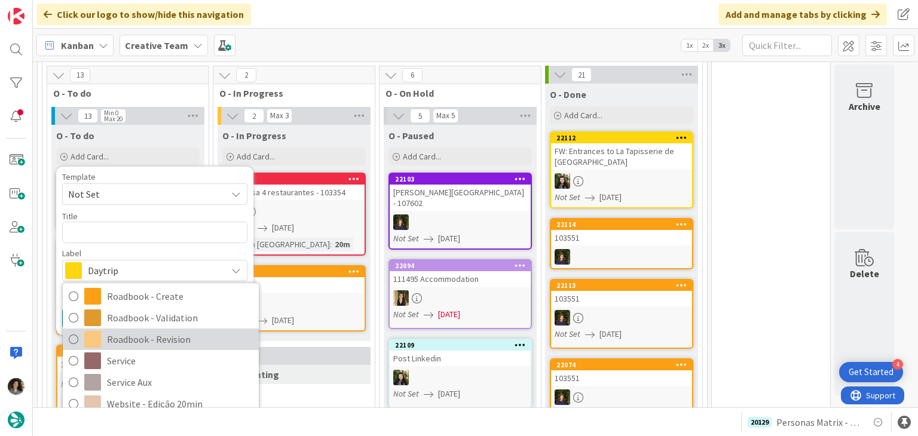
scroll to position [179, 0]
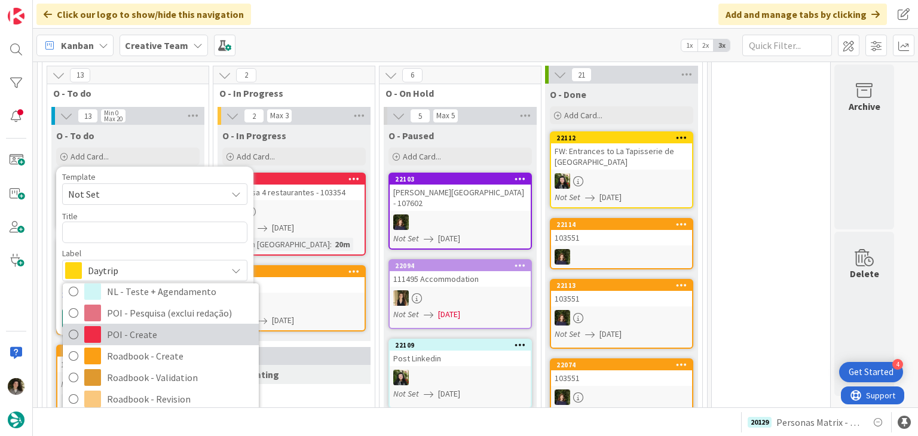
click at [144, 326] on span "POI - Create" at bounding box center [180, 335] width 146 height 18
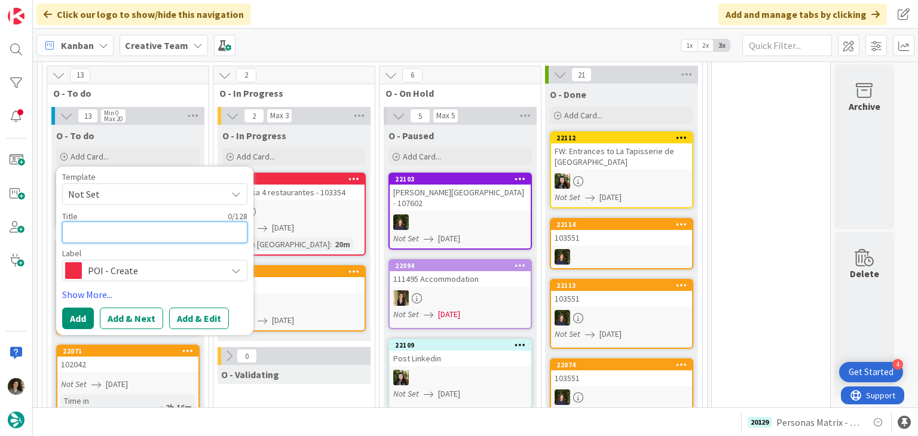
click at [128, 222] on textarea at bounding box center [154, 233] width 185 height 22
paste textarea "€/€€ - Chez le Gaulois - Closed Sun & [PERSON_NAME]"
type textarea "x"
type textarea "€/€€ - Chez le Gaulois - Closed Sun & [PERSON_NAME]"
click at [70, 222] on textarea "€/€€ - Chez le Gaulois - Closed Sun & [PERSON_NAME]" at bounding box center [154, 233] width 185 height 22
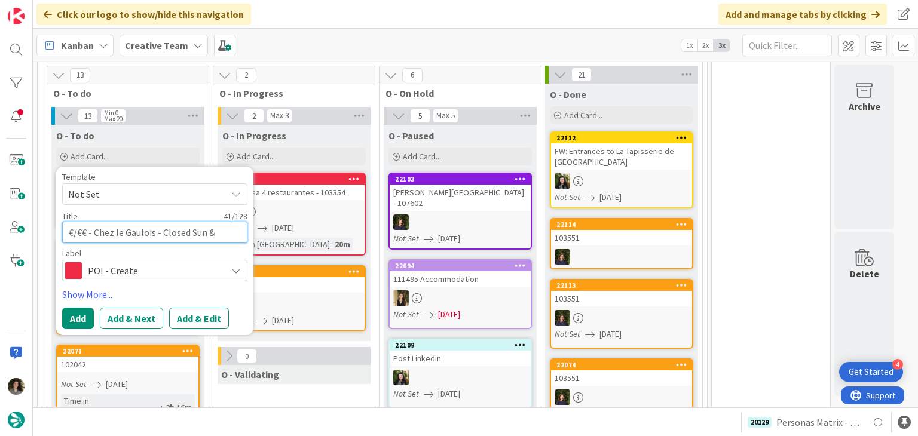
paste textarea "103354"
type textarea "x"
type textarea "103354€/€€ - Chez le Gaulois - Closed Sun & Mon"
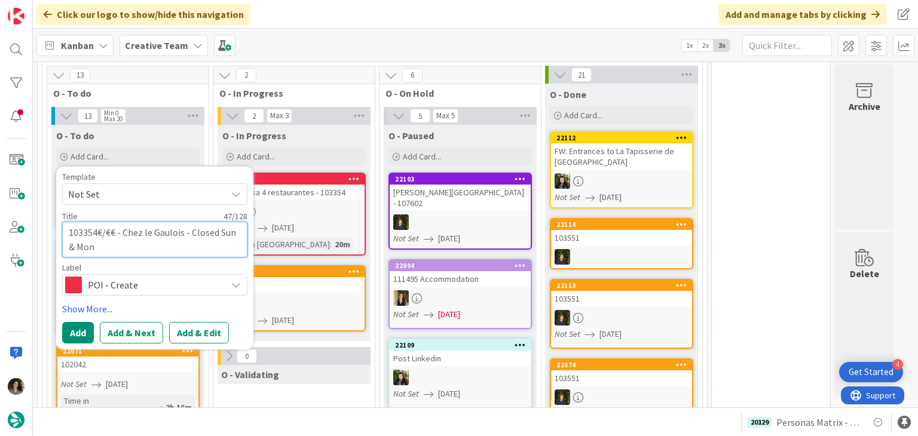
type textarea "x"
type textarea "103354 €/€€ - Chez le Gaulois - Closed Sun & Mon"
type textarea "x"
type textarea "103354 -€/€€ - Chez le Gaulois - Closed Sun & Mon"
type textarea "x"
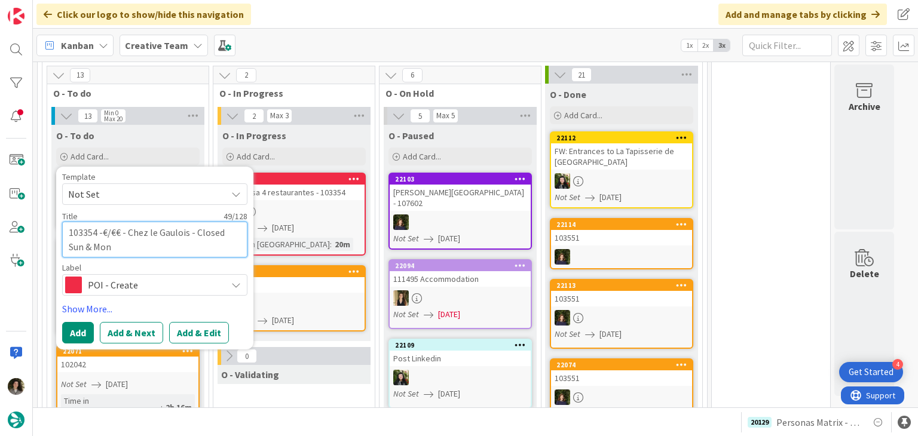
type textarea "103354 - €/€€ - Chez le Gaulois - Closed Sun & Mon"
type textarea "x"
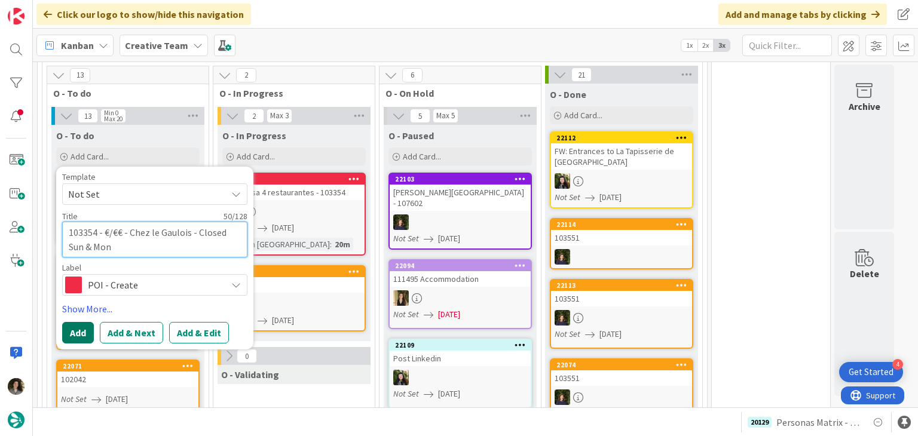
type textarea "103354 - €/€€ - Chez le Gaulois - Closed Sun & Mon"
click at [81, 322] on button "Add" at bounding box center [78, 333] width 32 height 22
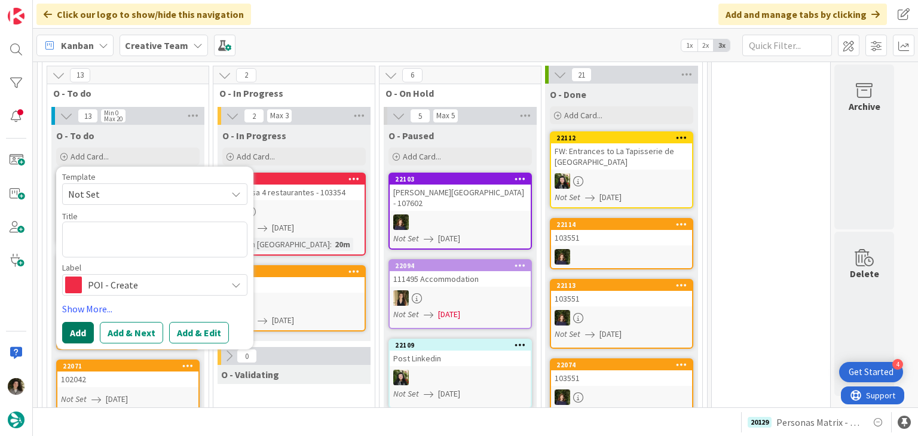
scroll to position [684, 0]
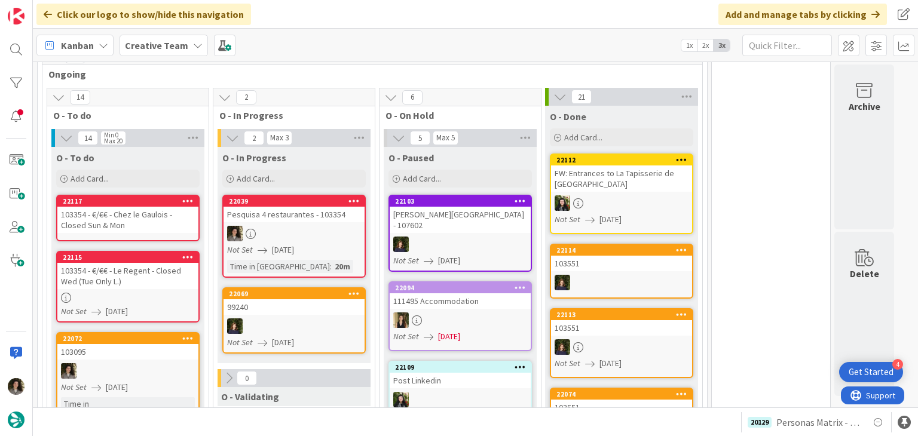
click at [143, 195] on link "22117 103354 - €/€€ - Chez le Gaulois - Closed Sun & Mon" at bounding box center [127, 218] width 143 height 47
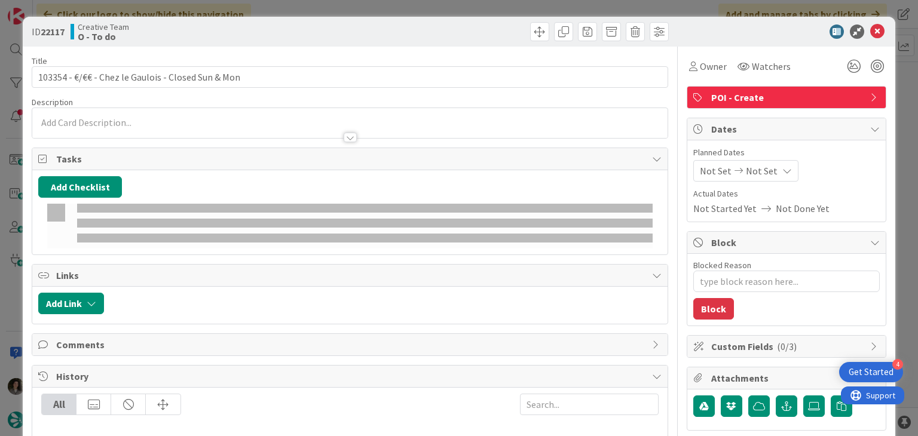
type textarea "x"
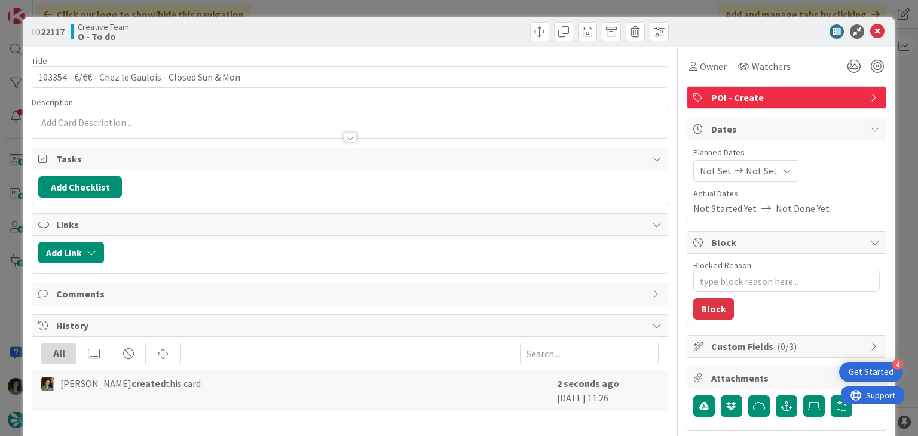
click at [752, 165] on span "Not Set" at bounding box center [762, 171] width 32 height 14
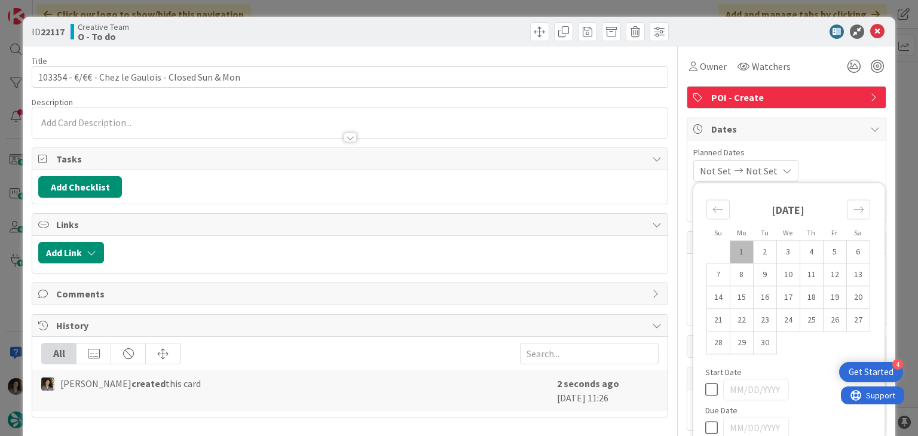
drag, startPoint x: 700, startPoint y: 423, endPoint x: 702, endPoint y: 409, distance: 13.9
click at [705, 415] on icon at bounding box center [714, 428] width 18 height 14
type input "[DATE]"
click at [870, 29] on icon at bounding box center [877, 32] width 14 height 14
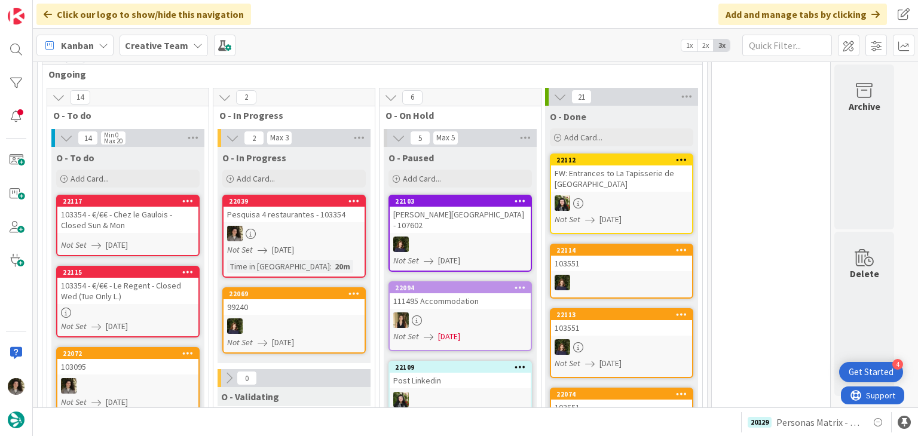
click at [127, 147] on div "O - To do Add Card... Template Not Set Title 0 / 128 Label Daytrip Accommodatio…" at bounding box center [127, 168] width 153 height 43
click at [121, 170] on div "Add Card..." at bounding box center [127, 179] width 143 height 18
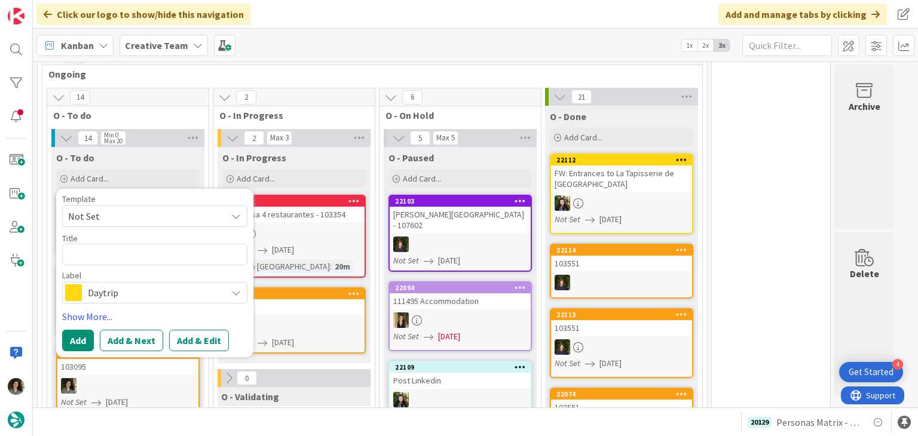
click at [161, 284] on span "Daytrip" at bounding box center [154, 292] width 133 height 17
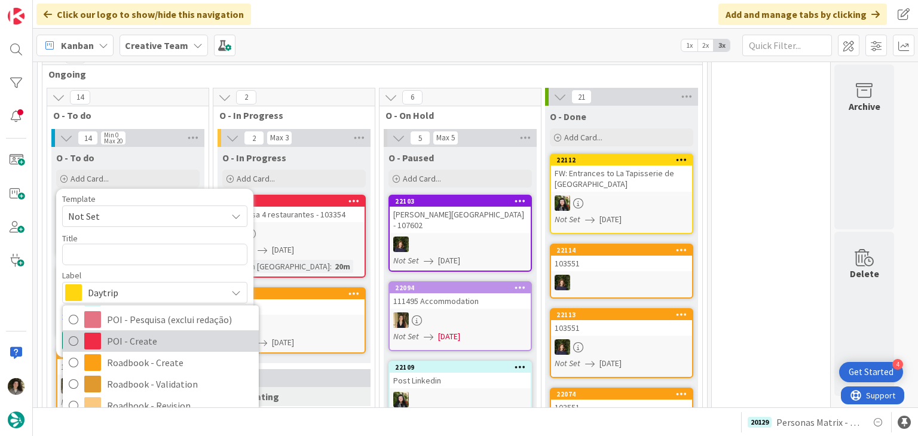
click at [139, 333] on span "POI - Create" at bounding box center [180, 342] width 146 height 18
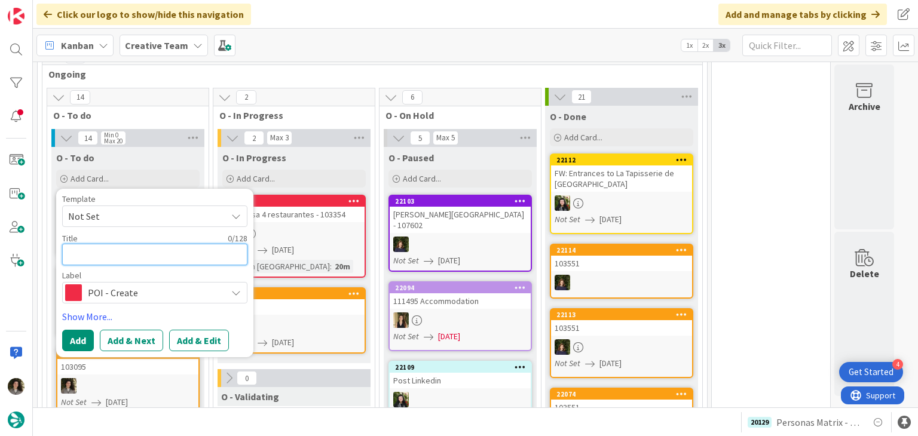
click at [107, 244] on textarea at bounding box center [154, 255] width 185 height 22
paste textarea "103354"
type textarea "x"
type textarea "103354"
click at [69, 244] on textarea "103354" at bounding box center [154, 255] width 185 height 22
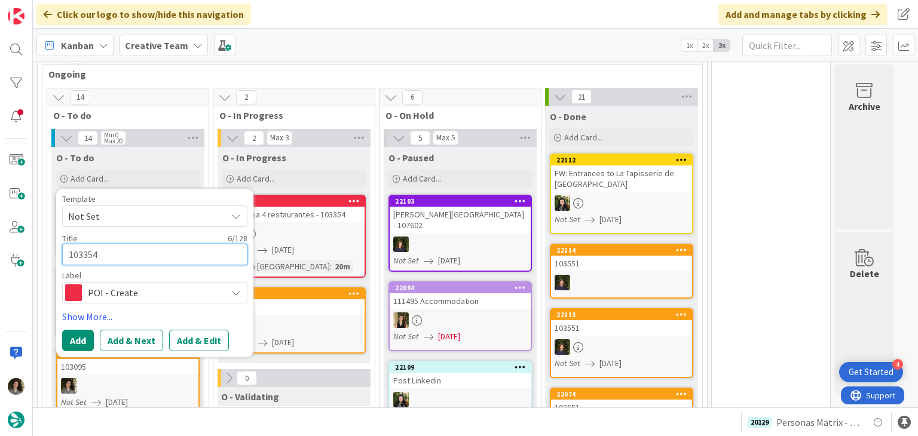
click at [111, 244] on textarea "103354" at bounding box center [154, 255] width 185 height 22
type textarea "x"
type textarea "103354"
type textarea "x"
type textarea "103354 -"
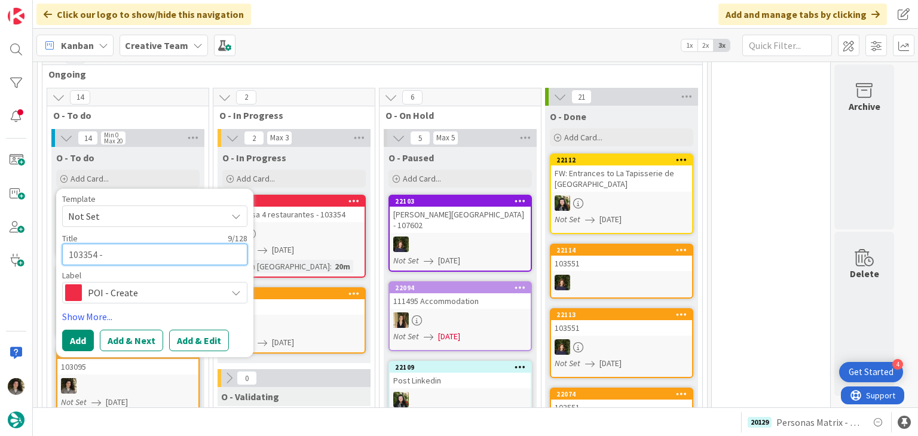
type textarea "x"
type textarea "103354 -"
click at [155, 244] on textarea "103354 -" at bounding box center [154, 255] width 185 height 22
paste textarea "€€ - Coin Coin - Only D. Mon"
type textarea "x"
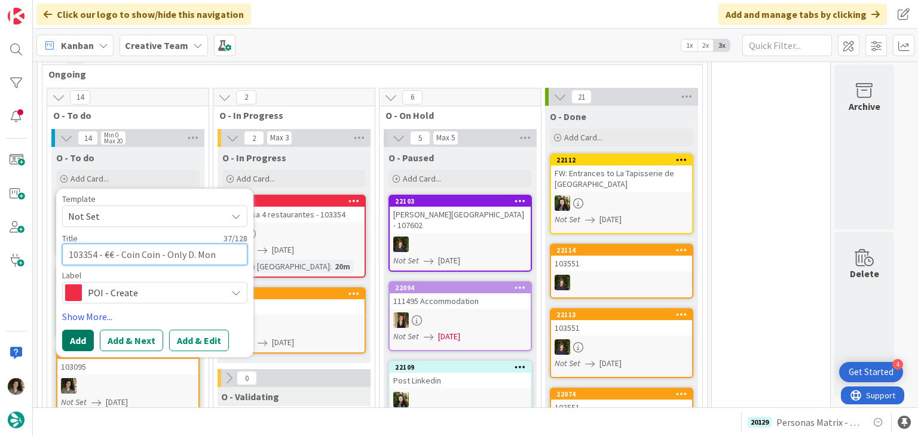
type textarea "103354 - €€ - Coin Coin - Only D. Mon"
click at [78, 330] on button "Add" at bounding box center [78, 341] width 32 height 22
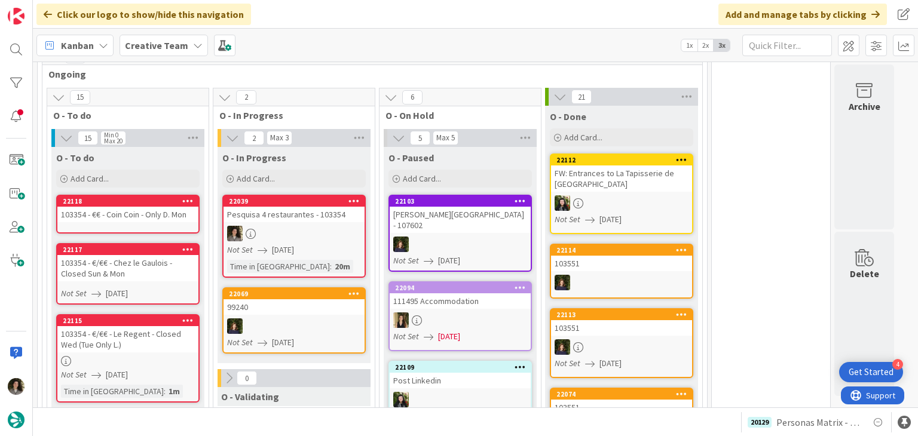
click at [124, 207] on div "103354 - €€ - Coin Coin - Only D. Mon" at bounding box center [127, 215] width 141 height 16
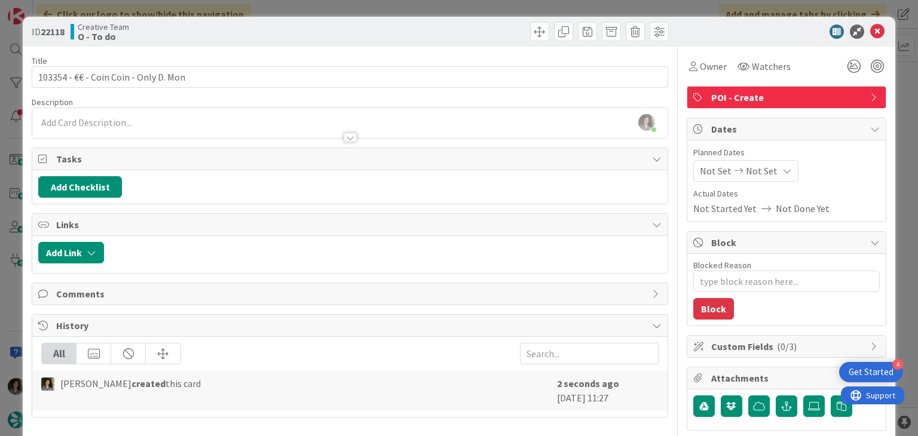
click at [346, 136] on div at bounding box center [350, 138] width 13 height 10
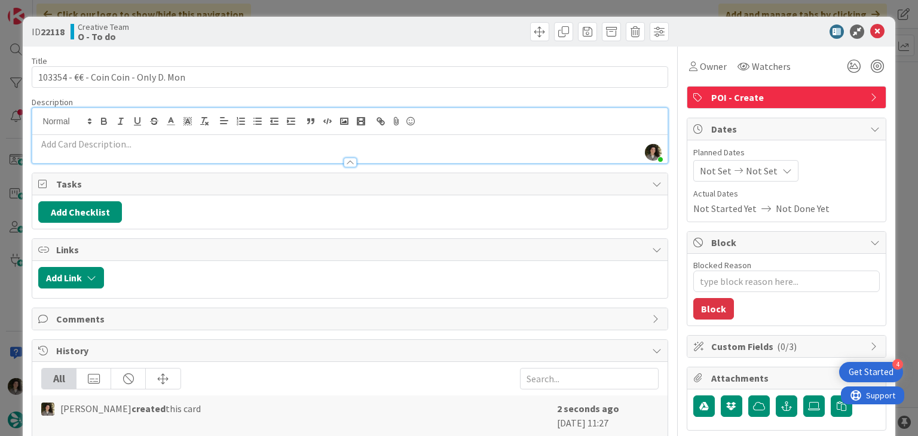
click at [333, 138] on p at bounding box center [349, 144] width 623 height 14
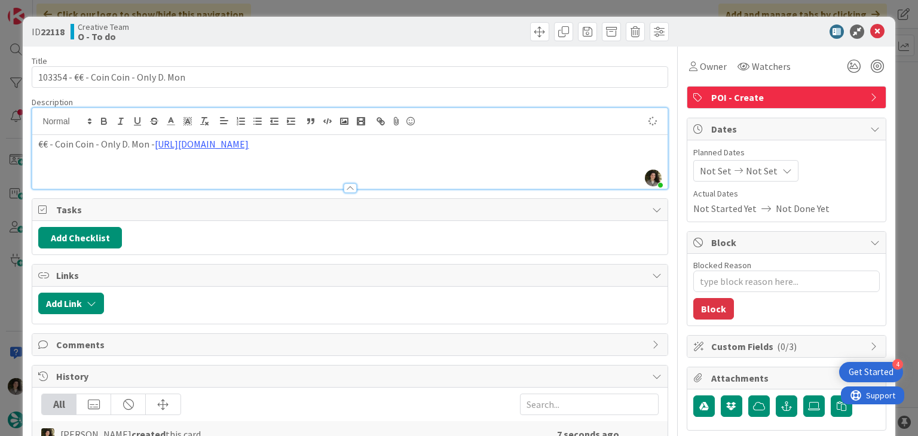
click at [874, 27] on icon at bounding box center [877, 32] width 14 height 14
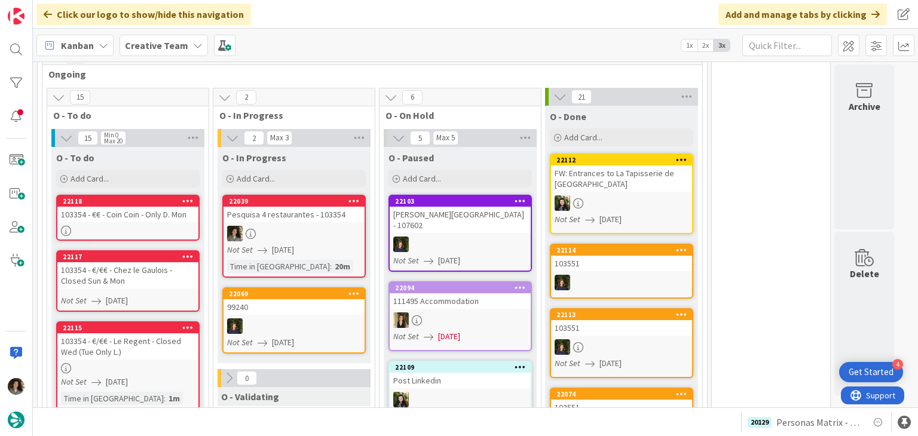
click at [125, 207] on div "103354 - €€ - Coin Coin - Only D. Mon" at bounding box center [127, 215] width 141 height 16
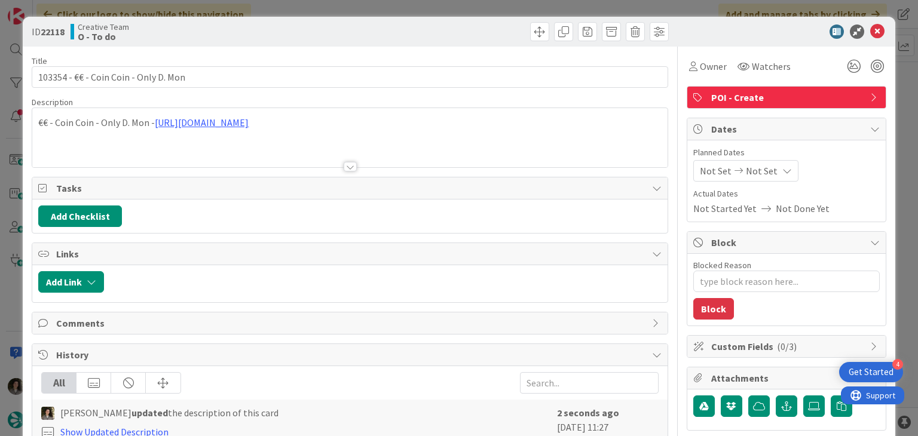
type textarea "x"
click at [767, 164] on div "Not Set Not Set" at bounding box center [745, 171] width 105 height 22
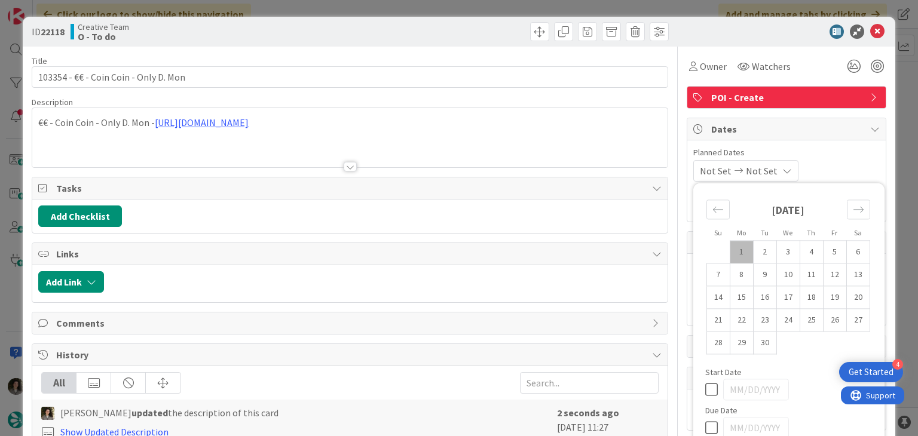
drag, startPoint x: 700, startPoint y: 425, endPoint x: 704, endPoint y: 410, distance: 15.9
click at [705, 415] on icon at bounding box center [714, 428] width 18 height 14
type input "[DATE]"
drag, startPoint x: 868, startPoint y: 32, endPoint x: 728, endPoint y: 44, distance: 139.8
click at [870, 32] on icon at bounding box center [877, 32] width 14 height 14
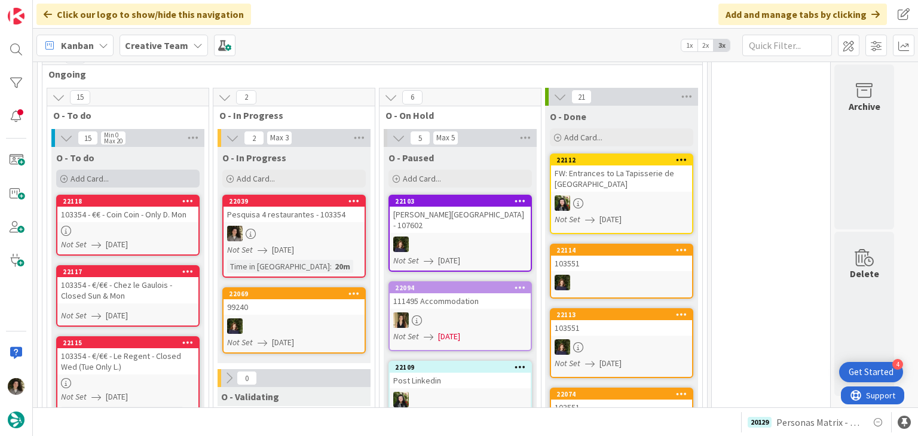
click at [76, 173] on span "Add Card..." at bounding box center [90, 178] width 38 height 11
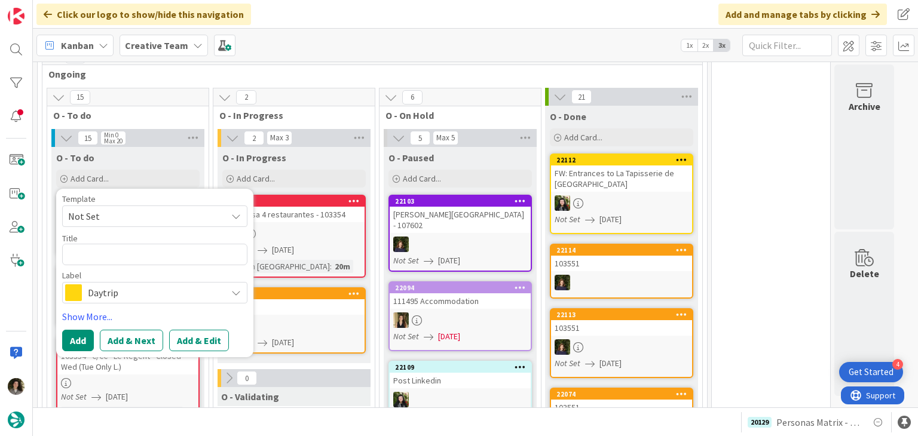
click at [128, 284] on span "Daytrip" at bounding box center [154, 292] width 133 height 17
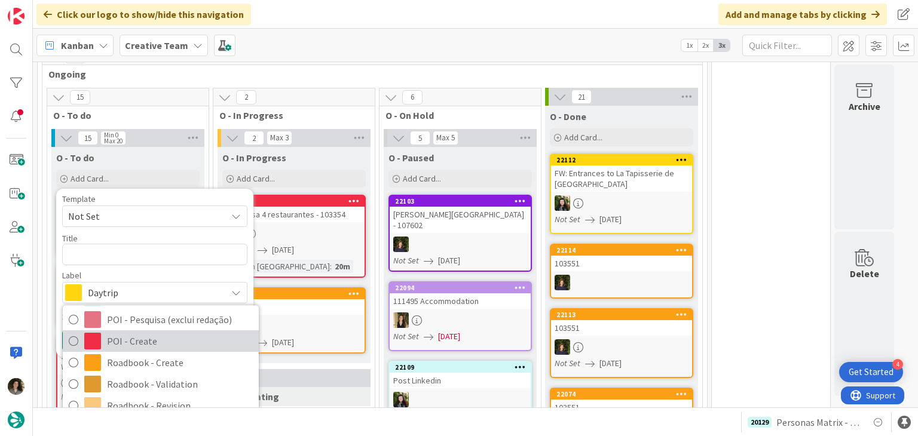
click at [169, 333] on span "POI - Create" at bounding box center [180, 342] width 146 height 18
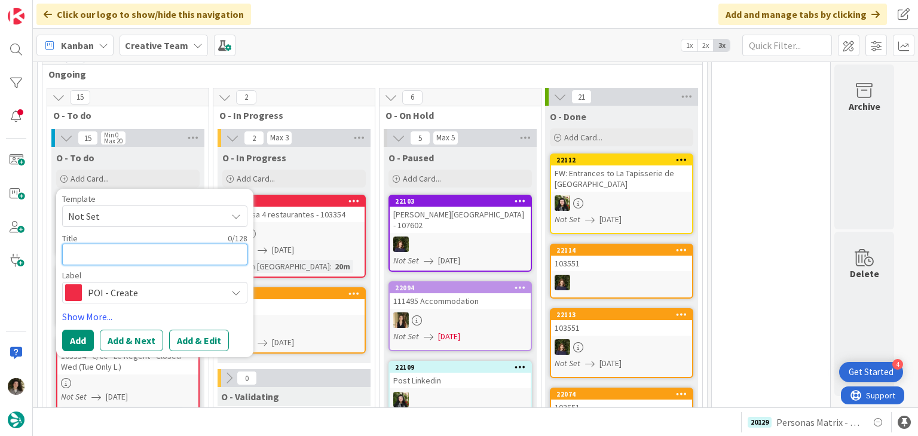
click at [100, 244] on textarea at bounding box center [154, 255] width 185 height 22
paste textarea "€€ - Hôtel Dieu Restaurant"
type textarea "x"
type textarea "€€ - Hôtel Dieu Restaurant"
click at [67, 244] on textarea "€€ - Hôtel Dieu Restaurant" at bounding box center [154, 255] width 185 height 22
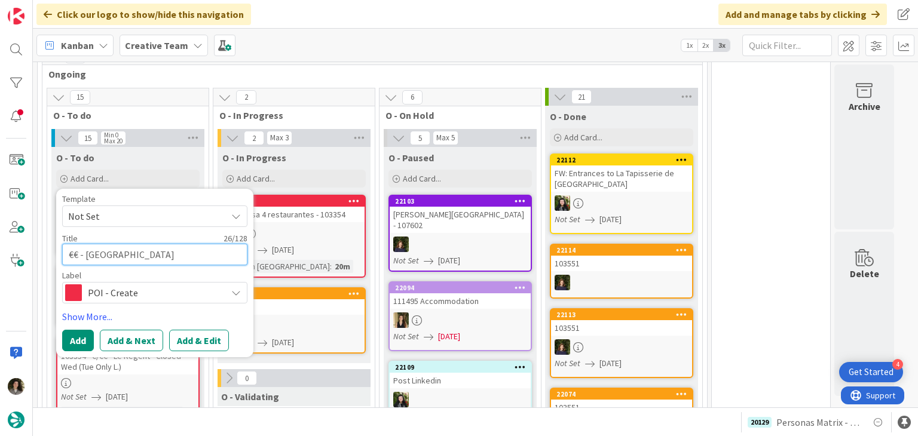
type textarea "x"
type textarea "1€€ - Hôtel Dieu Restaurant"
type textarea "x"
type textarea "10€€ - Hôtel Dieu Restaurant"
type textarea "x"
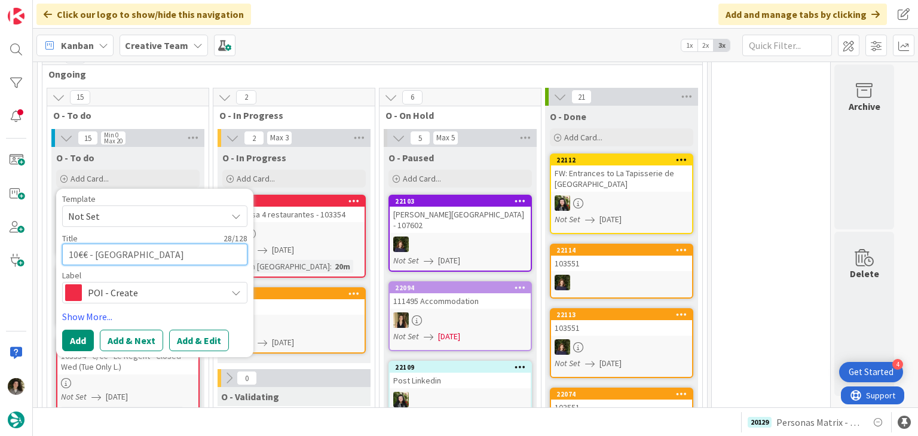
type textarea "103€€ - Hôtel Dieu Restaurant"
type textarea "x"
type textarea "1033€€ - Hôtel Dieu Restaurant"
type textarea "x"
type textarea "10335€€ - Hôtel Dieu Restaurant"
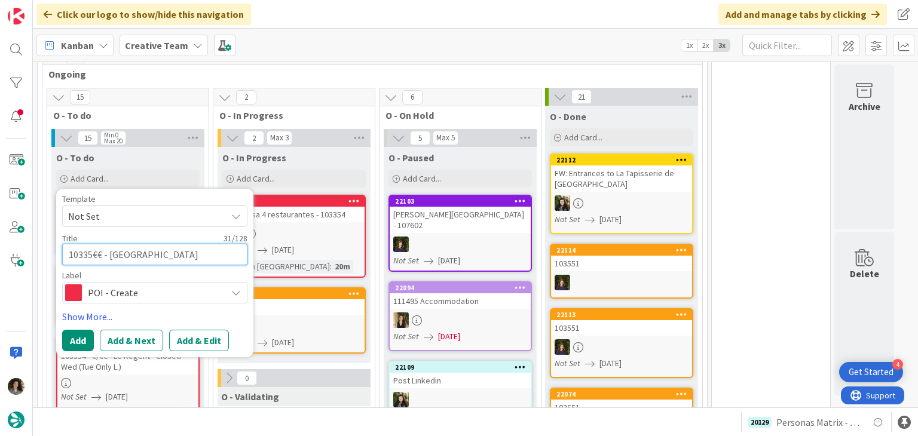
type textarea "x"
type textarea "103354€€ - Hôtel Dieu Restaurant"
type textarea "x"
type textarea "103354 €€ - Hôtel Dieu Restaurant"
type textarea "x"
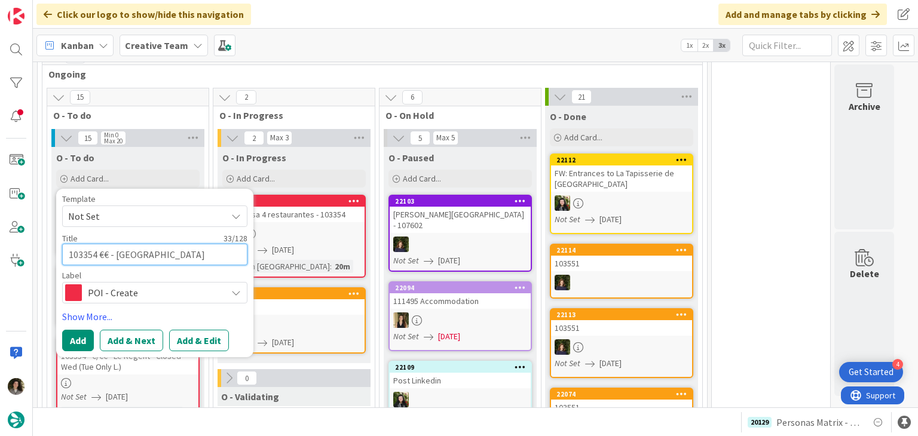
type textarea "103354 -€€ - Hôtel Dieu Restaurant"
type textarea "x"
type textarea "103354 - €€ - Hôtel Dieu Restaurant"
click at [72, 330] on button "Add" at bounding box center [78, 341] width 32 height 22
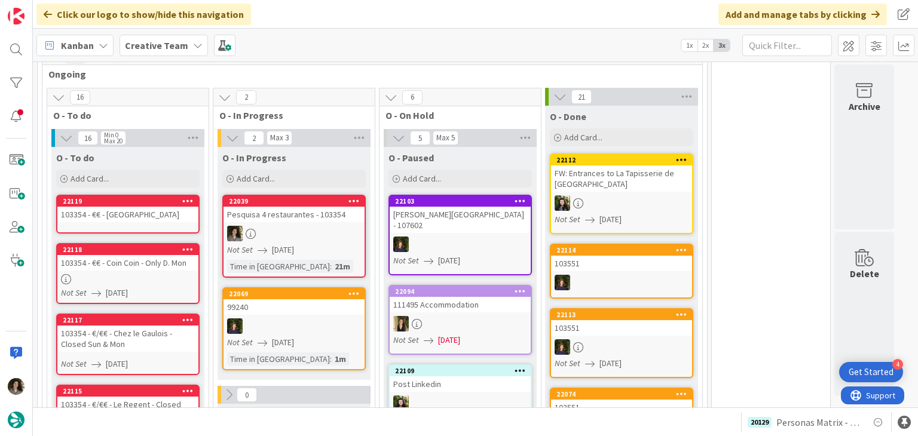
click at [123, 207] on div "103354 - €€ - Hôtel Dieu Restaurant" at bounding box center [127, 215] width 141 height 16
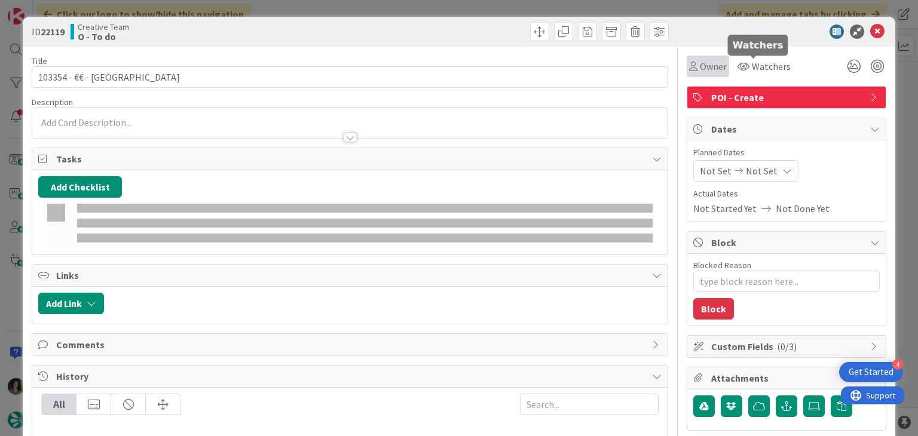
click at [711, 59] on span "Owner" at bounding box center [713, 66] width 27 height 14
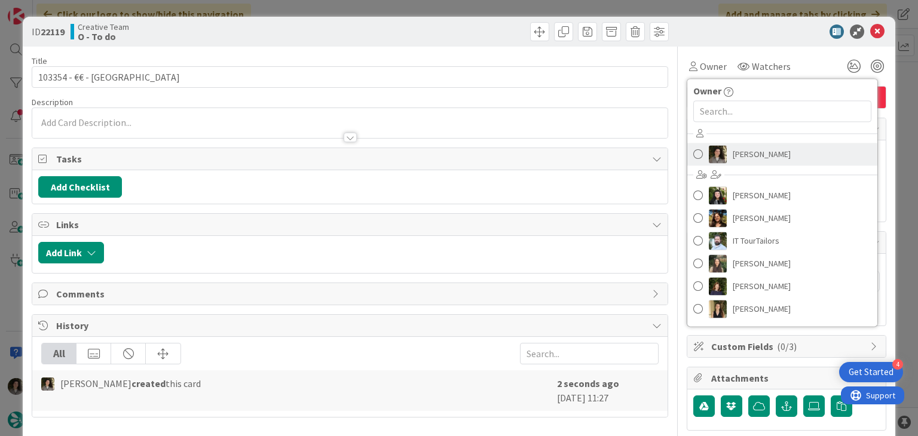
click at [737, 150] on span "[PERSON_NAME]" at bounding box center [762, 154] width 58 height 18
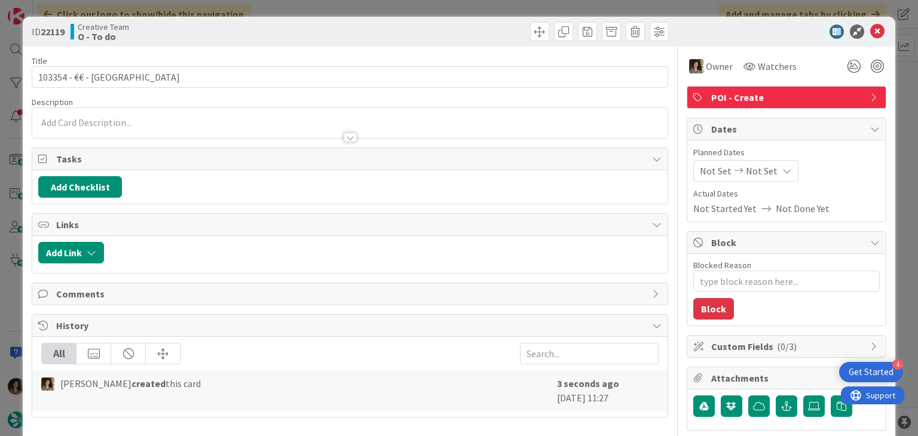
type textarea "x"
click at [761, 170] on span "Not Set" at bounding box center [762, 171] width 32 height 14
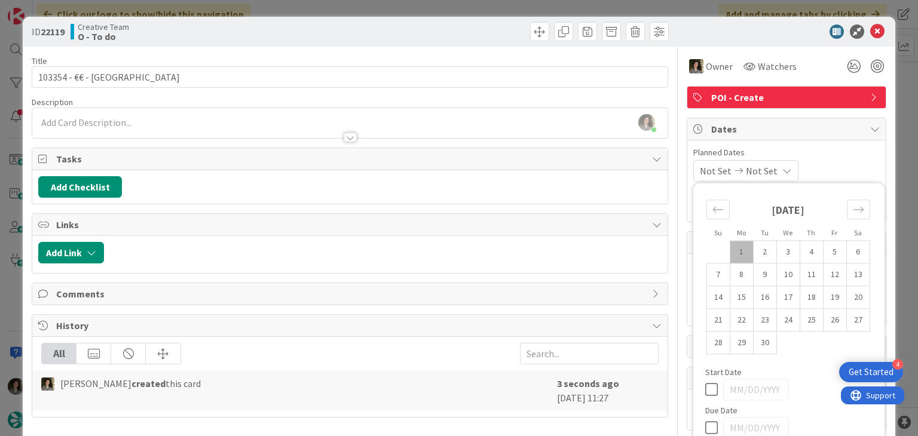
drag, startPoint x: 703, startPoint y: 425, endPoint x: 712, endPoint y: 400, distance: 26.3
click at [705, 415] on icon at bounding box center [714, 428] width 18 height 14
type input "[DATE]"
click at [870, 33] on icon at bounding box center [877, 32] width 14 height 14
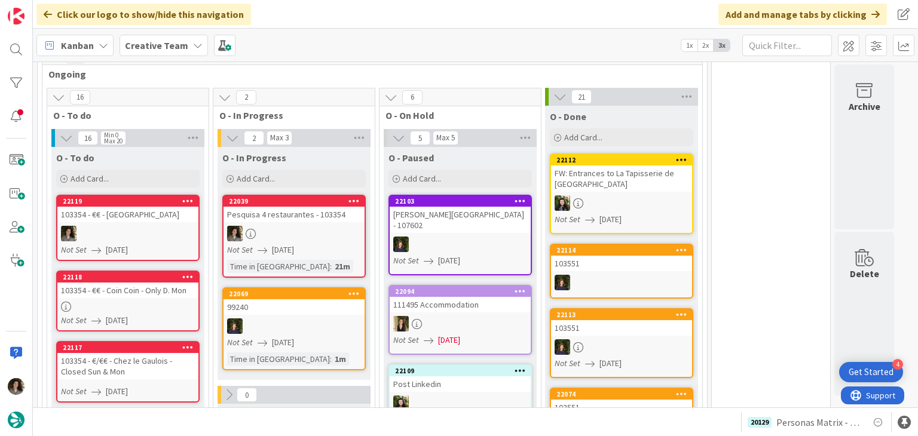
click at [165, 226] on div at bounding box center [127, 234] width 141 height 16
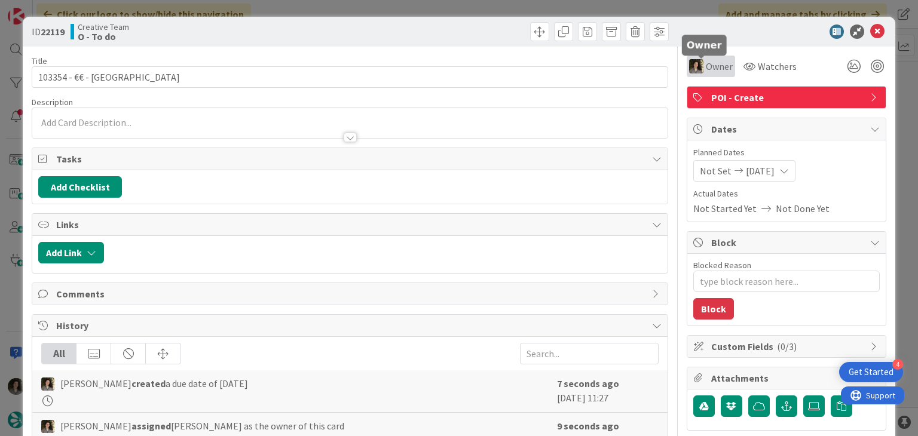
click at [706, 67] on span "Owner" at bounding box center [719, 66] width 27 height 14
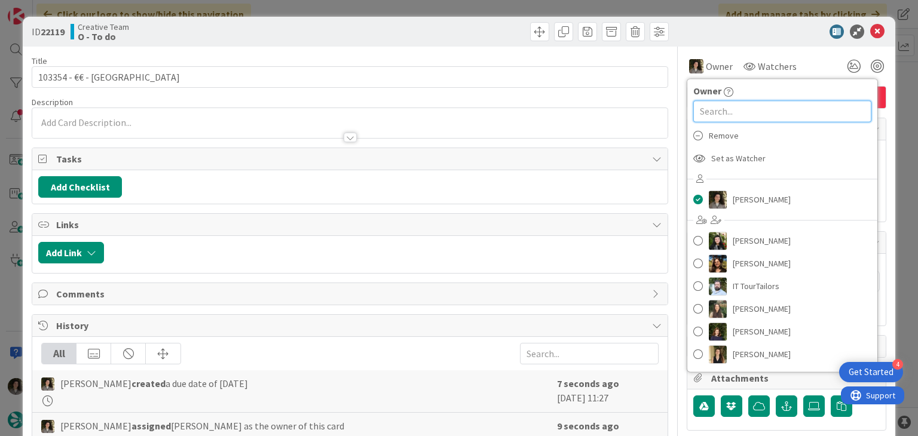
click at [716, 115] on input "text" at bounding box center [782, 111] width 178 height 22
click at [717, 156] on span "Set as Watcher" at bounding box center [738, 158] width 54 height 18
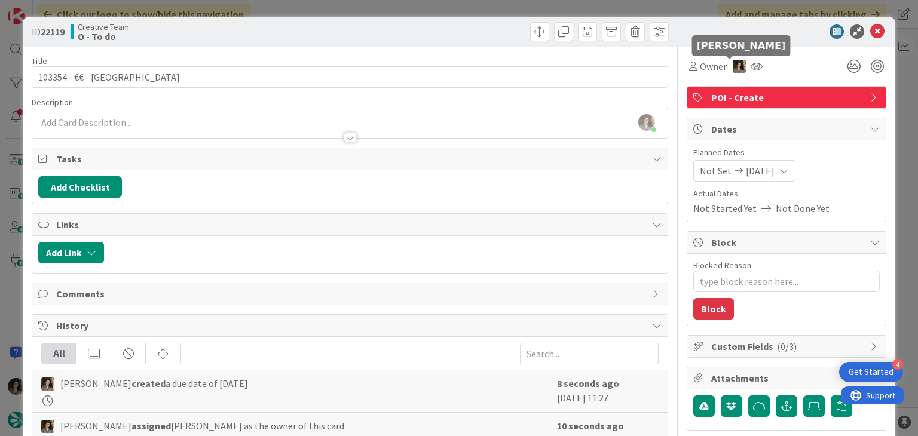
click at [733, 66] on img at bounding box center [739, 66] width 13 height 13
click at [712, 94] on link "Remove" at bounding box center [698, 88] width 94 height 19
type textarea "x"
click at [351, 135] on div at bounding box center [350, 138] width 13 height 10
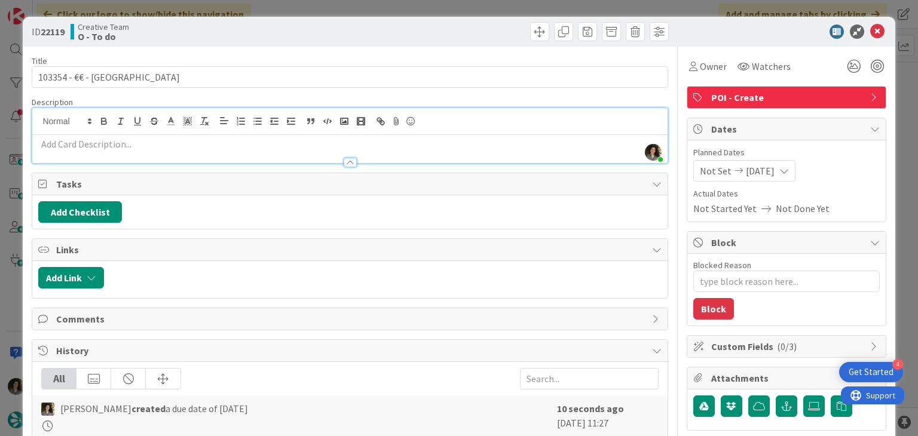
click at [294, 146] on p at bounding box center [349, 144] width 623 height 14
paste div
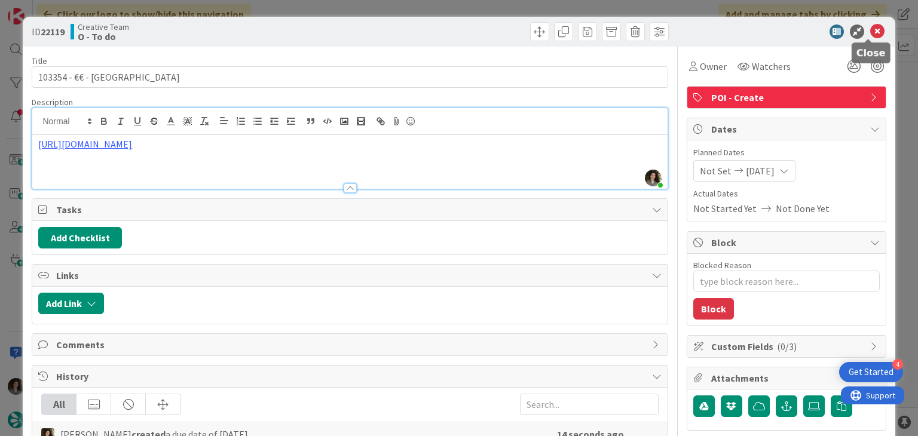
click at [870, 27] on icon at bounding box center [877, 32] width 14 height 14
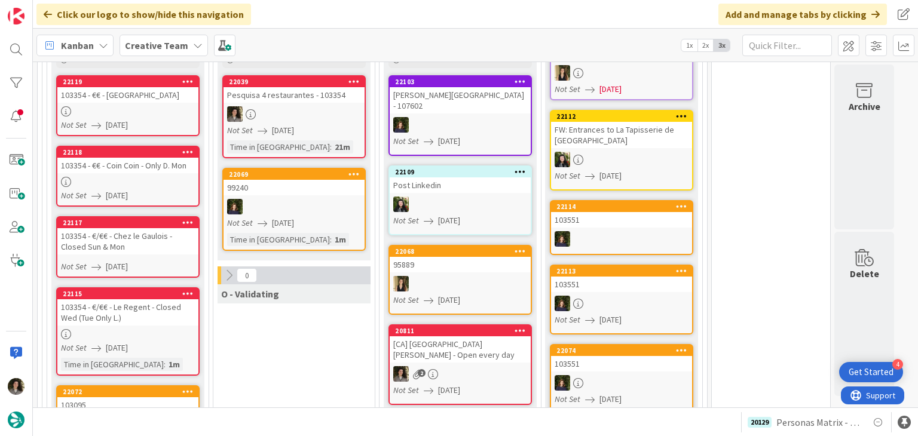
click at [137, 299] on div "103354 - €/€€ - Le Regent - Closed Wed (Tue Only L.)" at bounding box center [127, 312] width 141 height 26
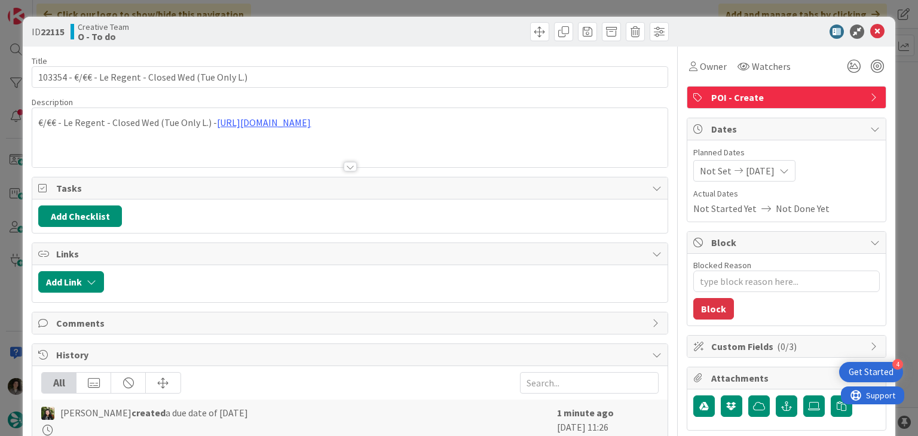
type textarea "x"
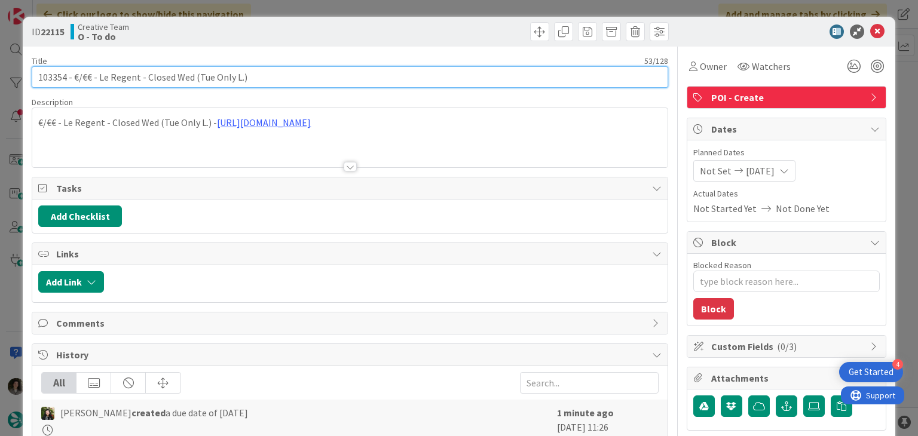
click at [294, 78] on input "103354 - €/€€ - Le Regent - Closed Wed (Tue Only L.)" at bounding box center [350, 77] width 636 height 22
type input "103354 - €/€€ - Le Regent - Closed Wed (Tue Only L.) - Sarlat"
type textarea "x"
type input "103354 - €/€€ - Le Regent - Closed Wed (Tue Only L.) - Sarl"
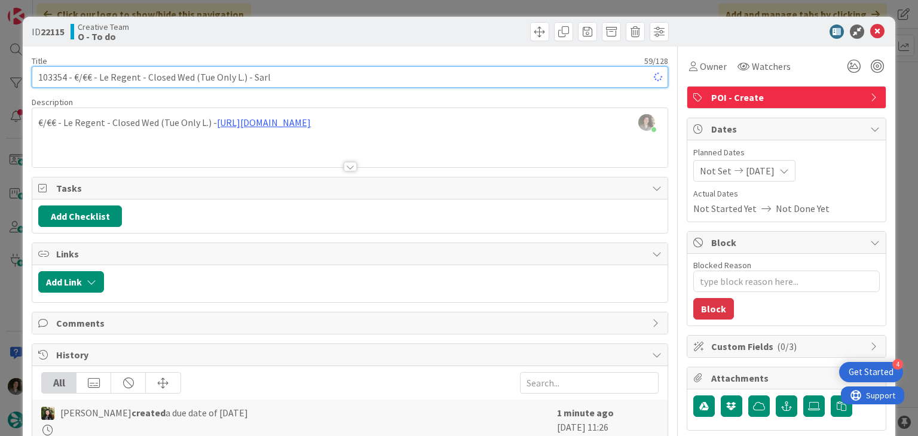
type textarea "x"
type input "103354 - €/€€ - Le Regent - Closed Wed (Tue Only L.) - SARLAT"
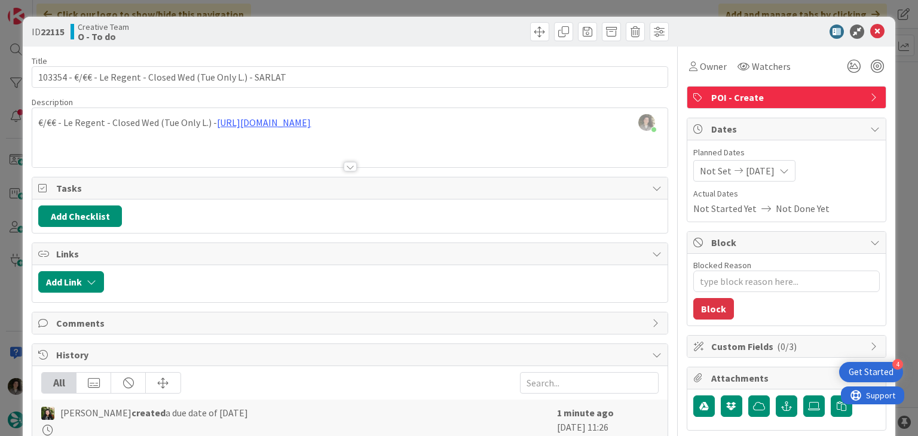
click at [872, 35] on icon at bounding box center [877, 32] width 14 height 14
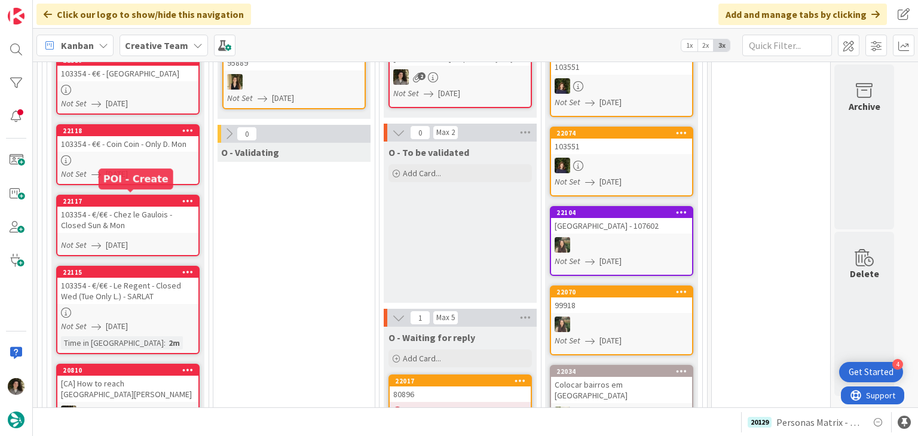
click at [151, 195] on link "22117 103354 - €/€€ - Chez le Gaulois - Closed Sun & Mon Not Set 09/01/2025" at bounding box center [127, 226] width 143 height 62
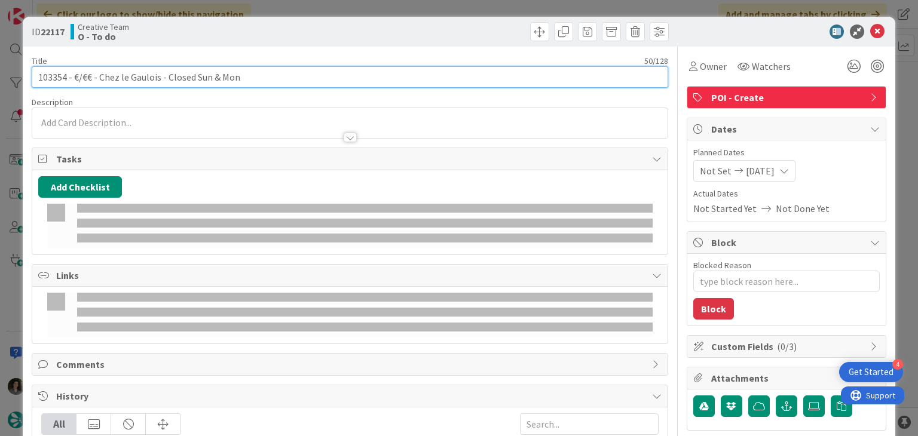
type textarea "x"
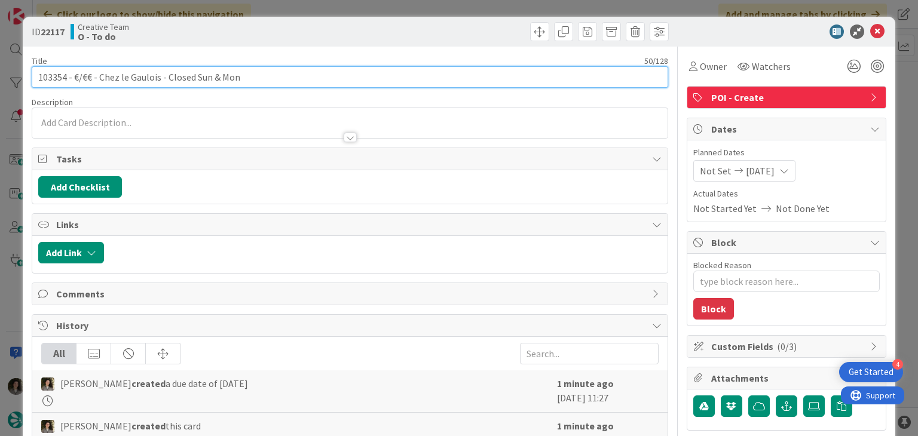
click at [304, 81] on input "103354 - €/€€ - Chez le Gaulois - Closed Sun & Mon" at bounding box center [350, 77] width 636 height 22
type input "103354 - €/€€ - Chez le Gaulois - Closed Sun & Mon - SARLAT"
type textarea "x"
type input "103354 - €/€€ - Chez le Gaulois - Closed Sun & Mon - SARLAT"
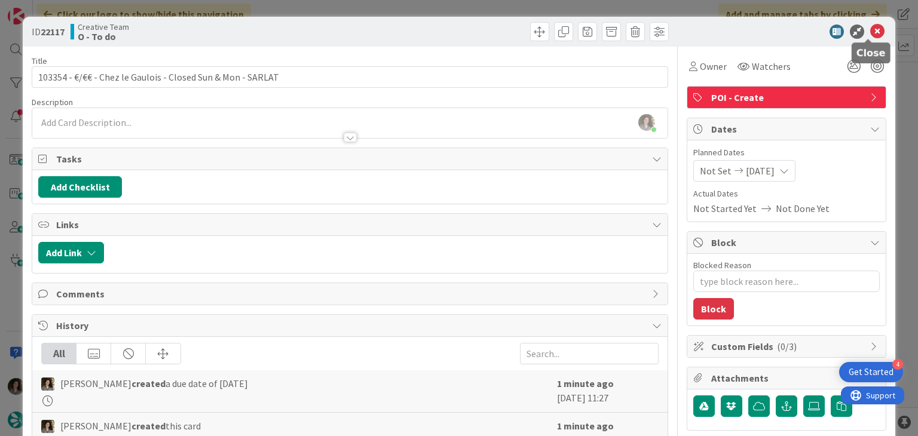
click at [870, 30] on icon at bounding box center [877, 32] width 14 height 14
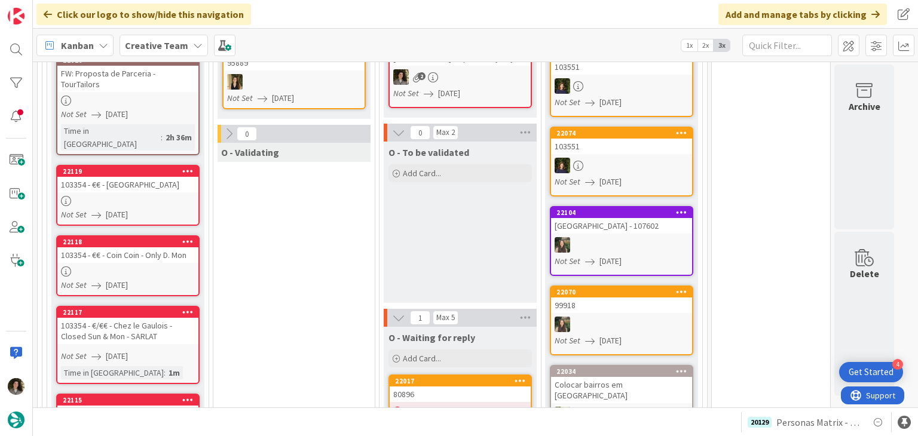
click at [137, 247] on div "103354 - €€ - Coin Coin - Only D. Mon" at bounding box center [127, 255] width 141 height 16
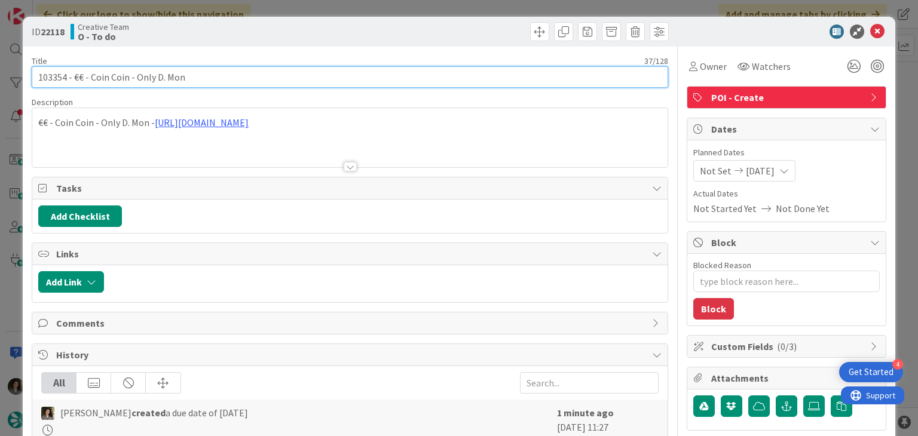
type textarea "x"
click at [336, 77] on input "103354 - €€ - Coin Coin - Only D. Mon" at bounding box center [350, 77] width 636 height 22
type input "103354 - €€ - Coin Coin - Only D. Mon - SARLAT"
type textarea "x"
type input "103354 - €€ - Coin Coin - Only D. Mon - SARLAT"
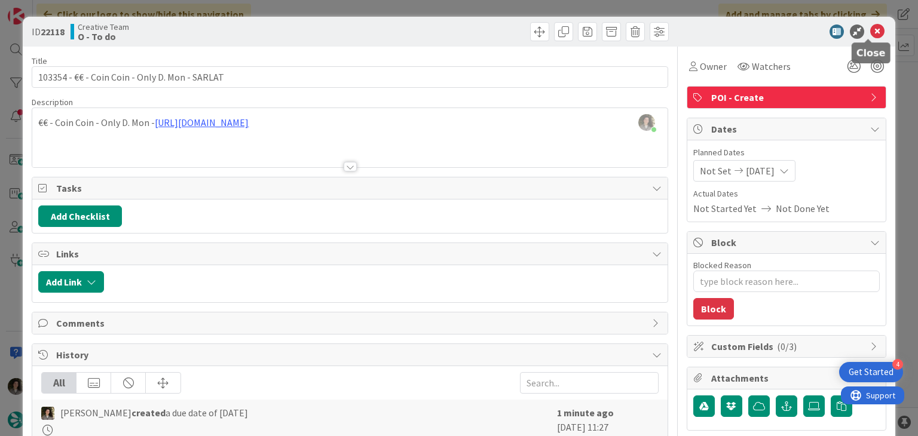
click at [870, 27] on icon at bounding box center [877, 32] width 14 height 14
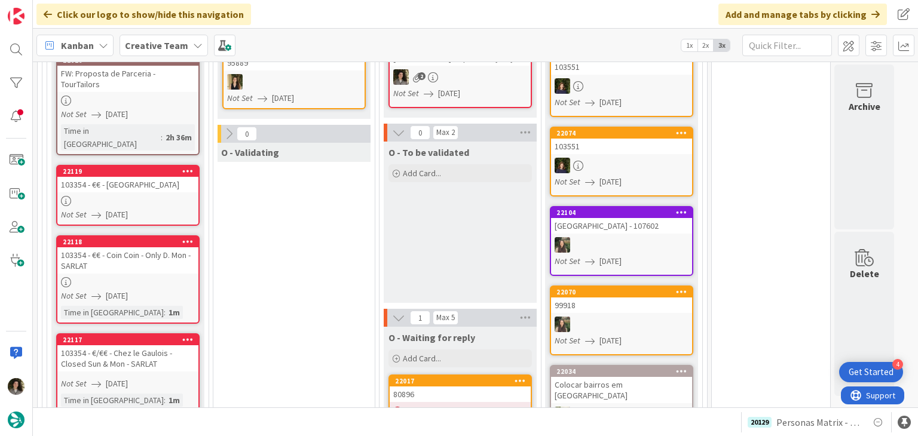
scroll to position [961, 0]
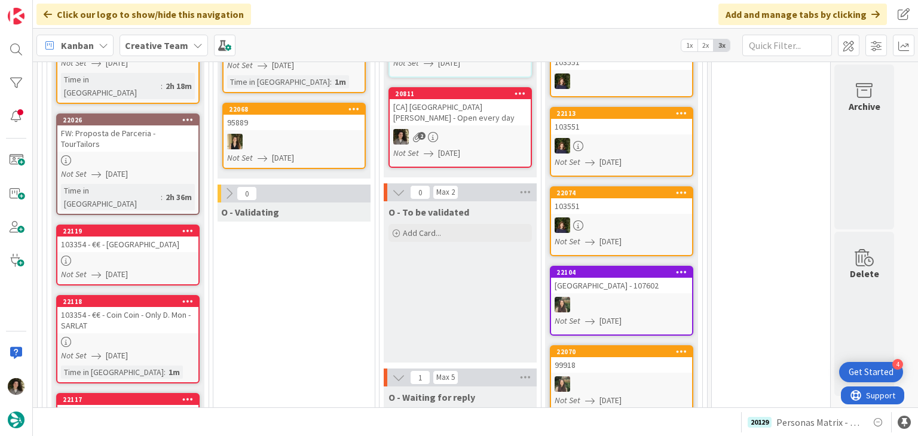
click at [134, 237] on div "103354 - €€ - Hôtel Dieu Restaurant" at bounding box center [127, 245] width 141 height 16
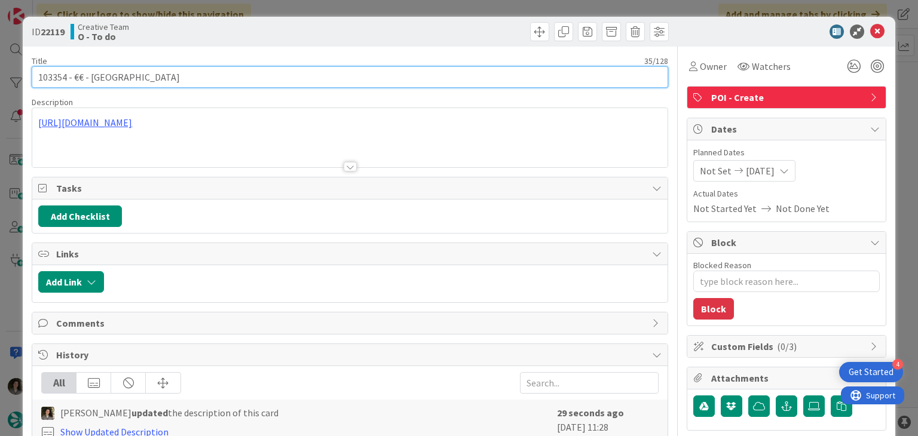
type textarea "x"
click at [293, 80] on input "103354 - €€ - Hôtel Dieu Restaurant" at bounding box center [350, 77] width 636 height 22
type input "103354 - €€ - Hôtel Dieu Restaurant - SARLAT"
type textarea "x"
type input "103354 - €€ - Hôtel Dieu Restaurant - SARLAT"
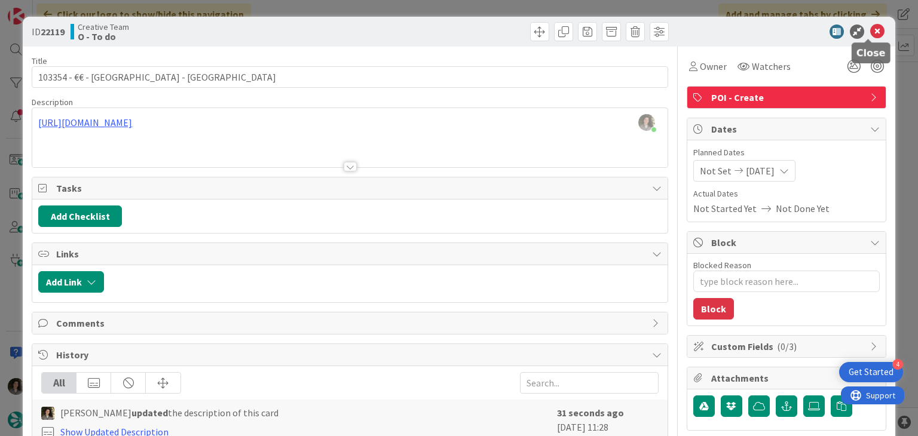
click at [870, 28] on icon at bounding box center [877, 32] width 14 height 14
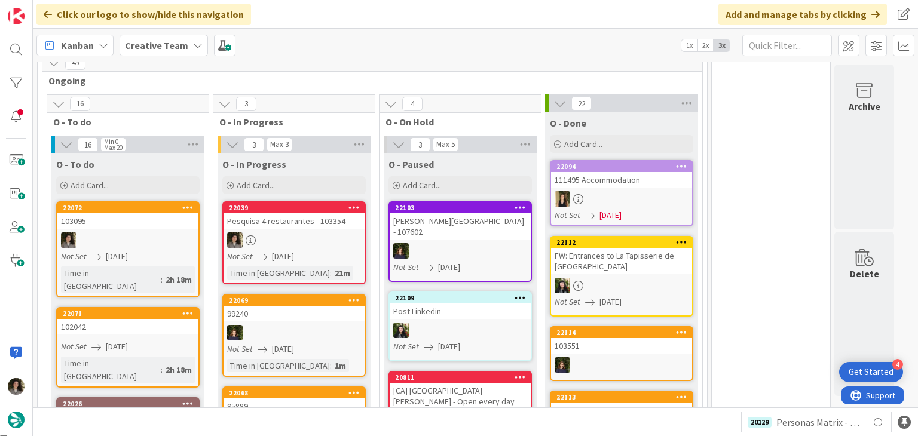
scroll to position [602, 0]
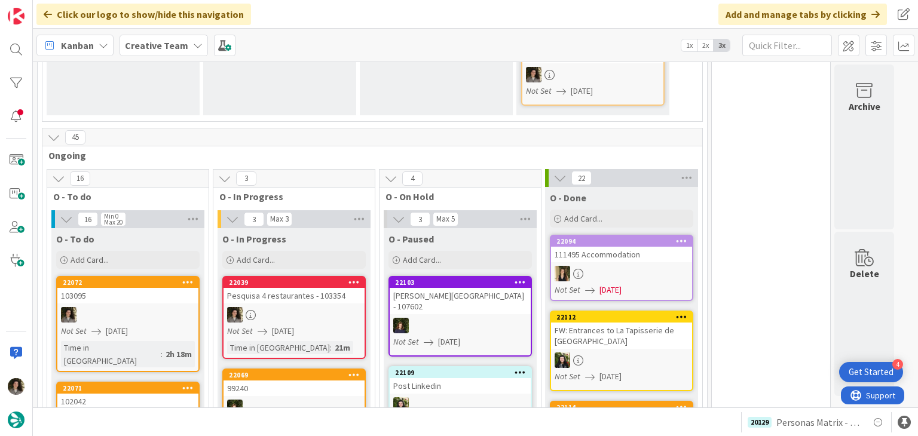
click at [302, 276] on link "22039 Pesquisa 4 restaurantes - 103354 Not Set 09/01/2025 Time in Column : 21m" at bounding box center [293, 317] width 143 height 83
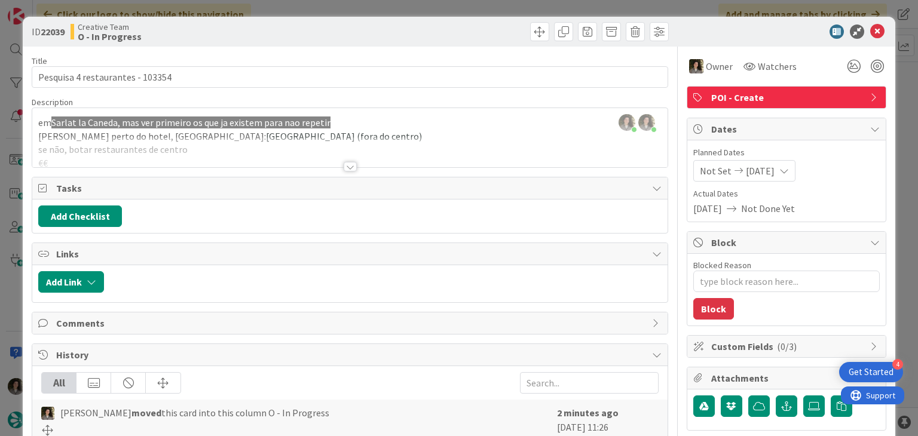
click at [722, 99] on span "POI - Create" at bounding box center [787, 97] width 153 height 14
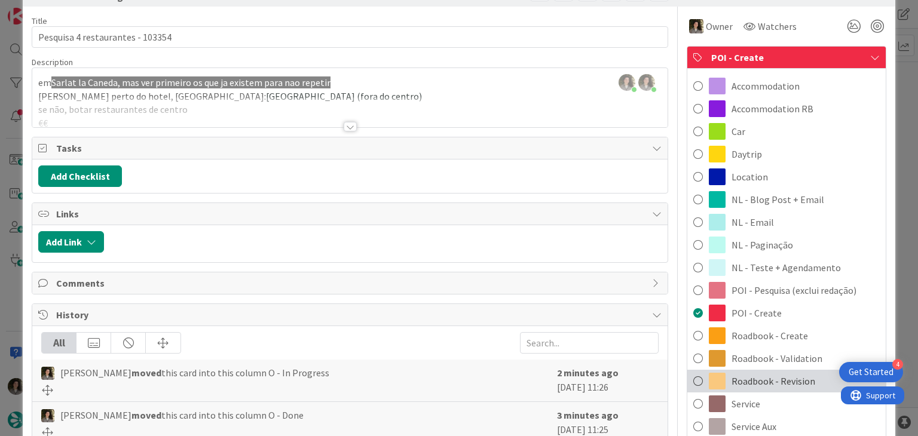
scroll to position [60, 0]
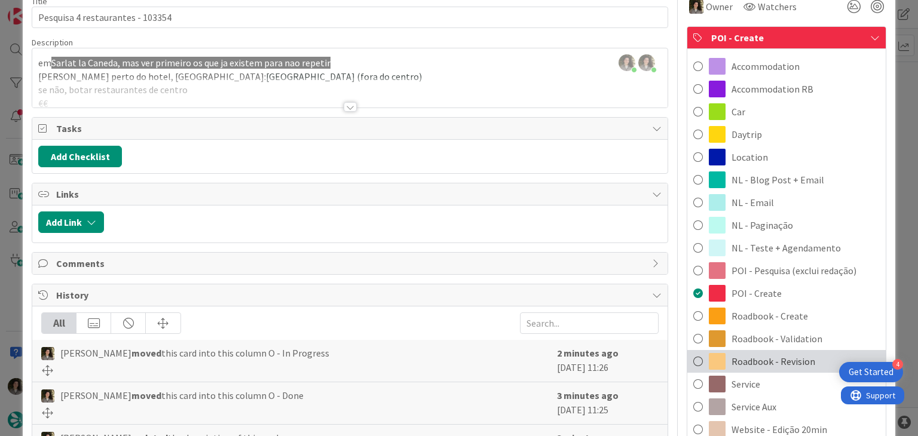
drag, startPoint x: 770, startPoint y: 354, endPoint x: 797, endPoint y: 281, distance: 77.7
click at [771, 351] on div "Roadbook - Revision" at bounding box center [786, 361] width 198 height 23
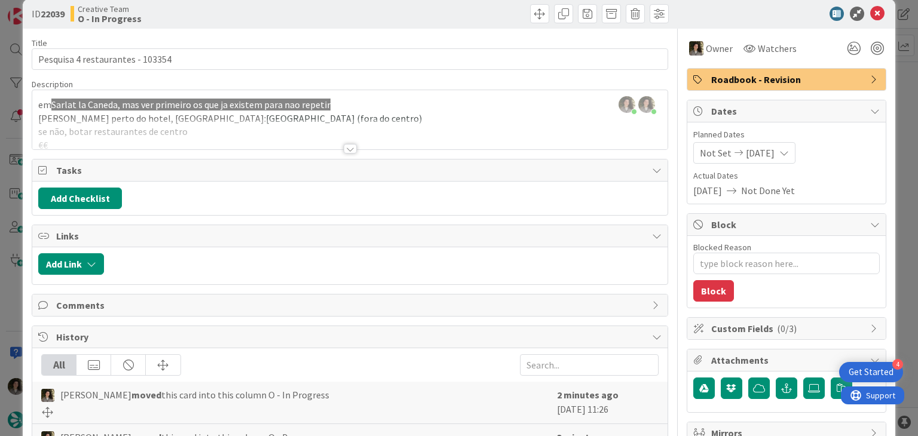
scroll to position [0, 0]
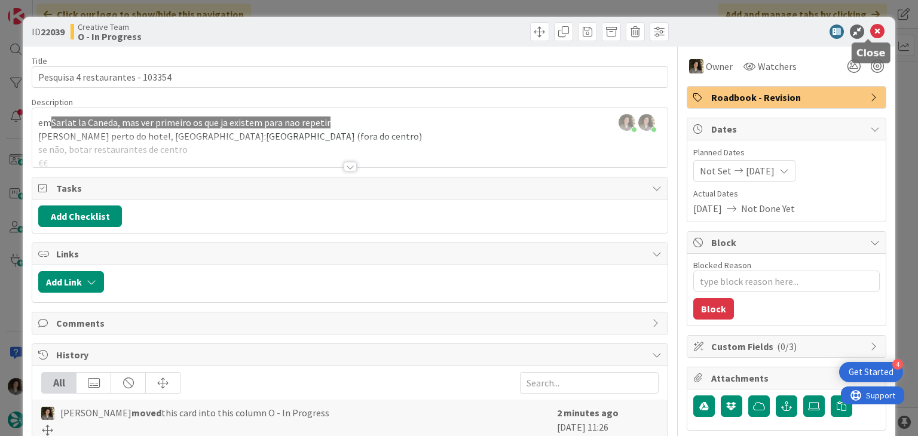
click at [870, 32] on icon at bounding box center [877, 32] width 14 height 14
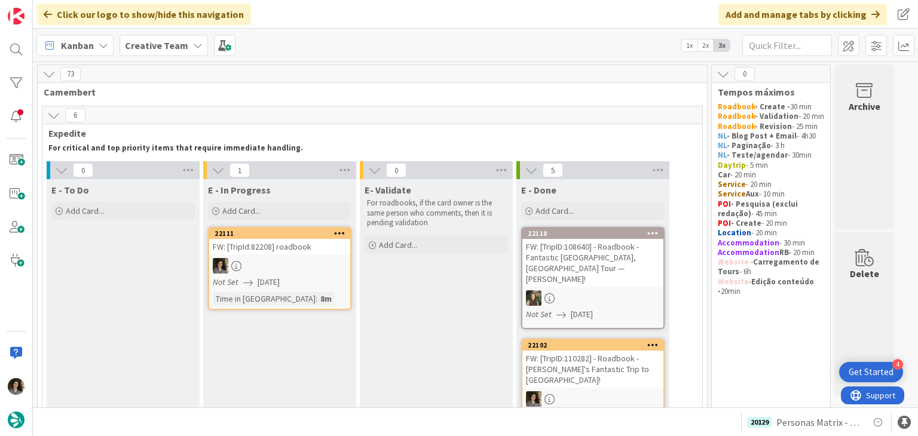
click at [295, 258] on div at bounding box center [279, 266] width 141 height 16
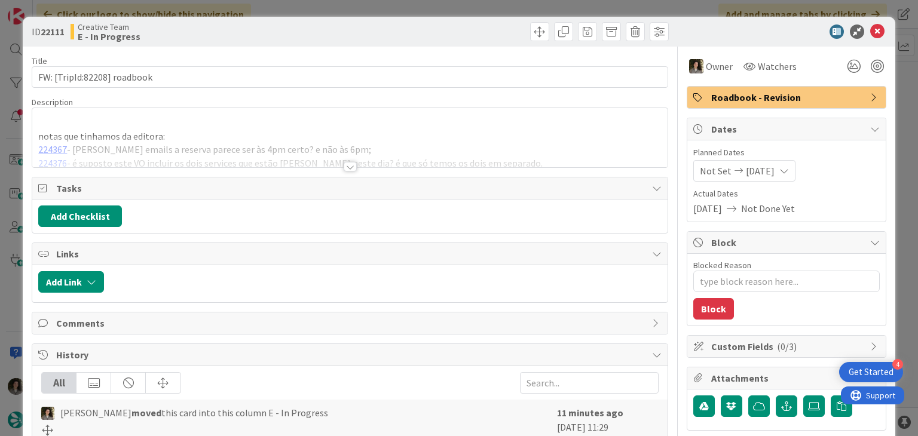
click at [346, 163] on div at bounding box center [350, 167] width 13 height 10
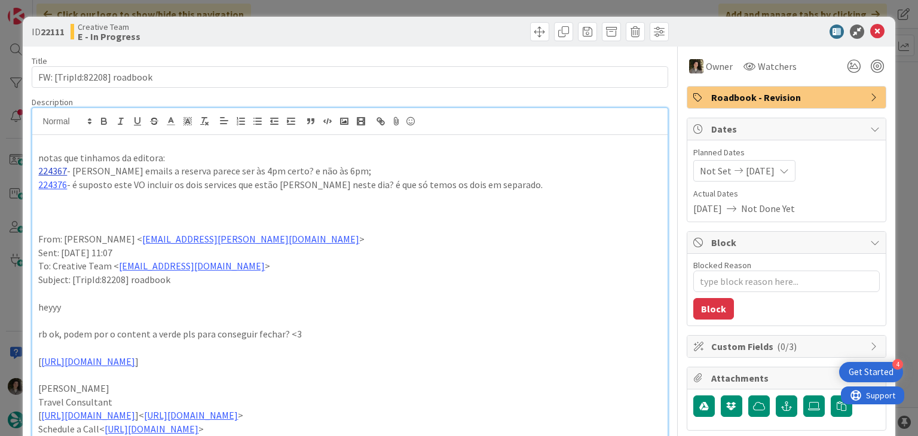
click at [61, 169] on link "224367" at bounding box center [52, 171] width 29 height 12
click at [76, 196] on link "https://appweb.tourtailors.com/sigav/#Voucher/view/231808" at bounding box center [88, 194] width 82 height 16
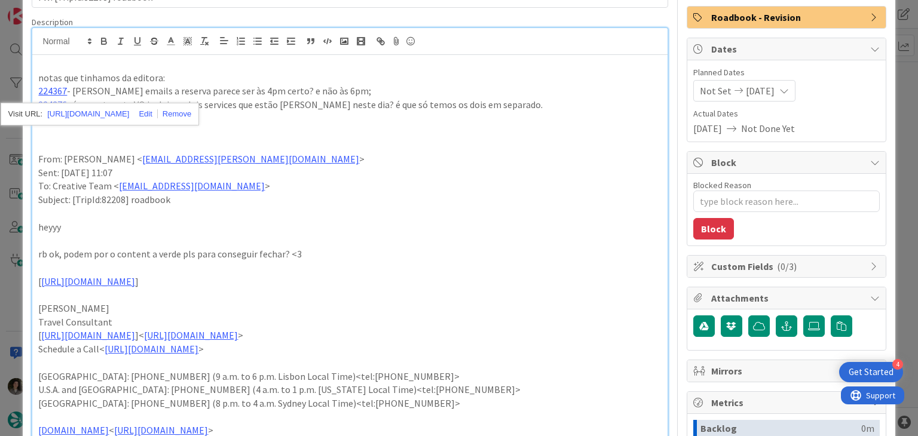
scroll to position [60, 0]
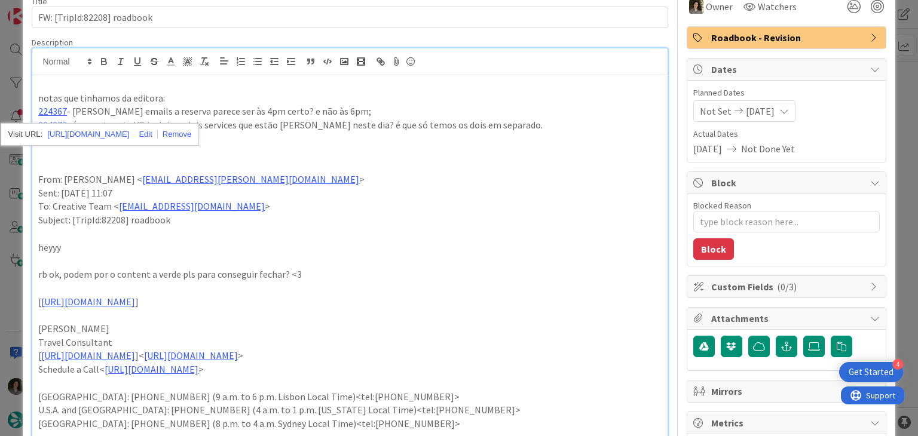
click at [210, 99] on p "notas que tinhamos da editora:" at bounding box center [349, 98] width 623 height 14
click at [57, 125] on link "224376" at bounding box center [52, 125] width 29 height 12
click at [110, 150] on link "https://appweb.tourtailors.com/sigav/#Voucher/view/231817" at bounding box center [88, 148] width 82 height 16
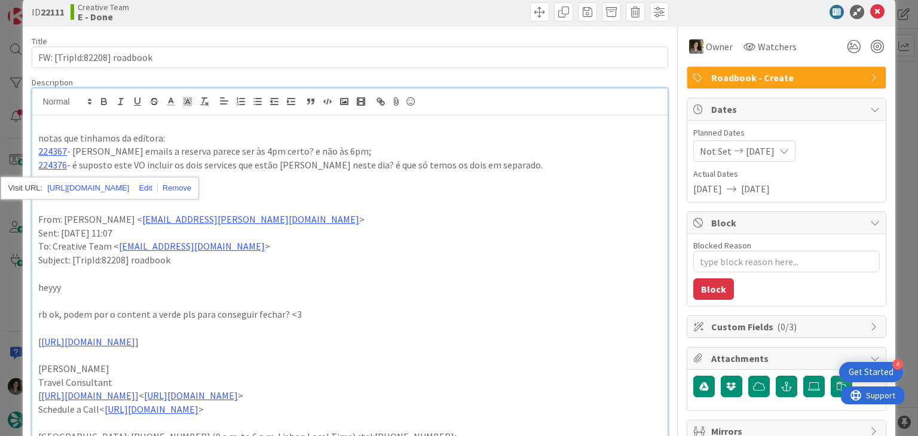
scroll to position [0, 0]
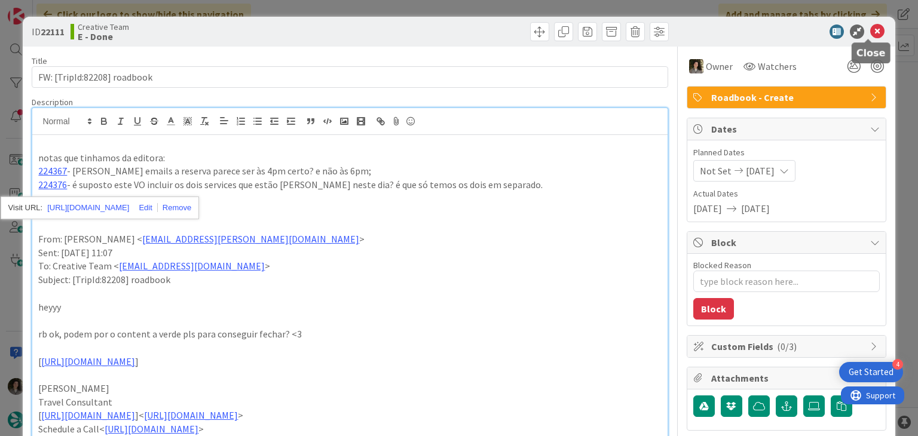
click at [870, 29] on icon at bounding box center [877, 32] width 14 height 14
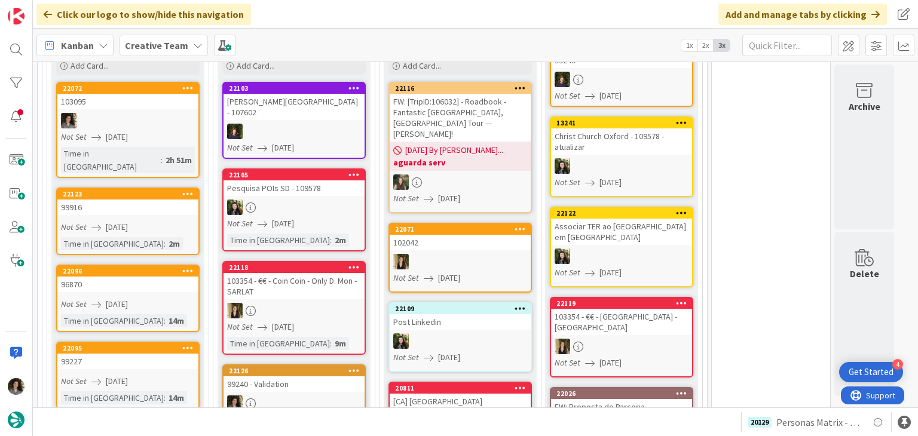
scroll to position [896, 0]
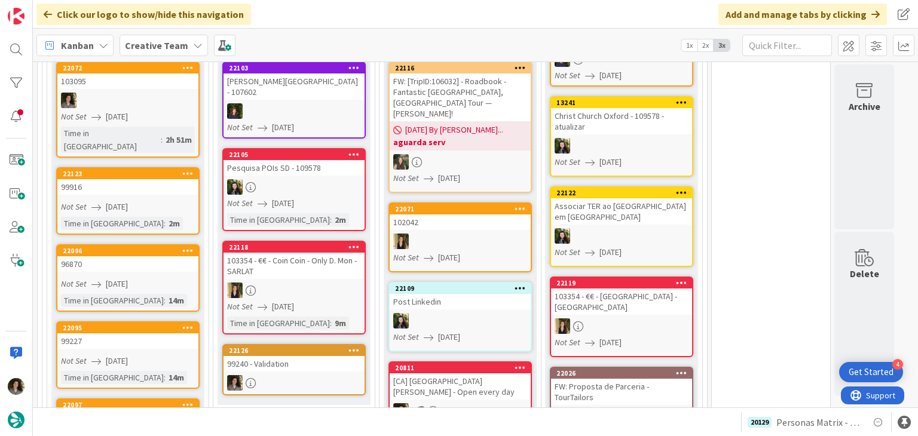
click at [313, 356] on div "99240 - Validation" at bounding box center [293, 364] width 141 height 16
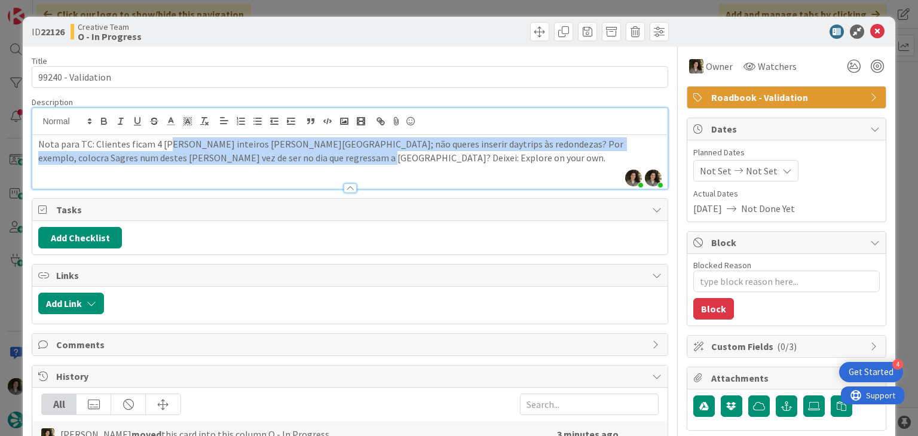
drag, startPoint x: 166, startPoint y: 120, endPoint x: 406, endPoint y: 166, distance: 245.2
click at [406, 166] on div "Nota para TC: Clientes ficam 4 dias inteiros em Lagos; não queres inserir daytr…" at bounding box center [349, 162] width 635 height 54
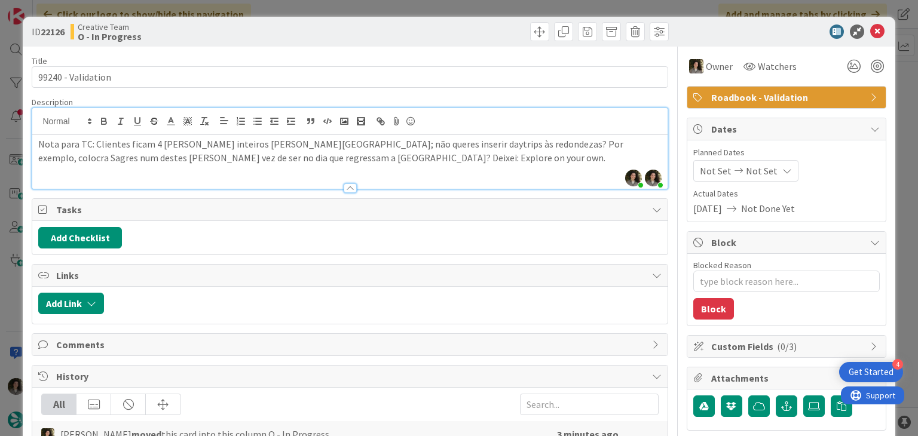
type textarea "x"
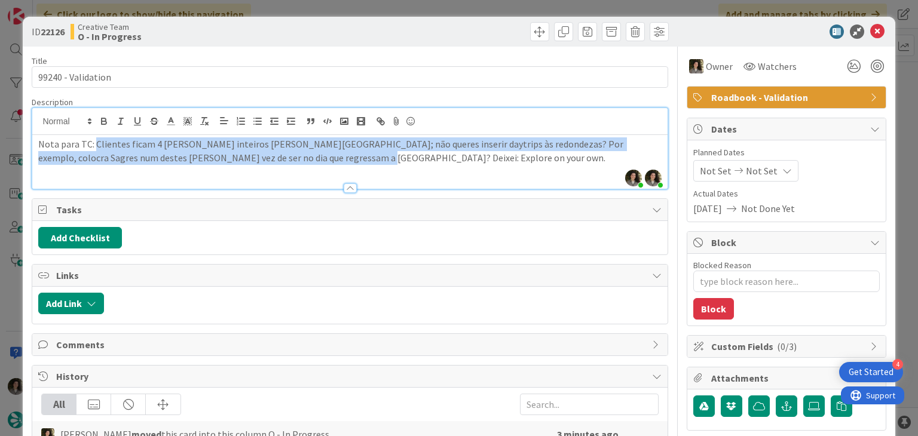
drag, startPoint x: 94, startPoint y: 145, endPoint x: 344, endPoint y: 157, distance: 250.1
click at [339, 161] on p "Nota para TC: Clientes ficam 4 dias inteiros em Lagos; não queres inserir daytr…" at bounding box center [349, 150] width 623 height 27
copy p "Clientes ficam 4 dias inteiros em Lagos; não queres inserir daytrips às redonde…"
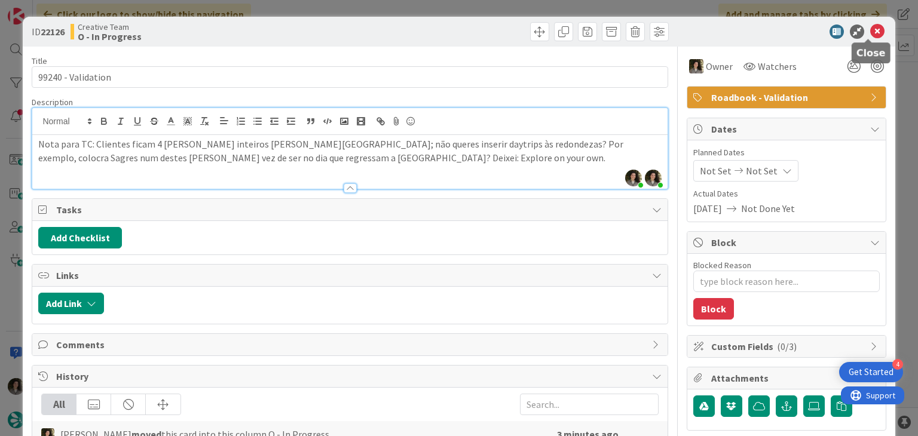
click at [870, 31] on icon at bounding box center [877, 32] width 14 height 14
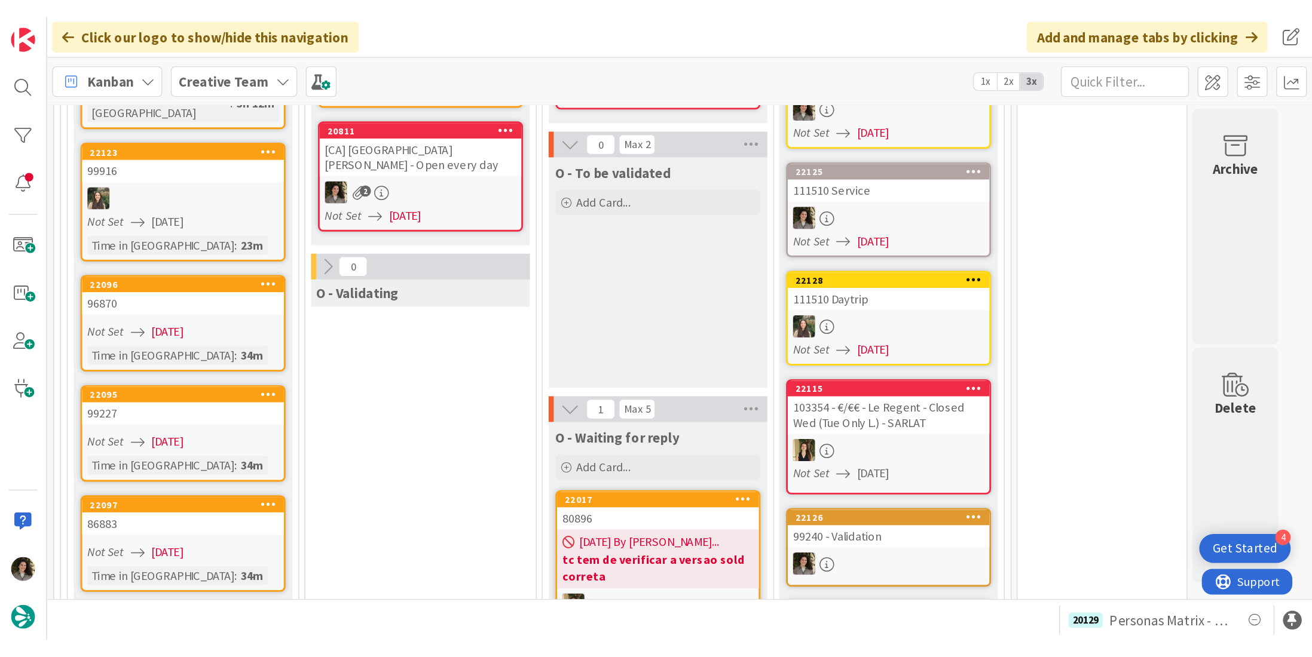
scroll to position [1168, 0]
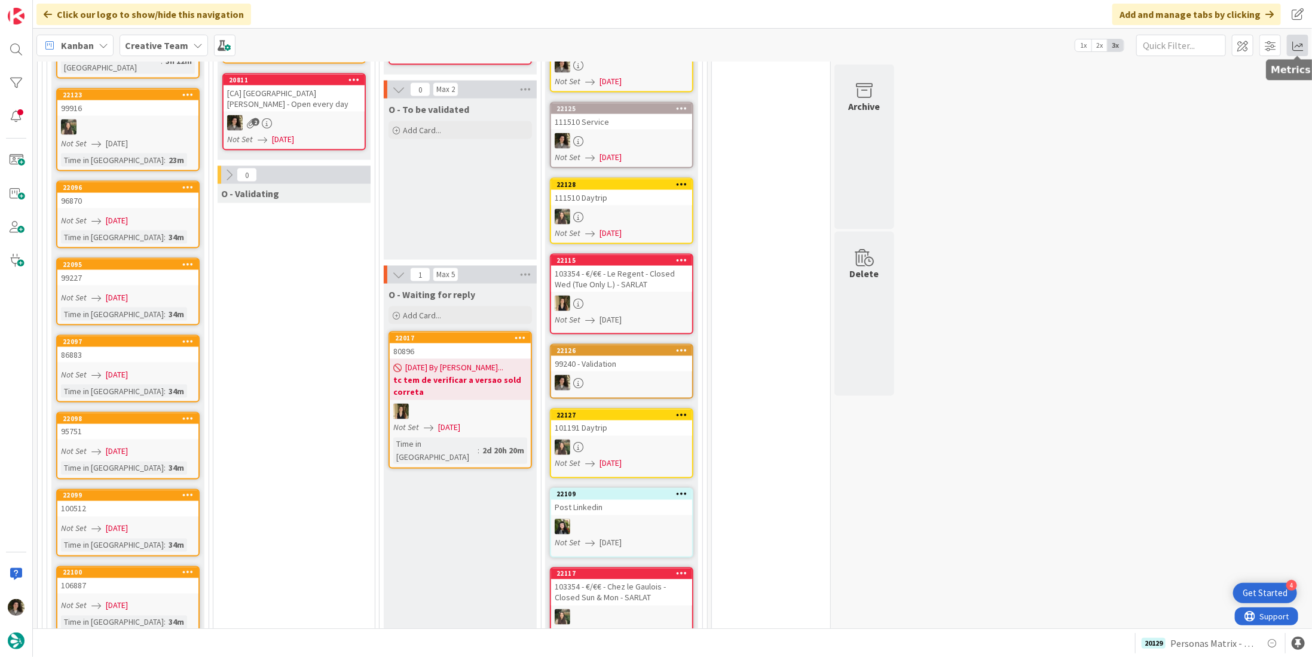
click at [917, 47] on span at bounding box center [1298, 46] width 22 height 22
click at [917, 136] on div "Allocation" at bounding box center [1194, 134] width 80 height 13
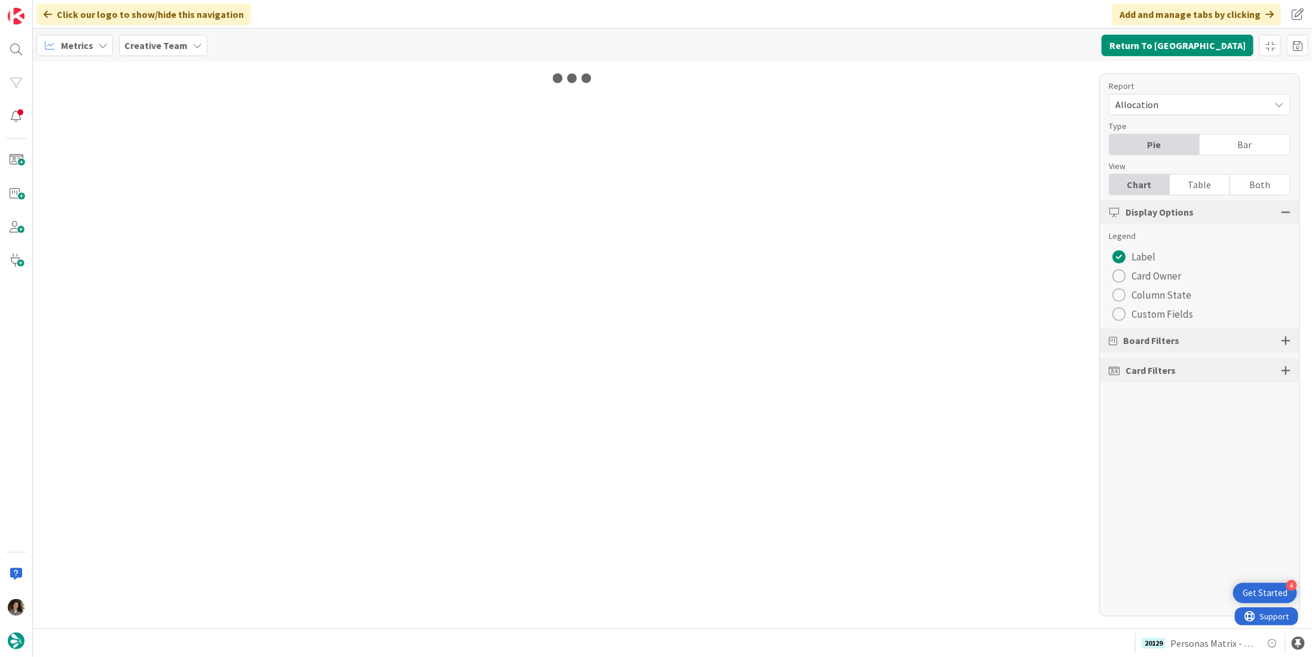
click at [917, 180] on div "Table" at bounding box center [1199, 184] width 60 height 20
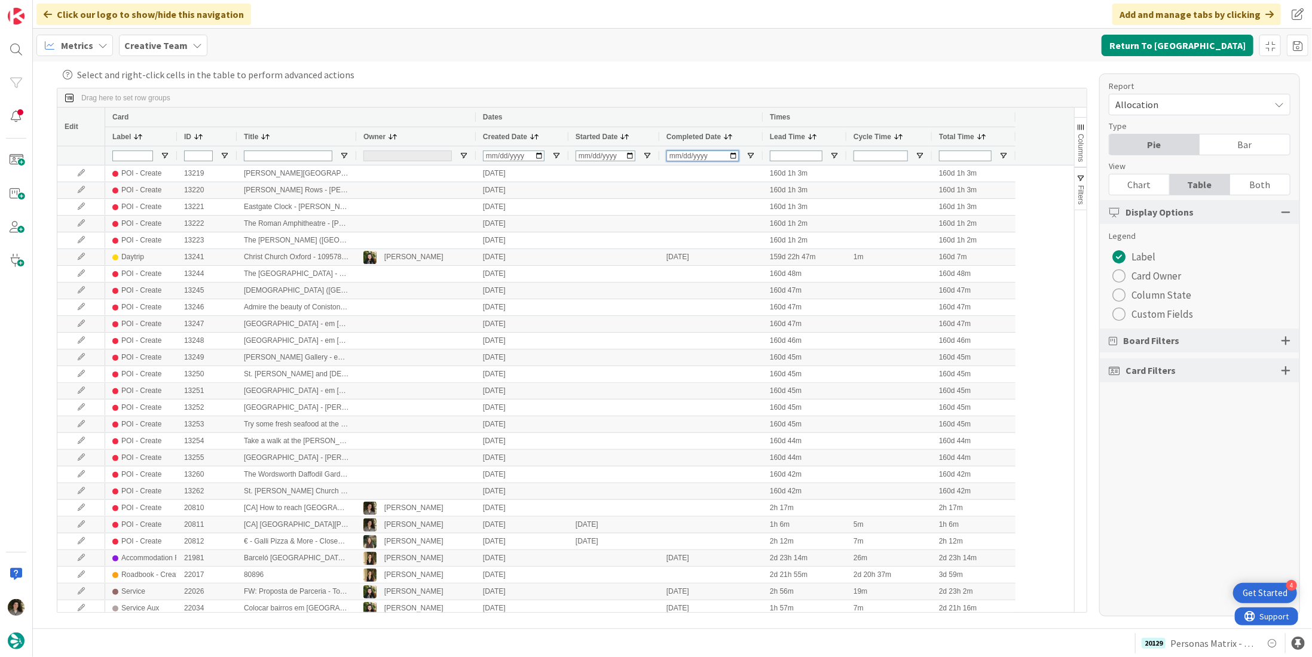
click at [673, 155] on input "Completed Date Filter Input" at bounding box center [702, 156] width 72 height 11
type input "[DATE]"
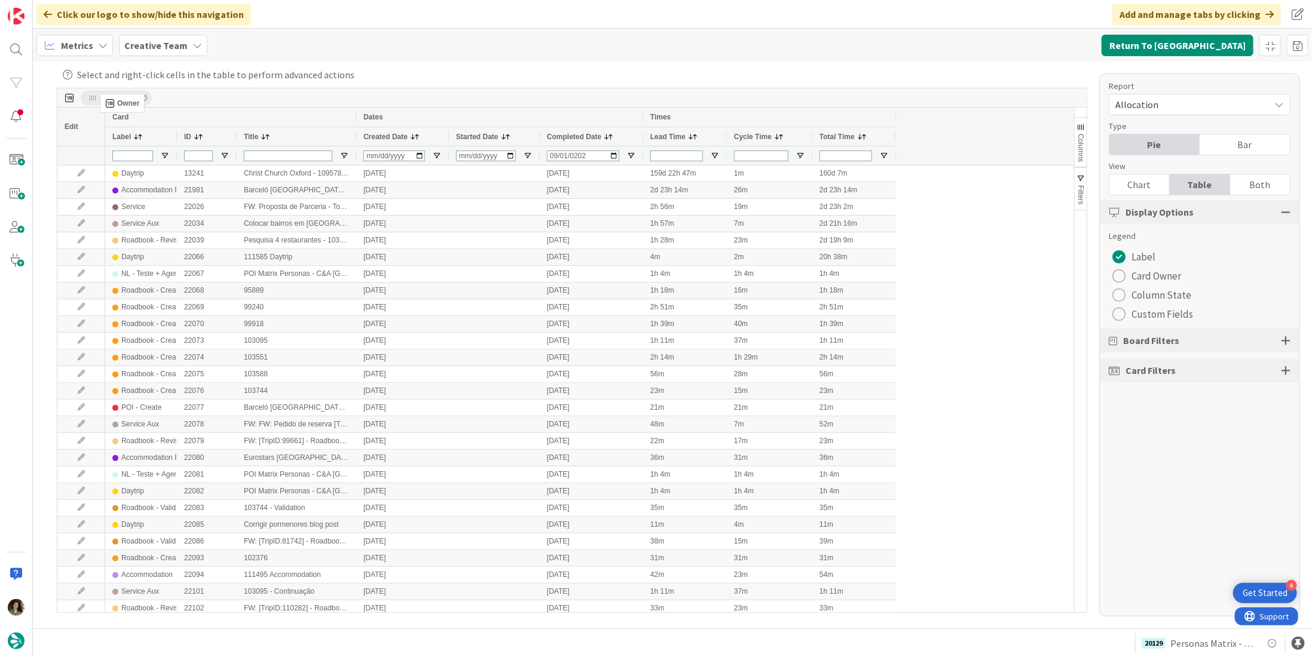
drag, startPoint x: 373, startPoint y: 133, endPoint x: 106, endPoint y: 99, distance: 269.3
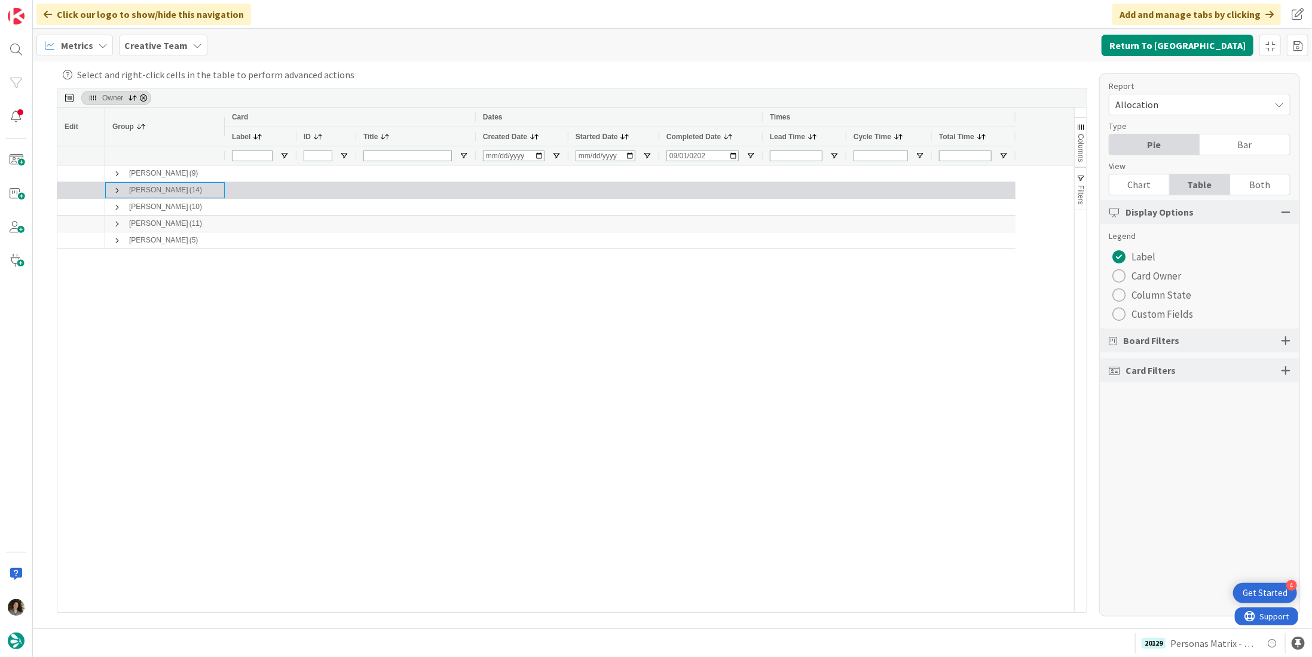
click at [117, 188] on span at bounding box center [117, 191] width 10 height 10
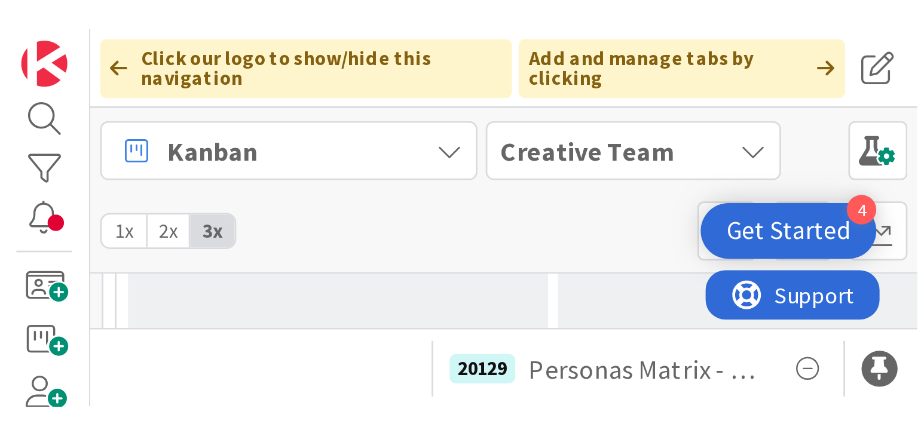
scroll to position [717, 0]
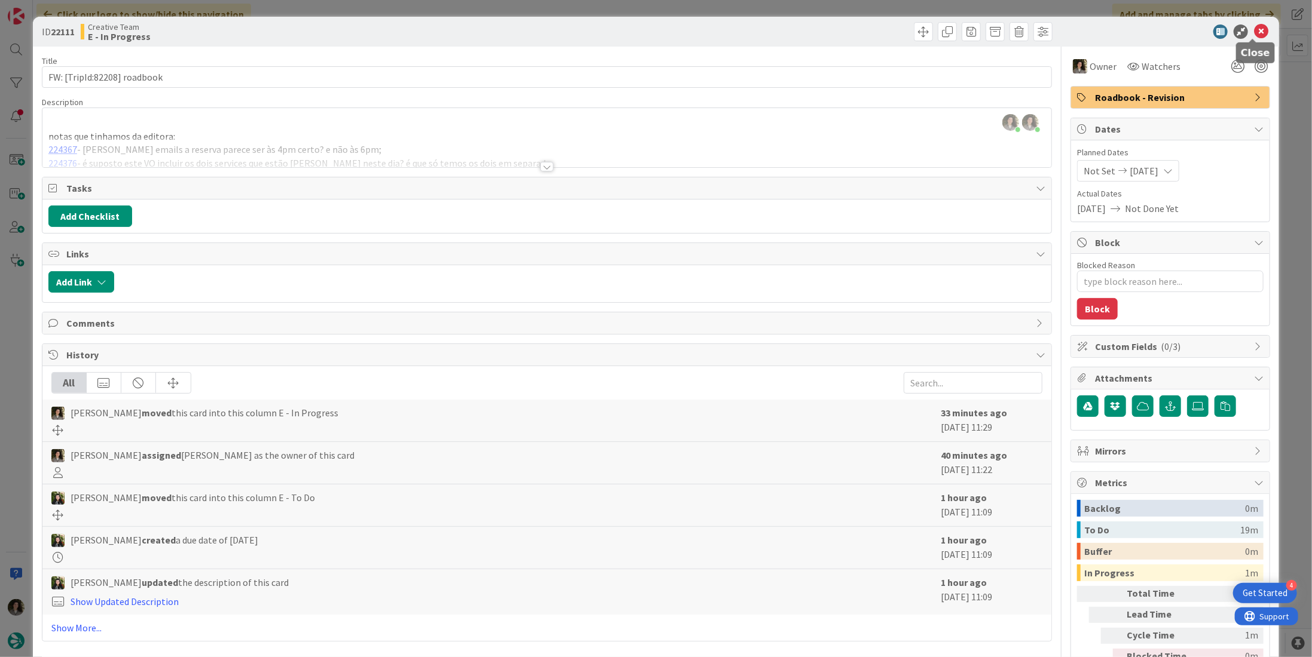
click at [1254, 27] on icon at bounding box center [1261, 32] width 14 height 14
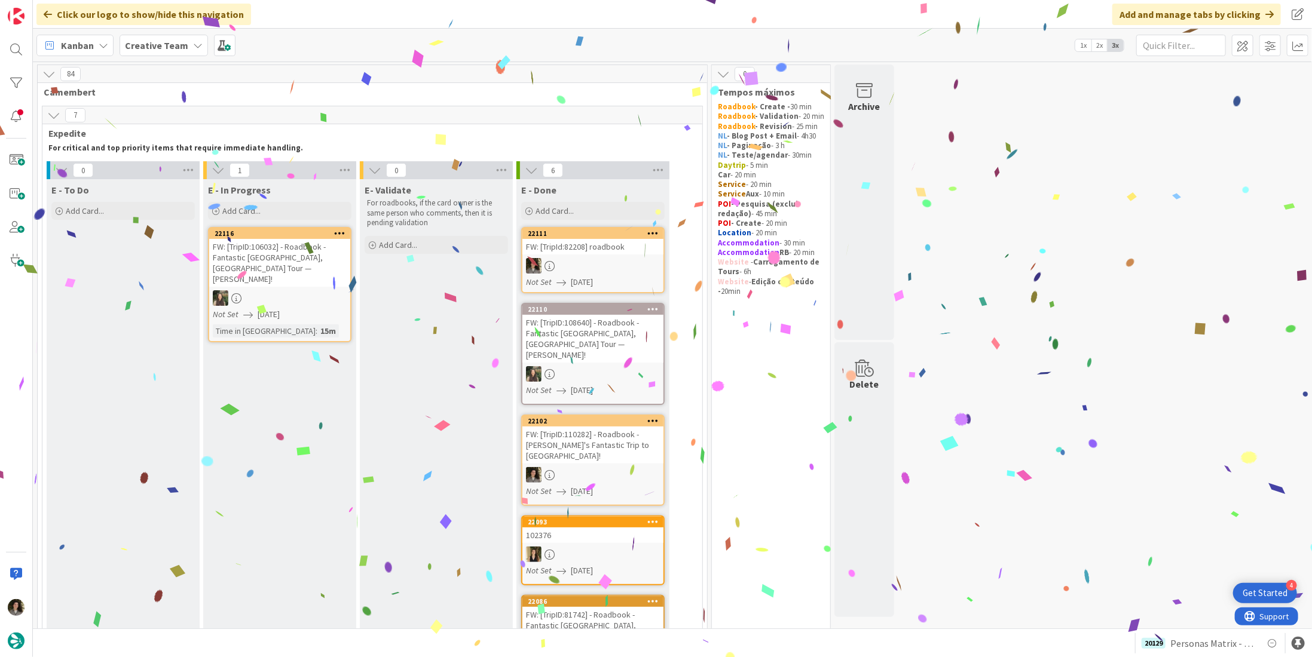
click at [596, 273] on link "22111 FW: [TripId:82208] roadbook Not Set [DATE]" at bounding box center [592, 260] width 143 height 66
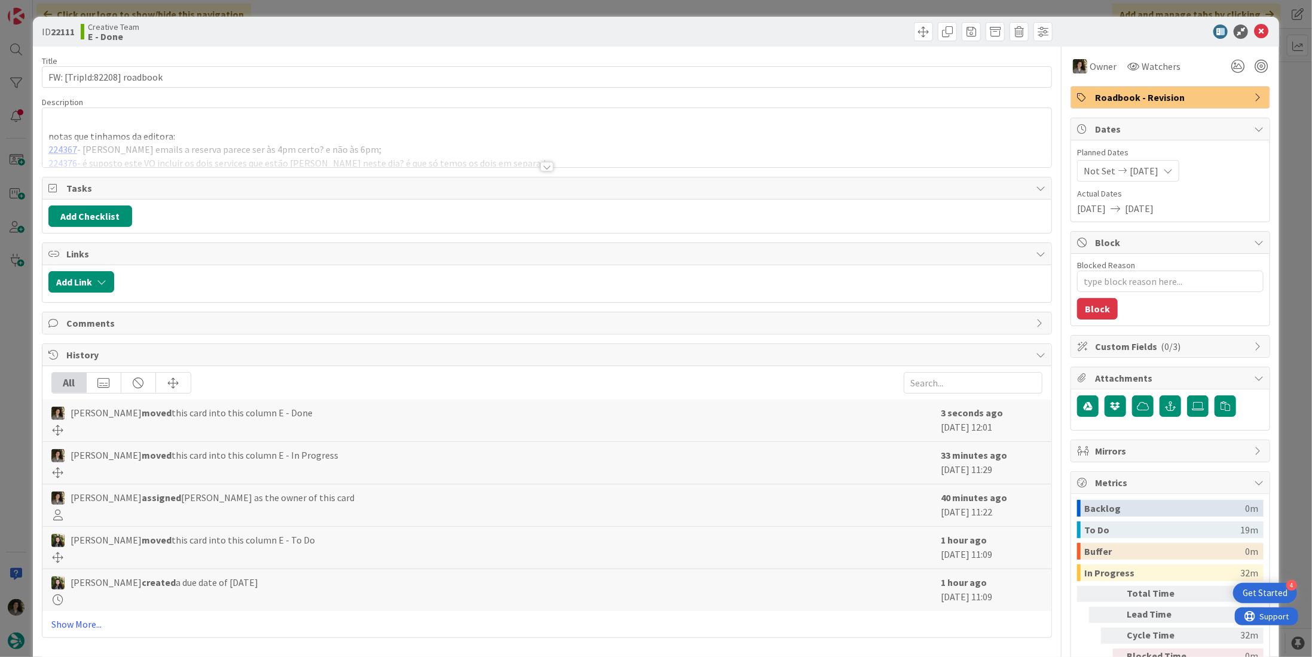
click at [1193, 91] on span "Roadbook - Revision" at bounding box center [1171, 97] width 153 height 14
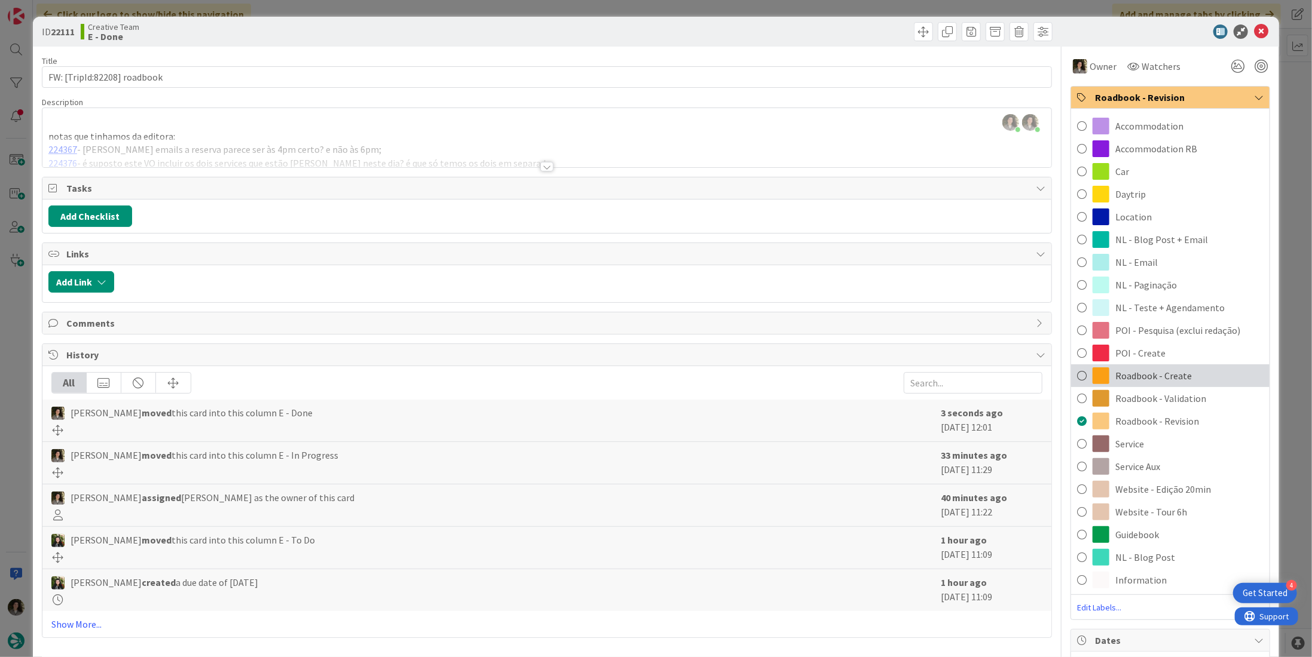
click at [1187, 381] on div "Roadbook - Create" at bounding box center [1170, 376] width 198 height 23
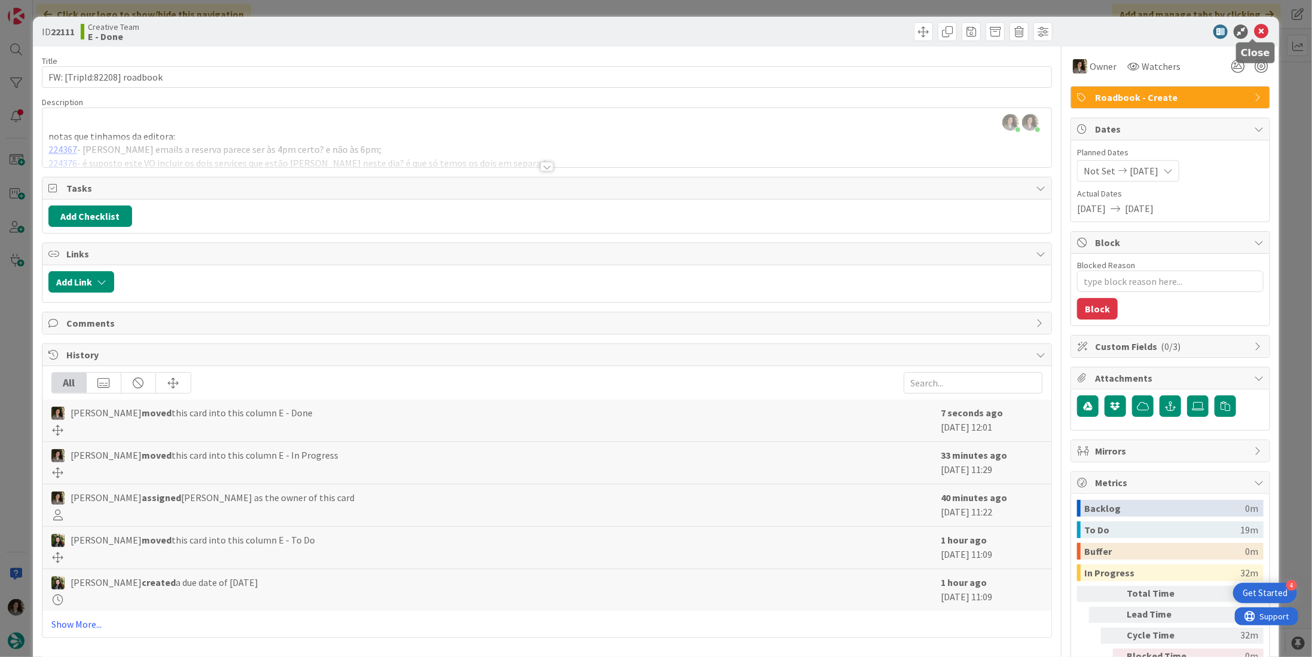
click at [1254, 32] on icon at bounding box center [1261, 32] width 14 height 14
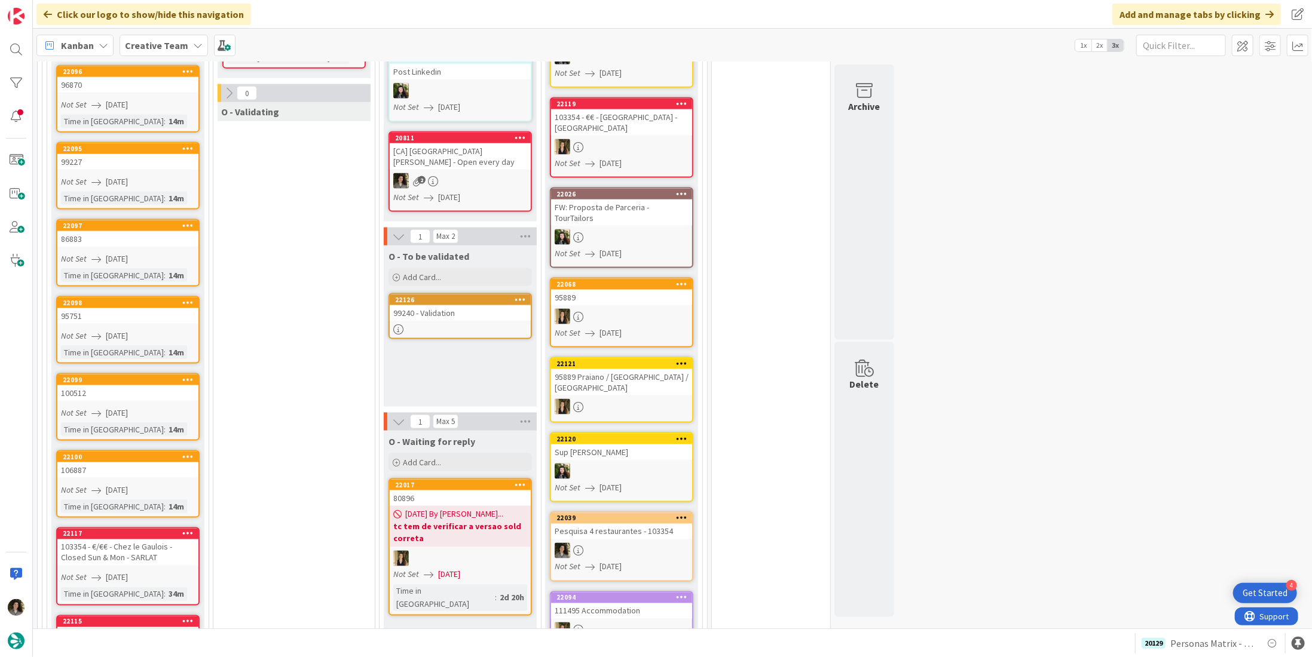
scroll to position [956, 0]
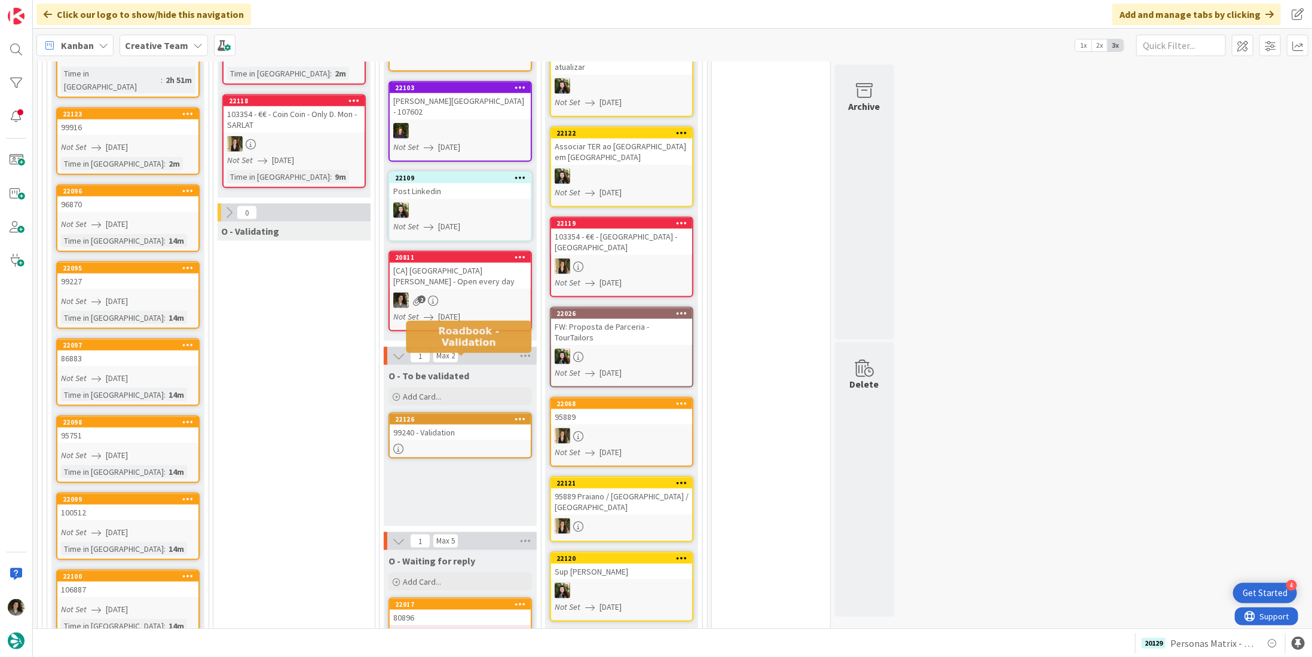
click at [466, 425] on div "99240 - Validation" at bounding box center [460, 433] width 141 height 16
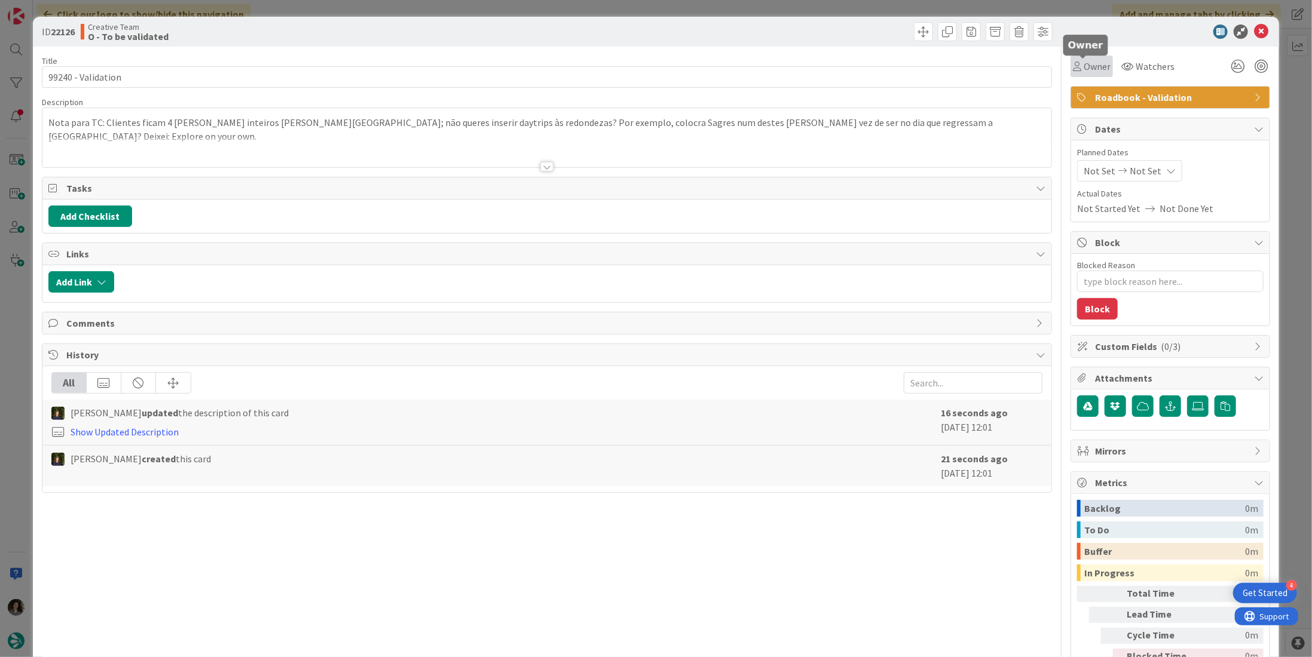
click at [1073, 65] on div "Owner" at bounding box center [1092, 66] width 38 height 14
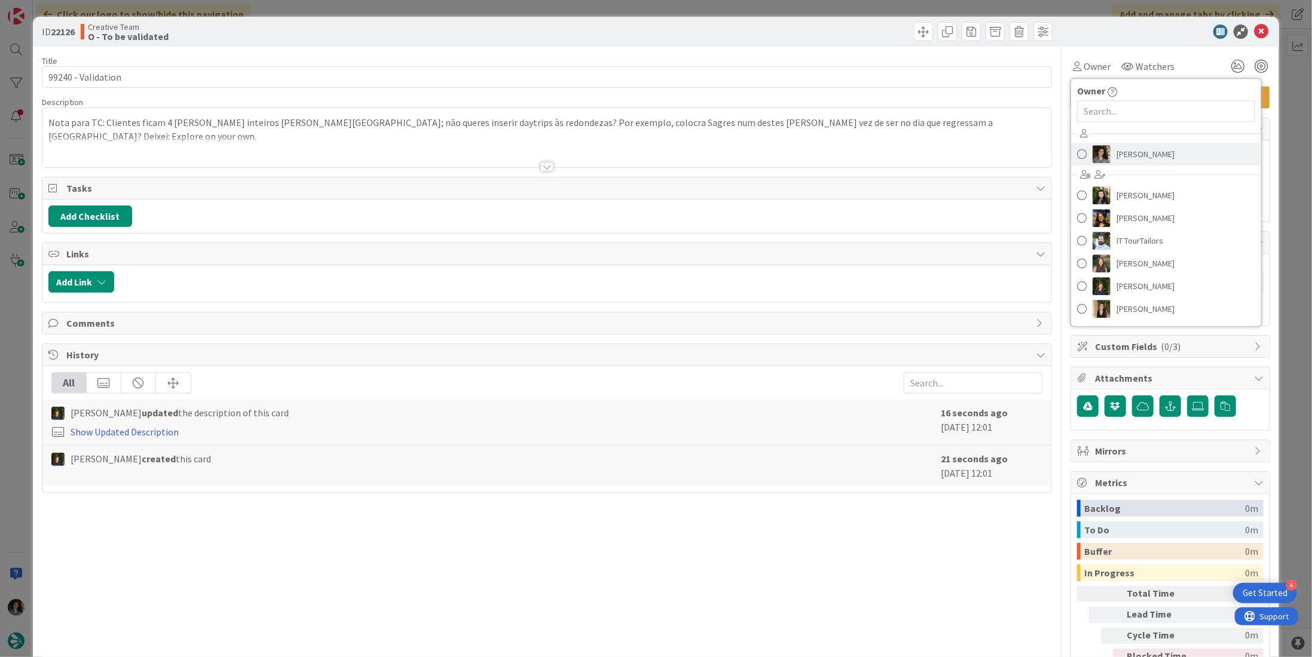
click at [1116, 147] on span "[PERSON_NAME]" at bounding box center [1145, 154] width 58 height 18
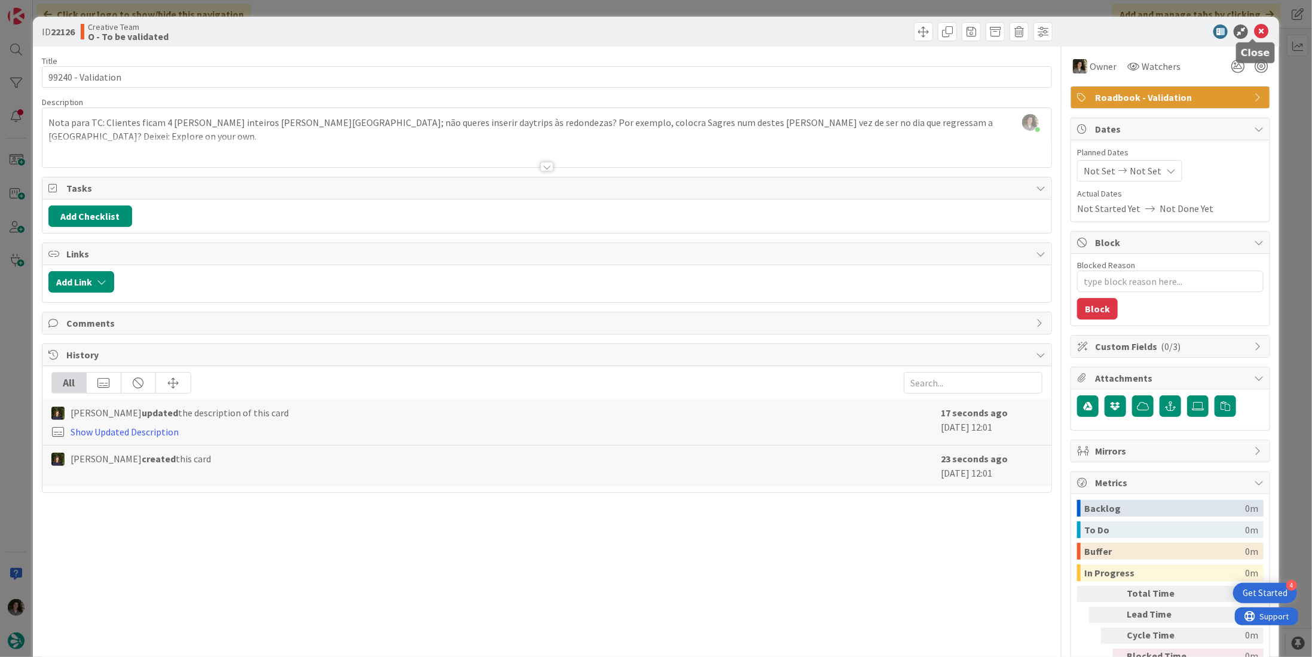
click at [1254, 27] on icon at bounding box center [1261, 32] width 14 height 14
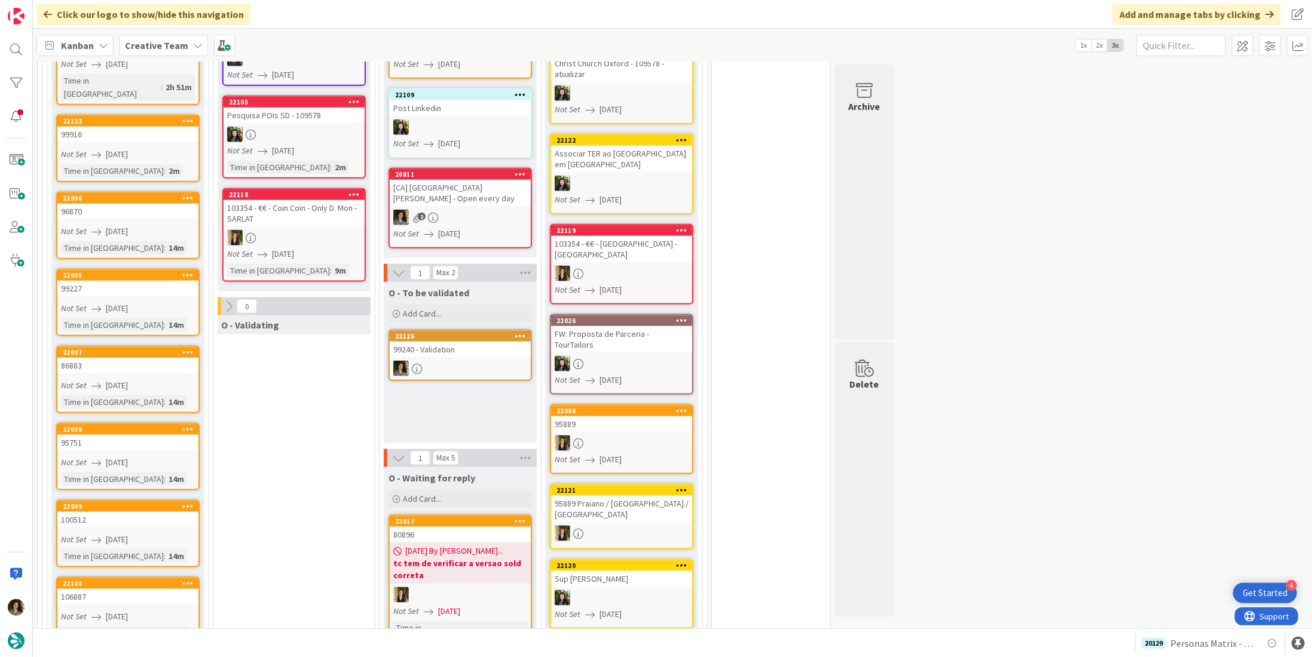
scroll to position [896, 0]
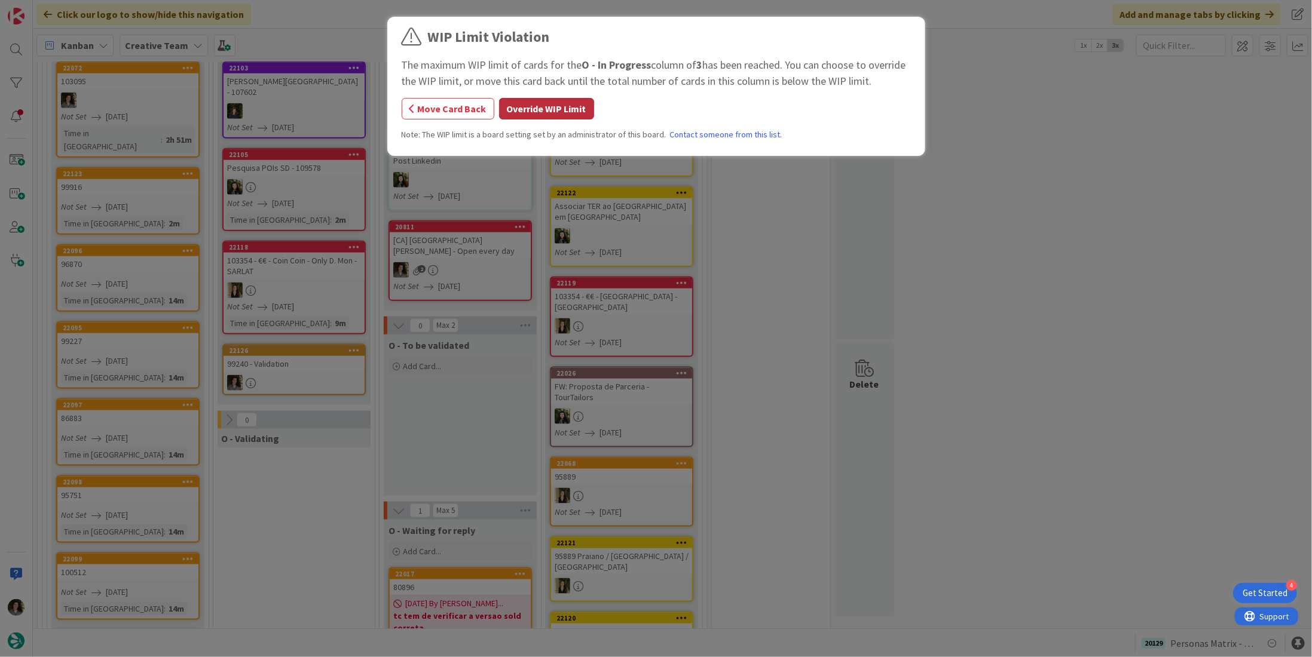
click at [562, 114] on button "Override WIP Limit" at bounding box center [546, 109] width 95 height 22
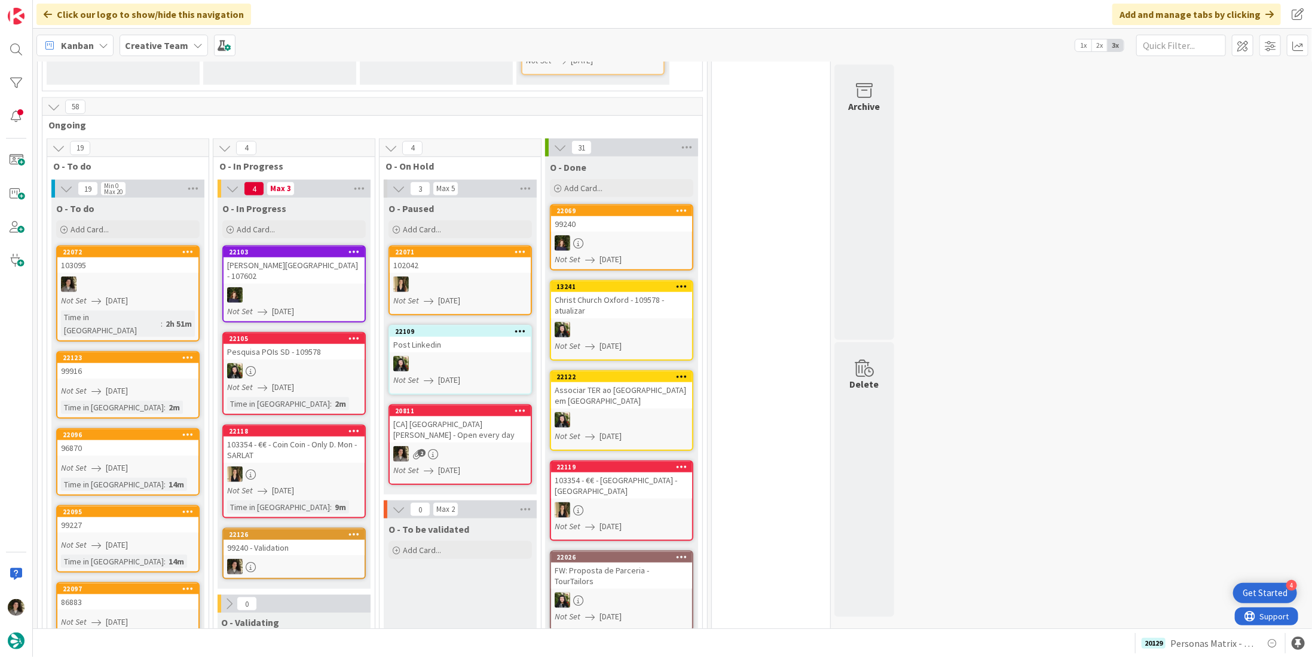
scroll to position [657, 0]
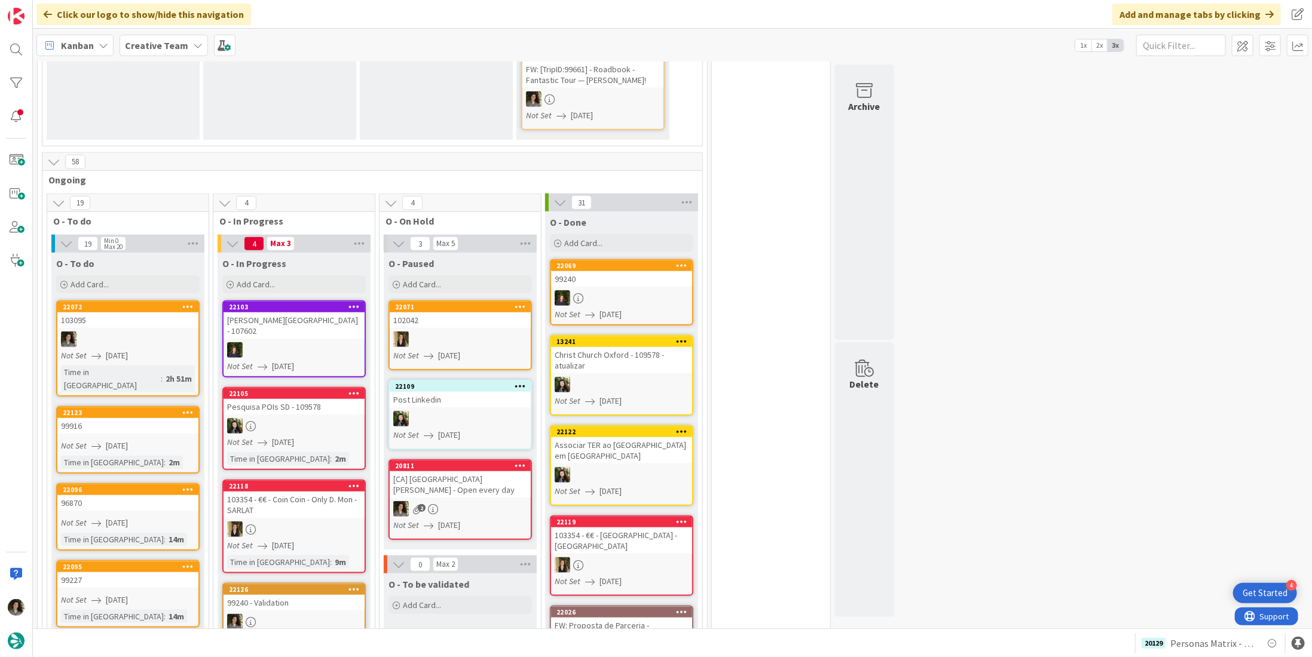
click at [286, 614] on div at bounding box center [293, 622] width 141 height 16
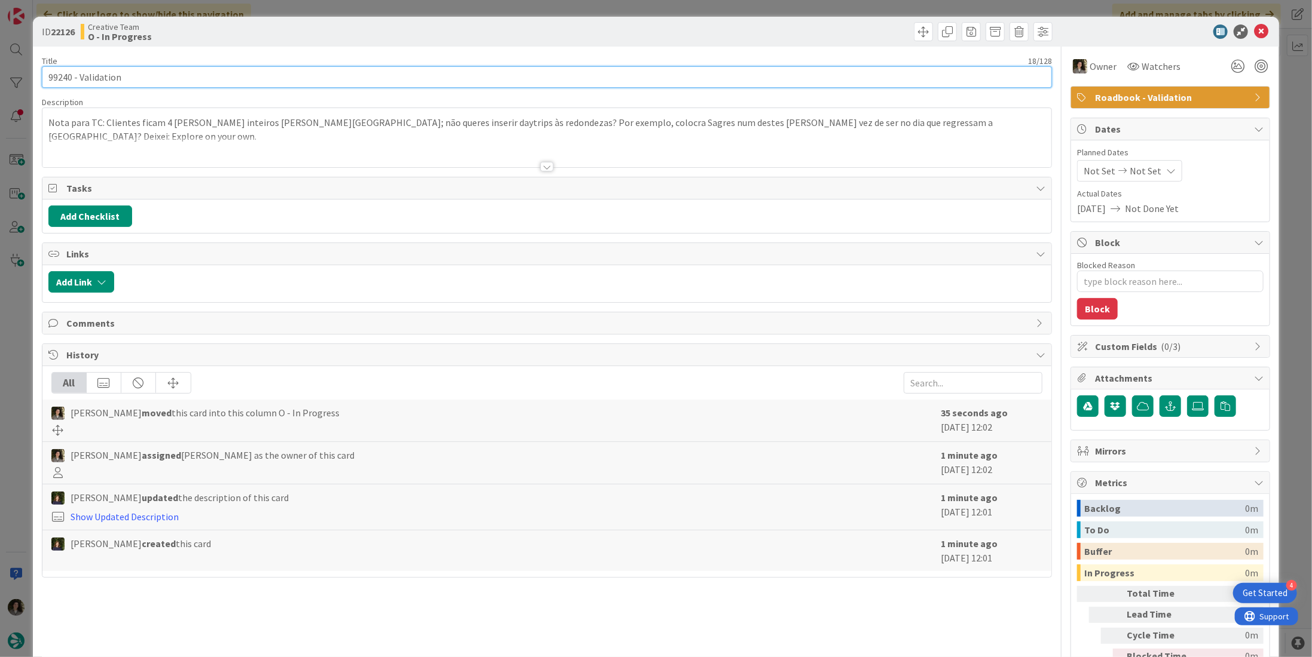
drag, startPoint x: 69, startPoint y: 75, endPoint x: 5, endPoint y: 64, distance: 64.4
click at [8, 64] on div "ID 22126 Creative Team O - In Progress Title 18 / 128 99240 - Validation Descri…" at bounding box center [656, 328] width 1312 height 657
drag, startPoint x: 71, startPoint y: 78, endPoint x: -3, endPoint y: 75, distance: 74.2
click at [0, 75] on html "4 Get Started Click our logo to show/hide this navigation Add and manage tabs b…" at bounding box center [656, 328] width 1312 height 657
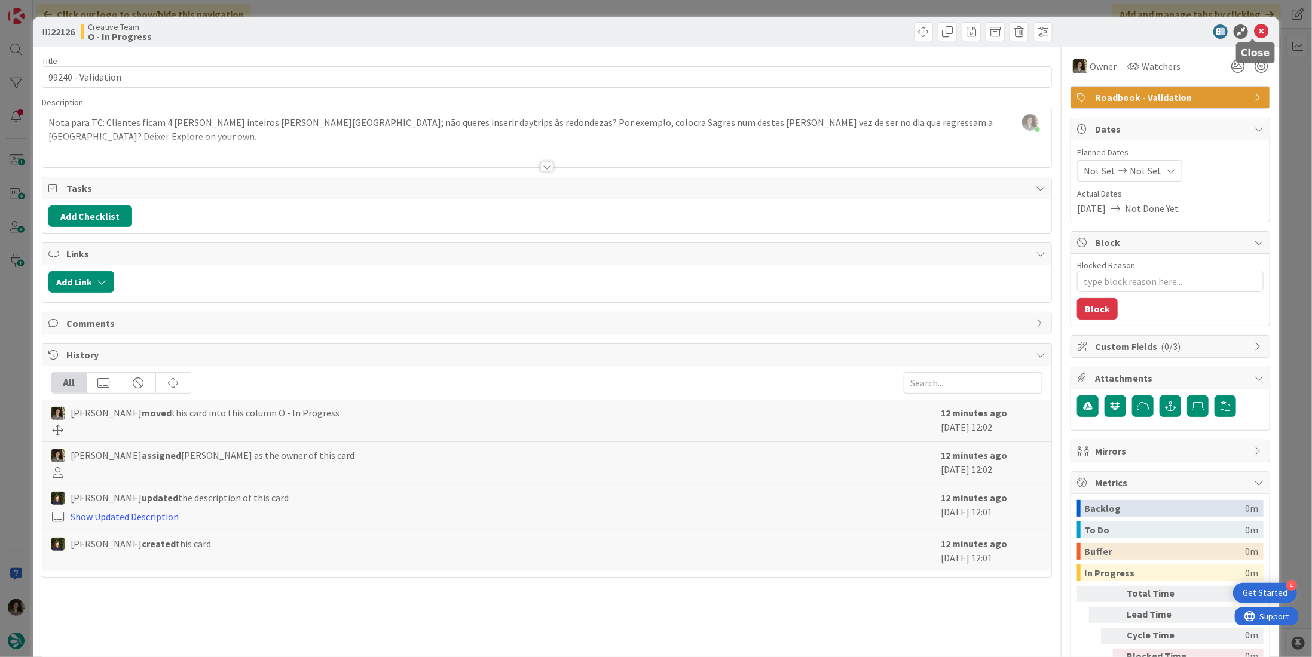
click at [1255, 23] on div "ID 22126 Creative Team O - In Progress" at bounding box center [656, 32] width 1246 height 30
click at [1254, 29] on icon at bounding box center [1261, 32] width 14 height 14
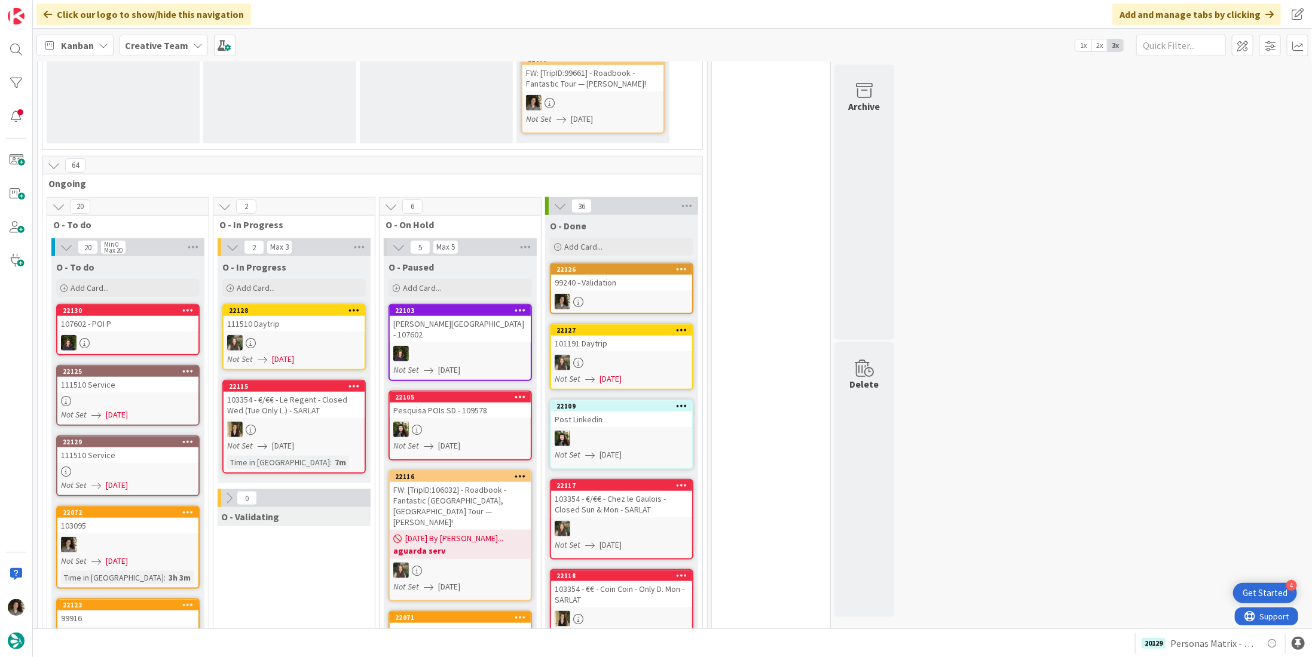
click at [625, 275] on div "99240 - Validation" at bounding box center [621, 283] width 141 height 16
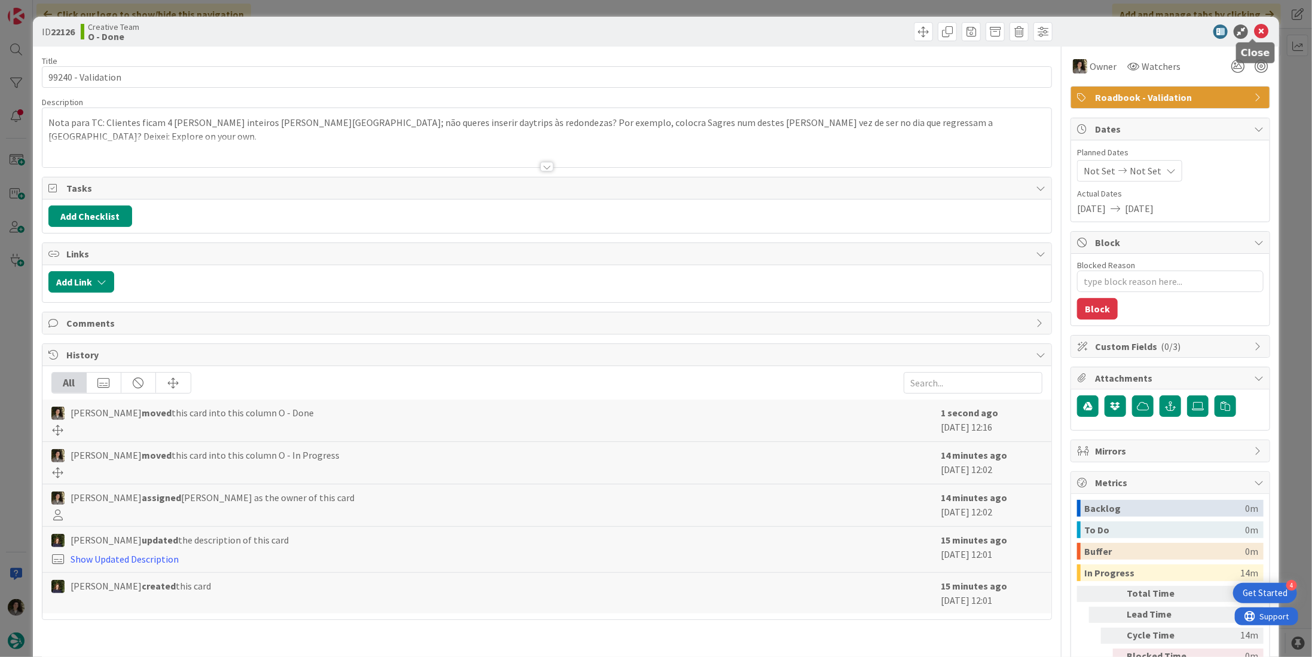
click at [1256, 30] on icon at bounding box center [1261, 32] width 14 height 14
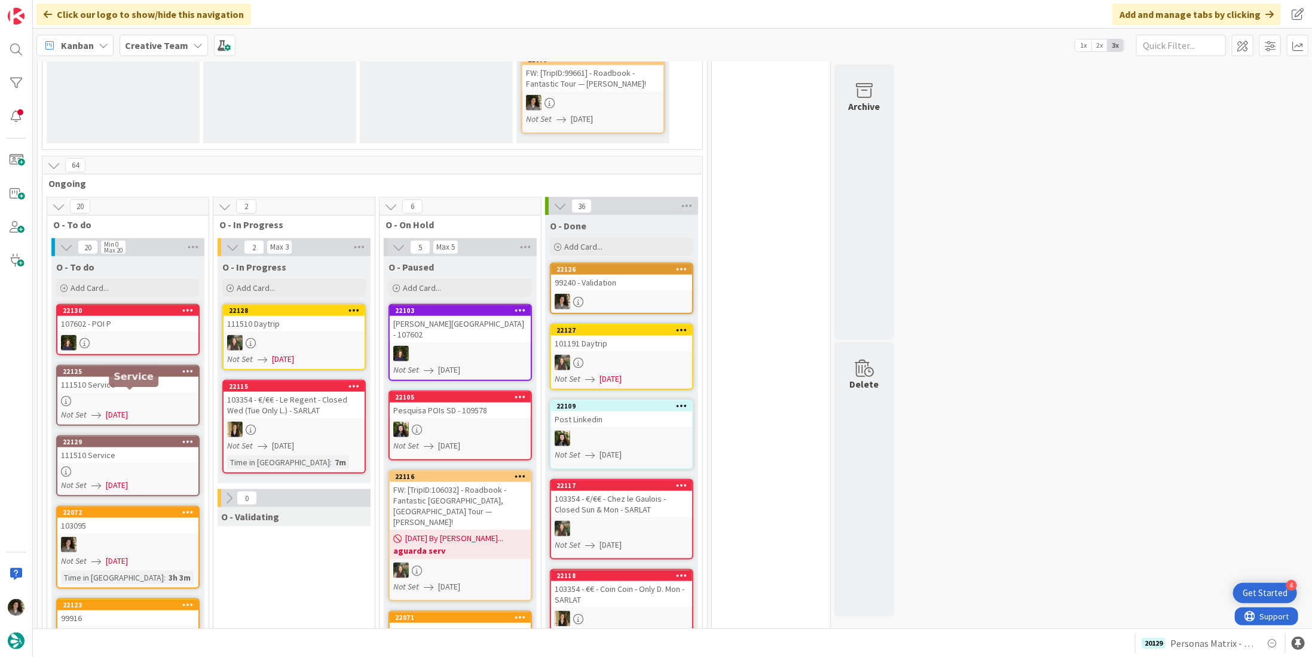
click at [114, 448] on div "111510 Service" at bounding box center [127, 456] width 141 height 16
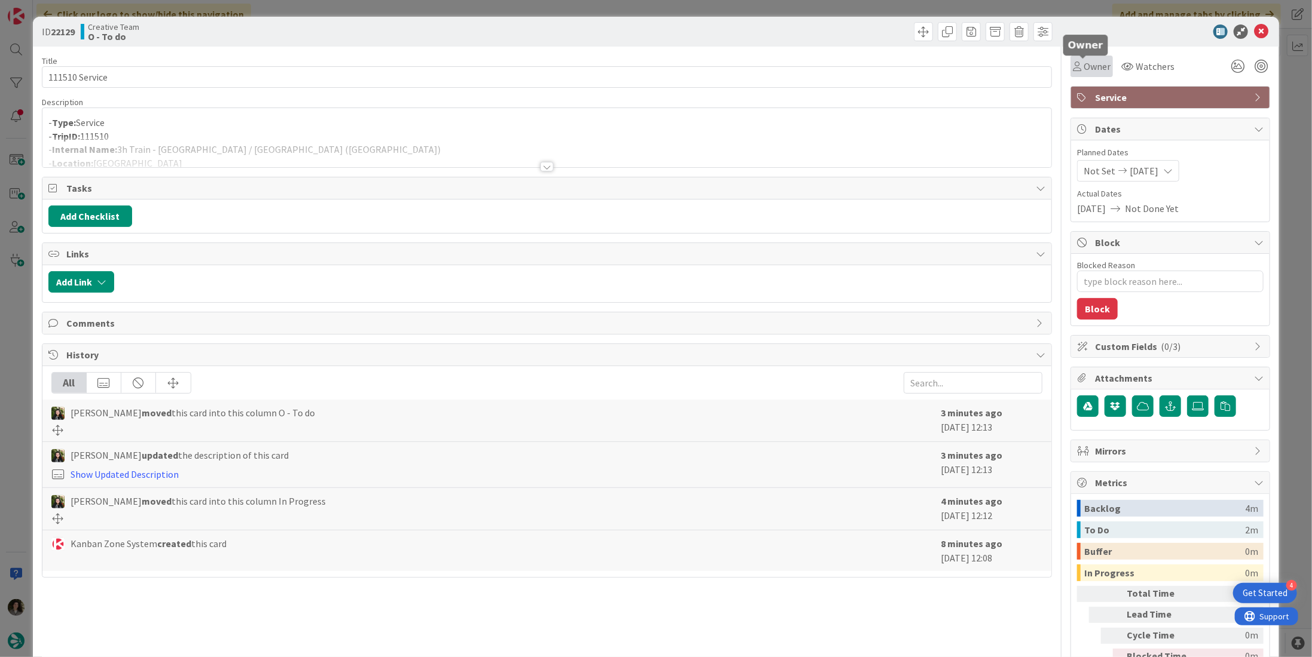
drag, startPoint x: 1086, startPoint y: 63, endPoint x: 1097, endPoint y: 75, distance: 16.5
click at [1086, 63] on span "Owner" at bounding box center [1096, 66] width 27 height 14
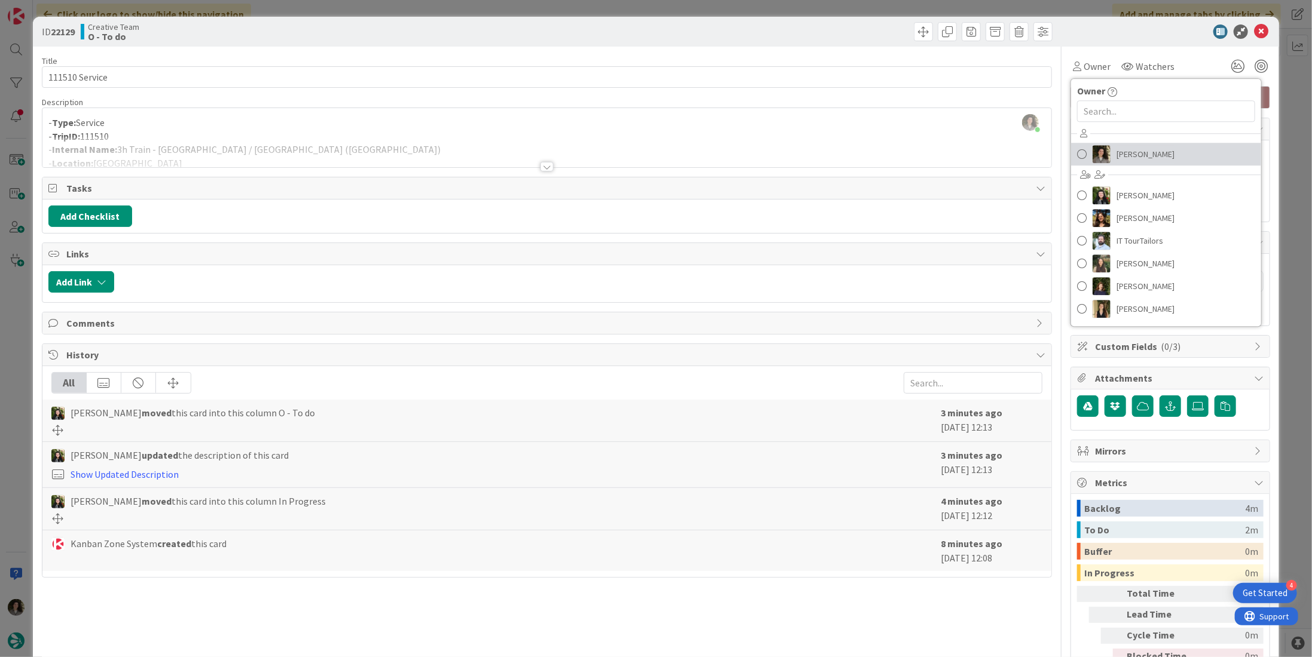
click at [1153, 152] on span "[PERSON_NAME]" at bounding box center [1145, 154] width 58 height 18
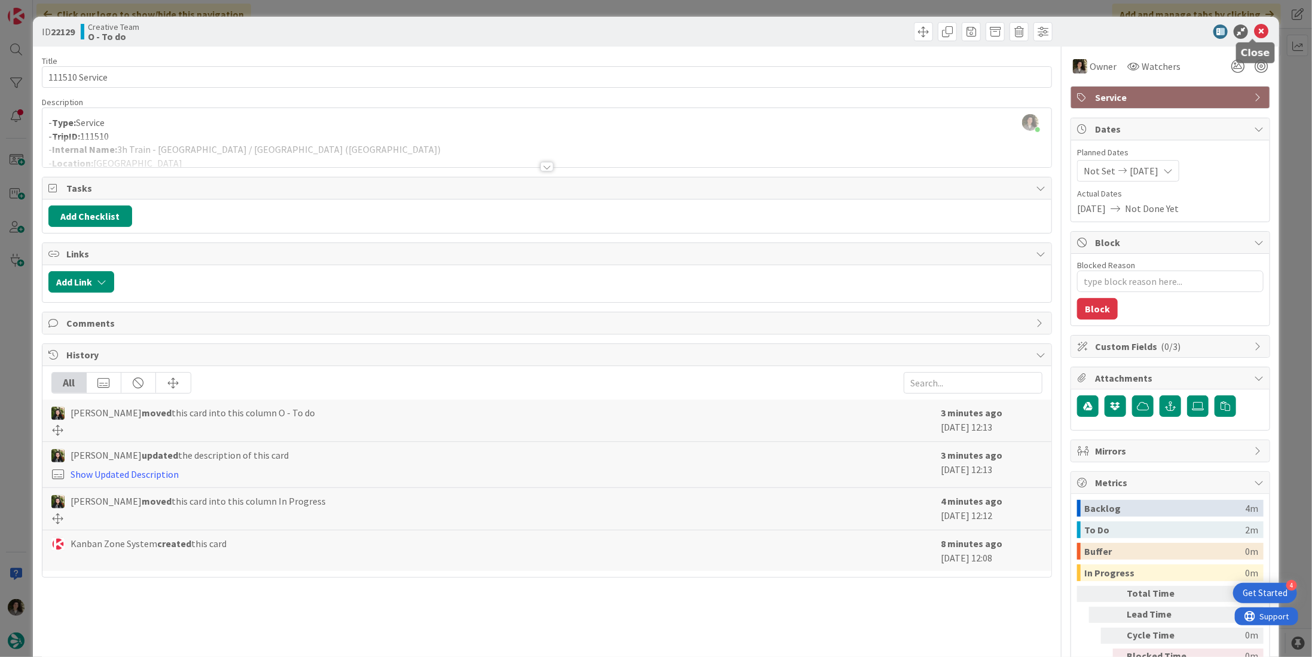
click at [1258, 28] on icon at bounding box center [1261, 32] width 14 height 14
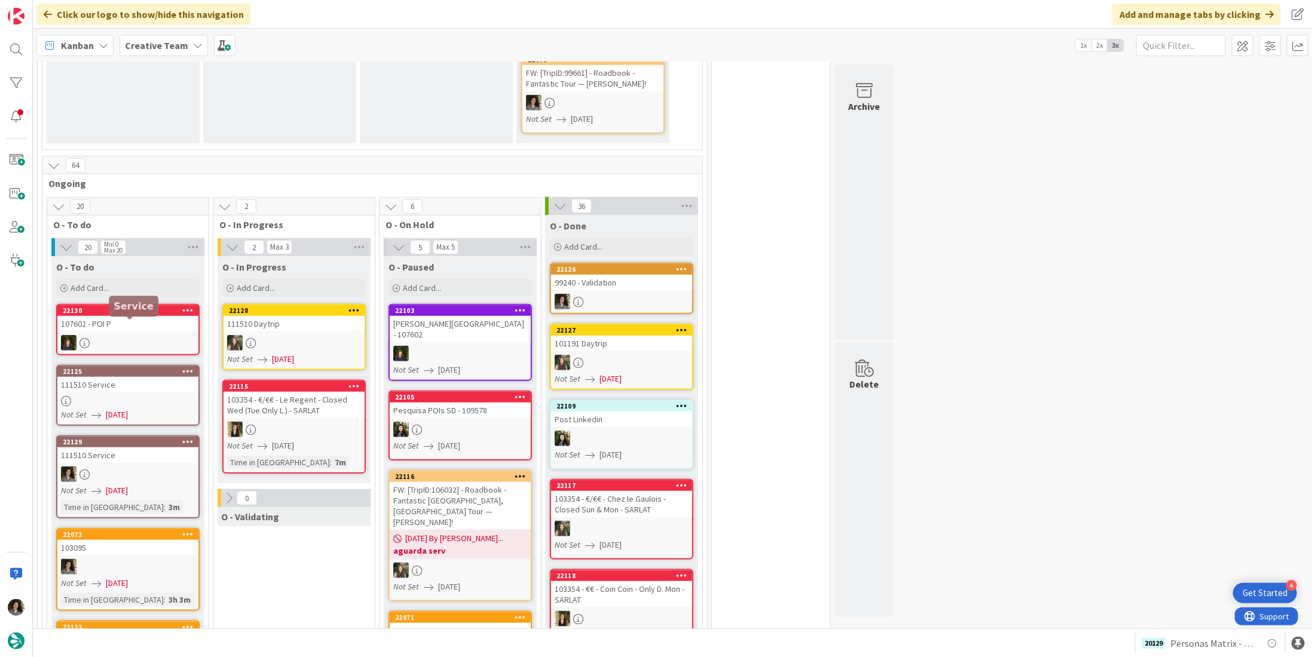
click at [126, 377] on div "111510 Service" at bounding box center [127, 385] width 141 height 16
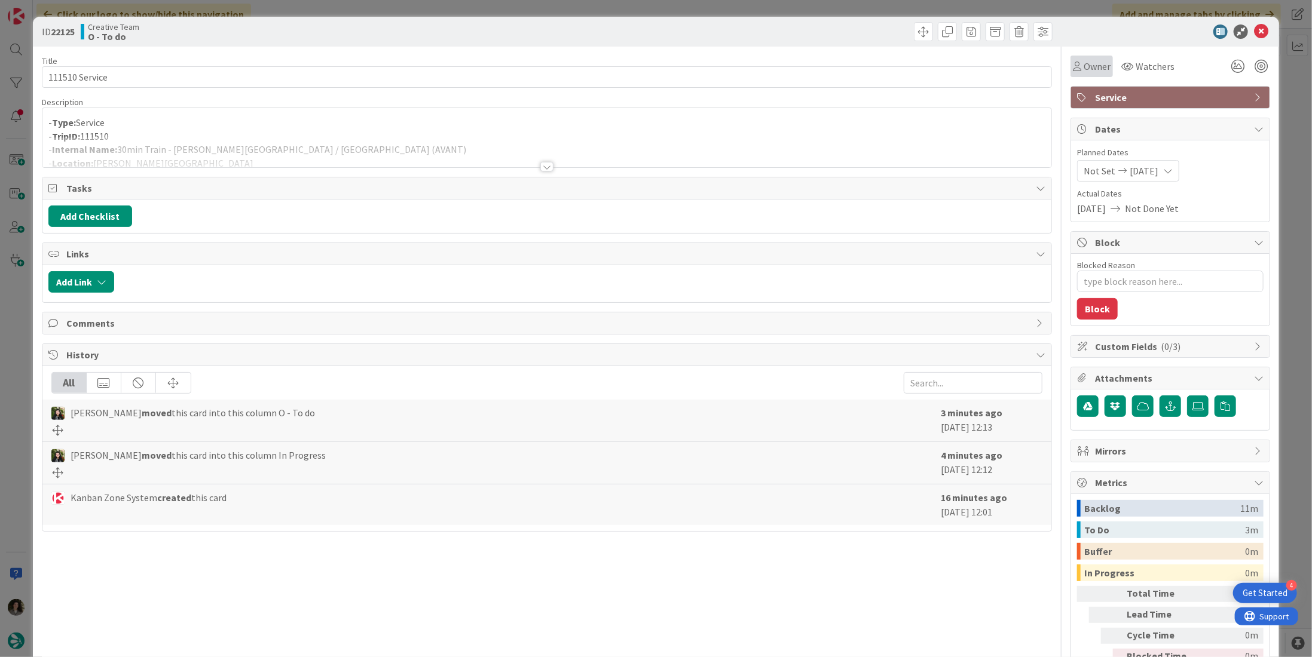
click at [1085, 65] on span "Owner" at bounding box center [1096, 66] width 27 height 14
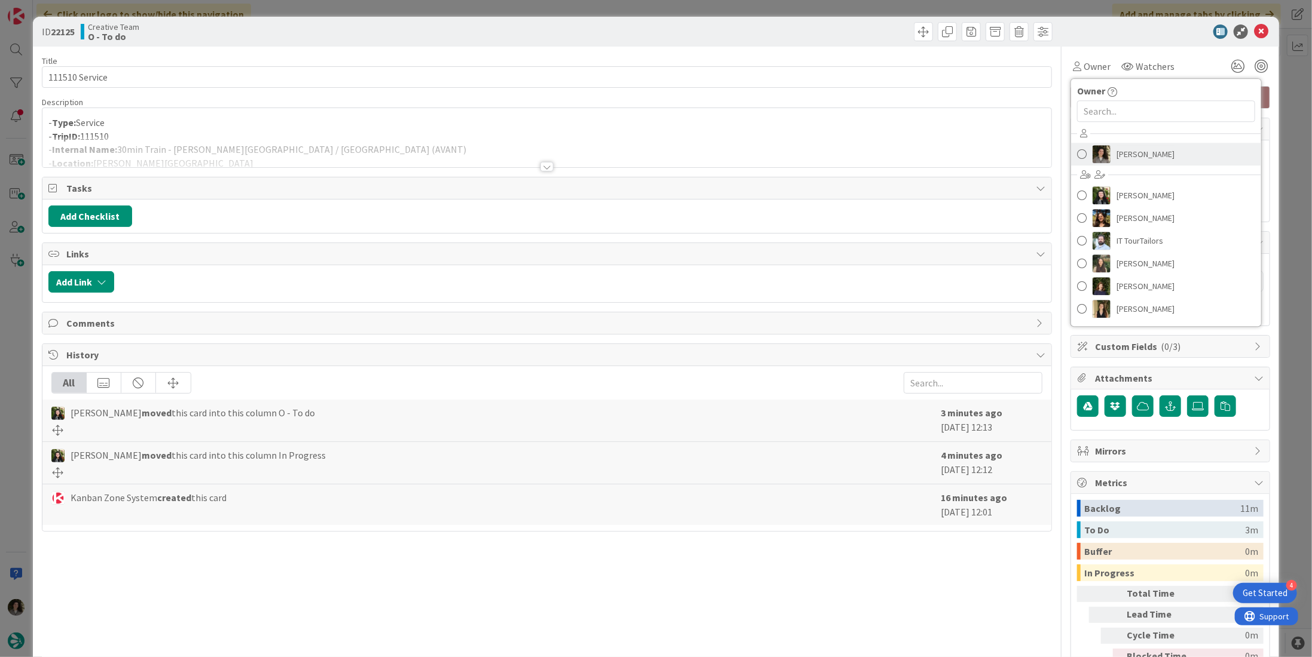
click at [1143, 157] on span "[PERSON_NAME]" at bounding box center [1145, 154] width 58 height 18
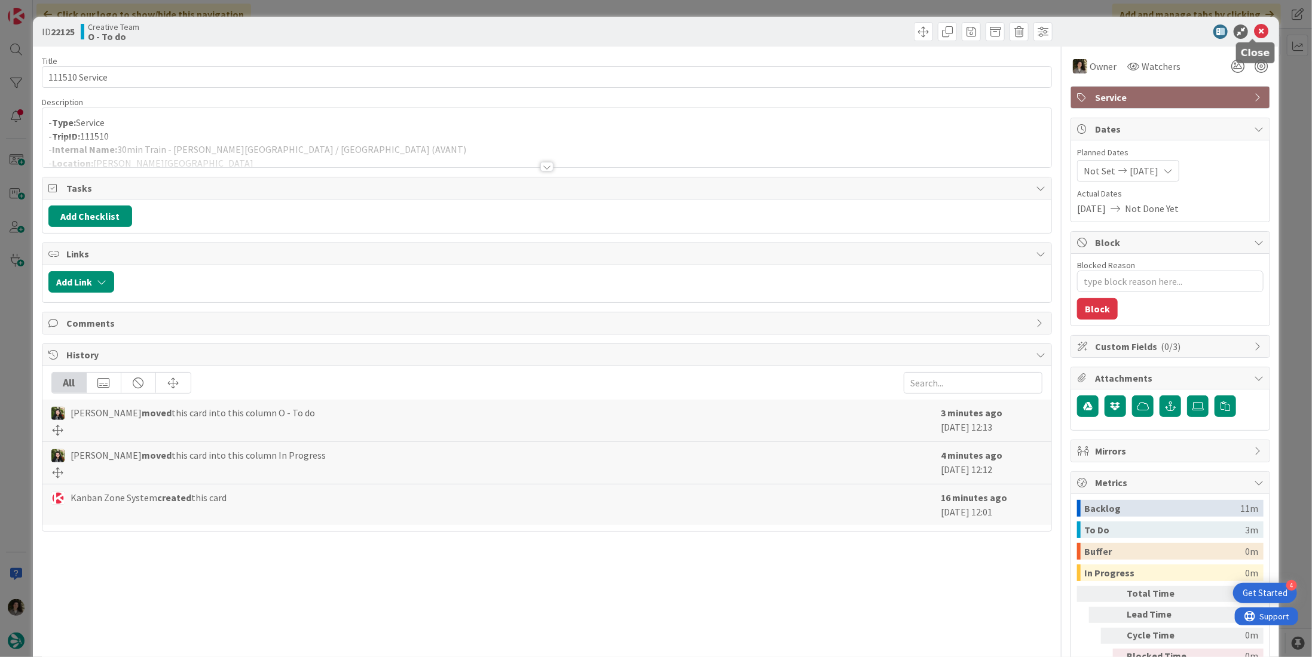
click at [1254, 26] on icon at bounding box center [1261, 32] width 14 height 14
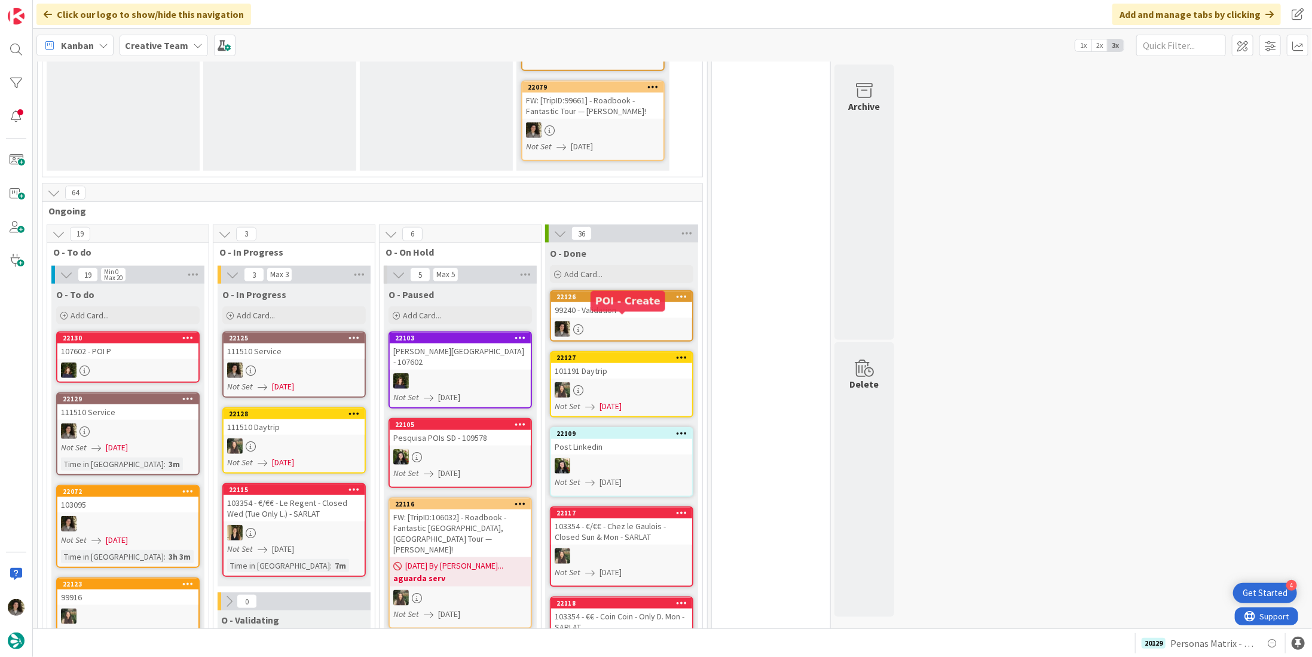
scroll to position [588, 0]
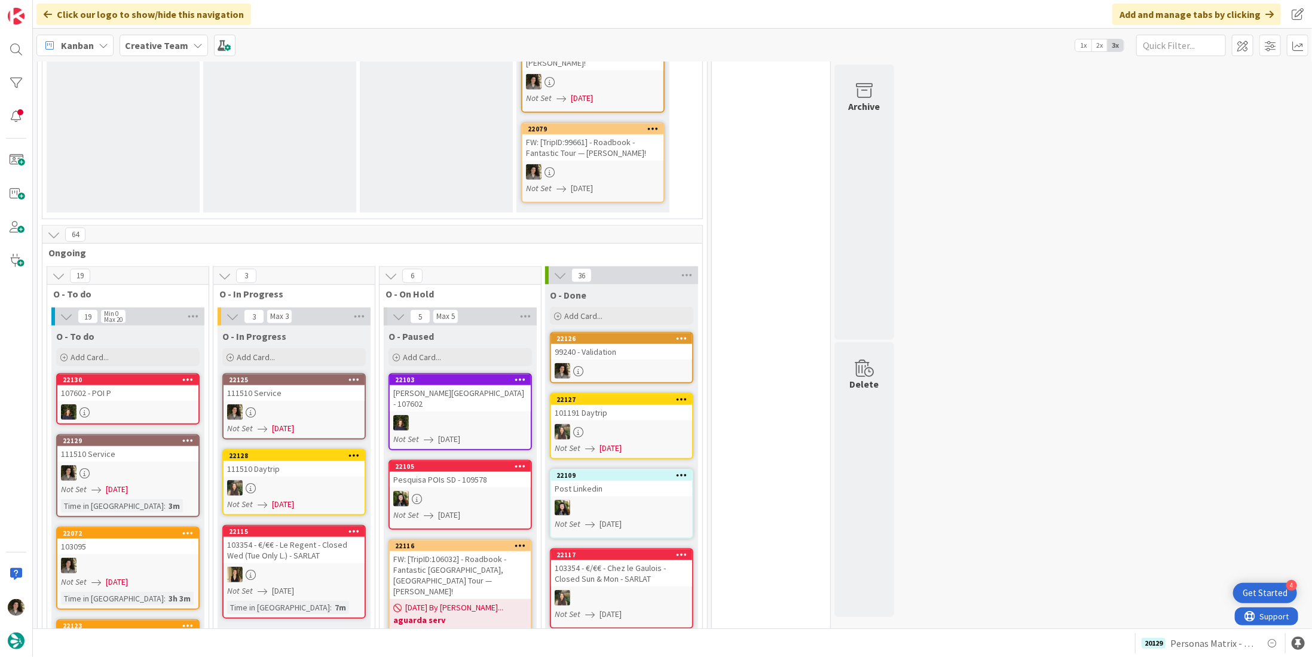
click at [309, 405] on div at bounding box center [293, 413] width 141 height 16
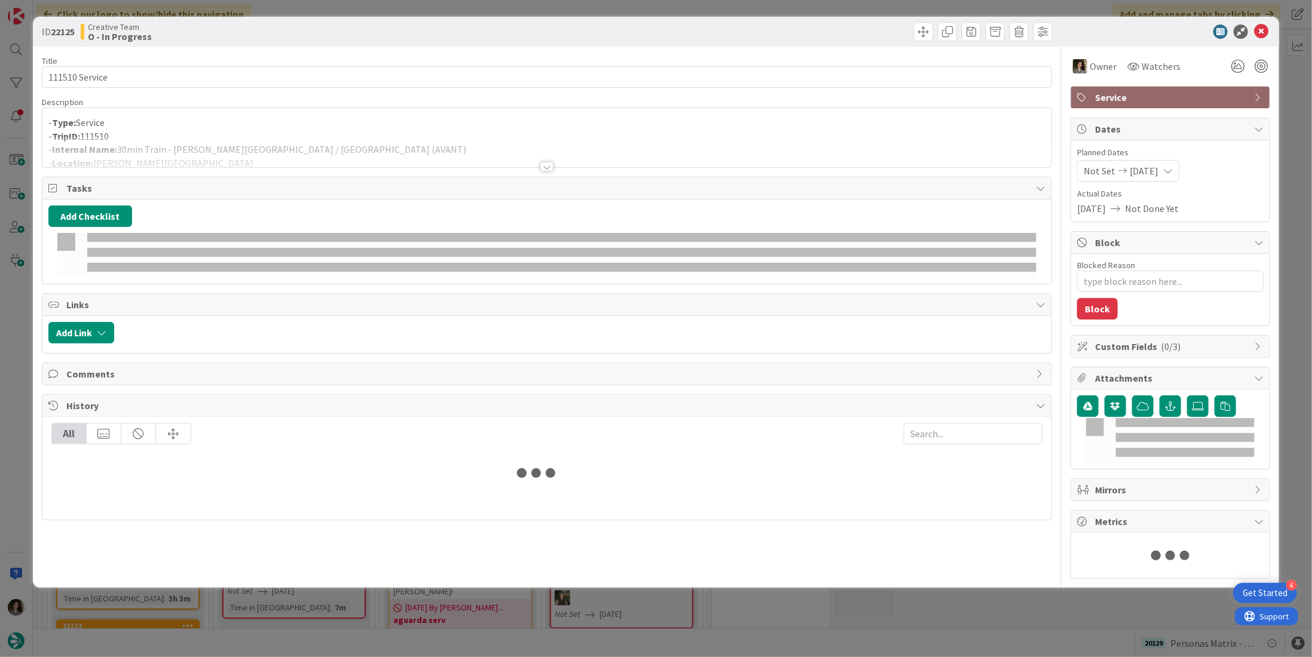
type textarea "x"
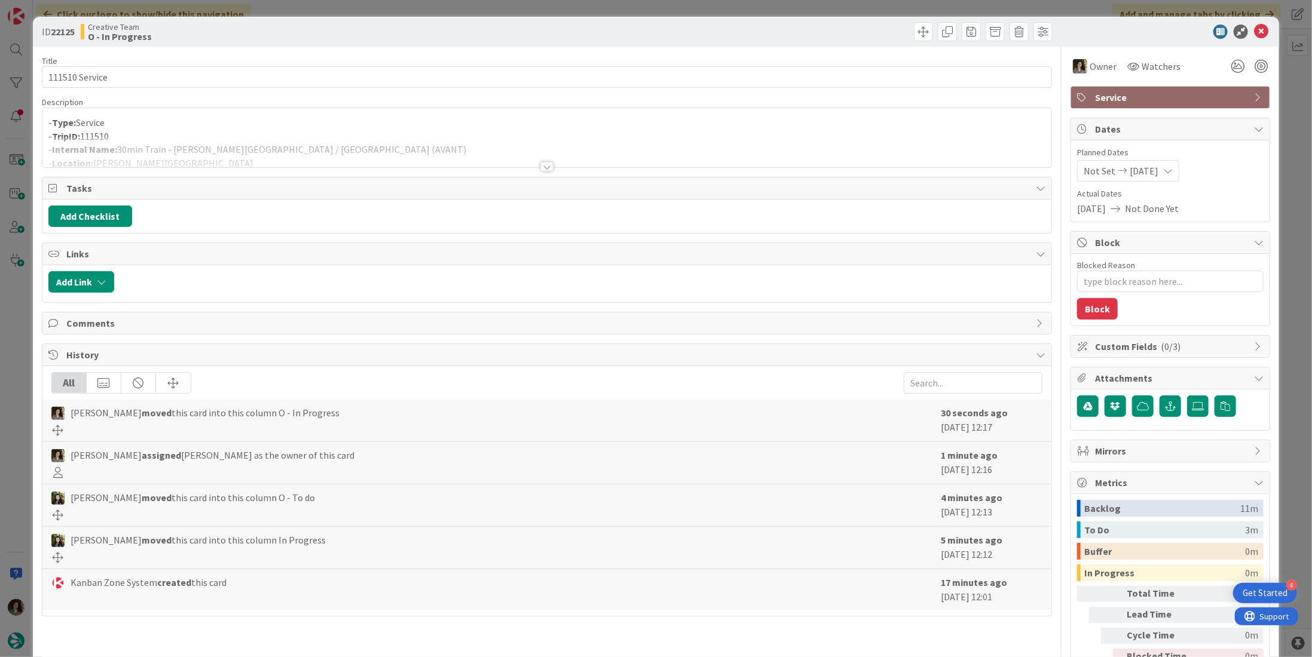
click at [544, 164] on div at bounding box center [546, 167] width 13 height 10
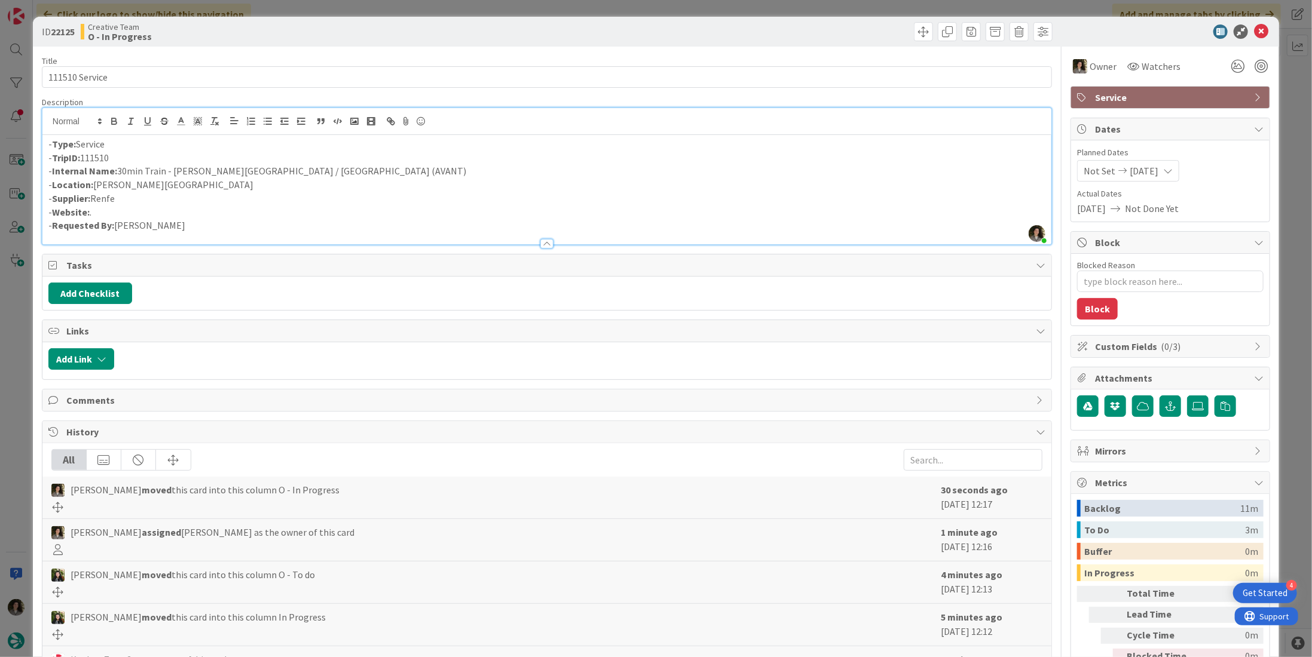
click at [125, 168] on p "- Internal Name: 30min Train - Santiago de Compostela / A Coruña (AVANT)" at bounding box center [546, 171] width 997 height 14
click at [1265, 27] on div "ID 22125 Creative Team O - In Progress" at bounding box center [656, 32] width 1246 height 30
click at [1256, 29] on icon at bounding box center [1261, 32] width 14 height 14
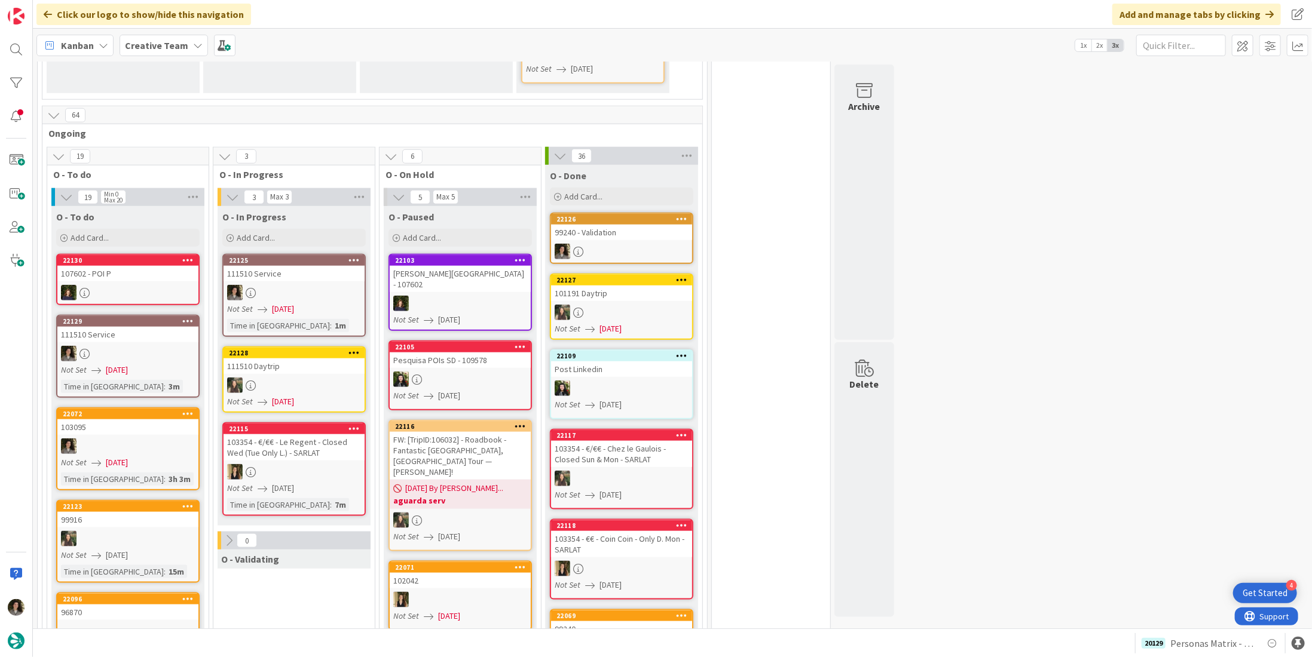
click at [317, 347] on link "22128 111510 Daytrip Not Set 09/01/2025" at bounding box center [293, 380] width 143 height 66
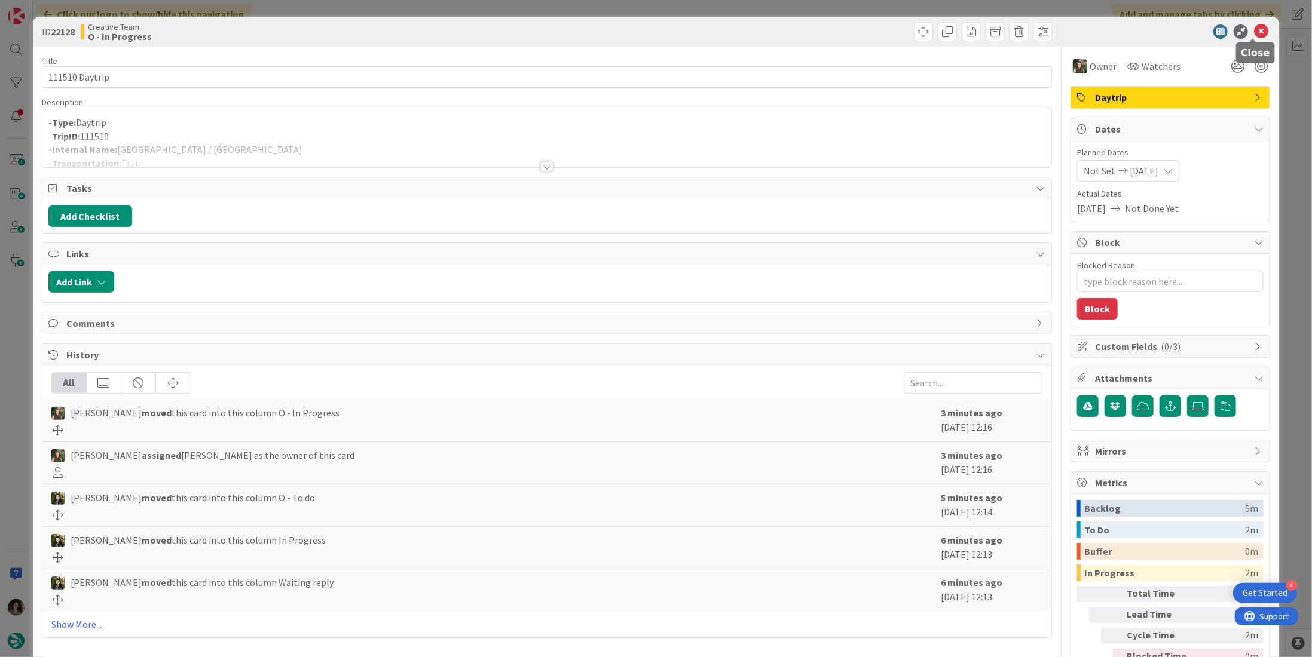
click at [1254, 30] on icon at bounding box center [1261, 32] width 14 height 14
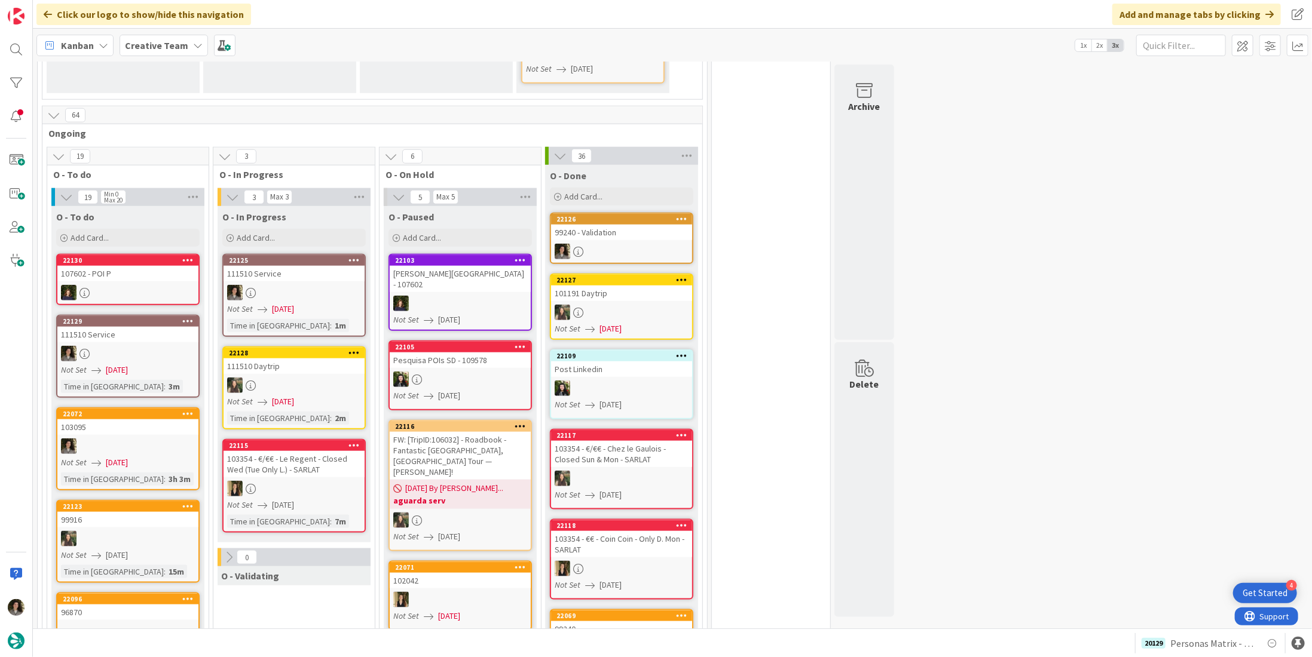
click at [287, 266] on div "111510 Service" at bounding box center [293, 274] width 141 height 16
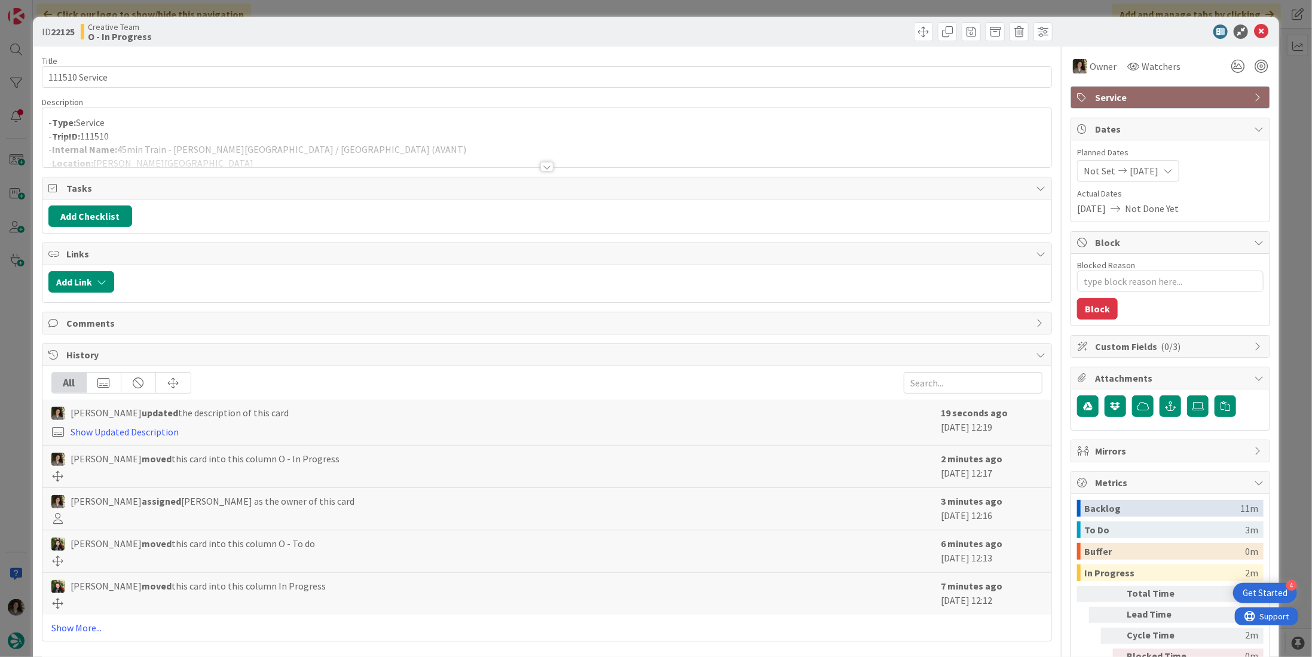
type textarea "x"
drag, startPoint x: 363, startPoint y: 151, endPoint x: 310, endPoint y: 158, distance: 54.2
click at [299, 156] on div at bounding box center [546, 152] width 1009 height 30
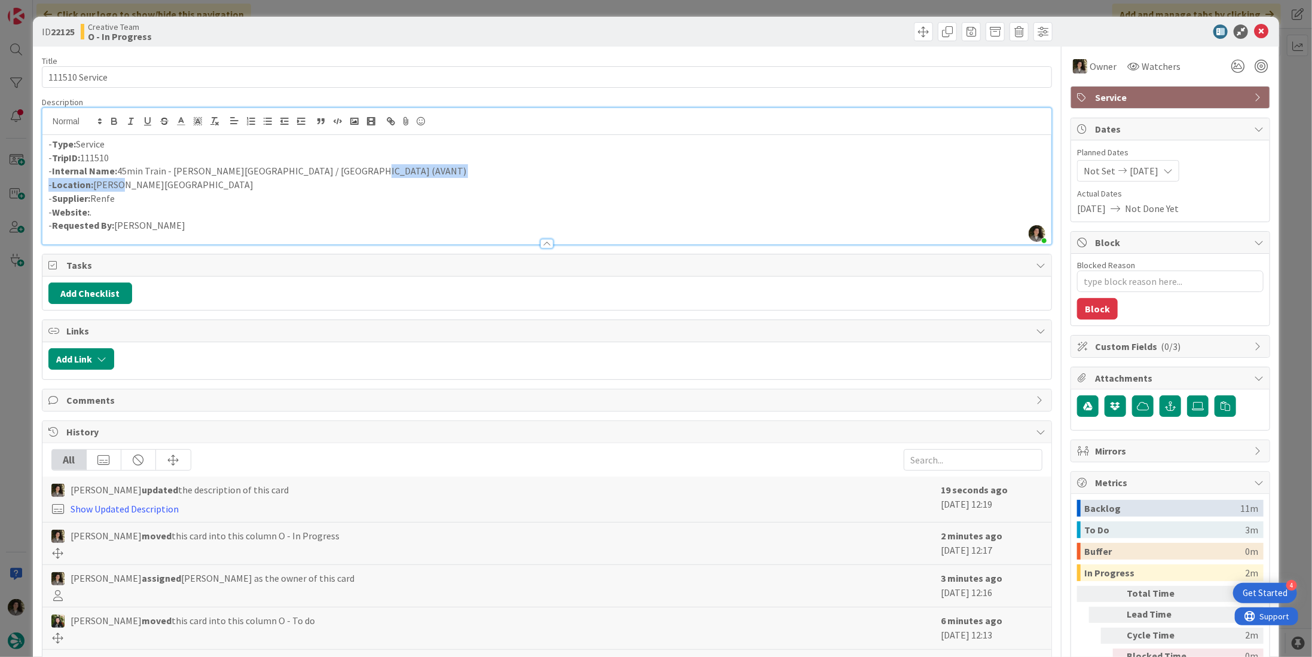
drag, startPoint x: 273, startPoint y: 174, endPoint x: 167, endPoint y: 185, distance: 105.7
click at [120, 178] on div "- Type: Service - TripID: 111510 - Internal Name: 45min Train - Santiago de Com…" at bounding box center [546, 189] width 1009 height 109
click at [294, 182] on p "- Location: Santiago de Compostela" at bounding box center [546, 185] width 997 height 14
click at [345, 169] on p "- Internal Name: 45min Train - Santiago de Compostela / A Coruña (AVANT)" at bounding box center [546, 171] width 997 height 14
drag, startPoint x: 744, startPoint y: 123, endPoint x: 739, endPoint y: 115, distance: 9.0
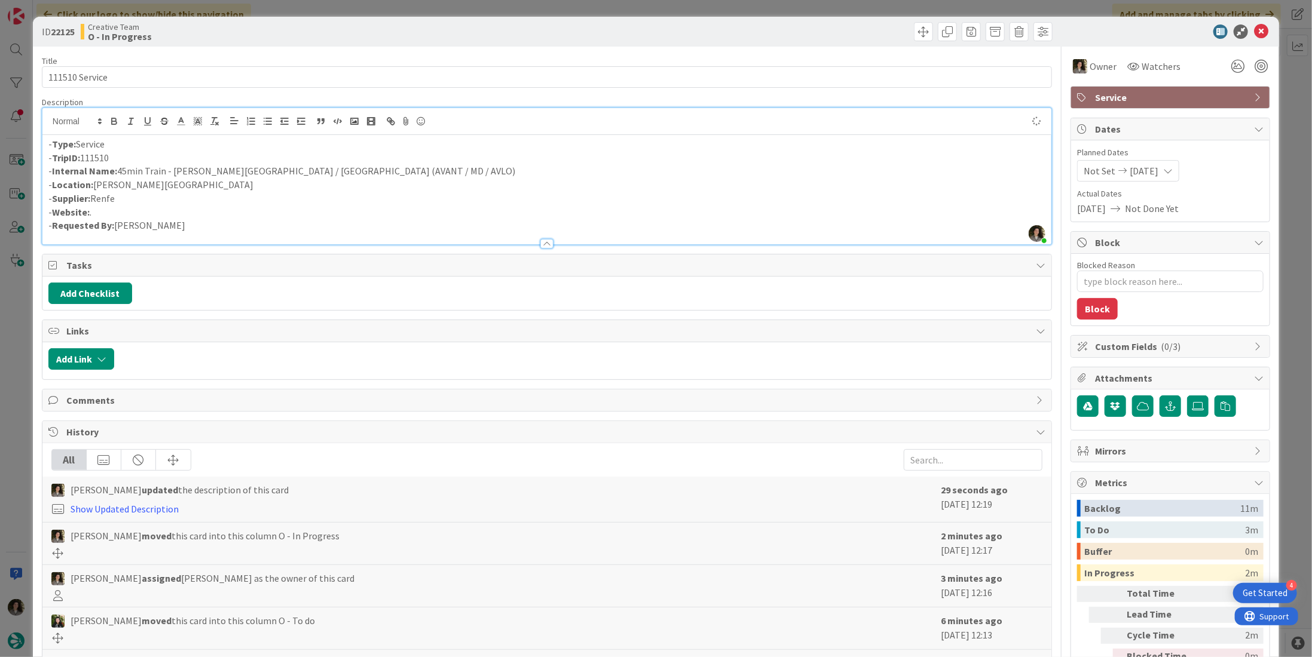
click at [743, 123] on div at bounding box center [546, 121] width 1009 height 27
drag, startPoint x: 389, startPoint y: 168, endPoint x: 119, endPoint y: 174, distance: 270.2
click at [119, 174] on p "- Internal Name: 45min Train - Santiago de Compostela / A Coruña (AVANT / MD / …" at bounding box center [546, 171] width 997 height 14
copy p "45min Train - Santiago de Compostela / A Coruña (AVANT / MD / AVLO)"
type textarea "x"
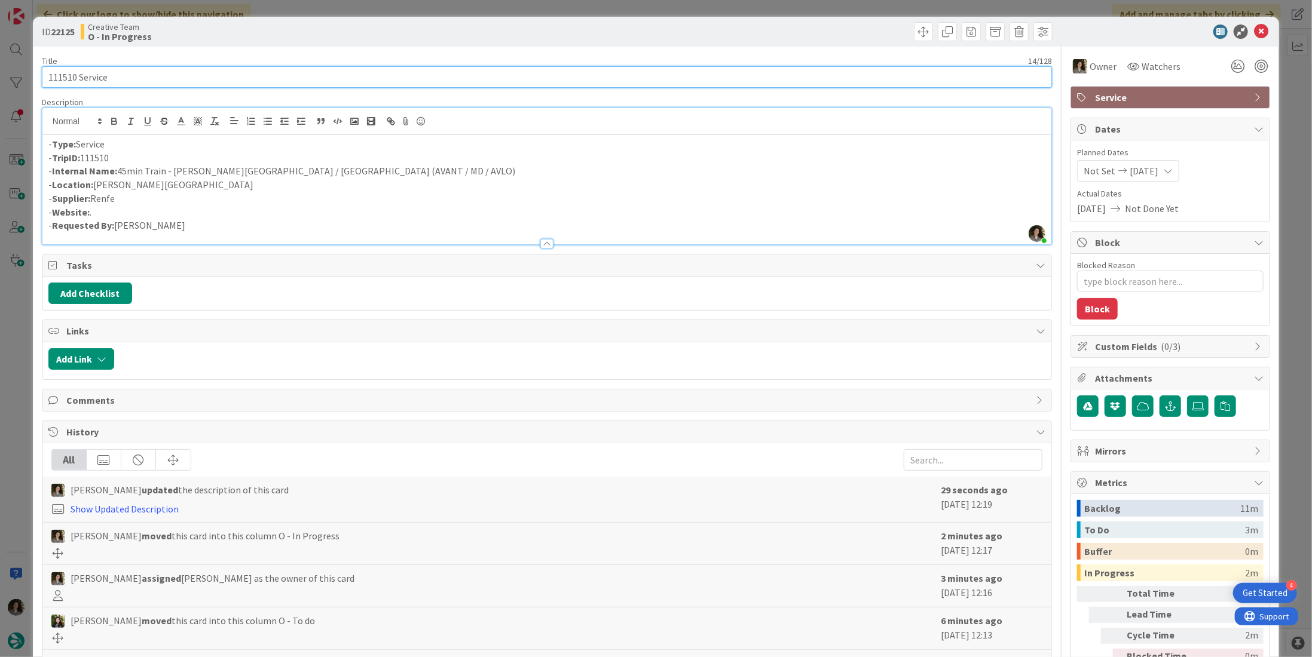
click at [200, 79] on input "111510 Service" at bounding box center [547, 77] width 1010 height 22
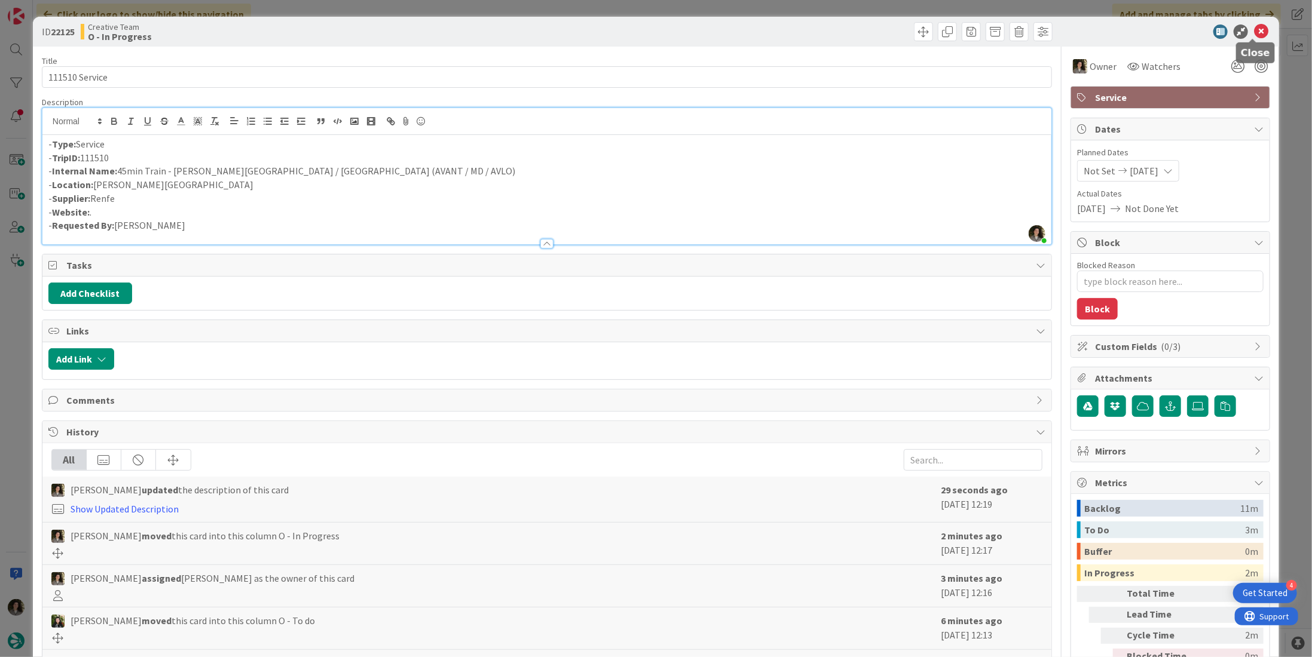
click at [1254, 32] on icon at bounding box center [1261, 32] width 14 height 14
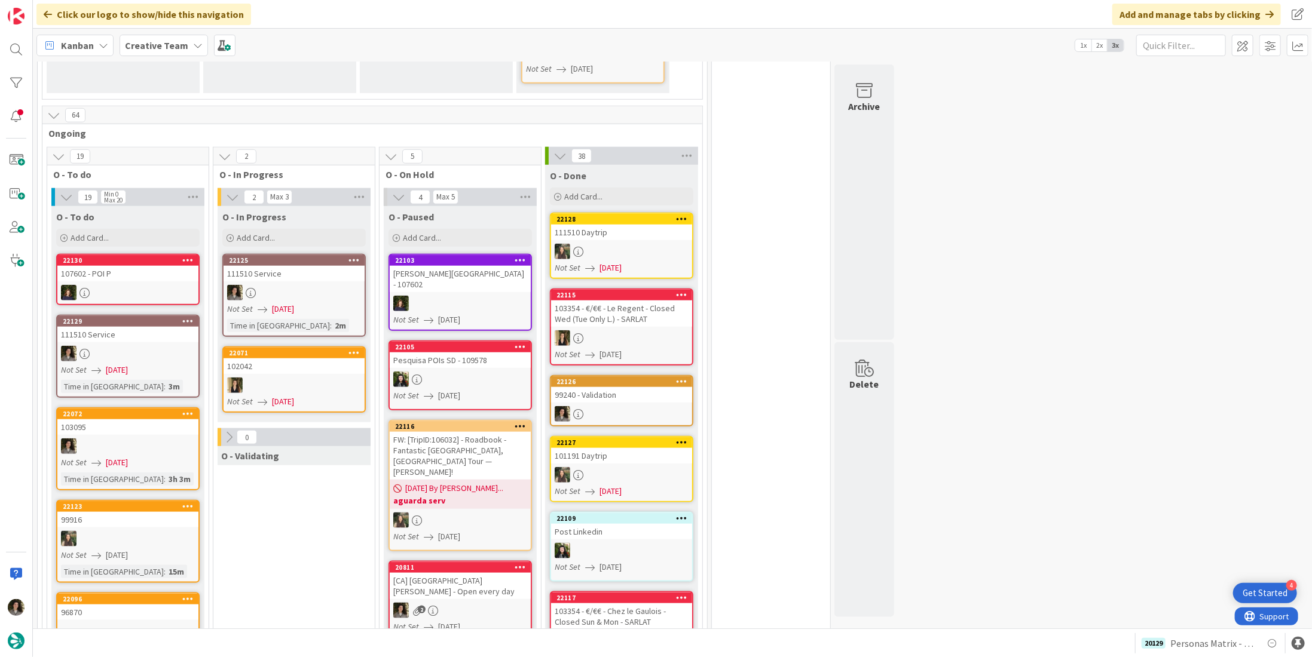
click at [151, 206] on div "O - To do Add Card... Template Not Set Title 0 / 128 Label Daytrip Accommodatio…" at bounding box center [127, 227] width 153 height 43
drag, startPoint x: 136, startPoint y: 191, endPoint x: 135, endPoint y: 203, distance: 12.6
click at [136, 229] on div "Add Card..." at bounding box center [127, 238] width 143 height 18
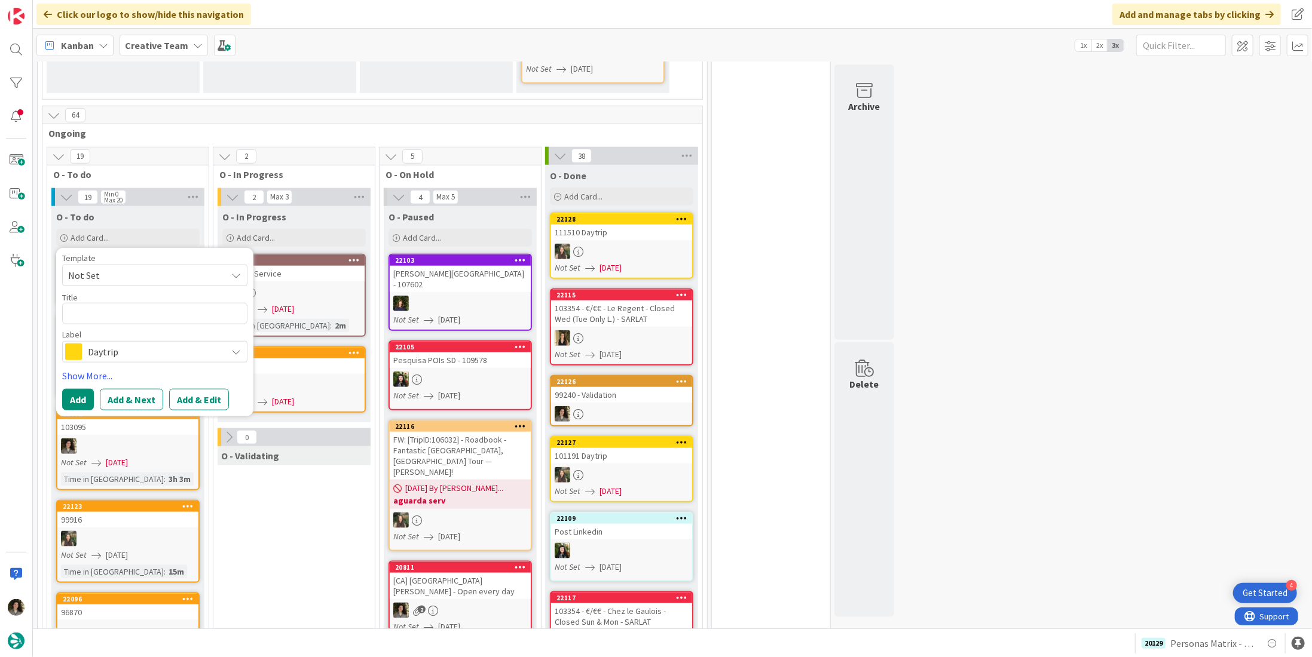
click at [120, 344] on span "Daytrip" at bounding box center [154, 352] width 133 height 17
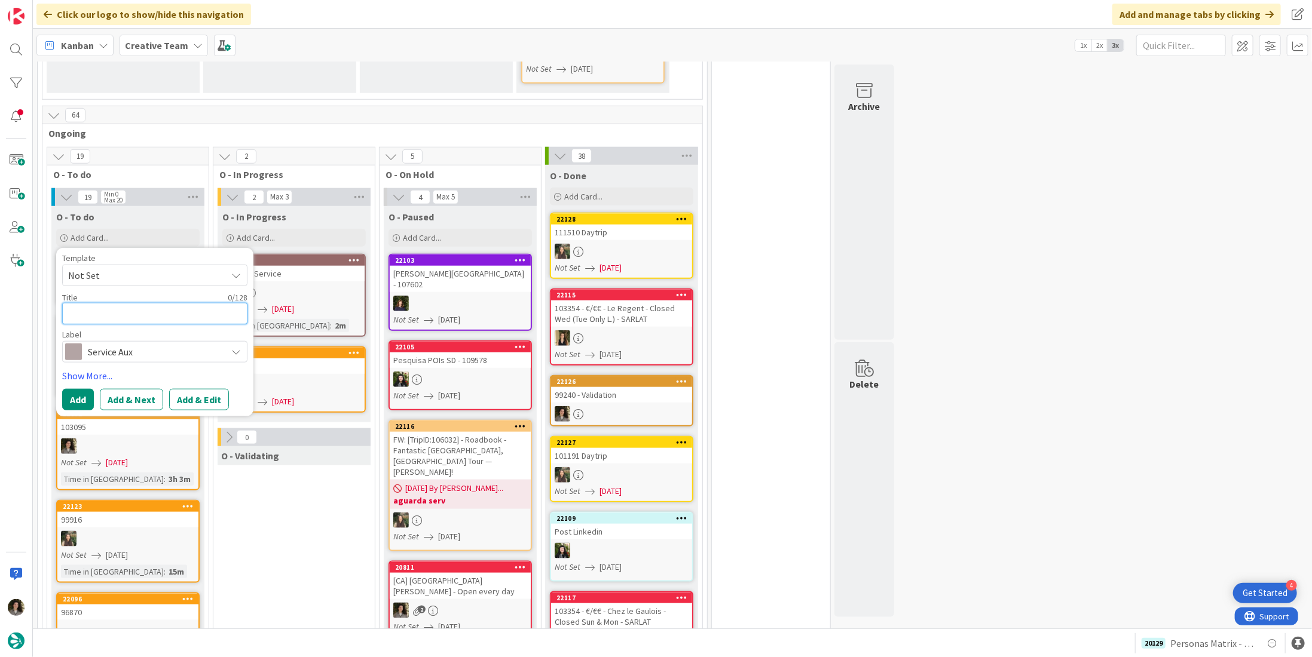
drag, startPoint x: 112, startPoint y: 268, endPoint x: 108, endPoint y: 259, distance: 9.9
click at [112, 303] on textarea at bounding box center [154, 314] width 185 height 22
type textarea "C"
type textarea "x"
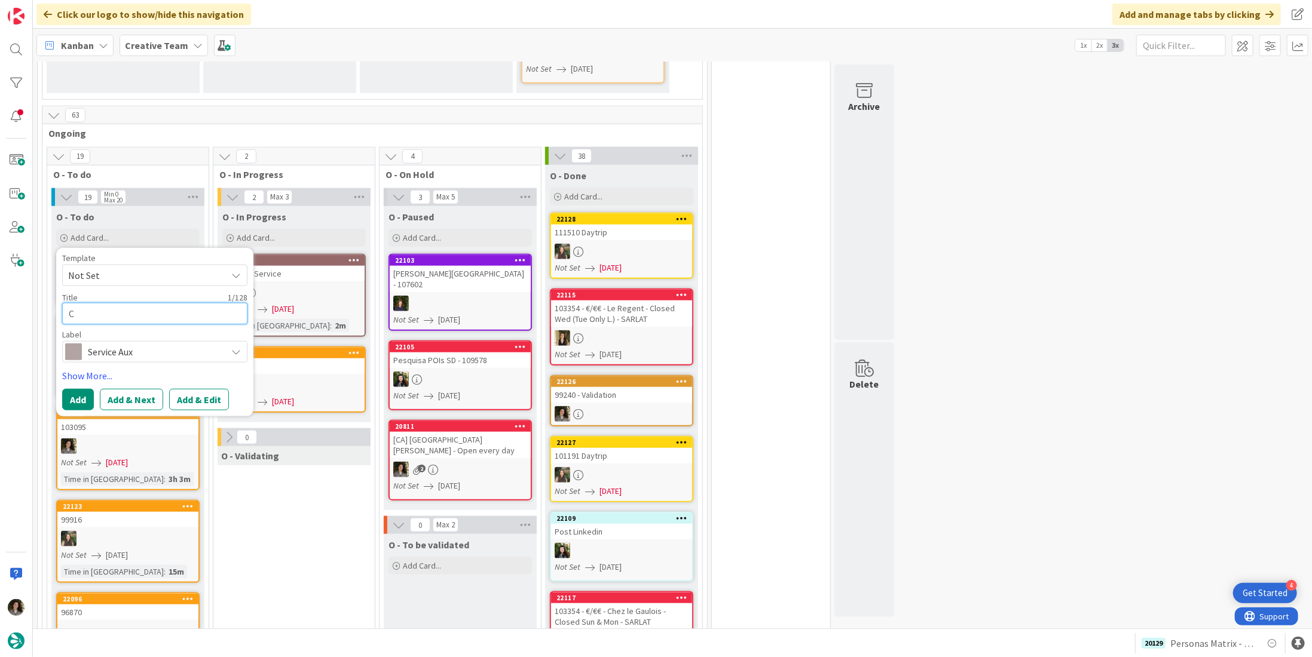
type textarea "Co"
type textarea "x"
type textarea "Cor"
type textarea "x"
type textarea "Corr"
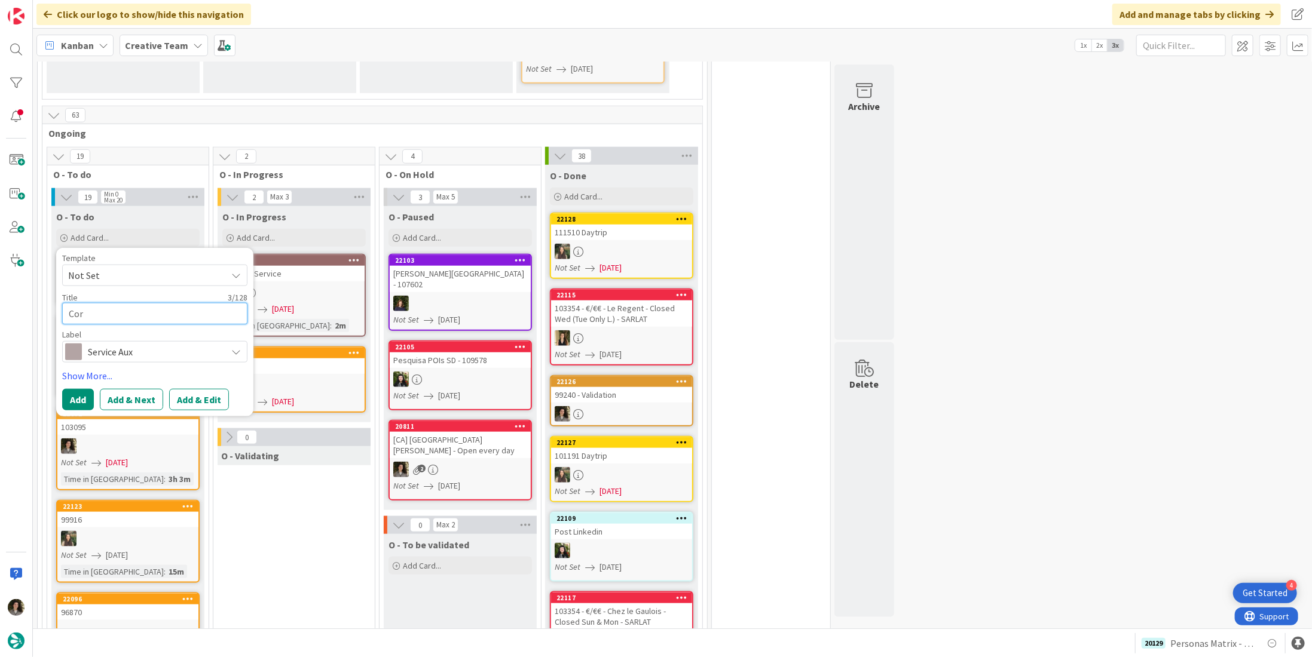
type textarea "x"
type textarea "Corri"
type textarea "x"
type textarea "Corrig"
type textarea "x"
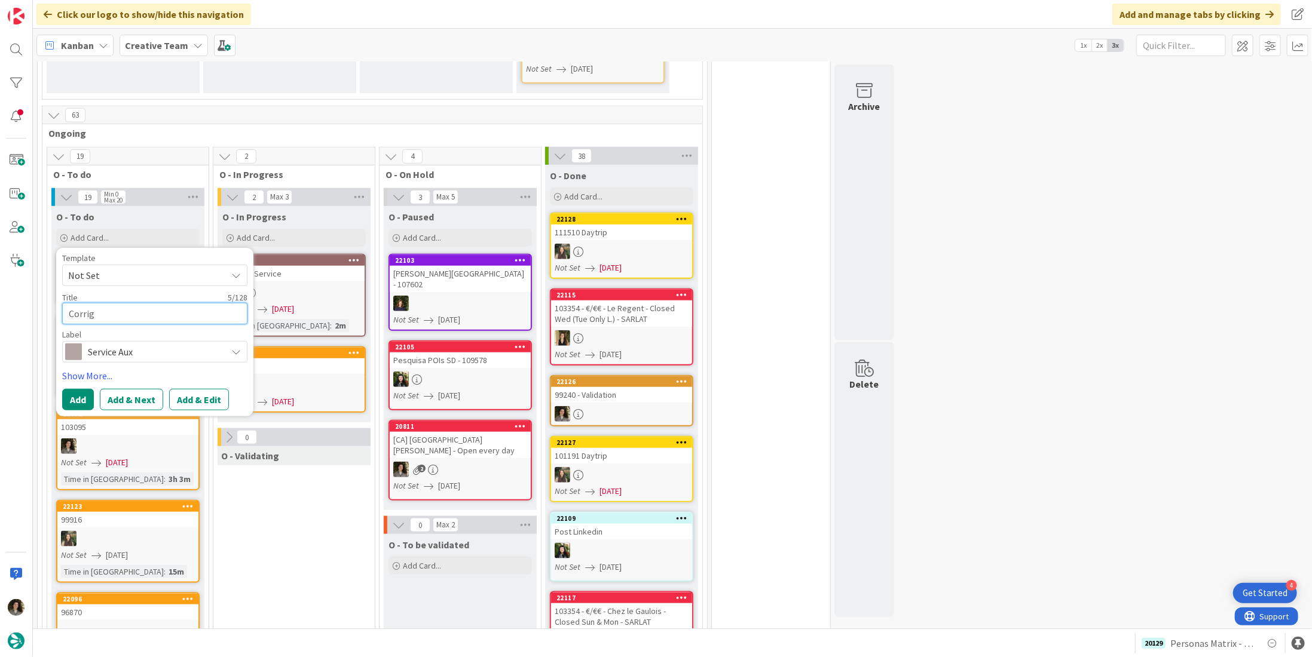
type textarea "Corrigi"
type textarea "x"
type textarea "Corrigir"
type textarea "x"
type textarea "Corrigir"
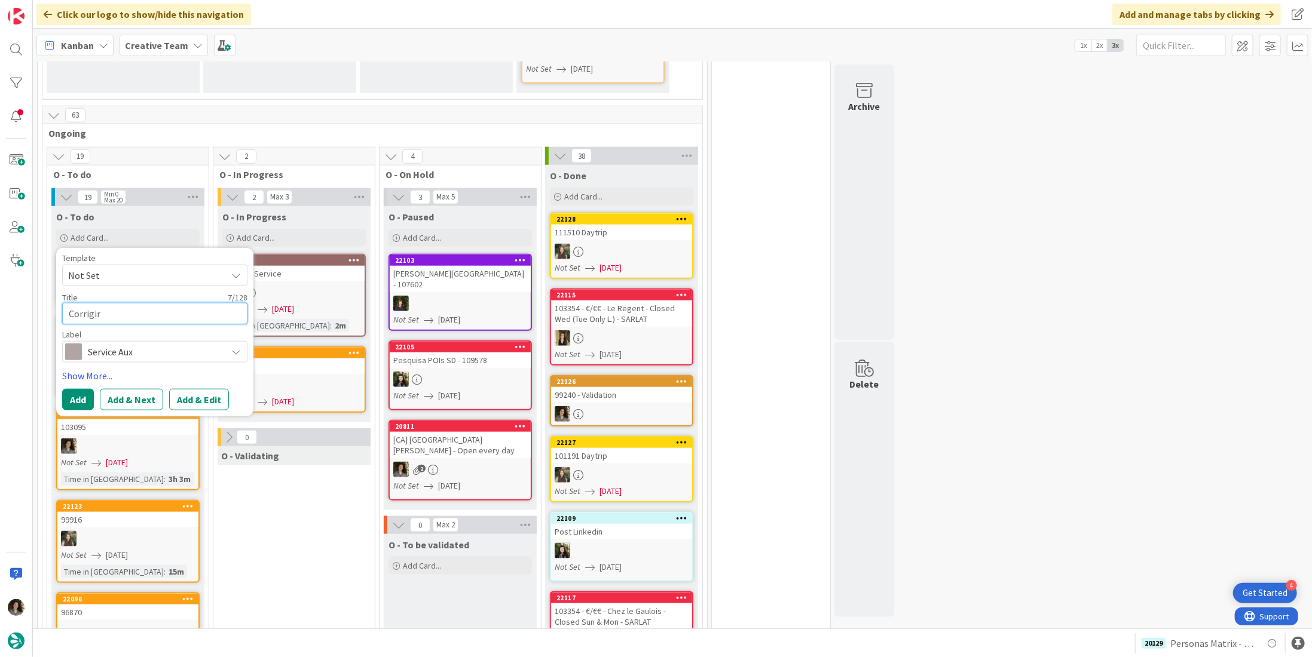
type textarea "x"
type textarea "Corrigir F"
type textarea "x"
type textarea "Corrigir Fo"
type textarea "x"
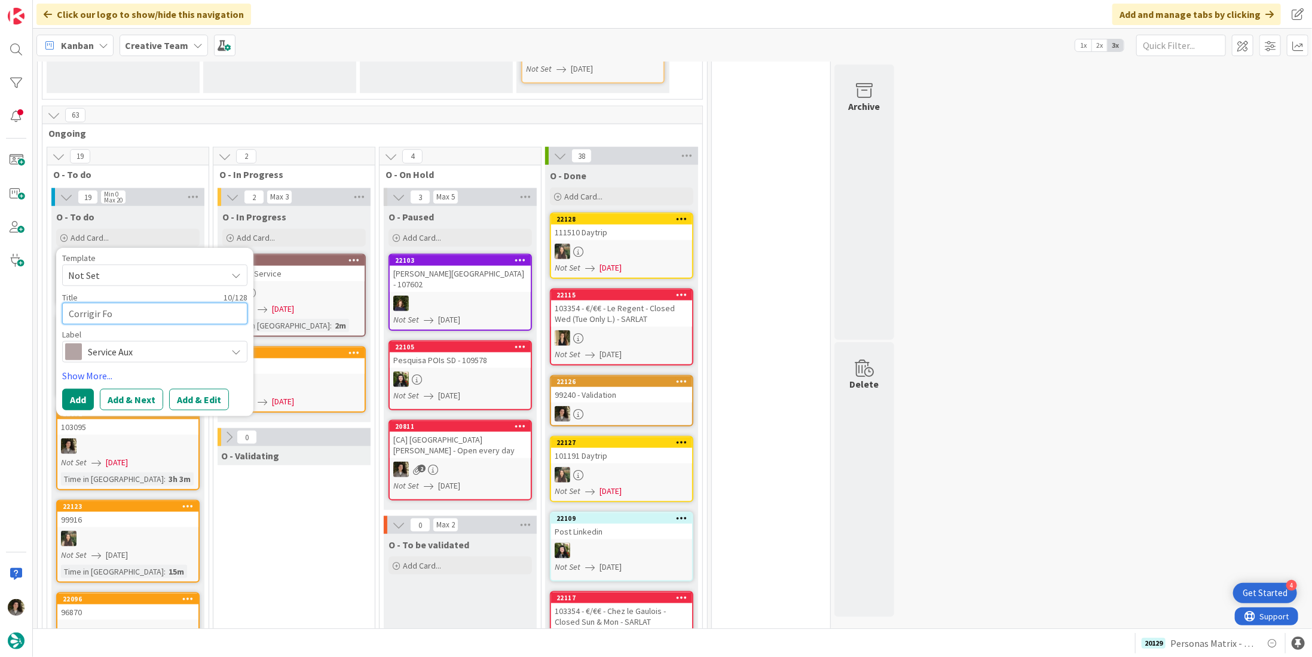
type textarea "Corrigir For"
type textarea "x"
type textarea "Corrigir Form"
type textarea "x"
type textarea "Corrigir Forma"
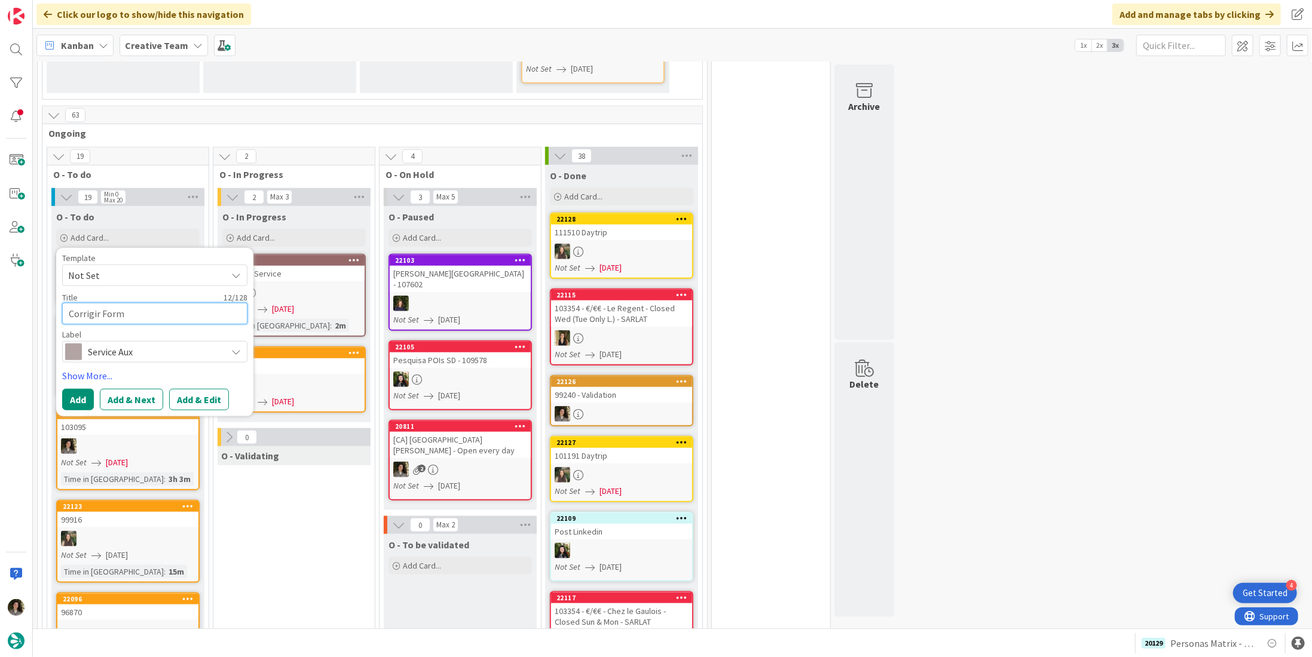
type textarea "x"
type textarea "Corrigir Format"
type textarea "x"
type textarea "Corrigir Formati"
type textarea "x"
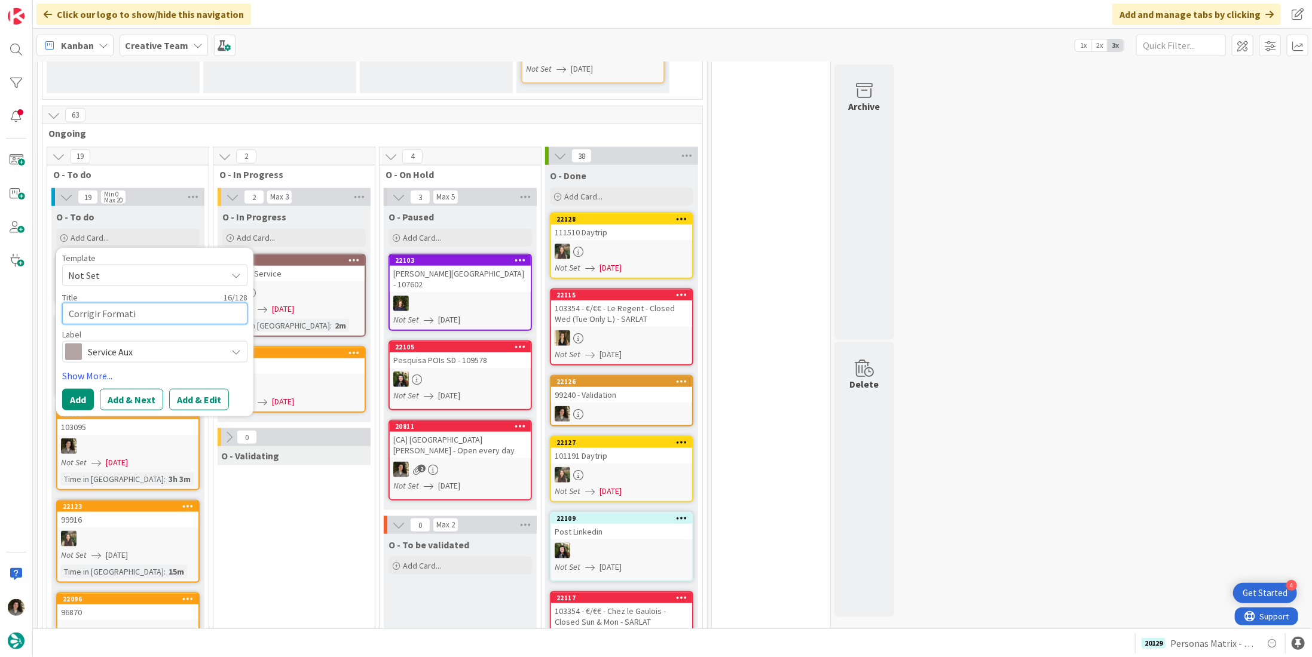
type textarea "Corrigir Formatin"
type textarea "x"
type textarea "Corrigir Formating"
type textarea "x"
type textarea "Corrigir Formating"
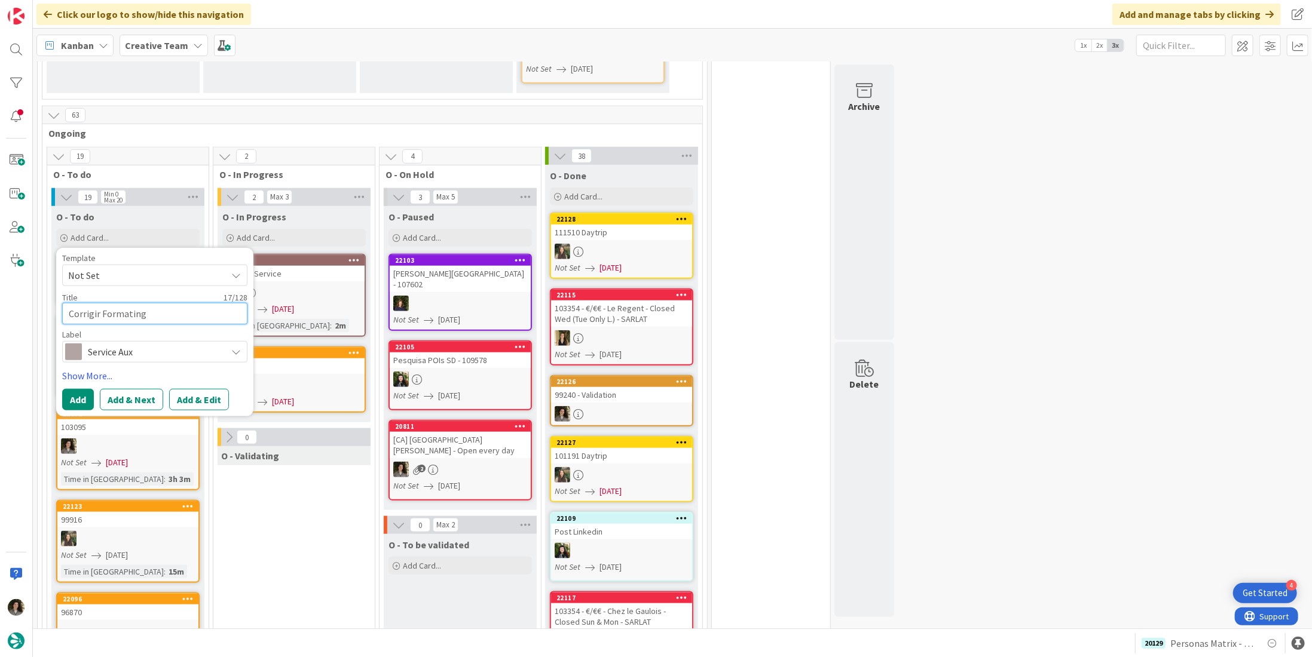
type textarea "x"
type textarea "Corrigir Formating T"
type textarea "x"
type textarea "Corrigir Formating Te"
type textarea "x"
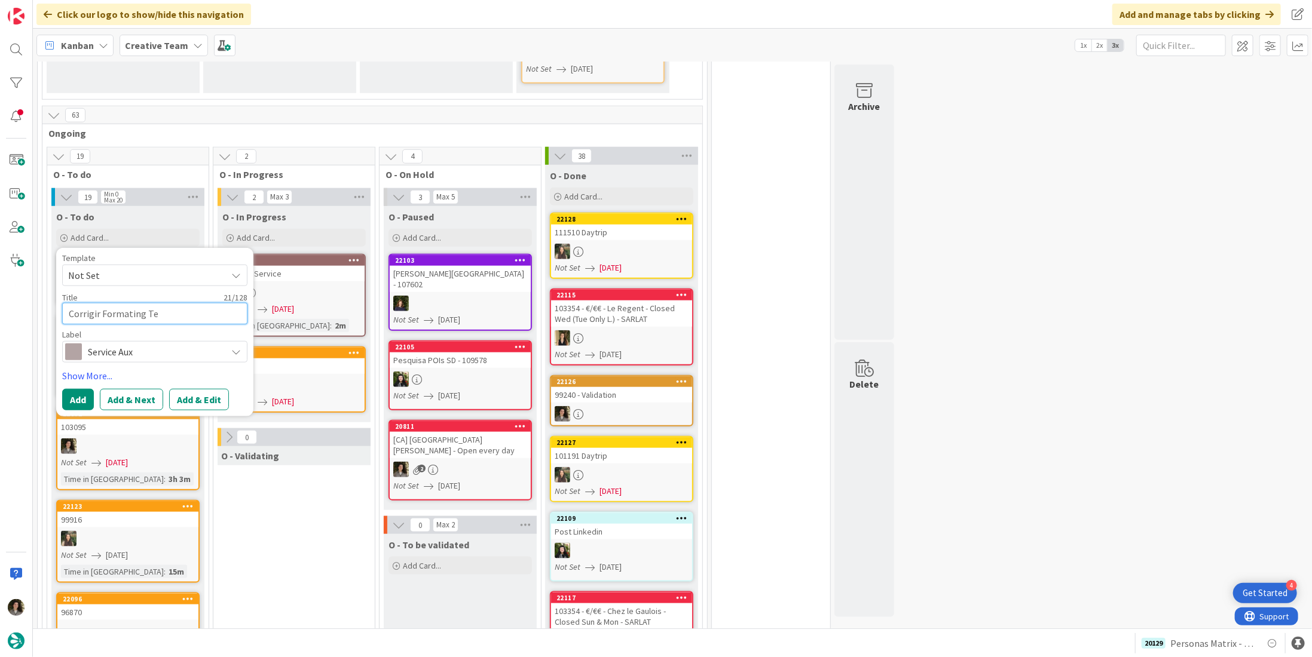
type textarea "Corrigir Formating Tex"
type textarea "x"
click at [190, 303] on textarea "Corrigir Formating Tex" at bounding box center [154, 314] width 185 height 22
type textarea "Corrigir Formating Text"
type textarea "x"
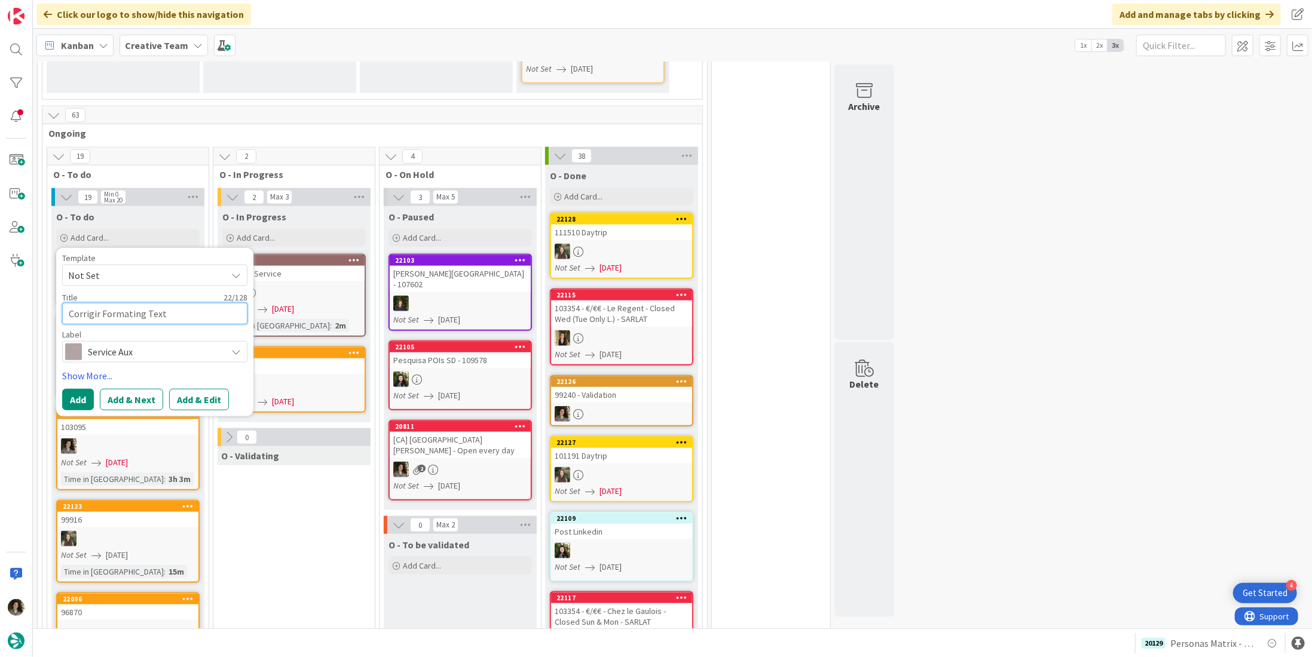
type textarea "Corrigir Formating Textp"
type textarea "x"
type textarea "Corrigir Formating Text"
type textarea "x"
type textarea "Corrigir Formating Textp"
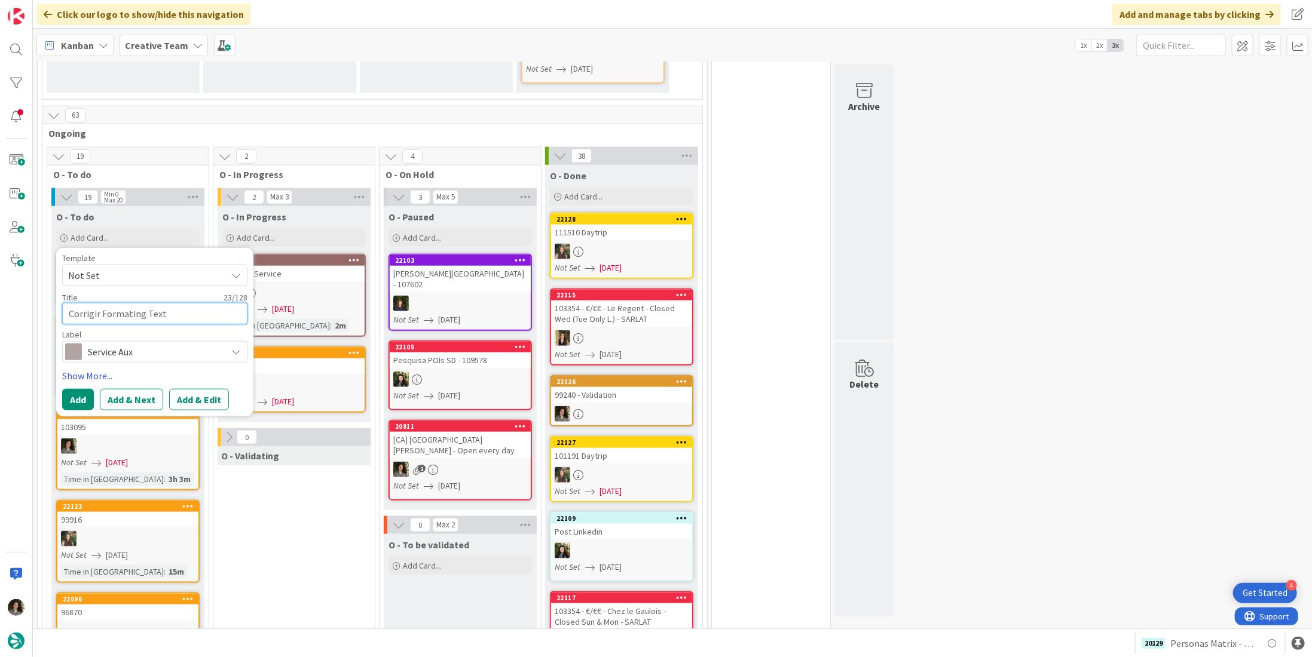
type textarea "x"
type textarea "Corrigir Formating Text"
type textarea "x"
type textarea "Corrigir Formating Texto"
type textarea "x"
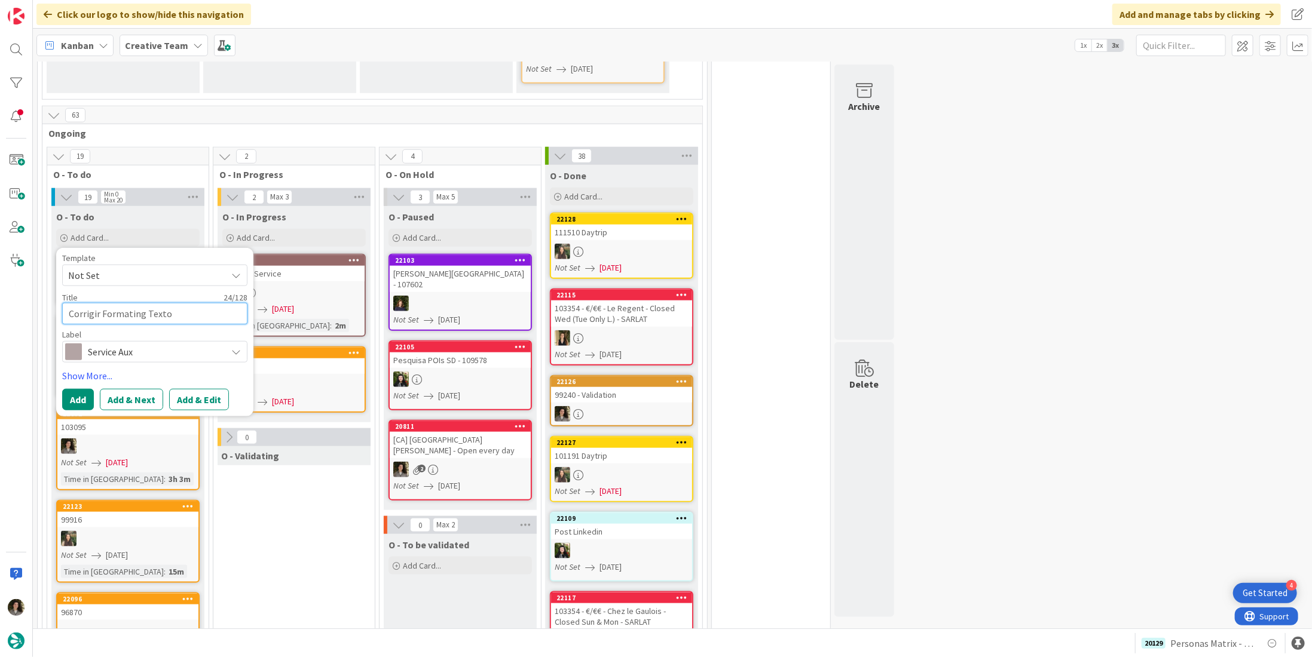
type textarea "Corrigir Formating Texto"
type textarea "x"
type textarea "Corrigir Formating Texto S"
type textarea "x"
type textarea "Corrigir Formating Texto Se"
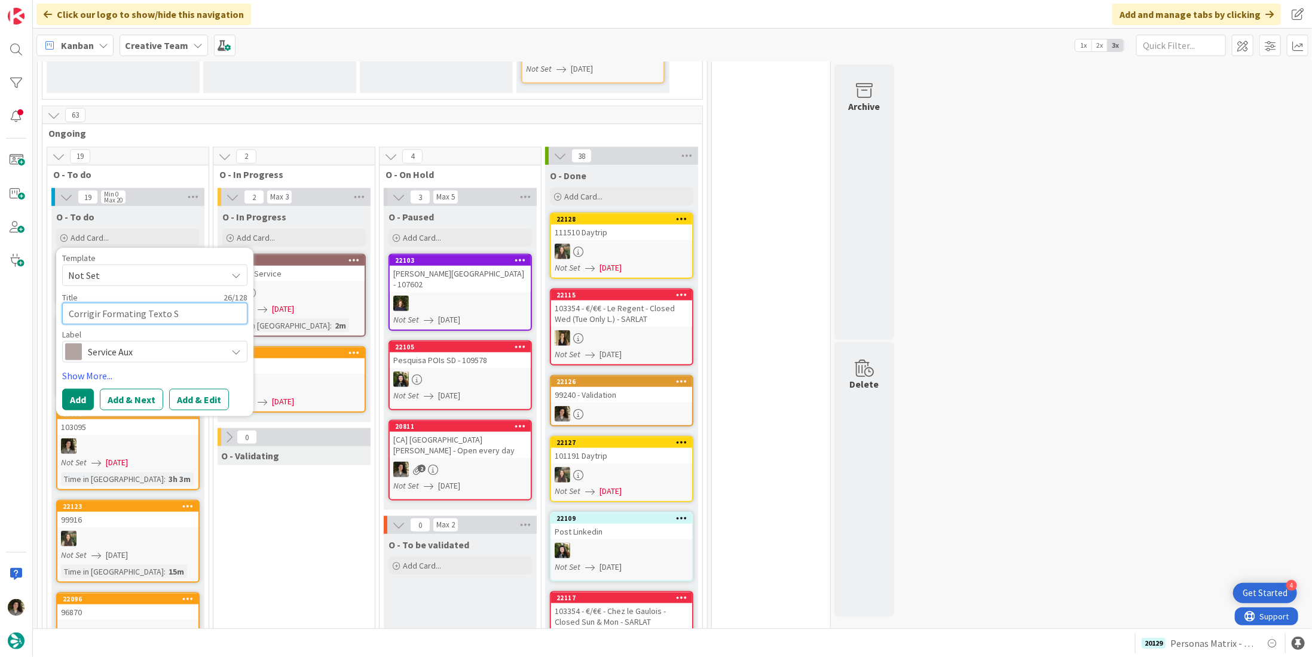
type textarea "x"
type textarea "Corrigir Formating Texto Ser"
type textarea "x"
type textarea "Corrigir Formating Texto Serv"
type textarea "x"
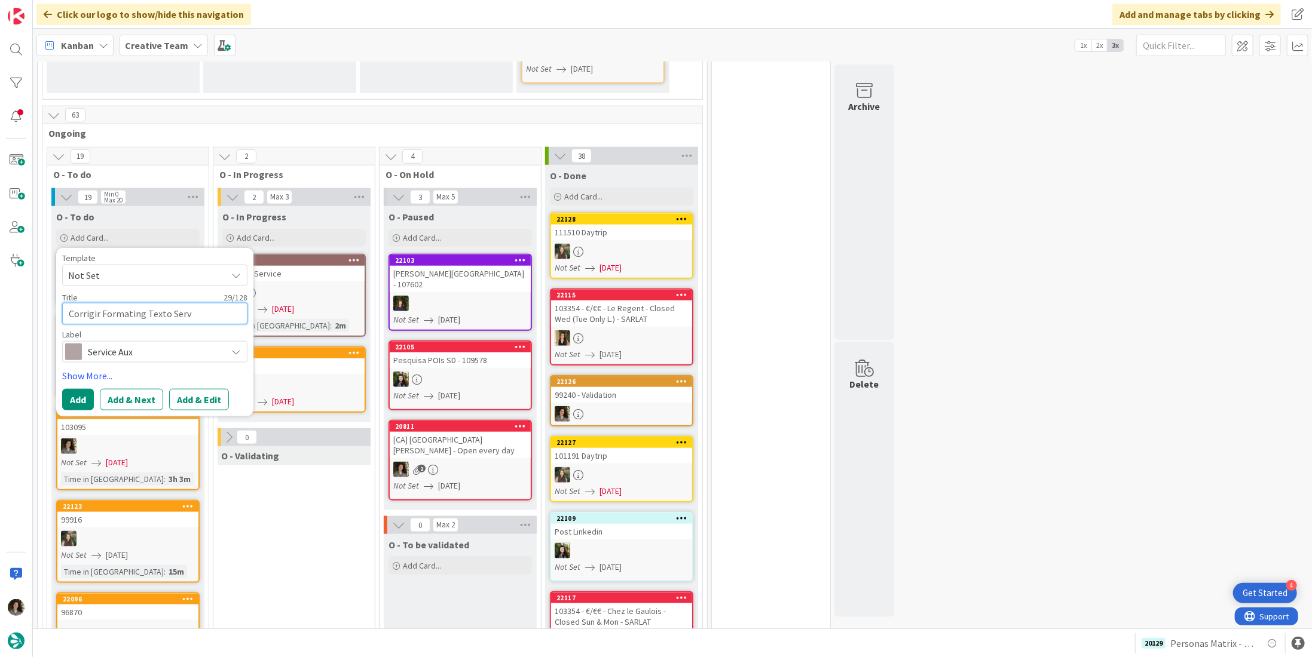
type textarea "Corrigir Formating Texto Servi"
type textarea "x"
type textarea "Corrigir Formating Texto Servic"
type textarea "x"
type textarea "Corrigir Formating Texto Service"
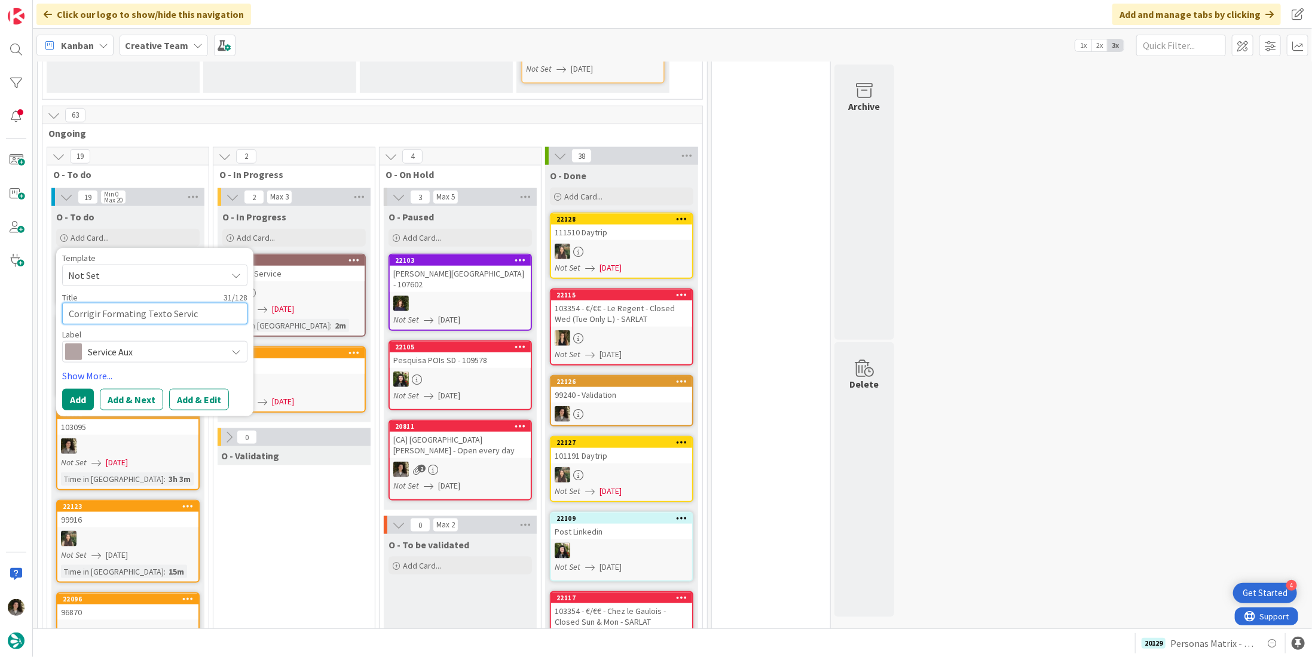
type textarea "x"
type textarea "Corrigir Formating Texto Service"
type textarea "x"
type textarea "Corrigir Formating Texto Service t"
type textarea "x"
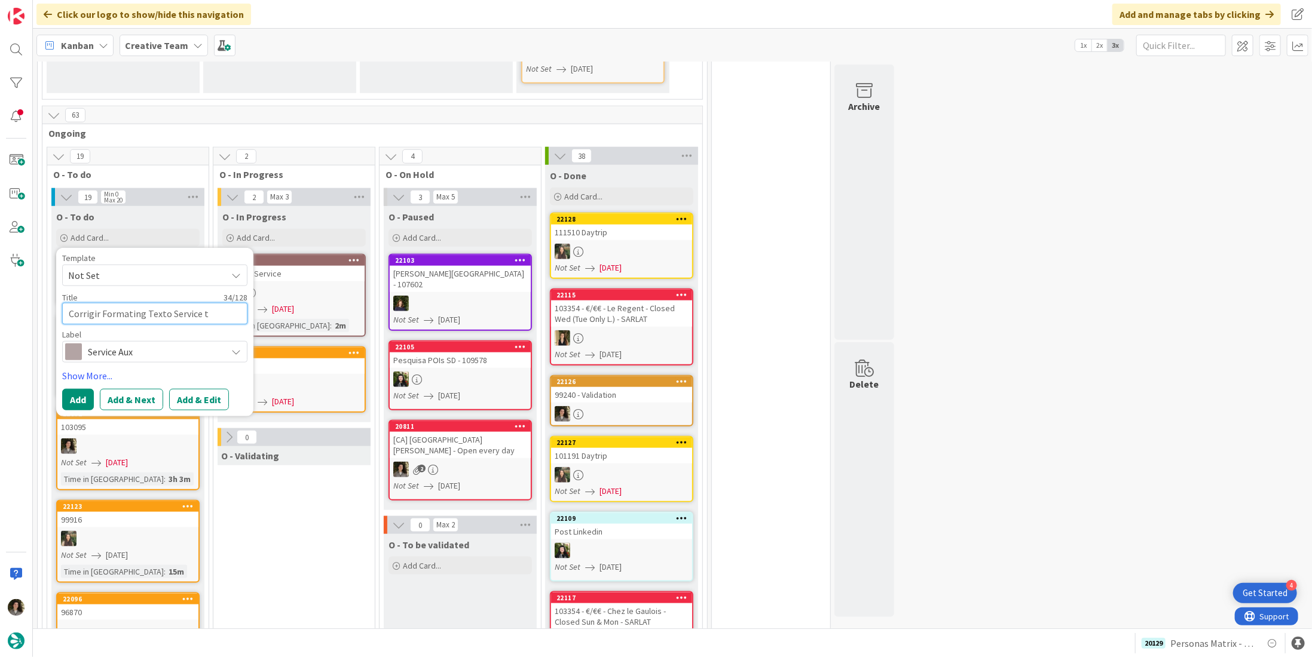
type textarea "Corrigir Formating Texto Service"
type textarea "x"
type textarea "Corrigir Formating Texto Service T"
type textarea "x"
type textarea "Corrigir Formating Texto Service Tr"
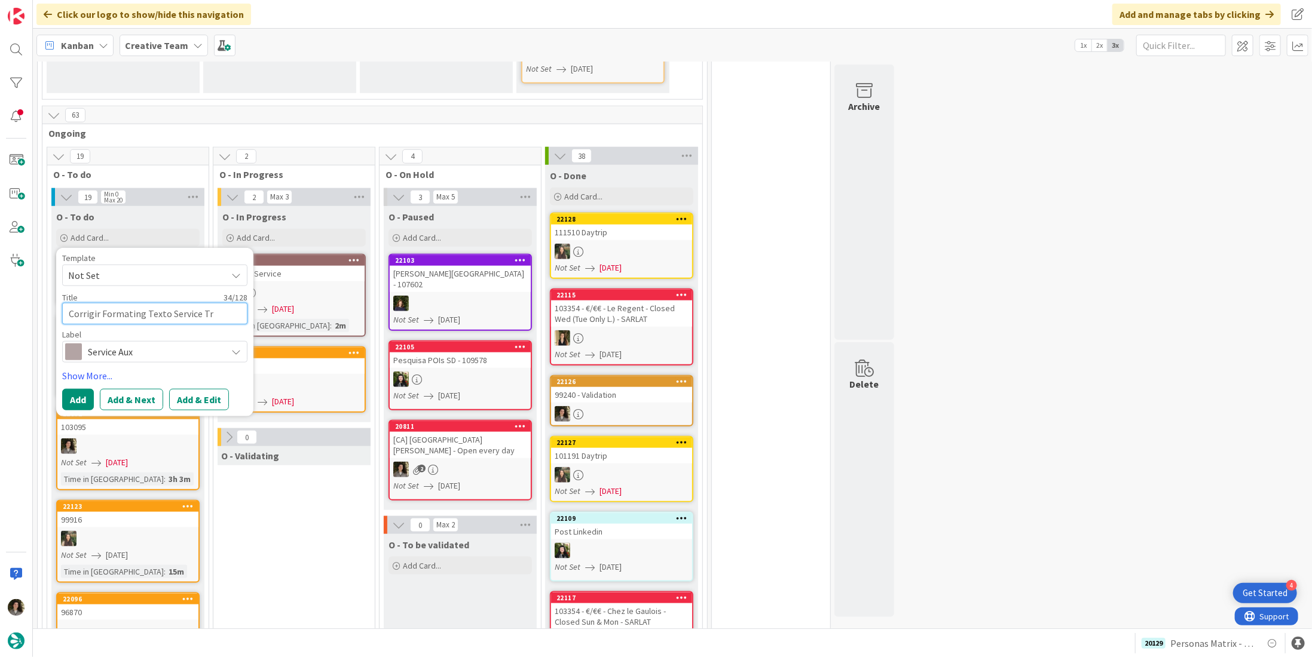
type textarea "x"
type textarea "Corrigir Formating Texto Service Tra"
type textarea "x"
type textarea "Corrigir Formating Texto Service Trai"
type textarea "x"
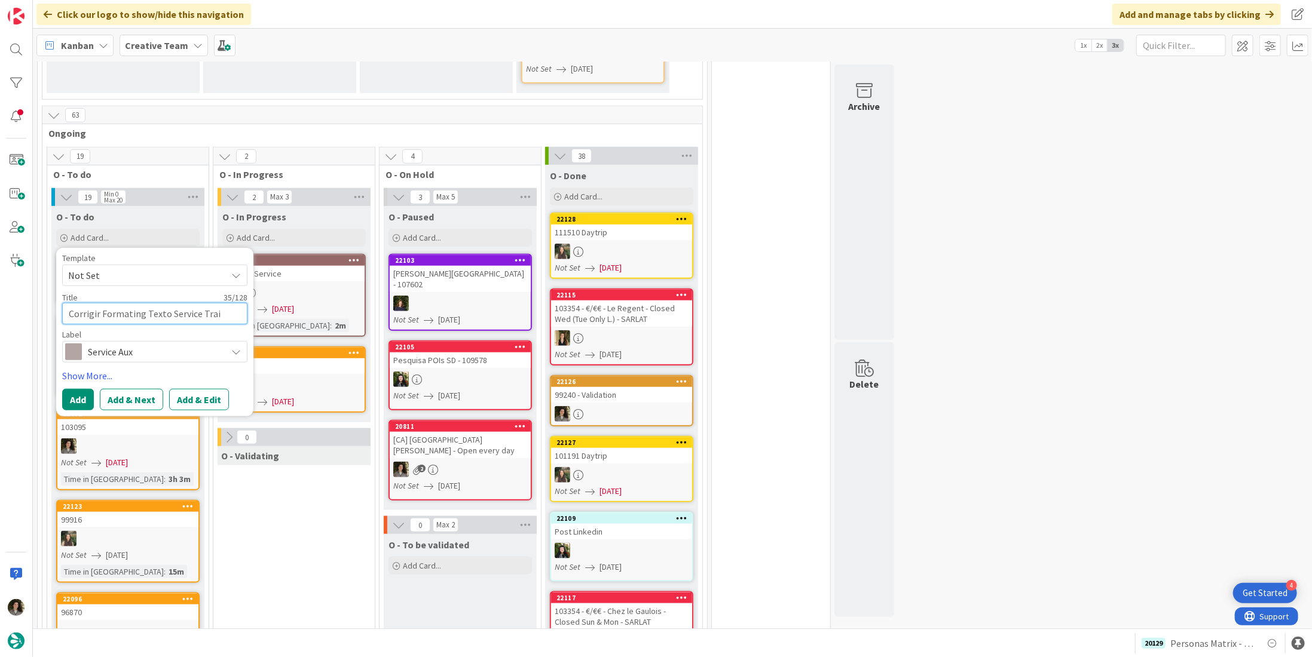
type textarea "Corrigir Formating Texto Service Train"
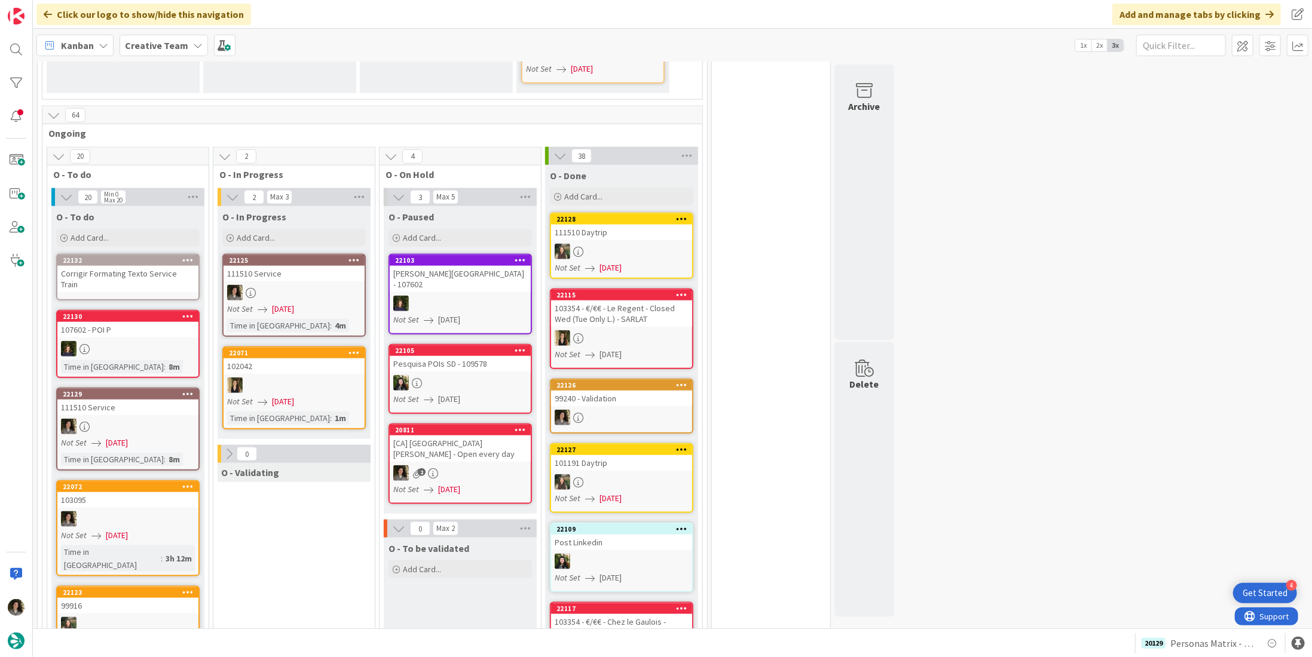
click at [145, 266] on div "Corrigir Formating Texto Service Train" at bounding box center [127, 279] width 141 height 26
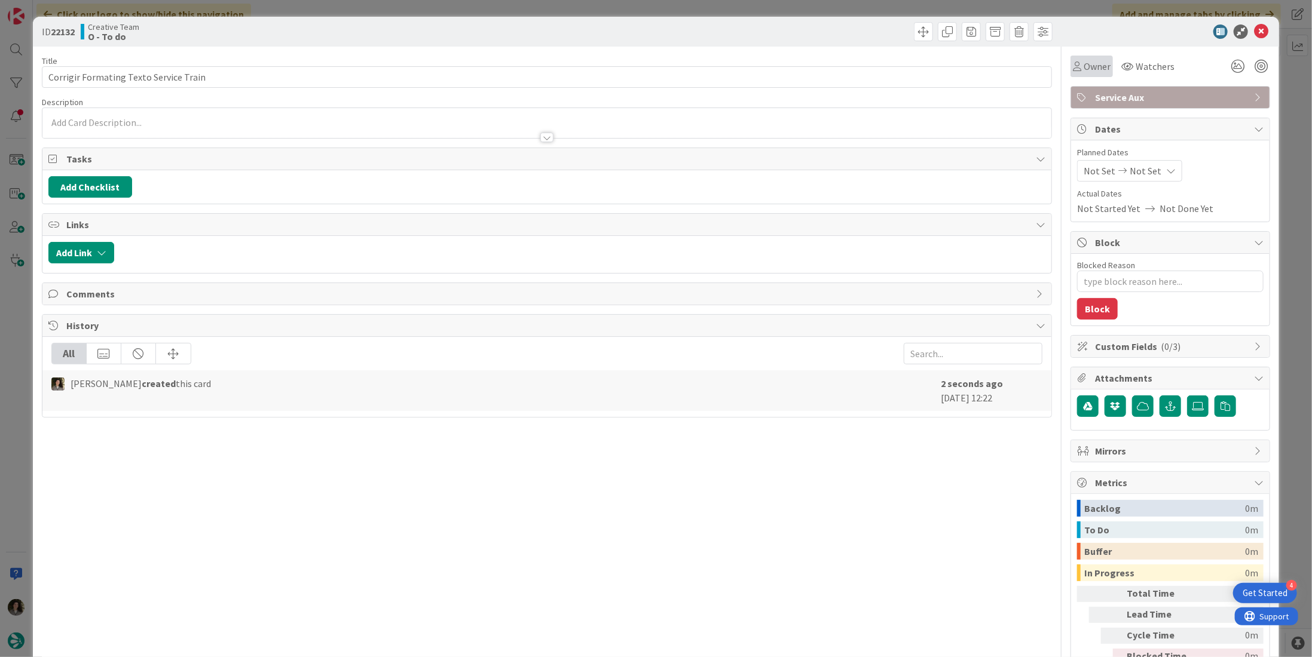
click at [1073, 66] on icon at bounding box center [1077, 67] width 8 height 10
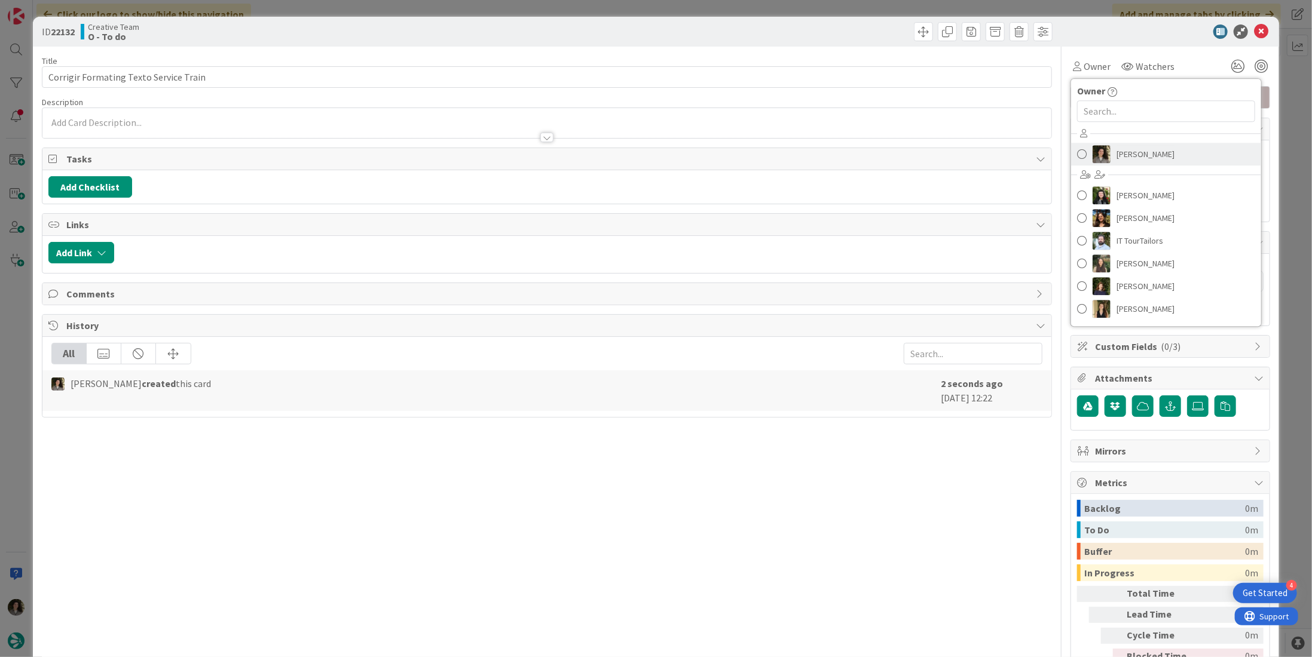
click at [1140, 155] on span "[PERSON_NAME]" at bounding box center [1145, 154] width 58 height 18
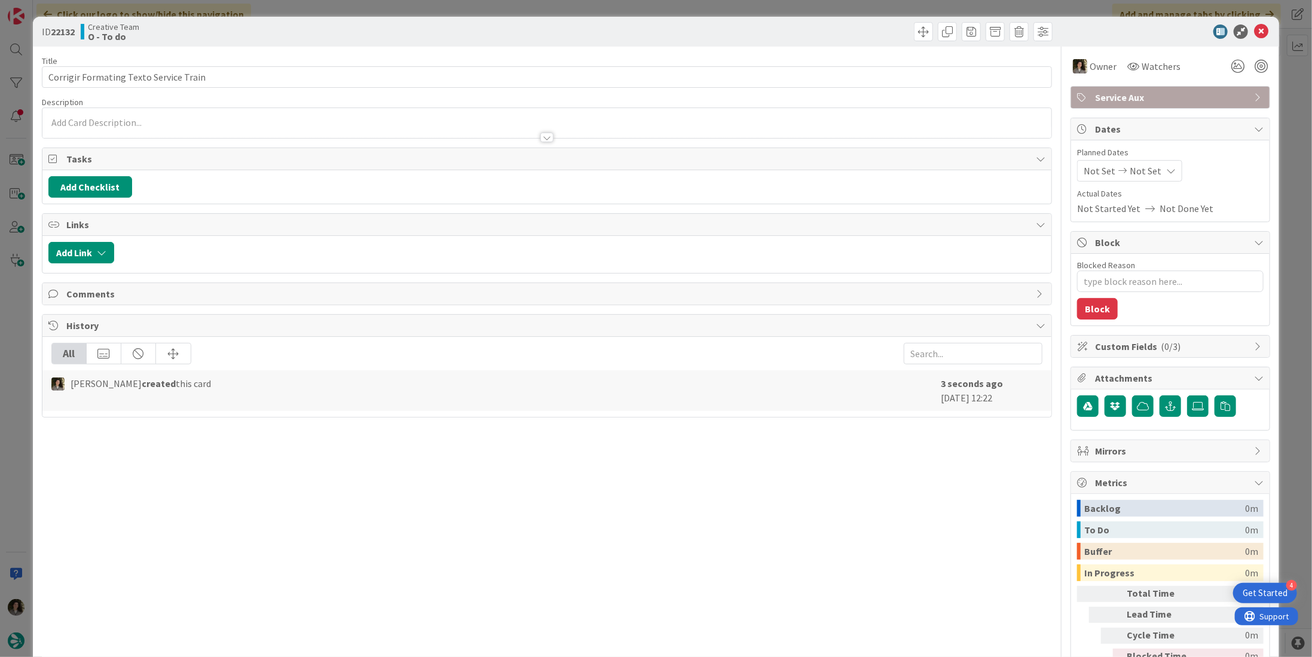
type textarea "x"
click at [1132, 169] on span "Not Set" at bounding box center [1145, 171] width 32 height 14
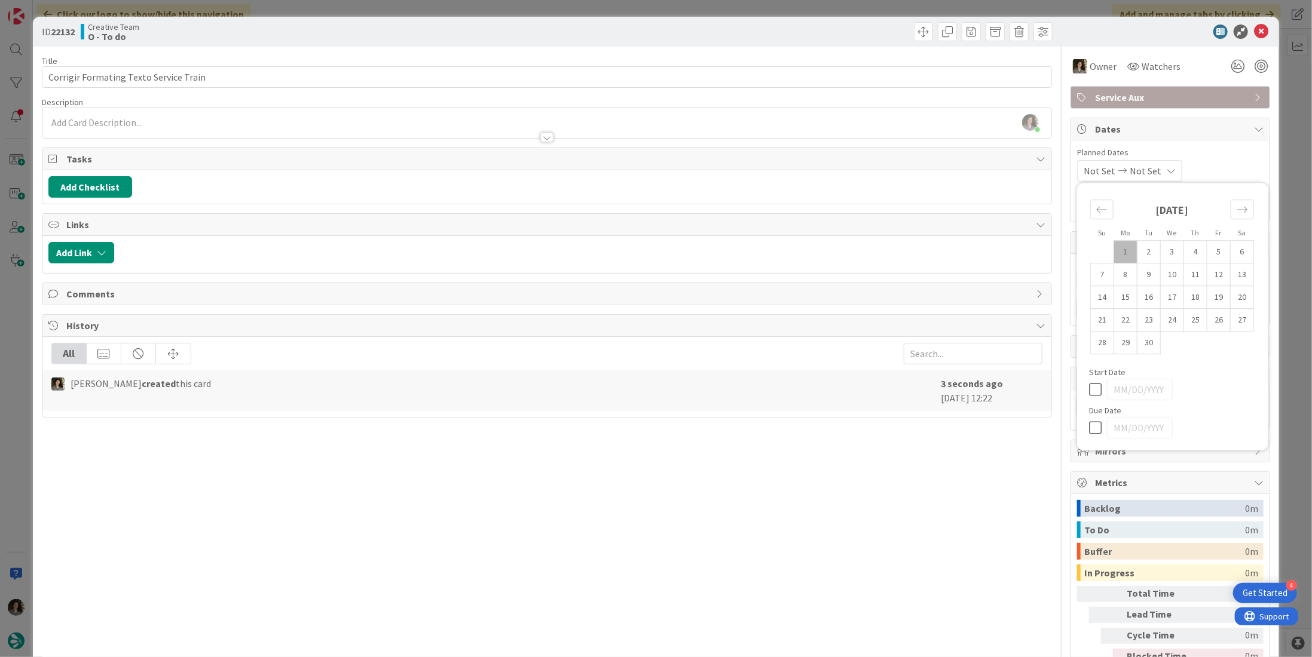
click at [1089, 429] on icon at bounding box center [1098, 428] width 18 height 14
type input "[DATE]"
click at [1254, 32] on icon at bounding box center [1261, 32] width 14 height 14
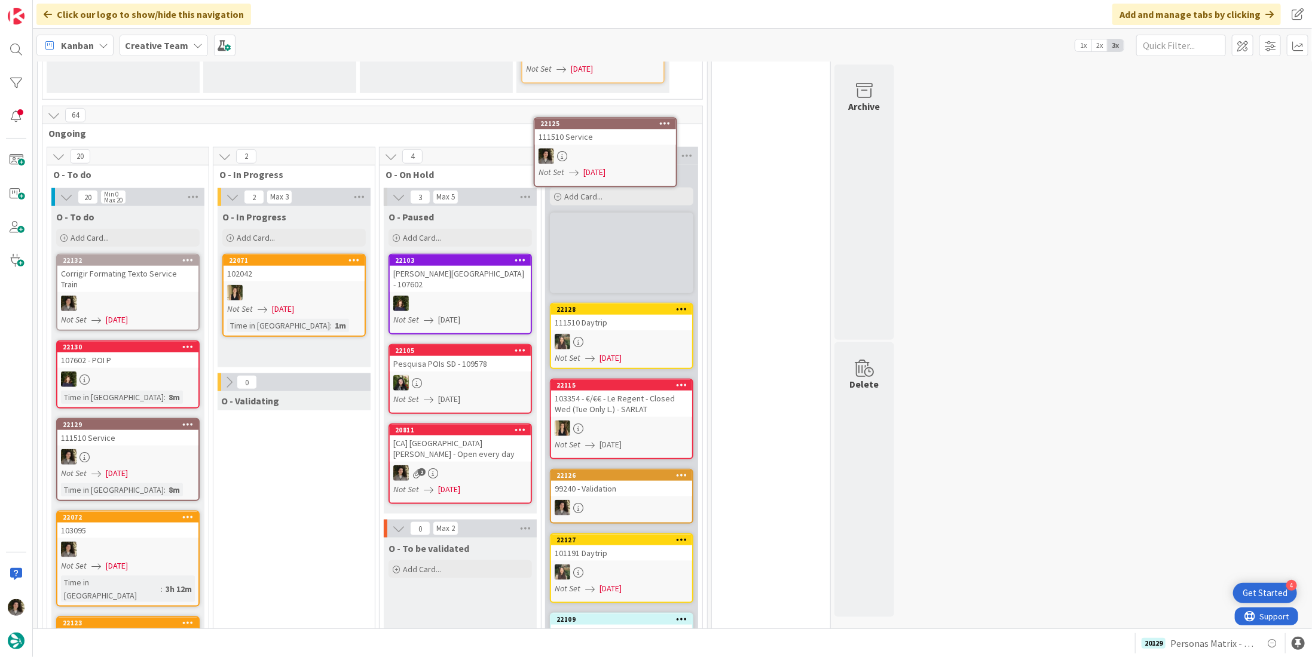
scroll to position [672, 0]
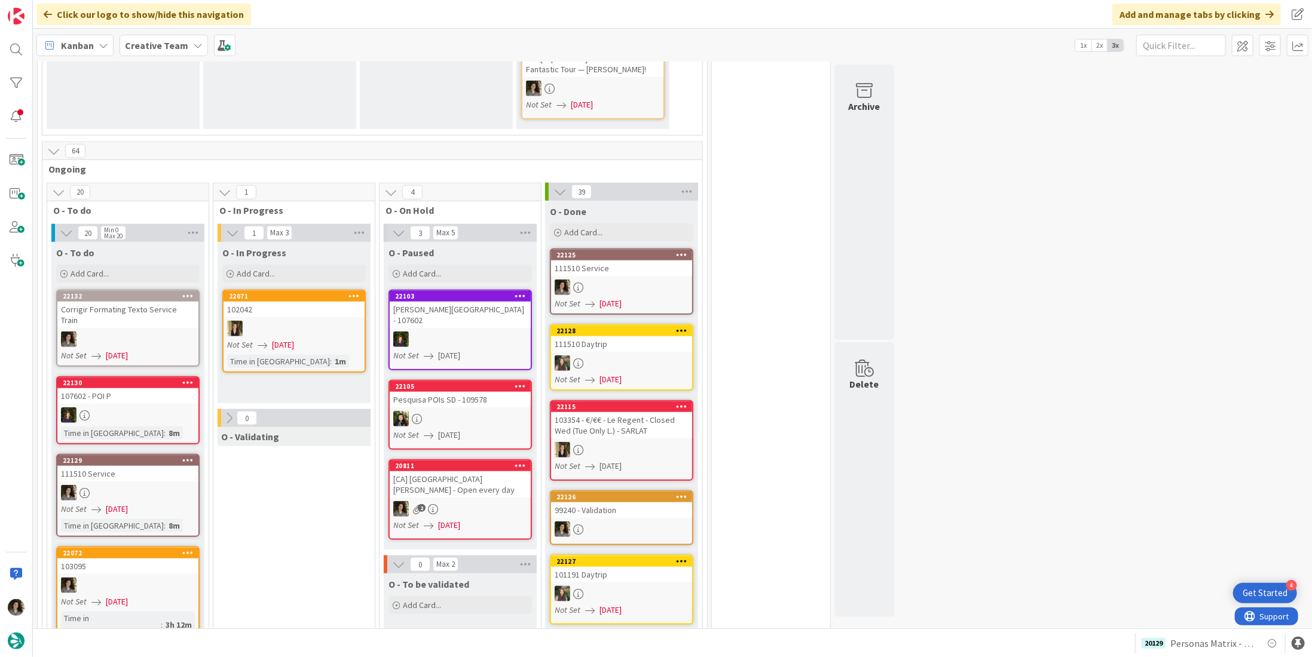
click at [632, 280] on div at bounding box center [621, 288] width 141 height 16
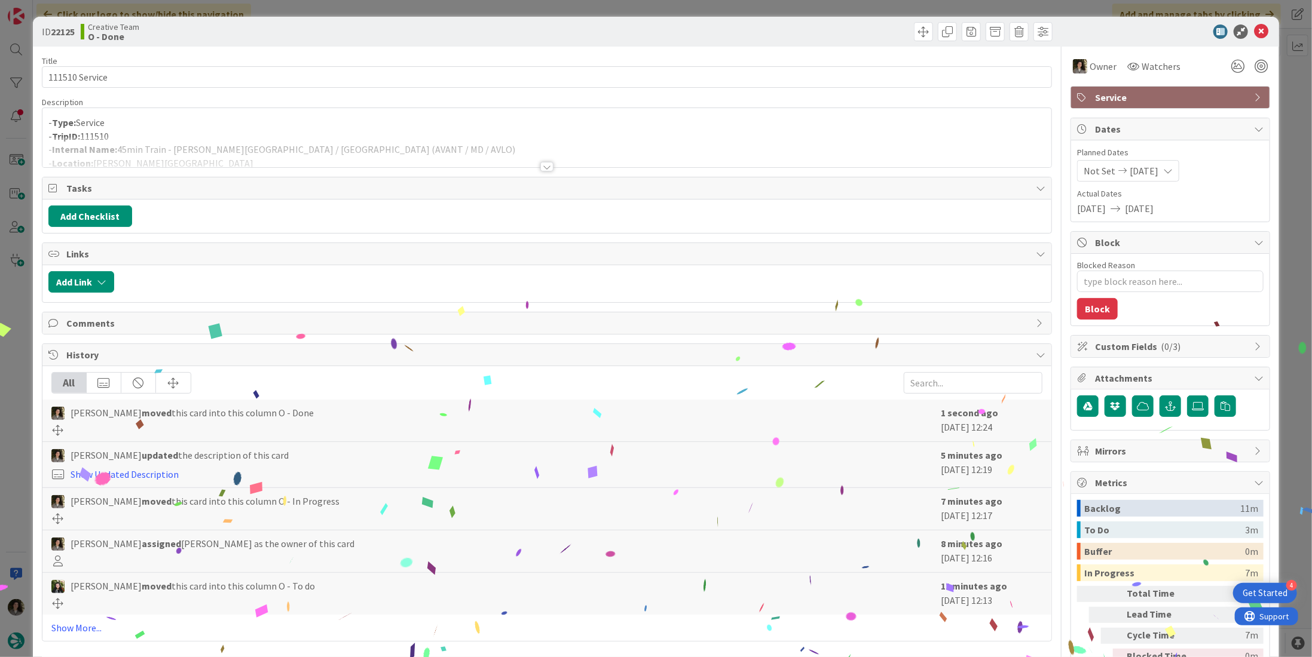
click at [1220, 102] on span "Service" at bounding box center [1171, 97] width 153 height 14
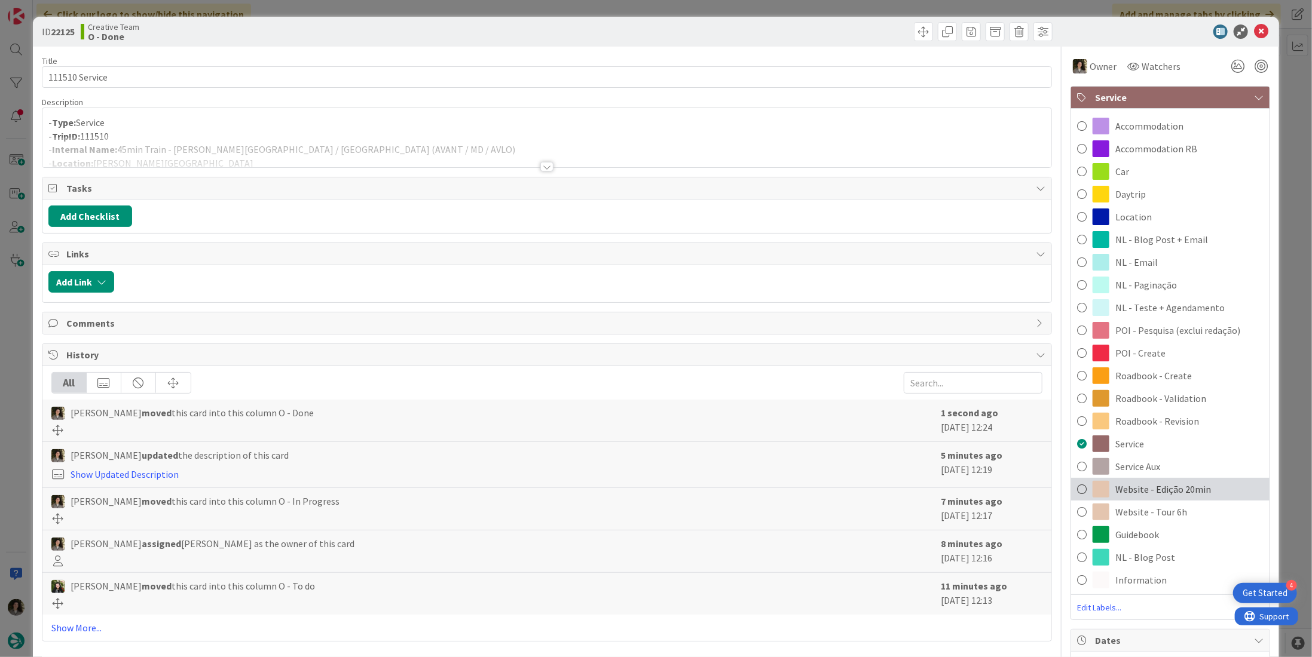
click at [1135, 478] on div "Website - Edição 20min" at bounding box center [1170, 489] width 198 height 23
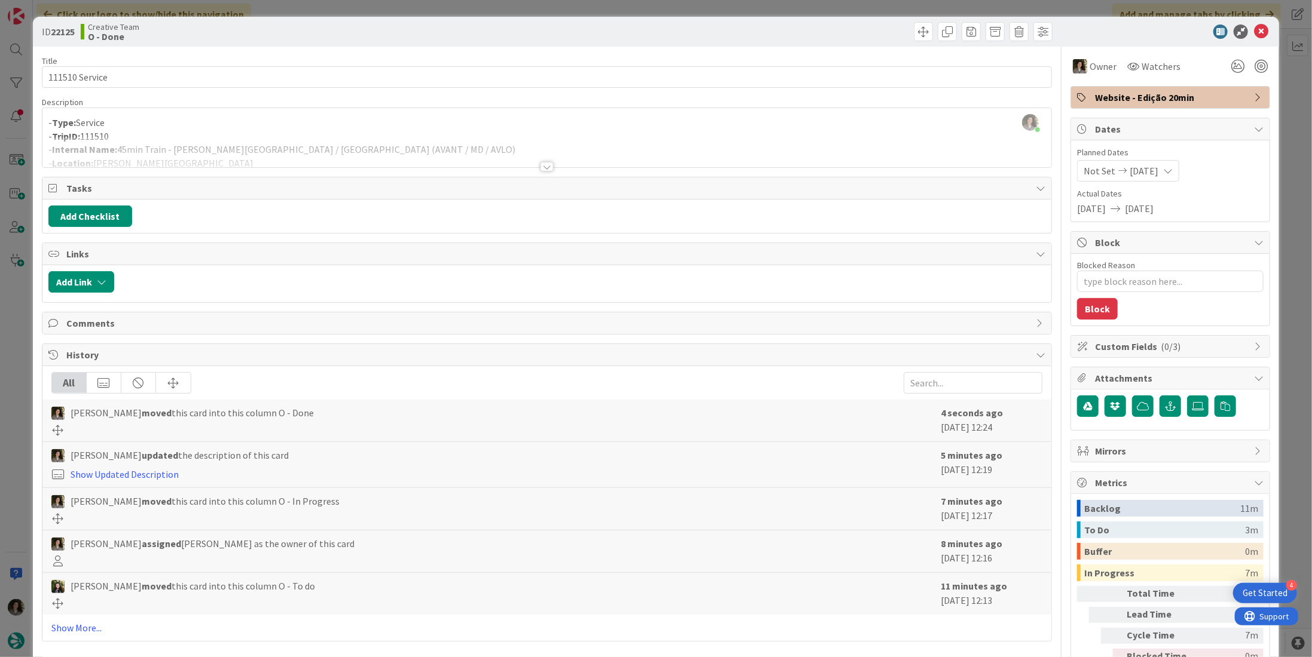
click at [1198, 95] on span "Website - Edição 20min" at bounding box center [1171, 97] width 153 height 14
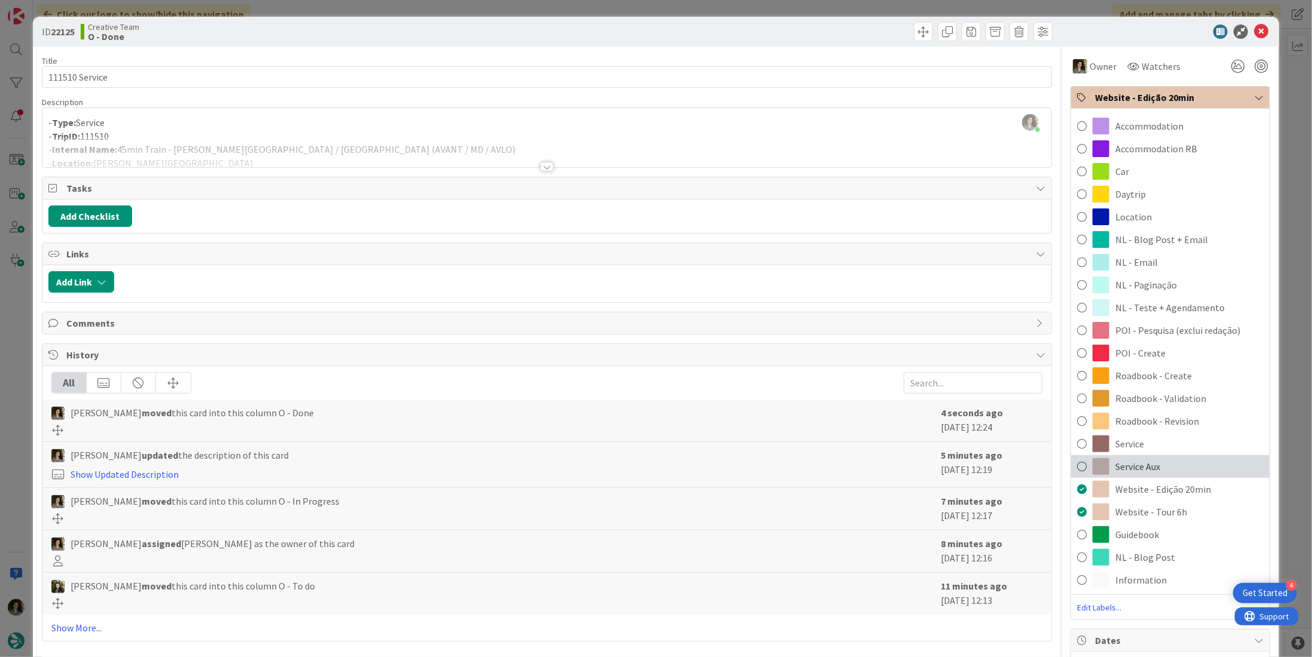
drag, startPoint x: 1147, startPoint y: 464, endPoint x: 1165, endPoint y: 405, distance: 62.4
click at [1148, 464] on span "Service Aux" at bounding box center [1137, 467] width 45 height 14
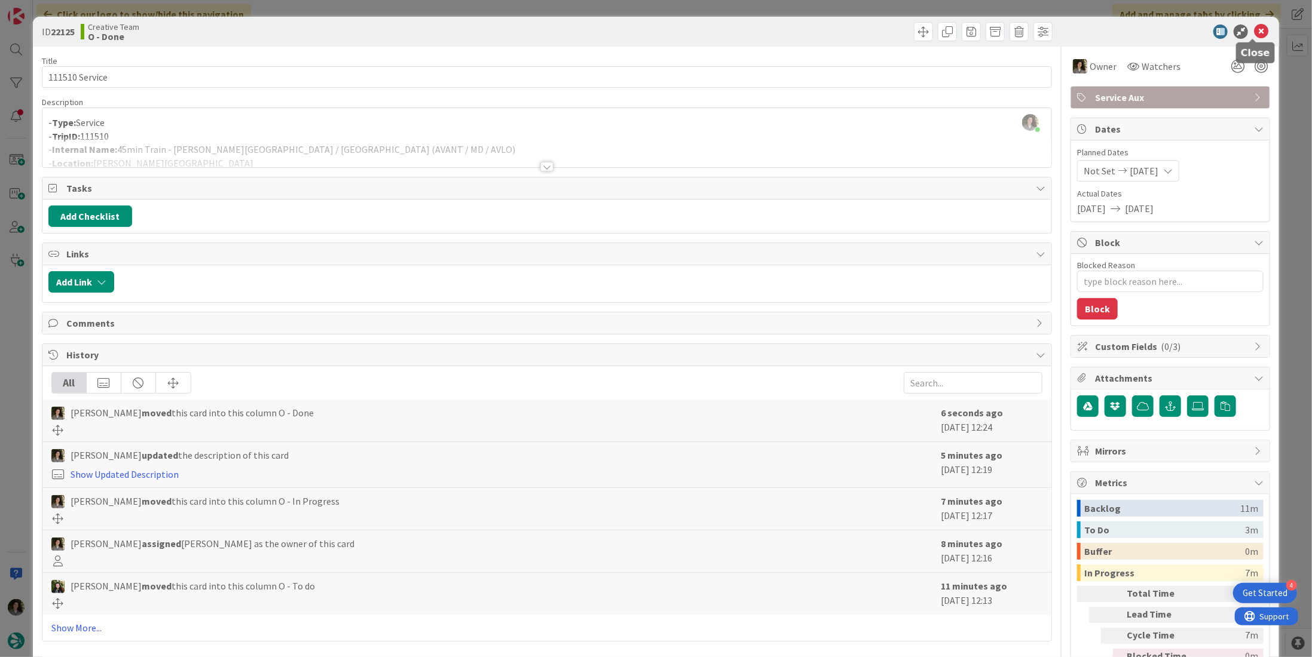
click at [1257, 27] on icon at bounding box center [1261, 32] width 14 height 14
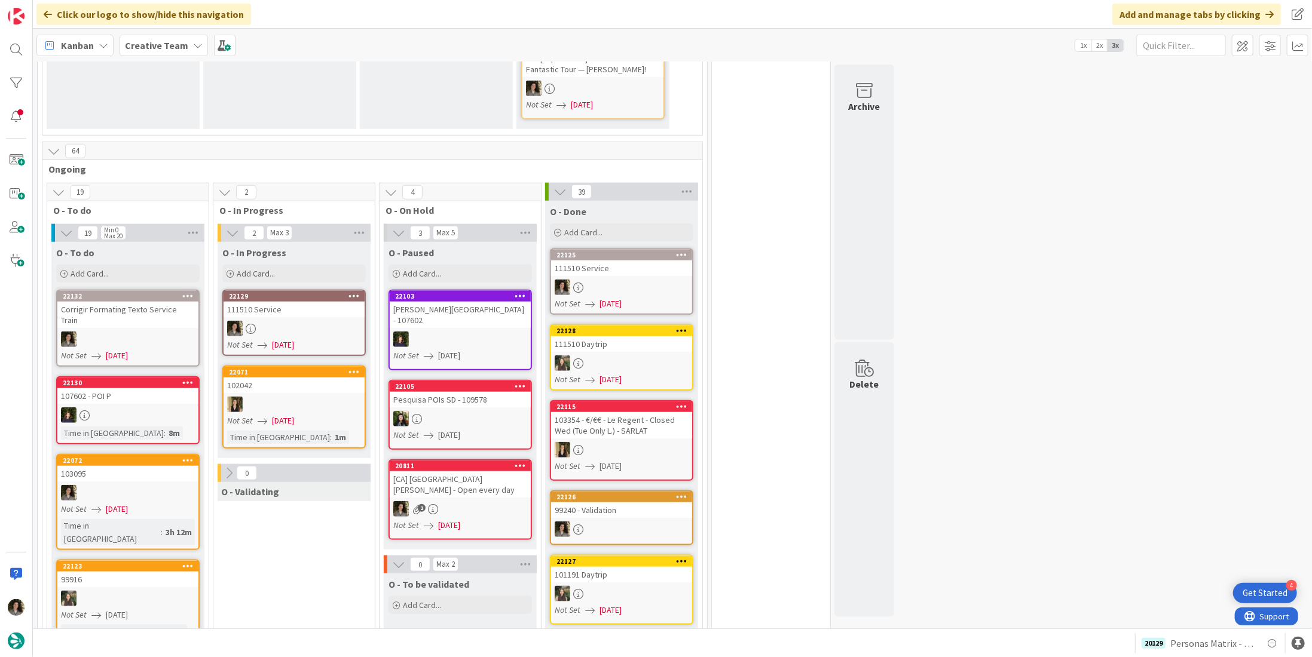
click at [307, 302] on div "111510 Service" at bounding box center [293, 310] width 141 height 16
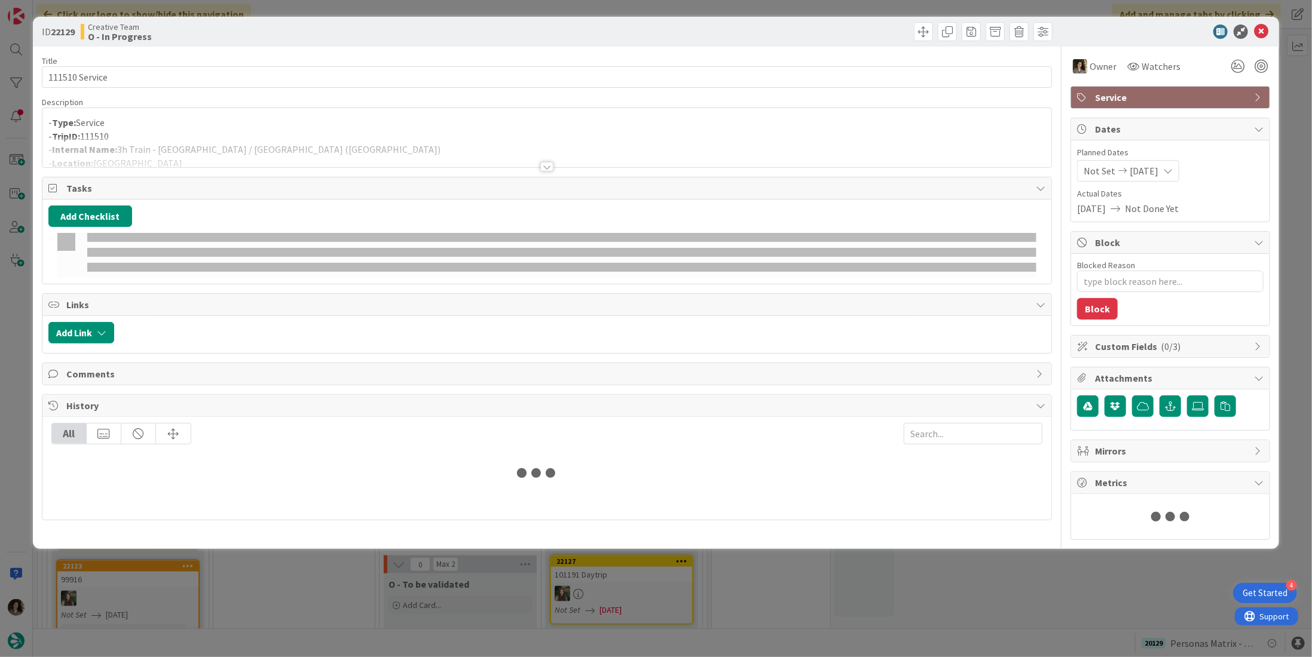
type textarea "x"
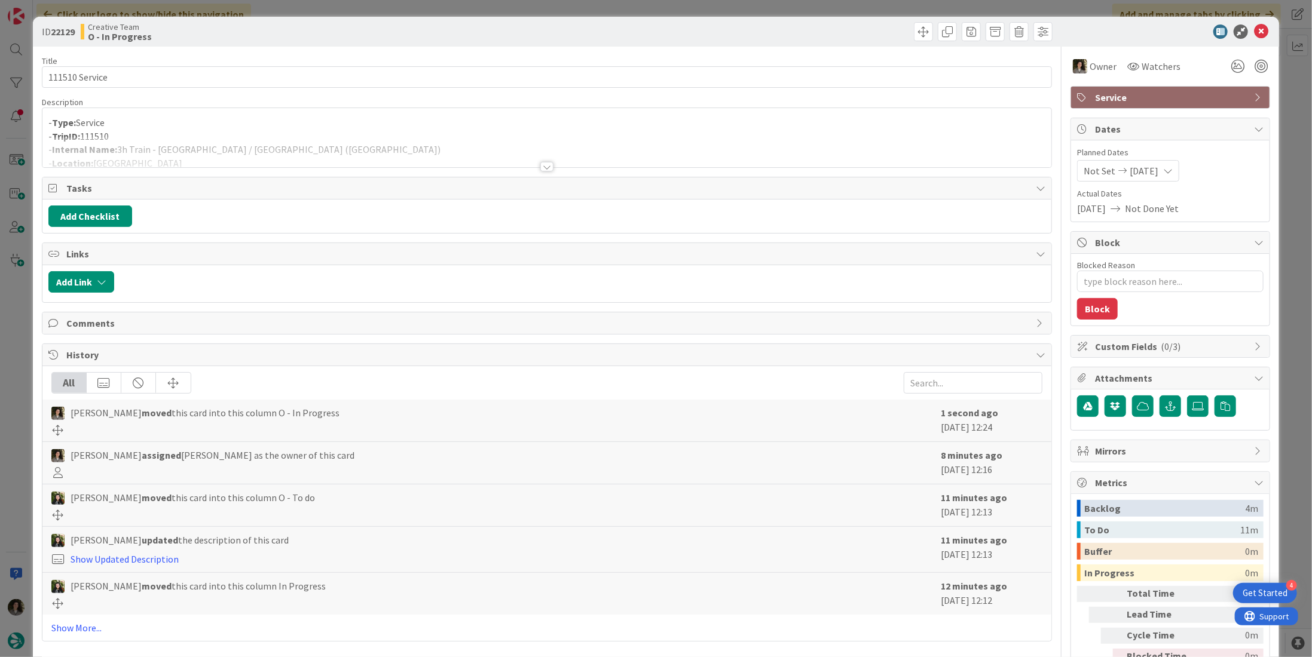
click at [546, 167] on div at bounding box center [546, 167] width 13 height 10
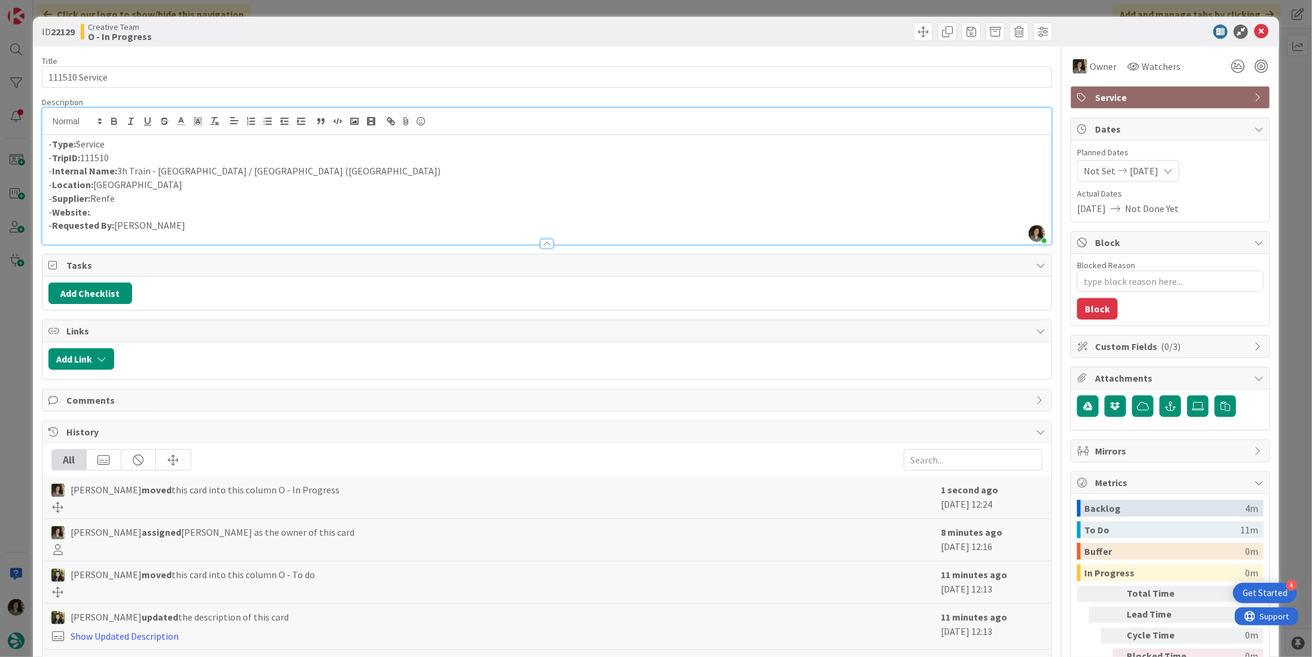
drag, startPoint x: 250, startPoint y: 169, endPoint x: 266, endPoint y: 168, distance: 16.2
click at [250, 170] on p "- Internal Name: 3h Train - A Coruña / Zamora (AVE)" at bounding box center [546, 171] width 997 height 14
click at [124, 167] on p "- Internal Name: 3h Train - A Coruña / Zamora (AVE / AVLO)" at bounding box center [546, 171] width 997 height 14
click at [128, 171] on p "- Internal Name: 3h Train - A Coruña / Zamora (AVE / AVLO)" at bounding box center [546, 171] width 997 height 14
drag, startPoint x: 604, startPoint y: 146, endPoint x: 592, endPoint y: 147, distance: 11.4
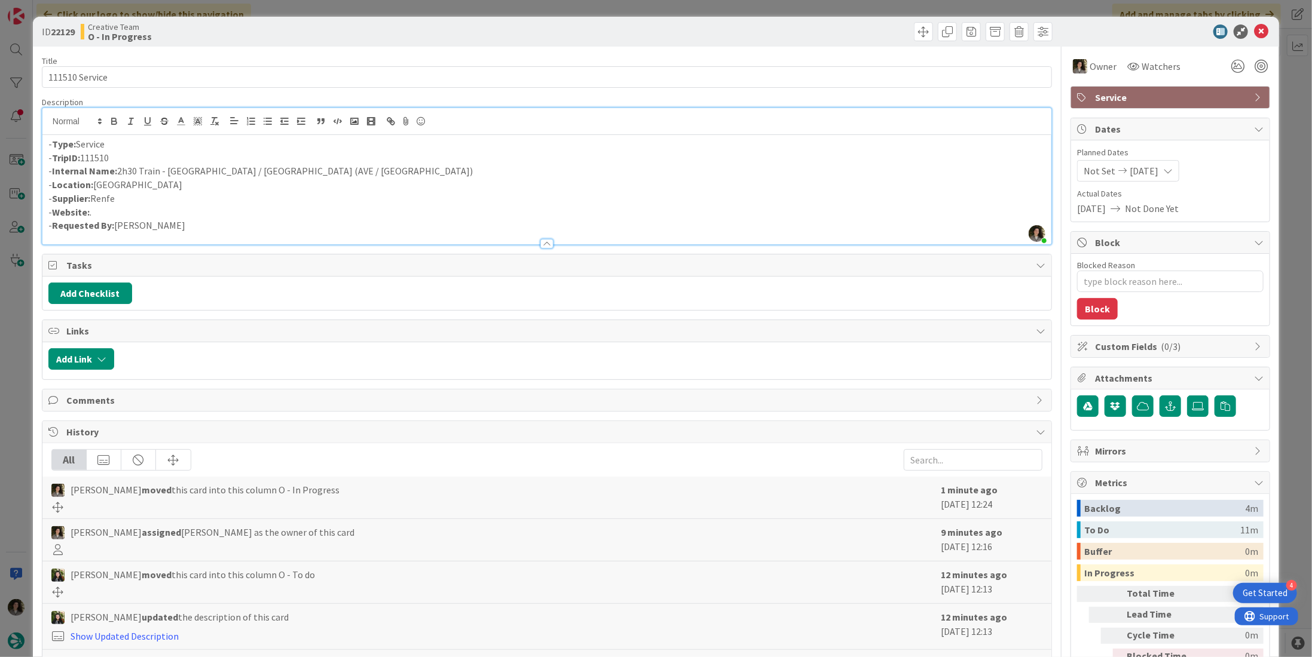
click at [603, 145] on p "- Type: Service" at bounding box center [546, 144] width 997 height 14
drag, startPoint x: 326, startPoint y: 164, endPoint x: 118, endPoint y: 170, distance: 207.5
click at [118, 170] on p "- Internal Name: 2h30 Train - A Coruña / Zamora (AVE / AVLO)" at bounding box center [546, 171] width 997 height 14
copy p "2h30 Train - A Coruña / Zamora (AVE / AVLO)"
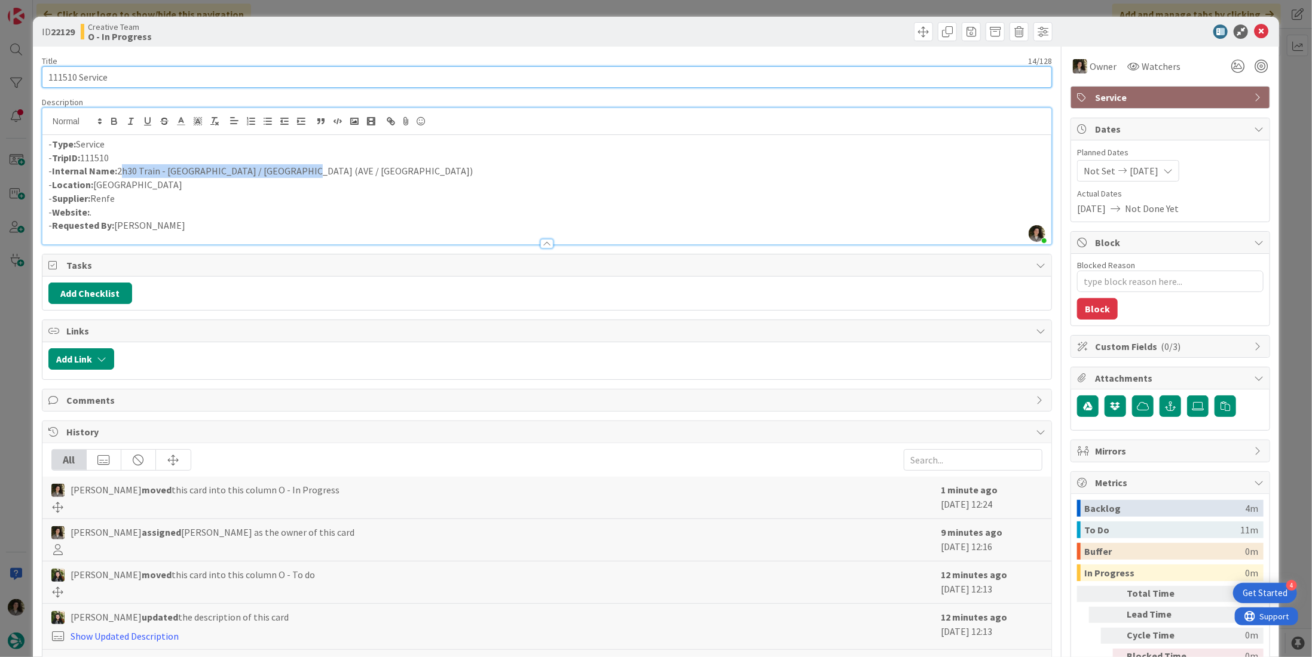
click at [190, 75] on input "111510 Service" at bounding box center [547, 77] width 1010 height 22
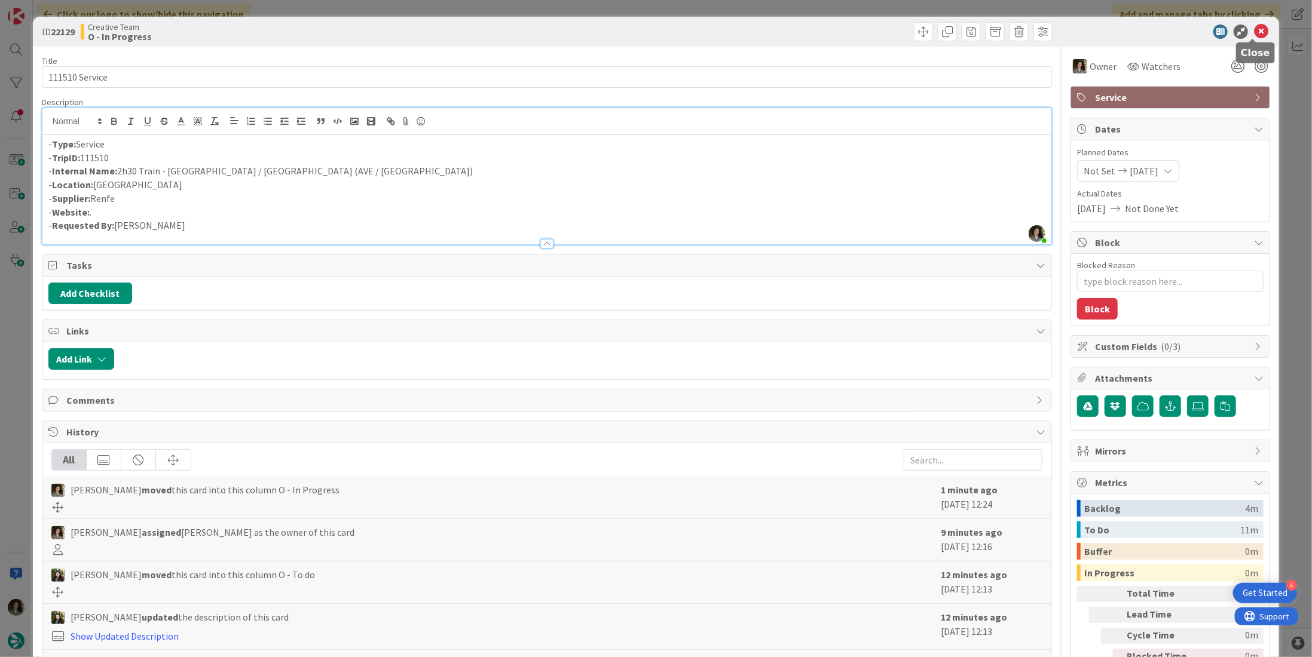
drag, startPoint x: 1253, startPoint y: 33, endPoint x: 1230, endPoint y: 39, distance: 23.9
click at [1254, 33] on icon at bounding box center [1261, 32] width 14 height 14
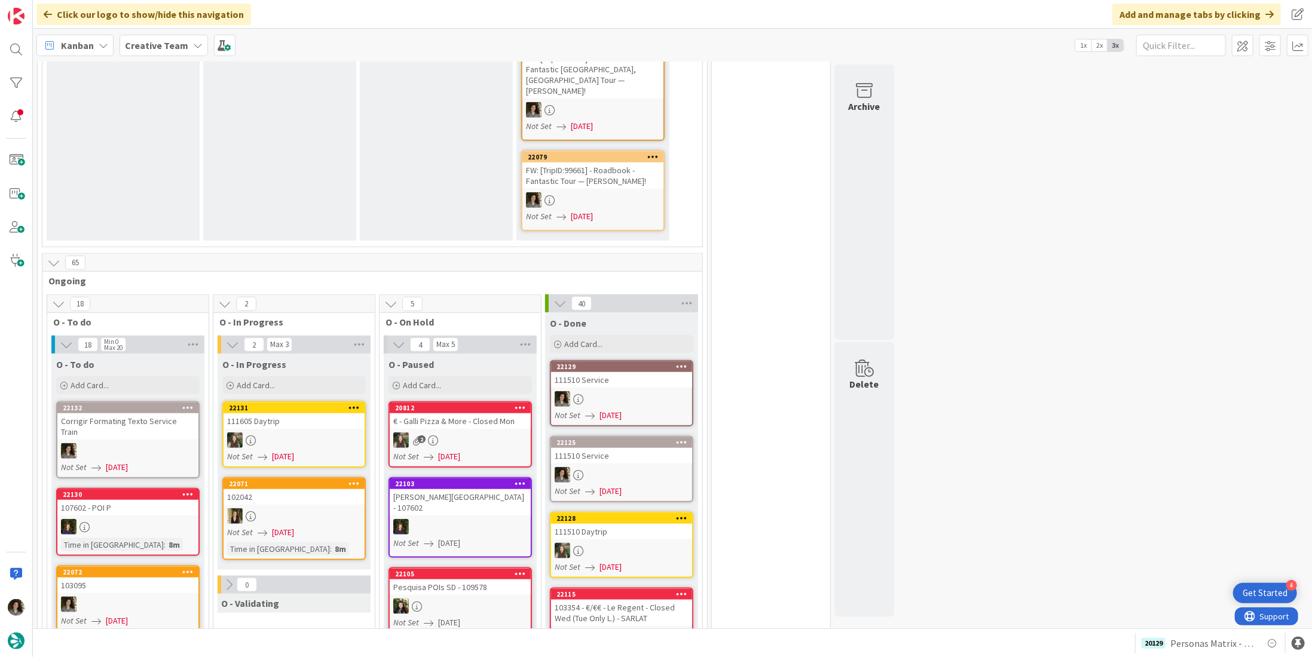
click at [645, 391] on div at bounding box center [621, 399] width 141 height 16
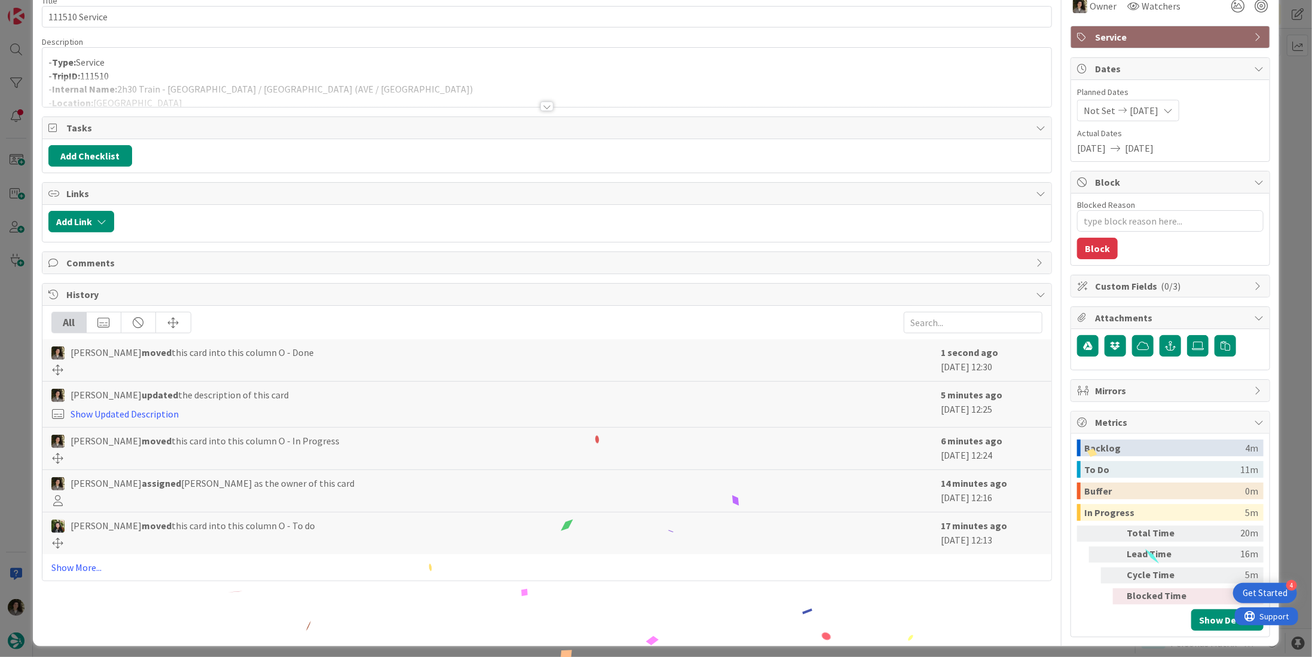
click at [1136, 42] on span "Service" at bounding box center [1171, 37] width 153 height 14
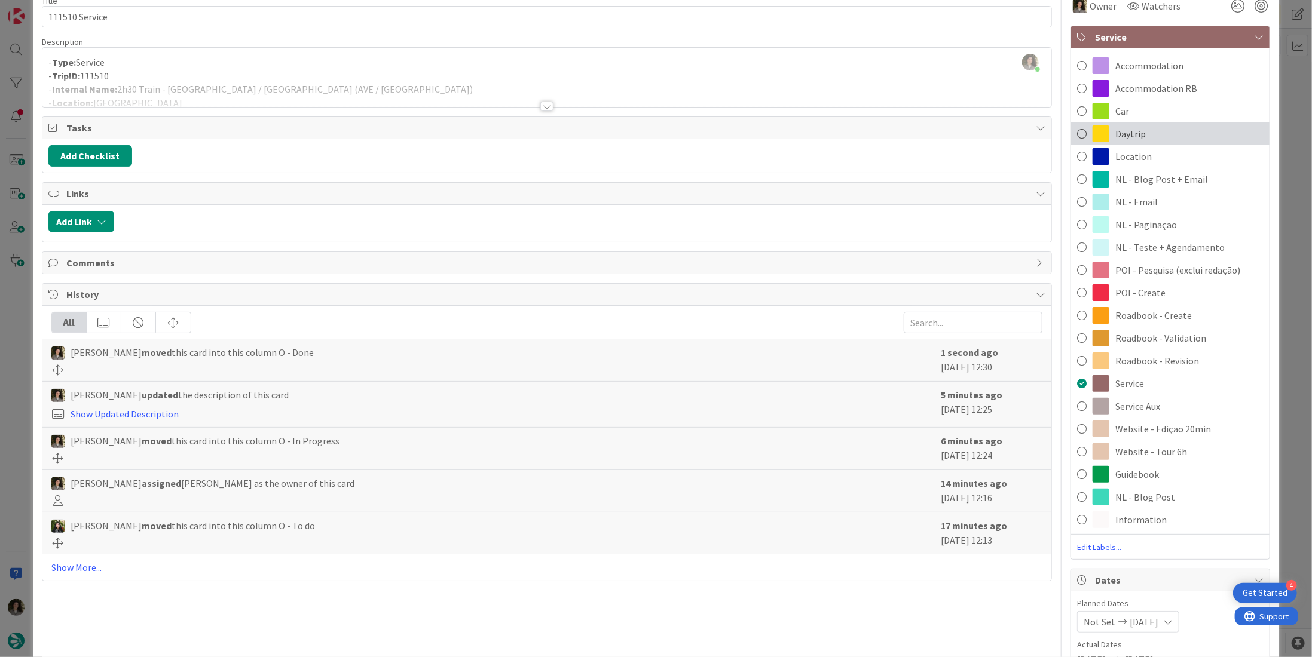
click at [1202, 134] on div "Daytrip" at bounding box center [1170, 134] width 198 height 23
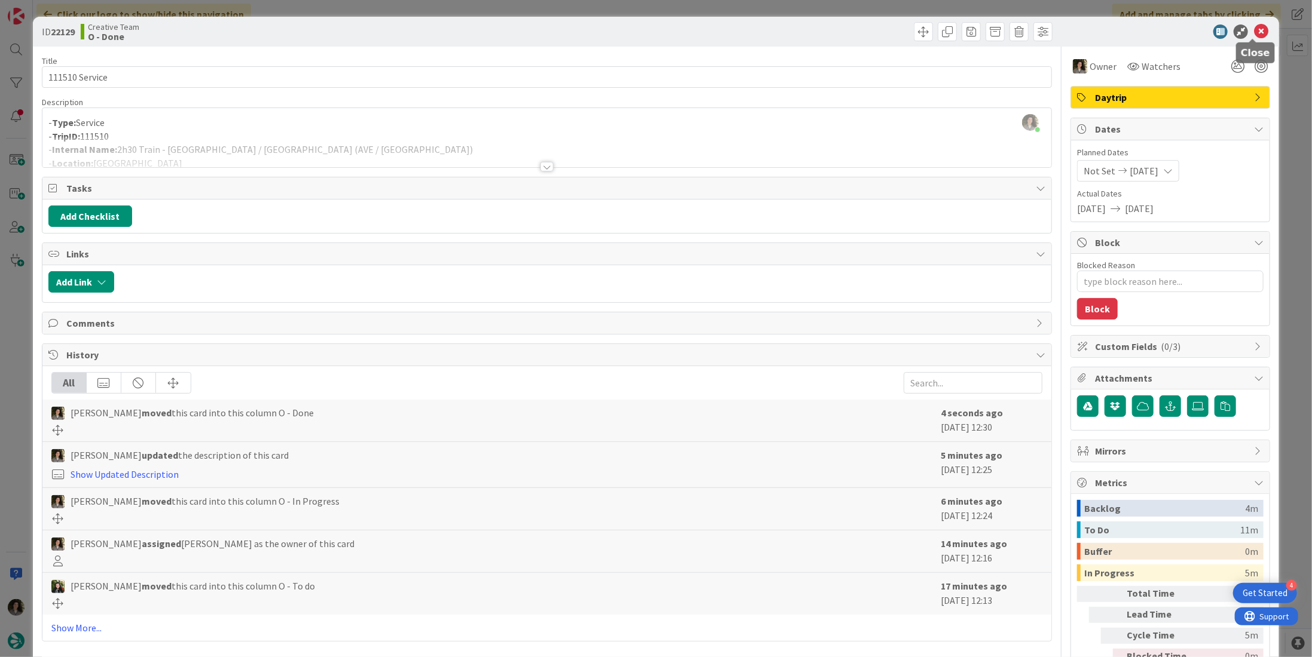
click at [1259, 28] on icon at bounding box center [1261, 32] width 14 height 14
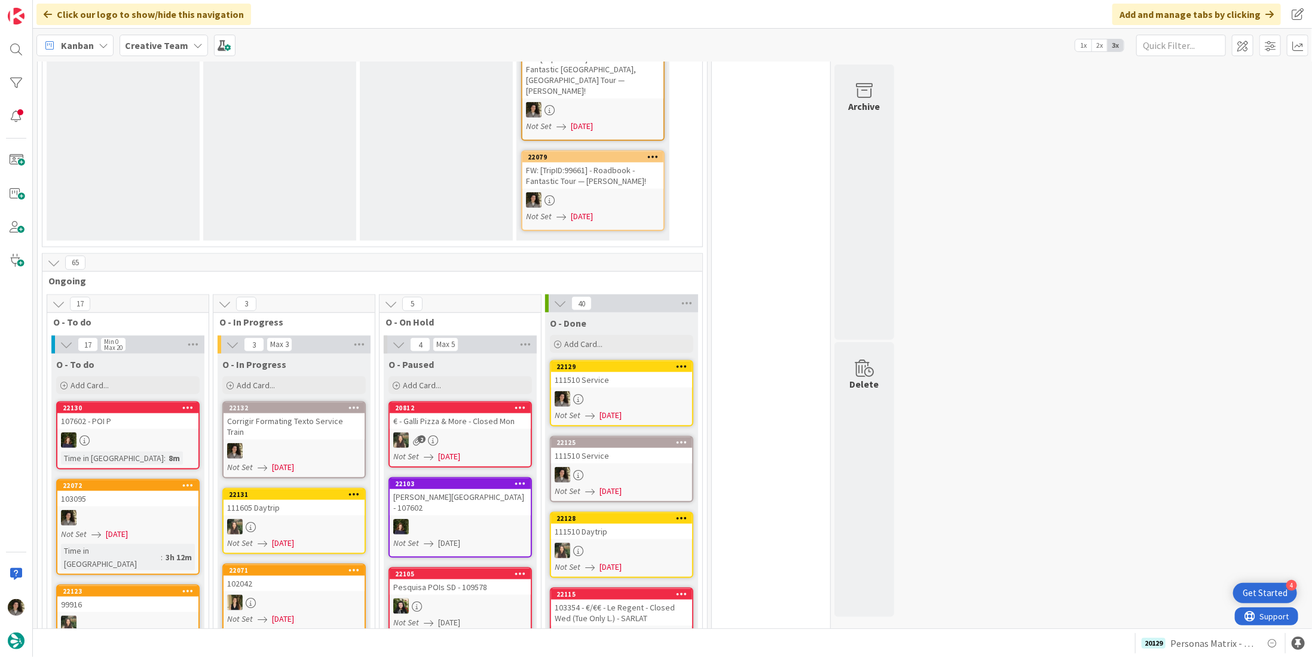
click at [320, 414] on div "Corrigir Formating Texto Service Train" at bounding box center [293, 427] width 141 height 26
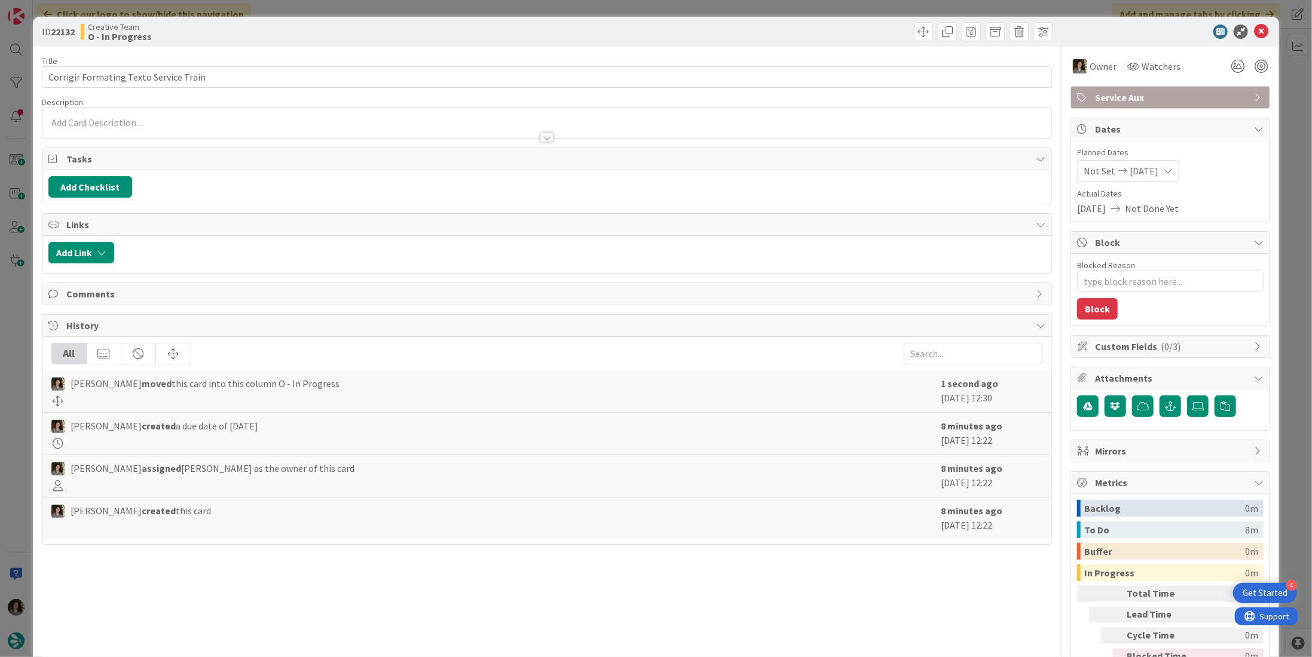
click at [1175, 91] on span "Service Aux" at bounding box center [1171, 97] width 153 height 14
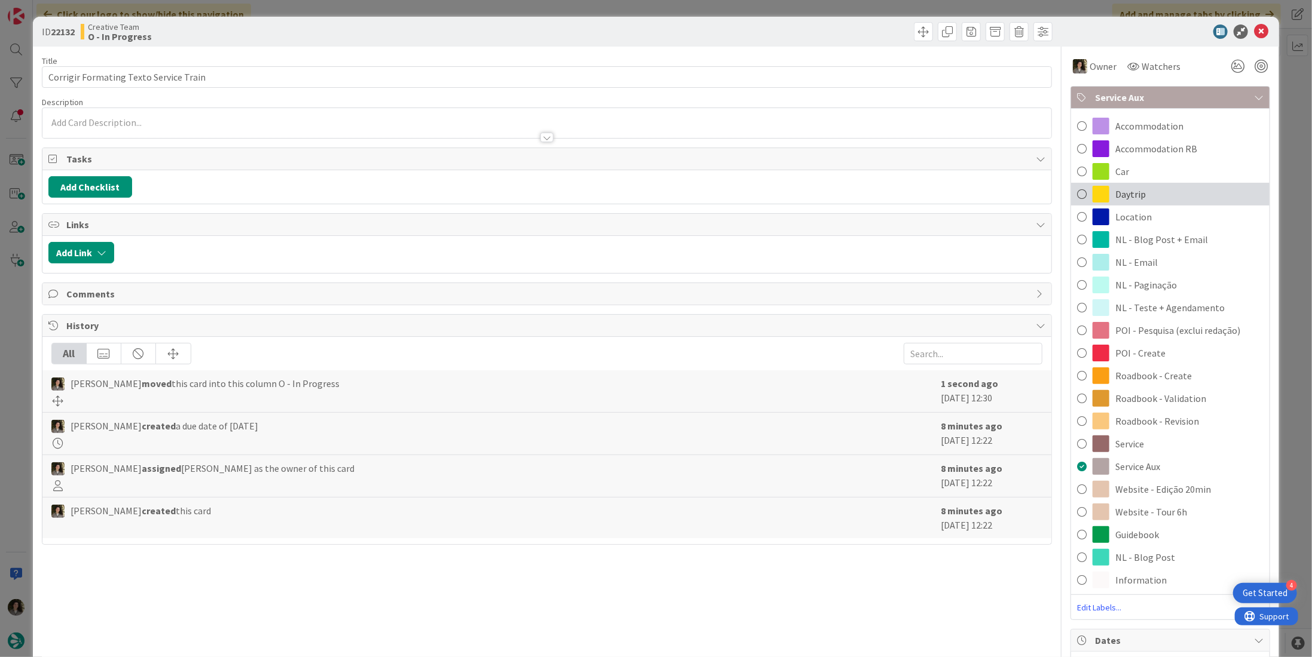
click at [1160, 197] on div "Daytrip" at bounding box center [1170, 194] width 198 height 23
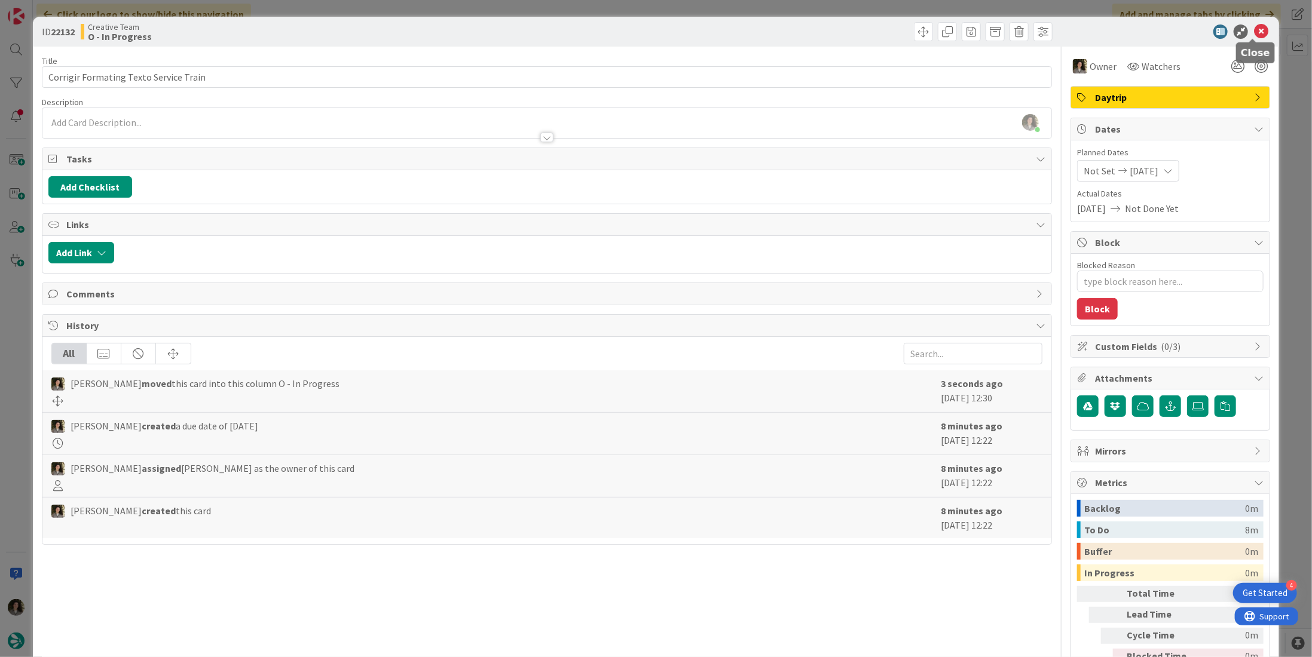
click at [1254, 26] on icon at bounding box center [1261, 32] width 14 height 14
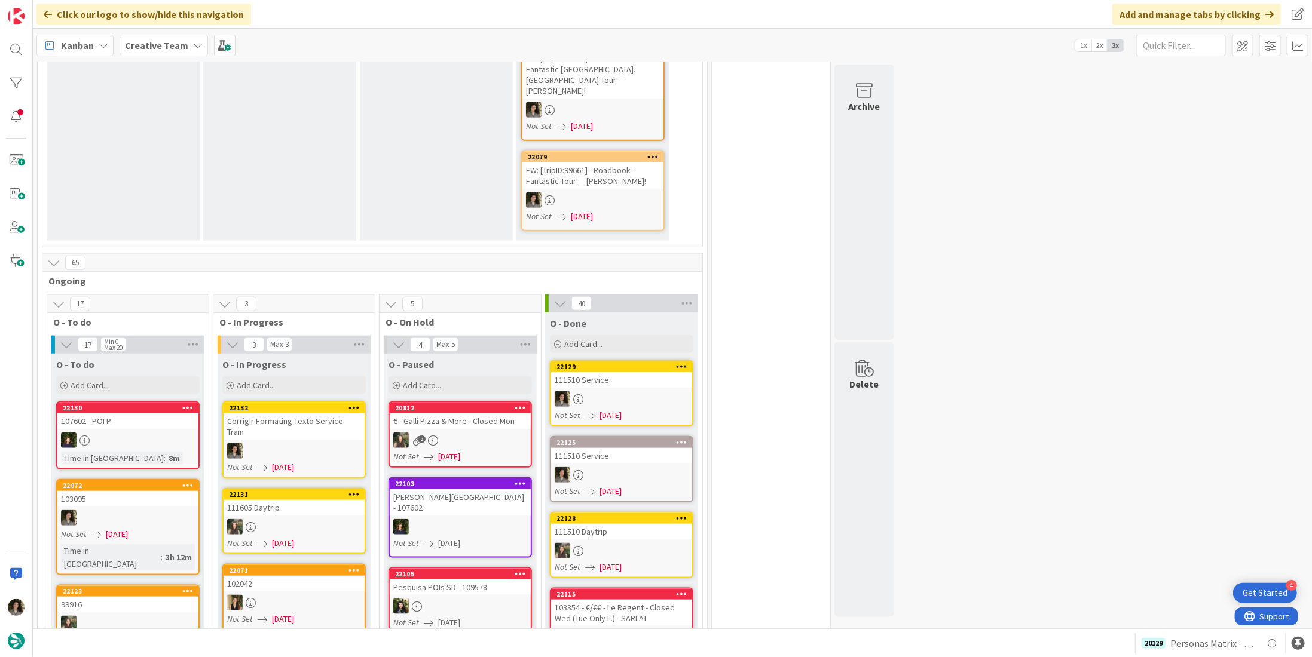
click at [619, 391] on div at bounding box center [621, 399] width 141 height 16
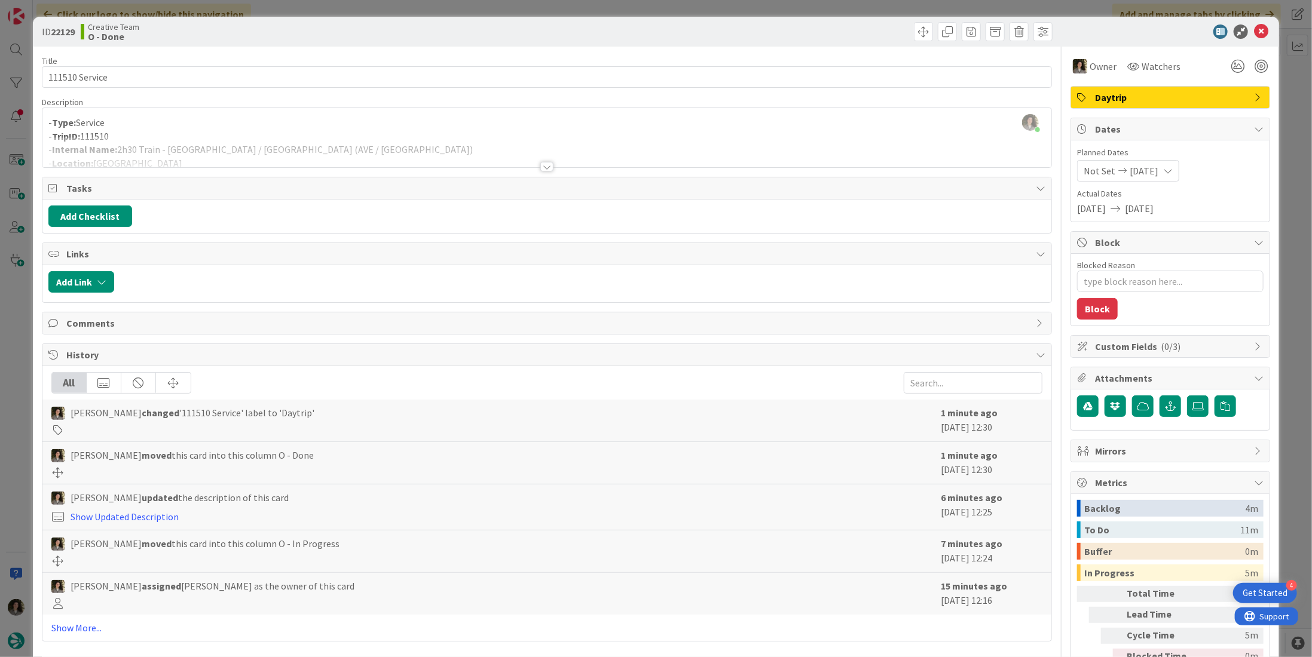
click at [238, 149] on div at bounding box center [546, 152] width 1009 height 30
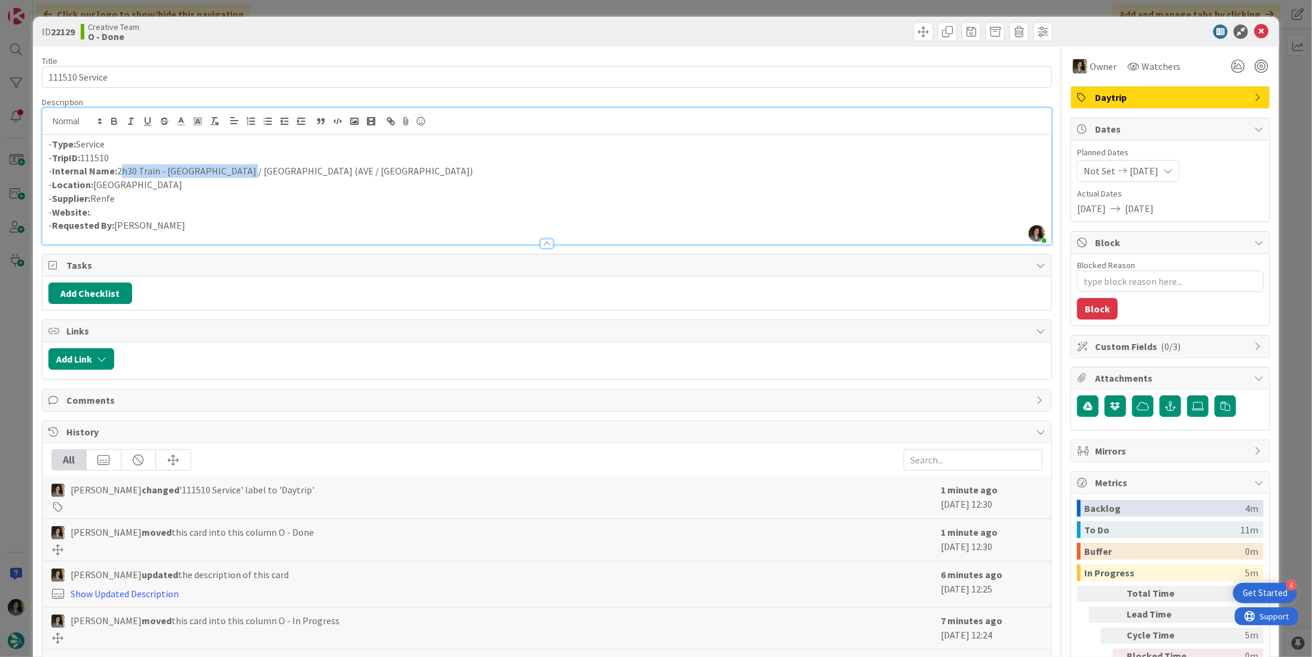
drag, startPoint x: 240, startPoint y: 173, endPoint x: 117, endPoint y: 174, distance: 122.5
click at [117, 174] on p "- Internal Name: 2h30 Train - A Coruña / Zamora (AVE / AVLO)" at bounding box center [546, 171] width 997 height 14
copy p "2h30 Train - A Coruña / Zamora"
click at [1254, 25] on icon at bounding box center [1261, 32] width 14 height 14
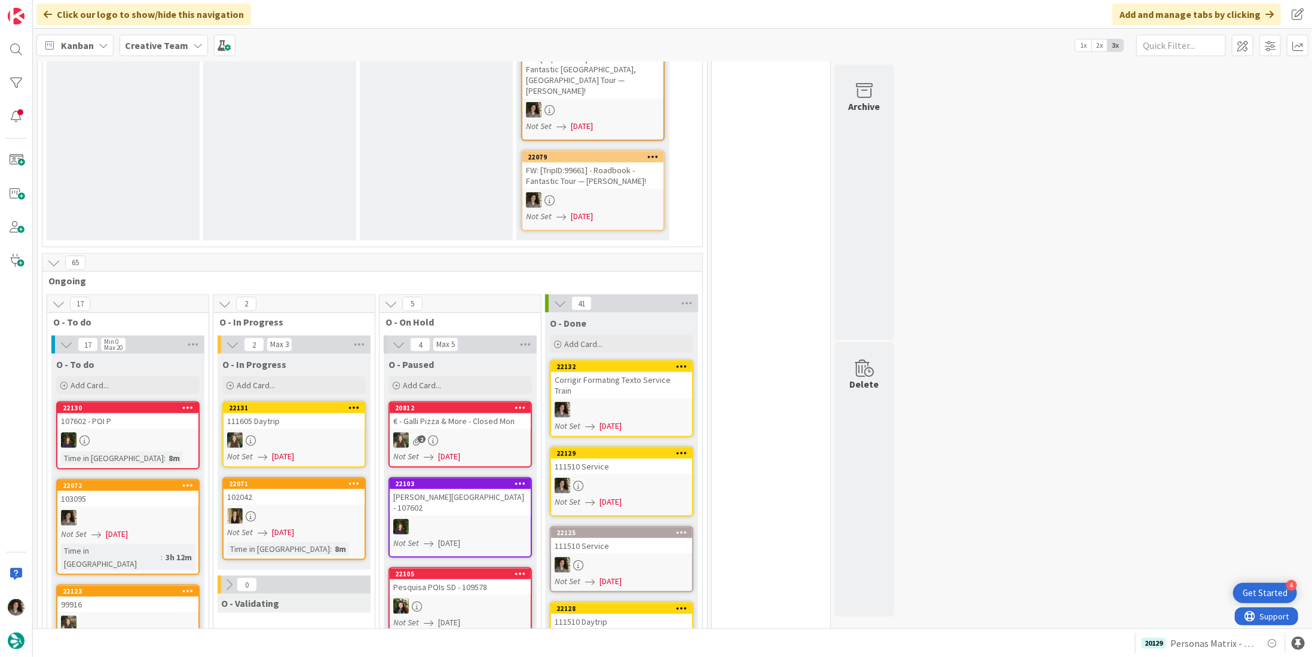
click at [629, 402] on div at bounding box center [621, 410] width 141 height 16
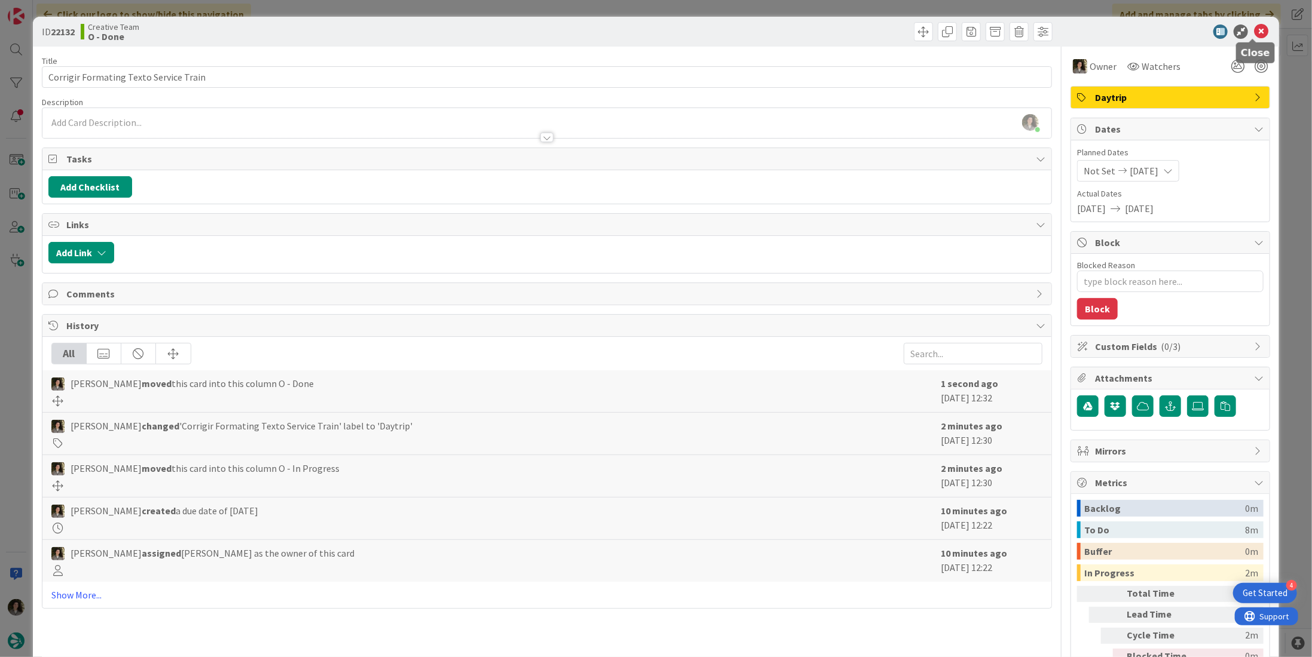
click at [1255, 35] on icon at bounding box center [1261, 32] width 14 height 14
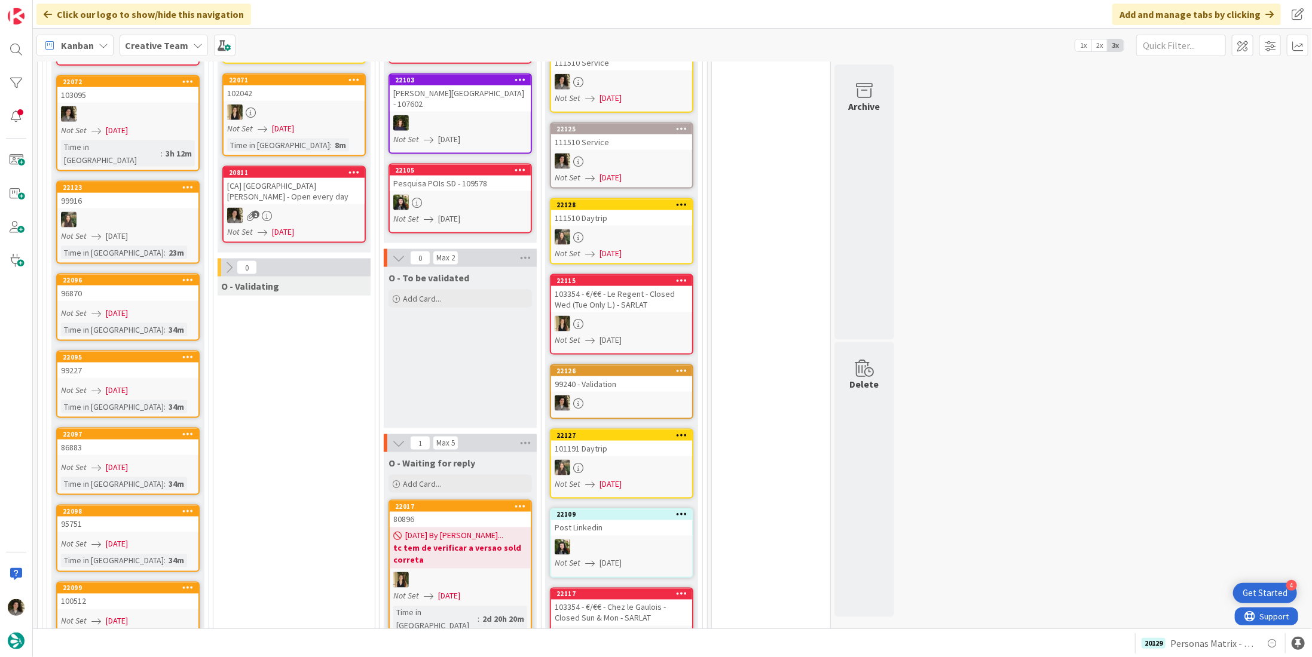
scroll to position [777, 0]
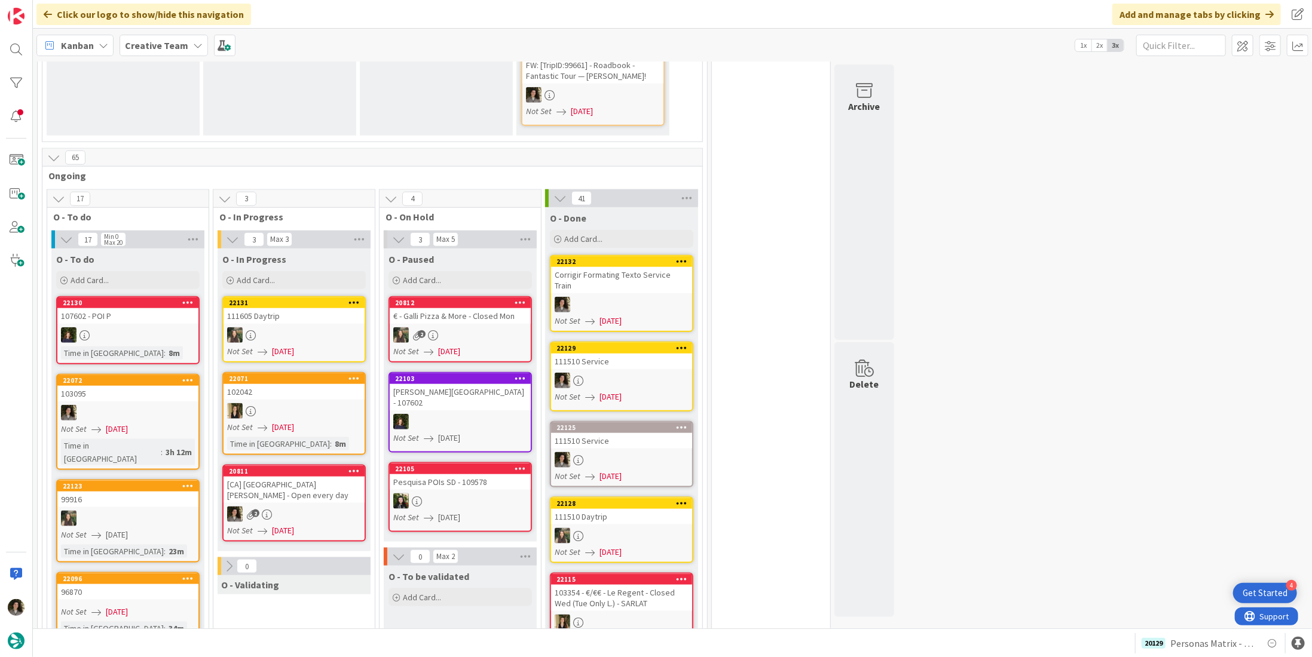
click at [296, 477] on div "[CA] [GEOGRAPHIC_DATA][PERSON_NAME] - Open every day" at bounding box center [293, 490] width 141 height 26
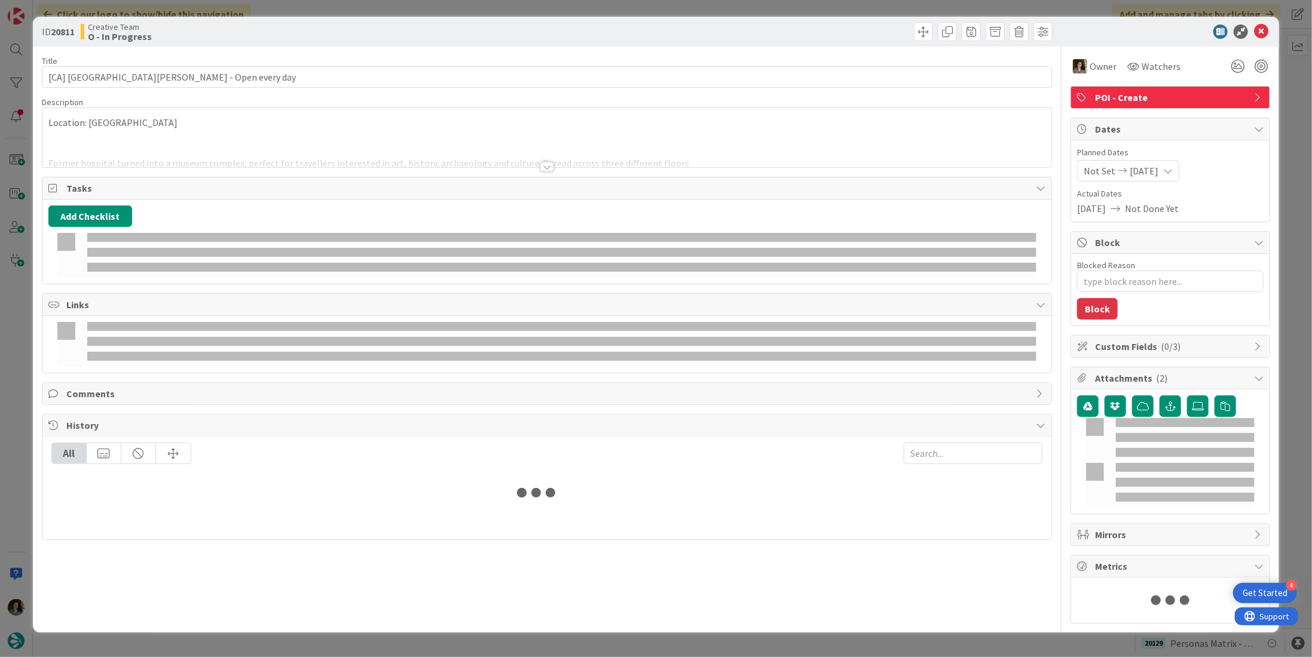
type textarea "x"
type input "[CA] [GEOGRAPHIC_DATA][PERSON_NAME] - Open every day"
type textarea "x"
type input "[CA] [GEOGRAPHIC_DATA][PERSON_NAME] - Open every day"
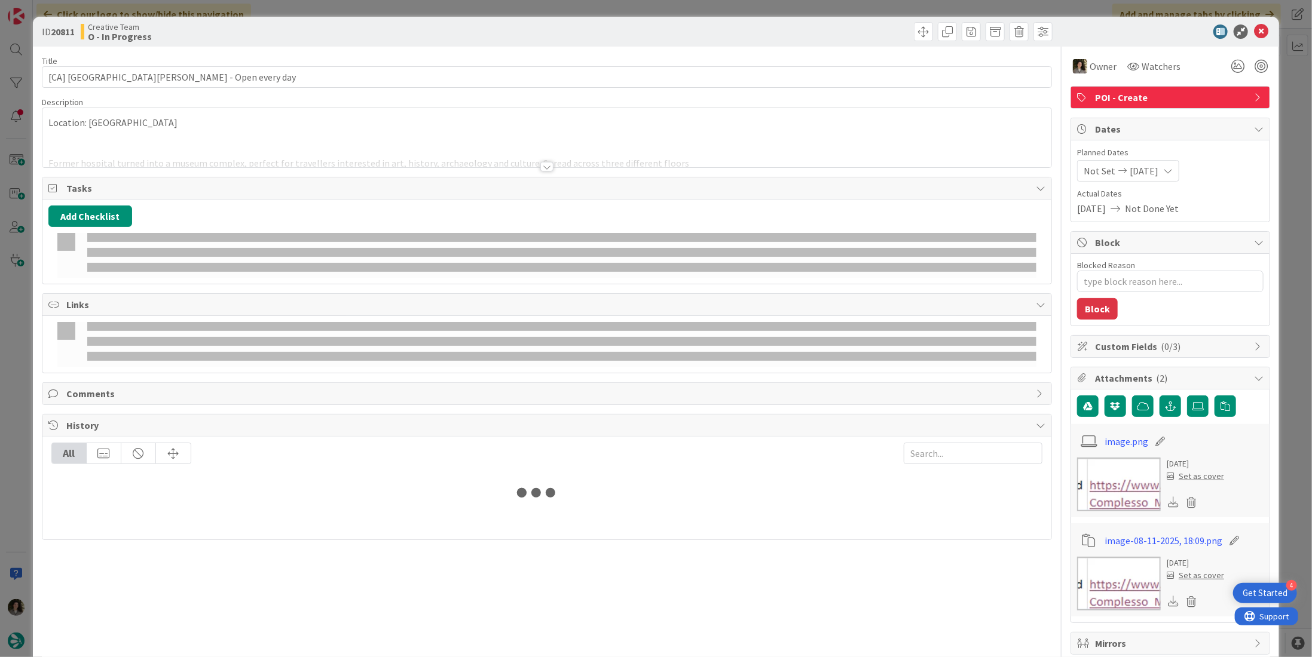
type textarea "x"
type input "[CA] [GEOGRAPHIC_DATA][PERSON_NAME] - Open every day"
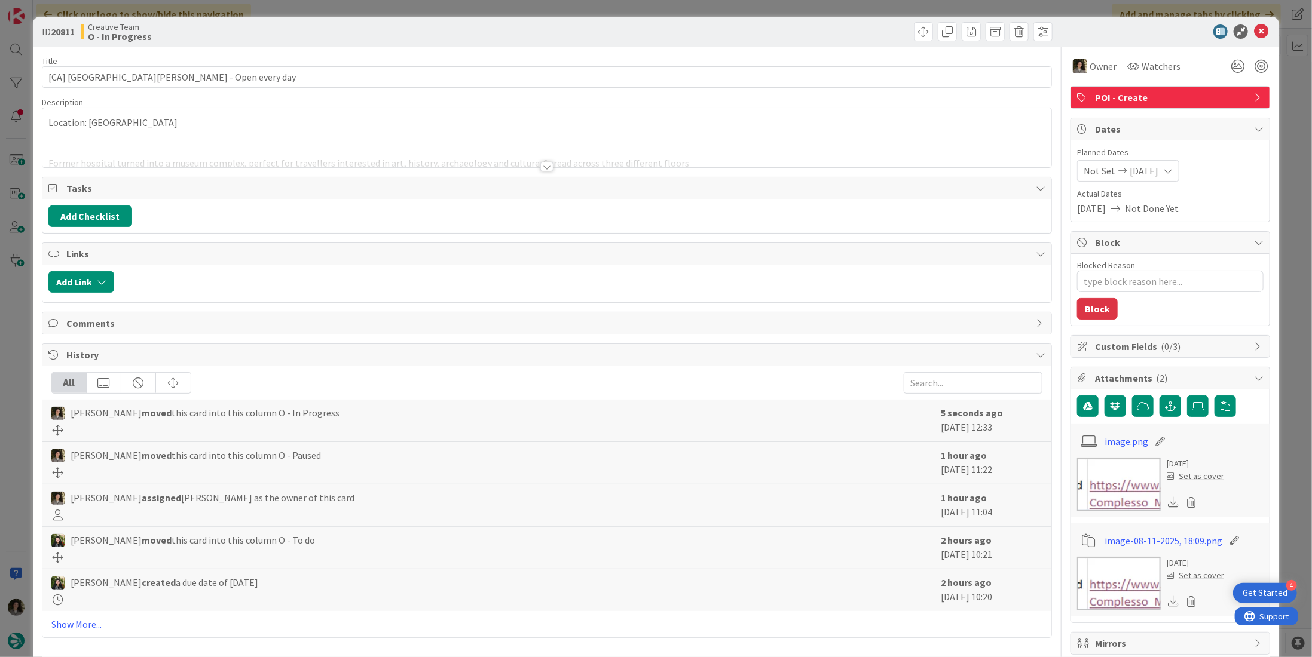
click at [542, 165] on div at bounding box center [546, 167] width 13 height 10
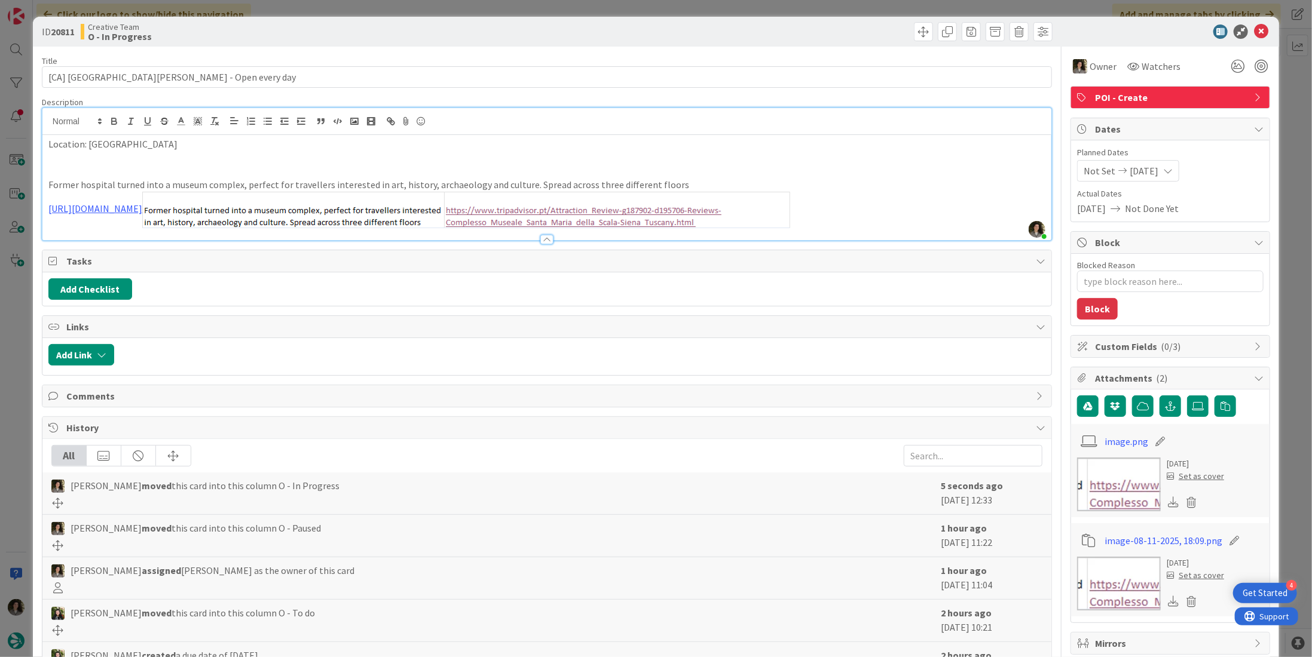
type textarea "x"
type input "[CA] [GEOGRAPHIC_DATA][PERSON_NAME] - Open every day"
type textarea "x"
type input "[CA] [GEOGRAPHIC_DATA][PERSON_NAME] - Open every day"
click at [541, 228] on img at bounding box center [466, 210] width 648 height 36
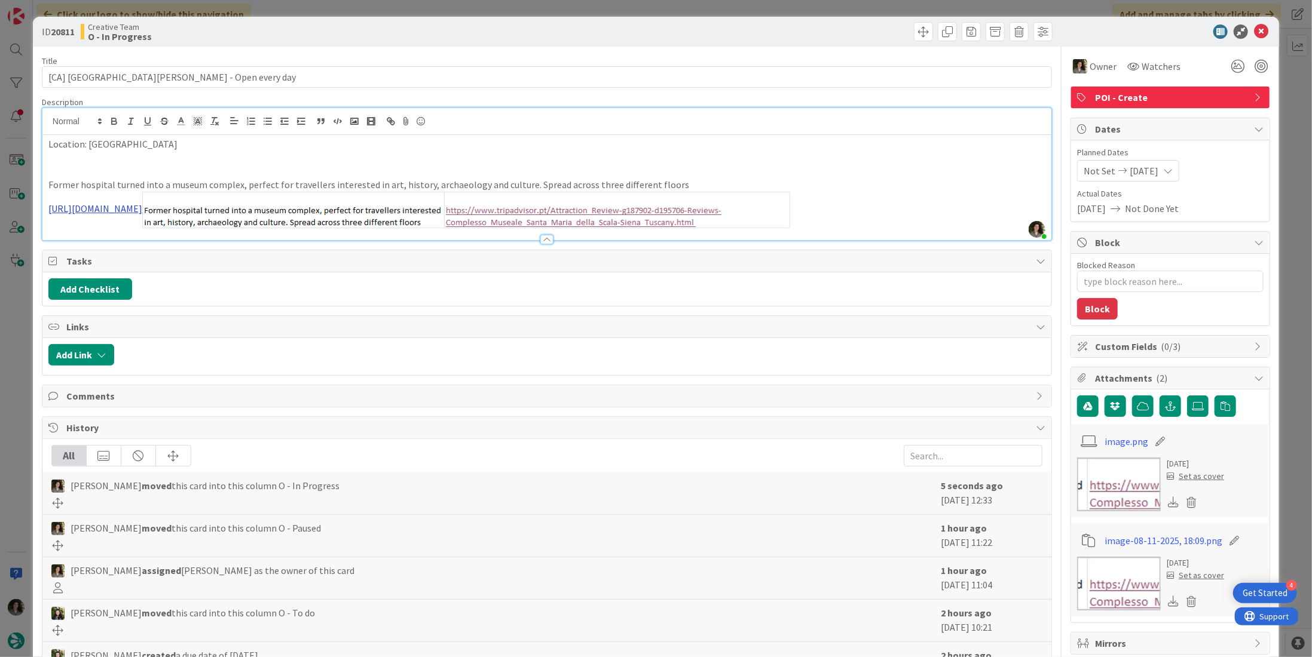
click at [142, 203] on link "[URL][DOMAIN_NAME]" at bounding box center [95, 209] width 94 height 12
click at [318, 223] on link "[URL][DOMAIN_NAME]" at bounding box center [302, 222] width 82 height 16
type textarea "x"
type input "[CA] [GEOGRAPHIC_DATA][PERSON_NAME] - Open every day"
type textarea "x"
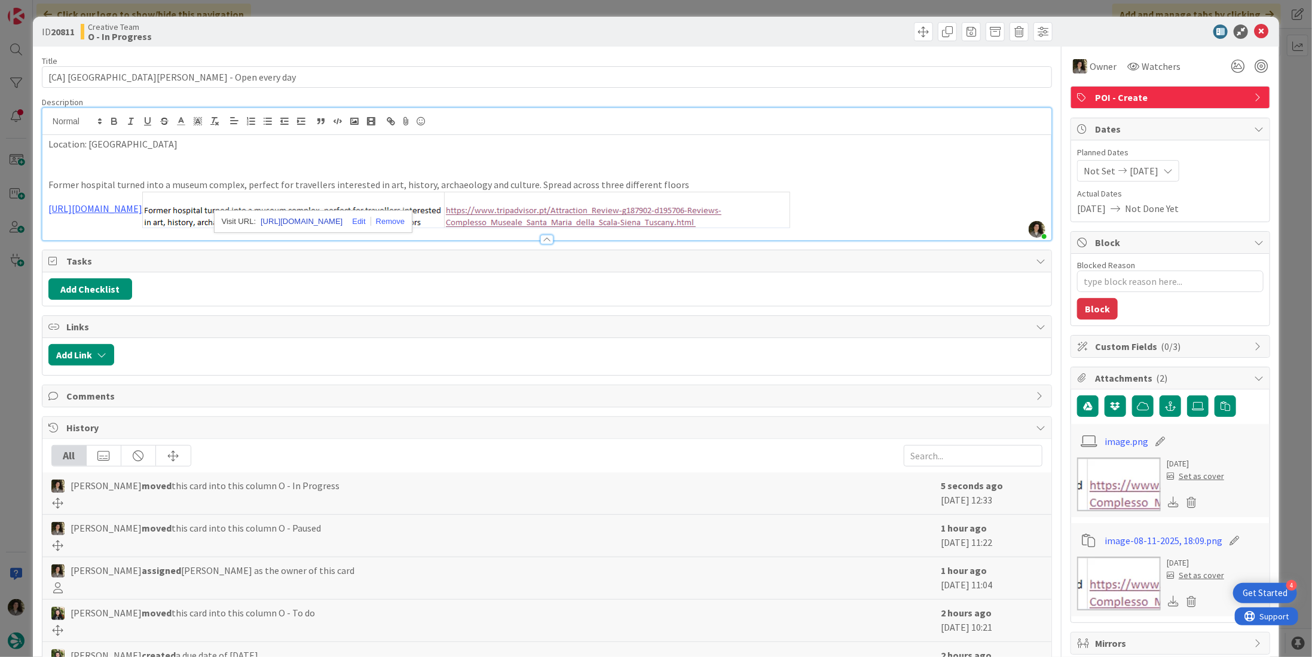
type input "[CA] [GEOGRAPHIC_DATA][PERSON_NAME] - Open every day"
type textarea "x"
type input "[CA] [GEOGRAPHIC_DATA][PERSON_NAME] - Open every day"
type textarea "x"
type input "[CA] [GEOGRAPHIC_DATA][PERSON_NAME] - Open every day"
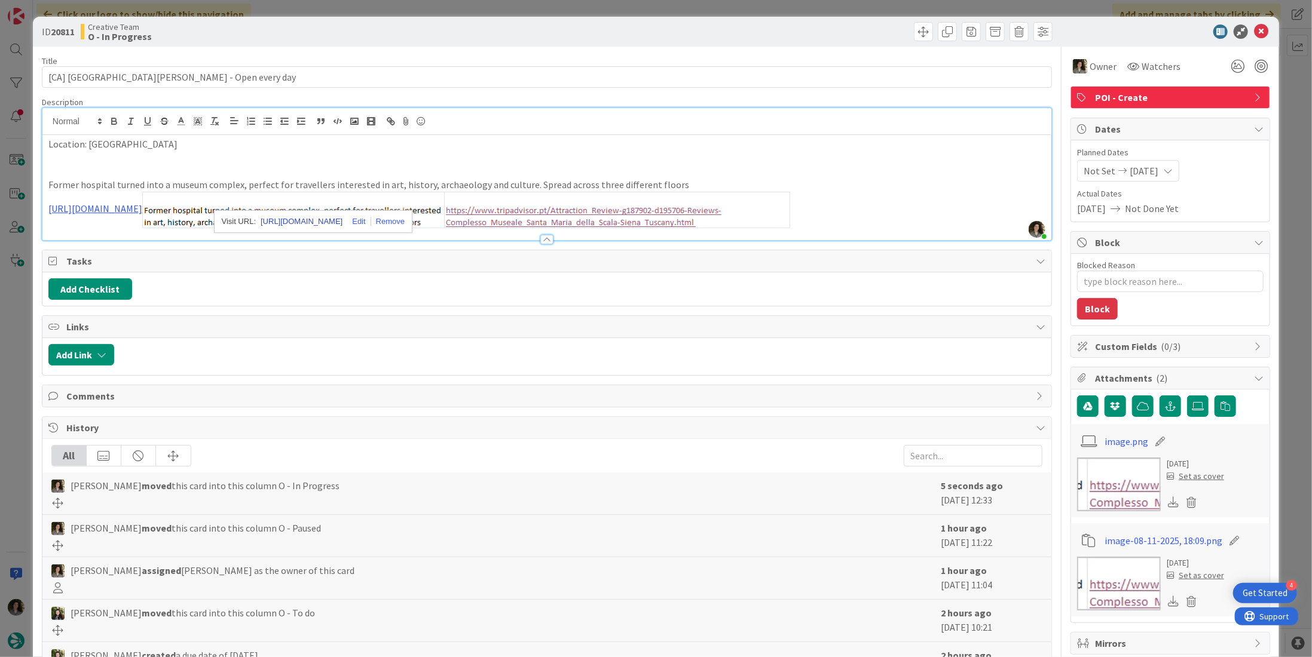
type textarea "x"
type input "[CA] [GEOGRAPHIC_DATA][PERSON_NAME] - Open every day"
type textarea "x"
type input "[CA] [GEOGRAPHIC_DATA][PERSON_NAME] - Open every day"
type textarea "x"
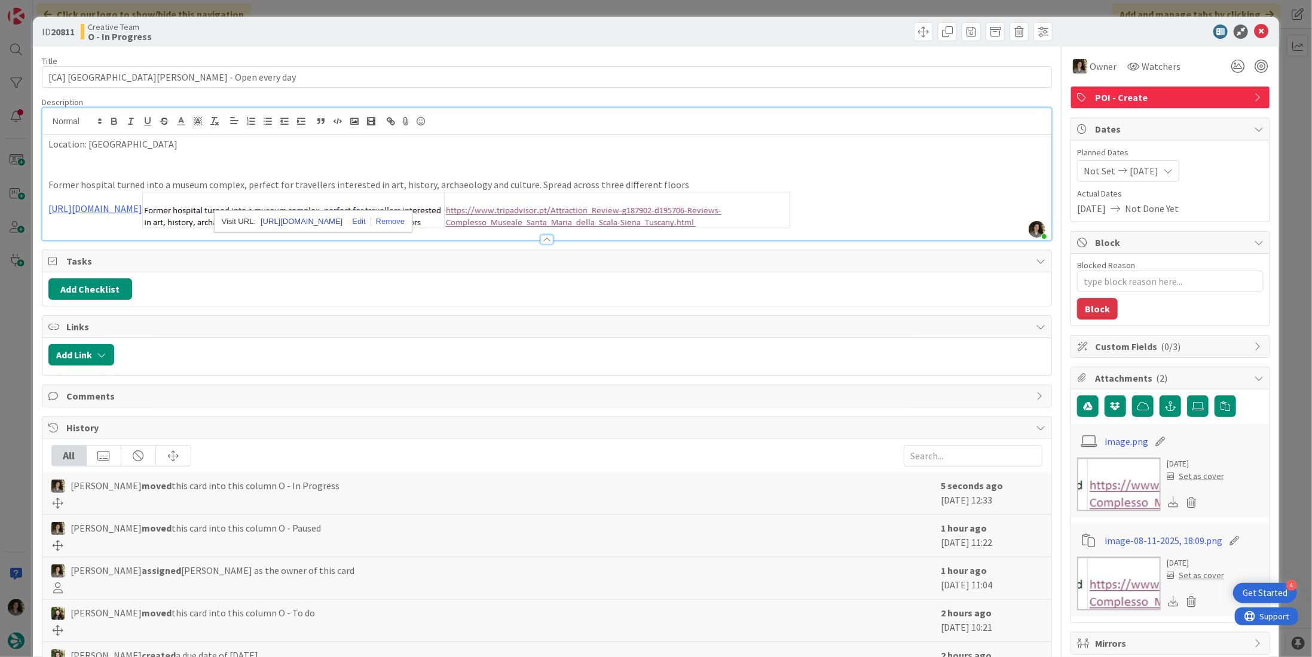
type input "[CA] [GEOGRAPHIC_DATA][PERSON_NAME] - Open every day"
type textarea "x"
type input "[CA] [GEOGRAPHIC_DATA][PERSON_NAME] - Open every day"
type textarea "x"
type input "[CA] [GEOGRAPHIC_DATA][PERSON_NAME] - Open every day"
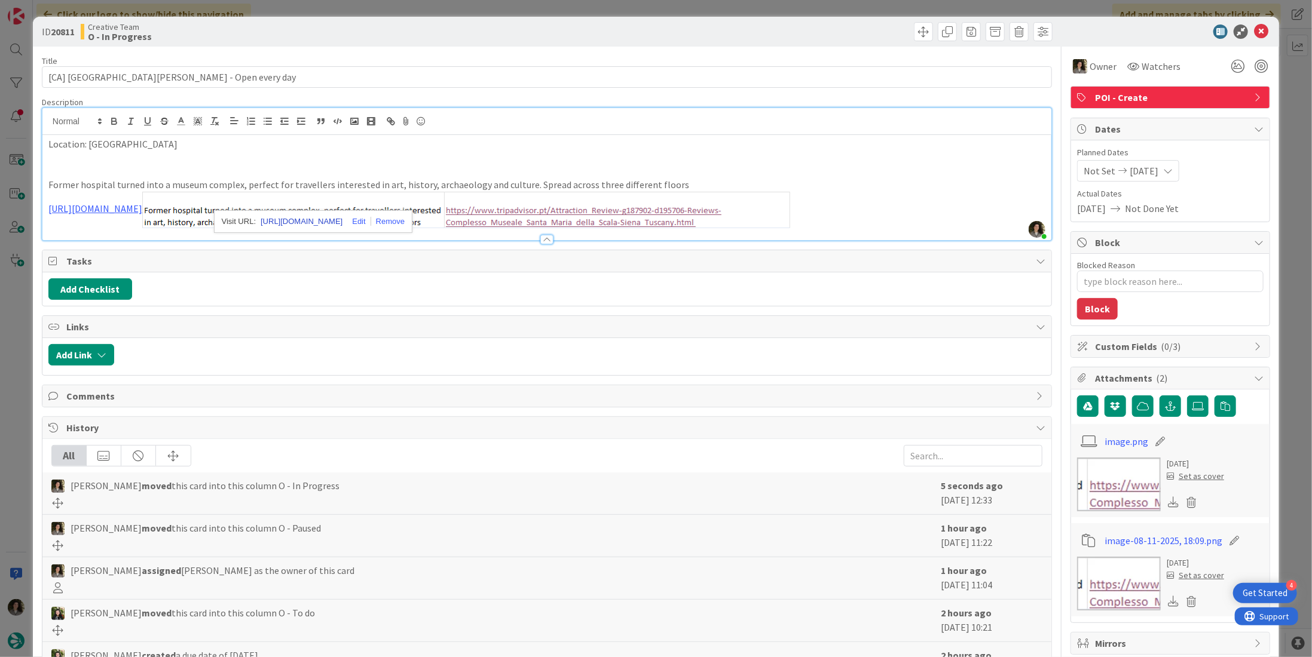
type textarea "x"
type input "[CA] [GEOGRAPHIC_DATA][PERSON_NAME] - Open every day"
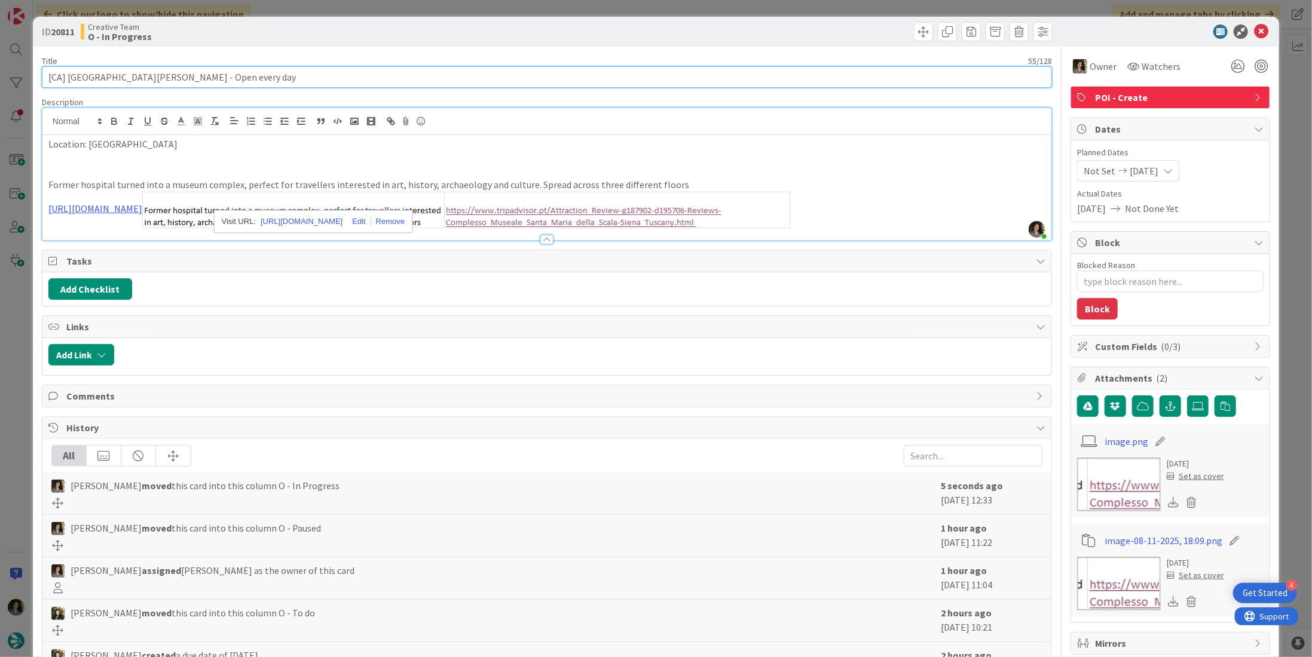
drag, startPoint x: 195, startPoint y: 74, endPoint x: 68, endPoint y: 79, distance: 126.8
click at [68, 79] on input "[CA] [GEOGRAPHIC_DATA][PERSON_NAME] - Open every day" at bounding box center [547, 77] width 1010 height 22
drag, startPoint x: 269, startPoint y: 78, endPoint x: 66, endPoint y: 78, distance: 203.2
click at [66, 78] on input "[CA] [GEOGRAPHIC_DATA][PERSON_NAME] - Open every day" at bounding box center [547, 77] width 1010 height 22
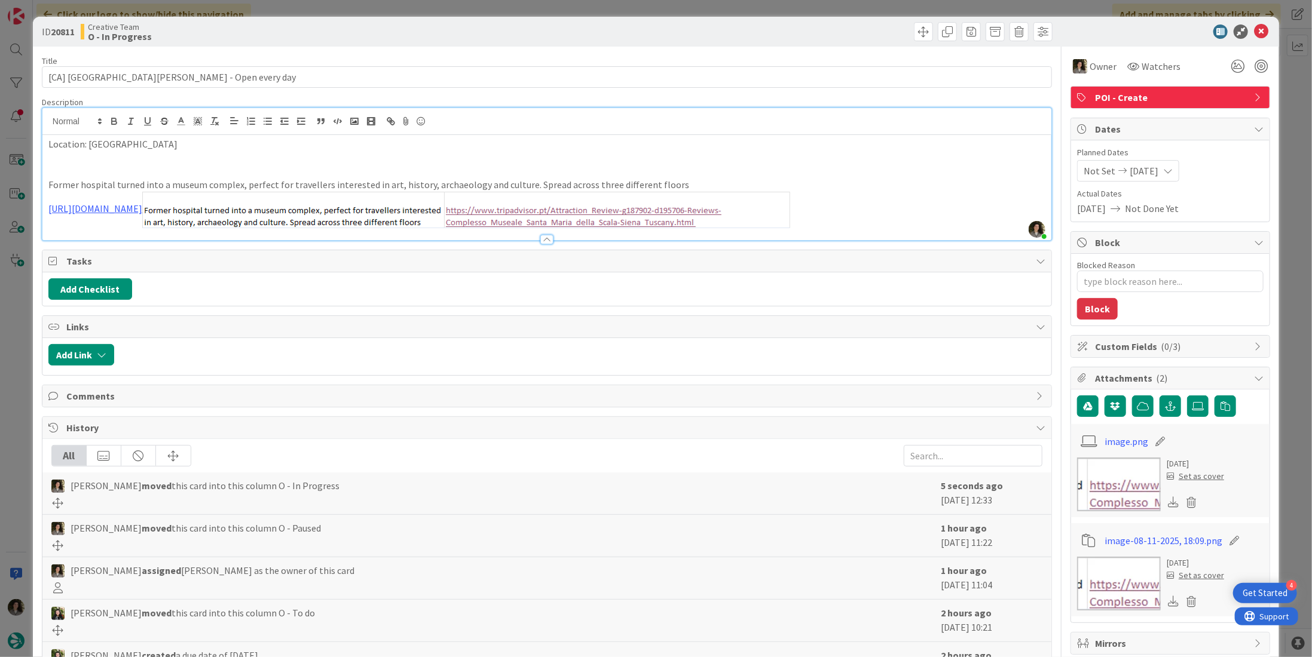
type textarea "x"
type input "[CA] [GEOGRAPHIC_DATA][PERSON_NAME] - Open every day"
type textarea "x"
type input "[CA] [GEOGRAPHIC_DATA][PERSON_NAME] - Open every day"
type textarea "x"
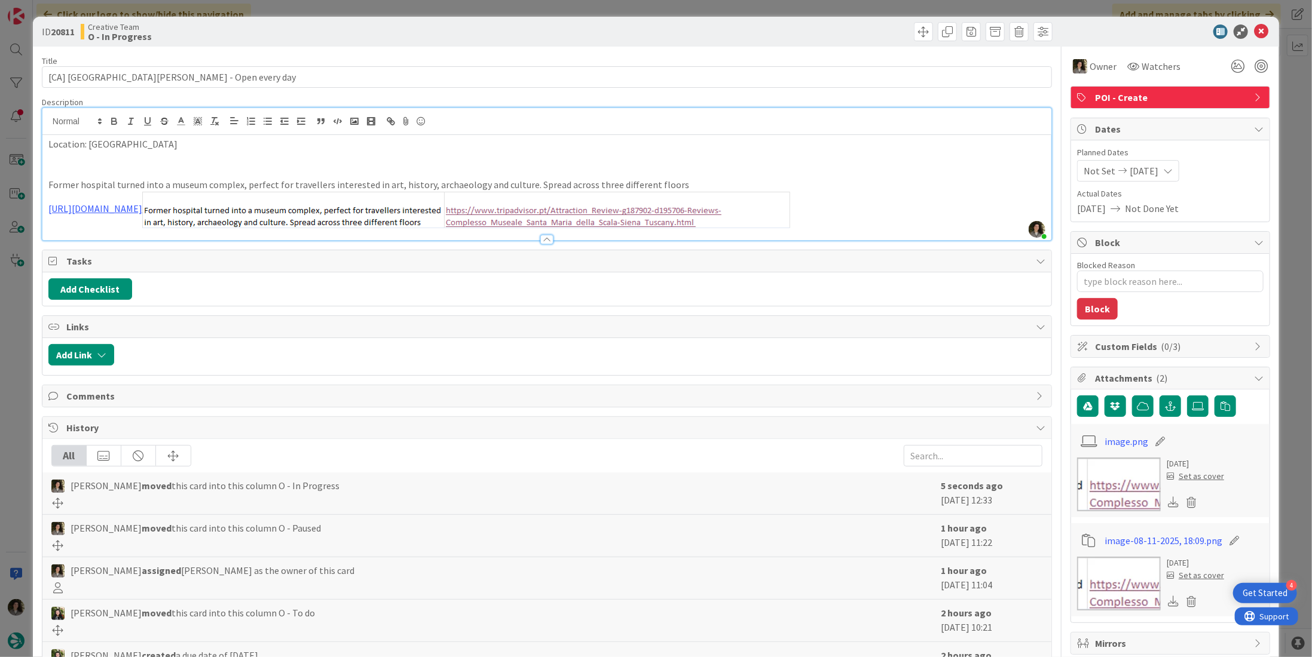
type input "[CA] [GEOGRAPHIC_DATA][PERSON_NAME] - Open every day"
type textarea "x"
type input "[CA] [GEOGRAPHIC_DATA][PERSON_NAME] - Open every day"
type textarea "x"
type input "[CA] [GEOGRAPHIC_DATA][PERSON_NAME] - Open every day"
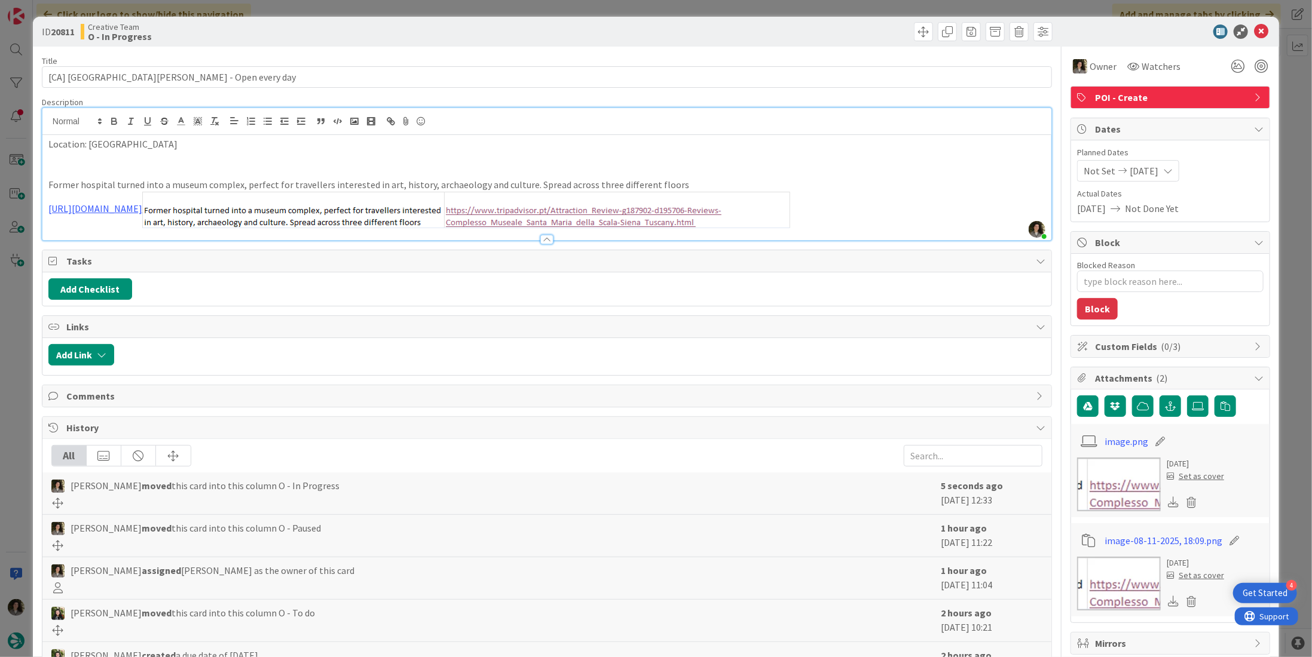
type textarea "x"
type input "[CA] [GEOGRAPHIC_DATA][PERSON_NAME] - Open every day"
type textarea "x"
type input "[CA] [GEOGRAPHIC_DATA][PERSON_NAME] - Open every day"
type textarea "x"
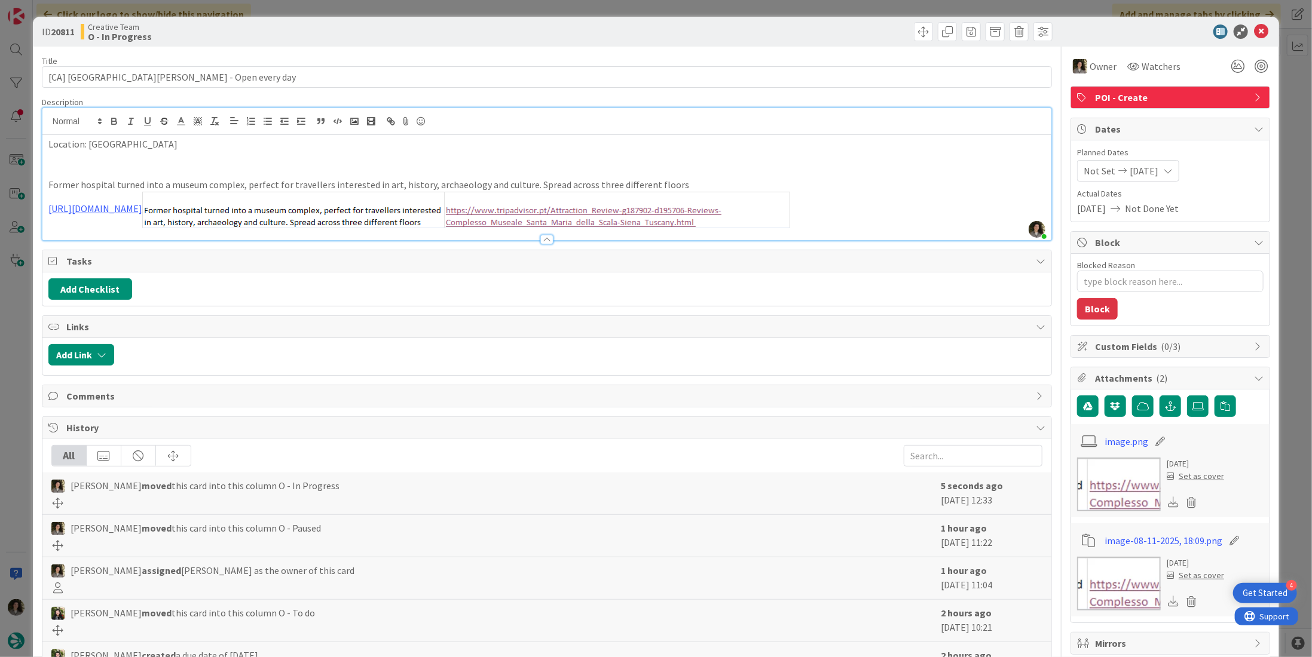
type input "[CA] [GEOGRAPHIC_DATA][PERSON_NAME] - Open every day"
type textarea "x"
type input "[CA] [GEOGRAPHIC_DATA][PERSON_NAME] - Open every day"
type textarea "x"
type input "[CA] [GEOGRAPHIC_DATA][PERSON_NAME] - Open every day"
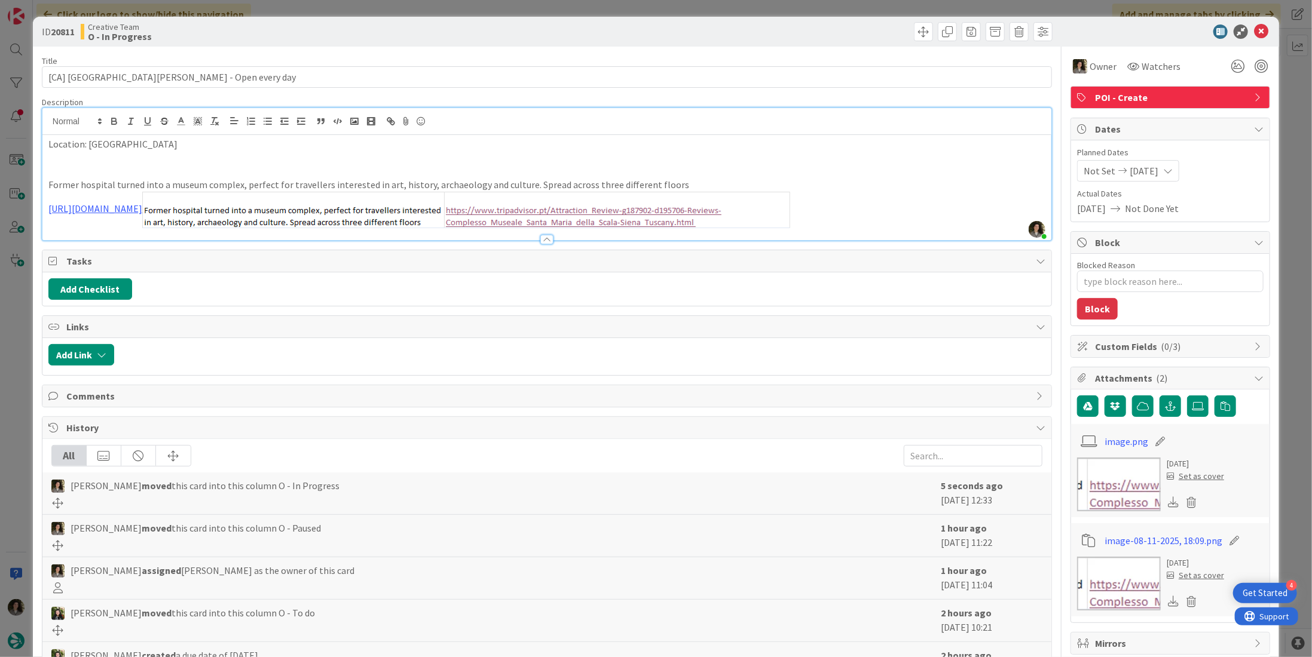
type textarea "x"
type input "[CA] [GEOGRAPHIC_DATA][PERSON_NAME] - Open every day"
type textarea "x"
type input "[CA] [GEOGRAPHIC_DATA][PERSON_NAME] - Open every day"
type textarea "x"
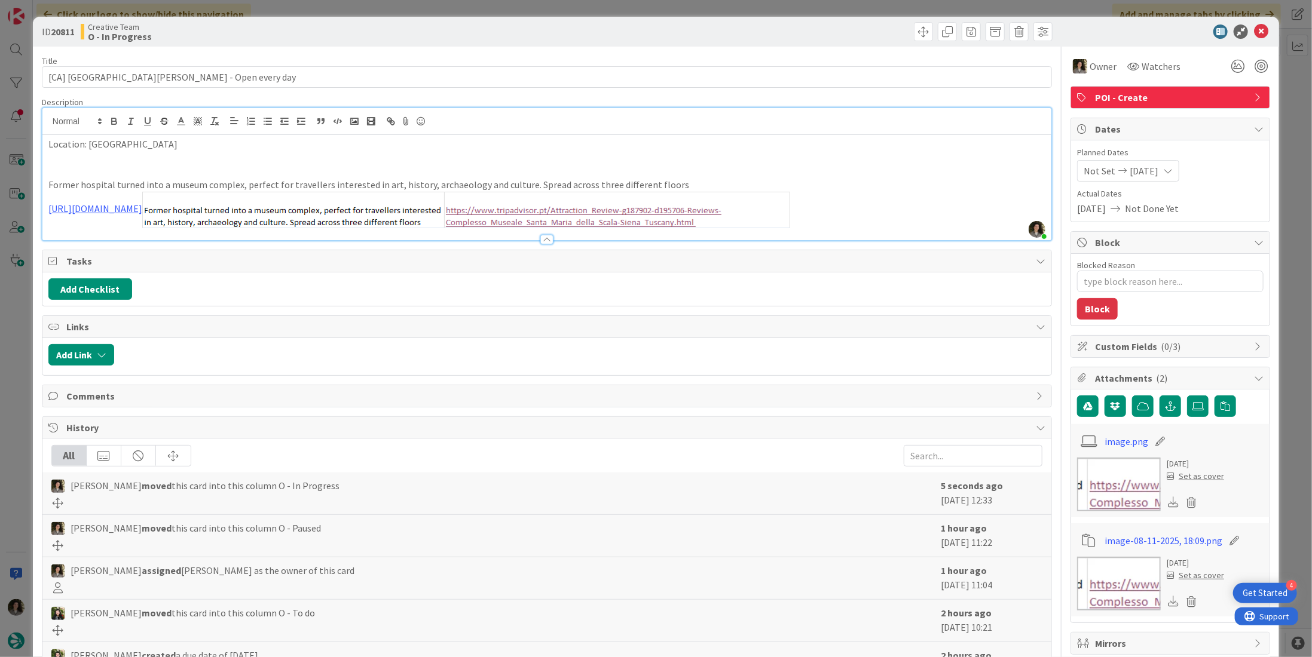
type input "[CA] [GEOGRAPHIC_DATA][PERSON_NAME] - Open every day"
click at [1259, 26] on icon at bounding box center [1261, 32] width 14 height 14
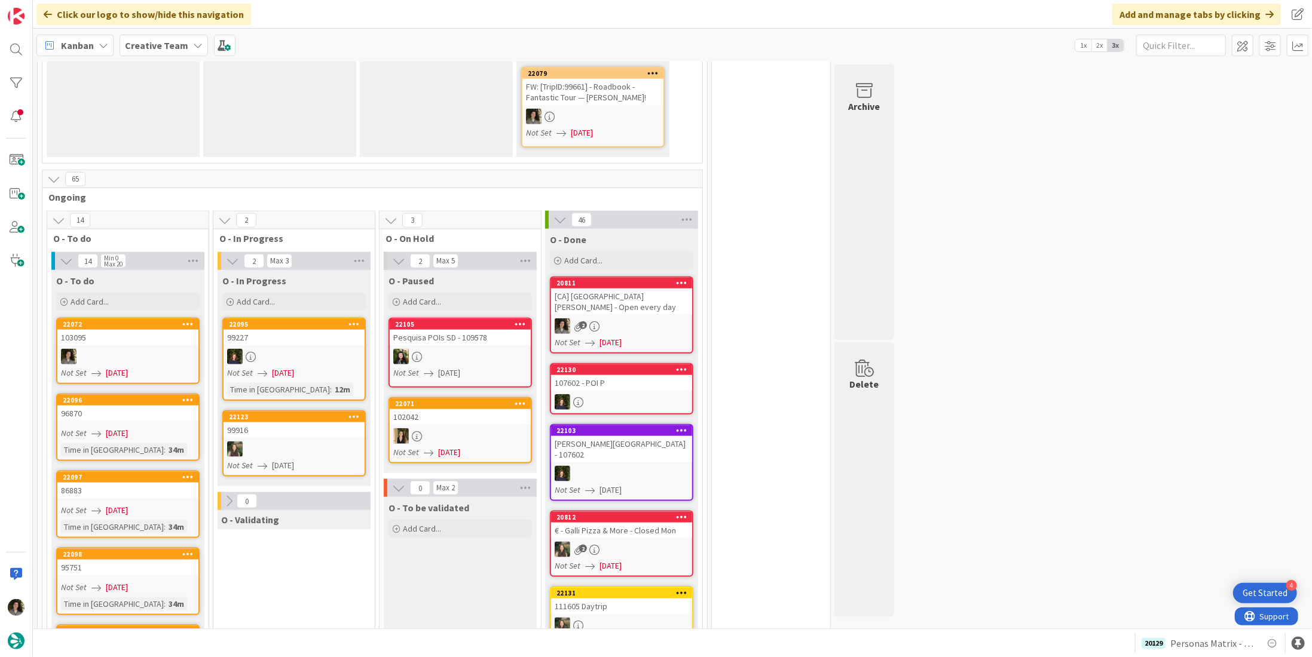
click at [613, 289] on div "[CA] [GEOGRAPHIC_DATA][PERSON_NAME] - Open every day" at bounding box center [621, 302] width 141 height 26
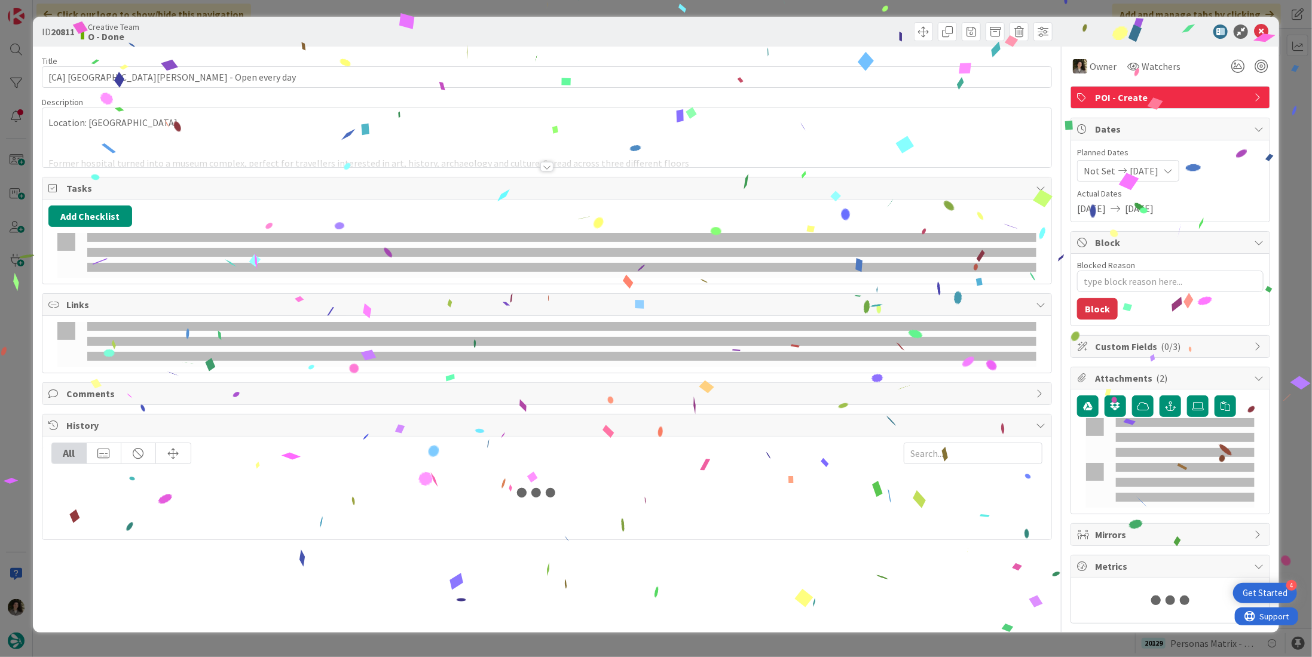
type textarea "x"
type input "[CA] [GEOGRAPHIC_DATA][PERSON_NAME] - Open every day"
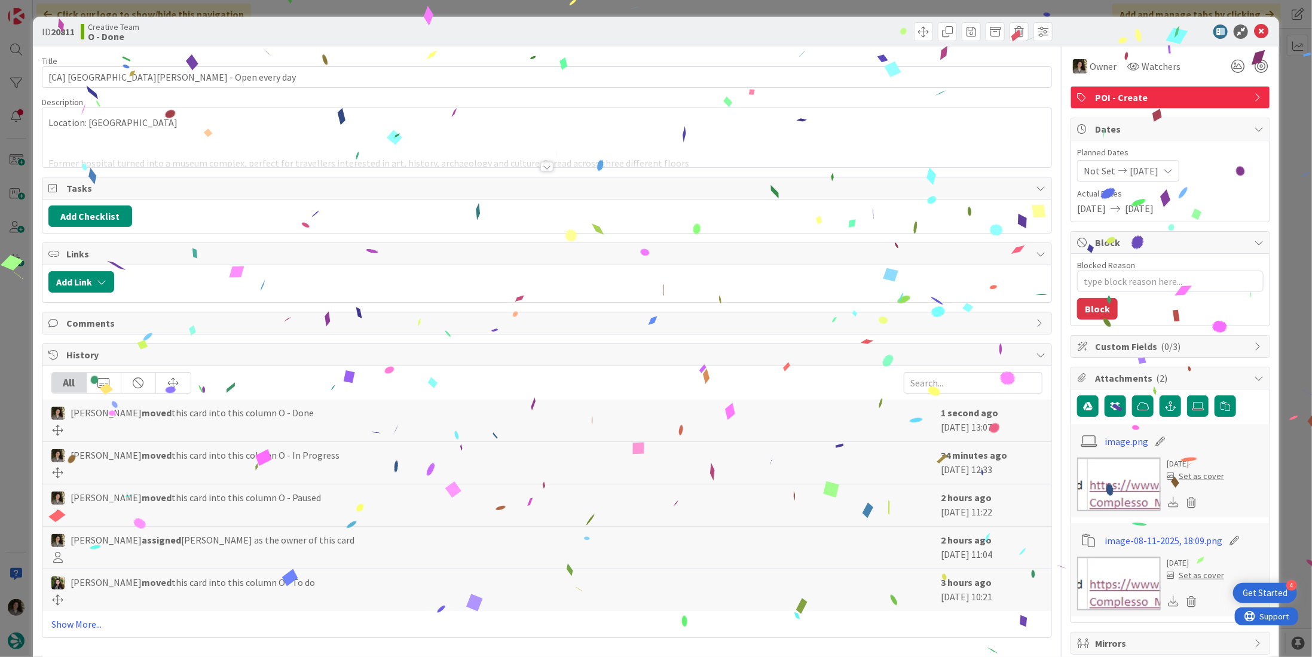
type textarea "x"
type input "[CA] [GEOGRAPHIC_DATA][PERSON_NAME] - Open every day"
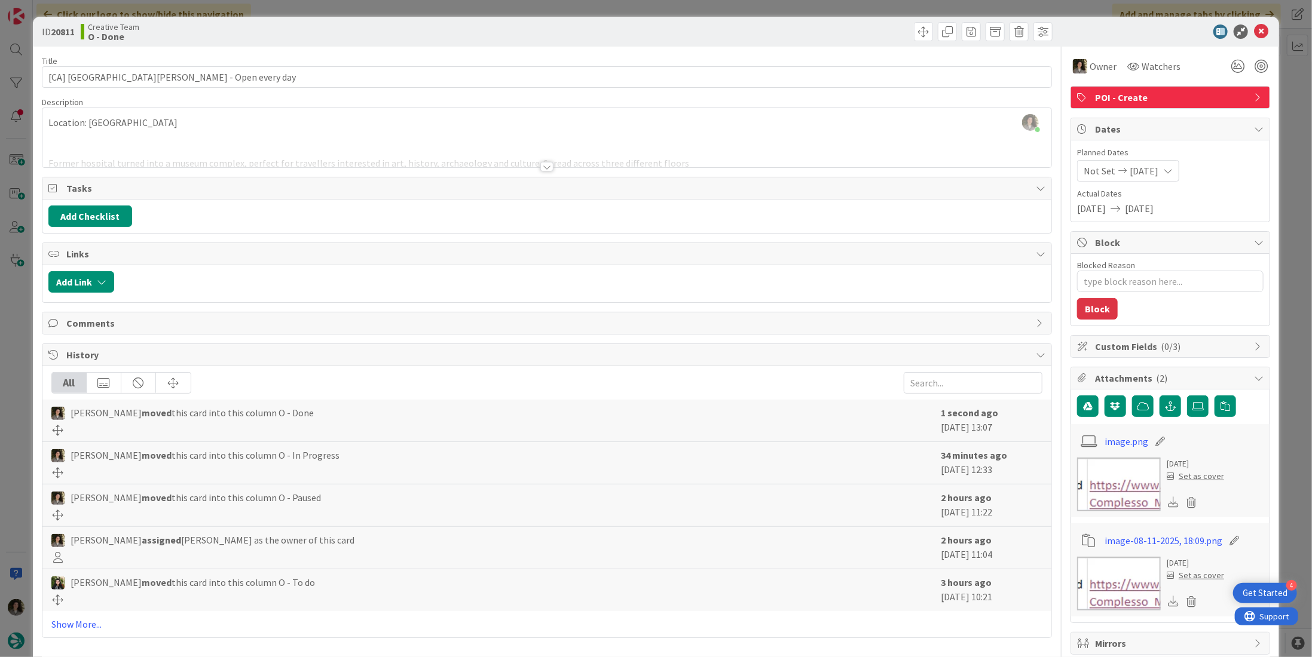
click at [1165, 101] on span "POI - Create" at bounding box center [1171, 97] width 153 height 14
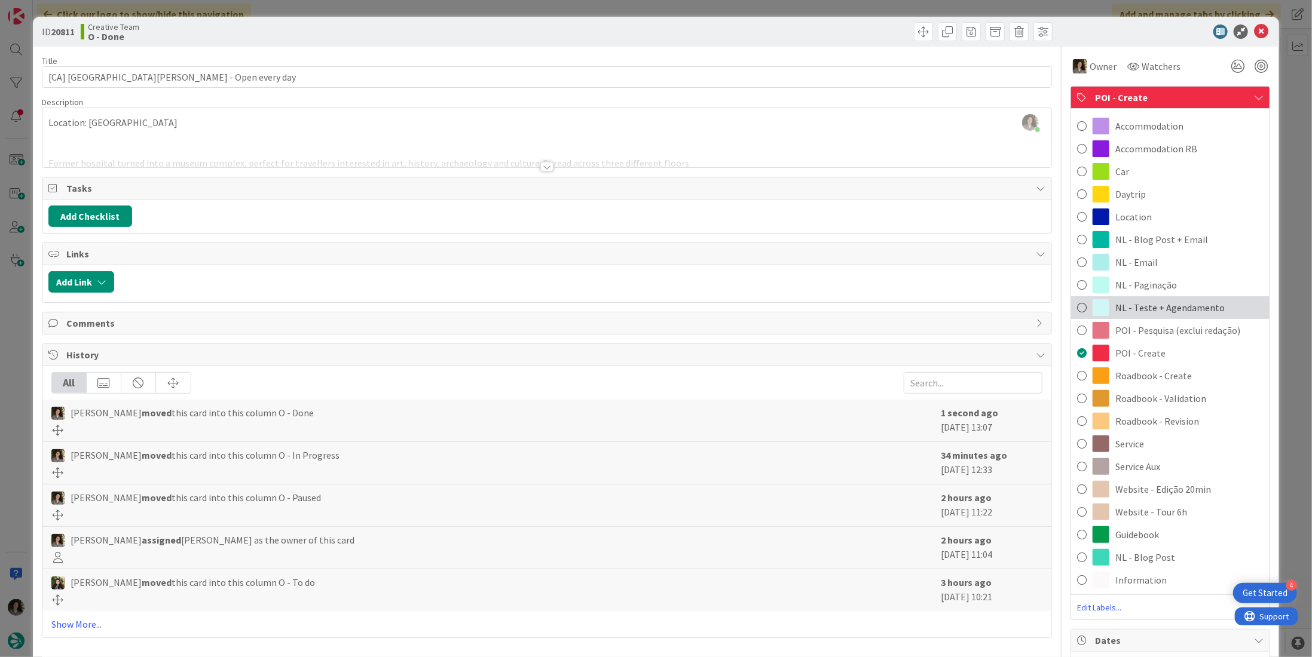
click at [1177, 309] on span "NL - Teste + Agendamento" at bounding box center [1169, 308] width 109 height 14
type textarea "x"
type input "[CA] [GEOGRAPHIC_DATA][PERSON_NAME] - Open every day"
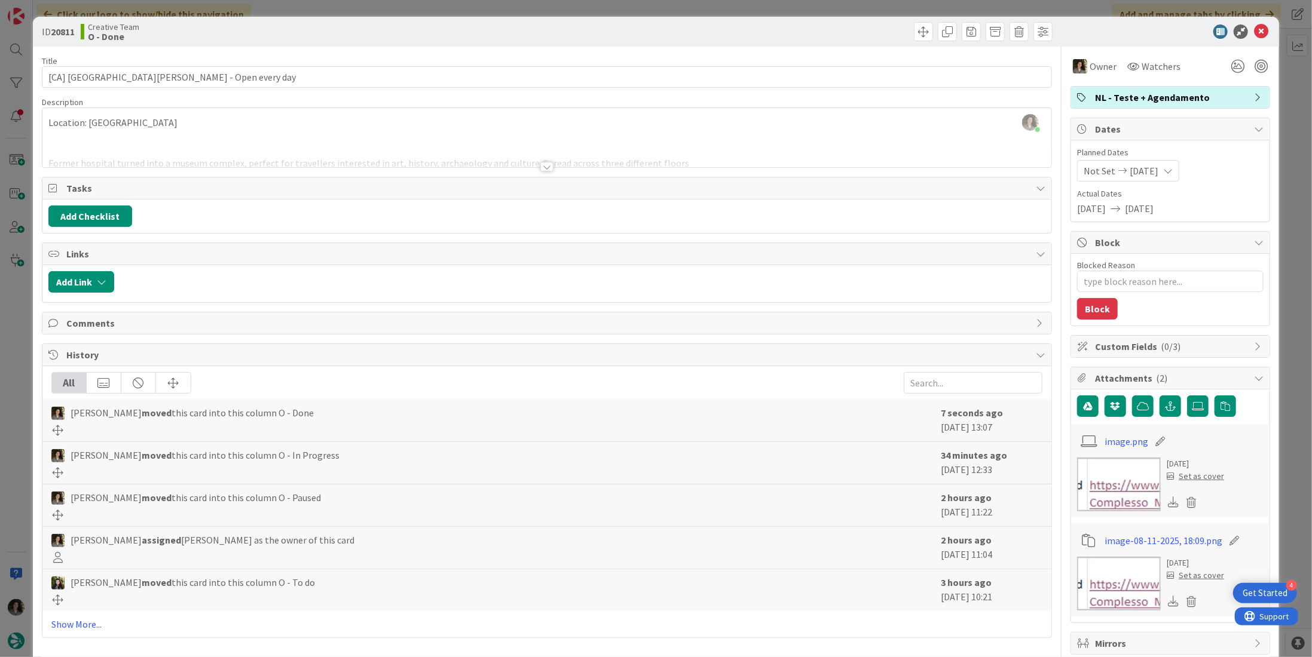
type textarea "x"
type input "[CA] [GEOGRAPHIC_DATA][PERSON_NAME] - Open every day"
click at [1254, 26] on icon at bounding box center [1261, 32] width 14 height 14
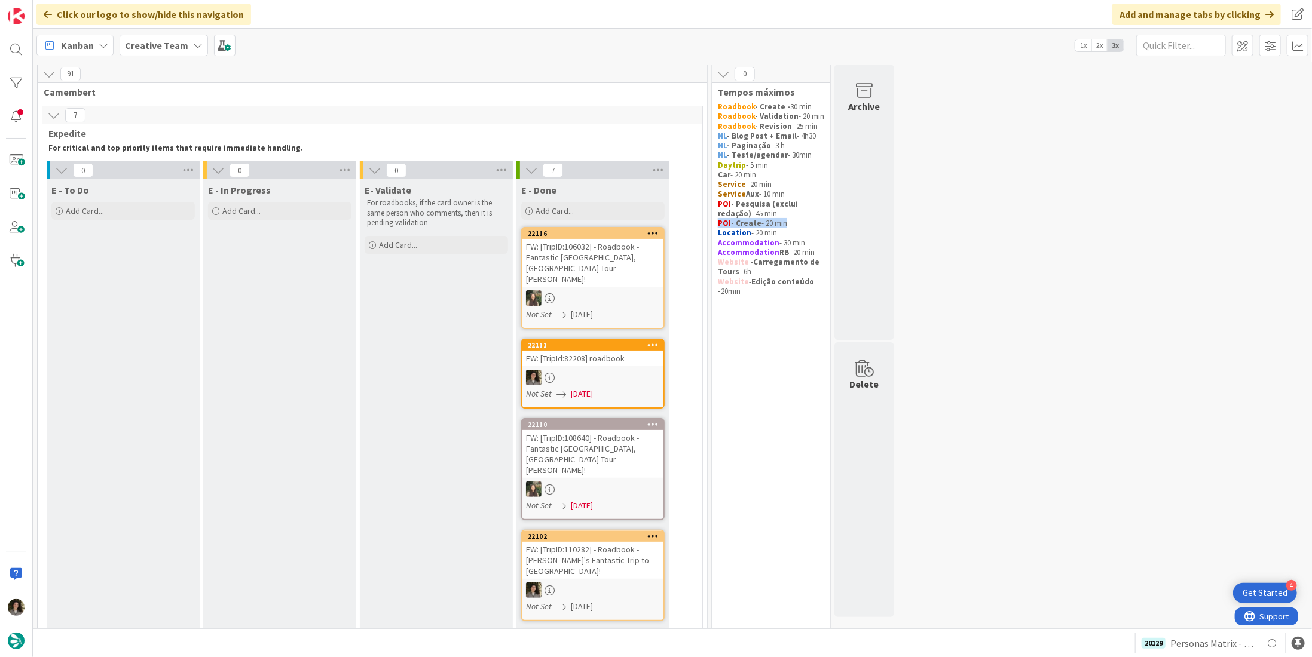
drag, startPoint x: 794, startPoint y: 221, endPoint x: 713, endPoint y: 224, distance: 80.7
click at [715, 224] on div "Roadbook - Create - 30 min Roadbook - Validation - 20 min Roadbook - Revision -…" at bounding box center [770, 199] width 111 height 199
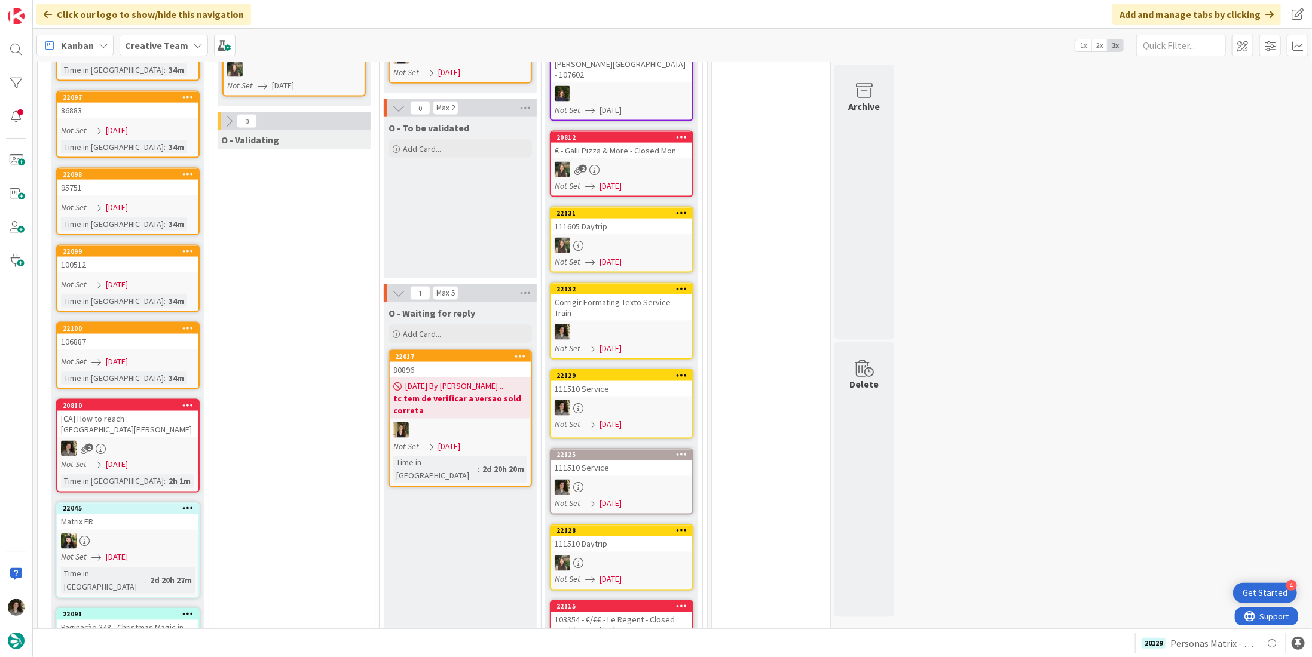
scroll to position [777, 0]
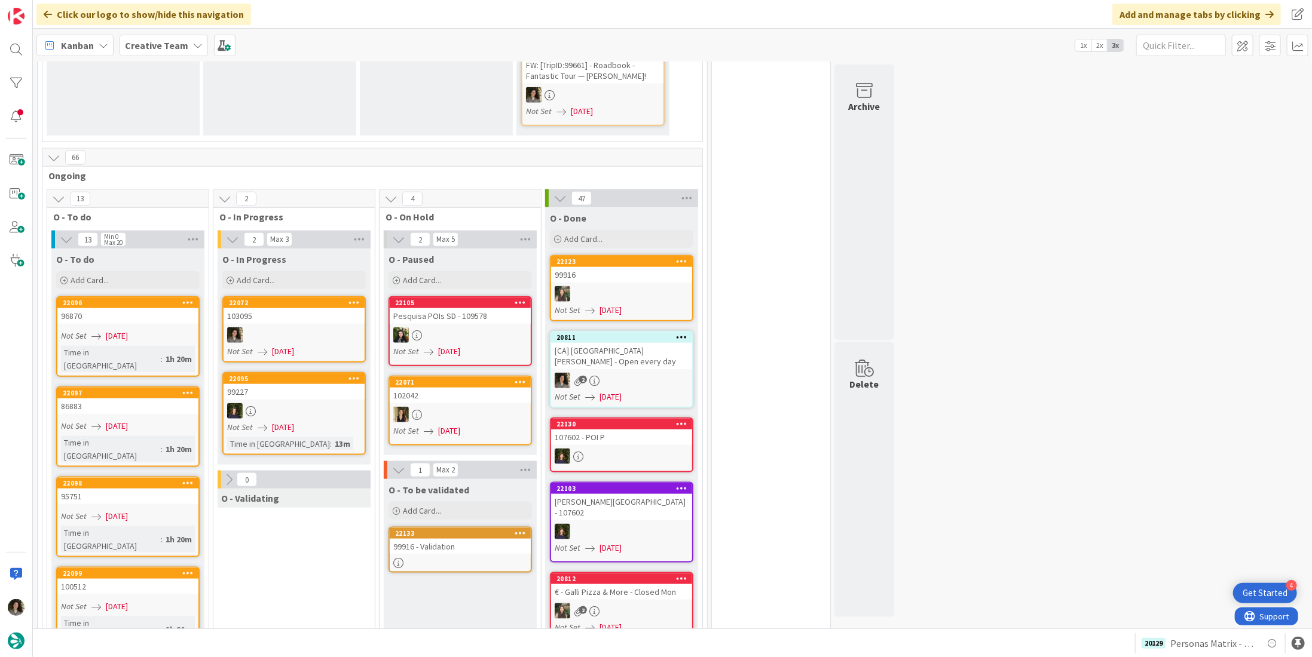
click at [281, 327] on div at bounding box center [293, 335] width 141 height 16
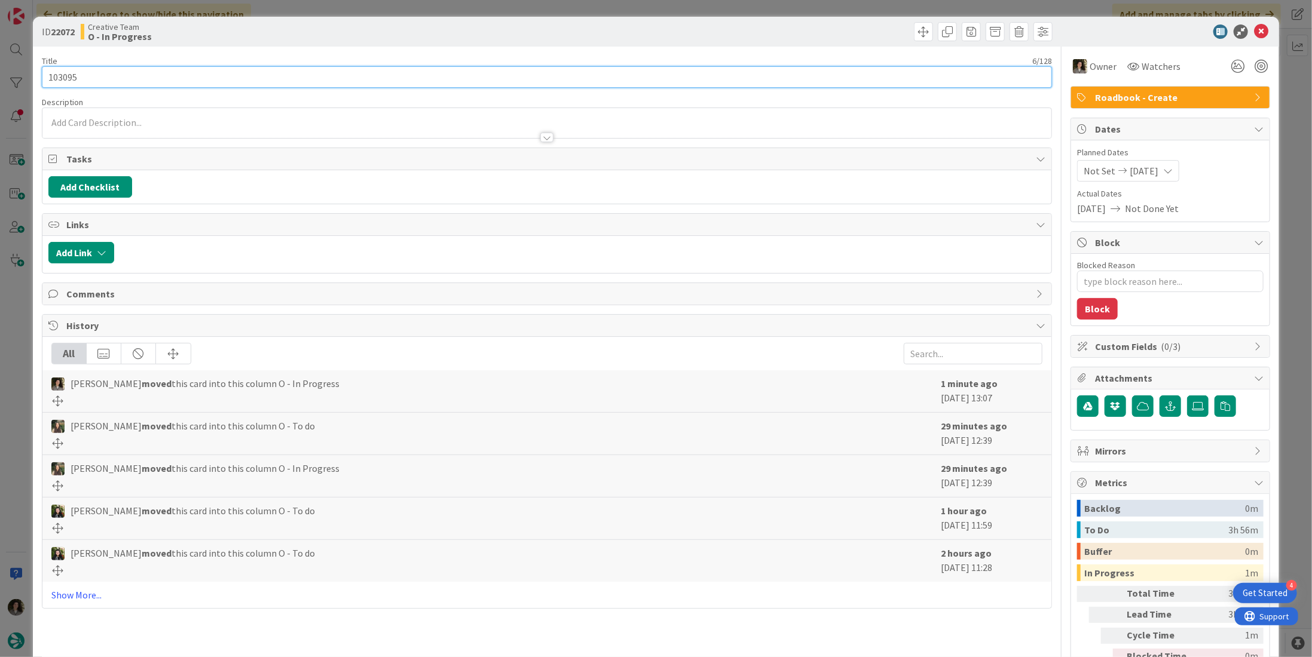
drag, startPoint x: 103, startPoint y: 75, endPoint x: 30, endPoint y: 73, distance: 72.9
click at [24, 75] on div "ID 22072 Creative Team O - In Progress Title 6 / 128 103095 Description Owner W…" at bounding box center [656, 328] width 1312 height 657
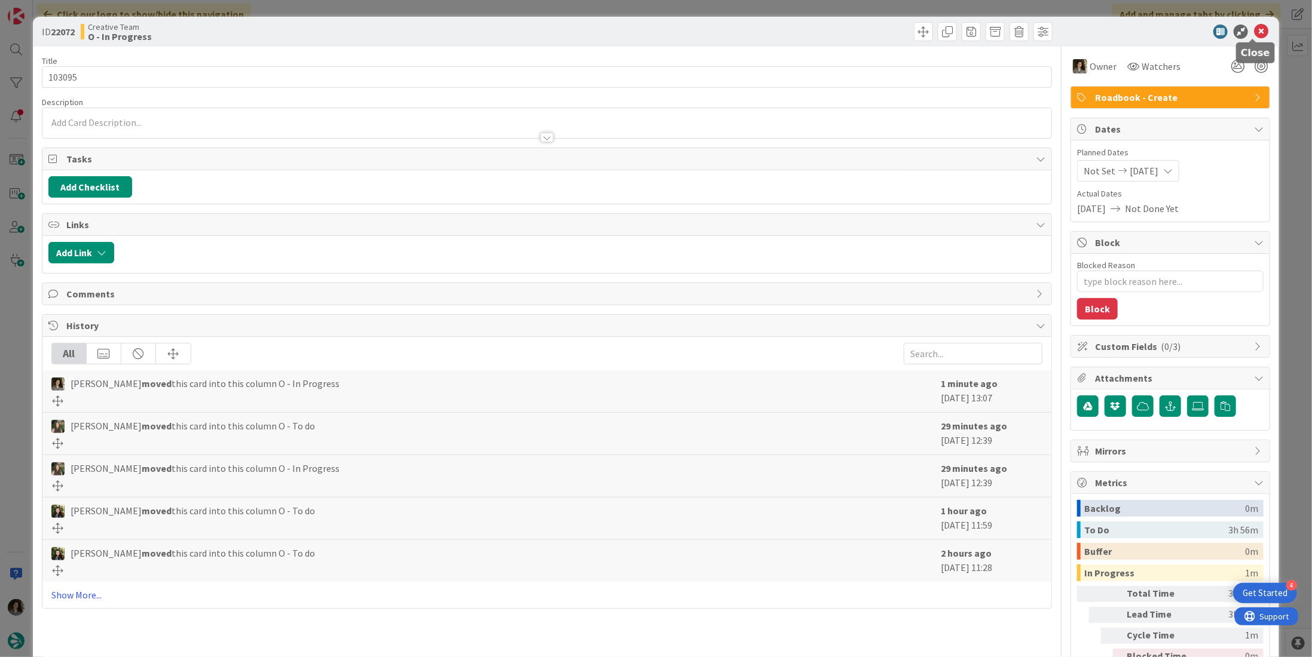
click at [1256, 34] on icon at bounding box center [1261, 32] width 14 height 14
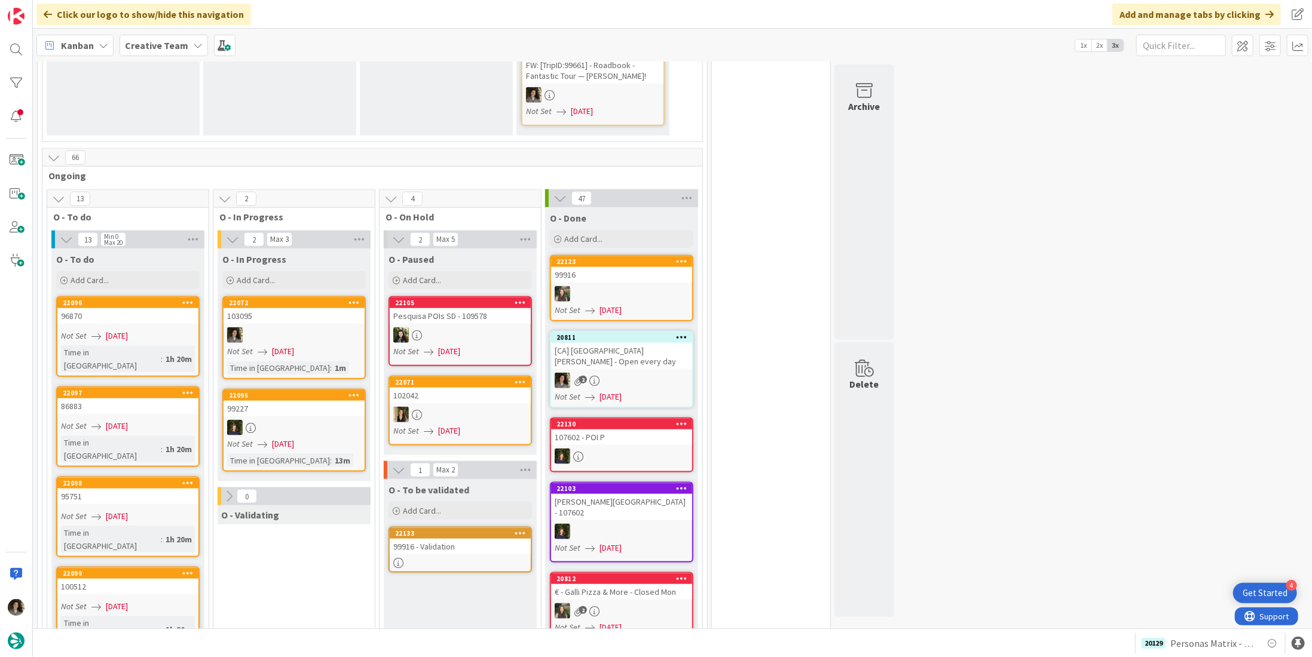
click at [440, 539] on div "99916 - Validation" at bounding box center [460, 547] width 141 height 16
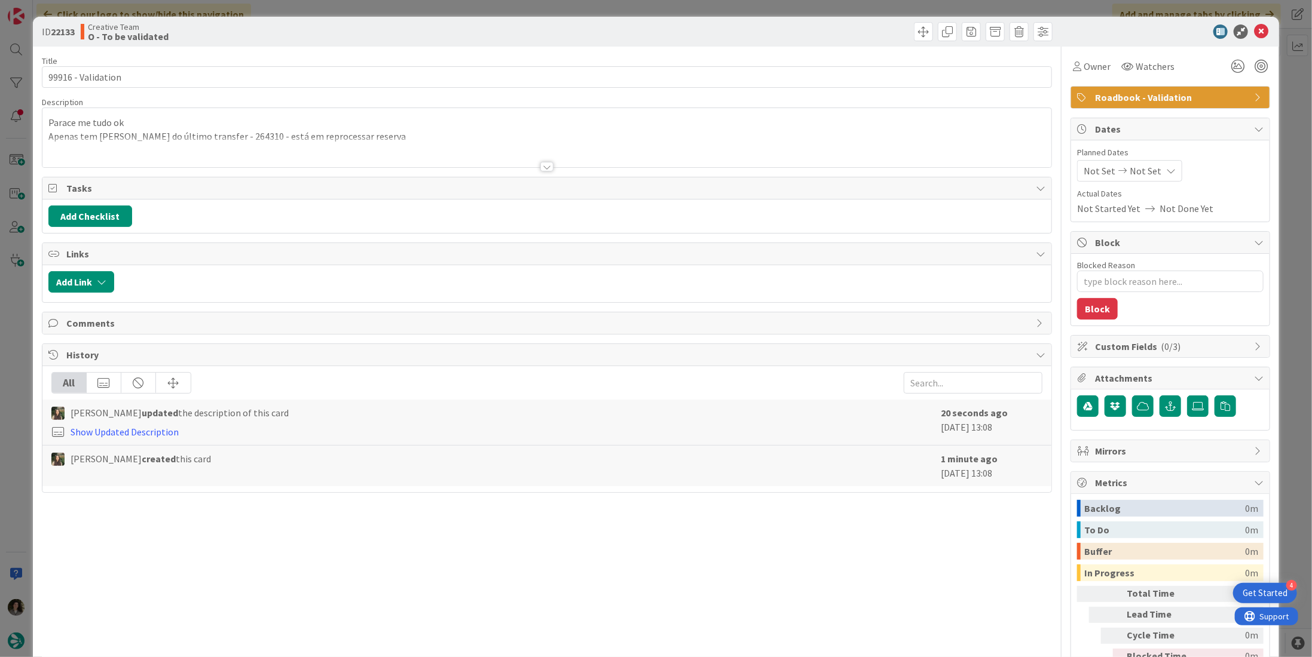
click at [548, 168] on div at bounding box center [546, 167] width 13 height 10
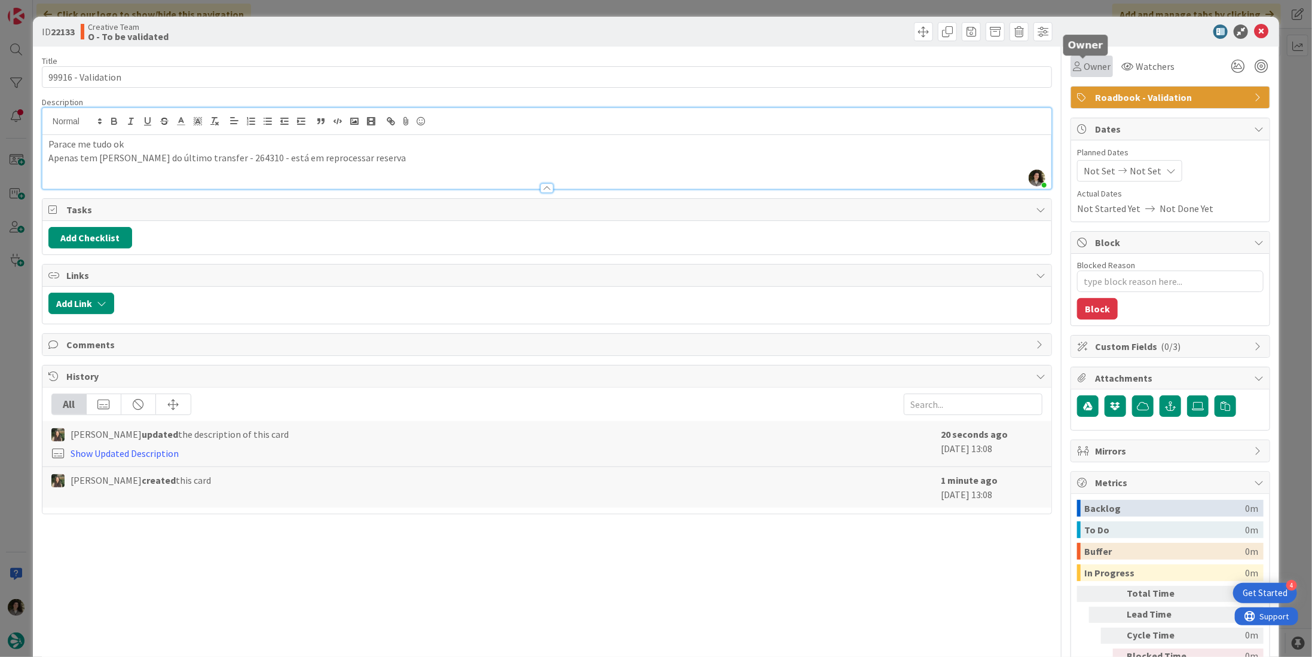
click at [1086, 62] on span "Owner" at bounding box center [1096, 66] width 27 height 14
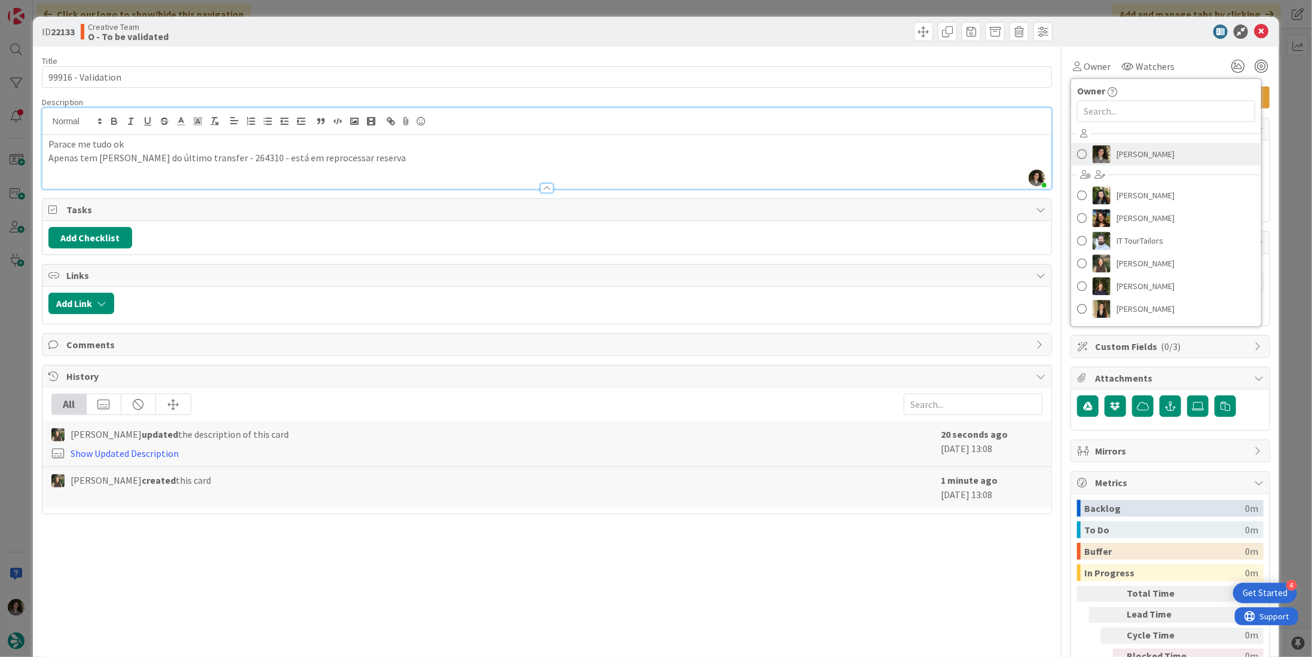
click at [1125, 159] on span "[PERSON_NAME]" at bounding box center [1145, 154] width 58 height 18
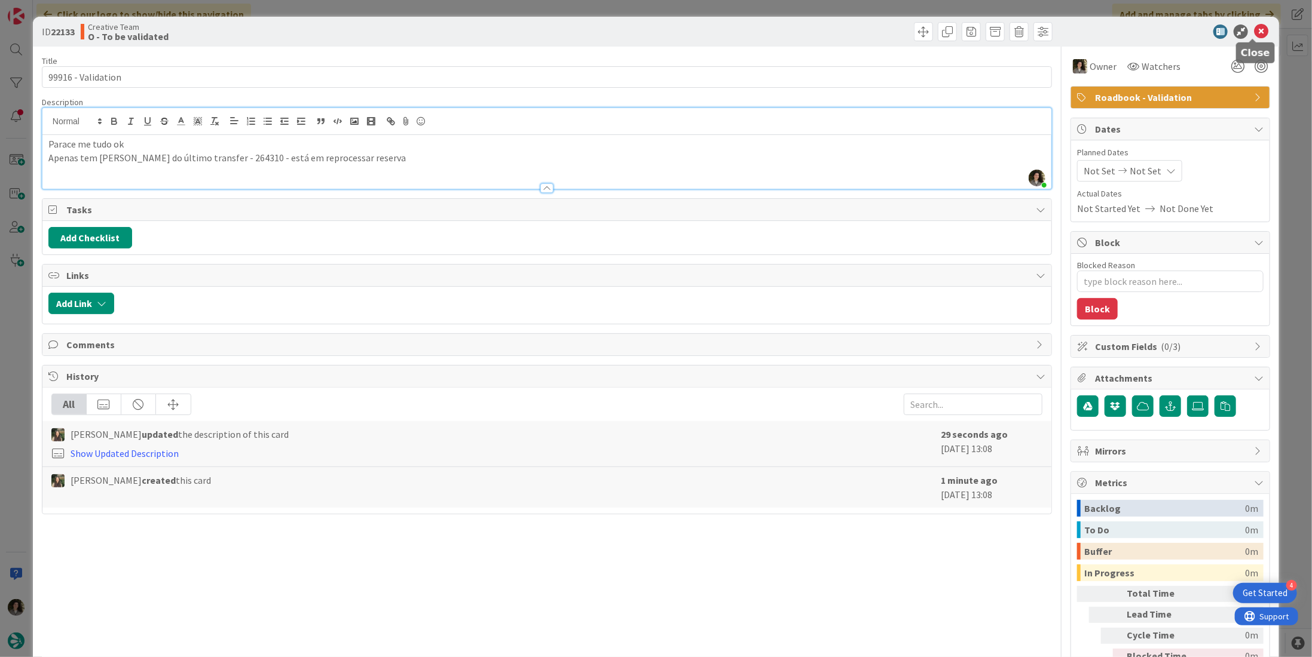
click at [1254, 32] on icon at bounding box center [1261, 32] width 14 height 14
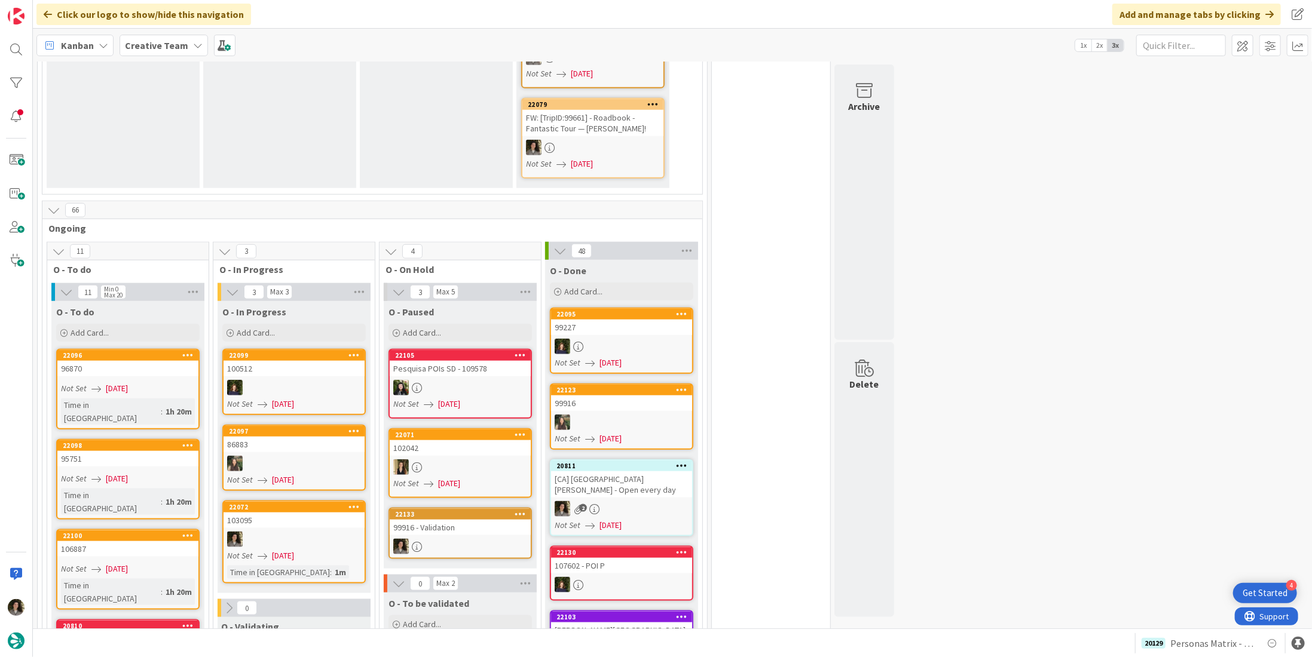
scroll to position [896, 0]
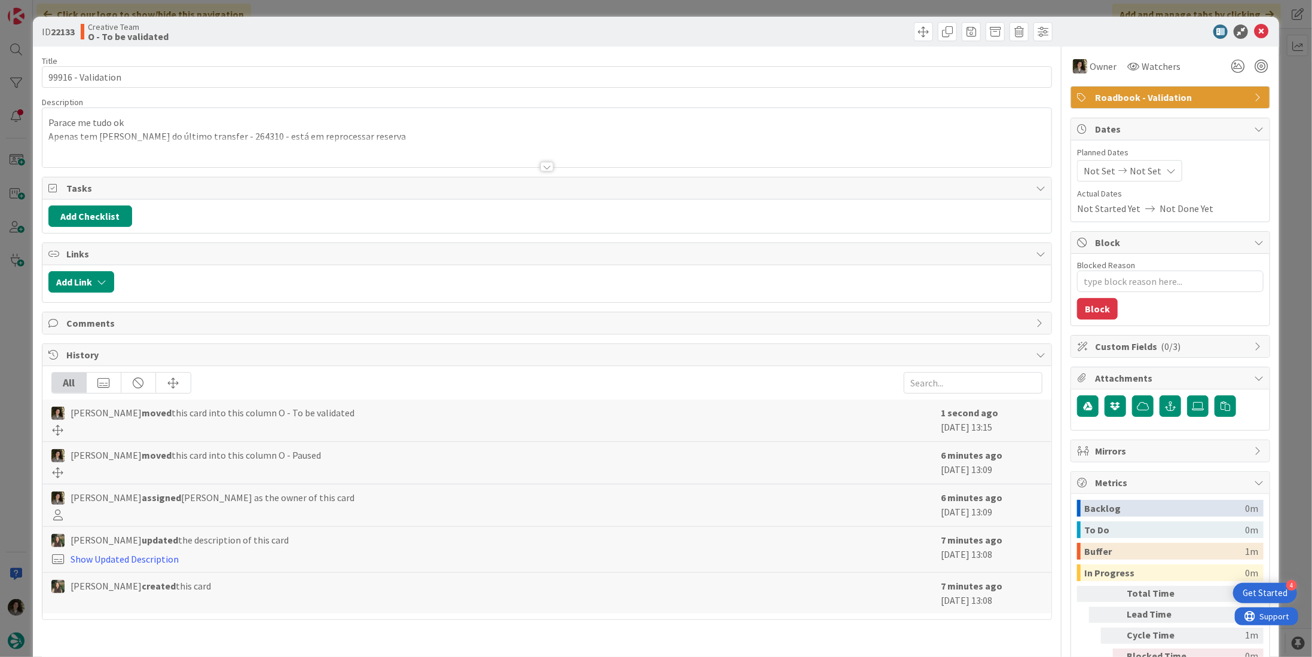
type textarea "x"
click at [1255, 33] on icon at bounding box center [1261, 32] width 14 height 14
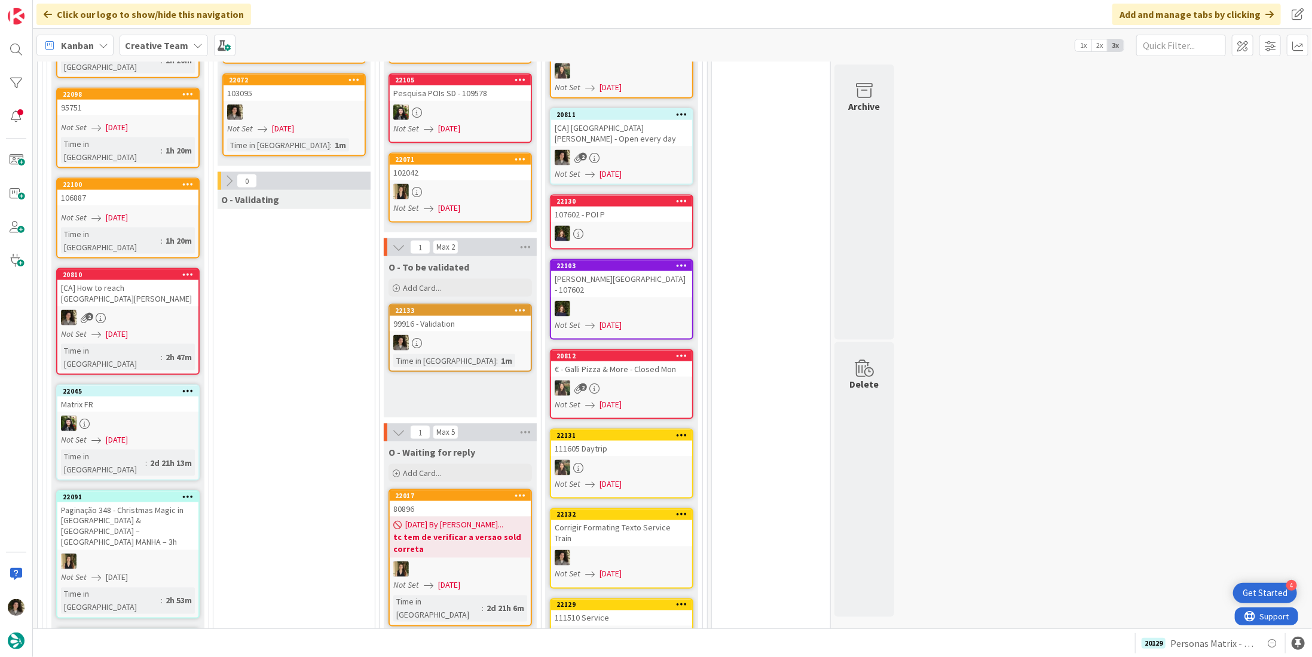
scroll to position [777, 0]
